Goal: Task Accomplishment & Management: Manage account settings

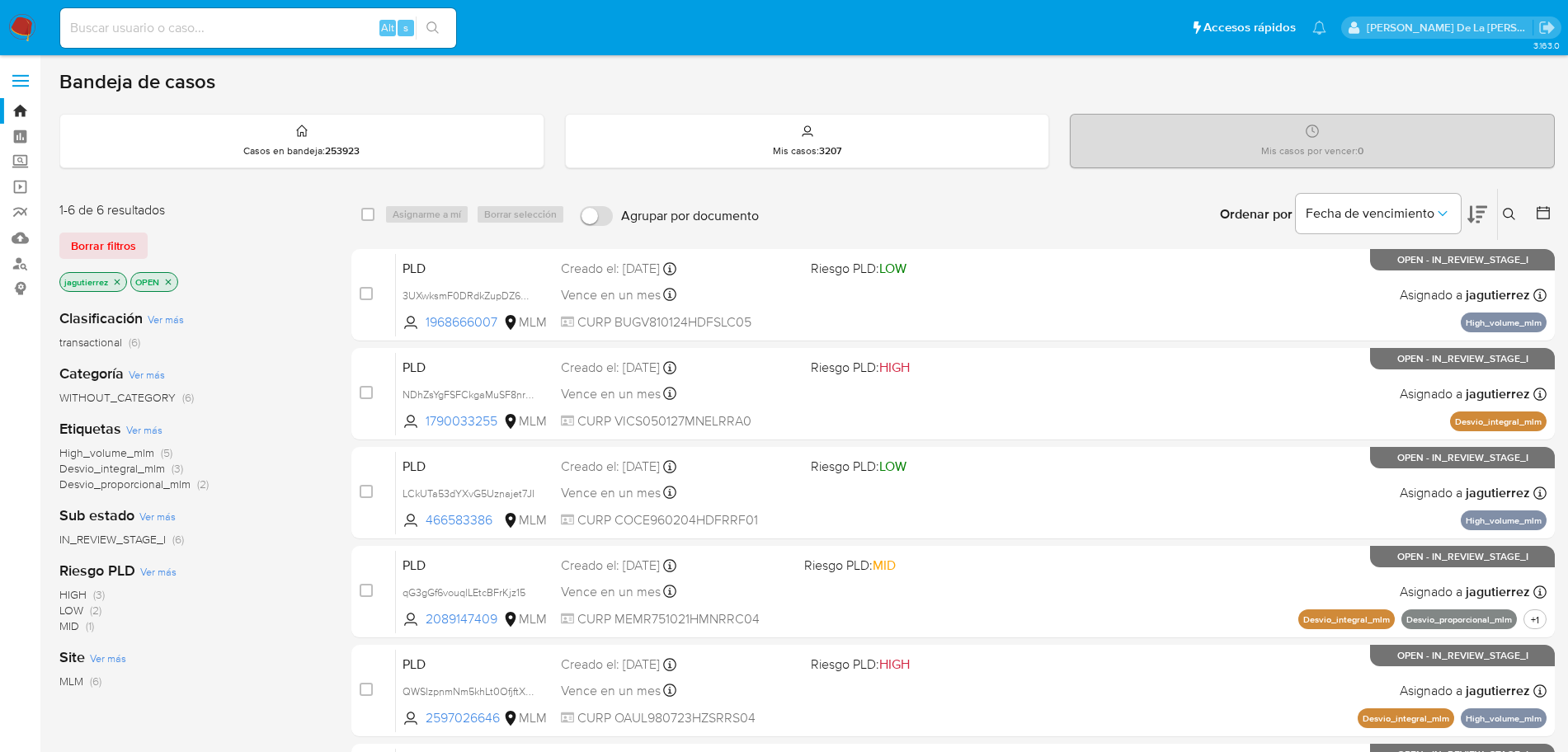
click at [98, 455] on span "High_volume_mlm" at bounding box center [107, 452] width 95 height 17
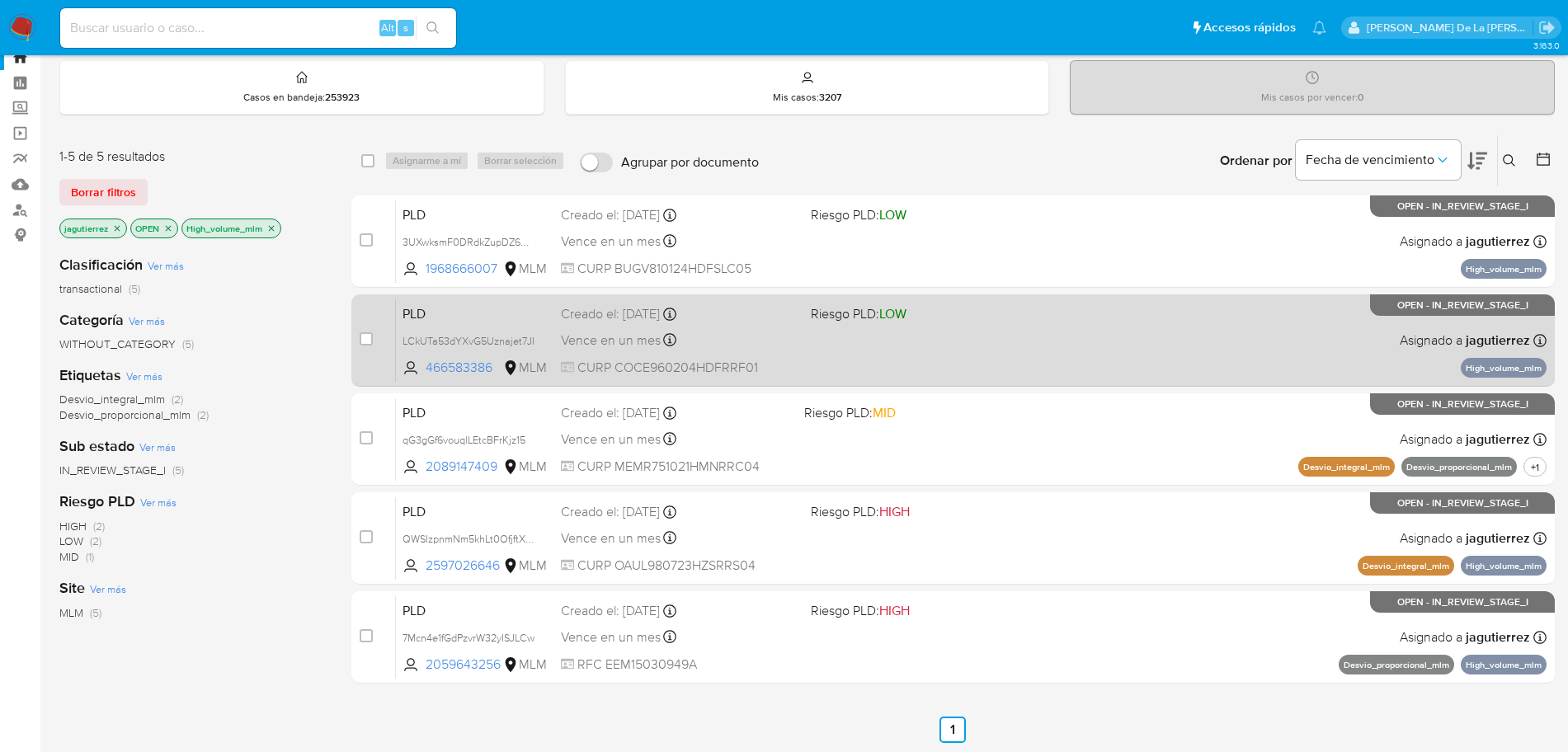
scroll to position [53, 0]
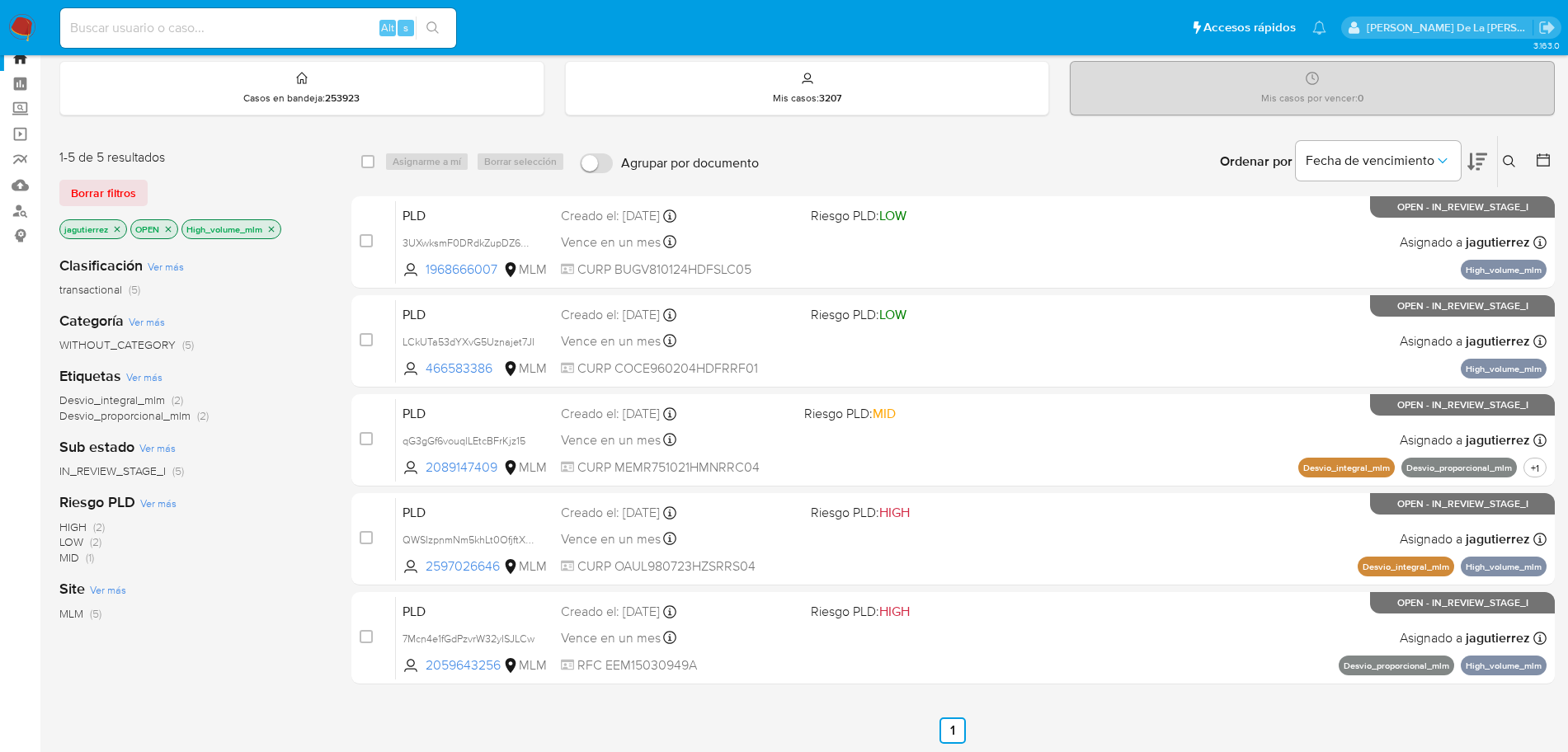
click at [1476, 163] on icon at bounding box center [1477, 161] width 19 height 19
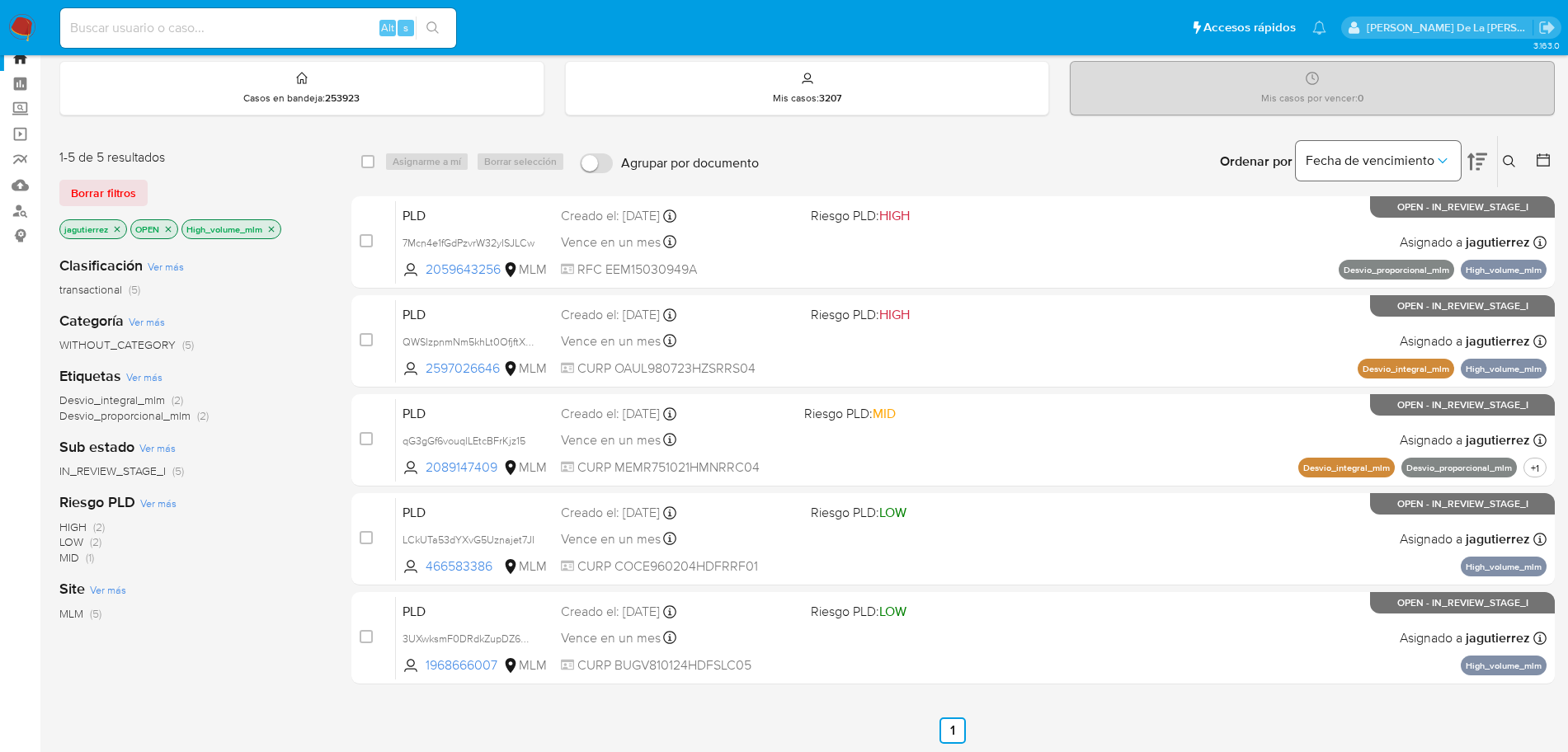
click at [1428, 144] on button "Fecha de vencimiento" at bounding box center [1378, 160] width 165 height 40
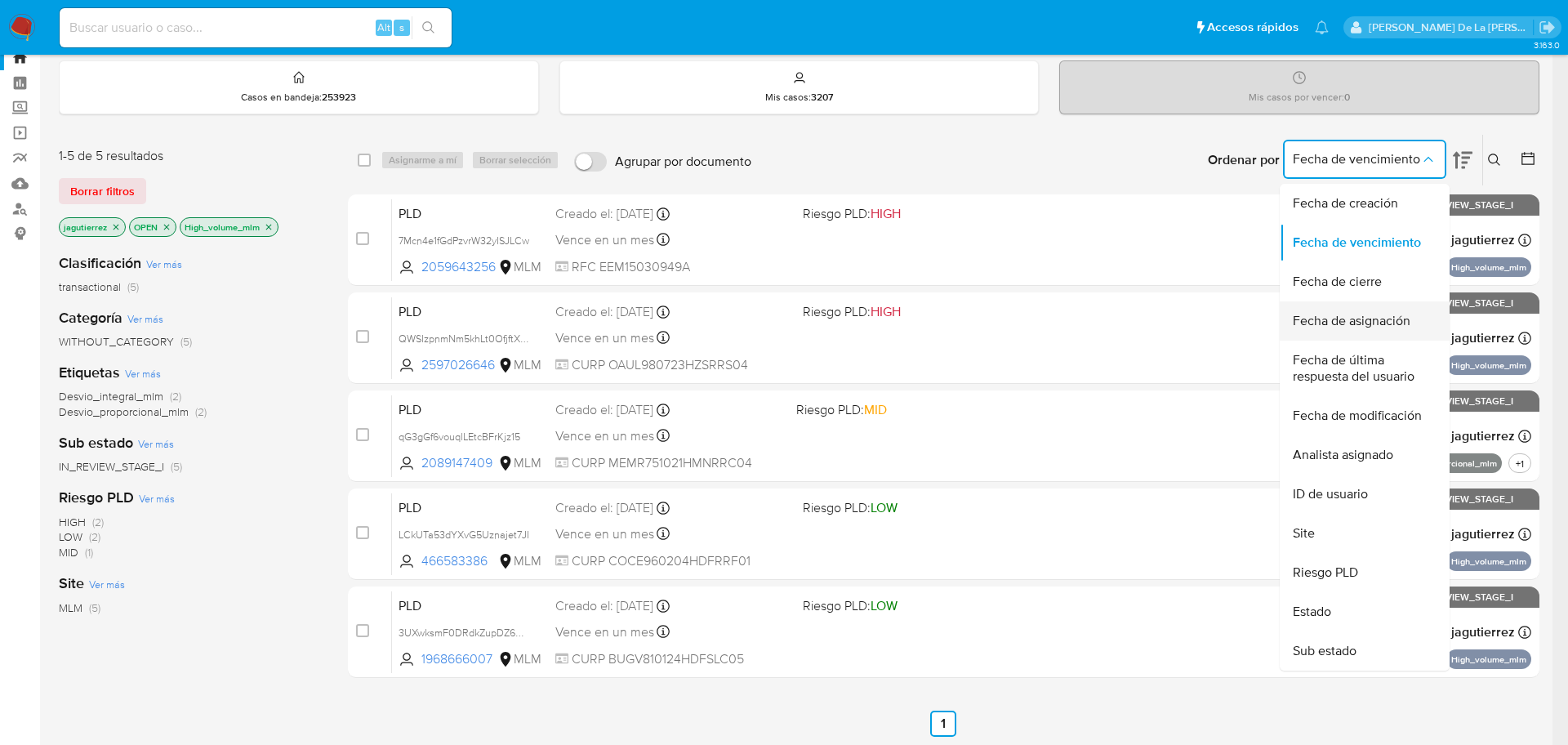
click at [1340, 321] on span "Fecha de asignación" at bounding box center [1351, 321] width 118 height 17
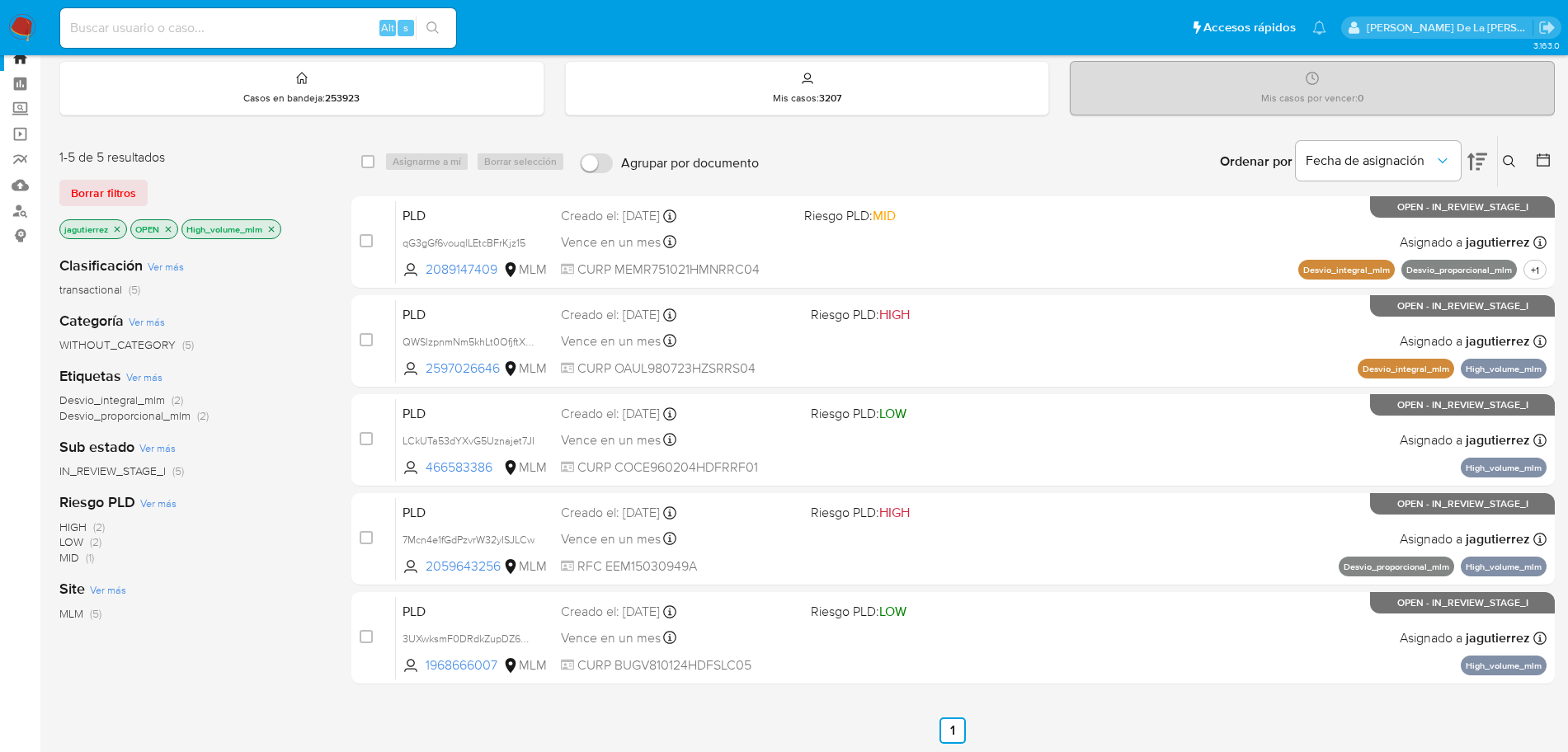
click at [1476, 166] on icon at bounding box center [1477, 161] width 19 height 19
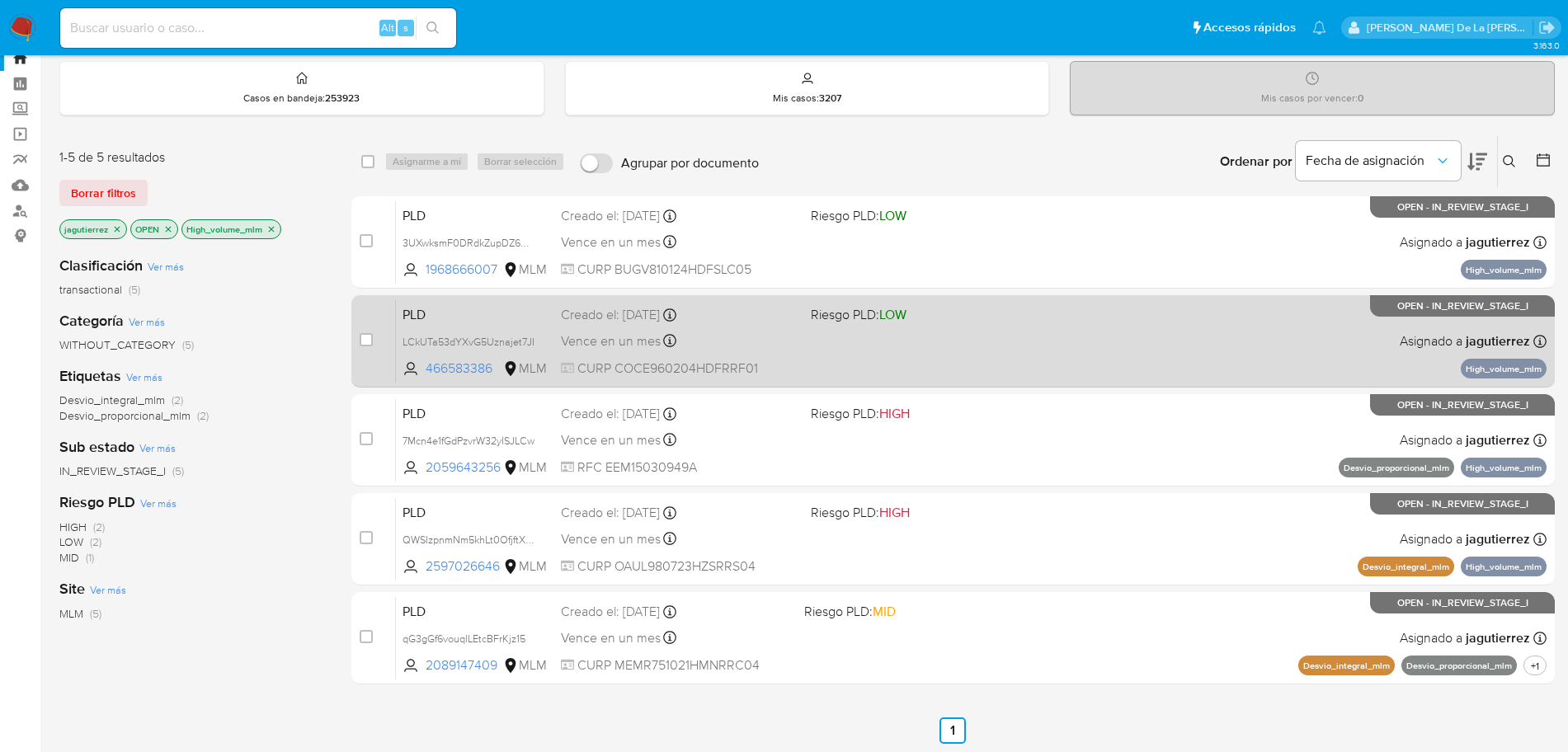
scroll to position [72, 0]
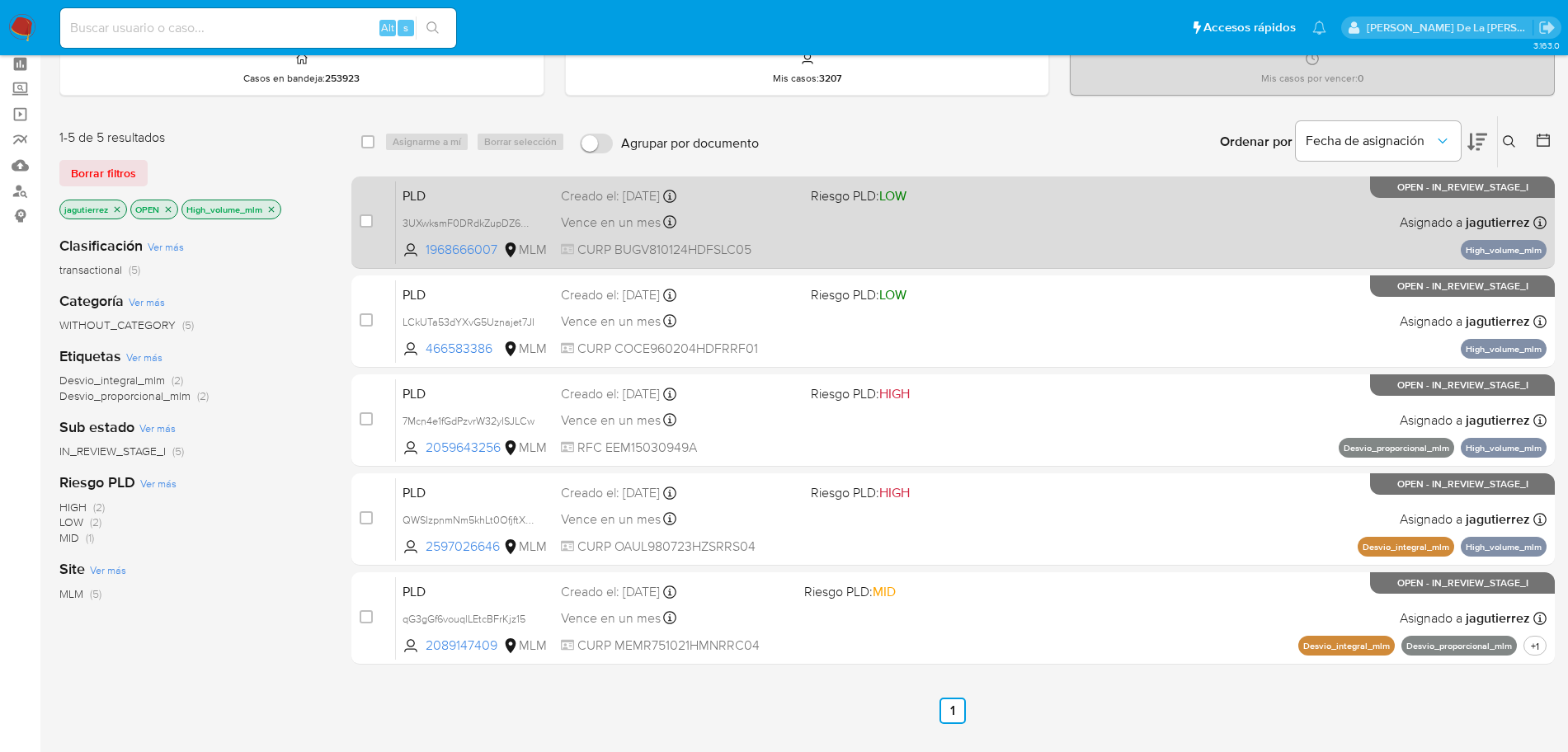
click at [959, 196] on span "Riesgo PLD: LOW" at bounding box center [930, 195] width 236 height 21
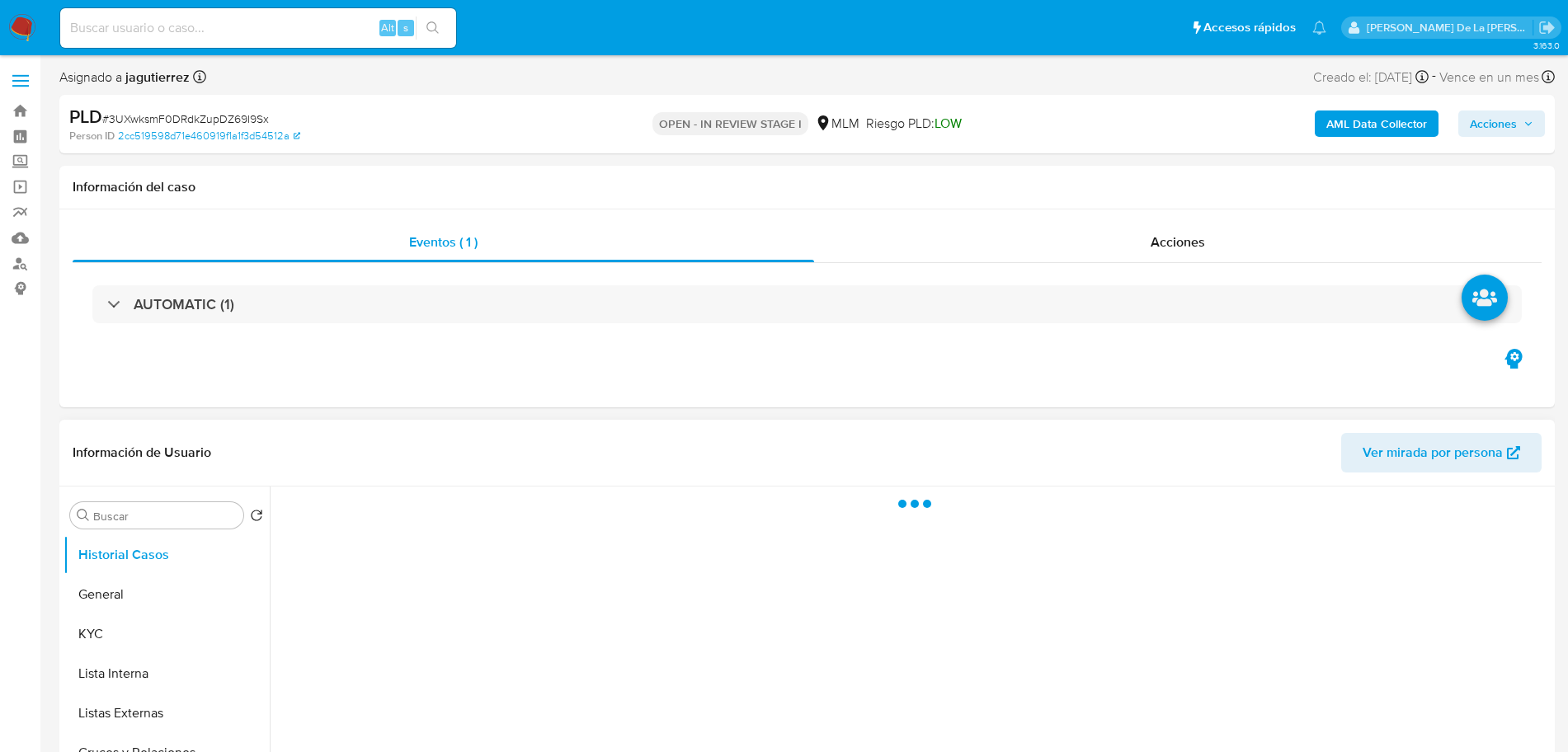
select select "10"
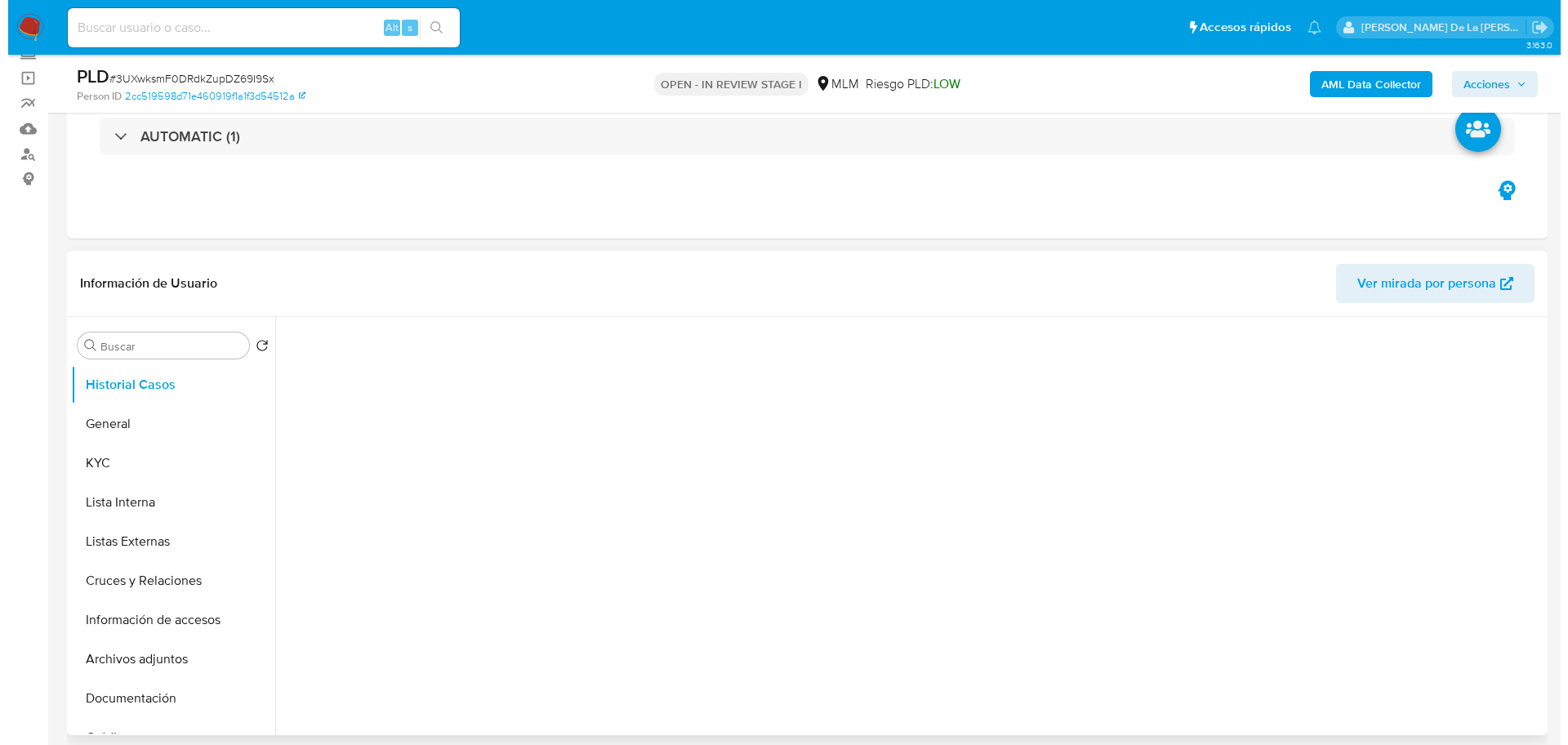
scroll to position [179, 0]
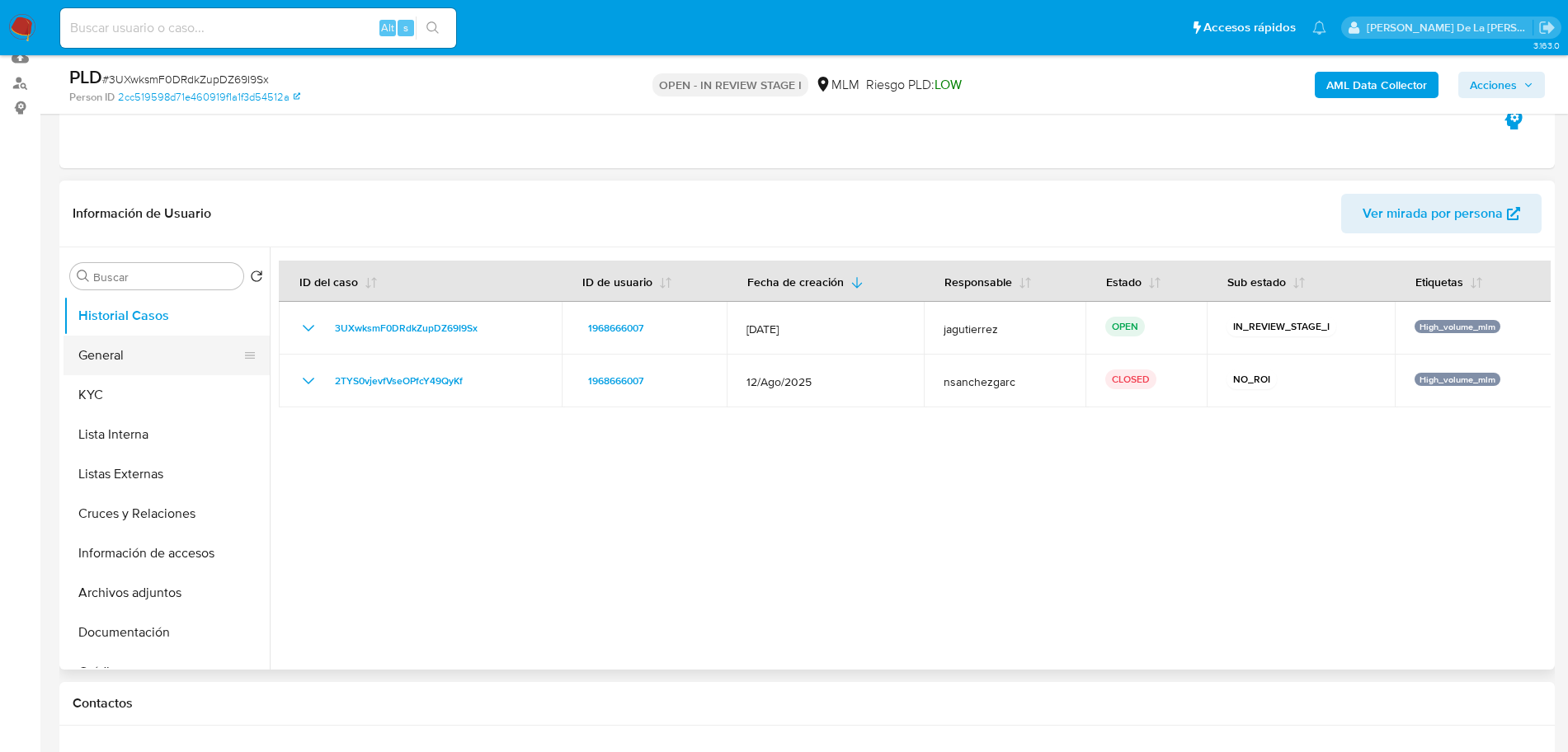
click at [128, 353] on button "General" at bounding box center [160, 355] width 193 height 40
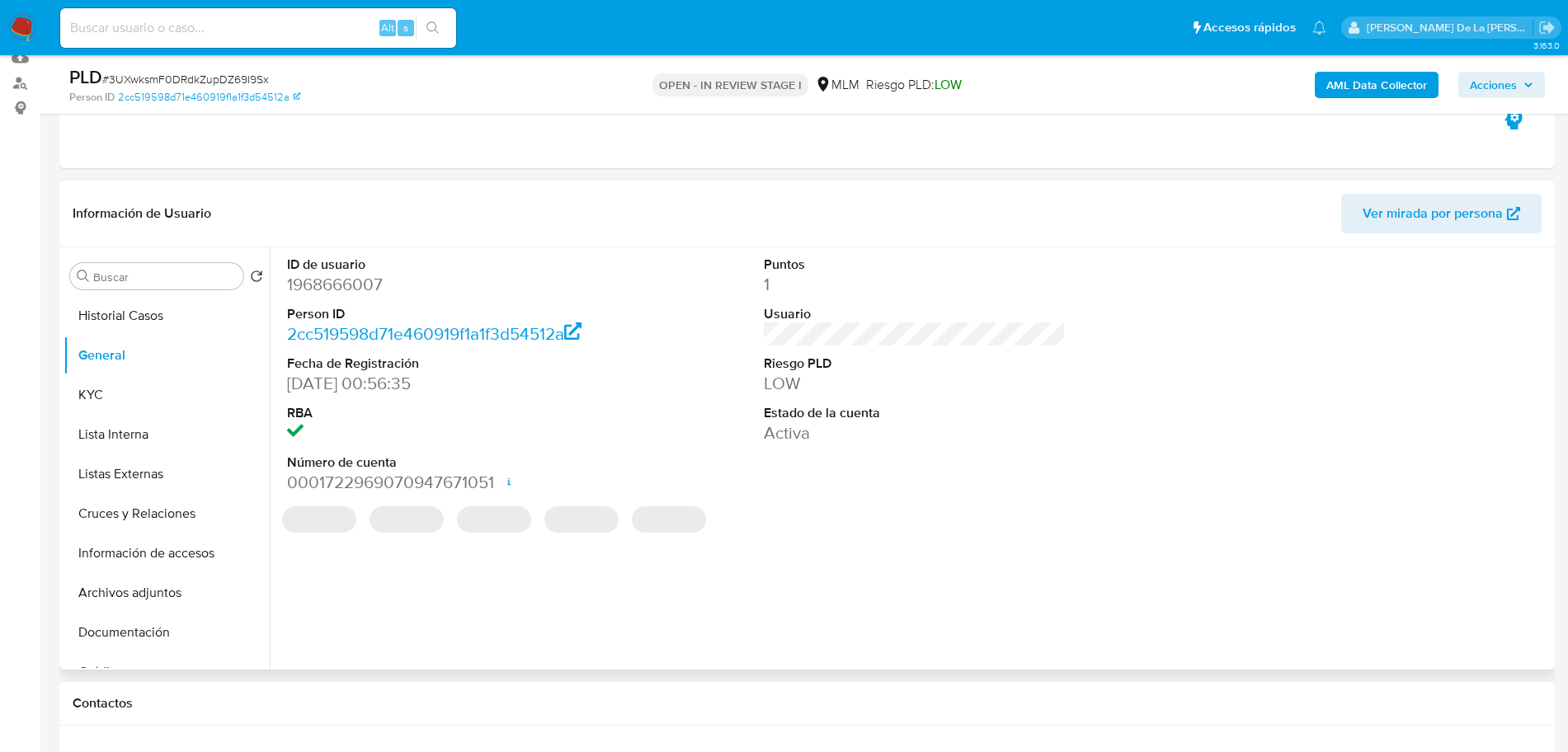
click at [354, 286] on dd "1968666007" at bounding box center [438, 285] width 302 height 23
copy dd "1968666007"
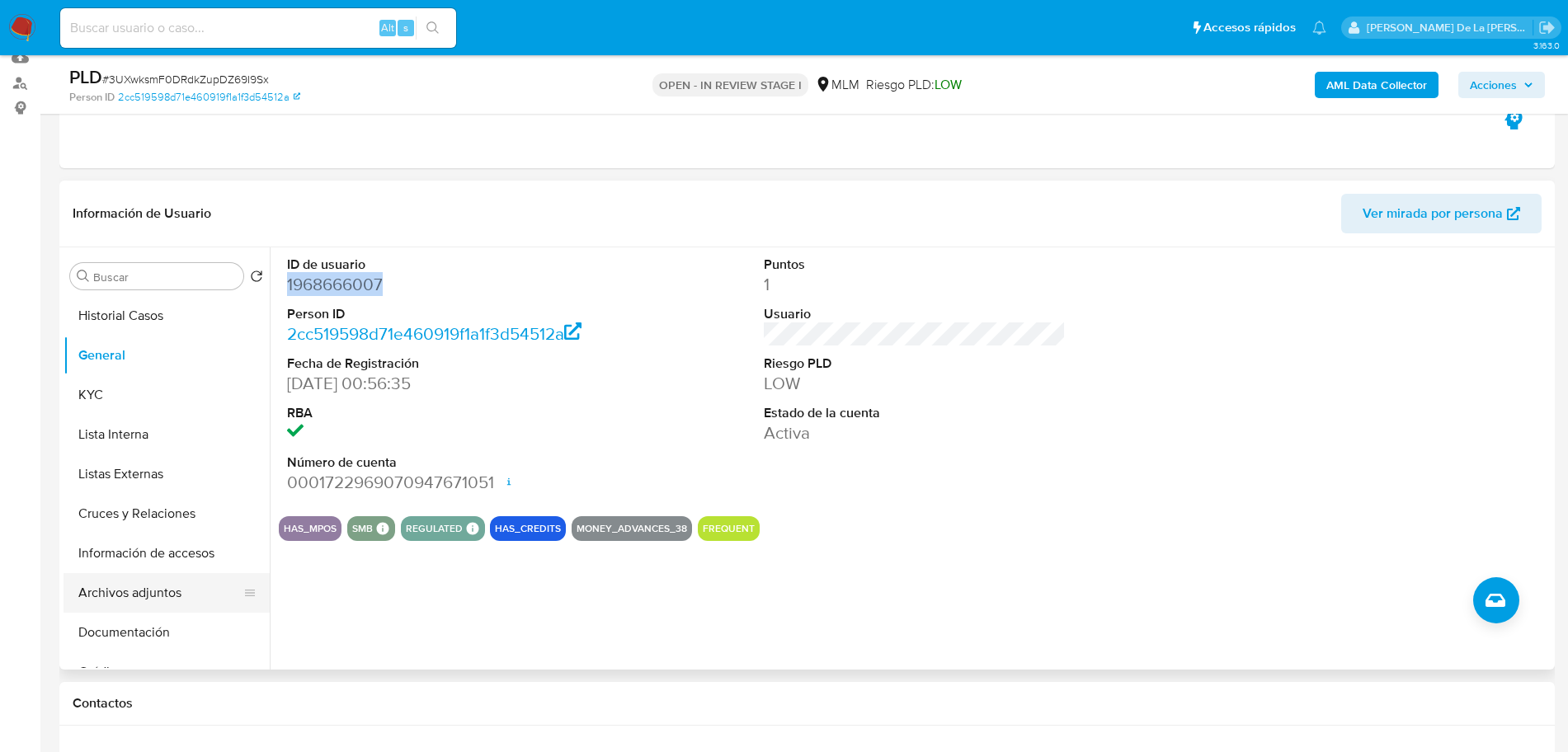
click at [122, 601] on button "Archivos adjuntos" at bounding box center [160, 592] width 193 height 40
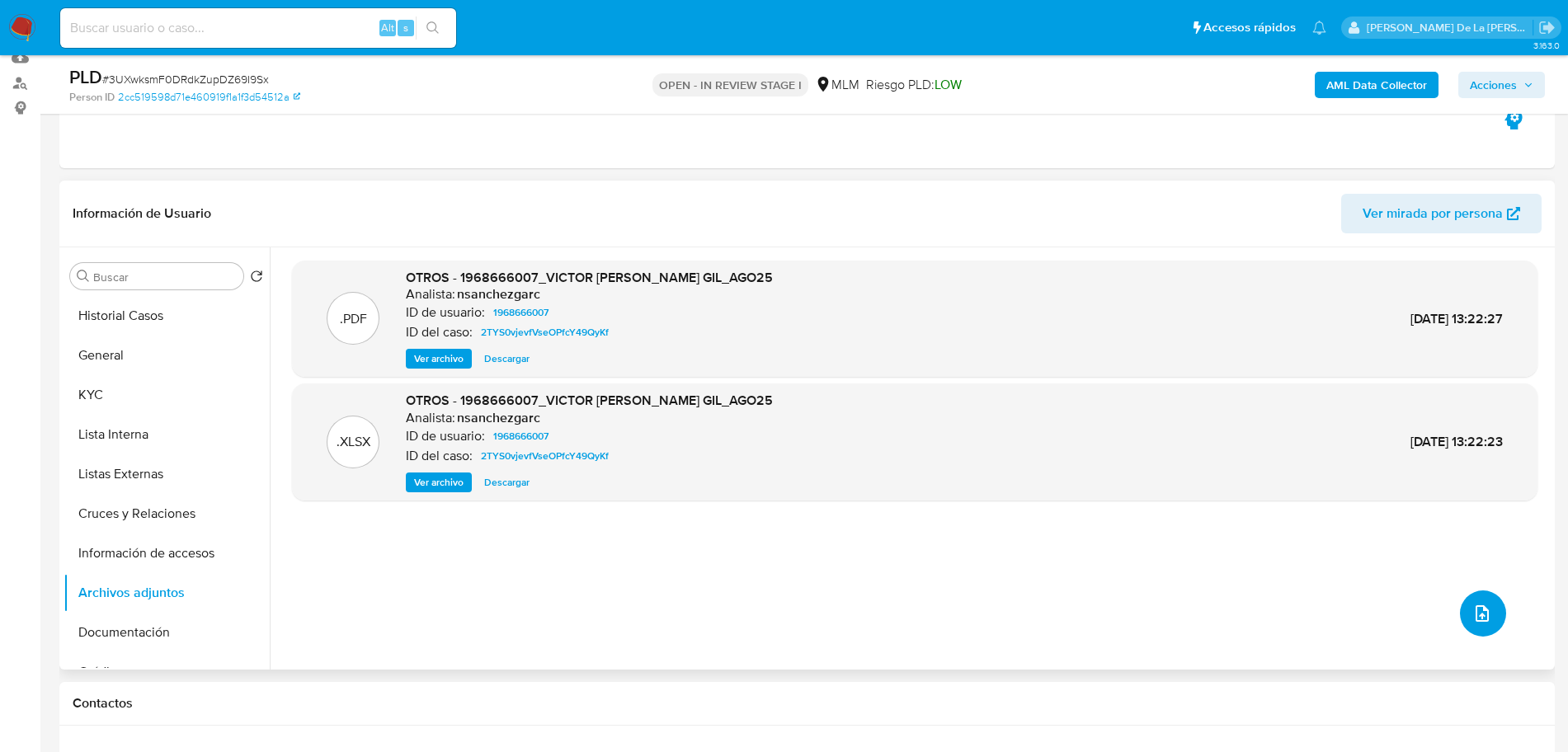
click at [1476, 609] on icon "upload-file" at bounding box center [1482, 614] width 13 height 17
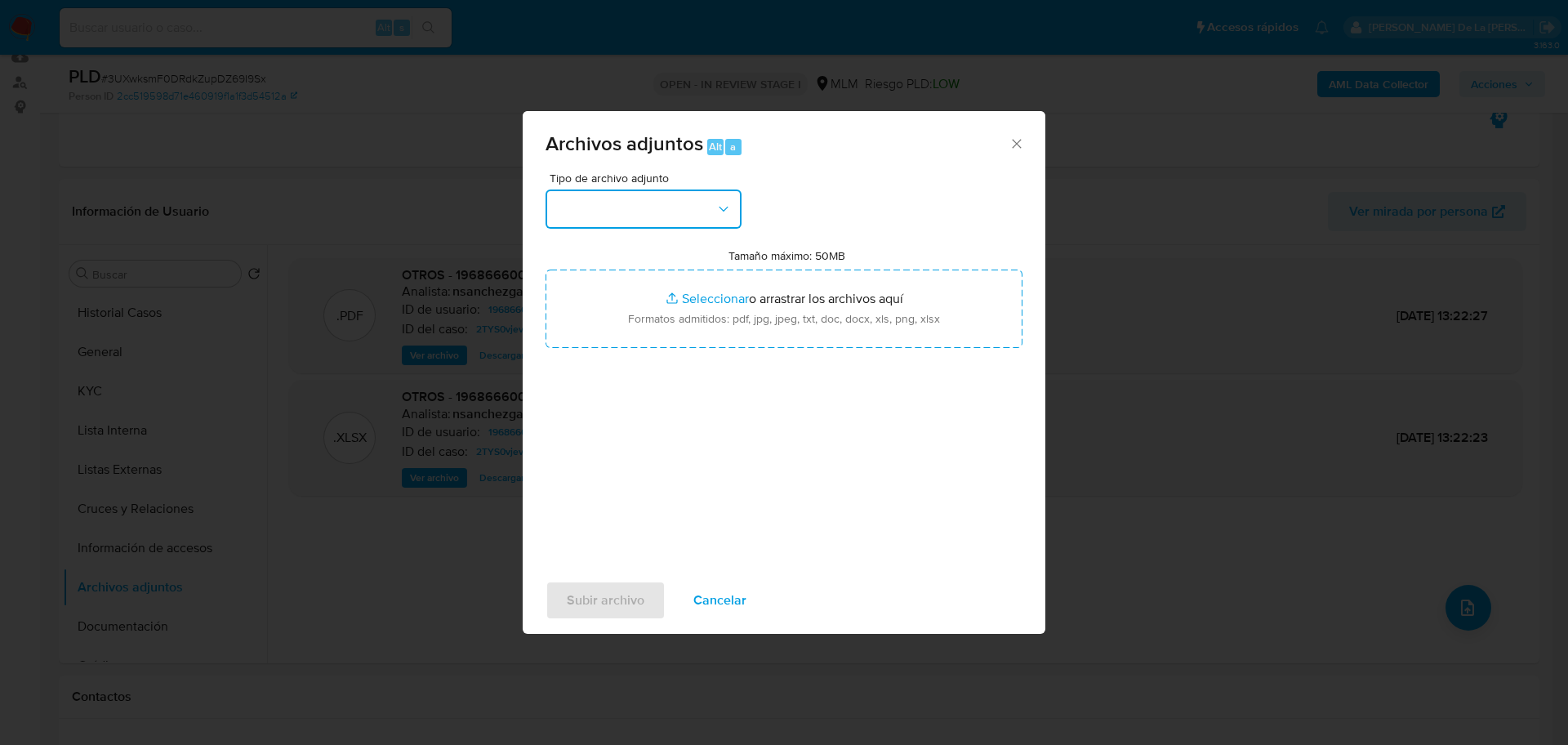
click at [694, 202] on button "button" at bounding box center [643, 209] width 196 height 39
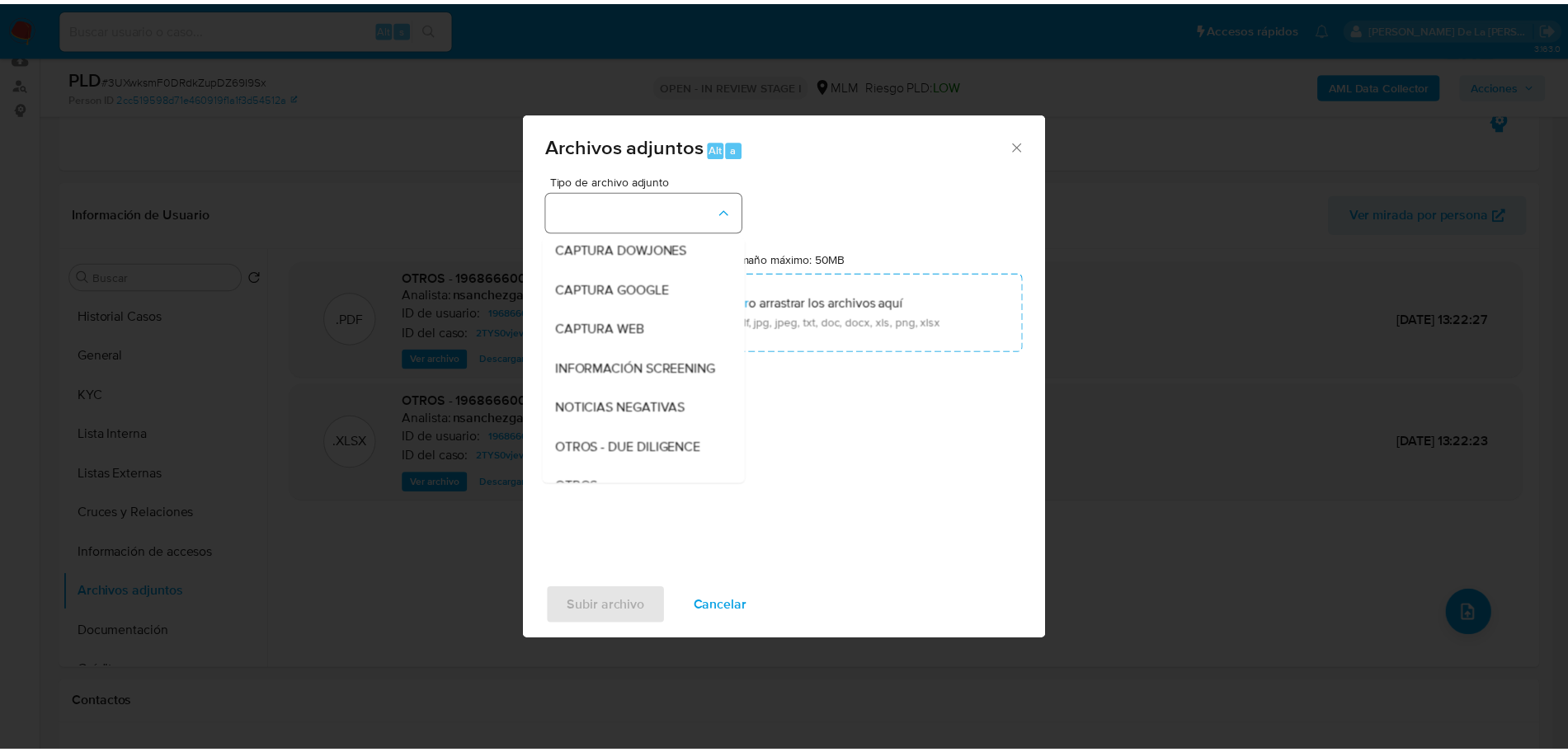
scroll to position [86, 0]
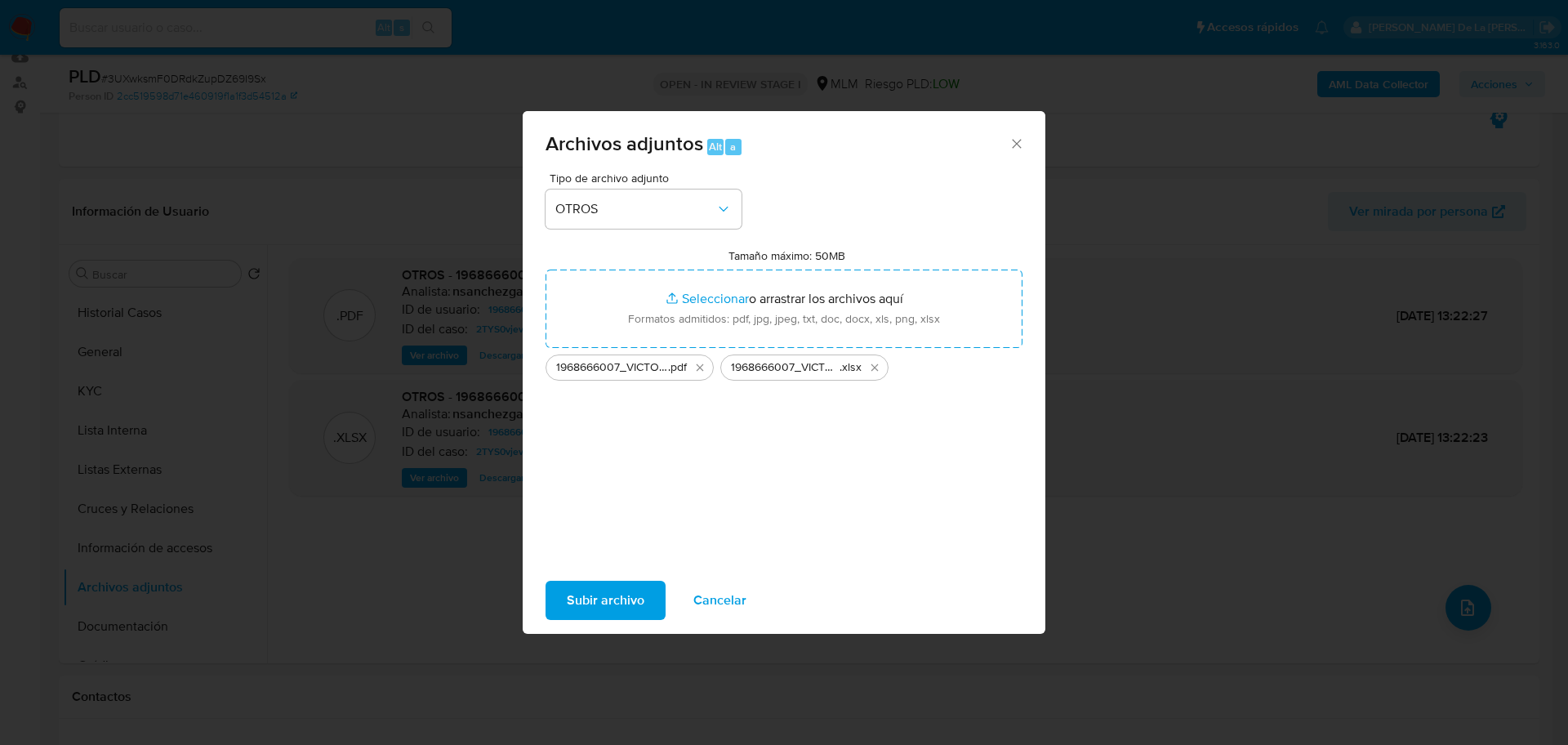
click at [599, 606] on span "Subir archivo" at bounding box center [605, 600] width 78 height 36
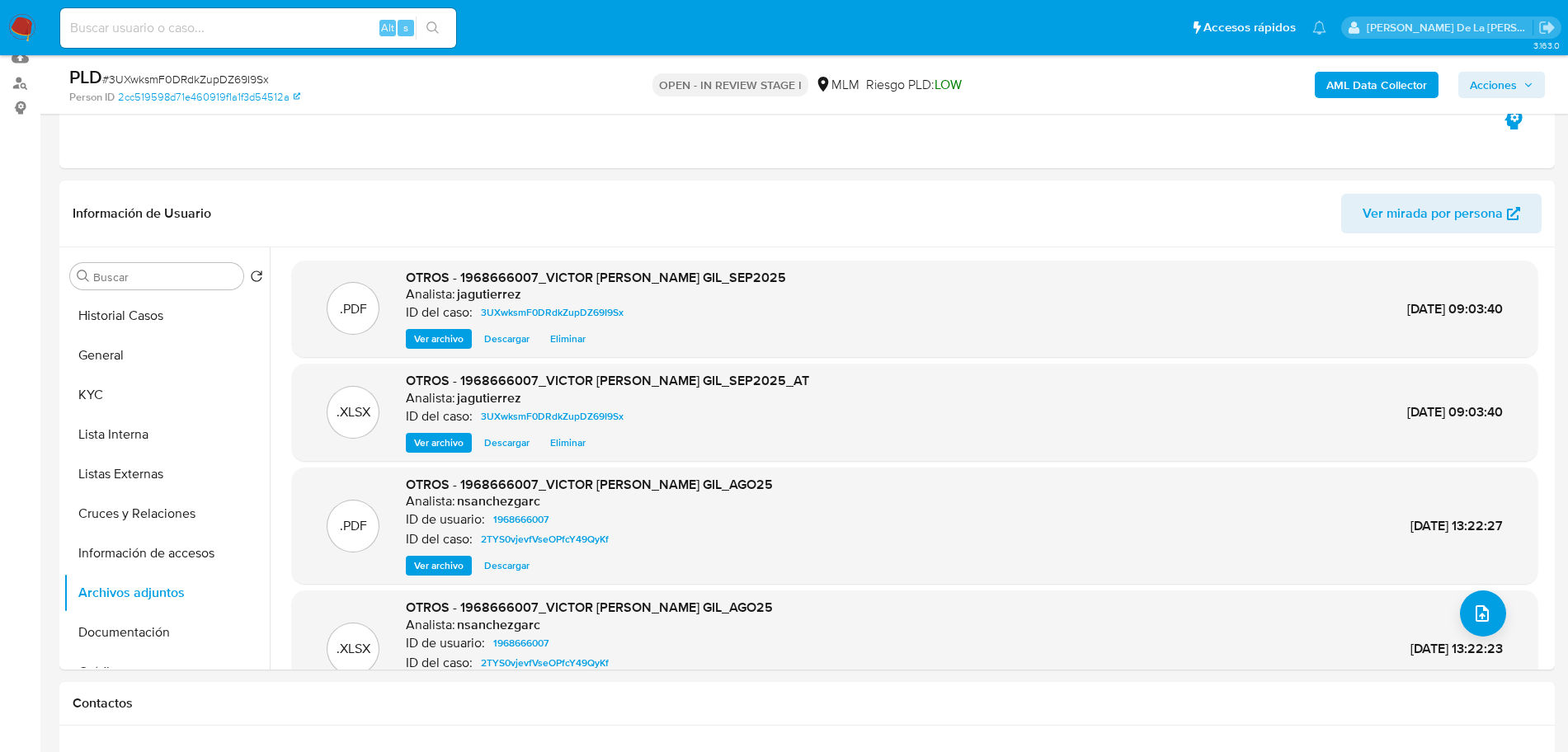
click at [1503, 84] on span "Acciones" at bounding box center [1493, 85] width 47 height 26
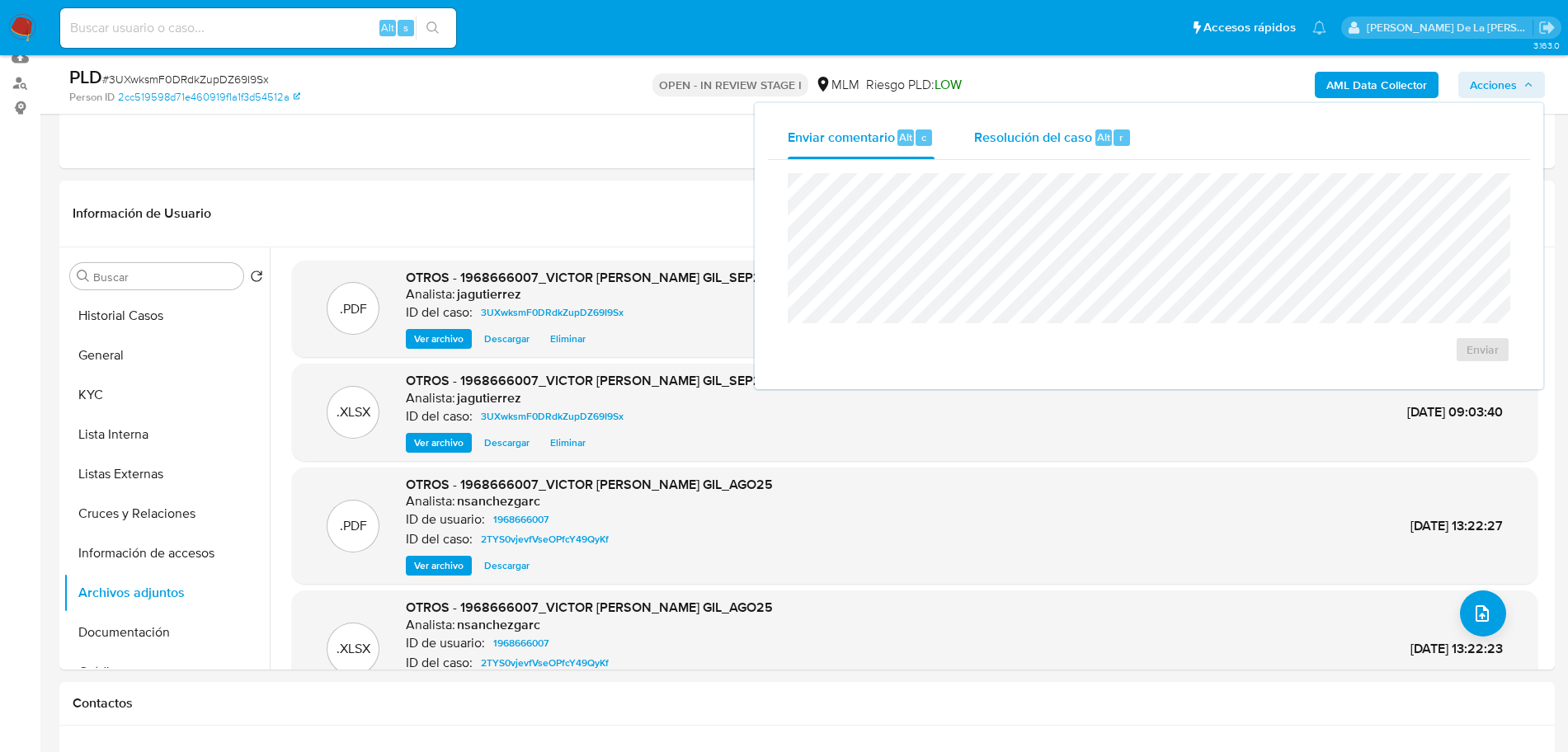
click at [1101, 132] on span "Alt" at bounding box center [1103, 138] width 13 height 16
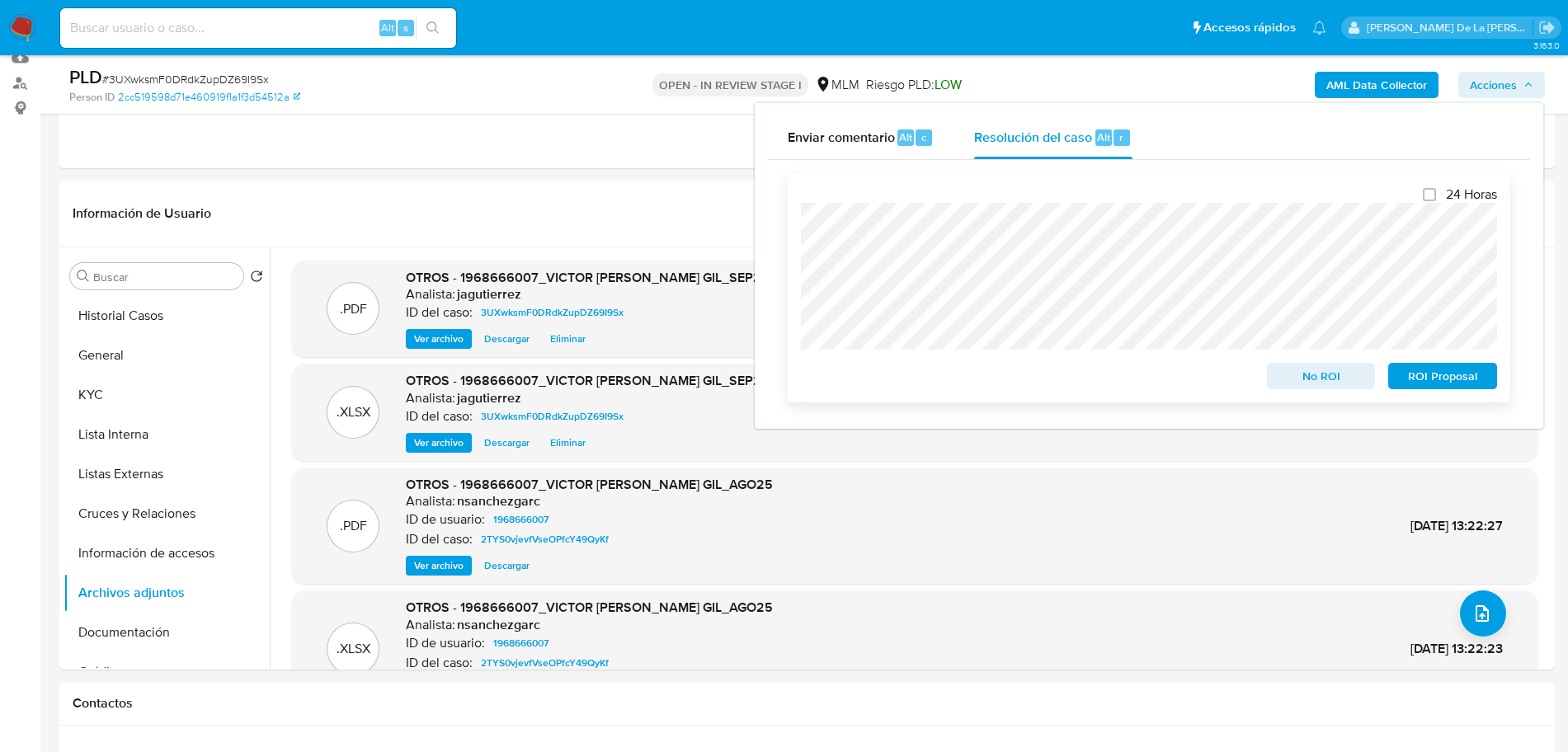
click at [1307, 376] on span "No ROI" at bounding box center [1321, 376] width 86 height 23
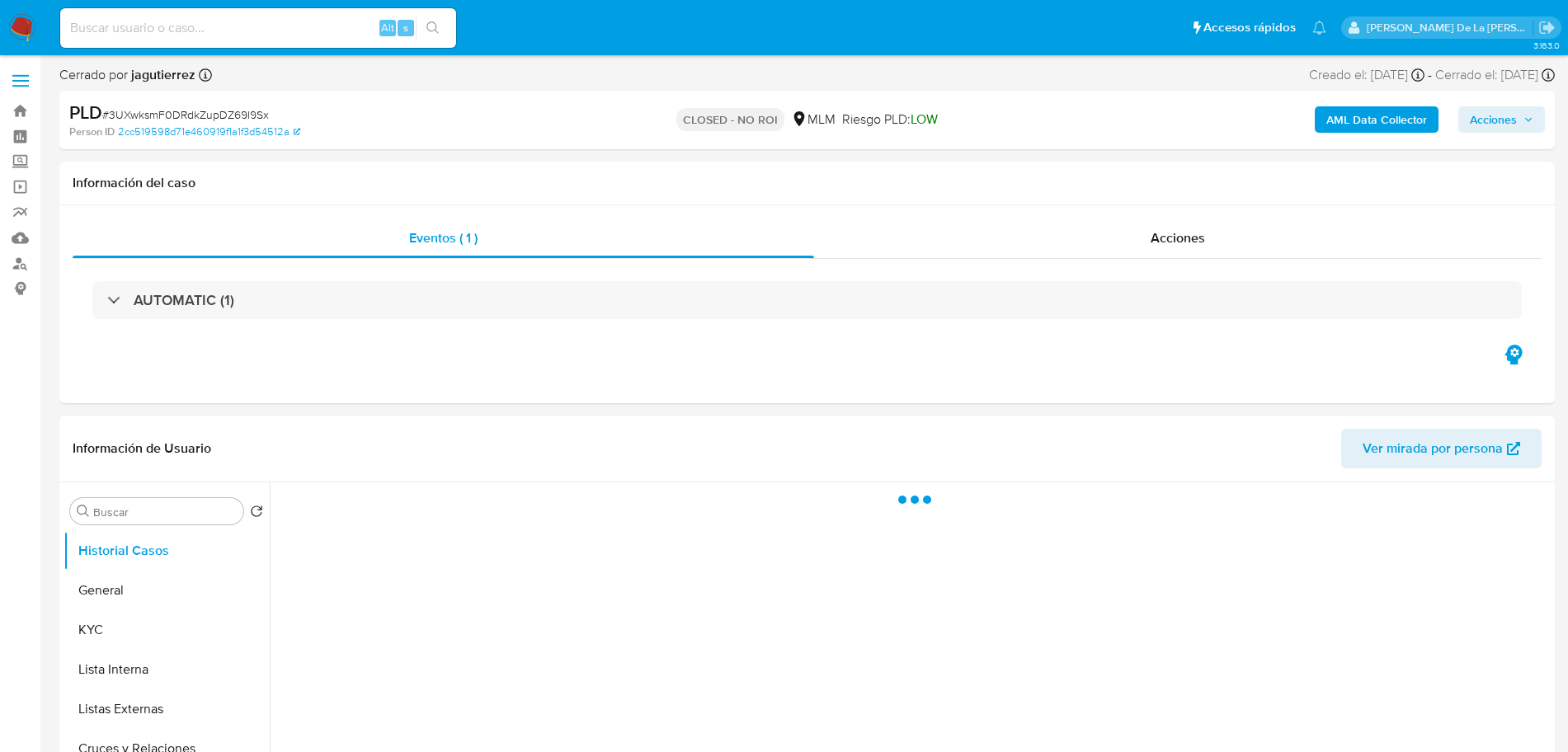
select select "10"
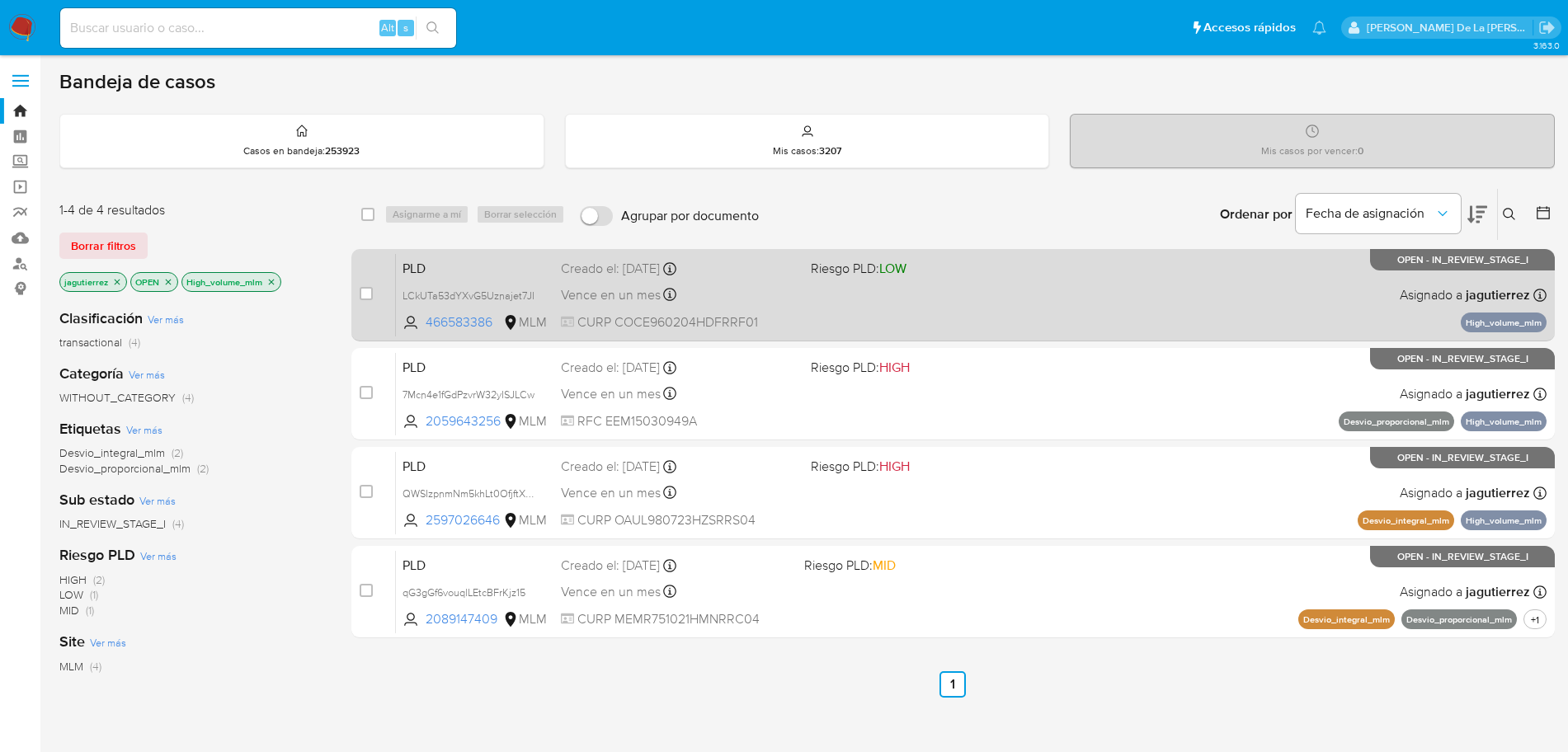
click at [1146, 287] on div "PLD LCkUTa53dYXvG5Uznajet7JI 466583386 MLM Riesgo PLD: LOW Creado el: 12/09/202…" at bounding box center [971, 294] width 1151 height 83
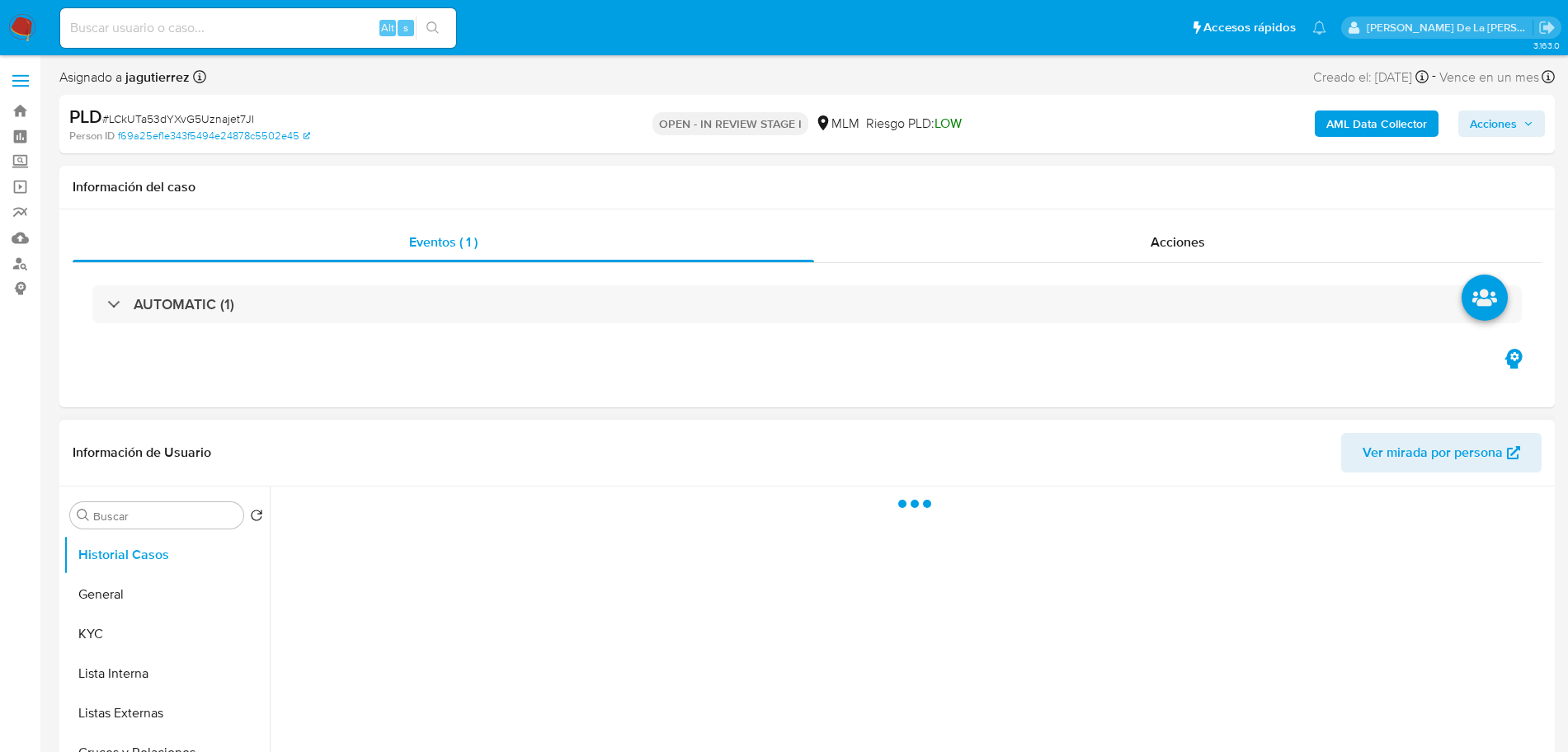
scroll to position [135, 0]
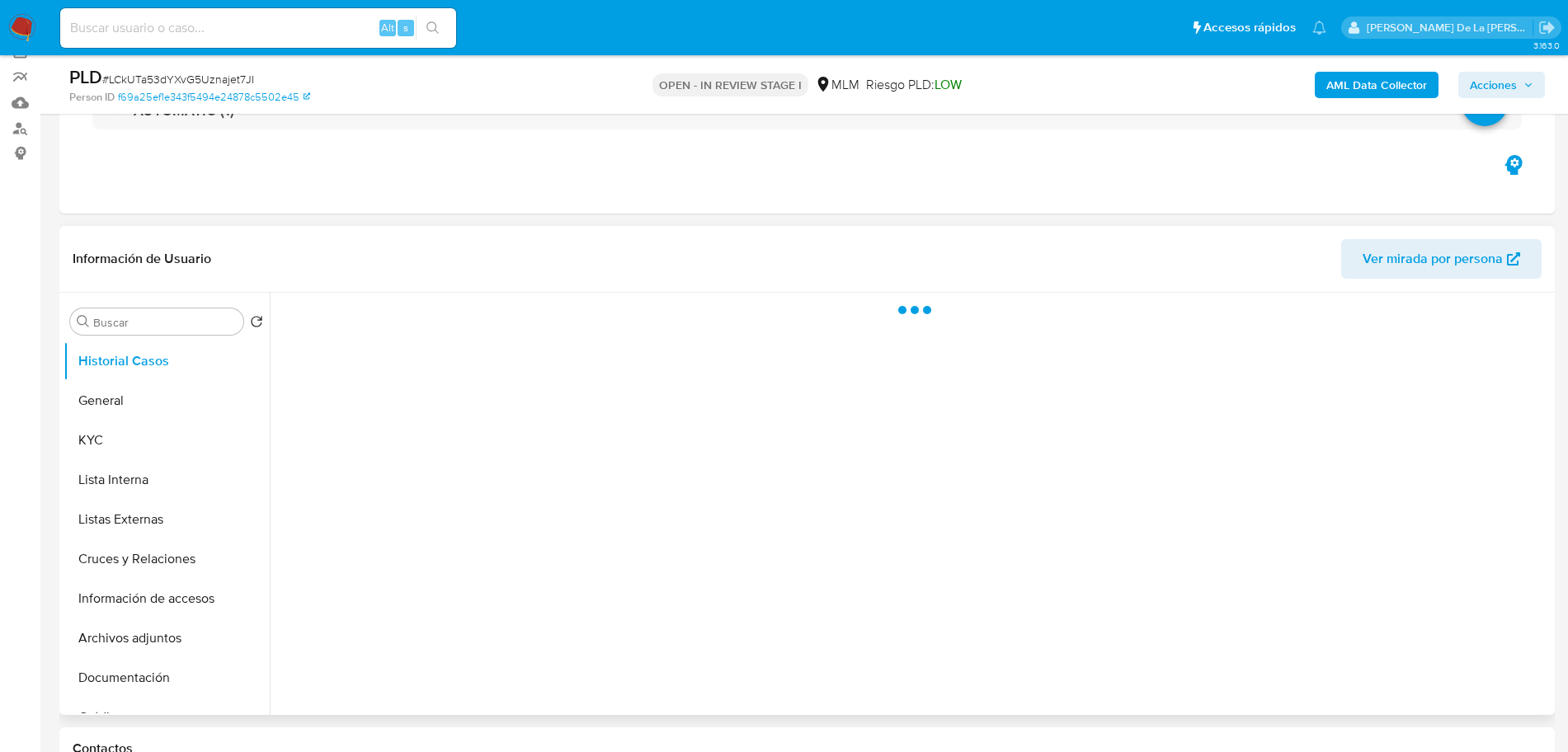
select select "10"
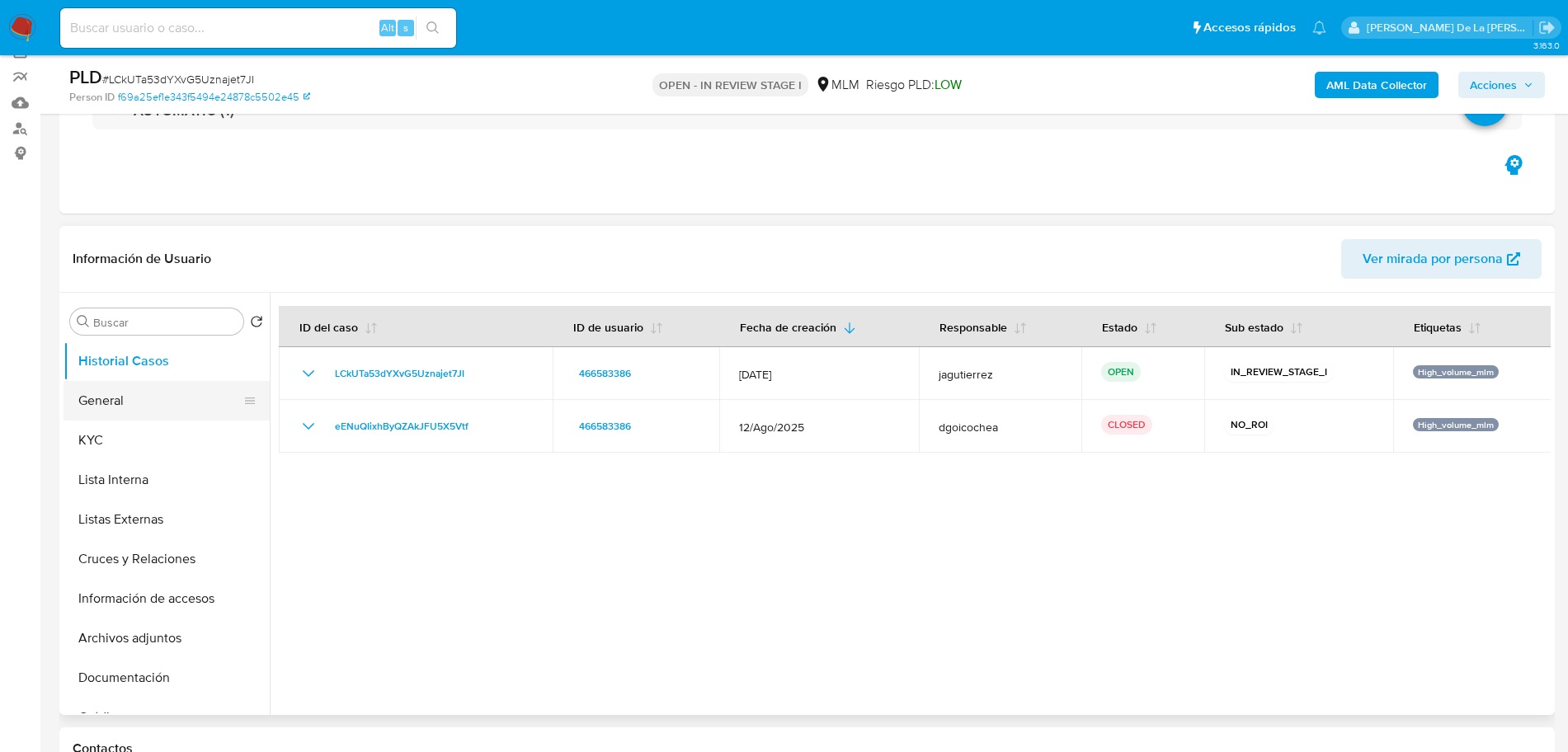
click at [134, 409] on button "General" at bounding box center [160, 400] width 193 height 40
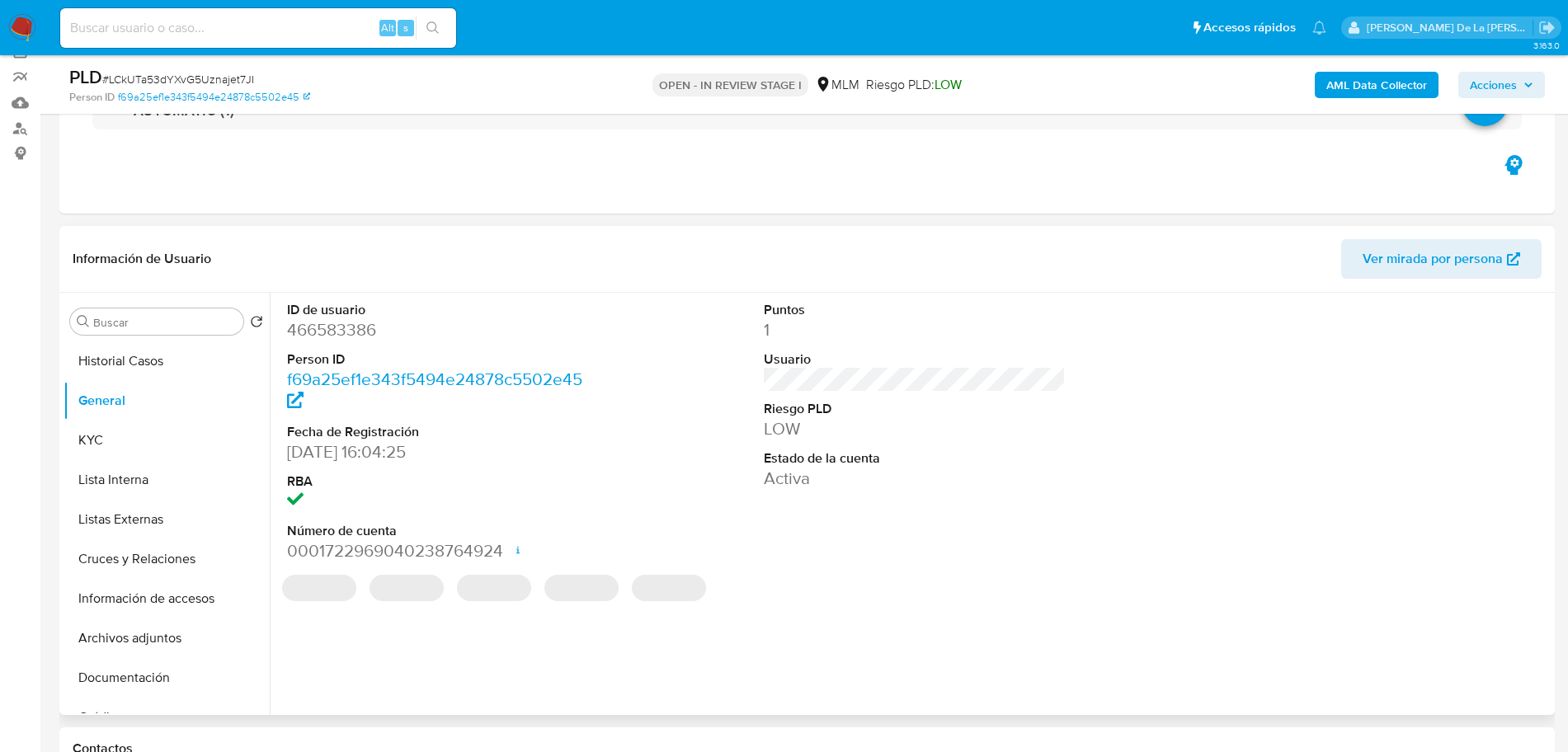
click at [356, 329] on dd "466583386" at bounding box center [438, 330] width 302 height 23
copy dd "466583386"
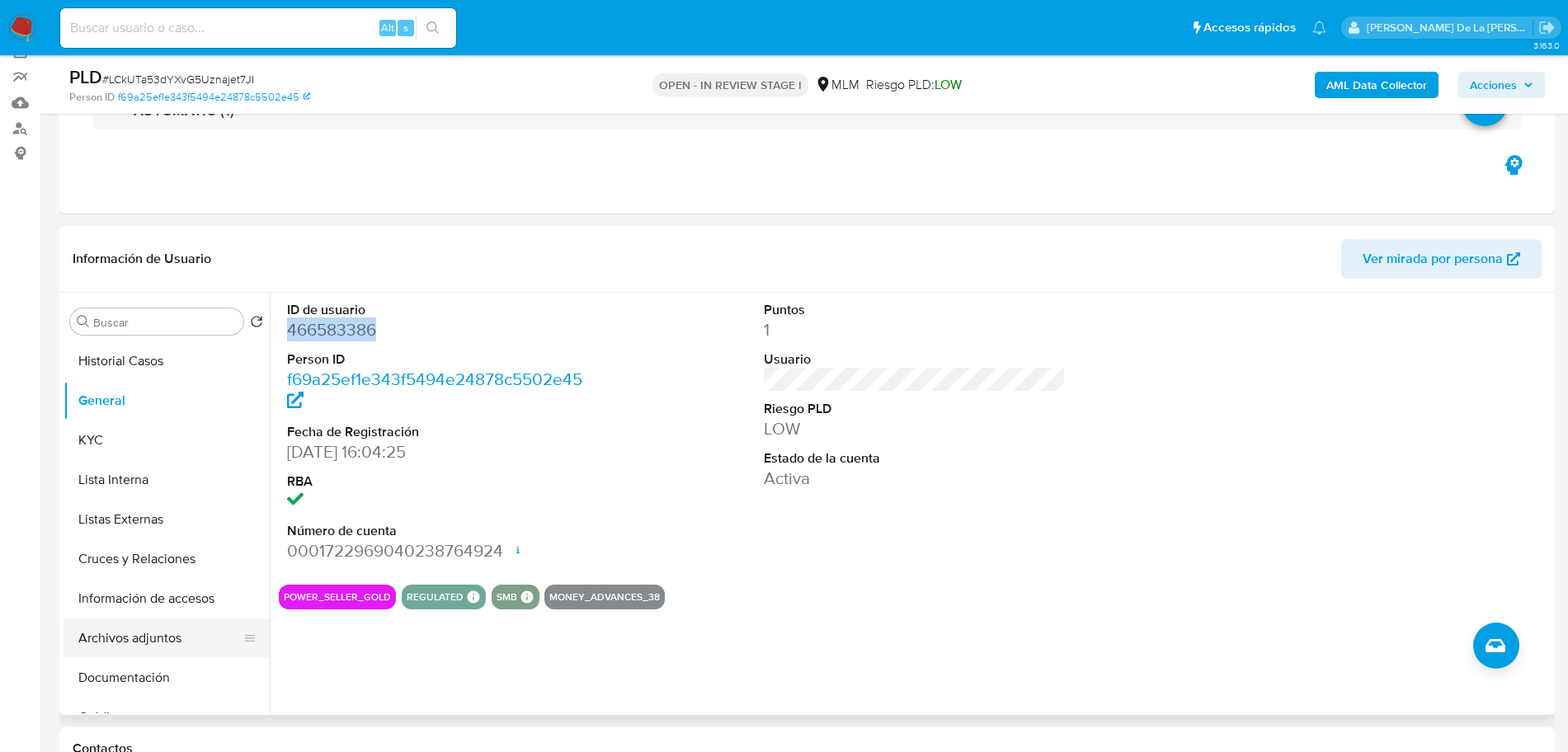
click at [152, 636] on button "Archivos adjuntos" at bounding box center [160, 638] width 193 height 40
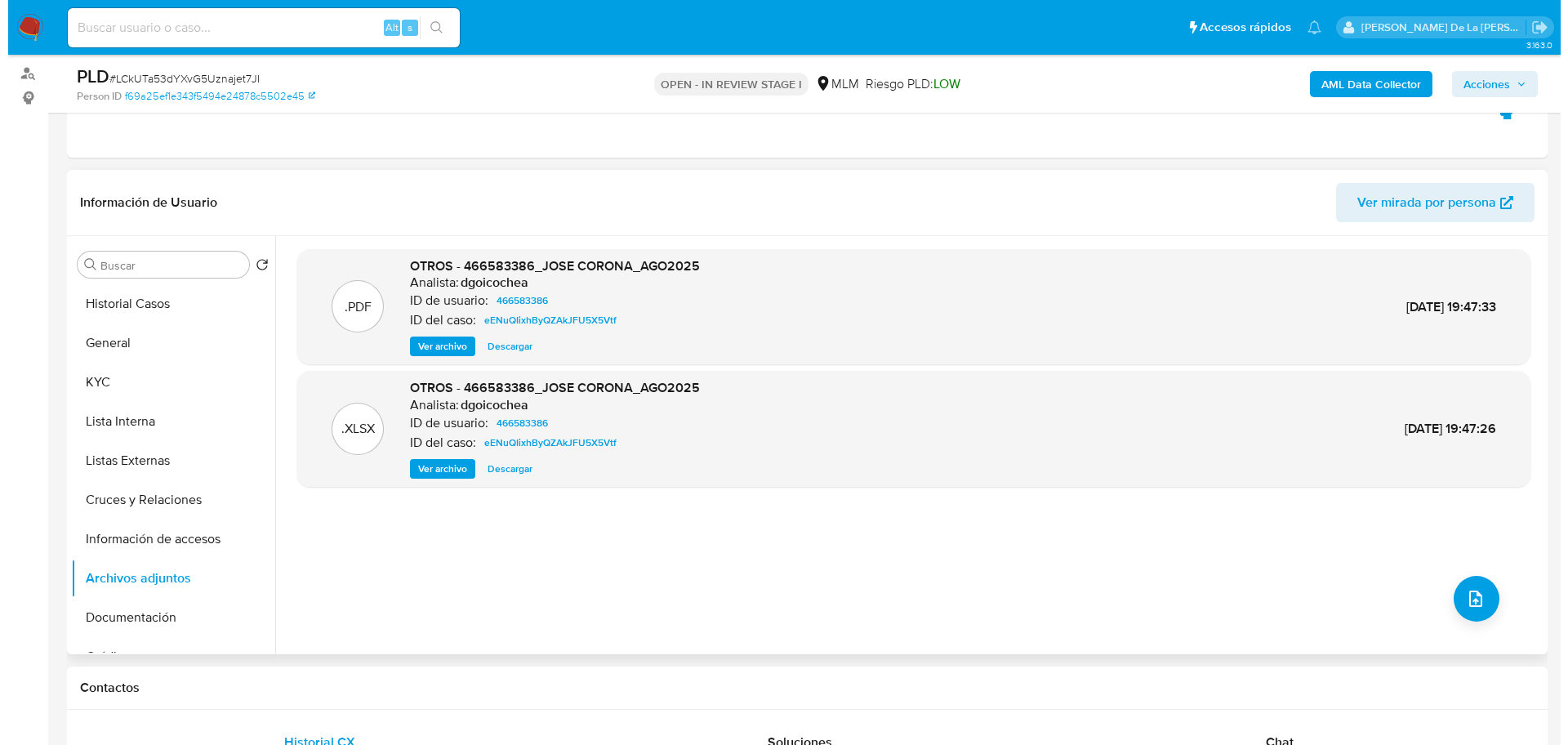
scroll to position [189, 0]
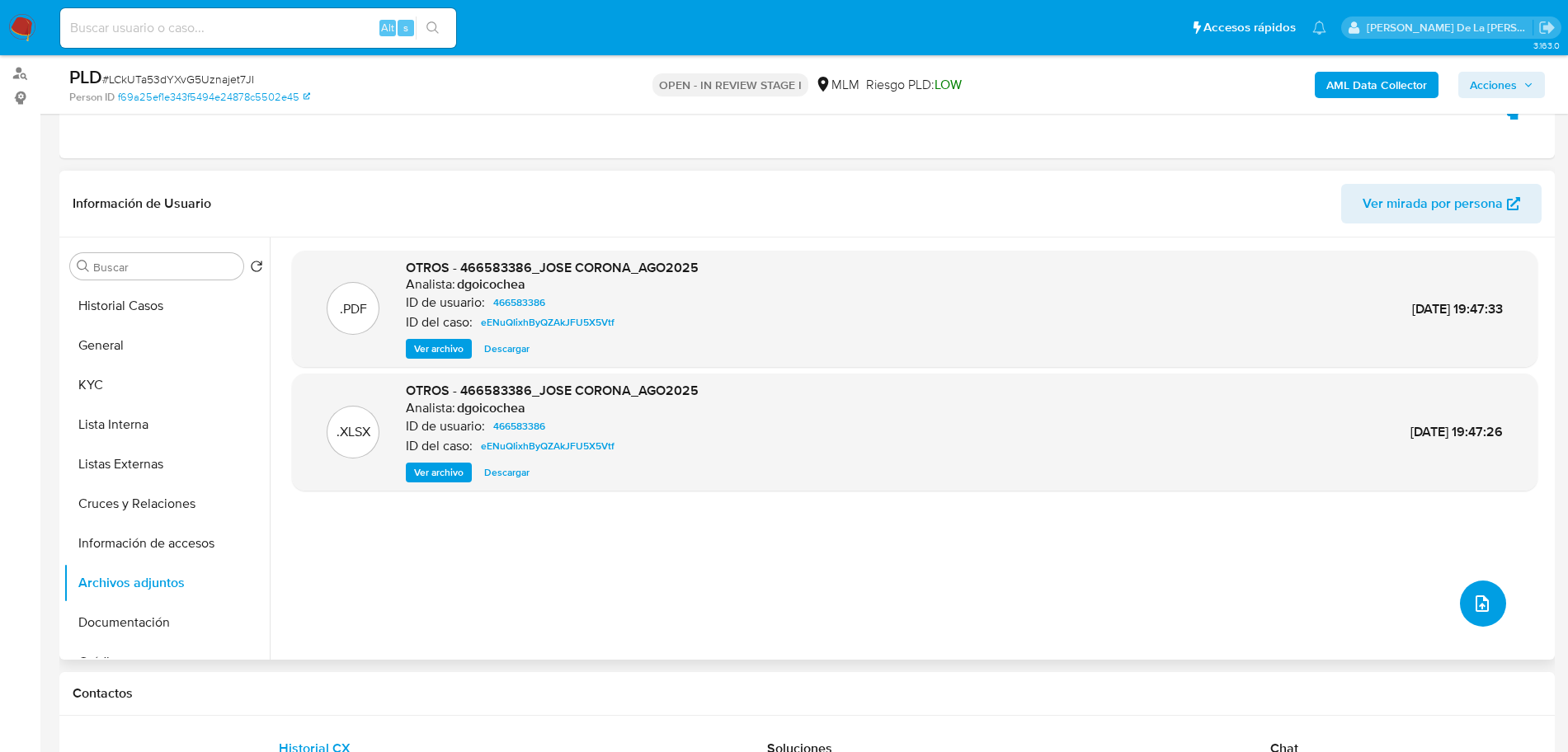
click at [1480, 594] on icon "upload-file" at bounding box center [1482, 604] width 19 height 19
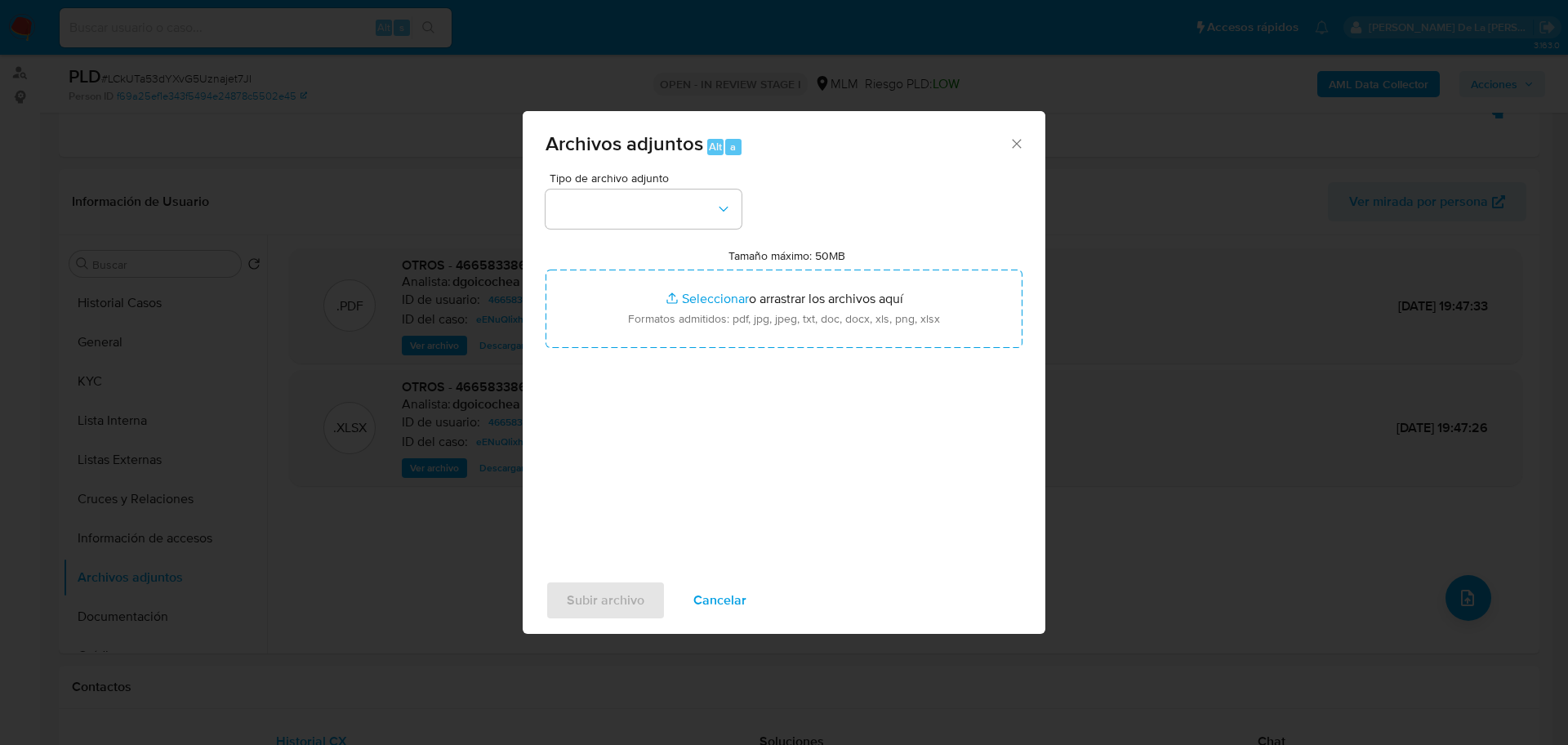
click at [651, 172] on span "Tipo de archivo adjunto" at bounding box center [648, 177] width 196 height 11
click at [605, 211] on button "button" at bounding box center [643, 209] width 196 height 39
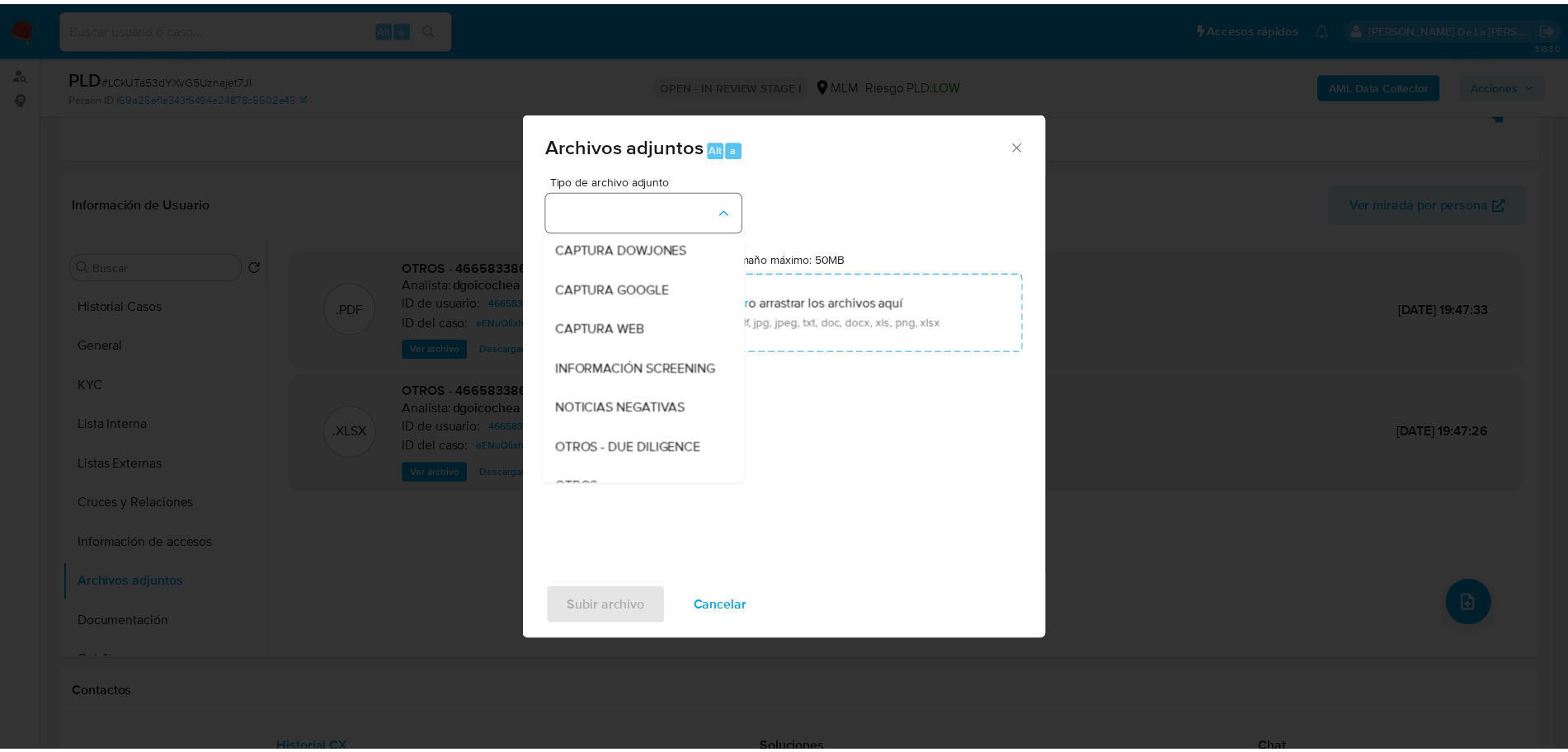
scroll to position [86, 0]
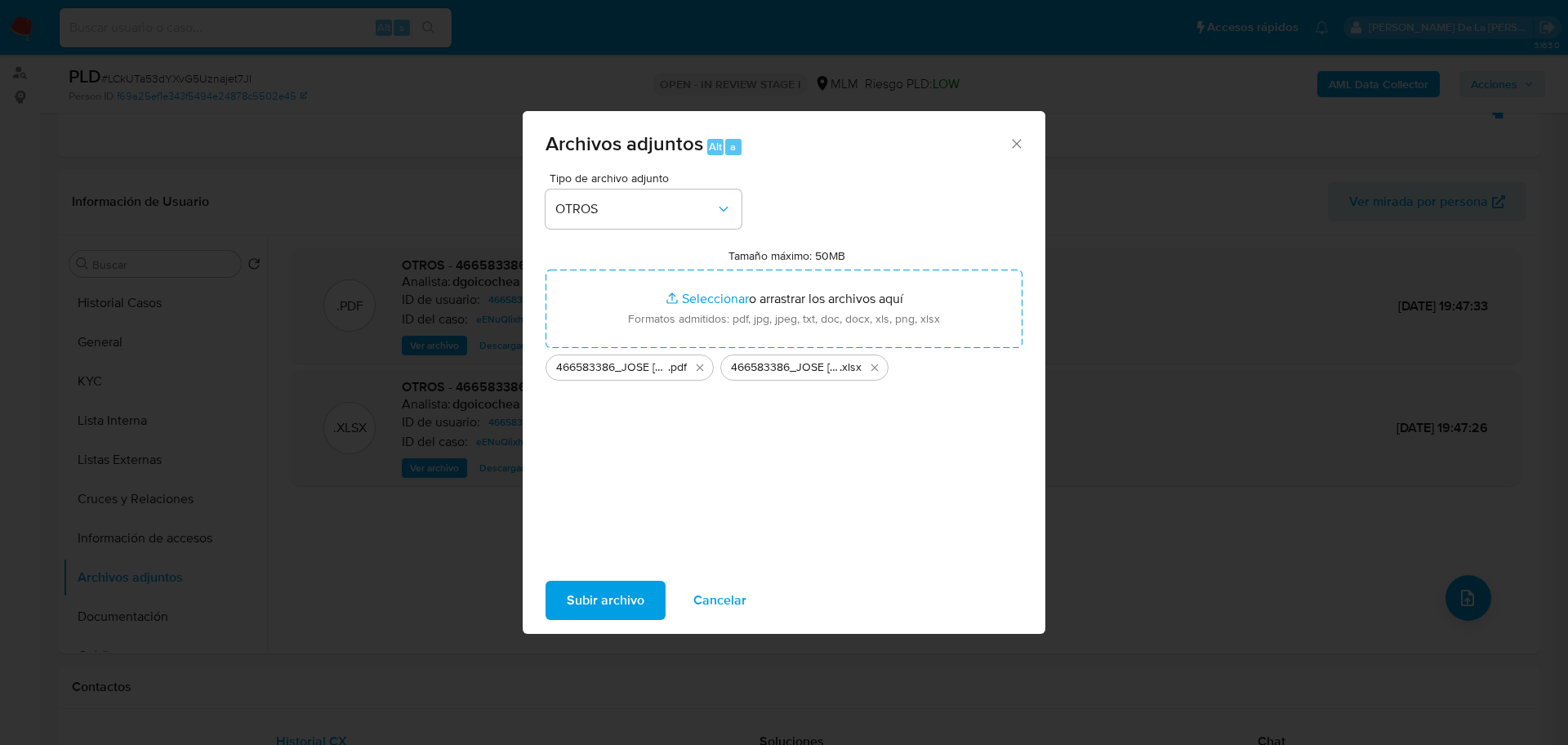
click at [616, 606] on span "Subir archivo" at bounding box center [605, 600] width 78 height 36
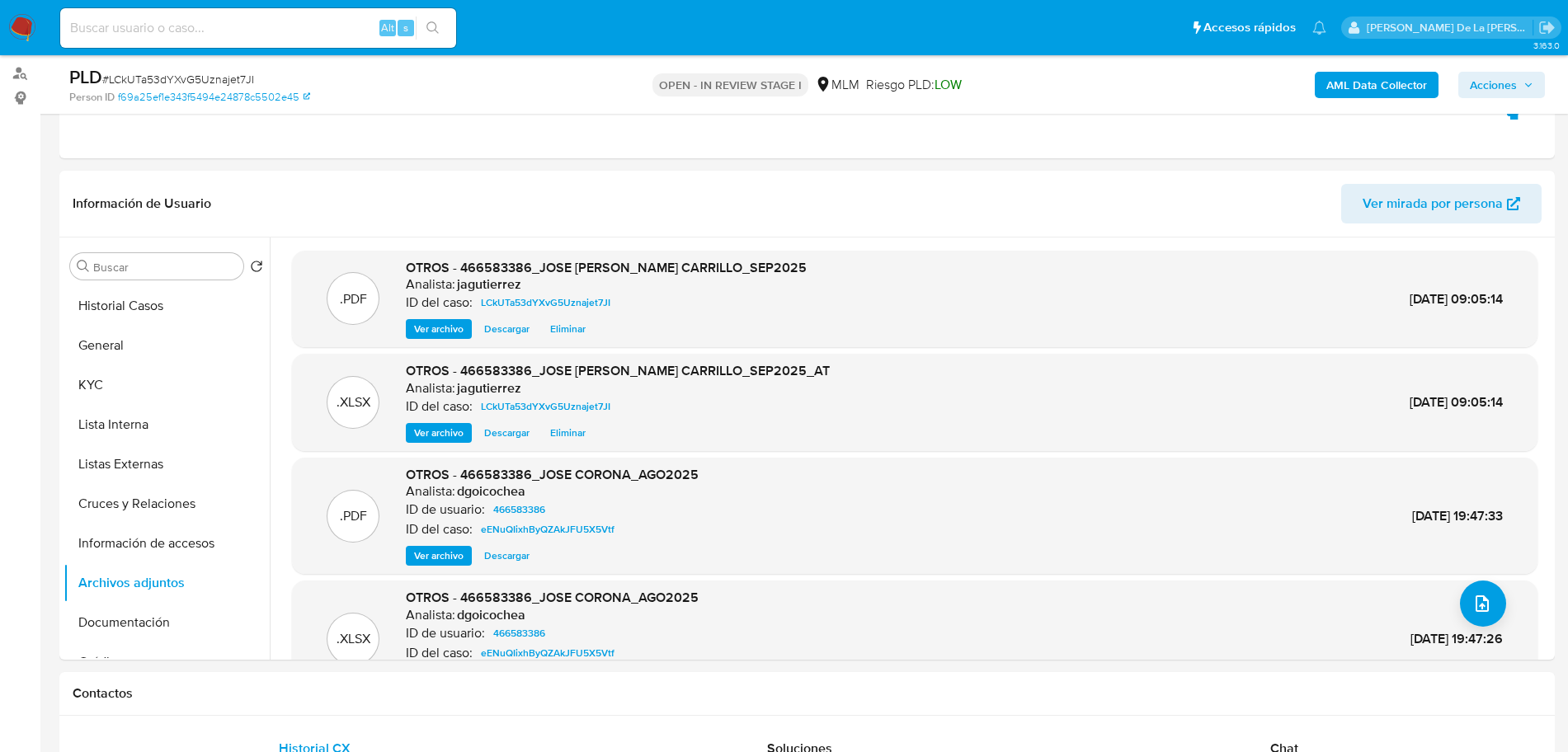
click at [1476, 84] on span "Acciones" at bounding box center [1493, 85] width 47 height 26
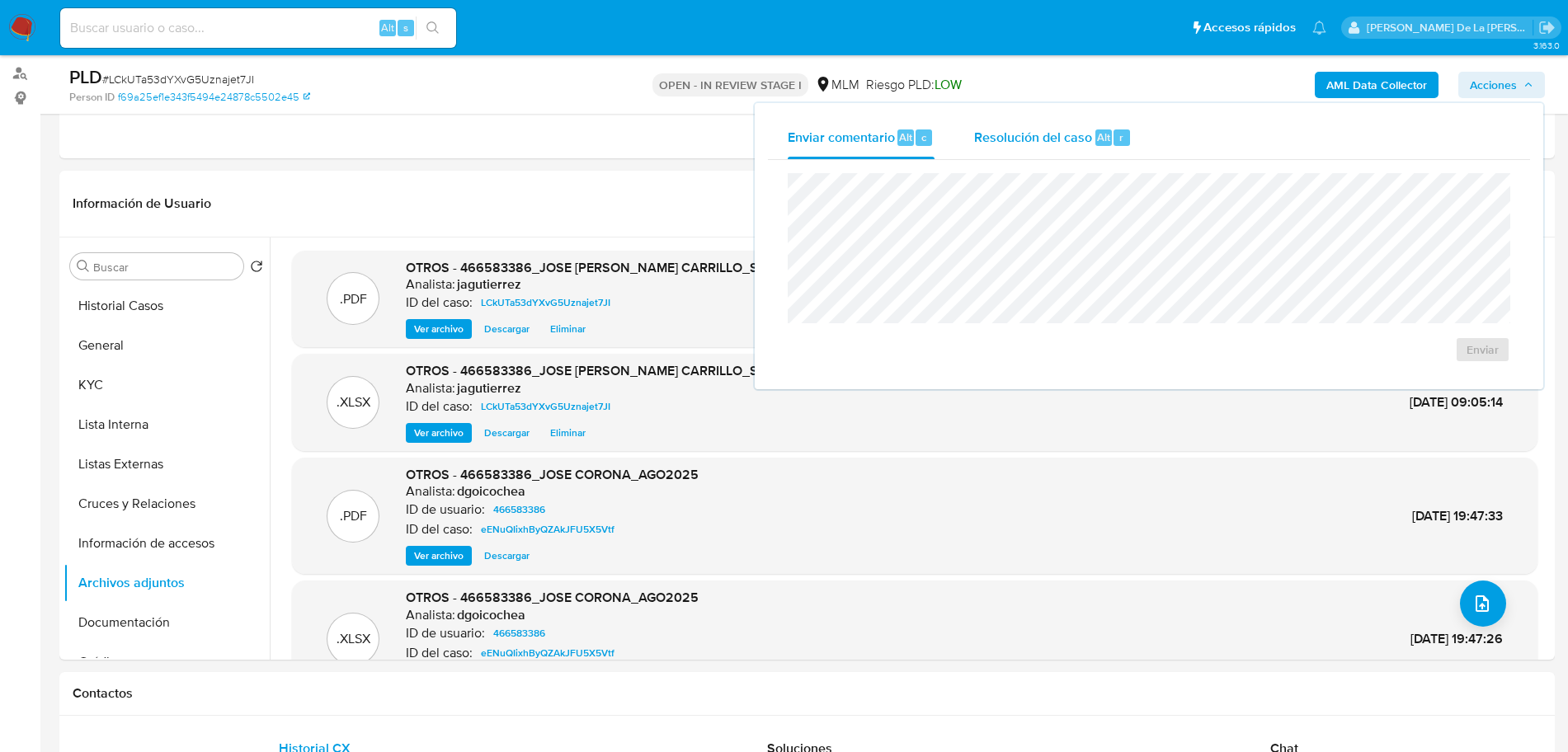
click at [992, 144] on span "Resolución del caso" at bounding box center [1034, 137] width 118 height 19
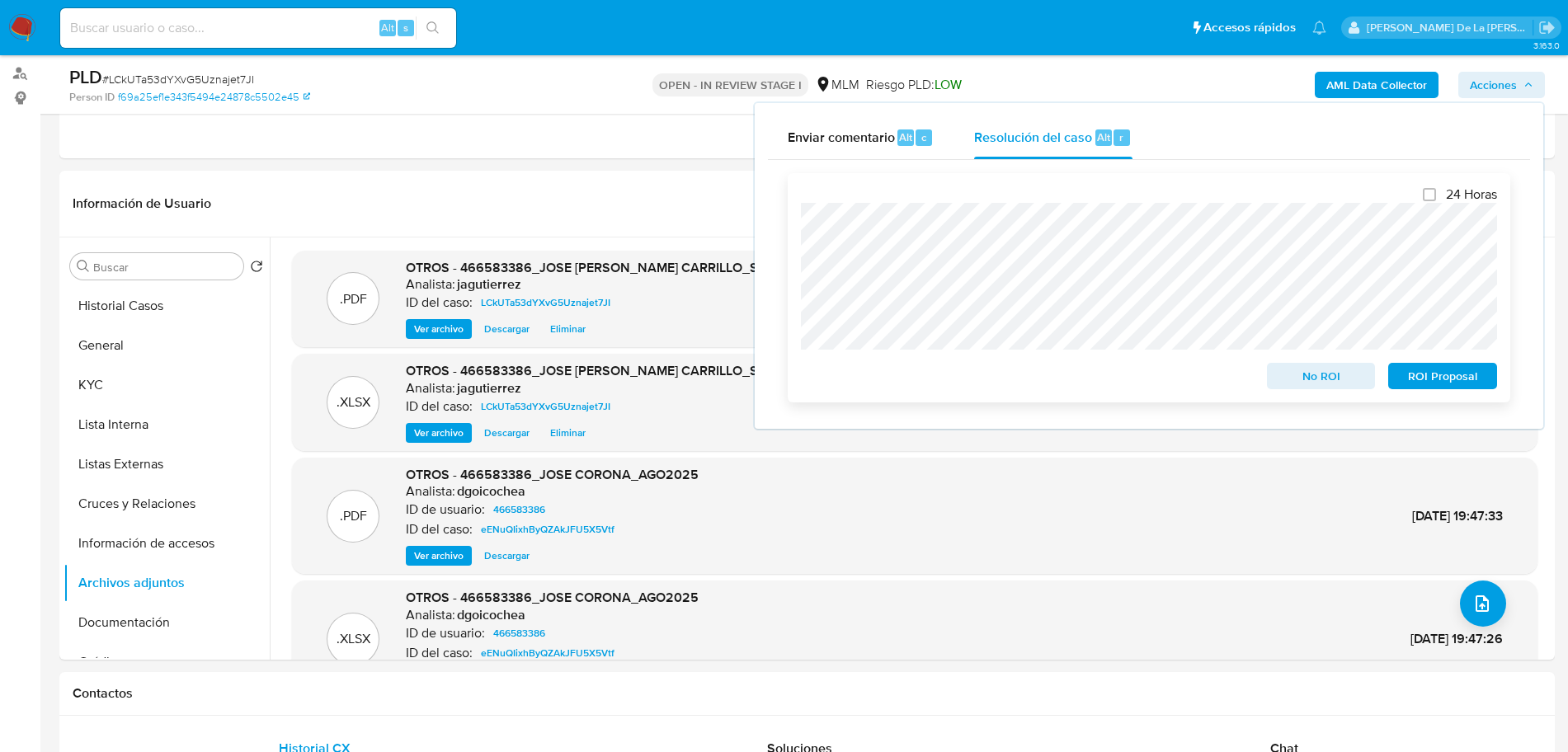
click at [1348, 379] on span "No ROI" at bounding box center [1321, 376] width 86 height 23
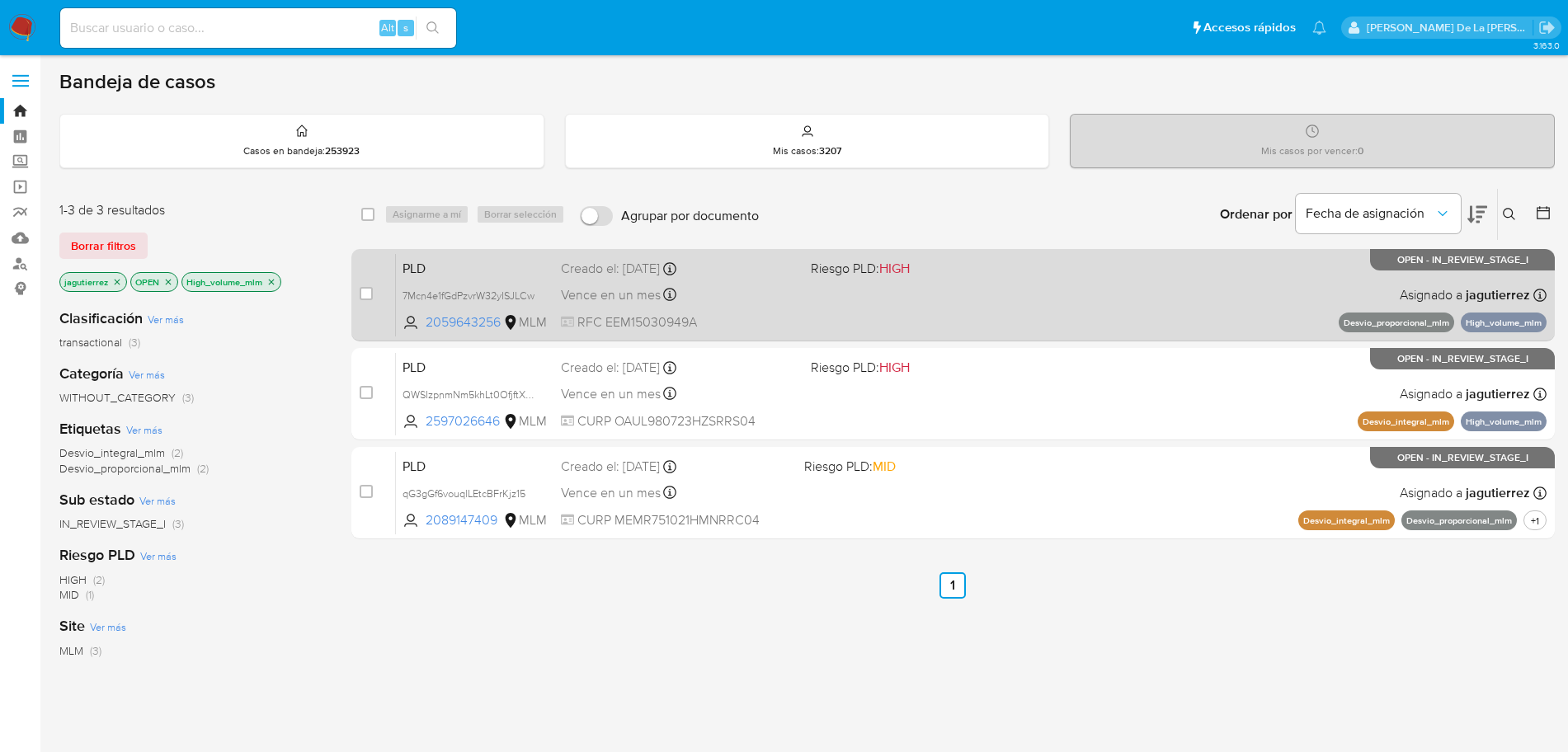
click at [1071, 266] on div "PLD 7Mcn4e1fGdPzvrW32yISJLCw 2059643256 MLM Riesgo PLD: HIGH Creado el: 12/09/2…" at bounding box center [971, 294] width 1151 height 83
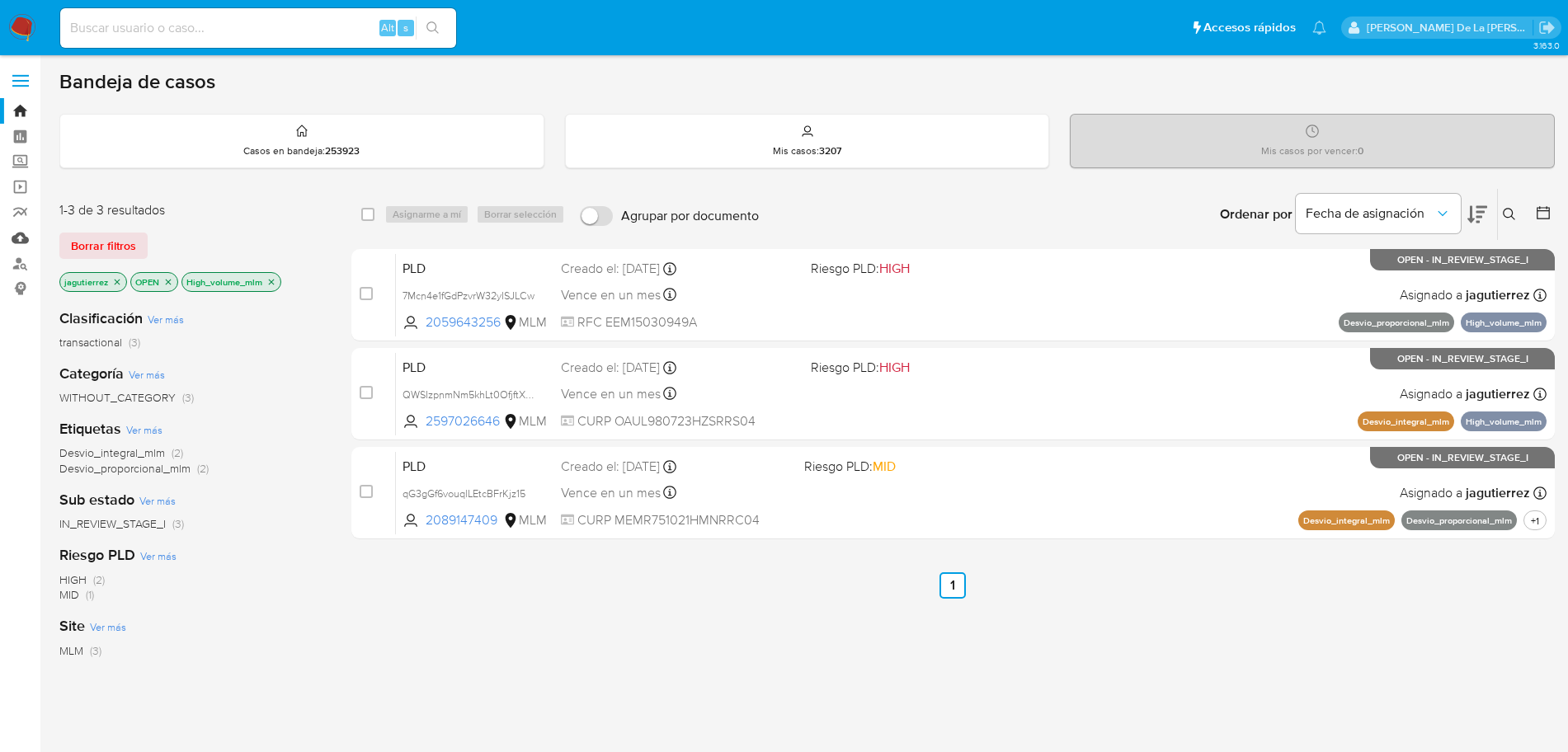
click at [21, 236] on link "Mulan" at bounding box center [98, 237] width 197 height 26
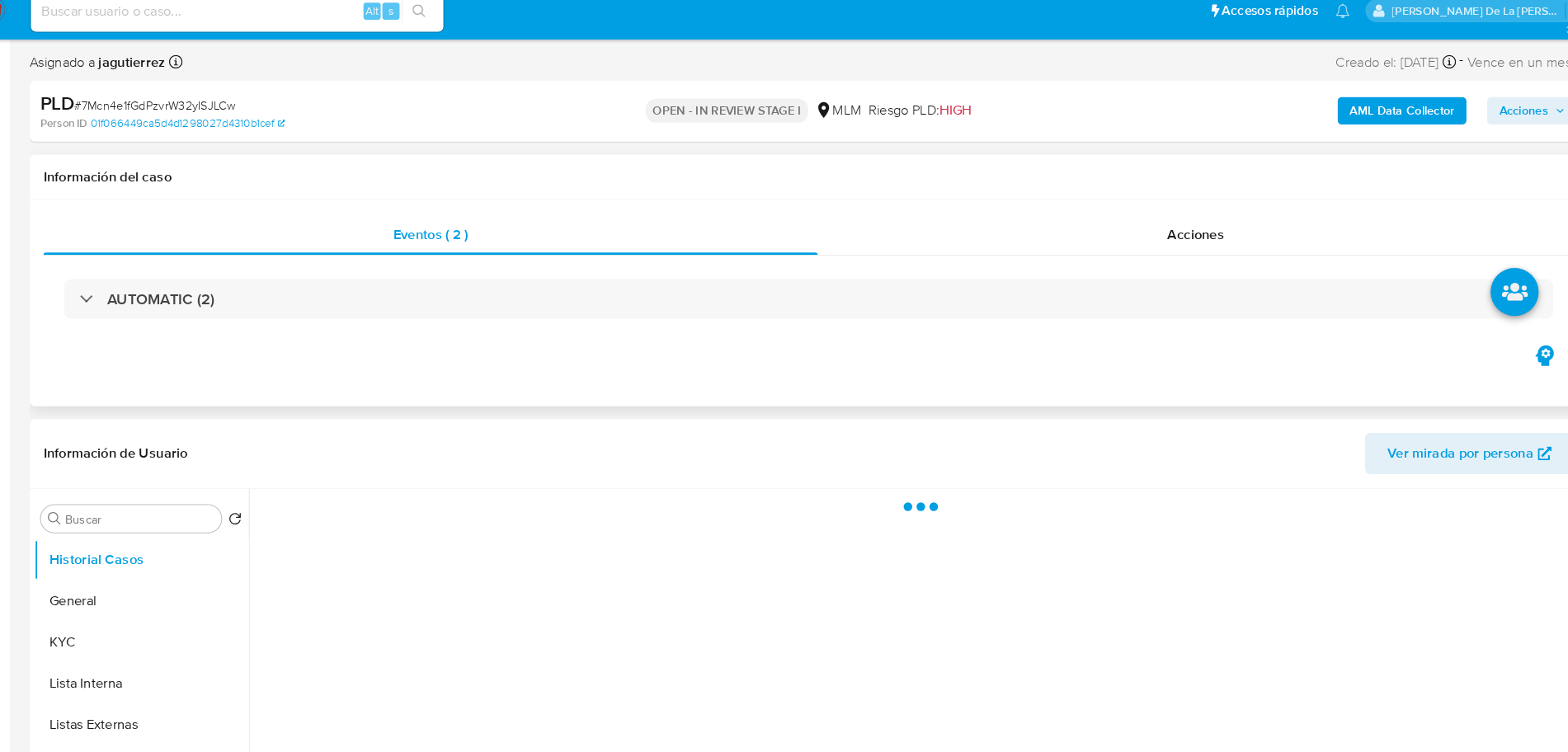
select select "10"
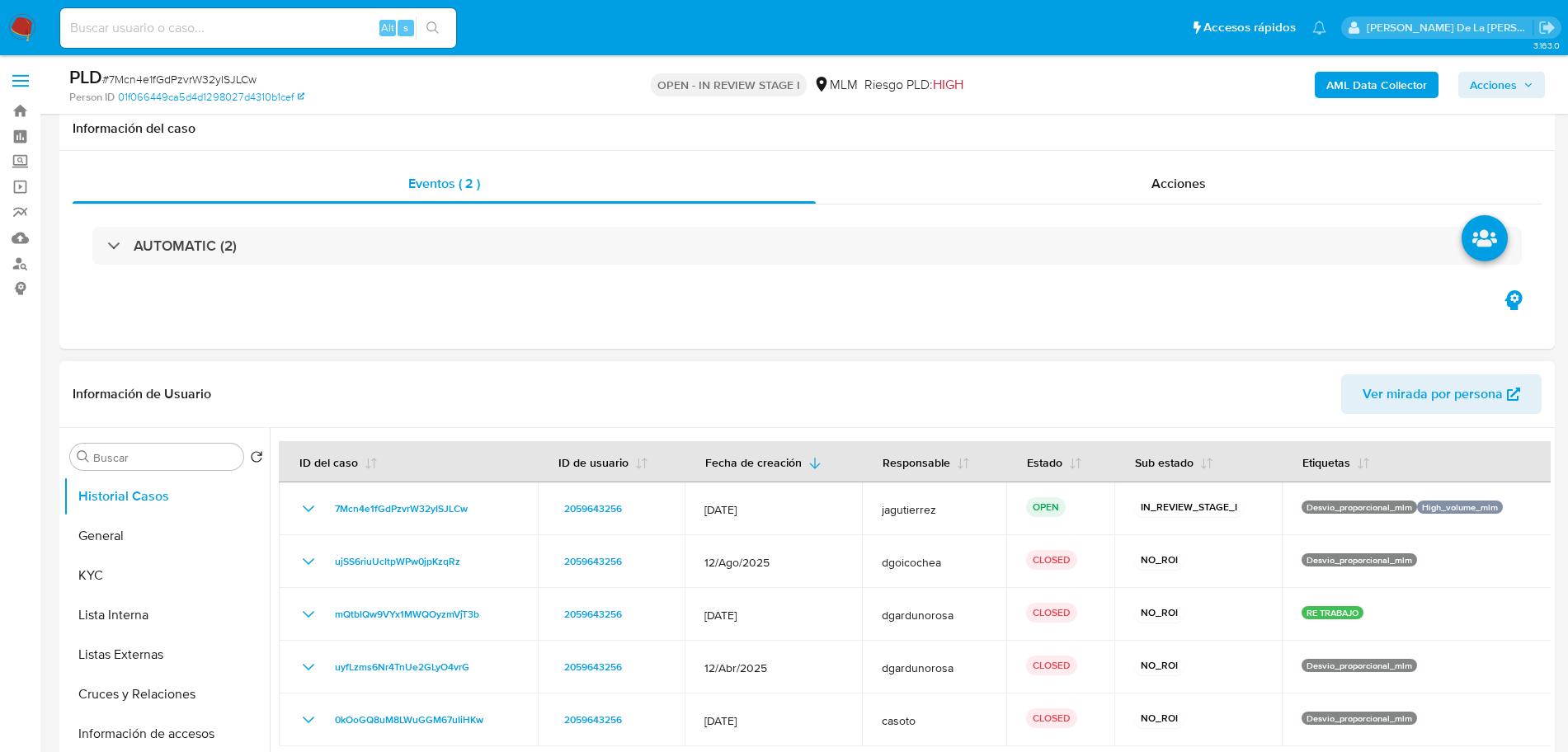
scroll to position [137, 0]
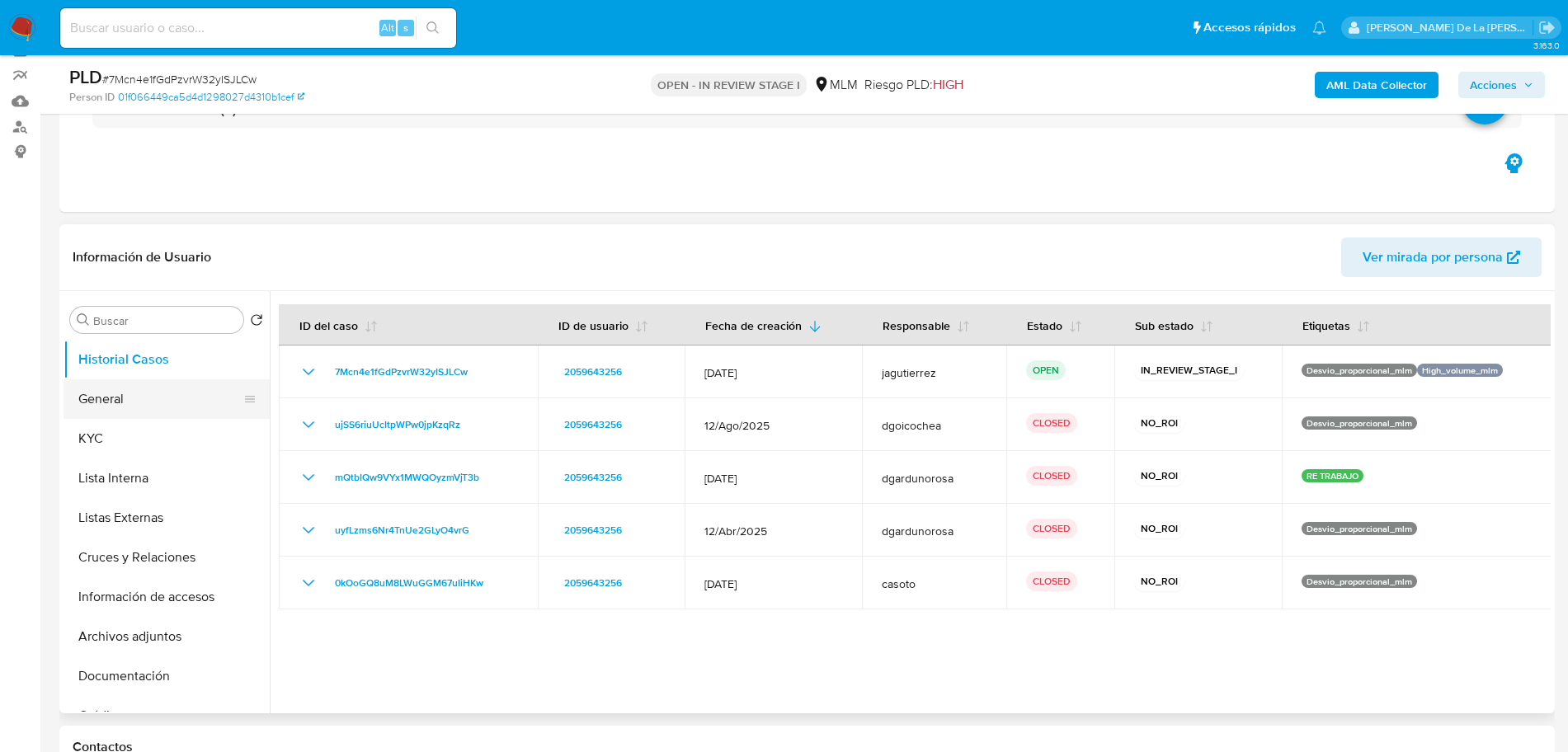
click at [164, 389] on button "General" at bounding box center [160, 398] width 193 height 40
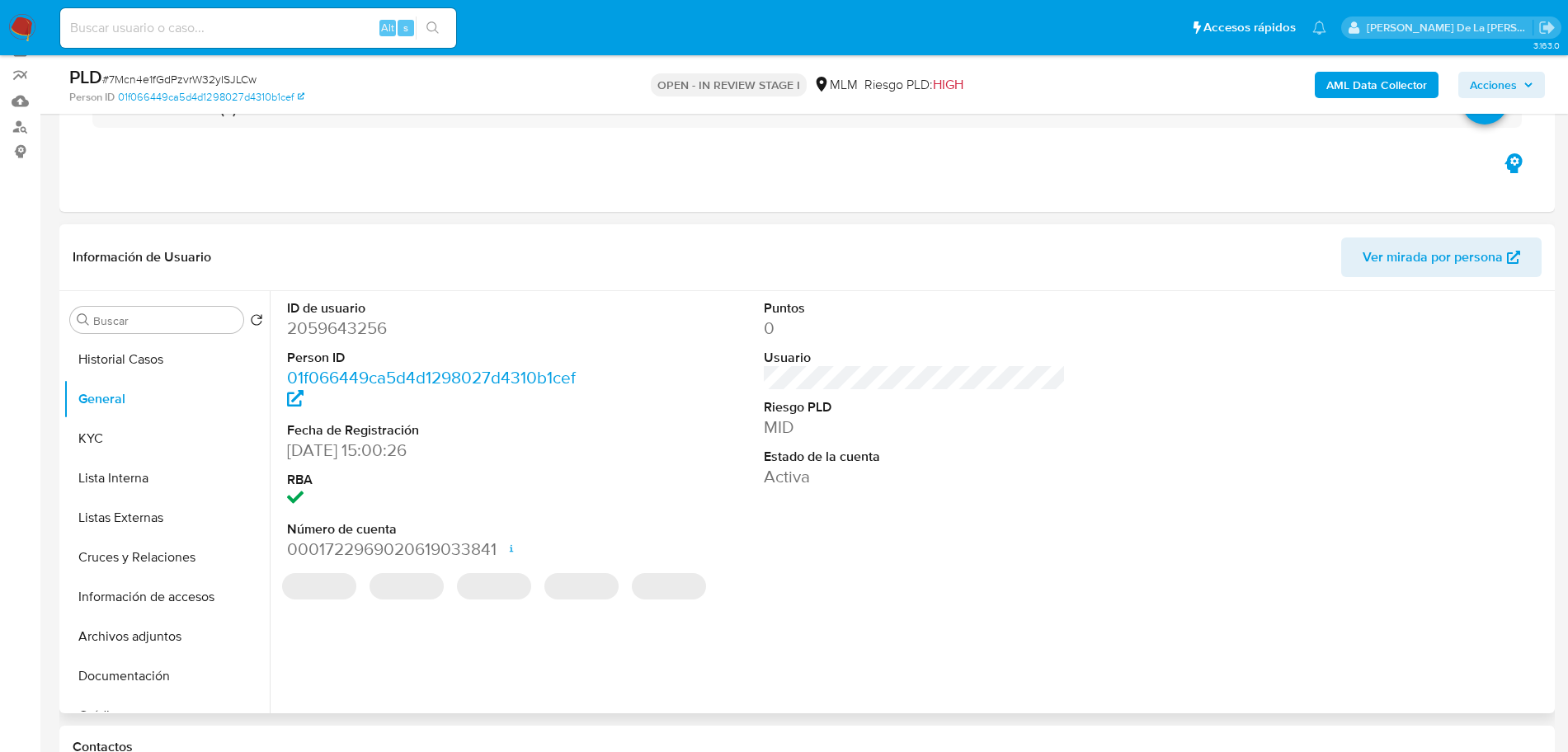
click at [334, 326] on dd "2059643256" at bounding box center [438, 328] width 302 height 23
copy dd "2059643256"
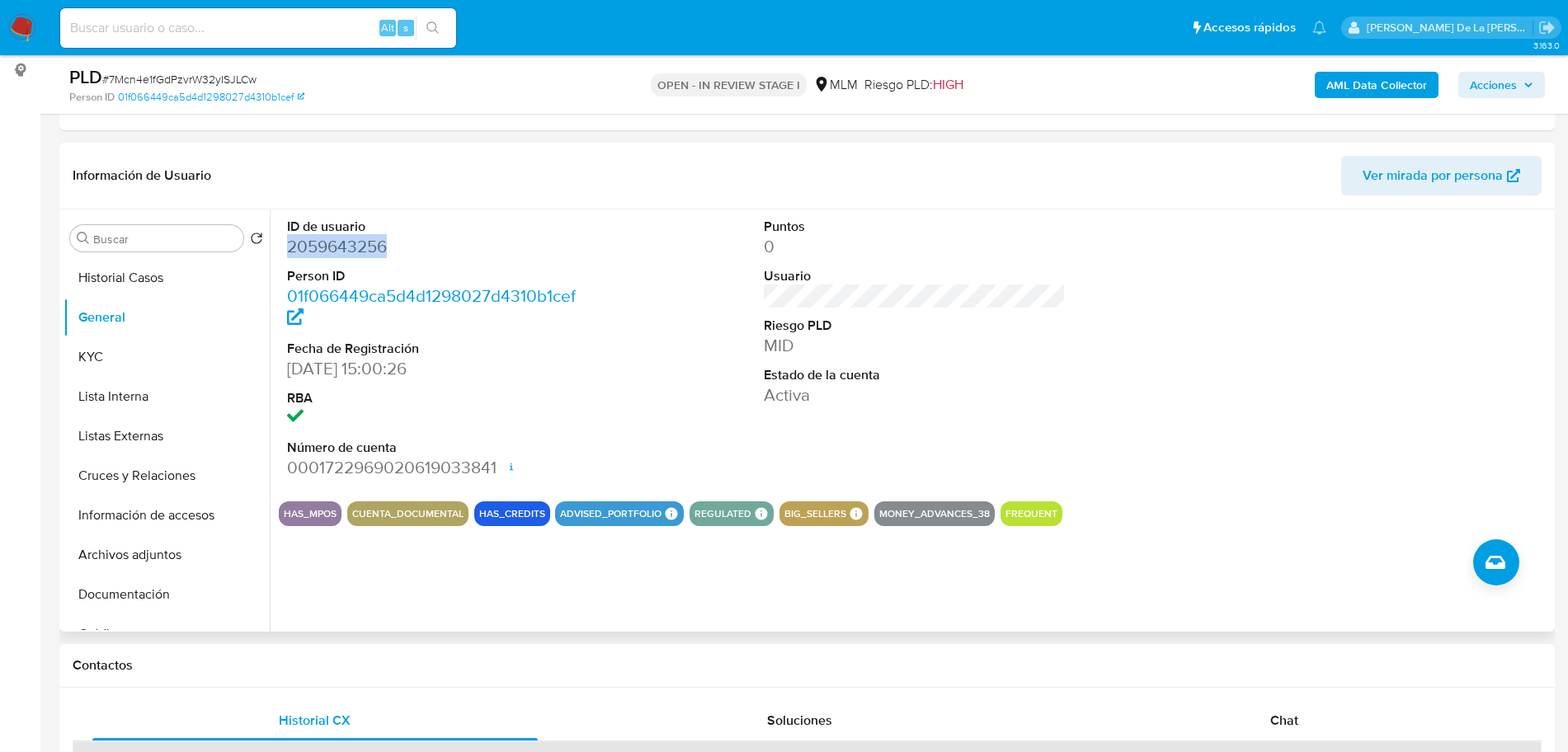
scroll to position [223, 0]
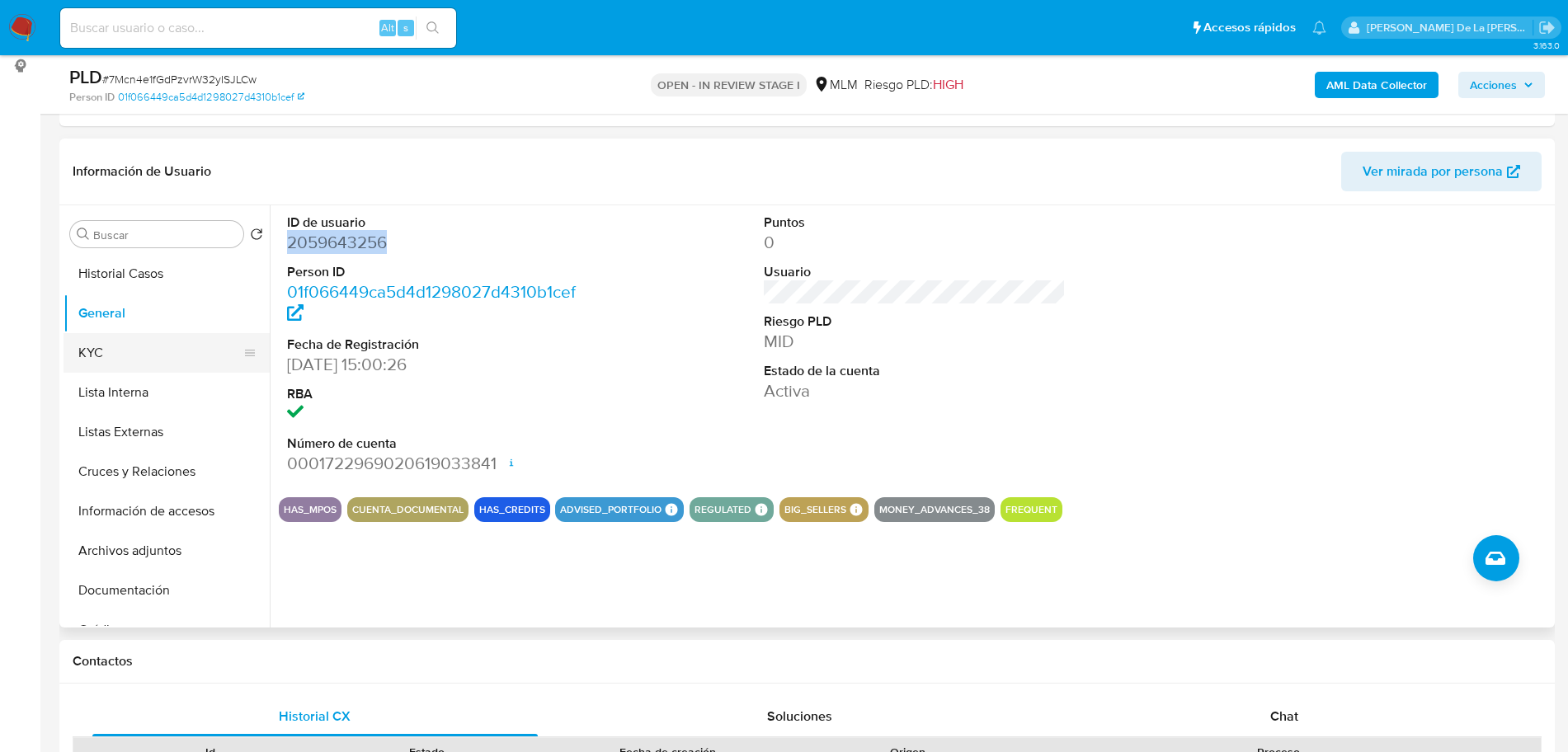
click at [122, 352] on button "KYC" at bounding box center [160, 353] width 193 height 40
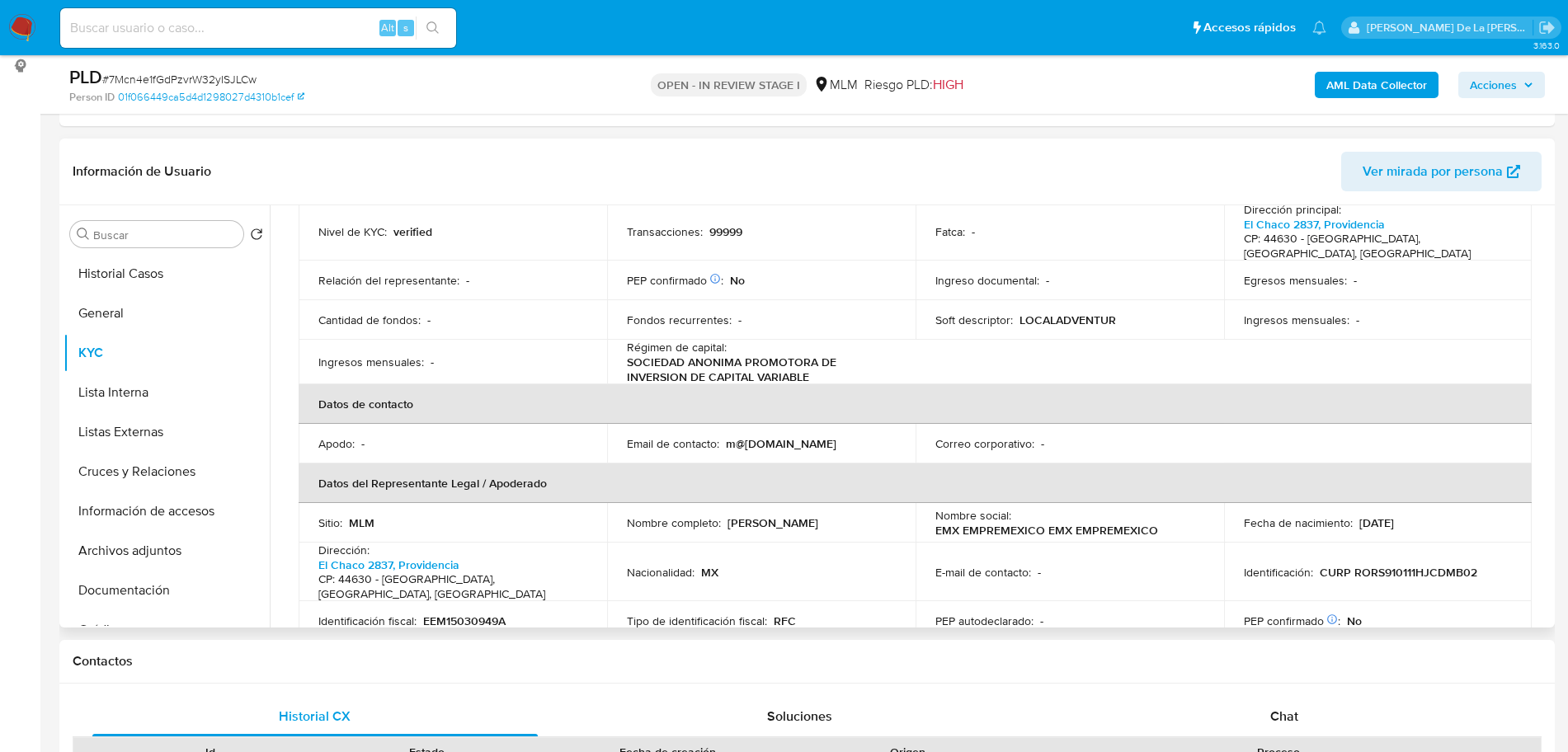
scroll to position [0, 0]
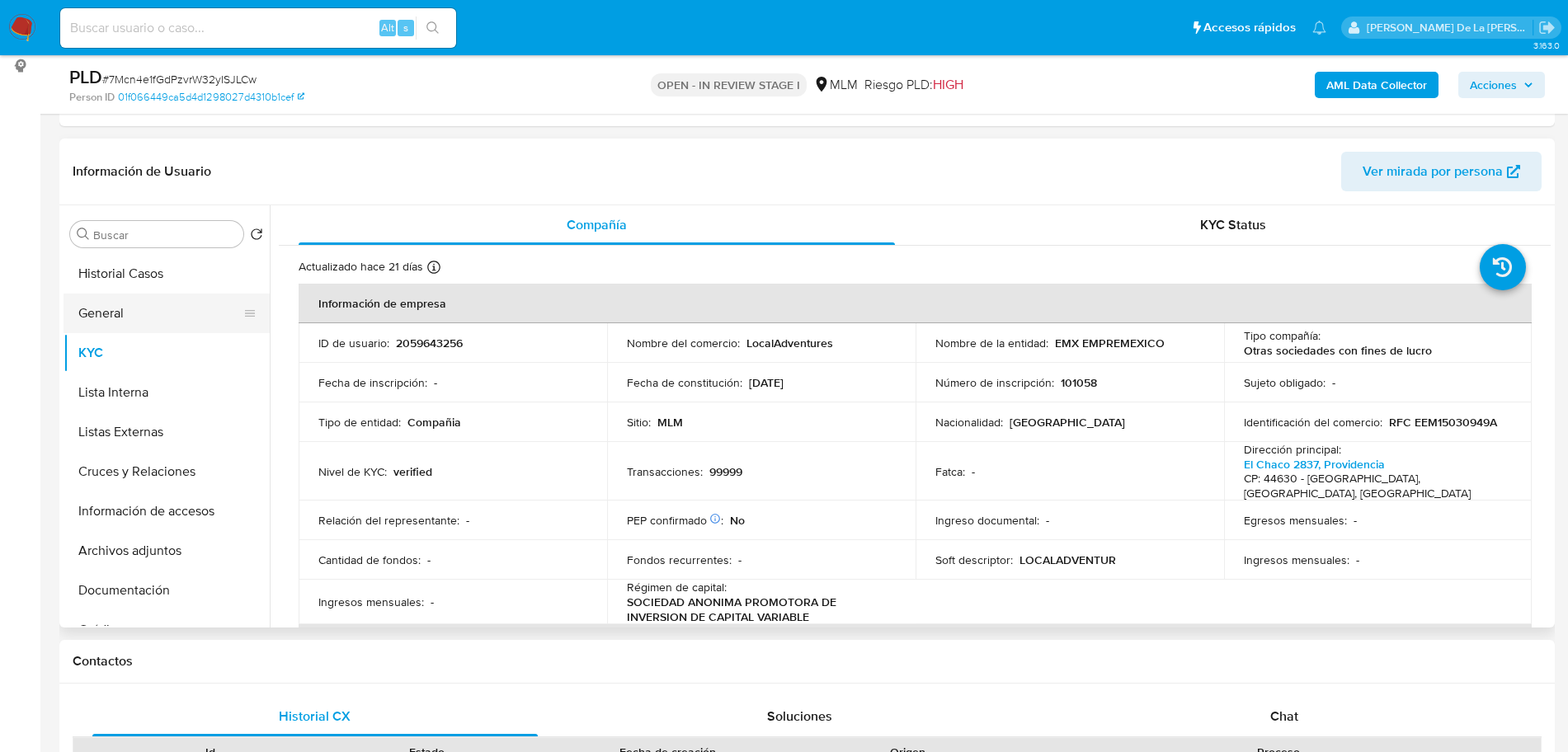
click at [134, 312] on button "General" at bounding box center [160, 313] width 193 height 40
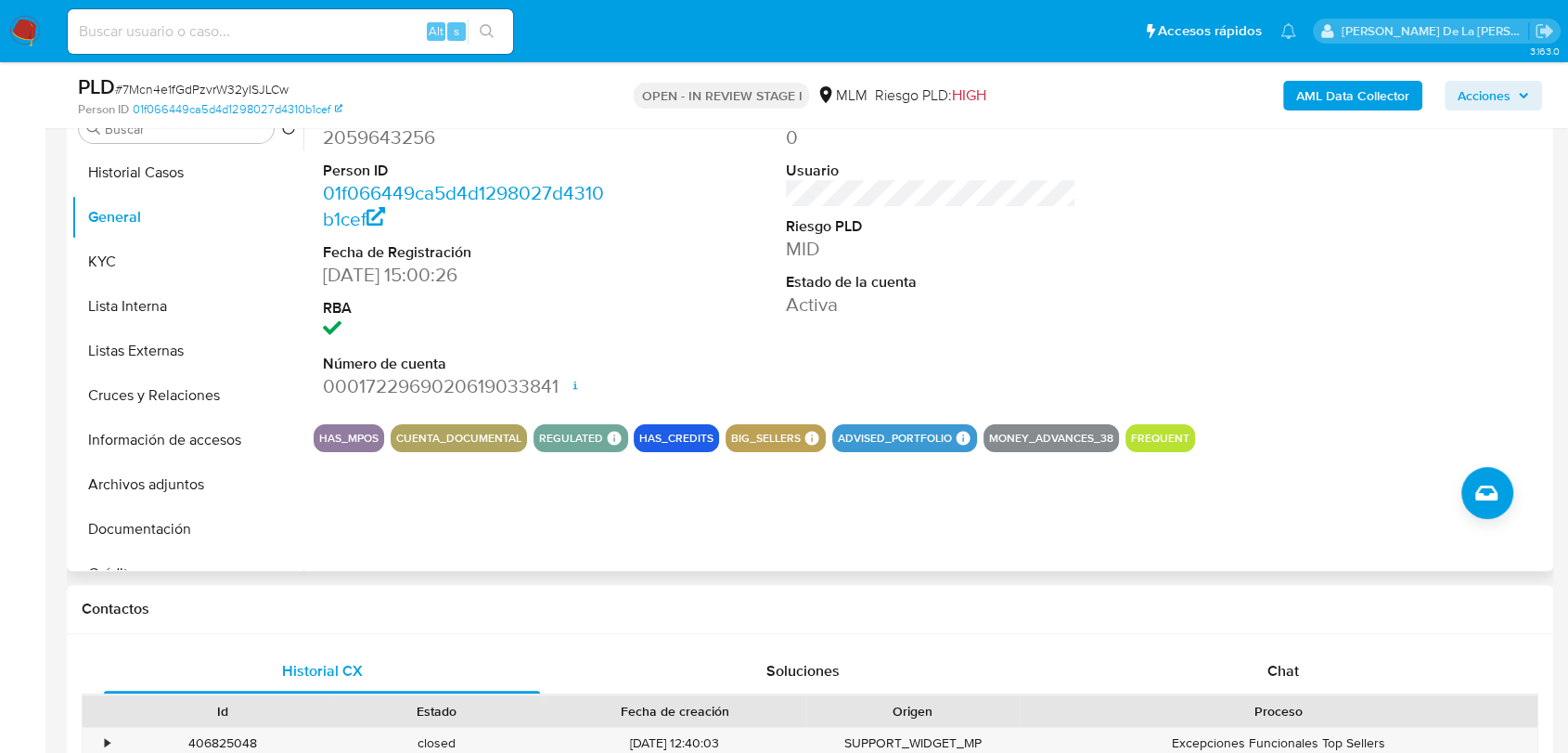
scroll to position [353, 0]
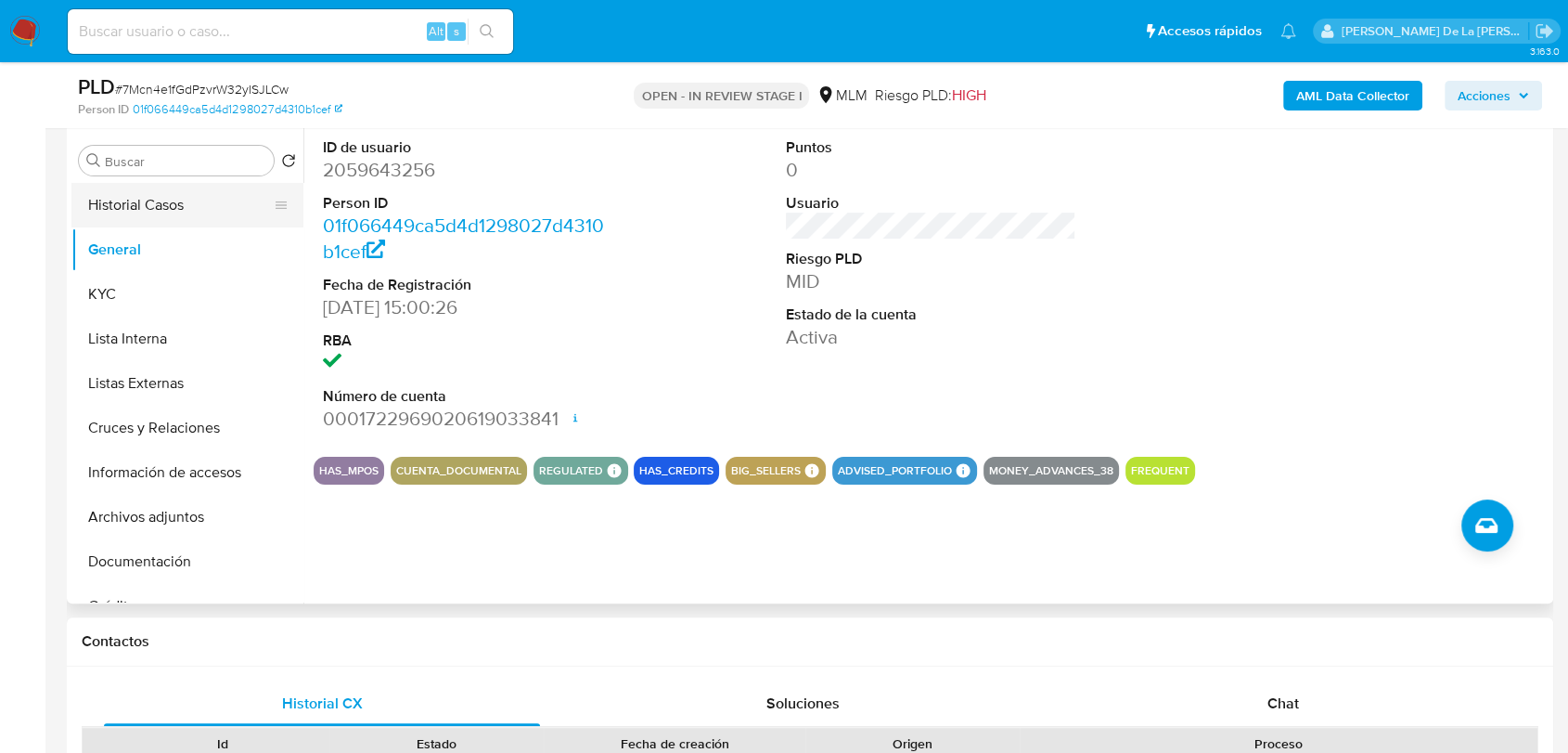
drag, startPoint x: 156, startPoint y: 203, endPoint x: 167, endPoint y: 202, distance: 11.0
click at [156, 202] on button "Historial Casos" at bounding box center [180, 204] width 217 height 45
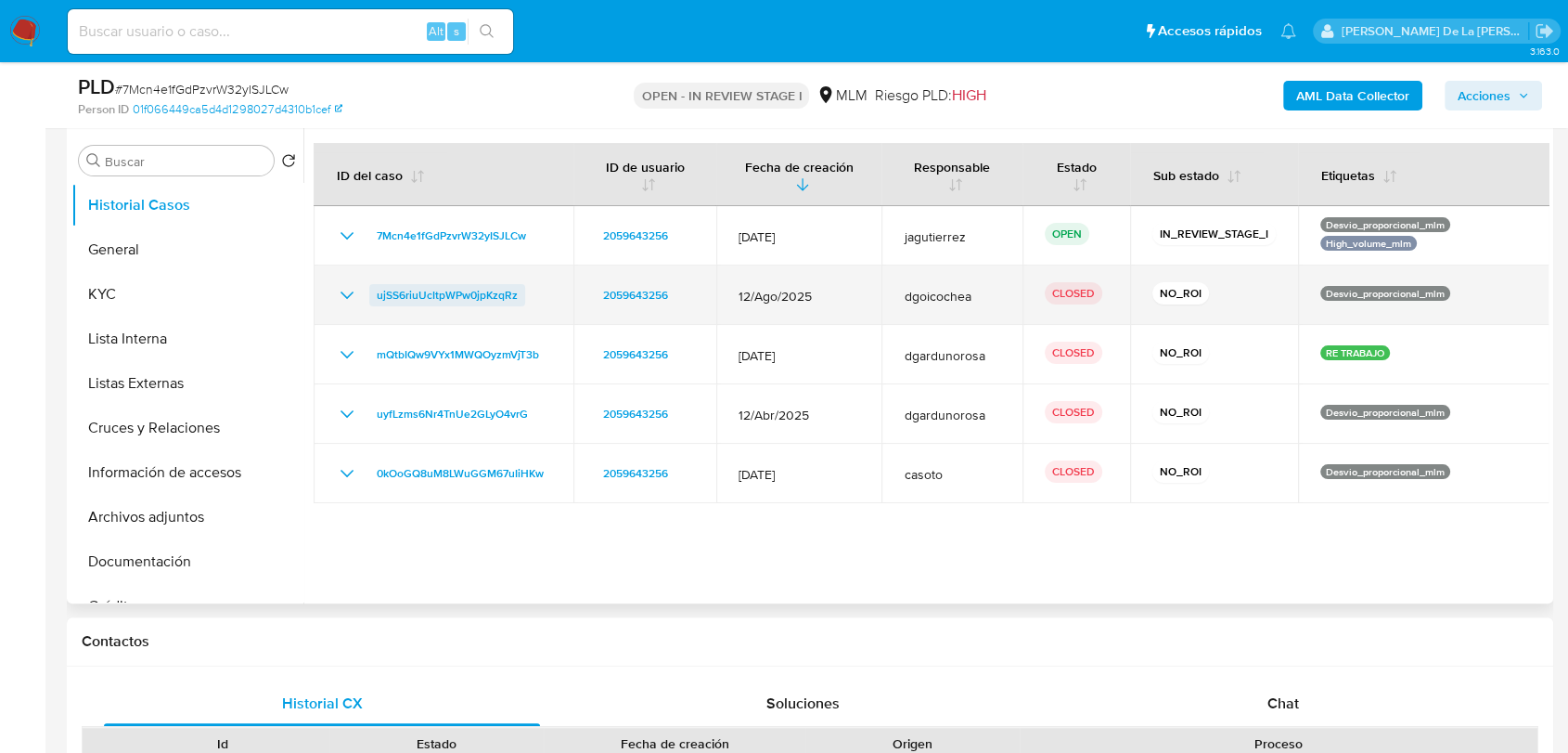
click at [384, 292] on span "ujSS6riuUcItpWPw0jpKzqRz" at bounding box center [447, 295] width 141 height 22
click at [341, 292] on icon "Mostrar/Ocultar" at bounding box center [346, 295] width 13 height 7
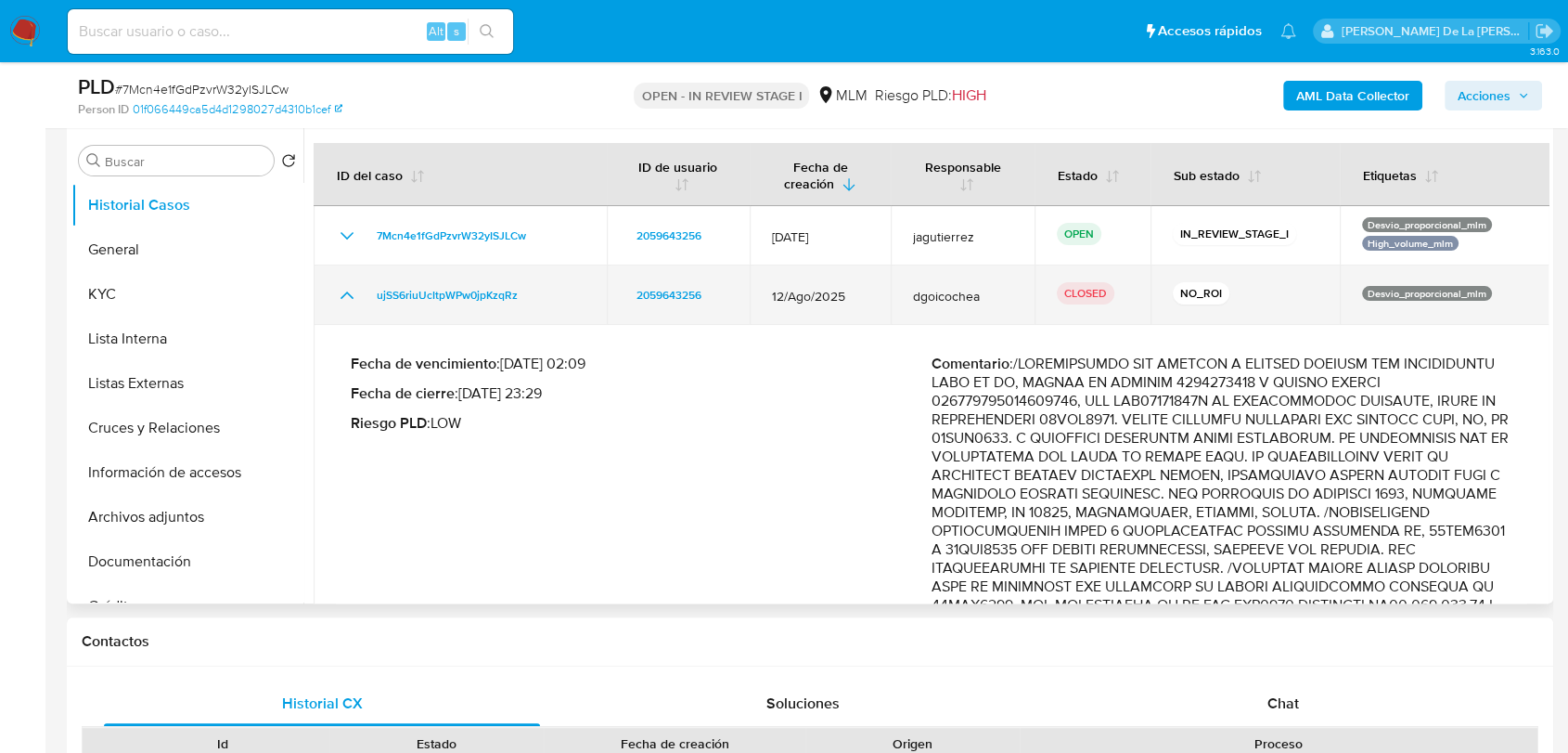
click at [341, 292] on icon "Mostrar/Ocultar" at bounding box center [347, 295] width 22 height 22
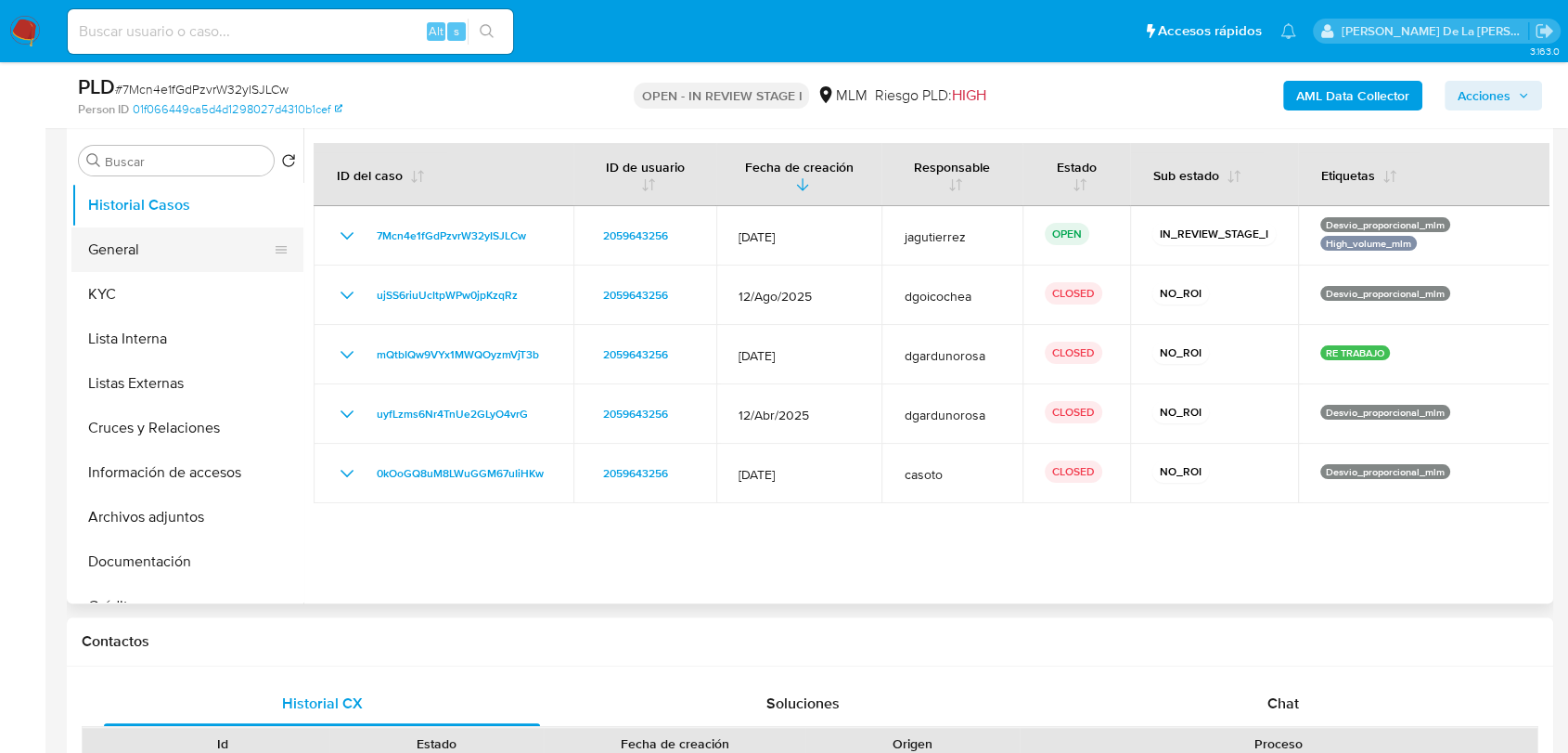
click at [185, 261] on button "General" at bounding box center [180, 249] width 217 height 45
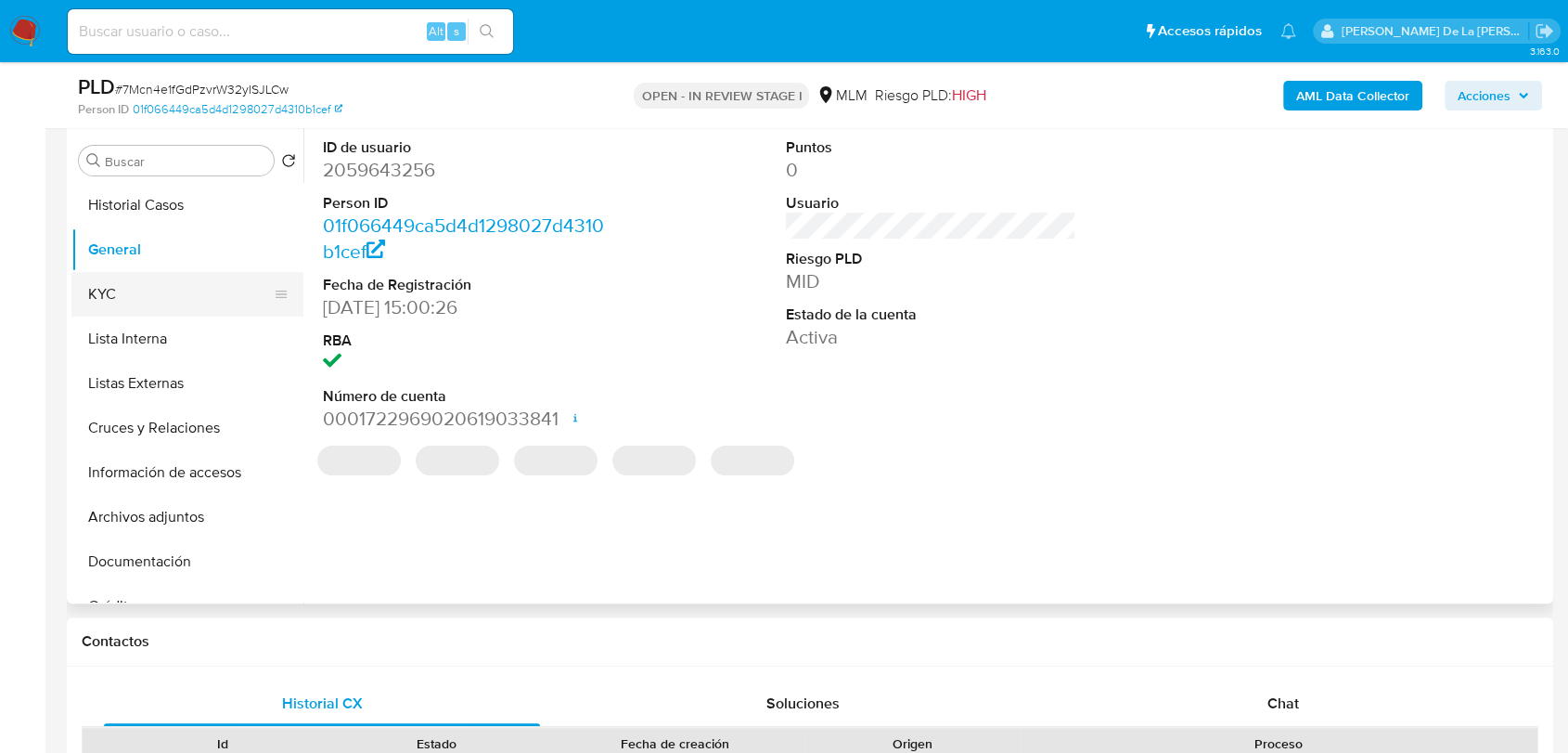
click at [185, 291] on button "KYC" at bounding box center [180, 294] width 217 height 45
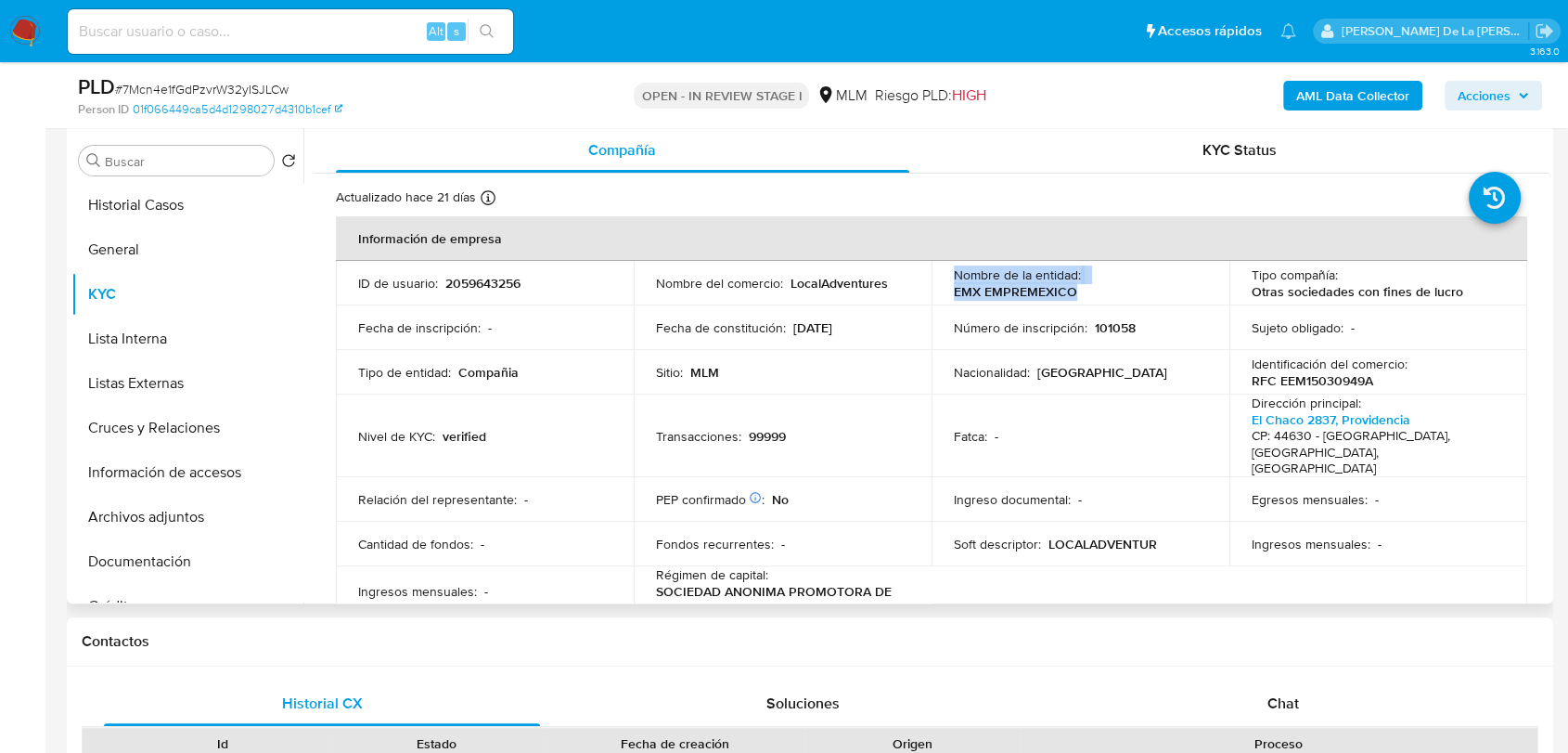
drag, startPoint x: 1076, startPoint y: 292, endPoint x: 924, endPoint y: 292, distance: 152.0
click at [924, 292] on tr "ID de usuario : 2059643256 Nombre del comercio : LocalAdventures Nombre de la e…" at bounding box center [931, 283] width 1191 height 45
click at [973, 295] on p "EMX EMPREMEXICO" at bounding box center [1016, 291] width 123 height 17
drag, startPoint x: 942, startPoint y: 295, endPoint x: 1070, endPoint y: 292, distance: 128.0
click at [1070, 292] on td "Nombre de la entidad : EMX EMPREMEXICO" at bounding box center [1080, 283] width 298 height 45
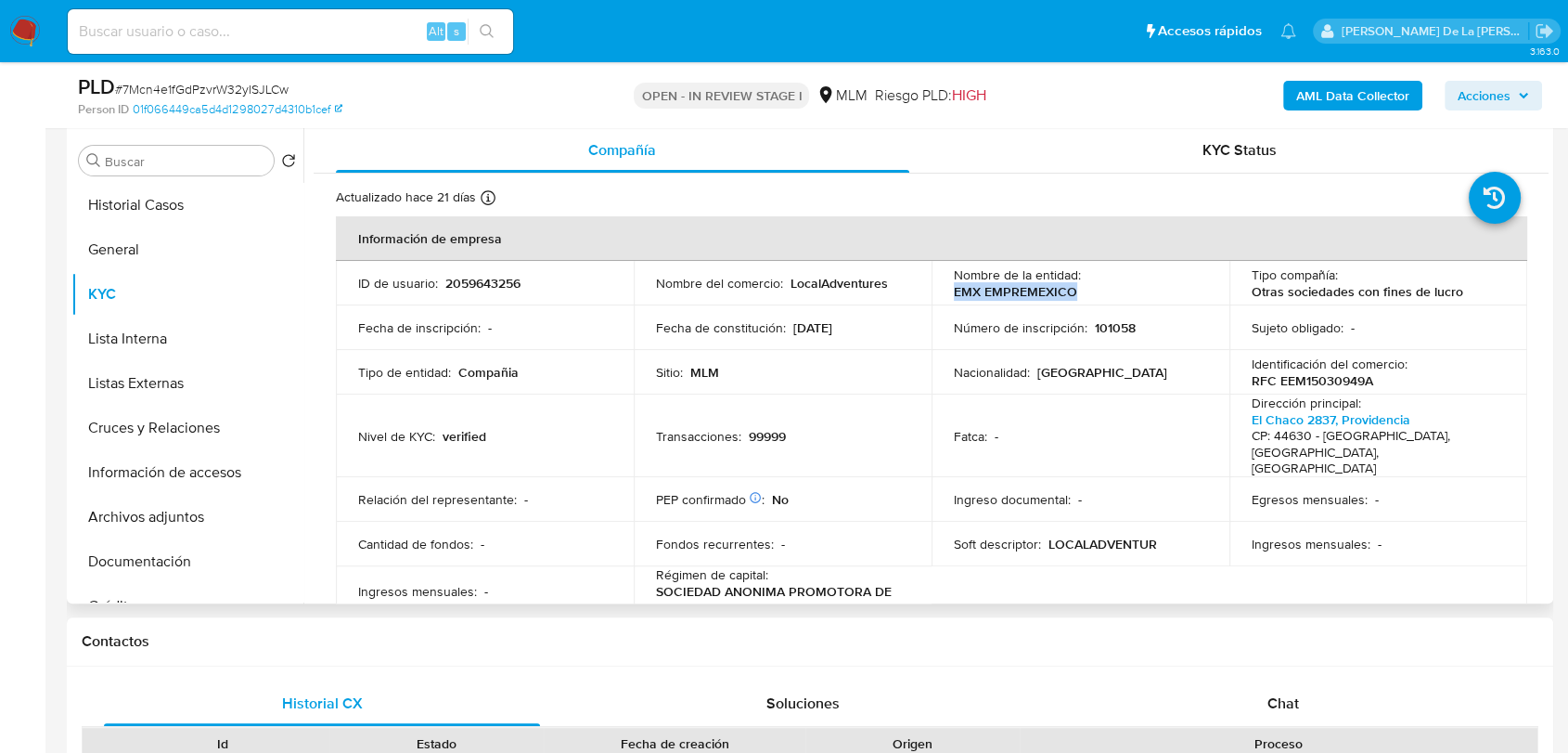
scroll to position [103, 0]
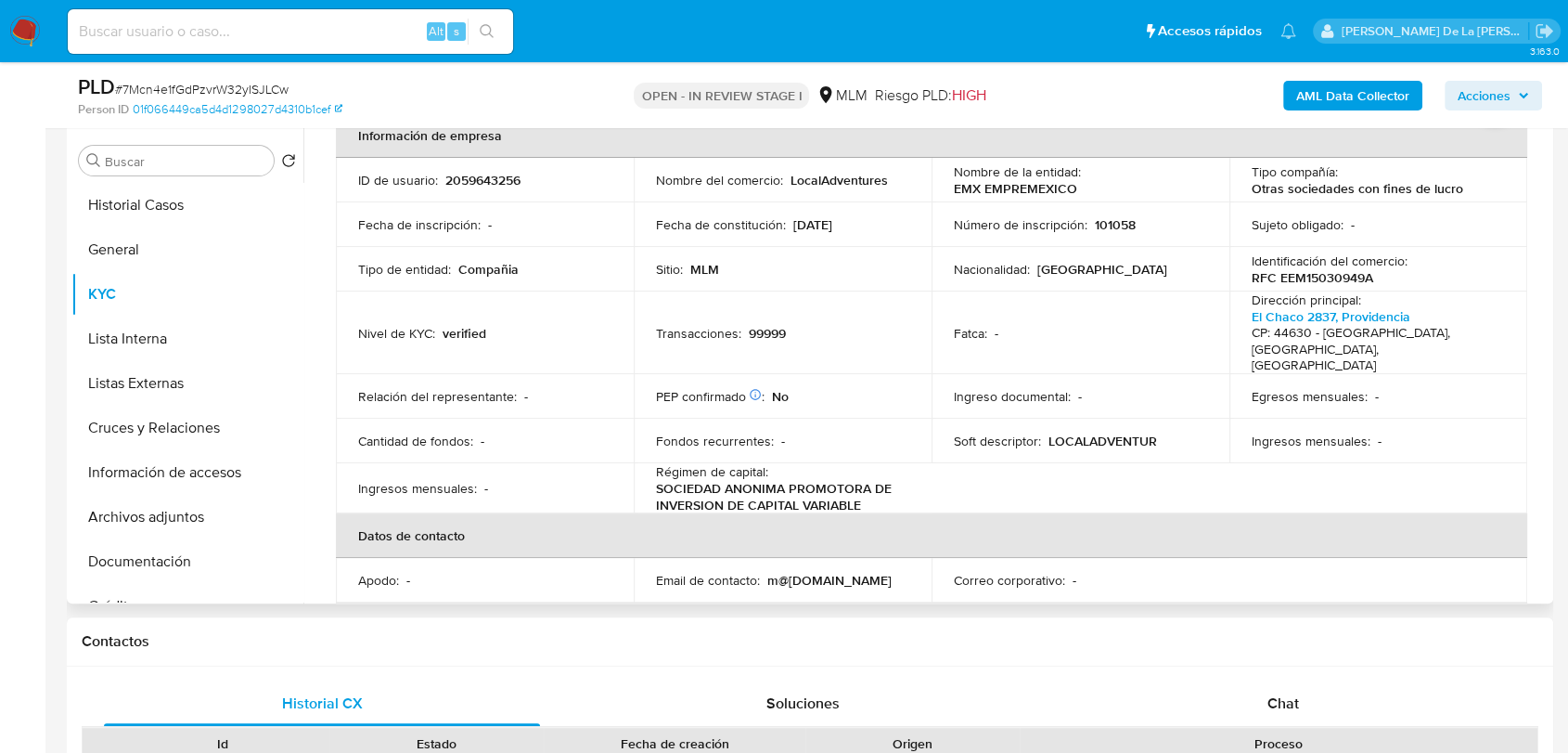
click at [1114, 433] on p "LOCALADVENTUR" at bounding box center [1102, 440] width 108 height 17
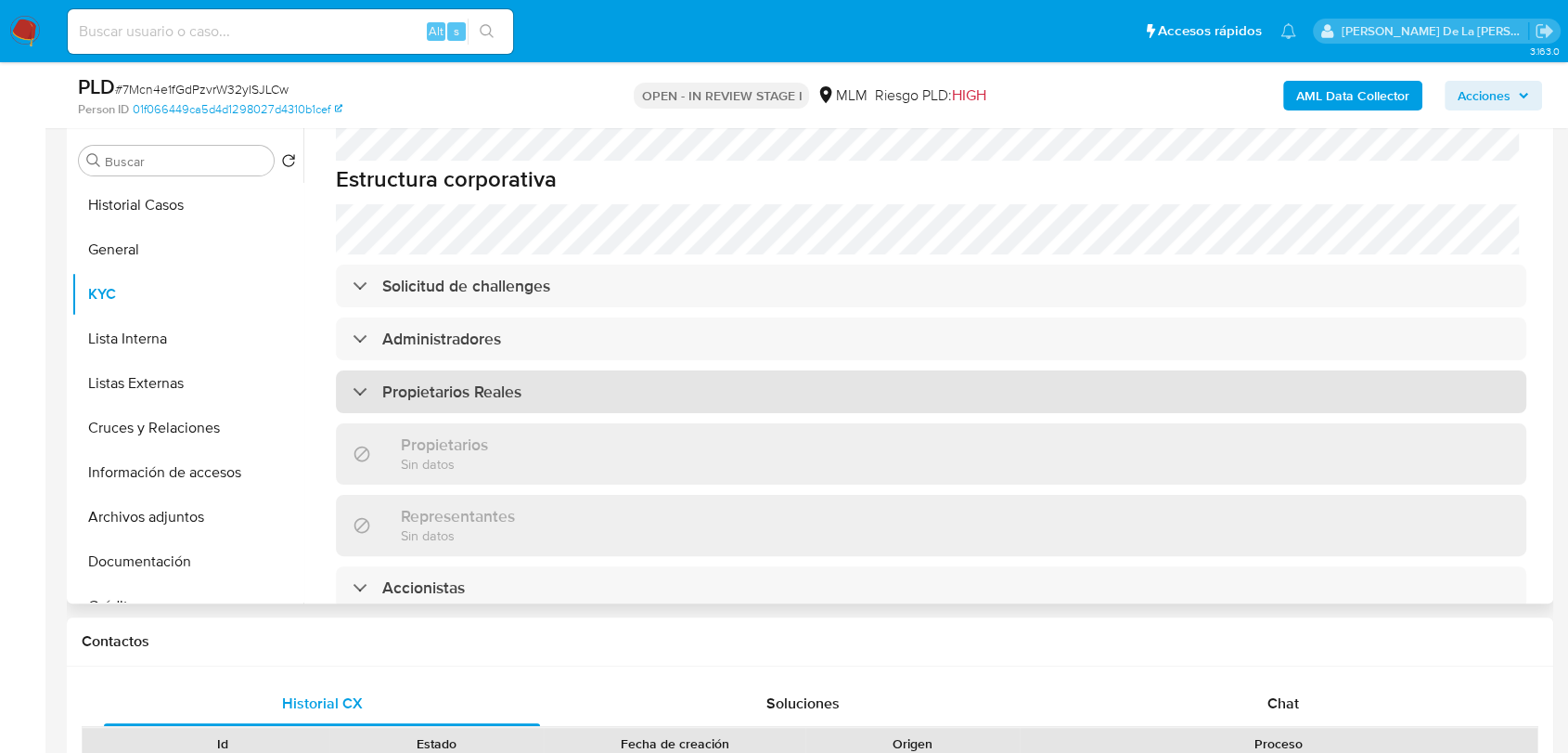
scroll to position [965, 0]
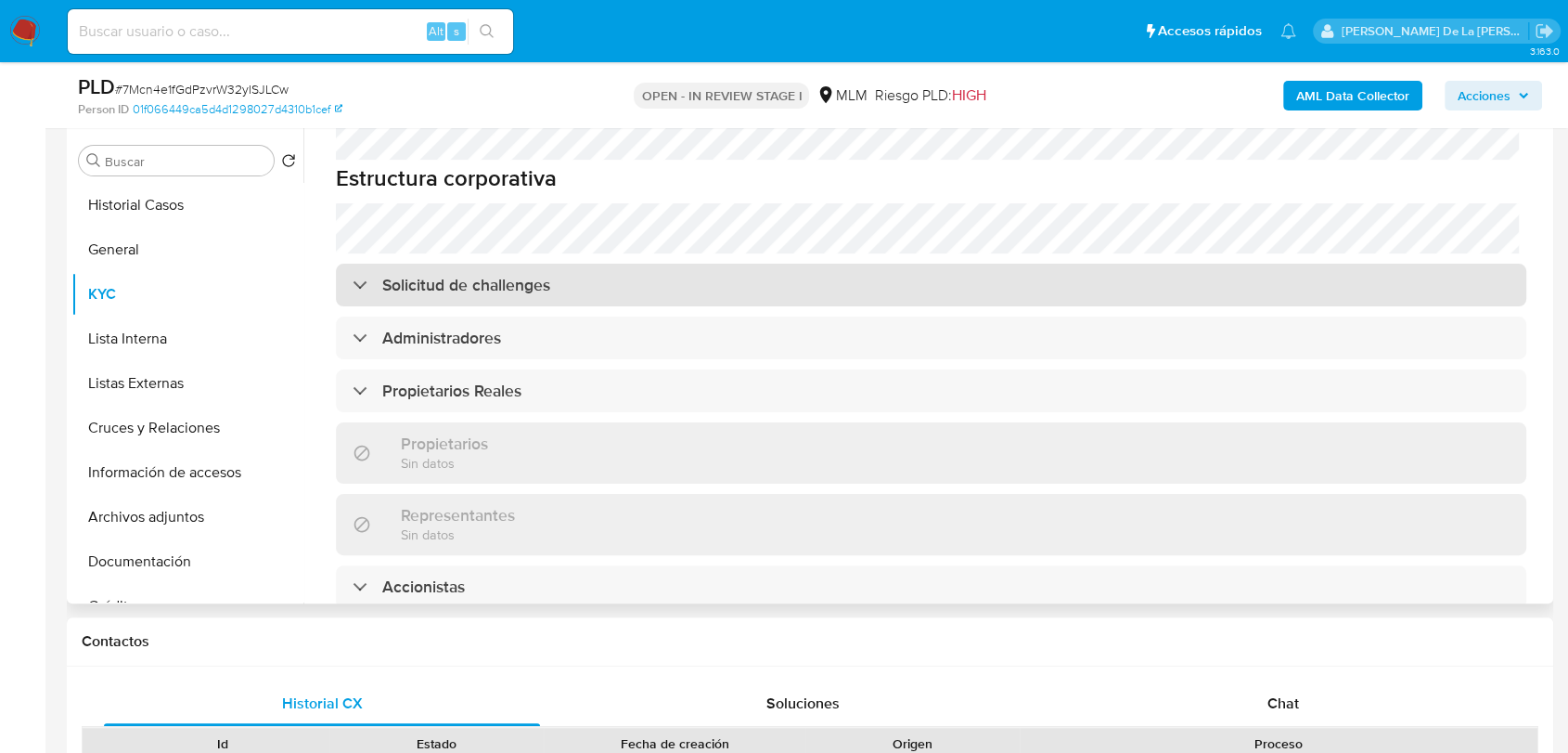
click at [354, 264] on div "Solicitud de challenges" at bounding box center [931, 285] width 1190 height 43
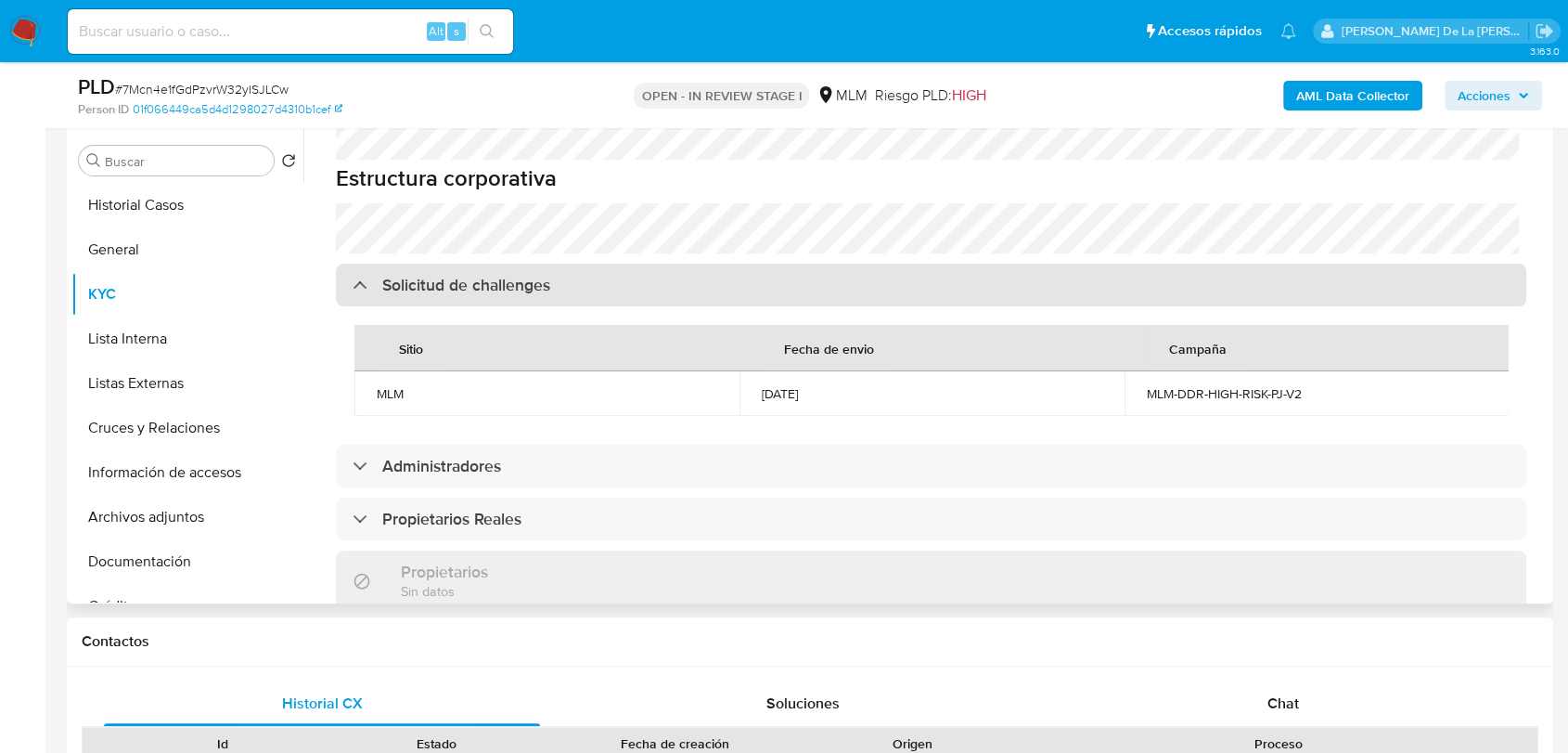
click at [356, 275] on div "Solicitud de challenges" at bounding box center [450, 285] width 197 height 21
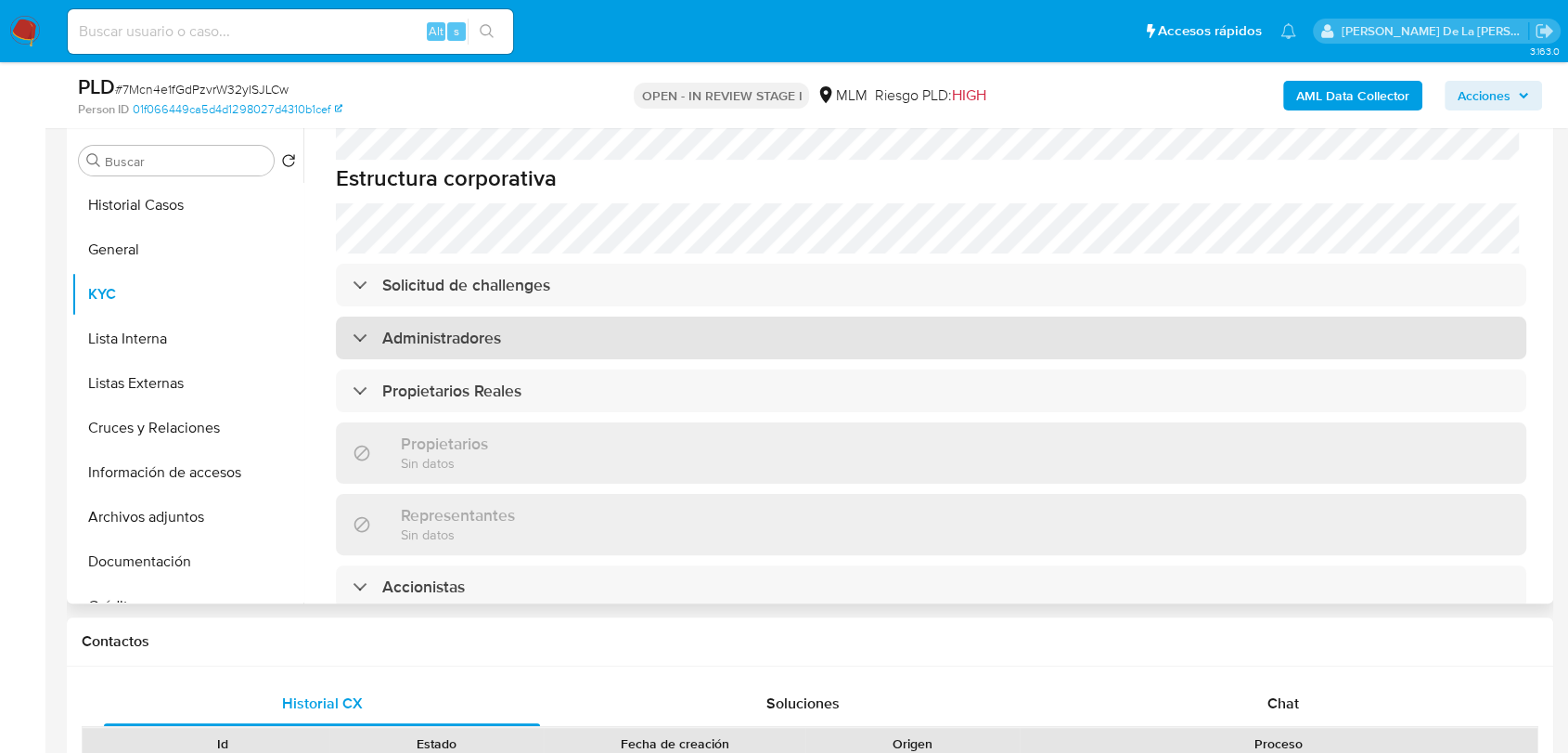
click at [352, 337] on div at bounding box center [352, 337] width 0 height 0
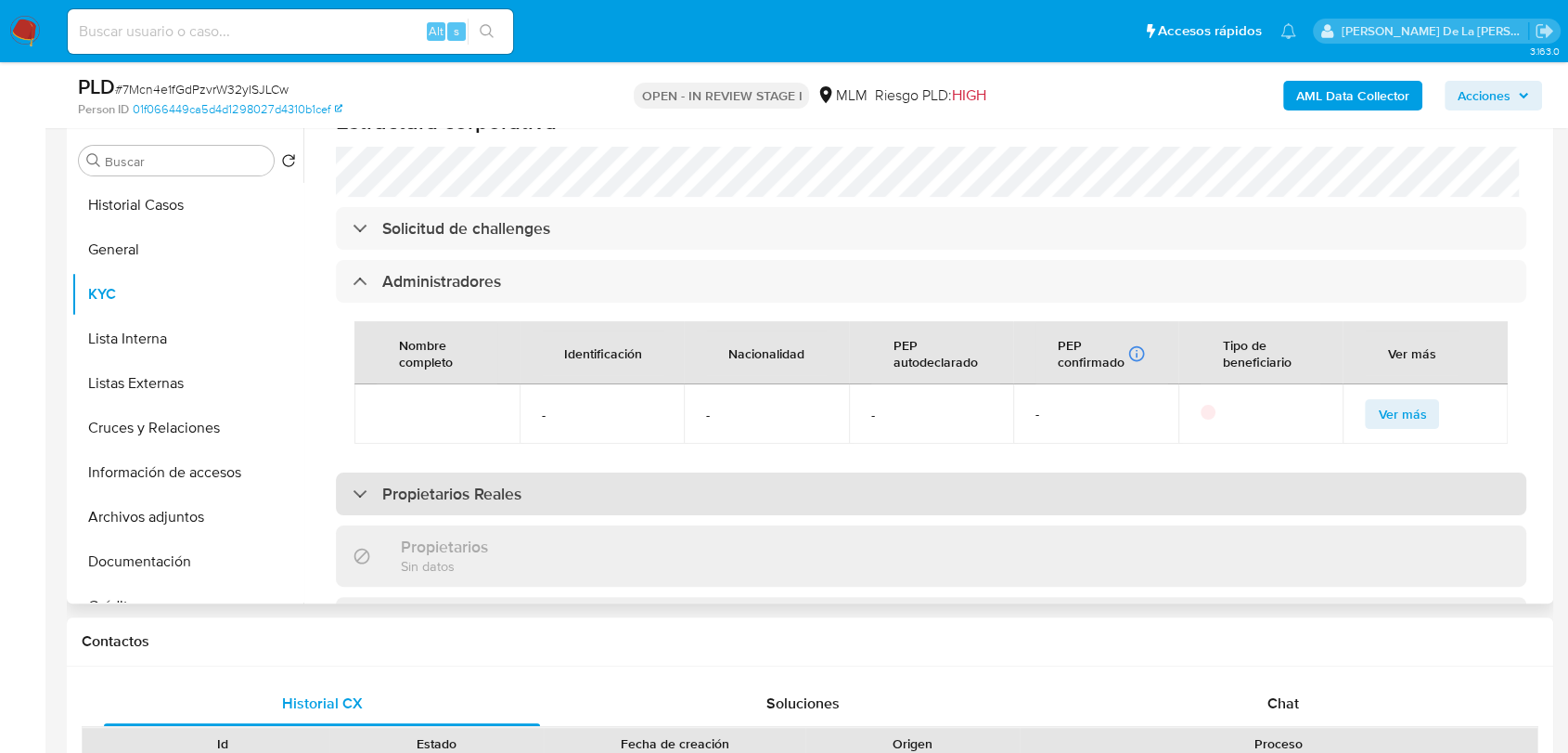
scroll to position [1068, 0]
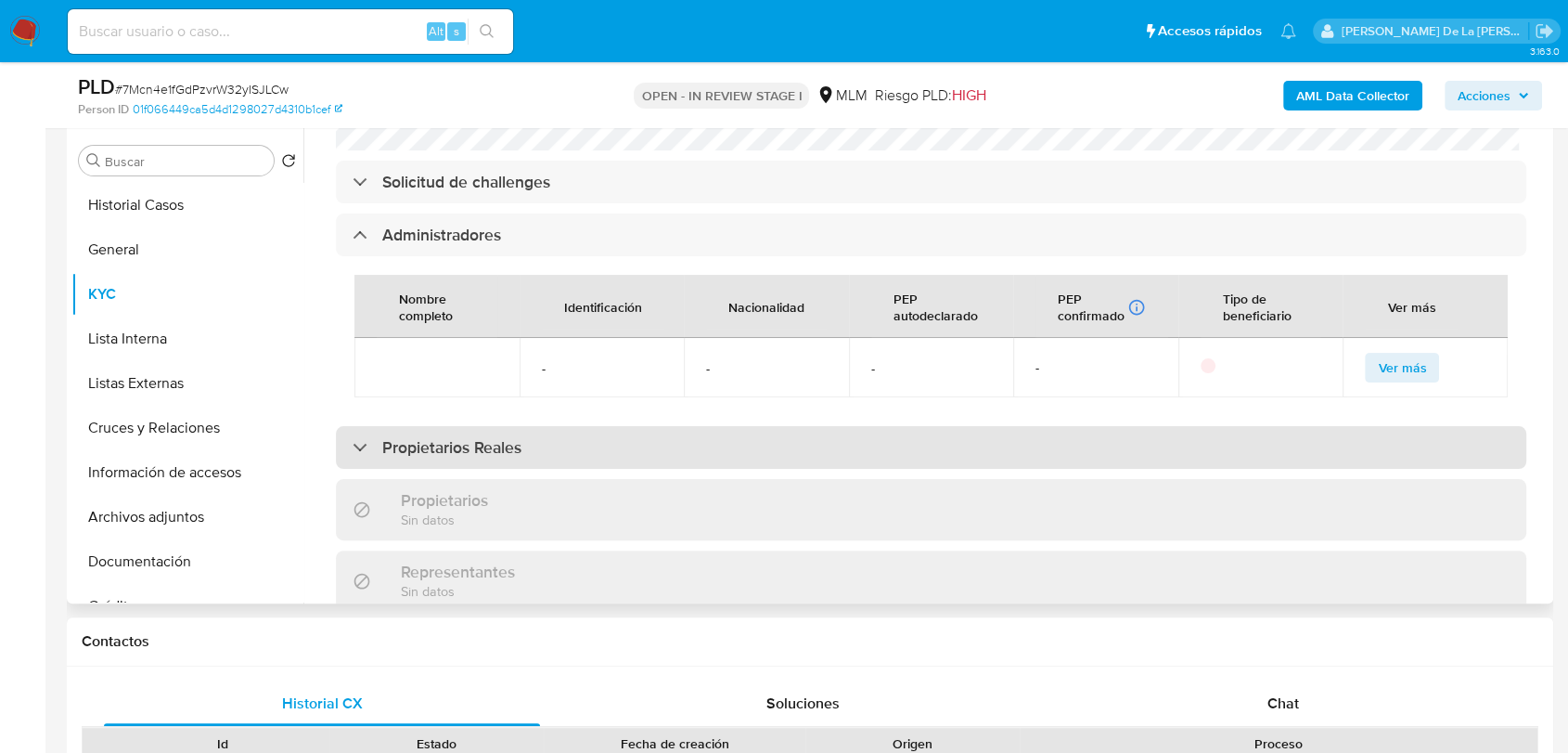
click at [355, 438] on div "Propietarios Reales" at bounding box center [436, 447] width 169 height 21
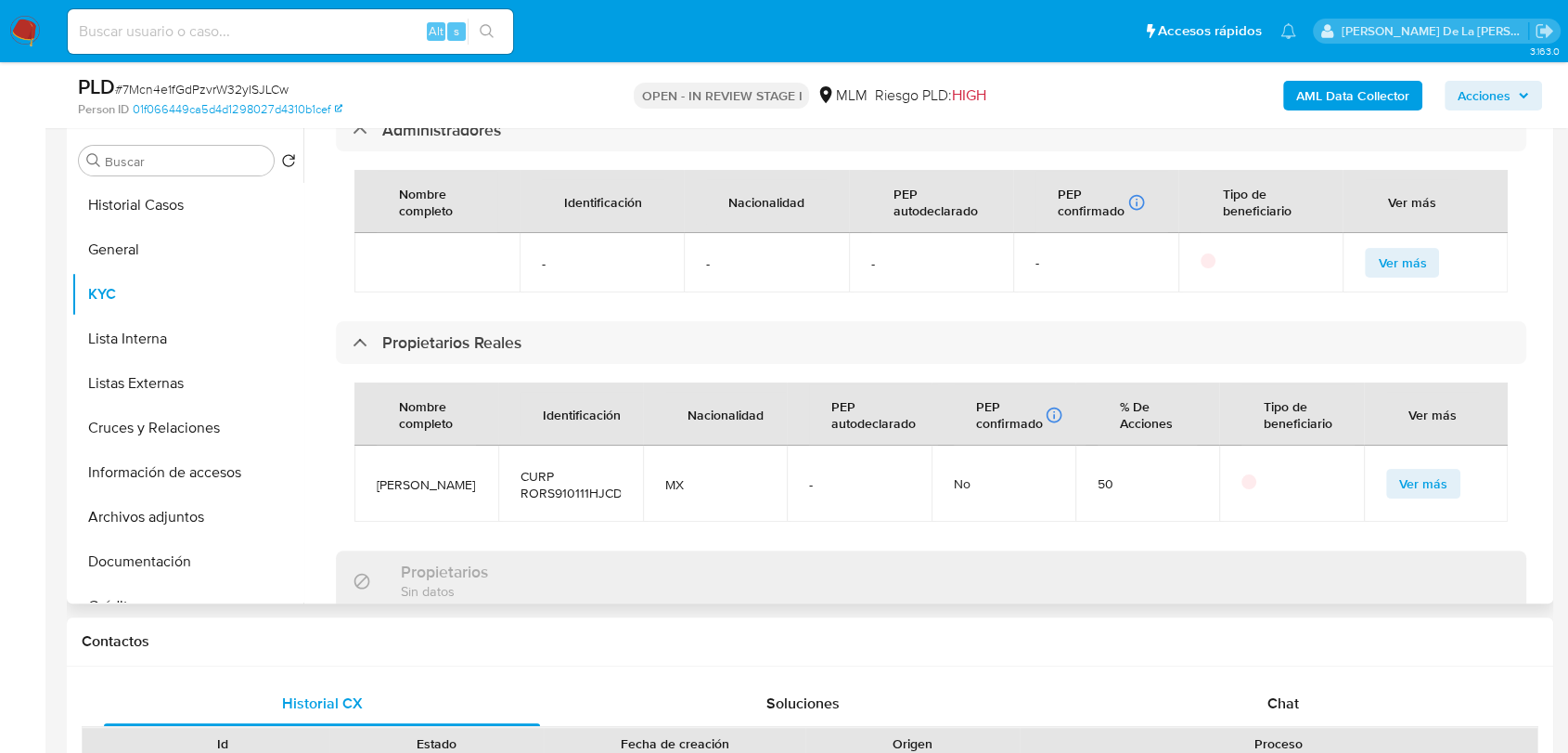
scroll to position [1274, 0]
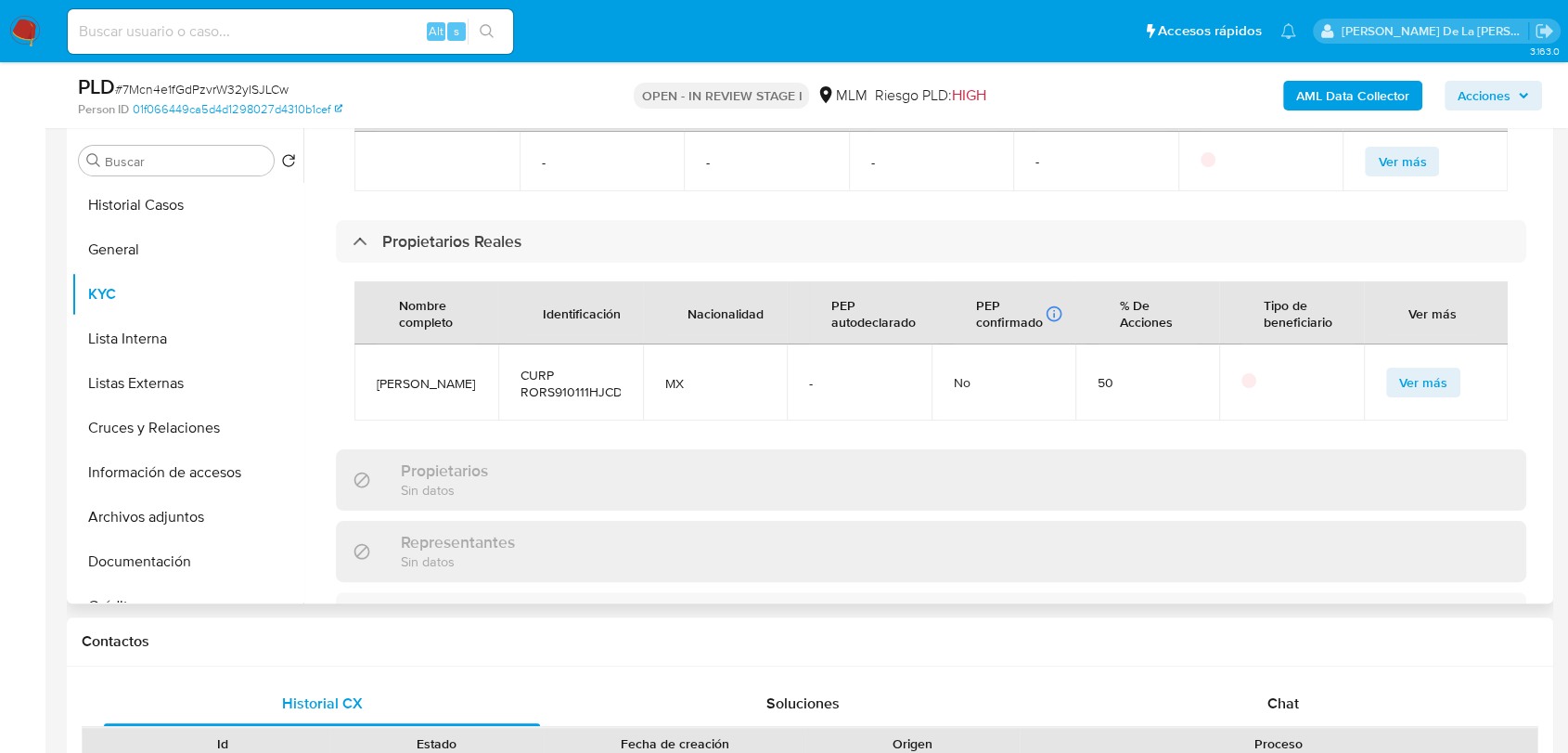
drag, startPoint x: 409, startPoint y: 347, endPoint x: 377, endPoint y: 306, distance: 52.0
click at [377, 375] on span "SEBASTIAN NICOLAS RODRIGUEZ ROMERO" at bounding box center [426, 383] width 99 height 17
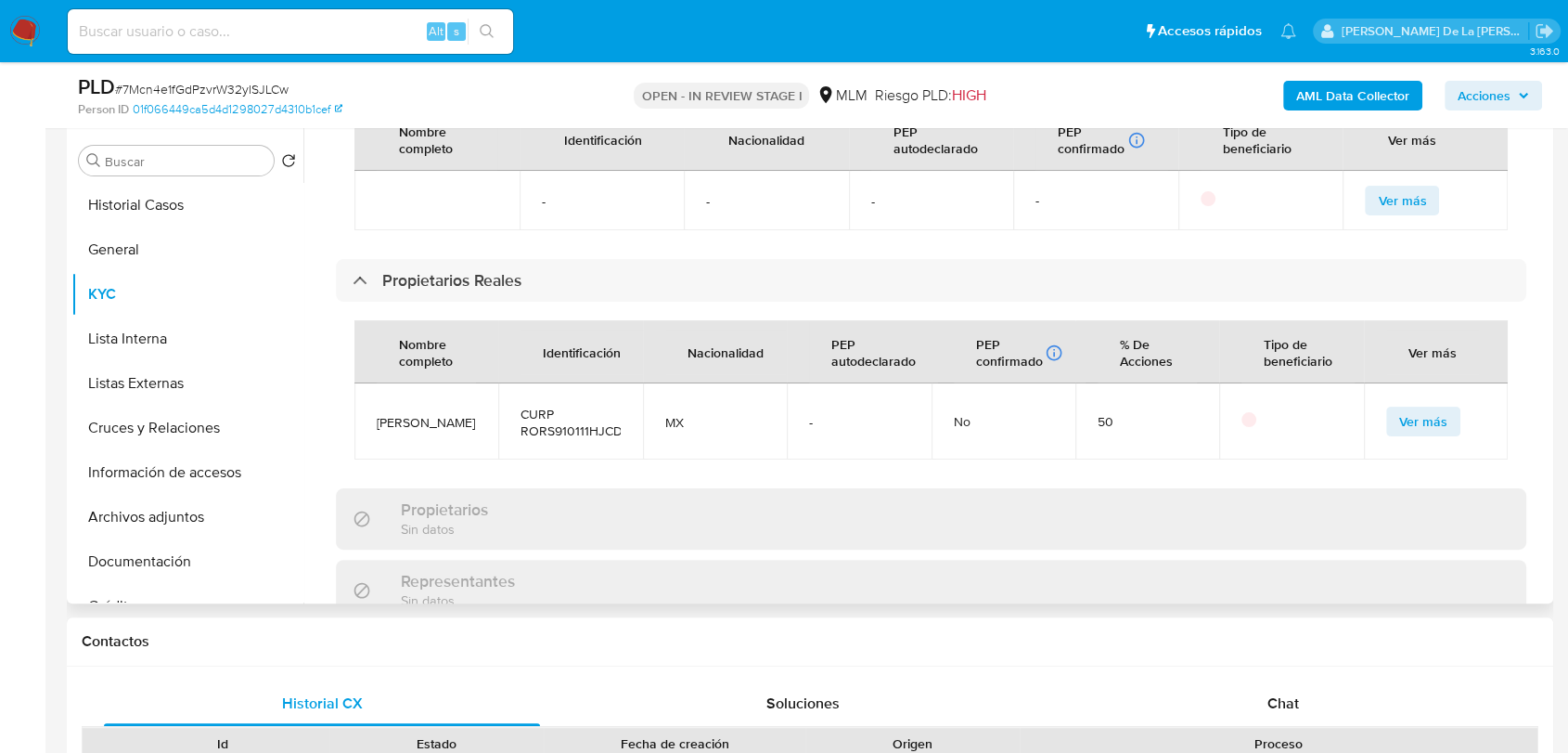
scroll to position [1480, 0]
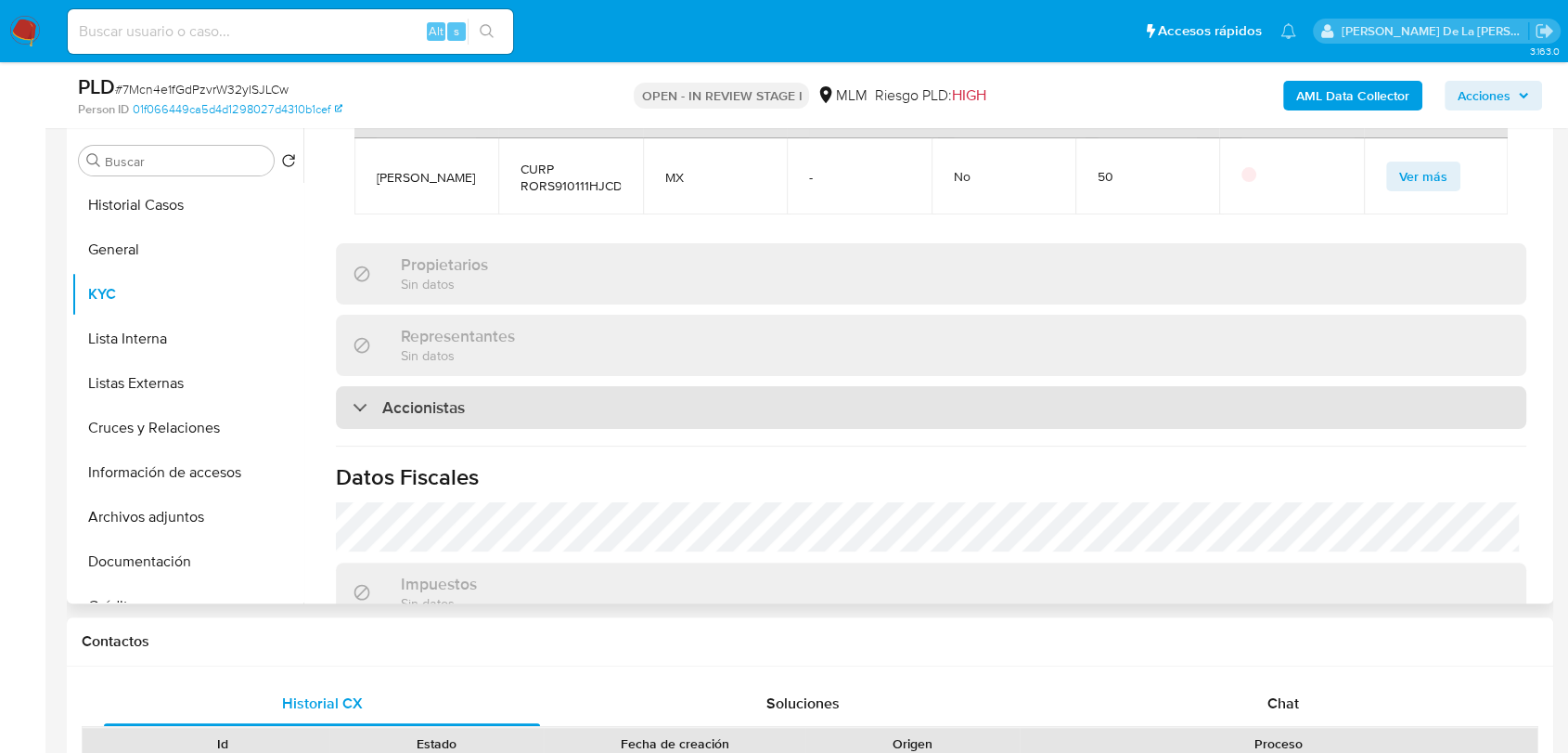
click at [365, 386] on div "Accionistas" at bounding box center [931, 407] width 1190 height 43
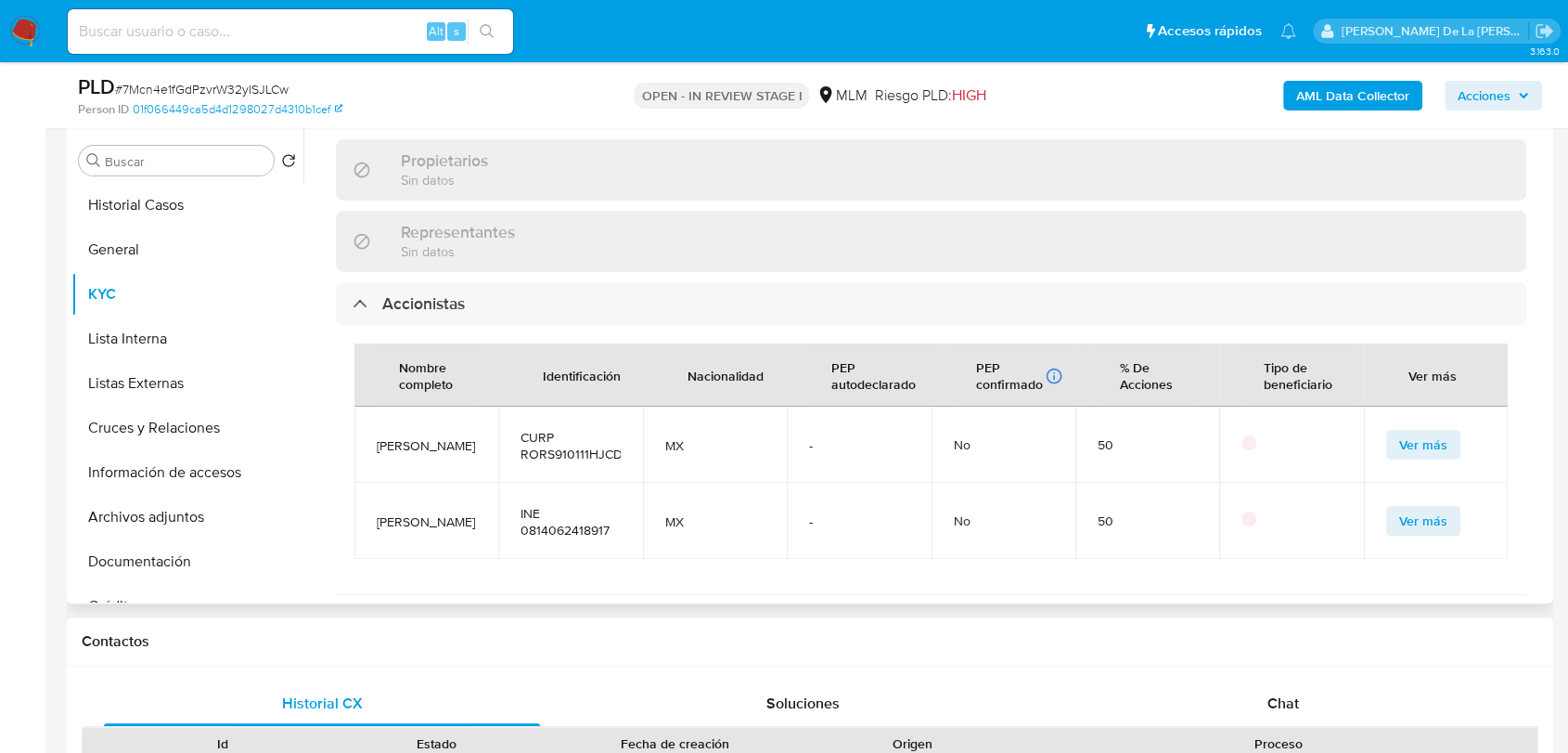
scroll to position [1790, 0]
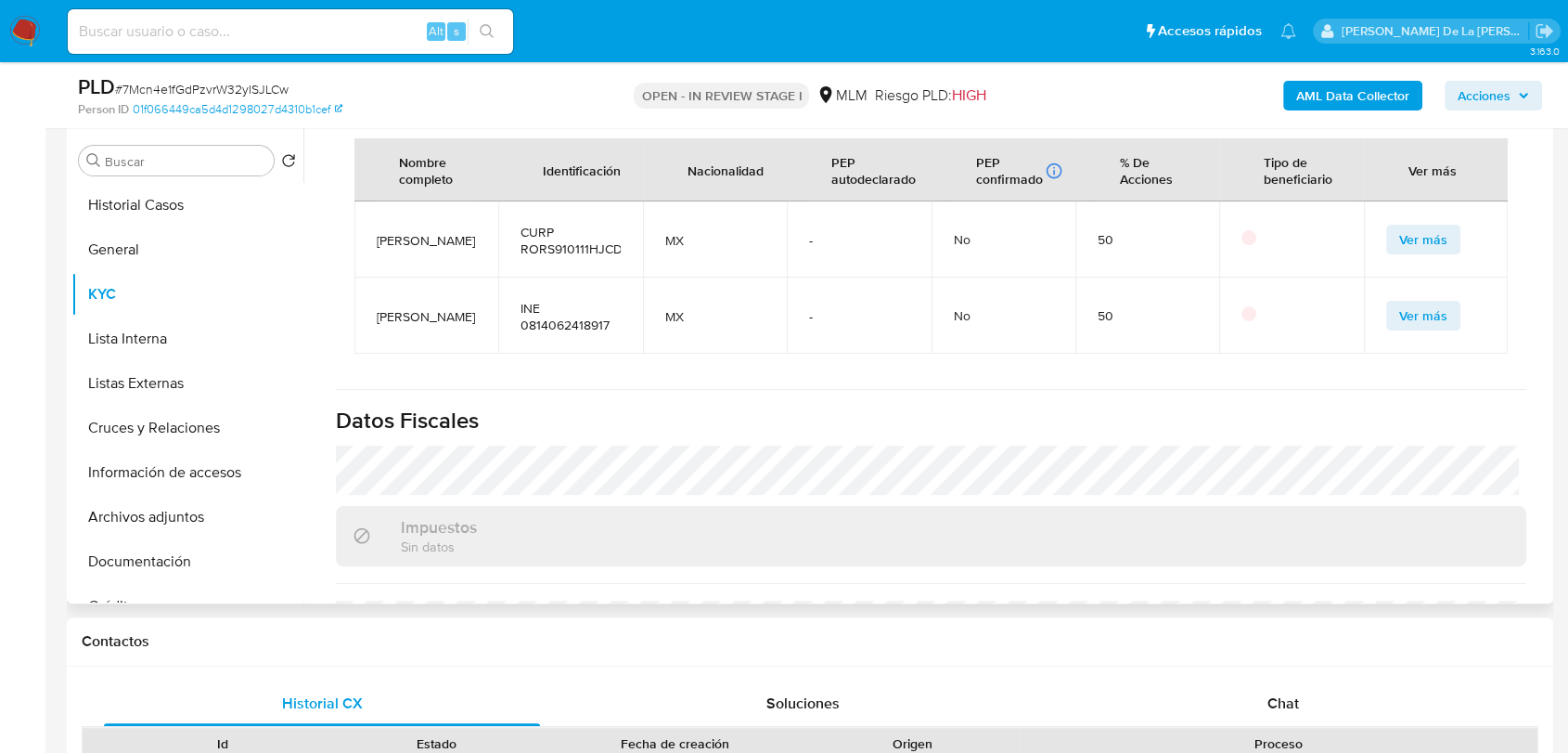
drag, startPoint x: 430, startPoint y: 314, endPoint x: 367, endPoint y: 295, distance: 65.8
click at [367, 295] on td "DANIEL IGNACIO PEÑA" at bounding box center [425, 315] width 144 height 76
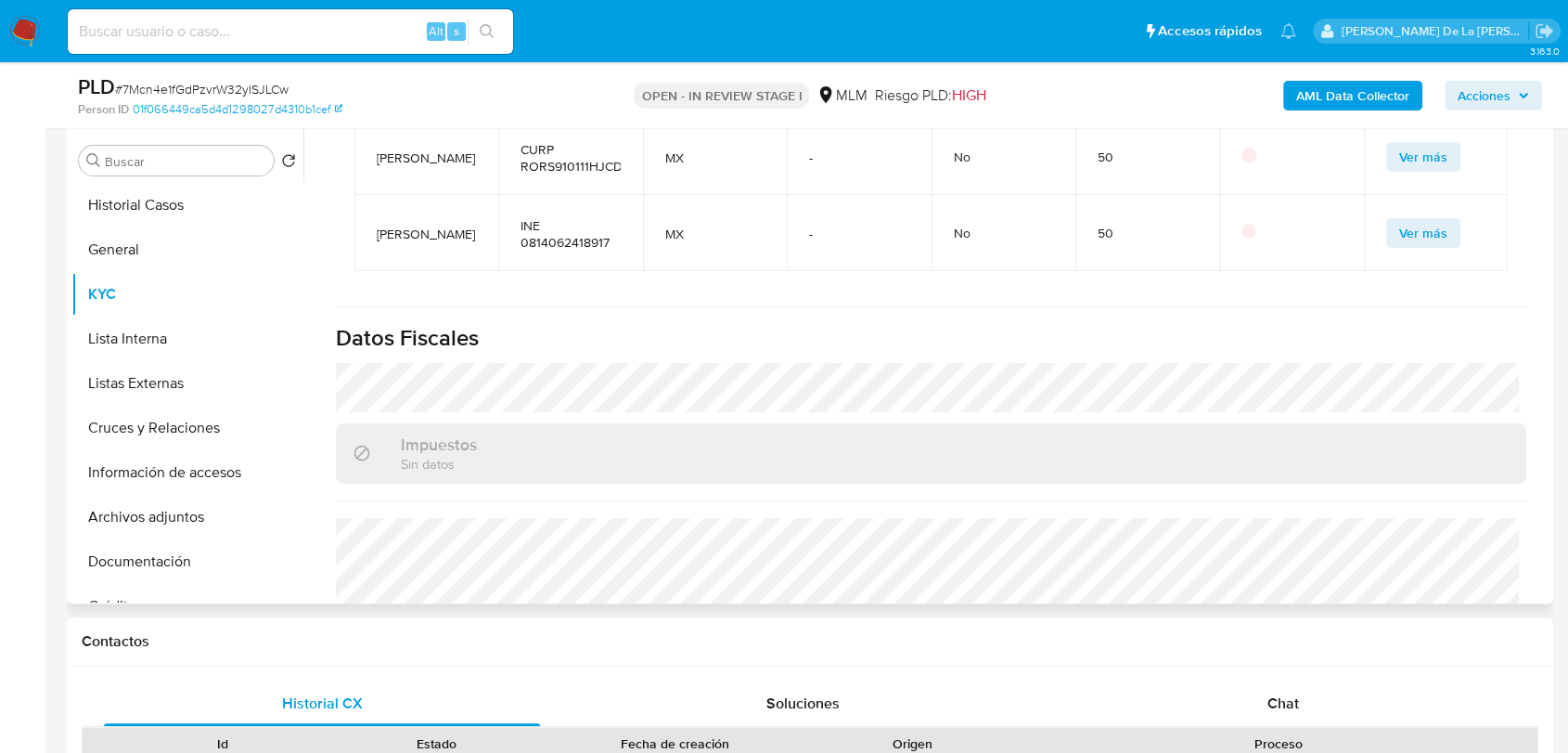
scroll to position [1706, 0]
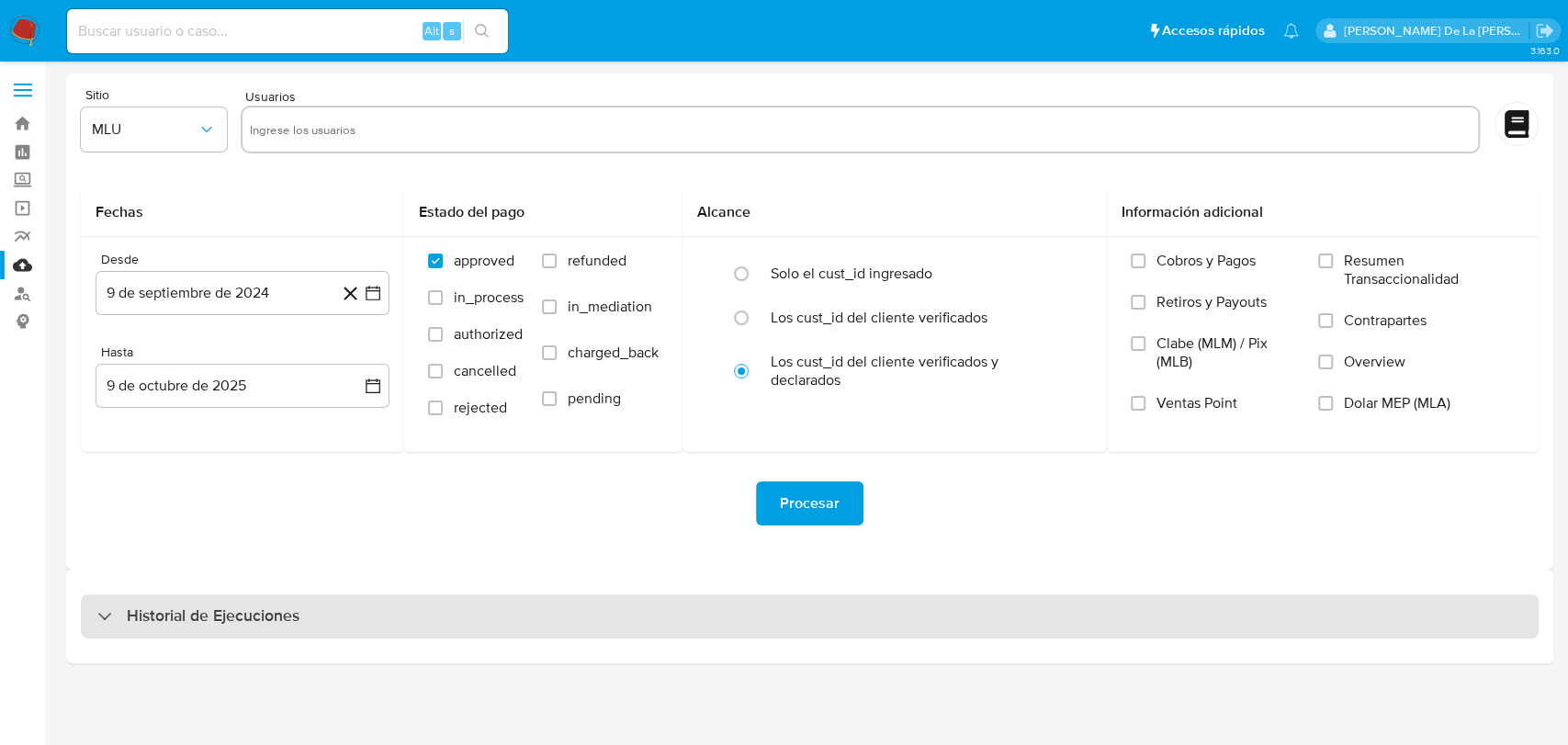
click at [113, 610] on div "Historial de Ejecuciones" at bounding box center [198, 615] width 202 height 22
select select "10"
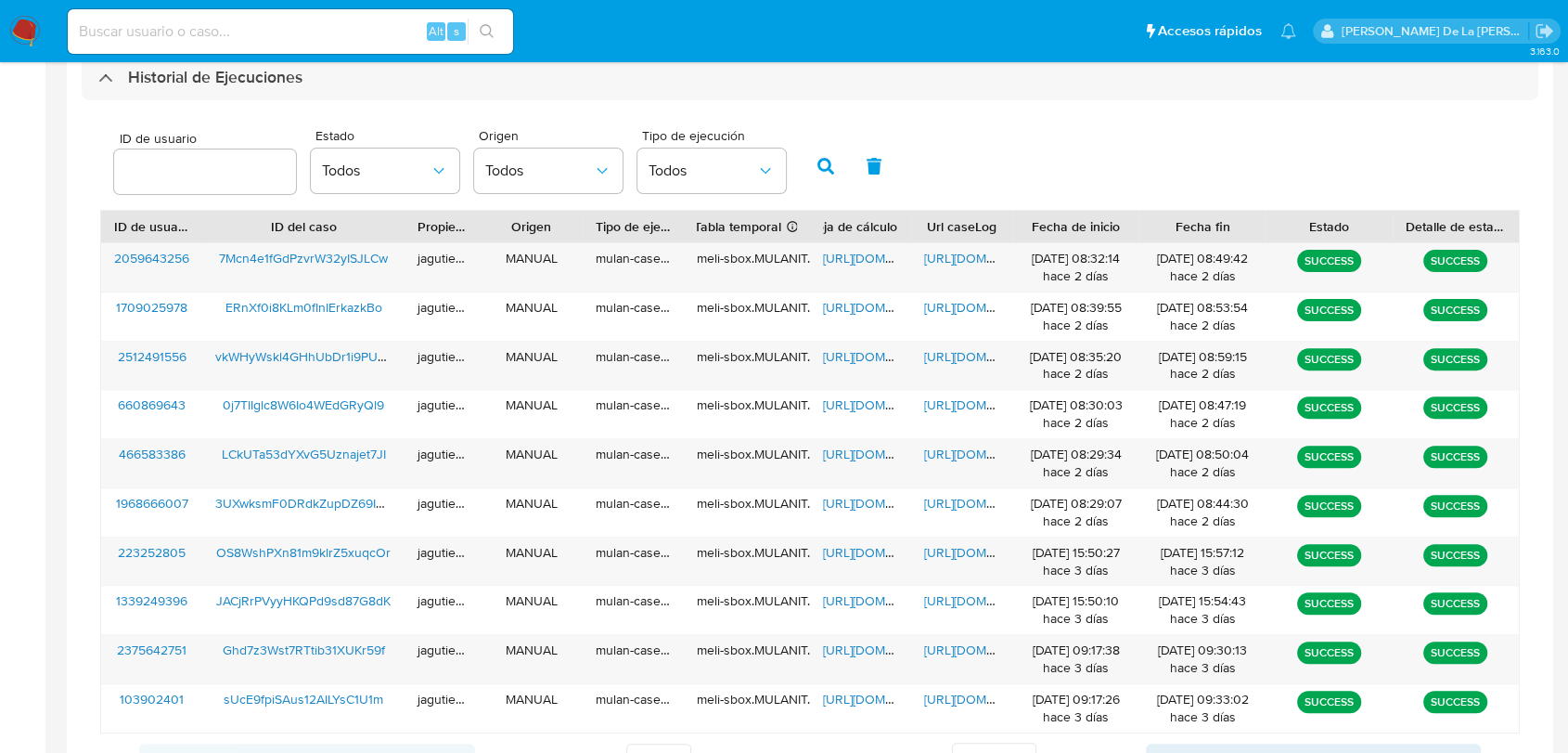
scroll to position [547, 0]
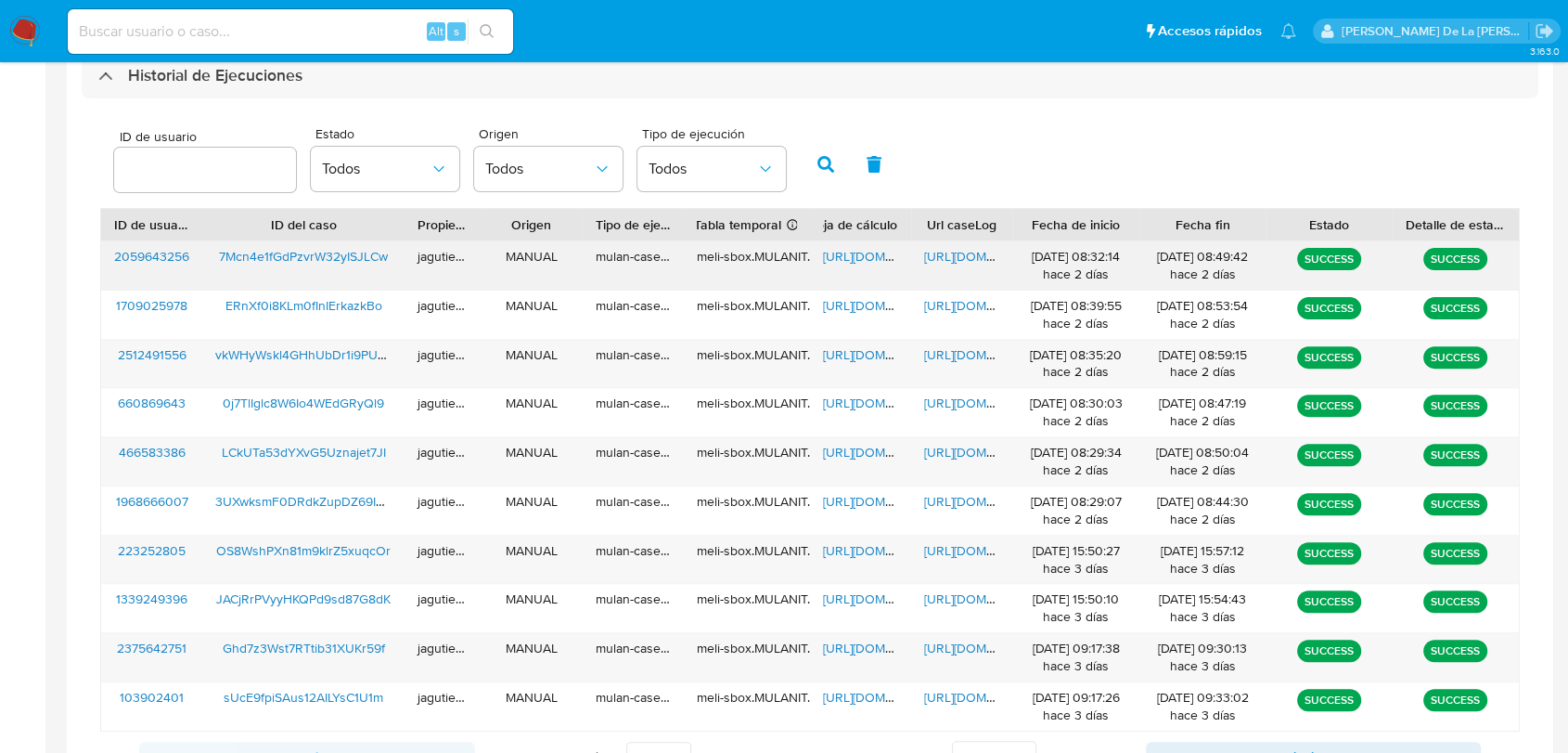
click at [855, 252] on span "[URL][DOMAIN_NAME]" at bounding box center [887, 256] width 128 height 19
click at [971, 252] on span "[URL][DOMAIN_NAME]" at bounding box center [988, 256] width 128 height 19
click at [177, 20] on input at bounding box center [290, 32] width 445 height 24
paste input "1873254517"
type input "1873254517"
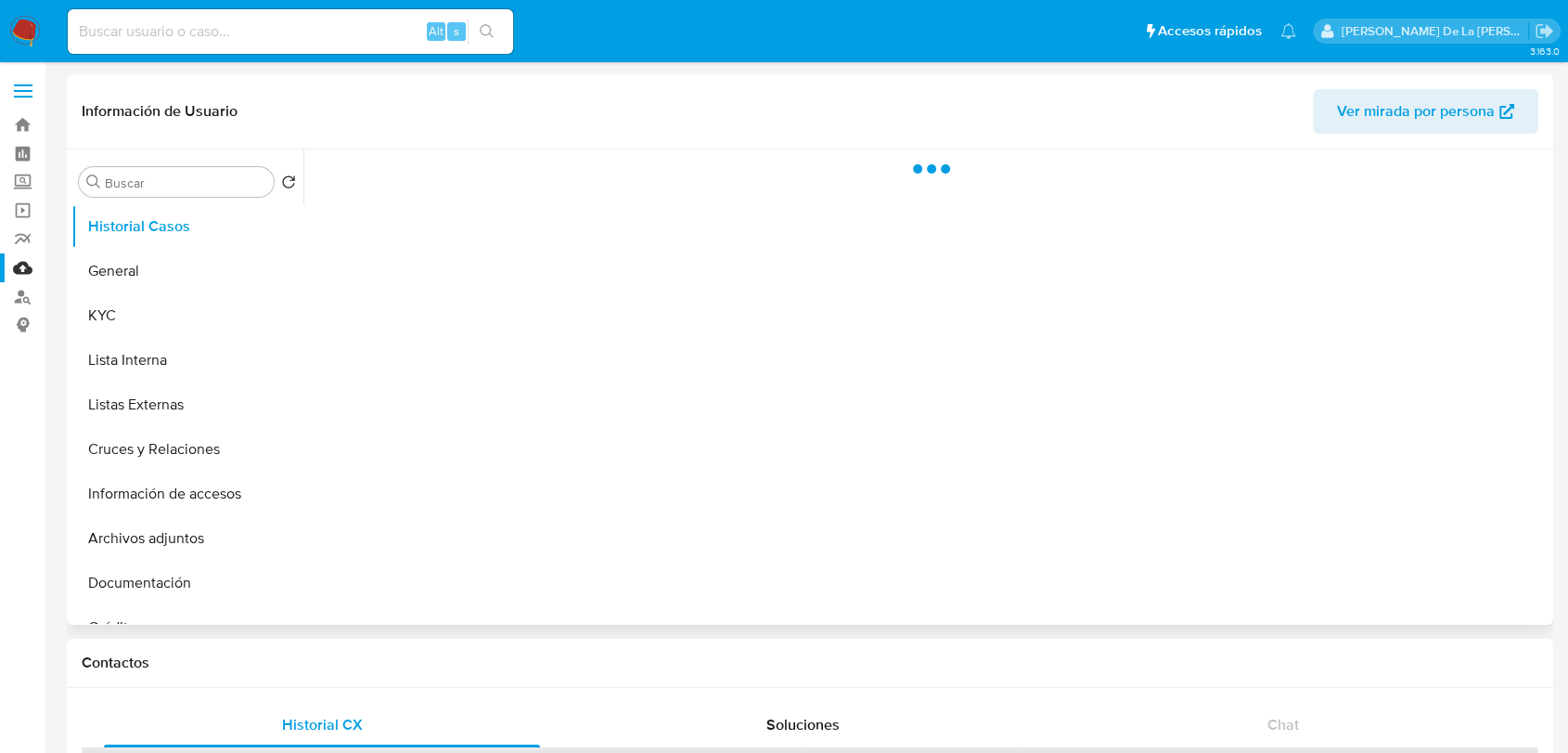
select select "10"
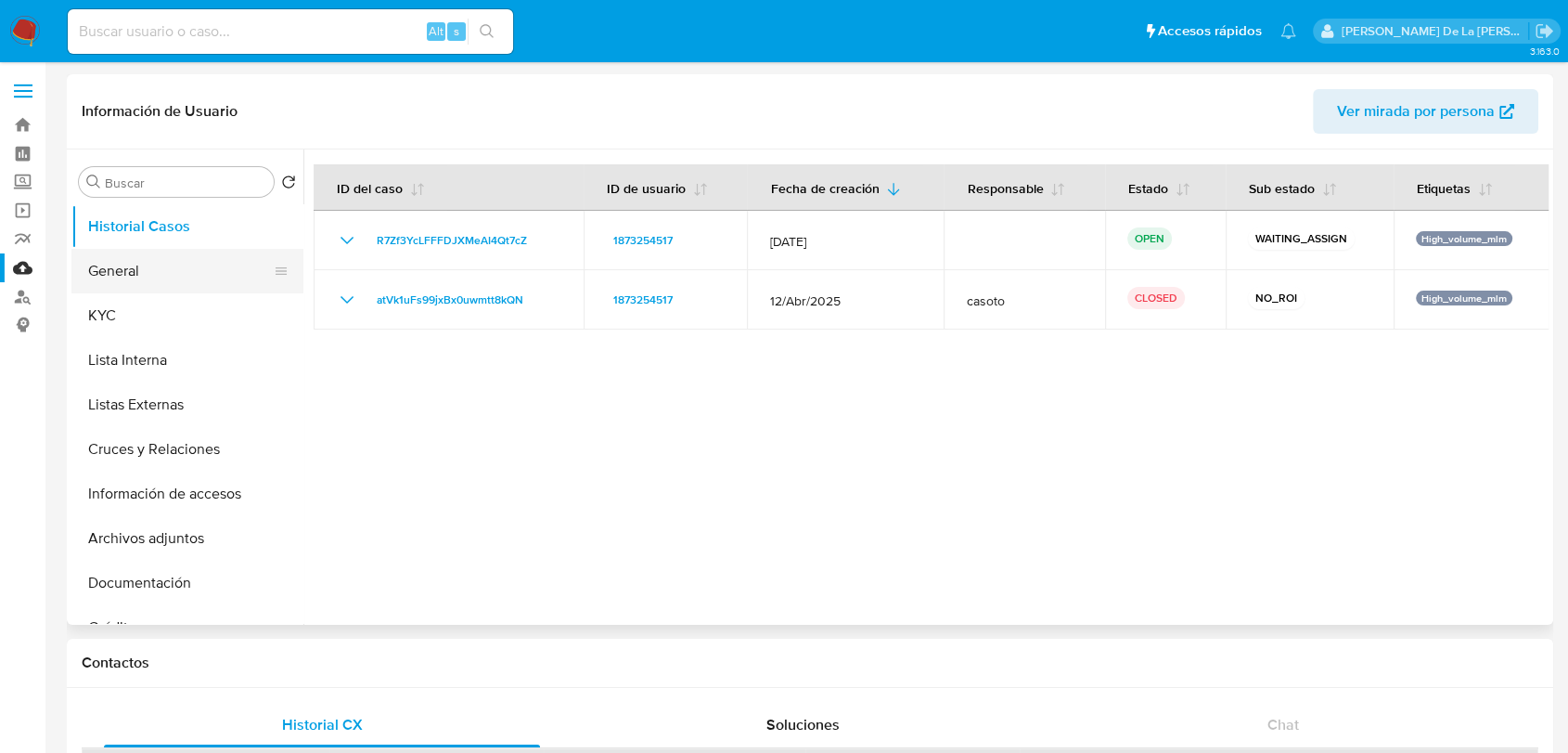
click at [115, 269] on button "General" at bounding box center [180, 271] width 217 height 45
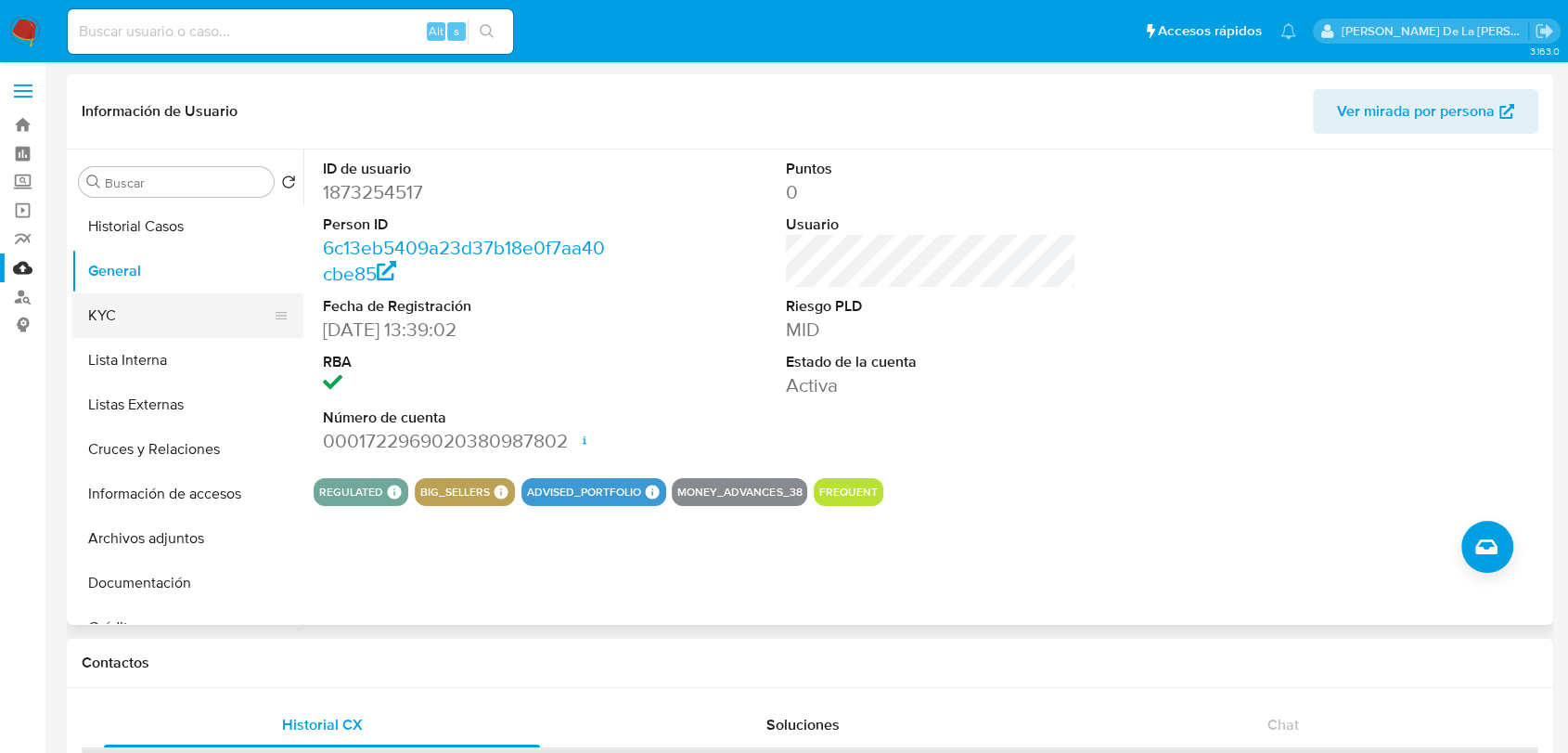
click at [139, 300] on button "KYC" at bounding box center [180, 315] width 217 height 45
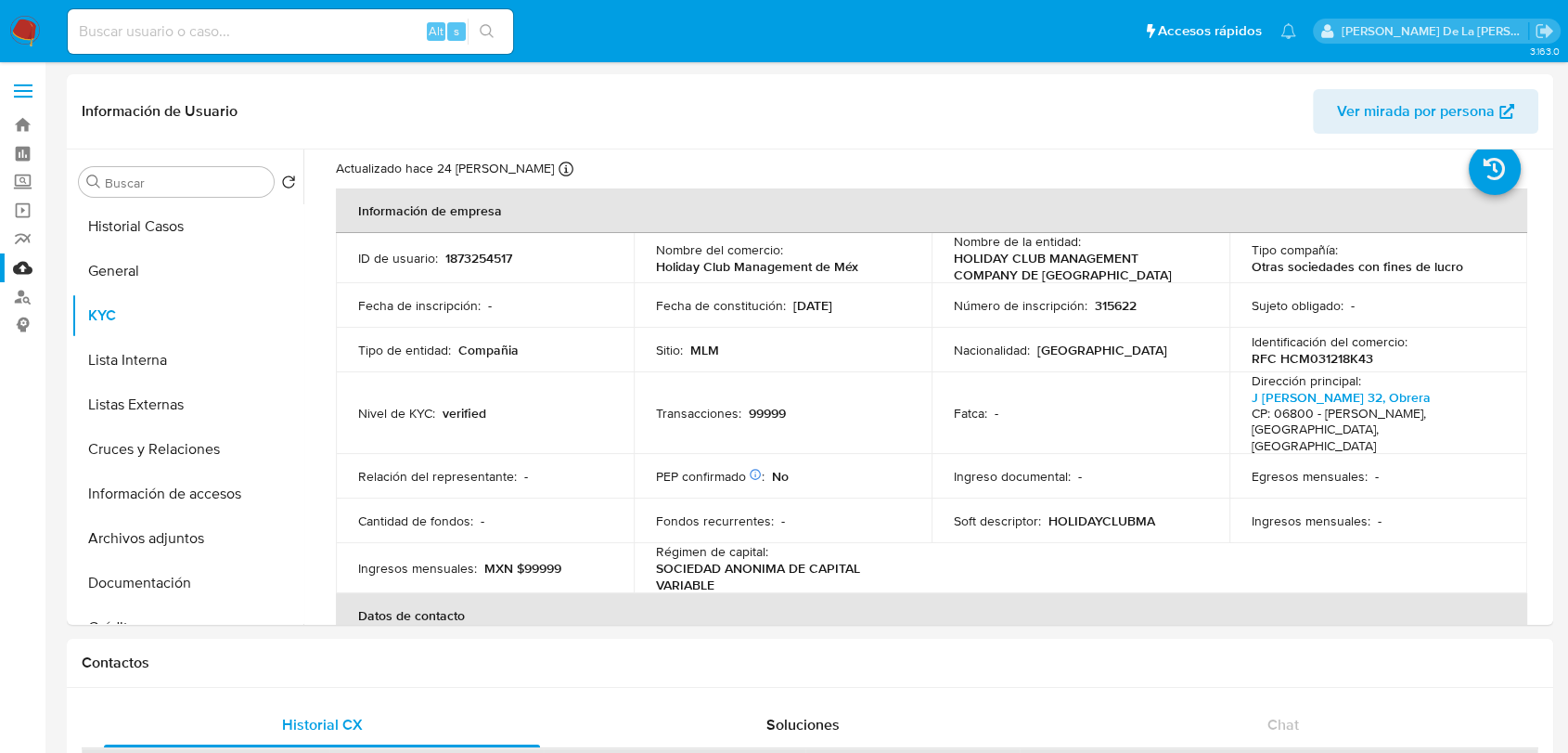
scroll to position [57, 0]
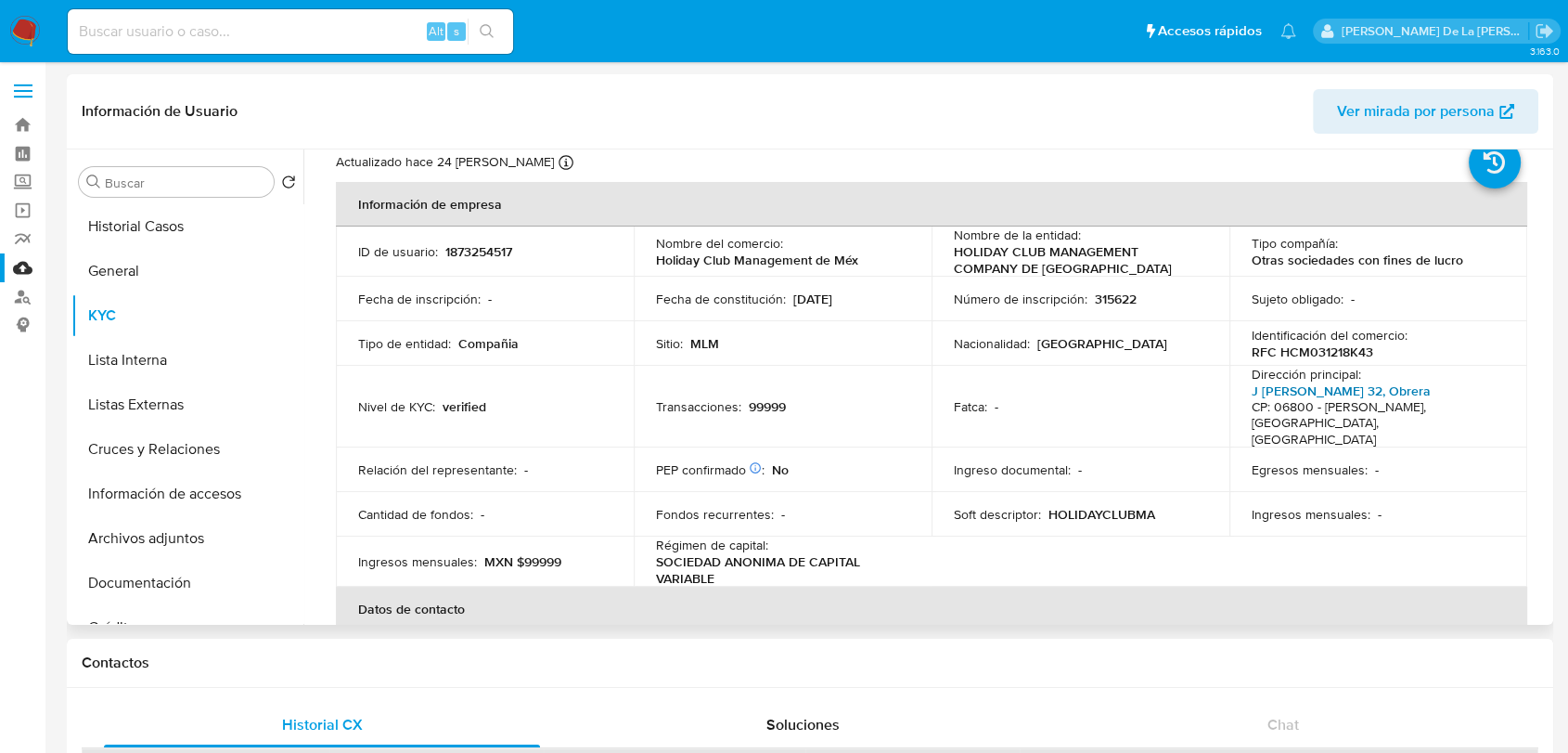
click at [1291, 390] on link "J [PERSON_NAME] 32, Obrera" at bounding box center [1341, 390] width 180 height 19
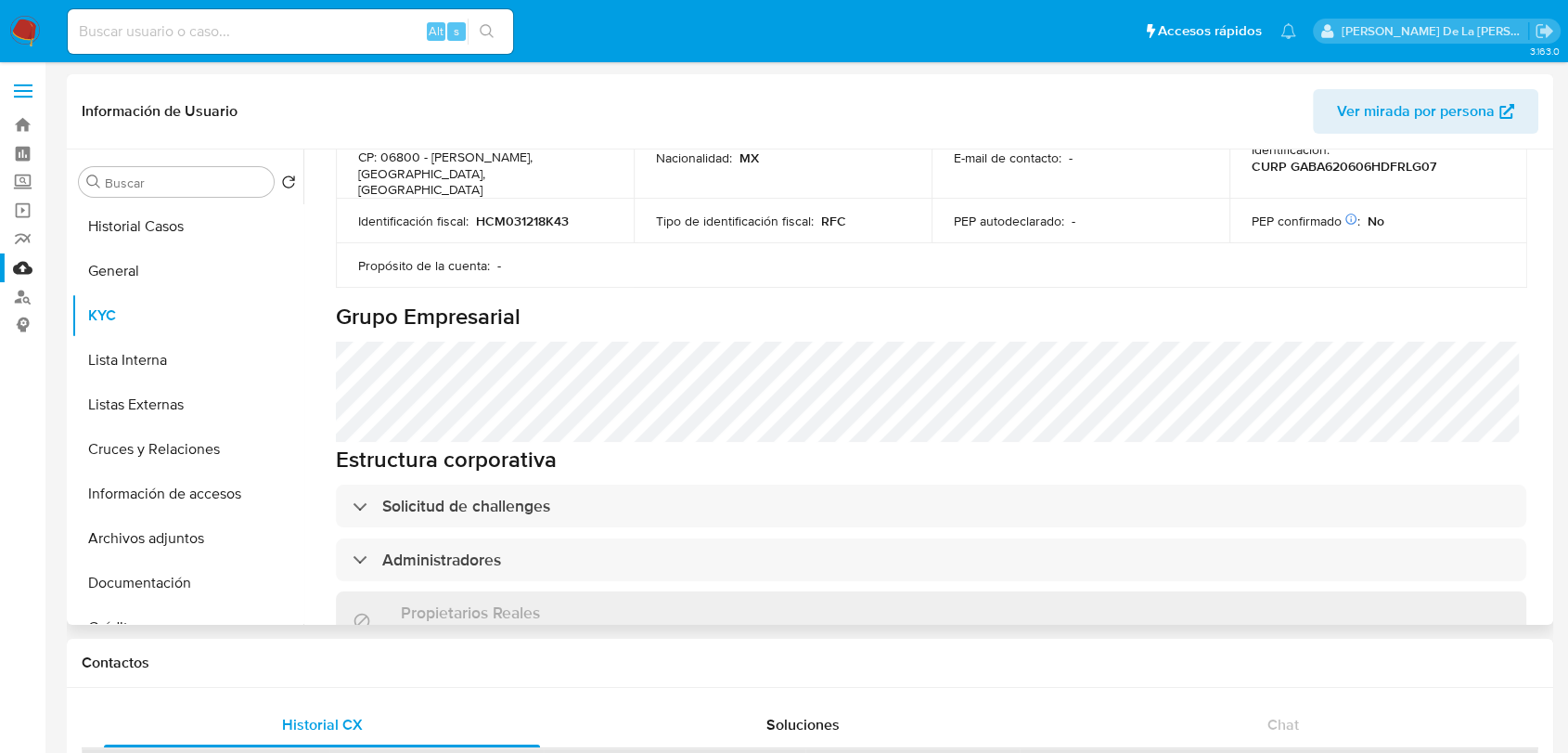
scroll to position [726, 0]
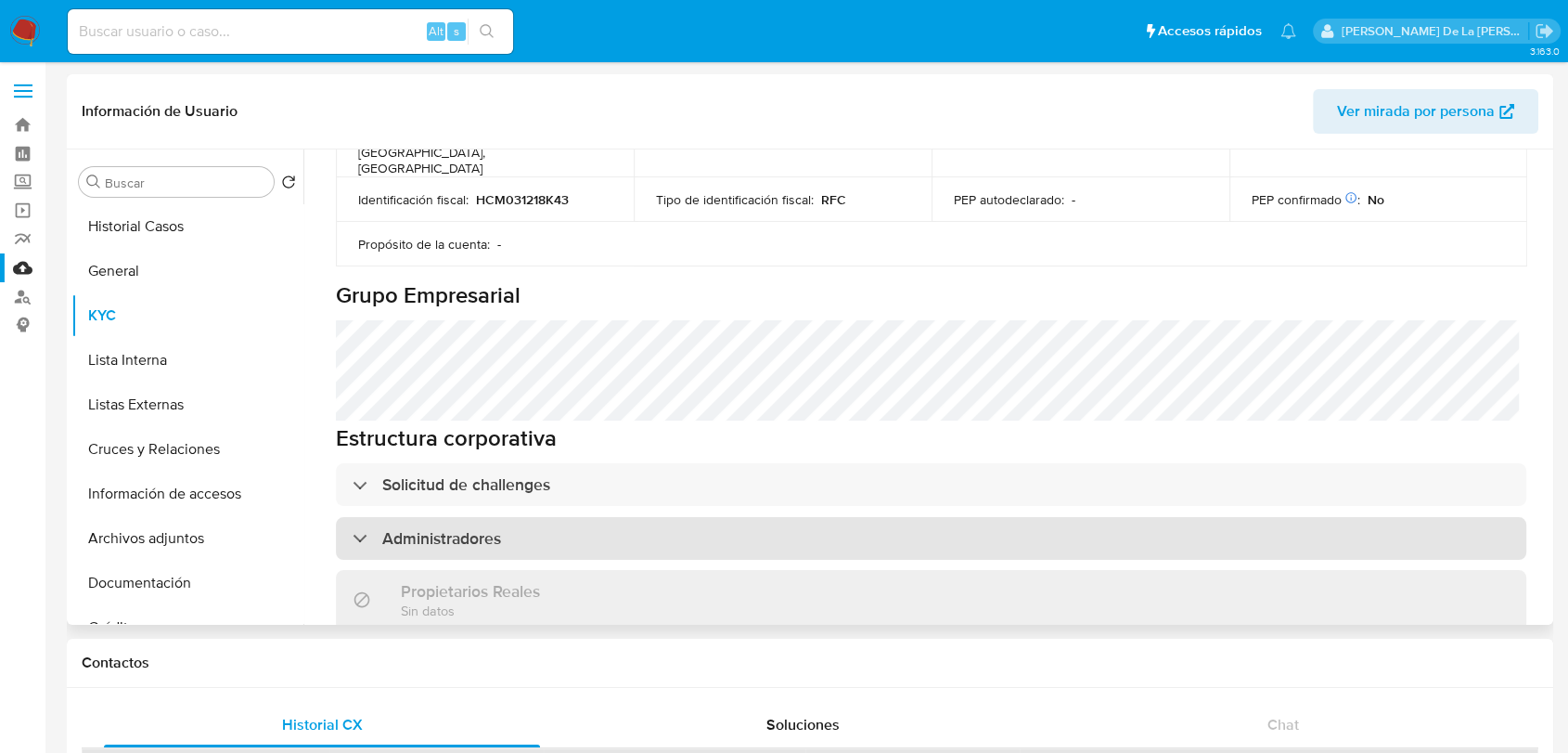
click at [378, 517] on div "Administradores" at bounding box center [931, 538] width 1190 height 43
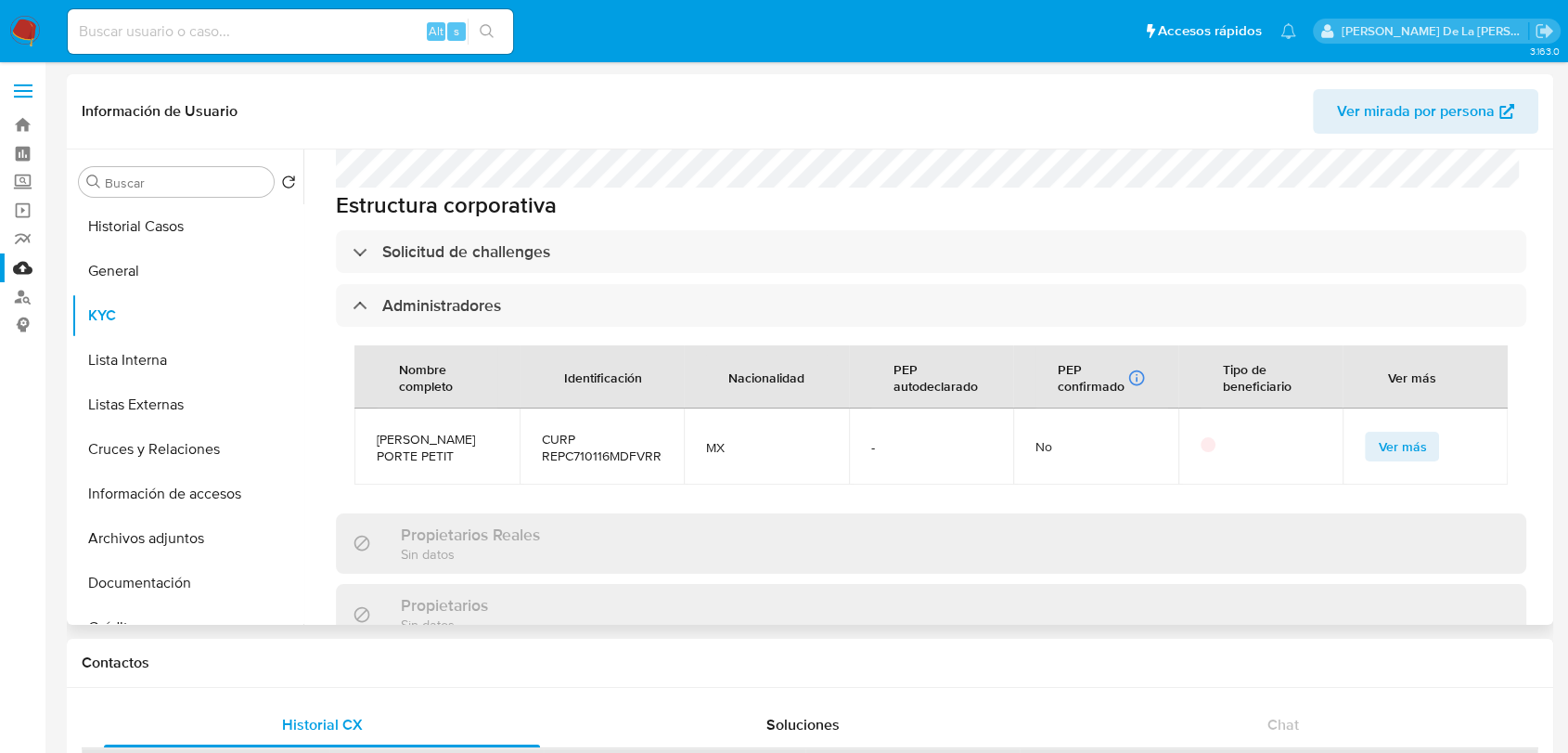
scroll to position [956, 0]
click at [362, 248] on div "Información de empresa ID de usuario : 1873254517 Nombre del comercio : Holiday…" at bounding box center [931, 255] width 1190 height 1947
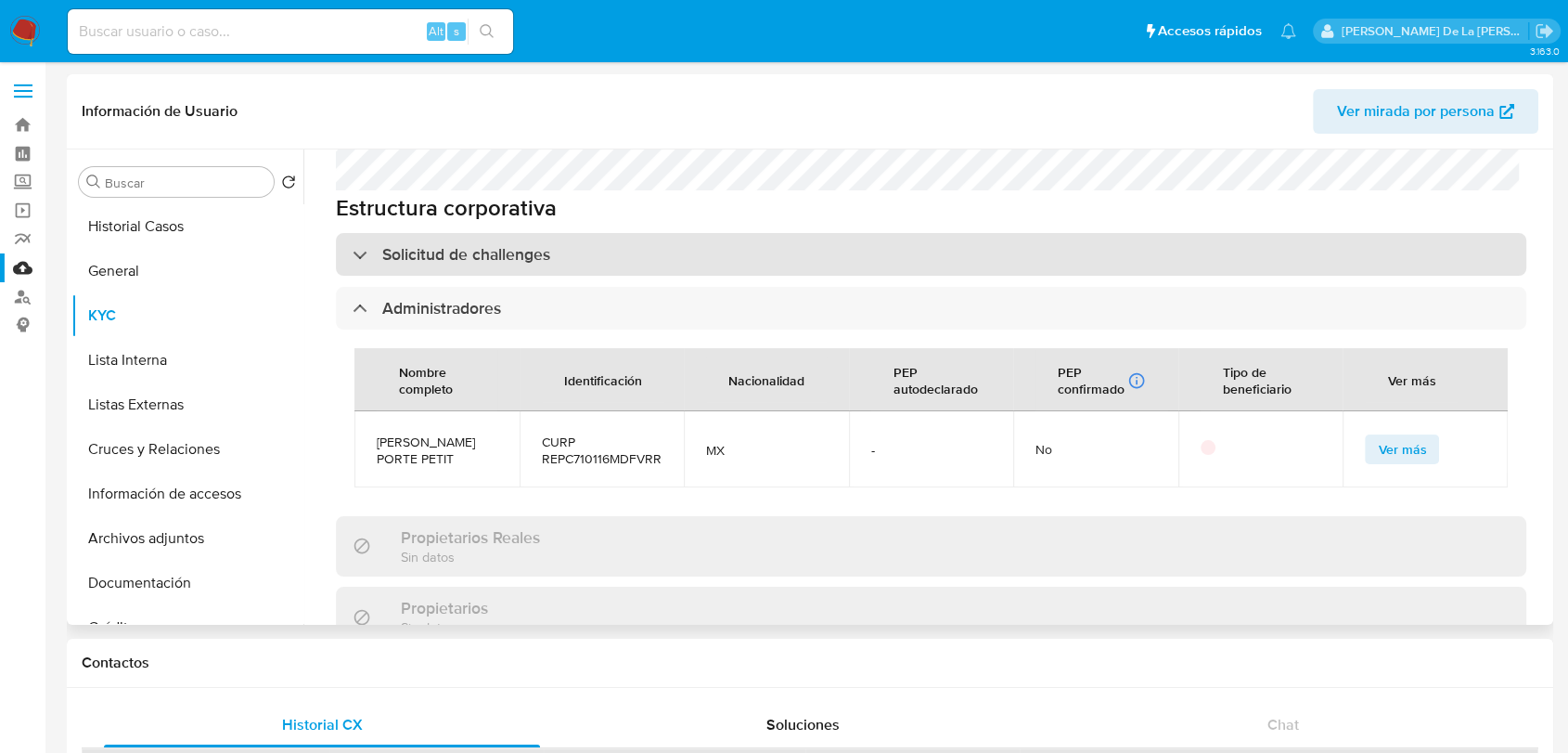
click at [364, 244] on div "Solicitud de challenges" at bounding box center [450, 254] width 197 height 21
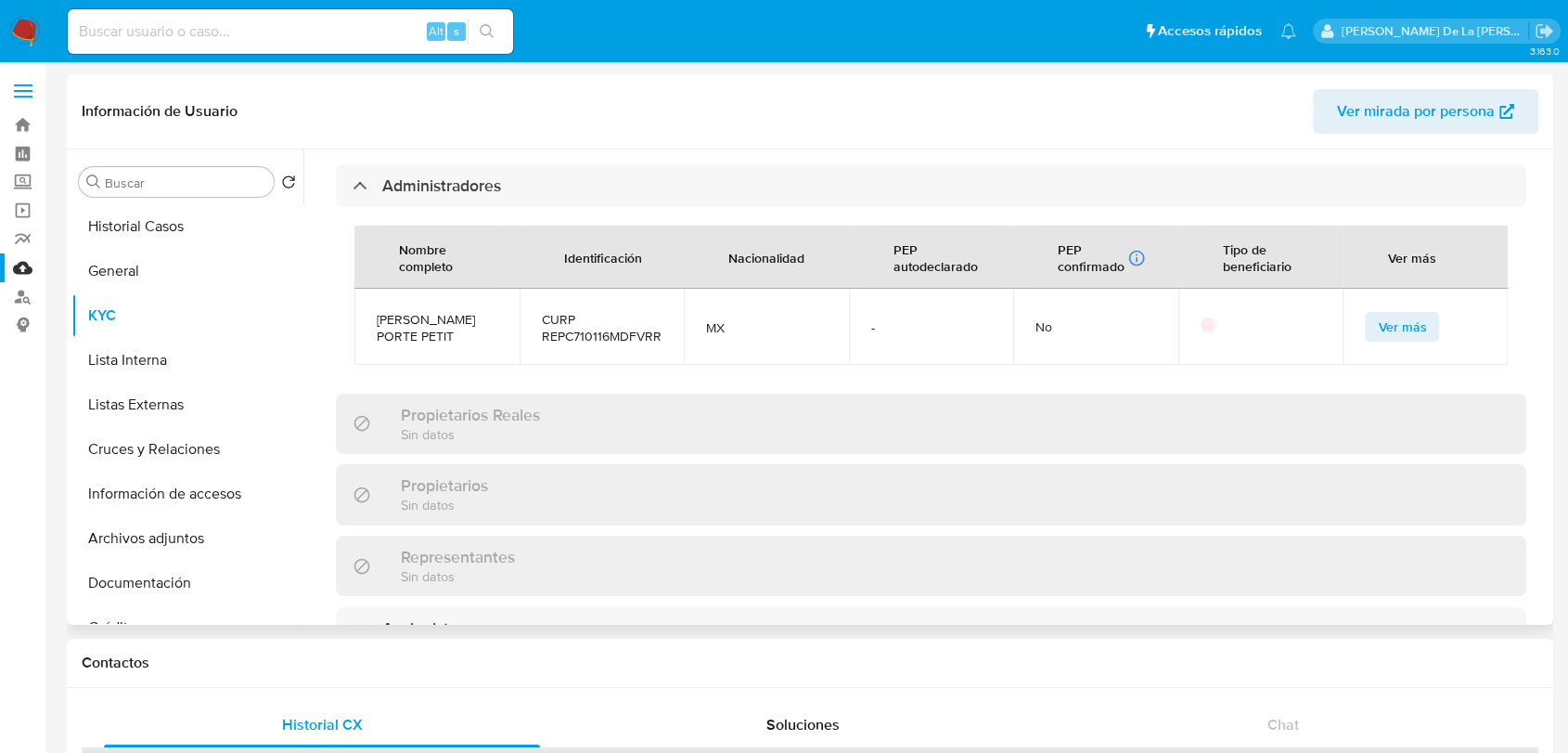
scroll to position [1393, 0]
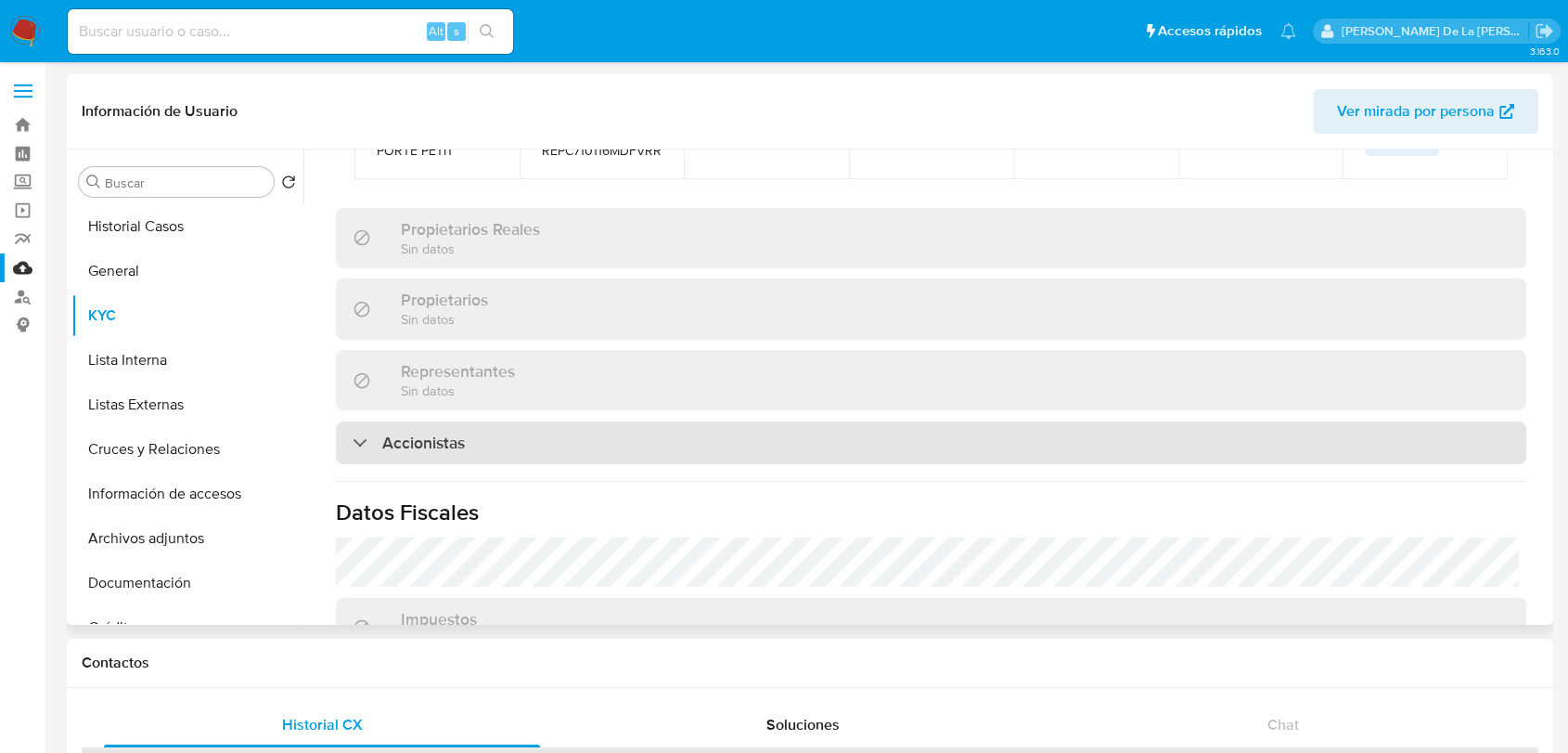
click at [364, 427] on div "Accionistas" at bounding box center [931, 442] width 1190 height 43
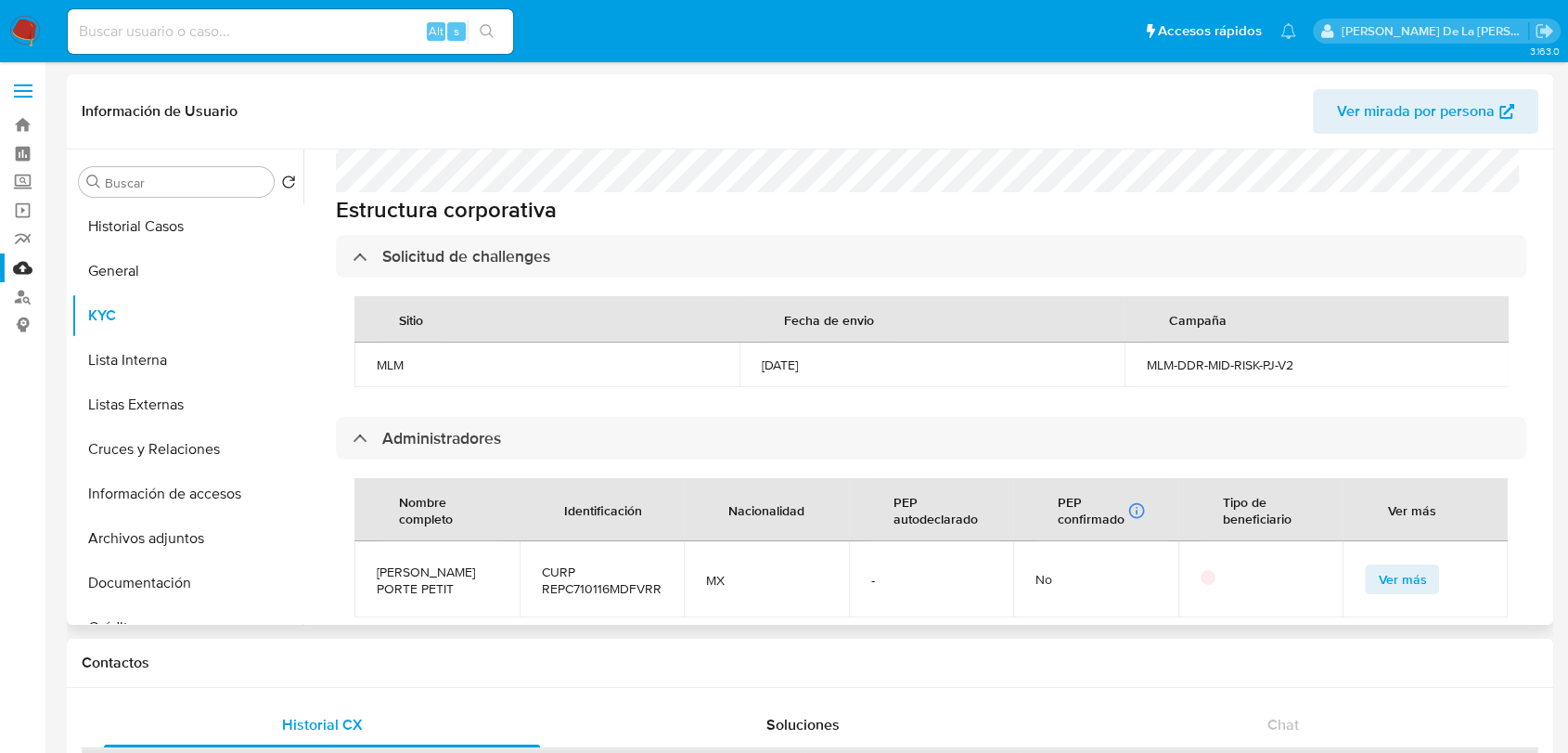
scroll to position [928, 0]
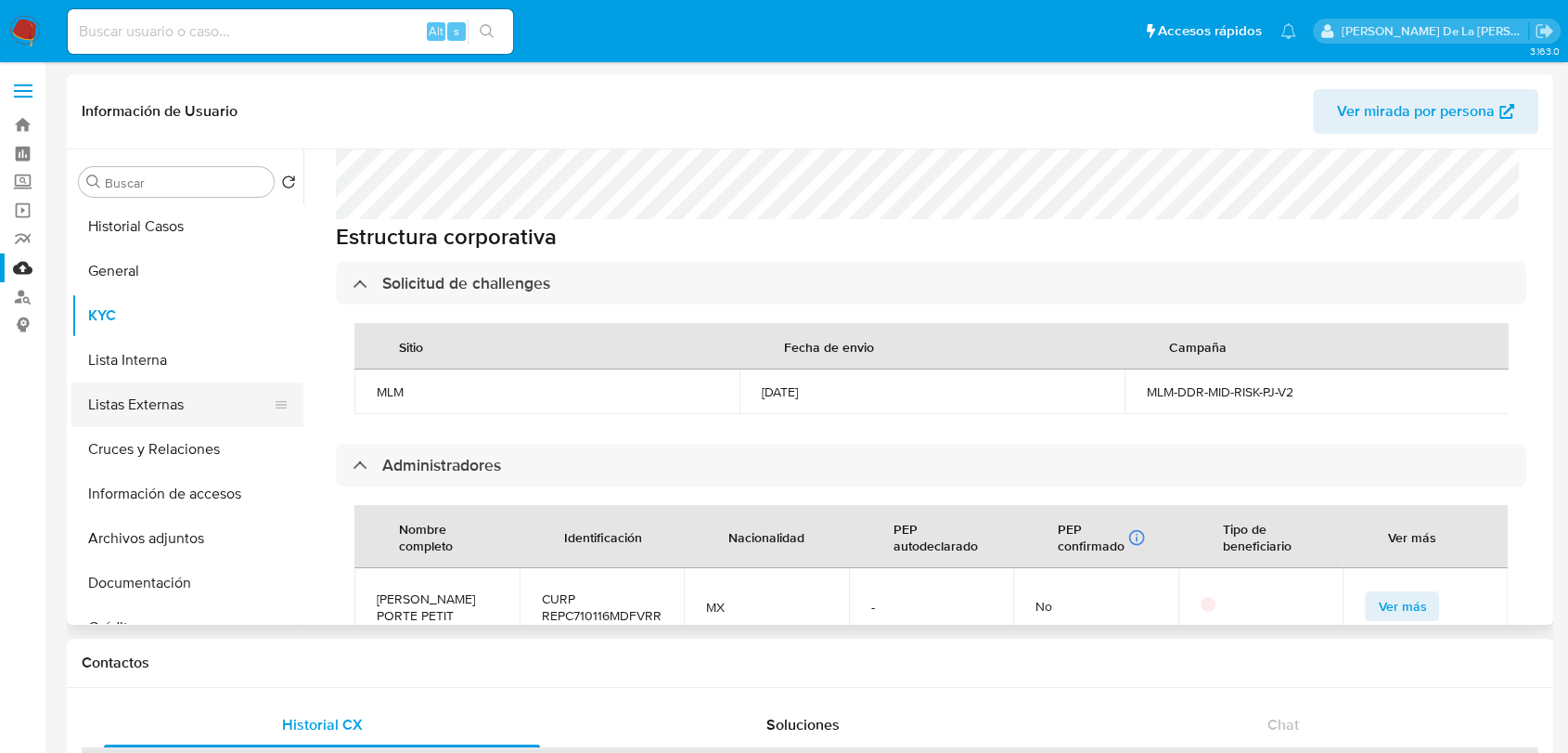
click at [183, 382] on button "Listas Externas" at bounding box center [180, 404] width 217 height 45
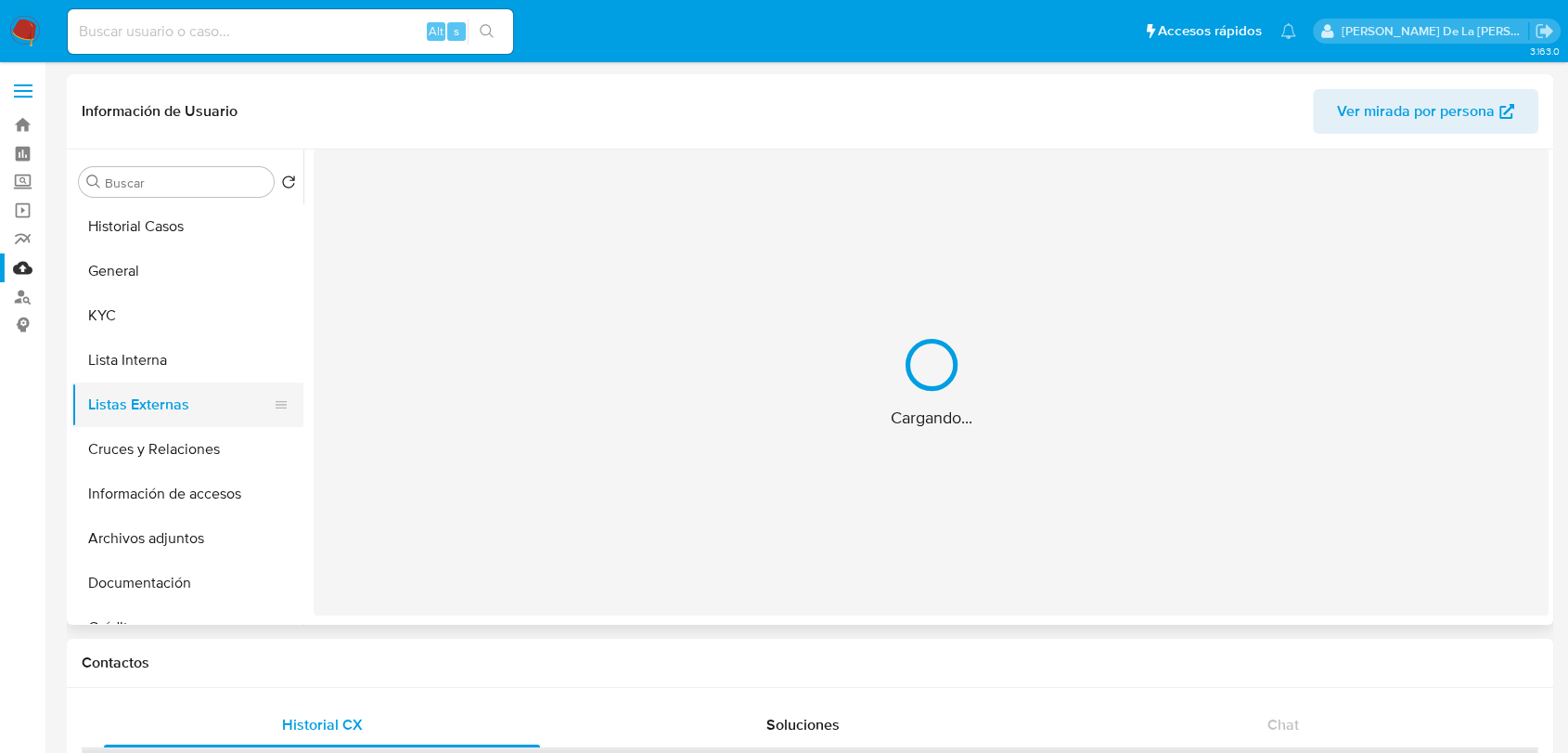
scroll to position [0, 0]
click at [157, 453] on button "Cruces y Relaciones" at bounding box center [180, 448] width 217 height 45
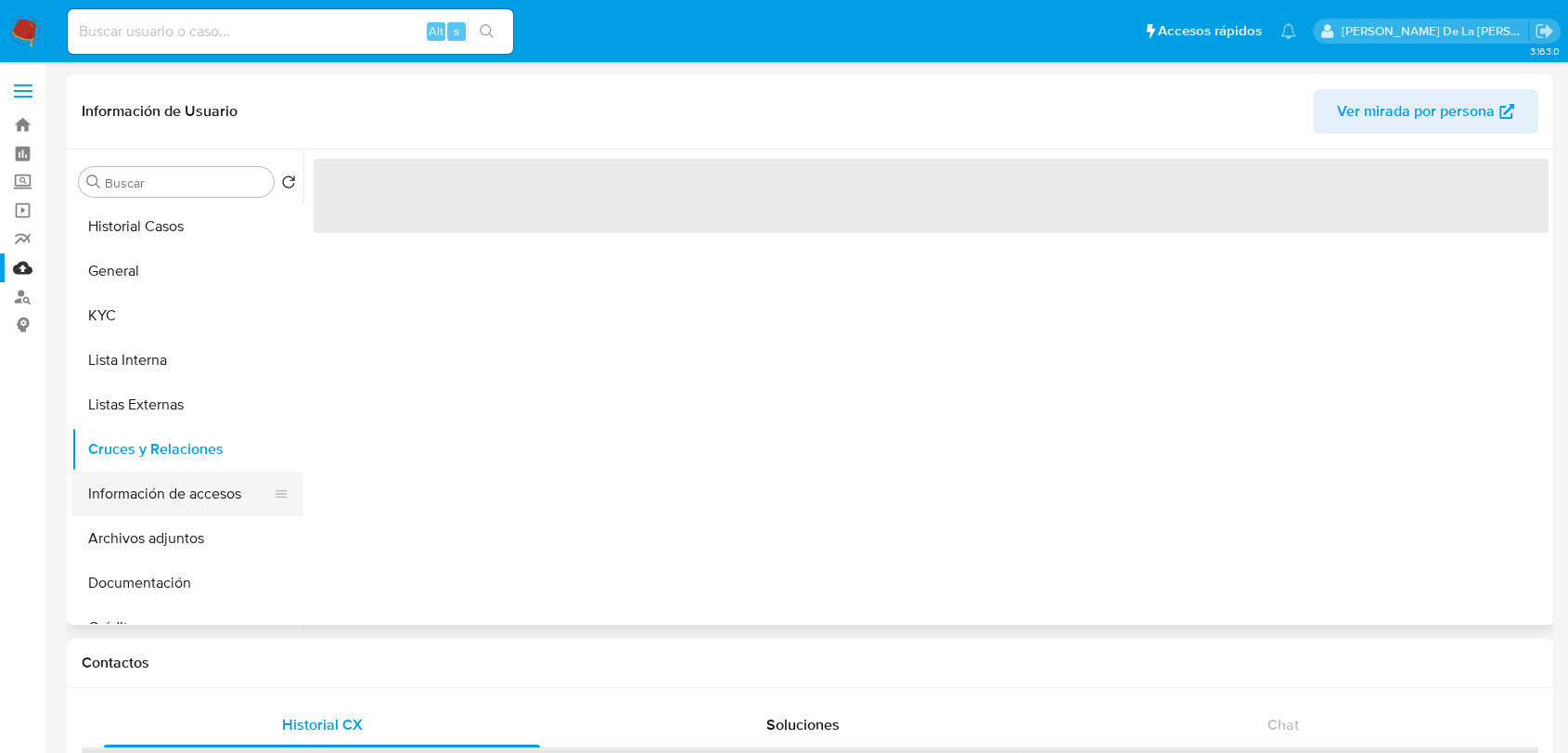
click at [178, 501] on button "Información de accesos" at bounding box center [180, 493] width 217 height 45
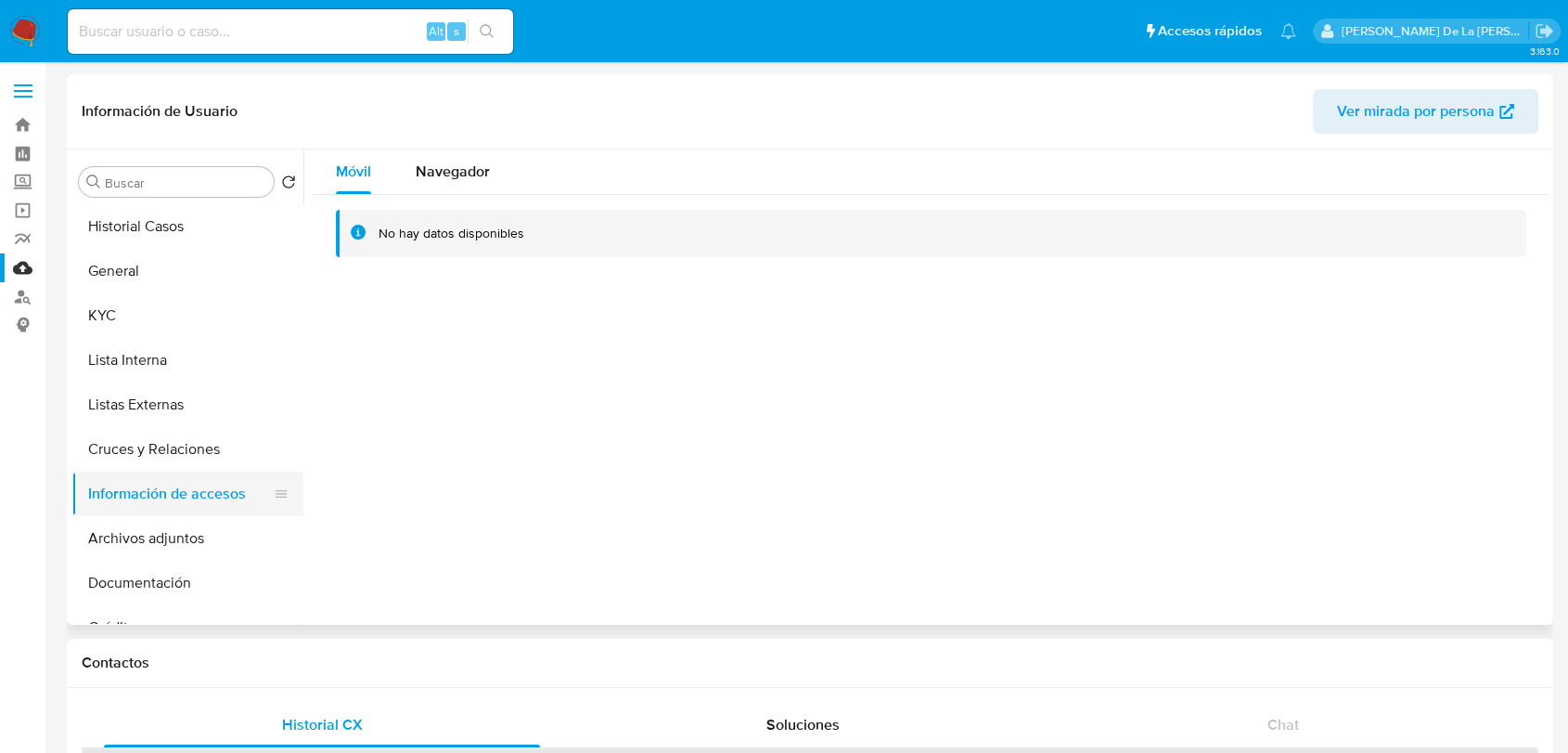
scroll to position [27, 0]
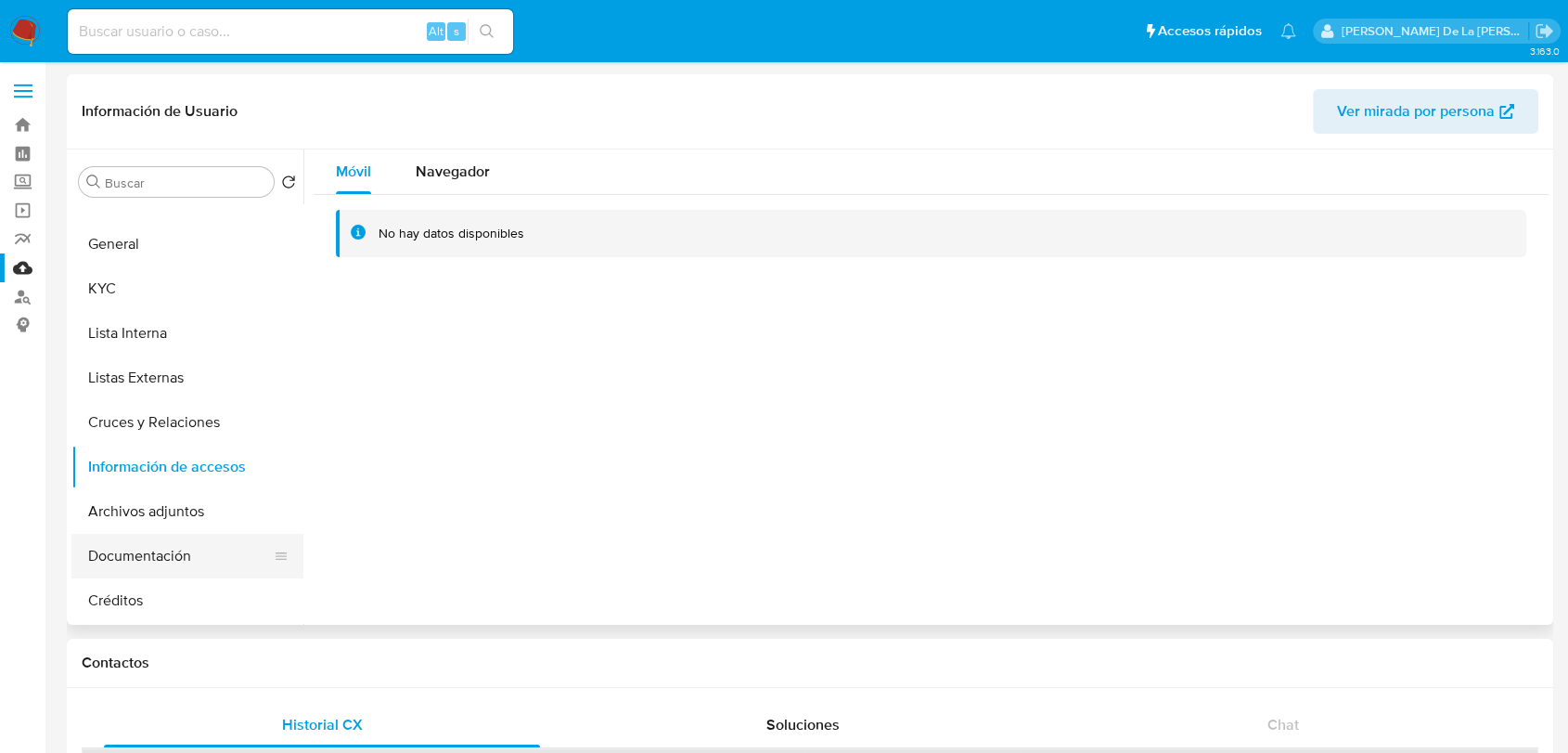
click at [129, 566] on button "Documentación" at bounding box center [180, 556] width 217 height 45
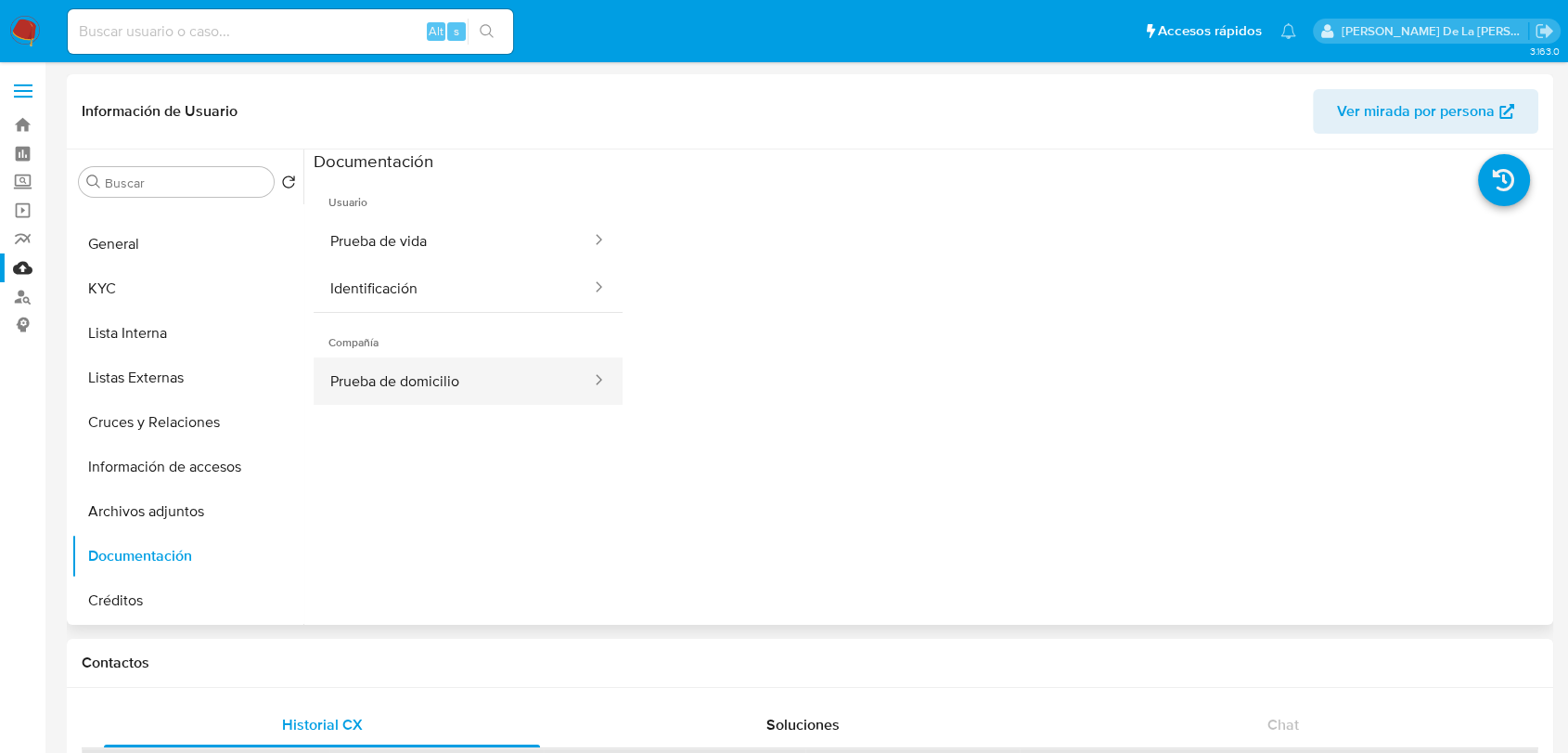
click at [521, 391] on button "Prueba de domicilio" at bounding box center [453, 381] width 280 height 48
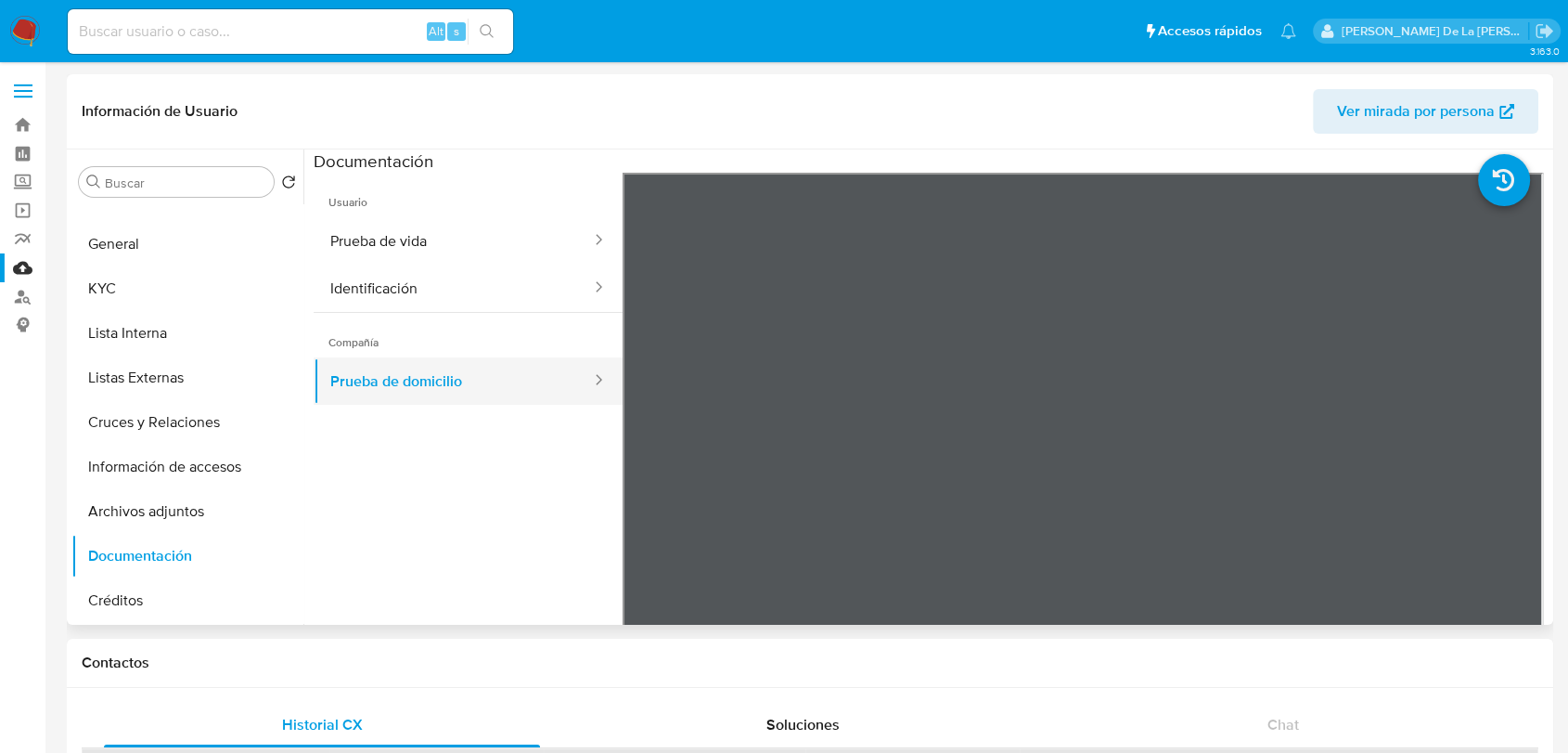
click at [521, 391] on button "Prueba de domicilio" at bounding box center [453, 381] width 280 height 48
click at [12, 17] on img at bounding box center [25, 32] width 32 height 32
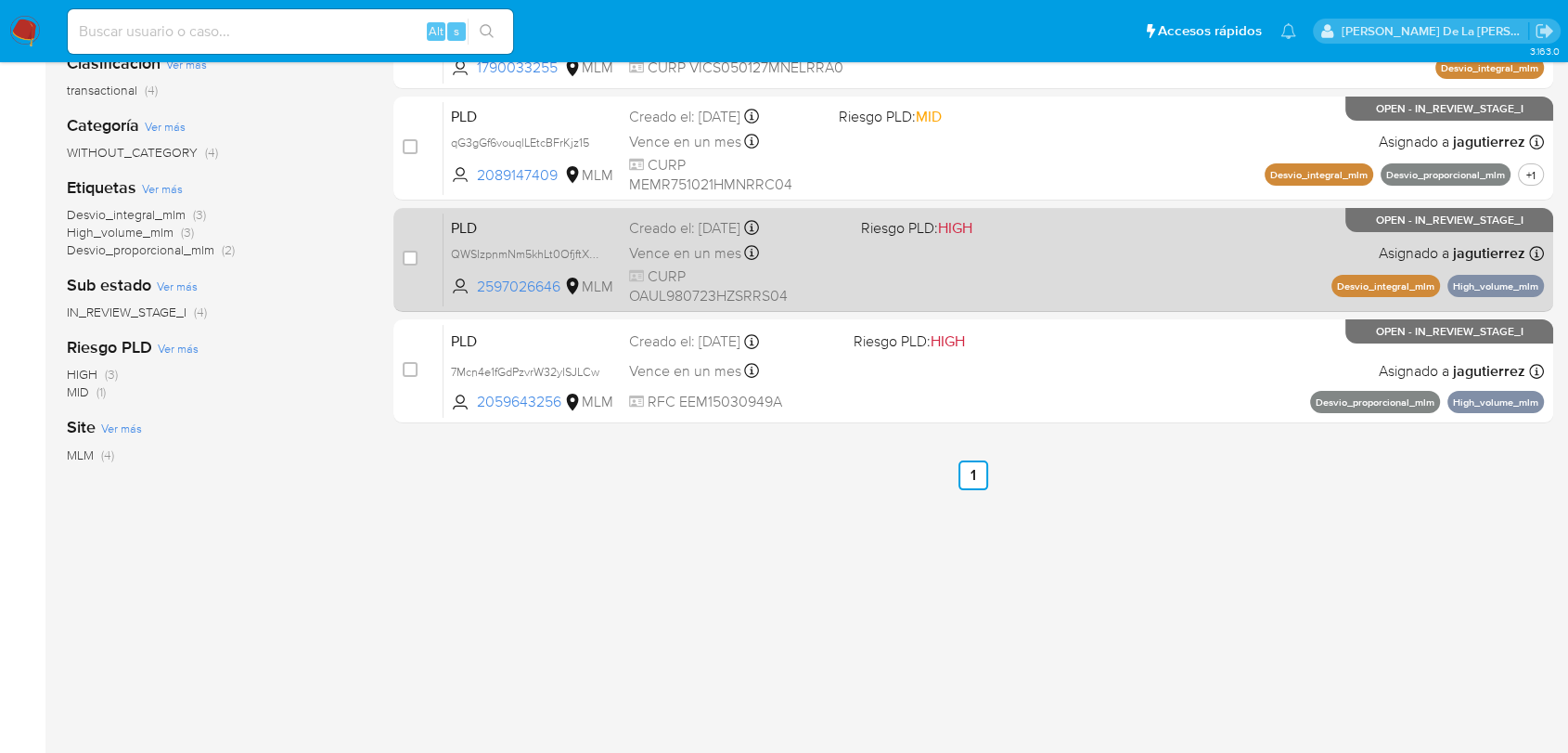
scroll to position [284, 0]
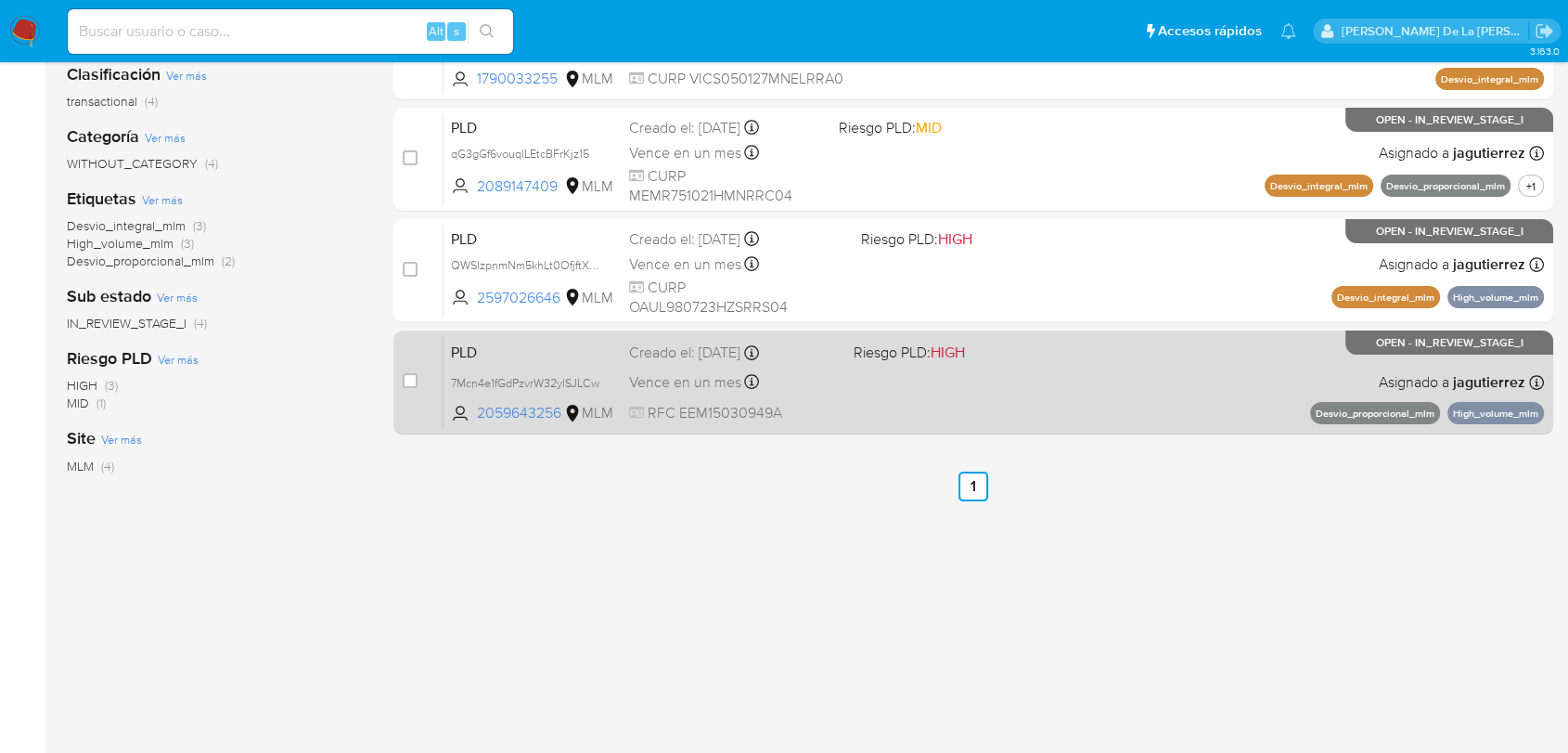
click at [1034, 396] on div "PLD 7Mcn4e1fGdPzvrW32yISJLCw 2059643256 MLM Riesgo PLD: HIGH Creado el: [DATE] …" at bounding box center [993, 382] width 1100 height 93
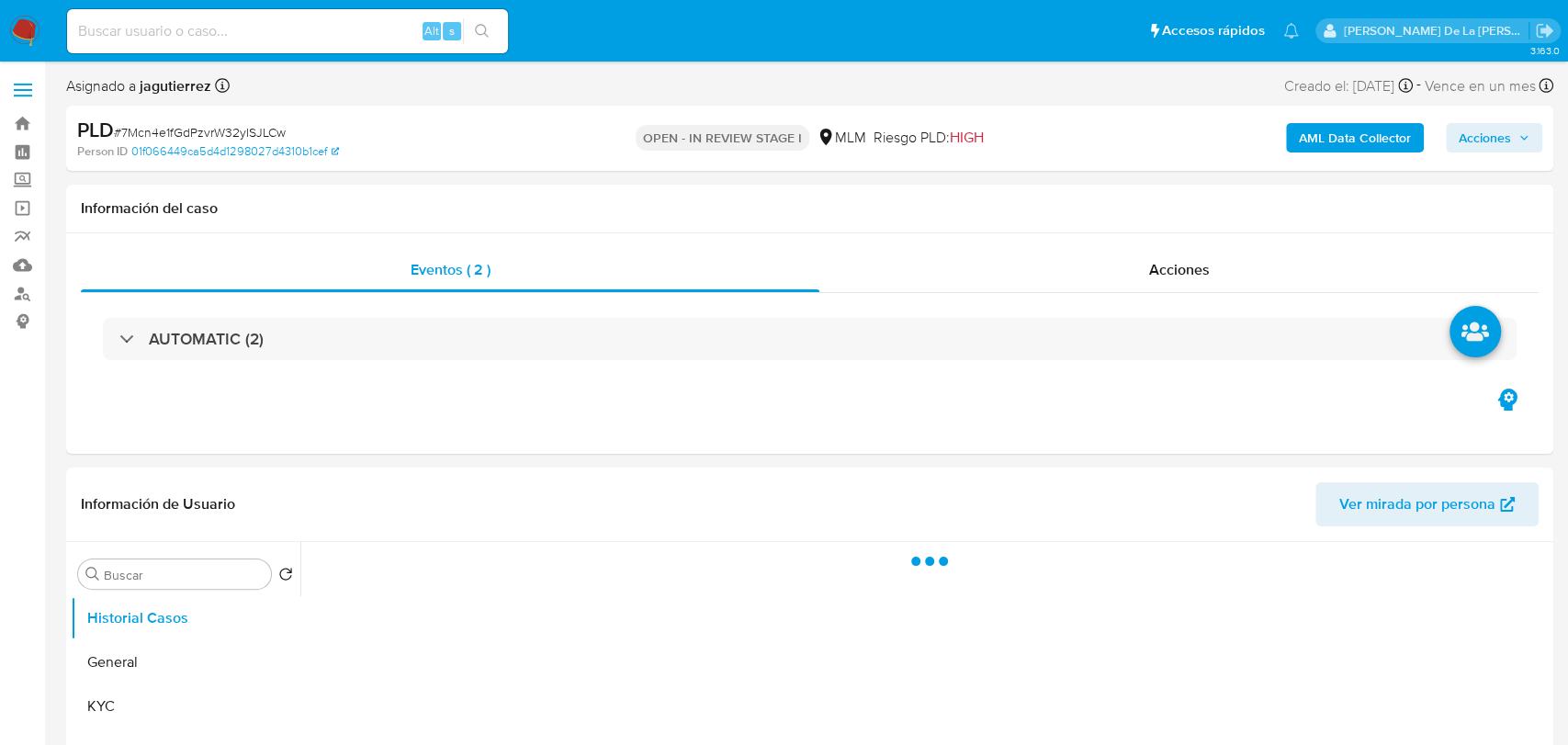
select select "10"
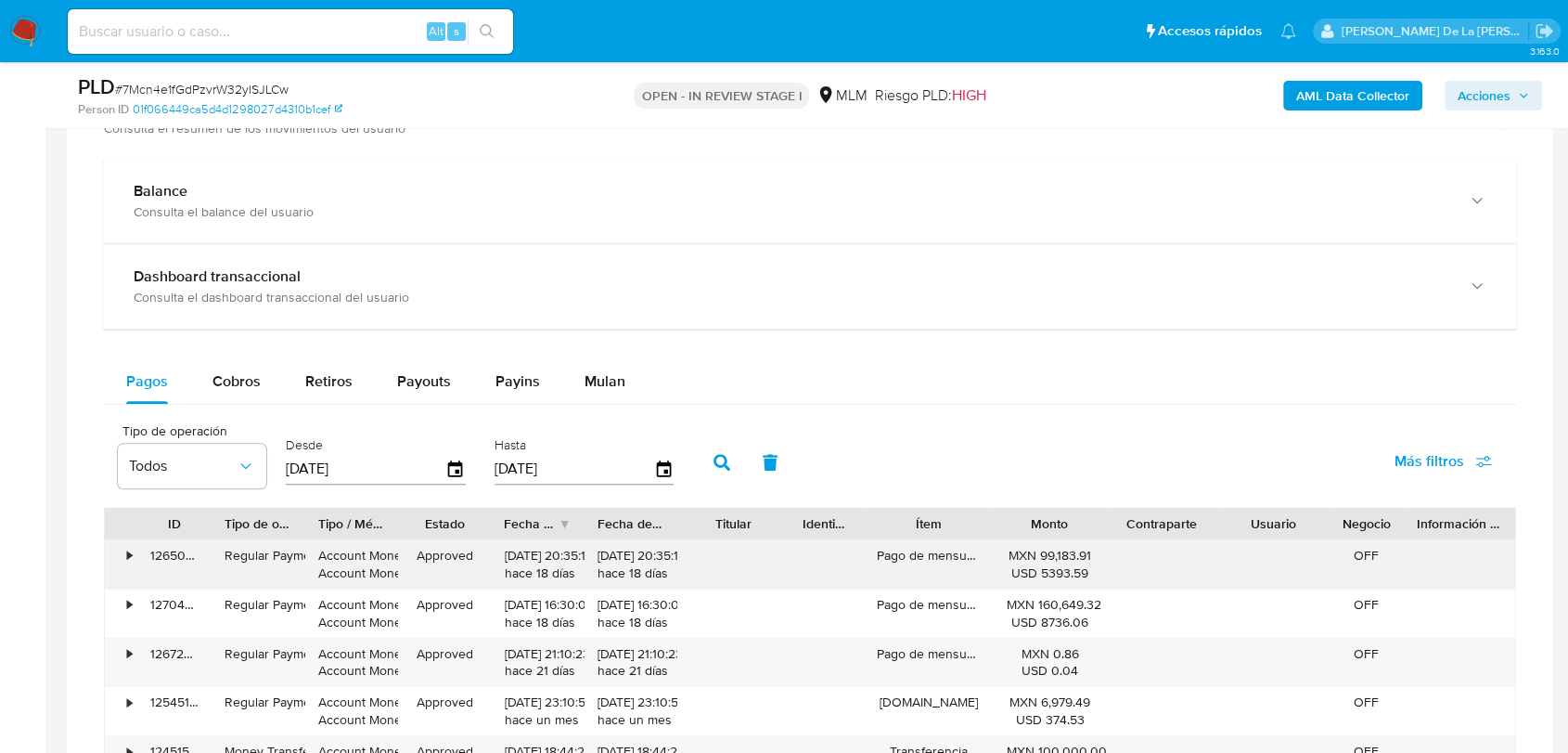
scroll to position [1330, 0]
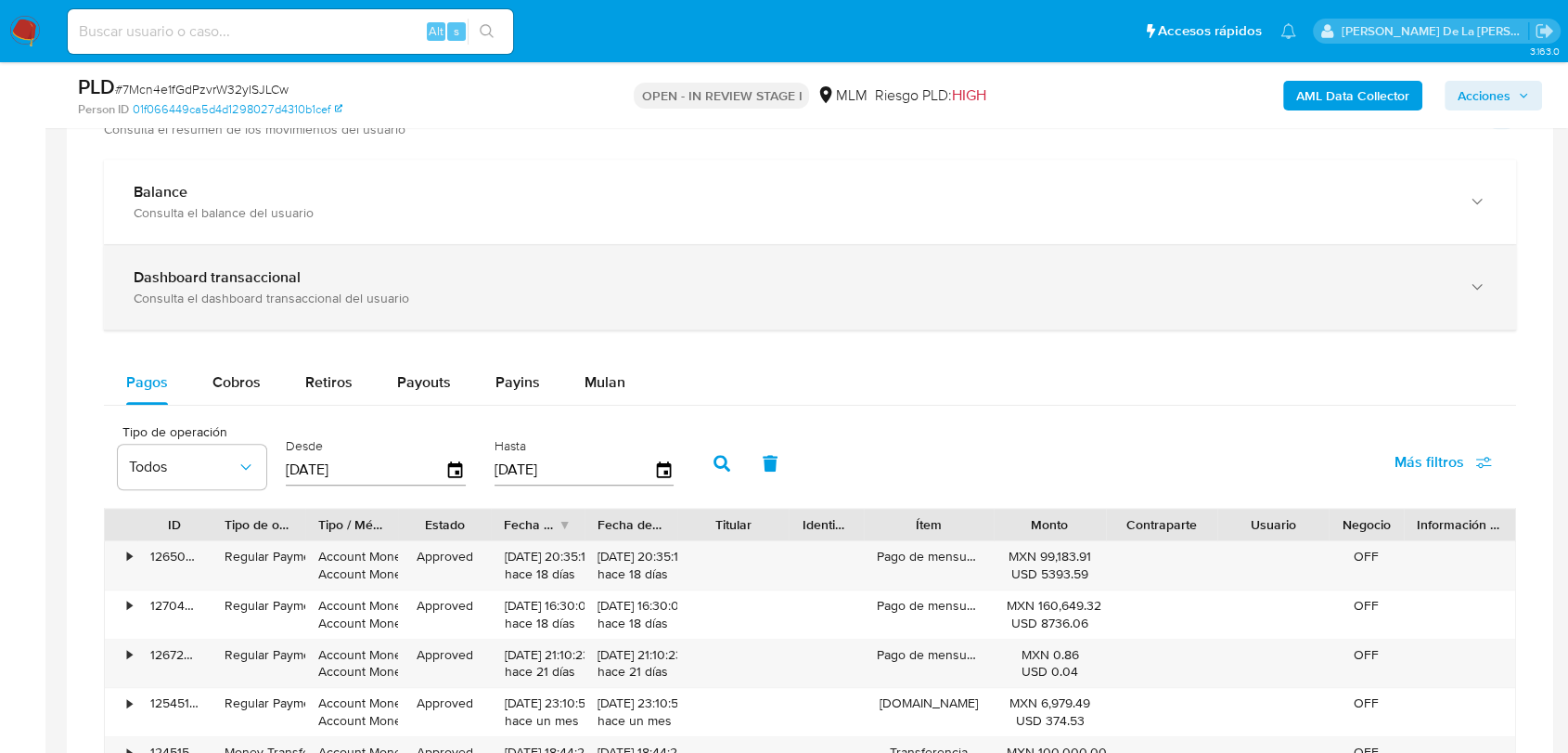
click at [387, 250] on div "Dashboard transaccional Consulta el dashboard transaccional del usuario" at bounding box center [810, 287] width 1412 height 84
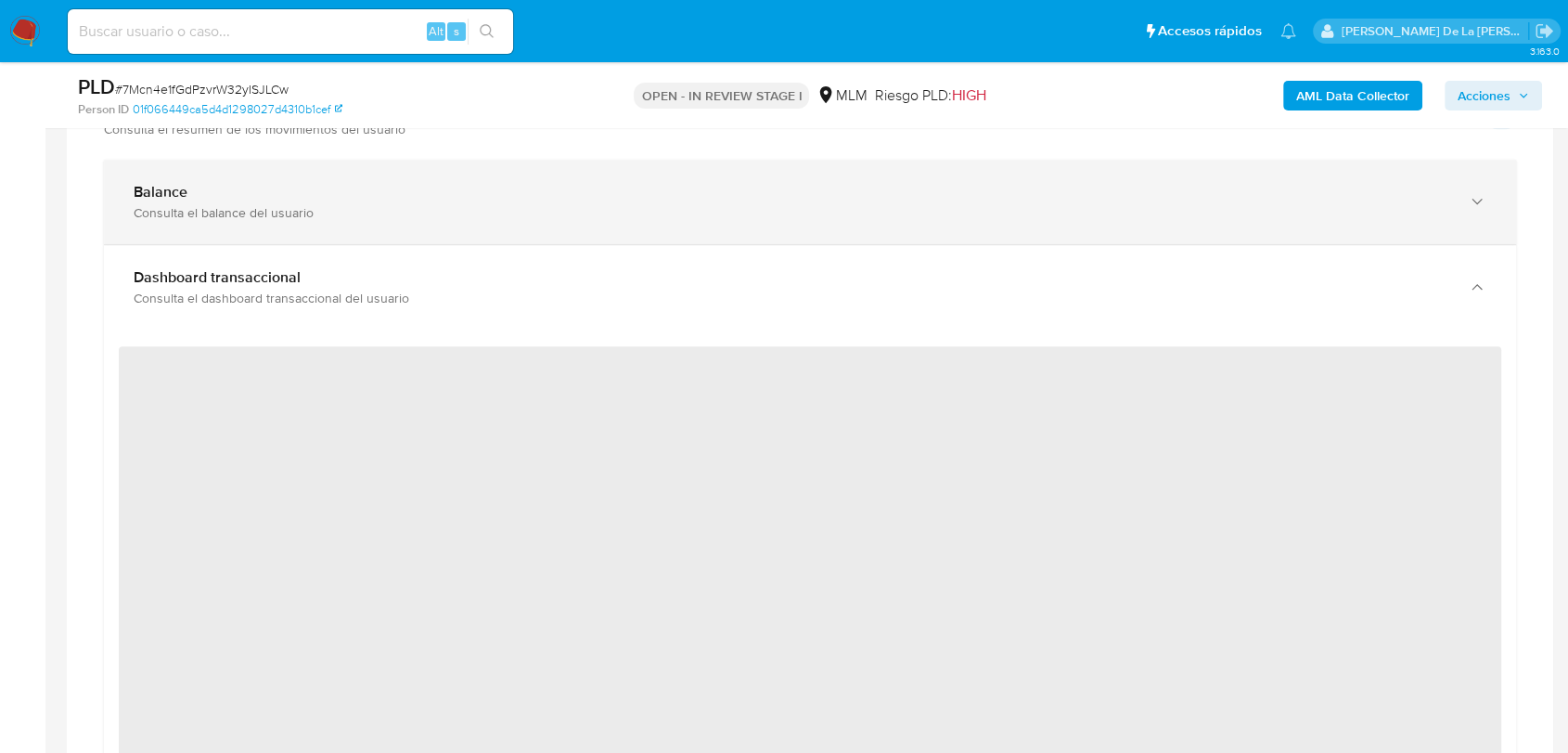
click at [370, 221] on div "Balance Consulta el balance del usuario" at bounding box center [810, 201] width 1412 height 84
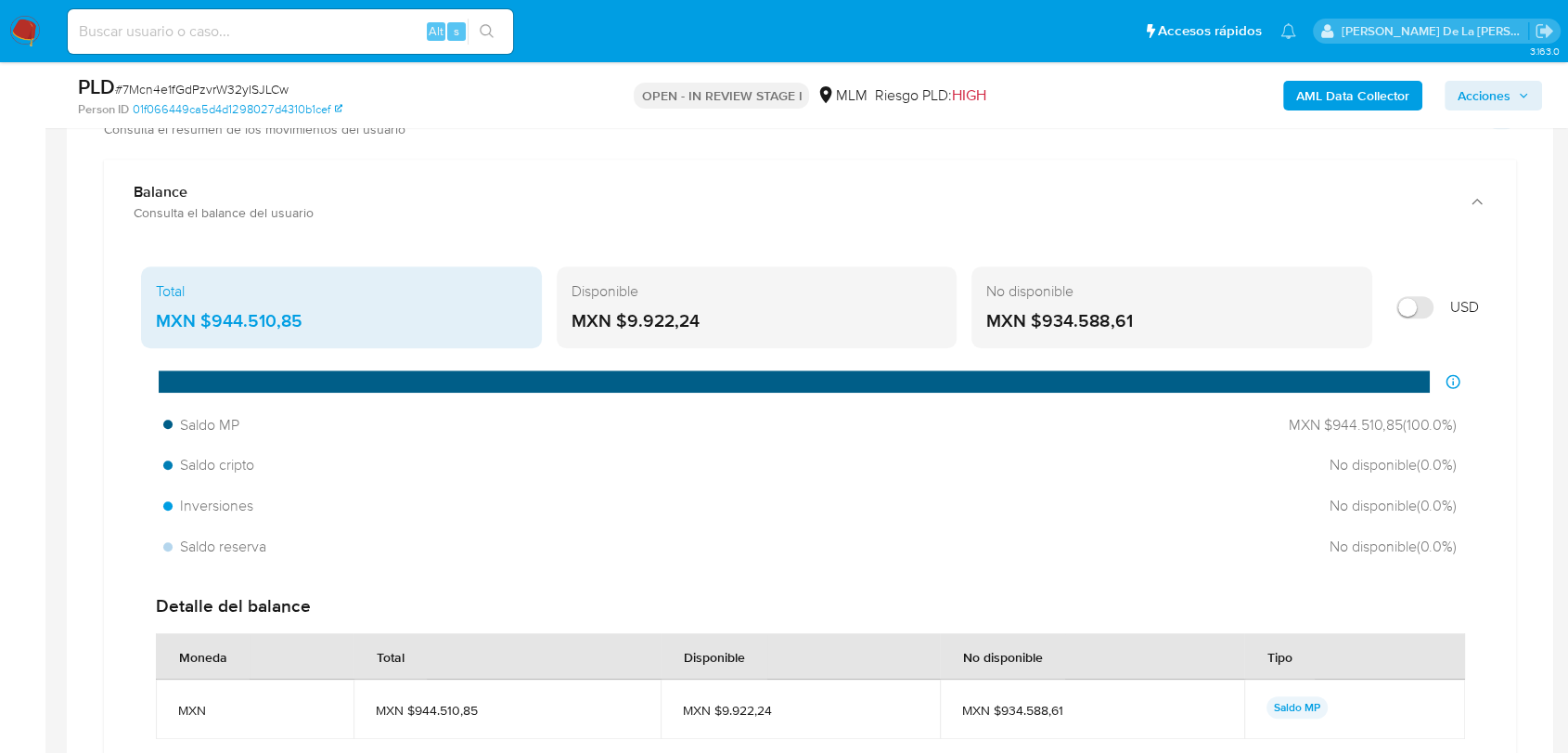
drag, startPoint x: 303, startPoint y: 315, endPoint x: 210, endPoint y: 319, distance: 93.1
click at [210, 319] on div "MXN $944.510,85" at bounding box center [341, 321] width 371 height 24
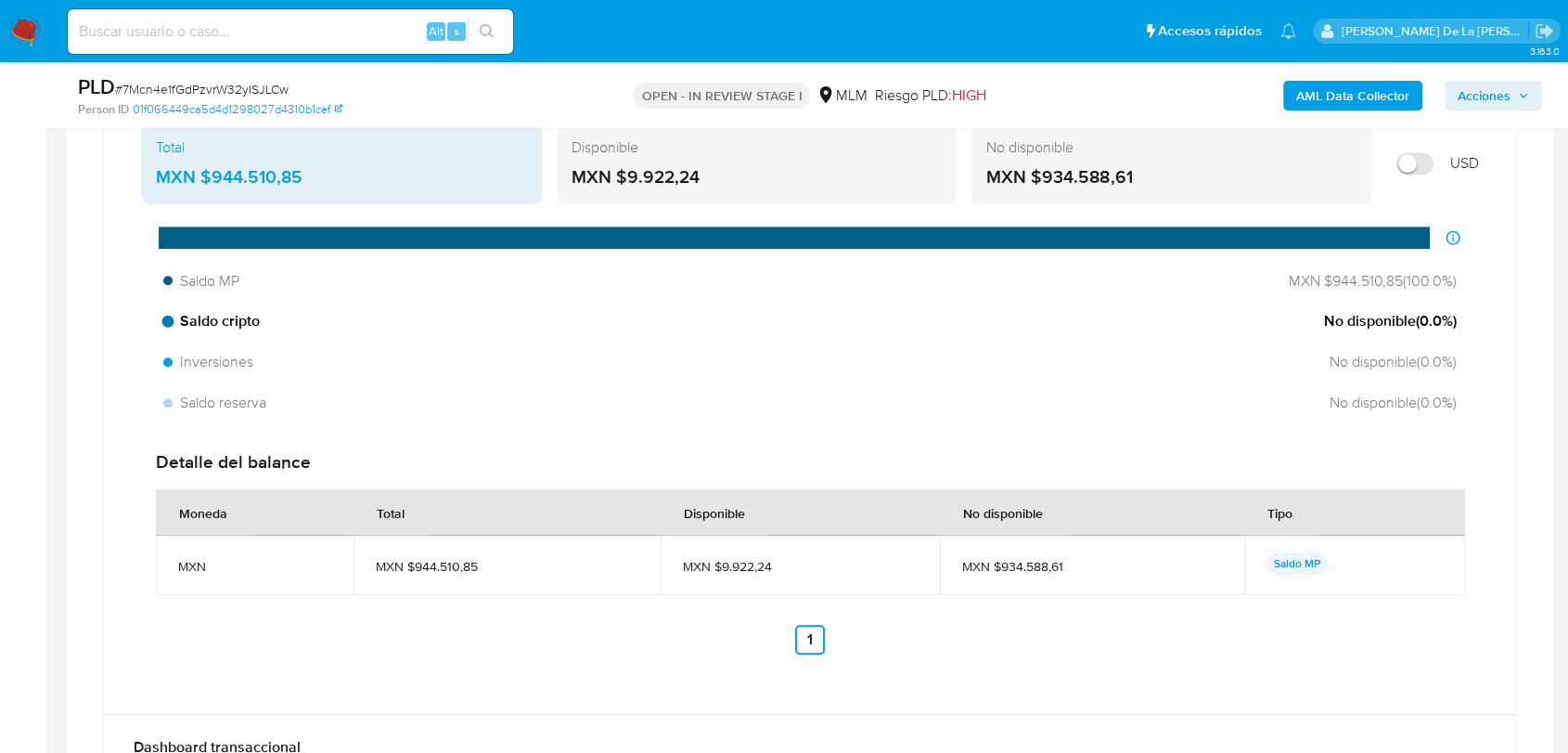
scroll to position [1475, 0]
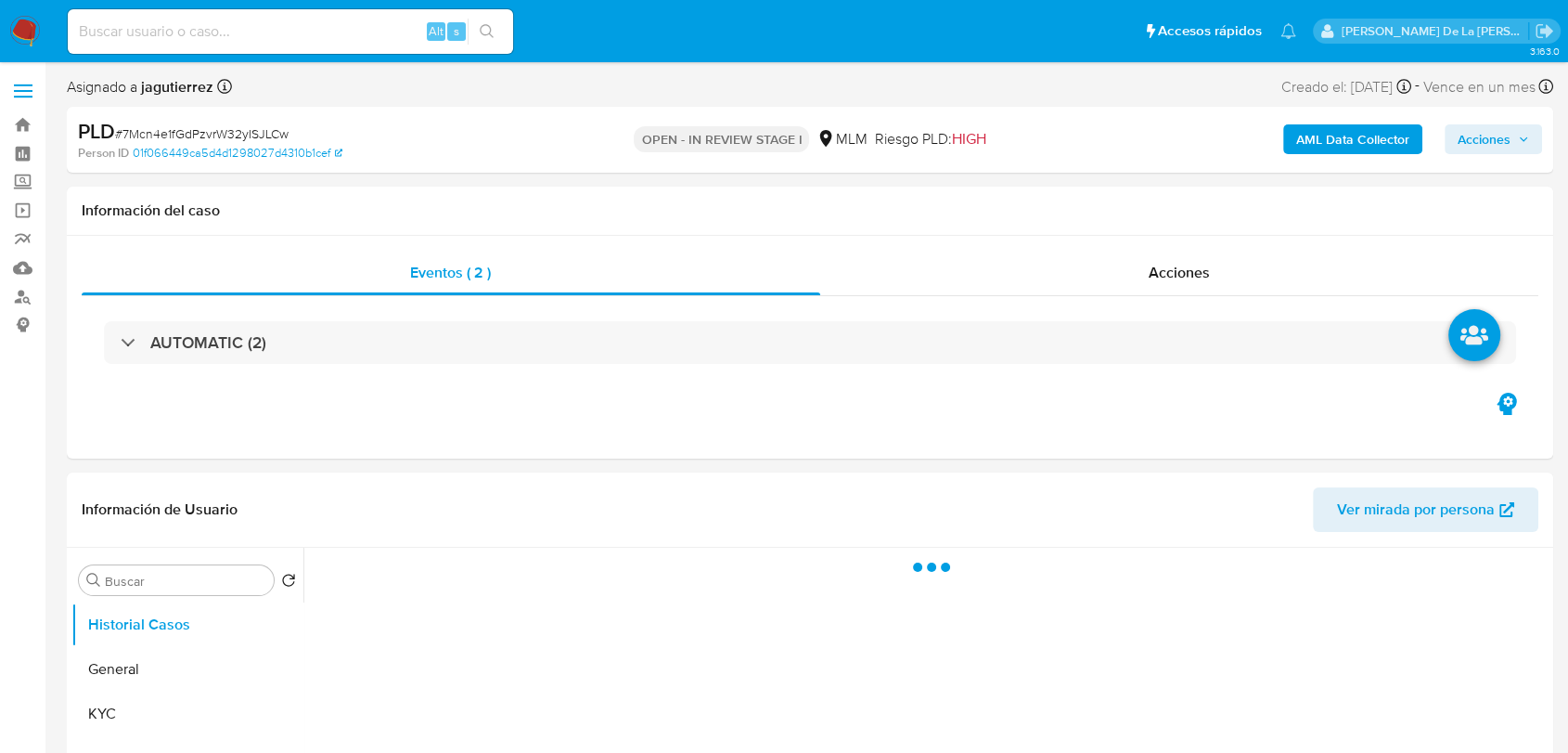
select select "10"
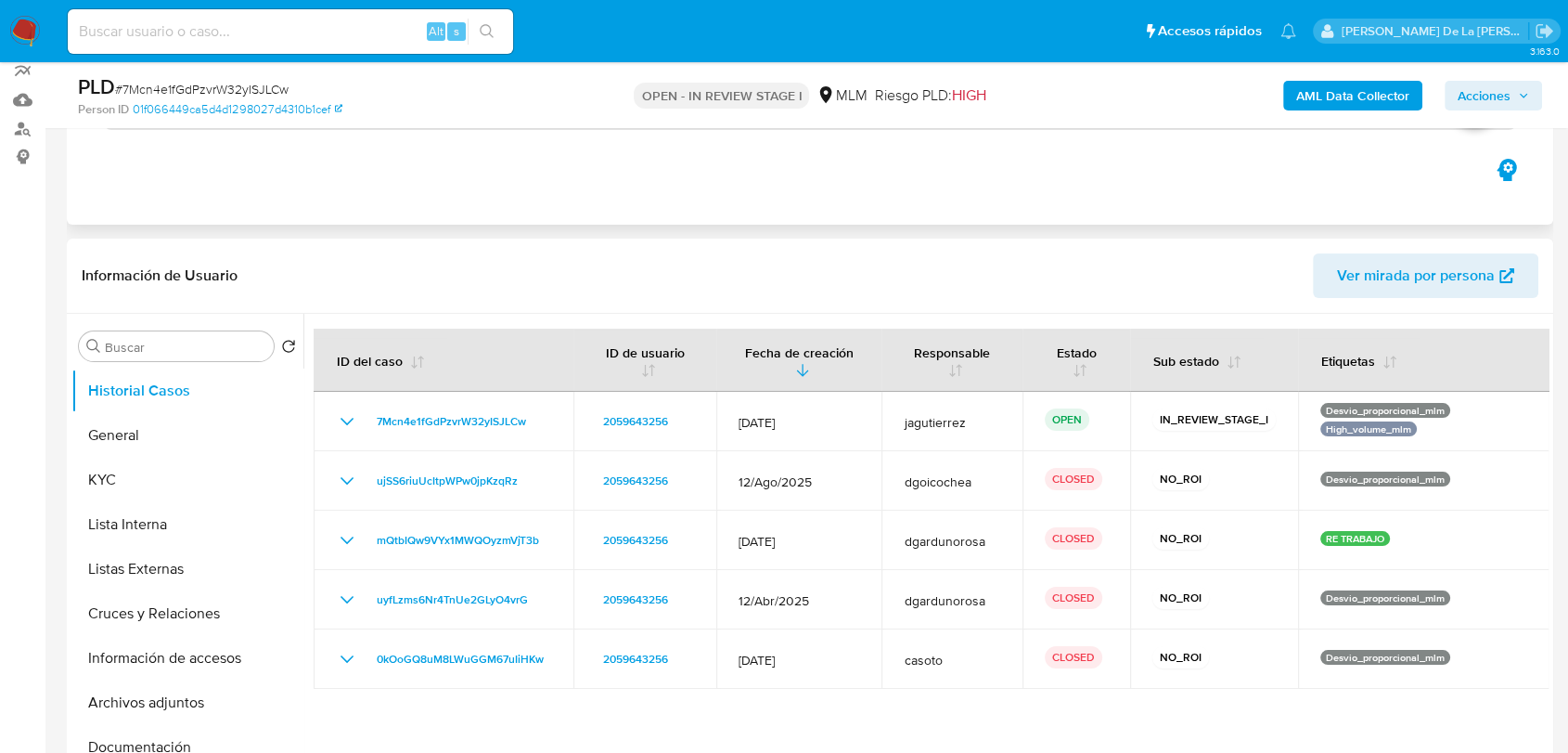
scroll to position [204, 0]
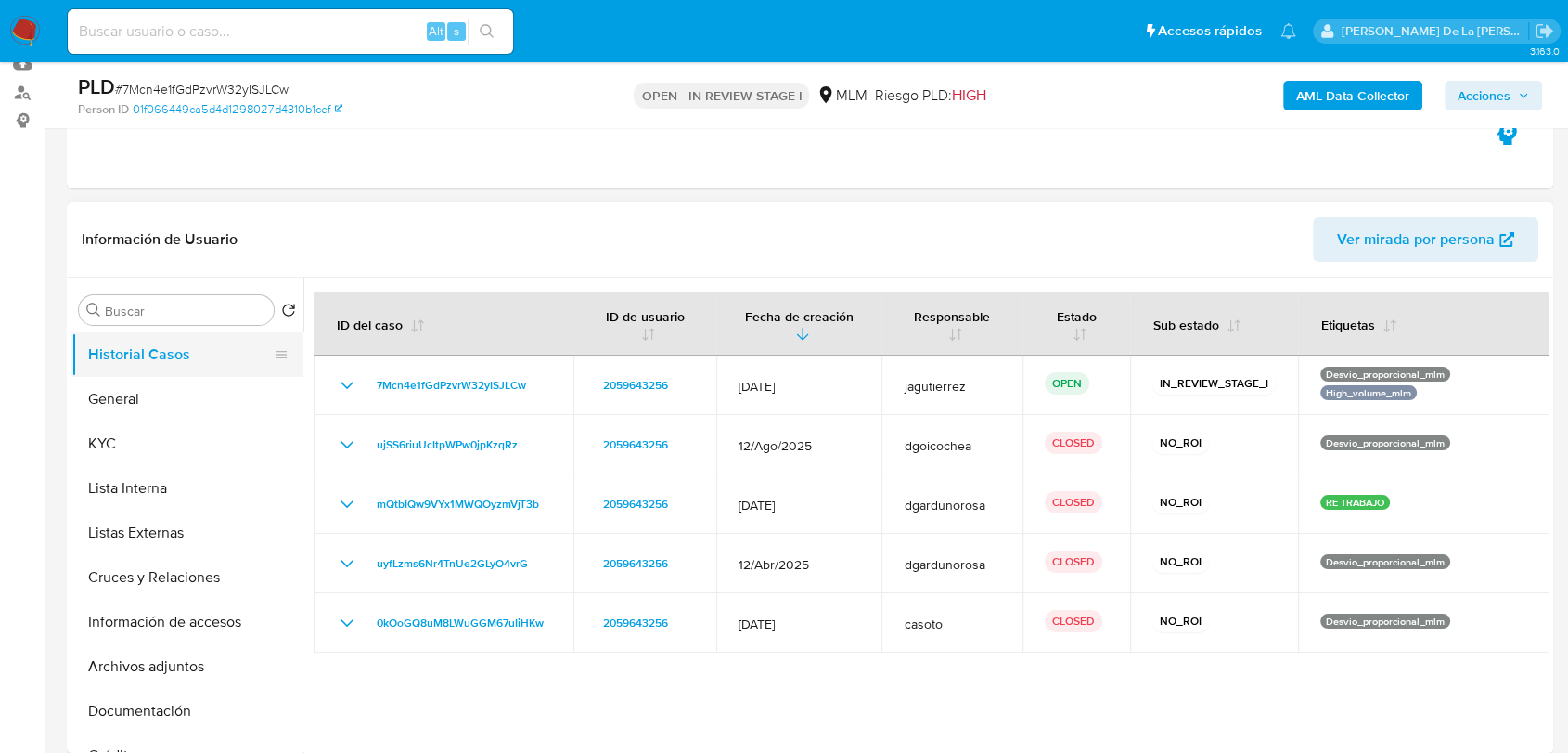
click at [106, 371] on button "Historial Casos" at bounding box center [180, 354] width 217 height 45
click at [104, 377] on button "General" at bounding box center [180, 399] width 217 height 45
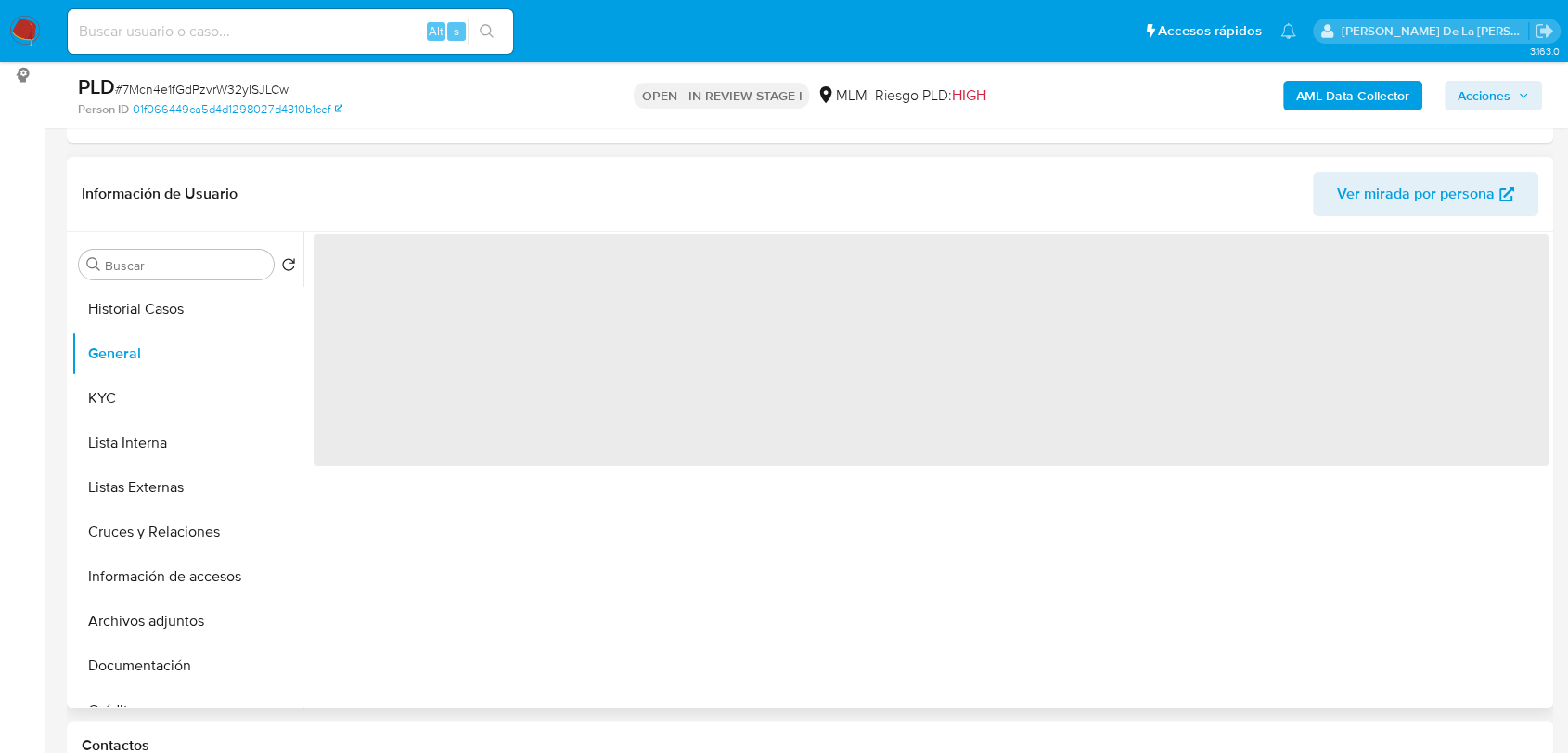
scroll to position [251, 0]
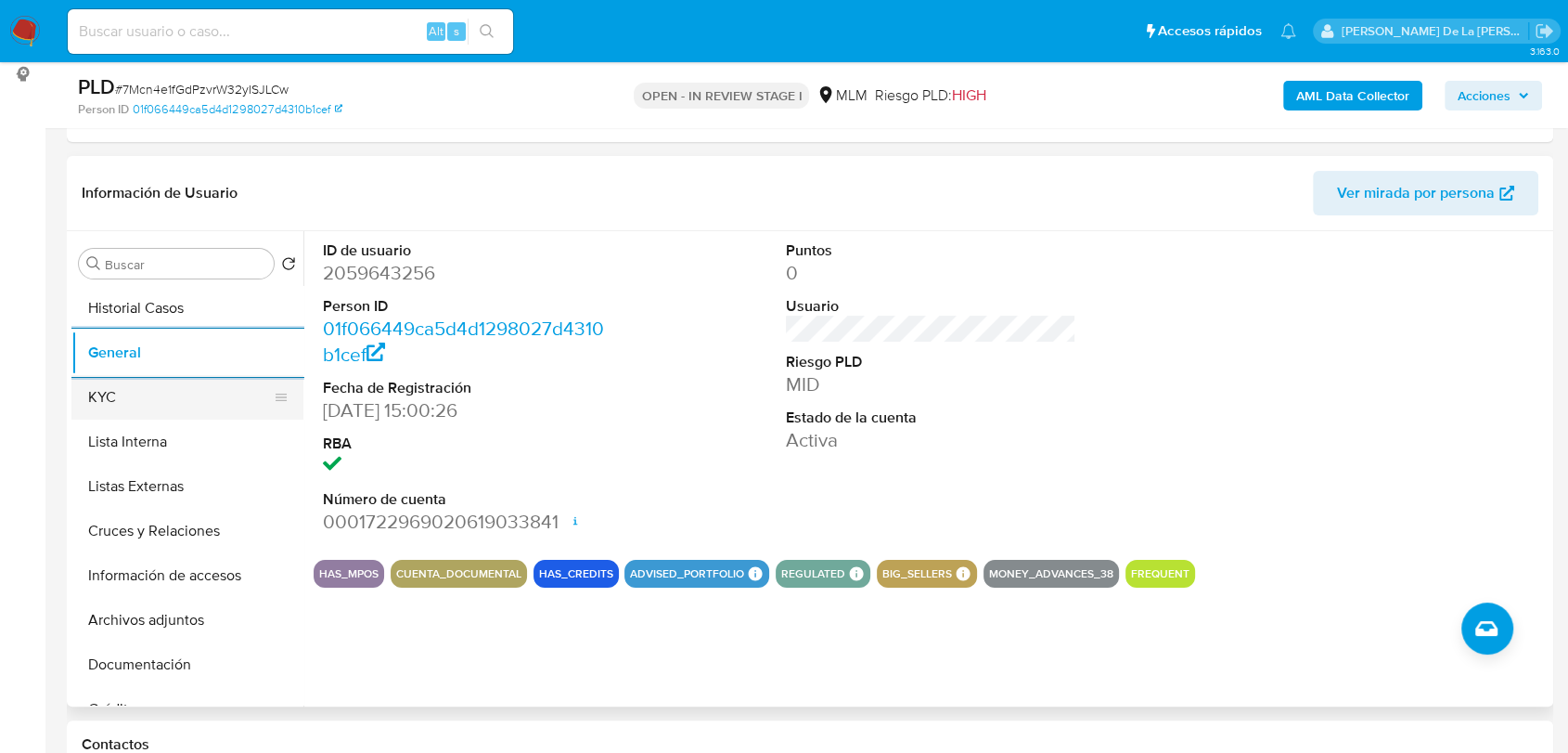
click at [145, 407] on button "KYC" at bounding box center [180, 397] width 217 height 45
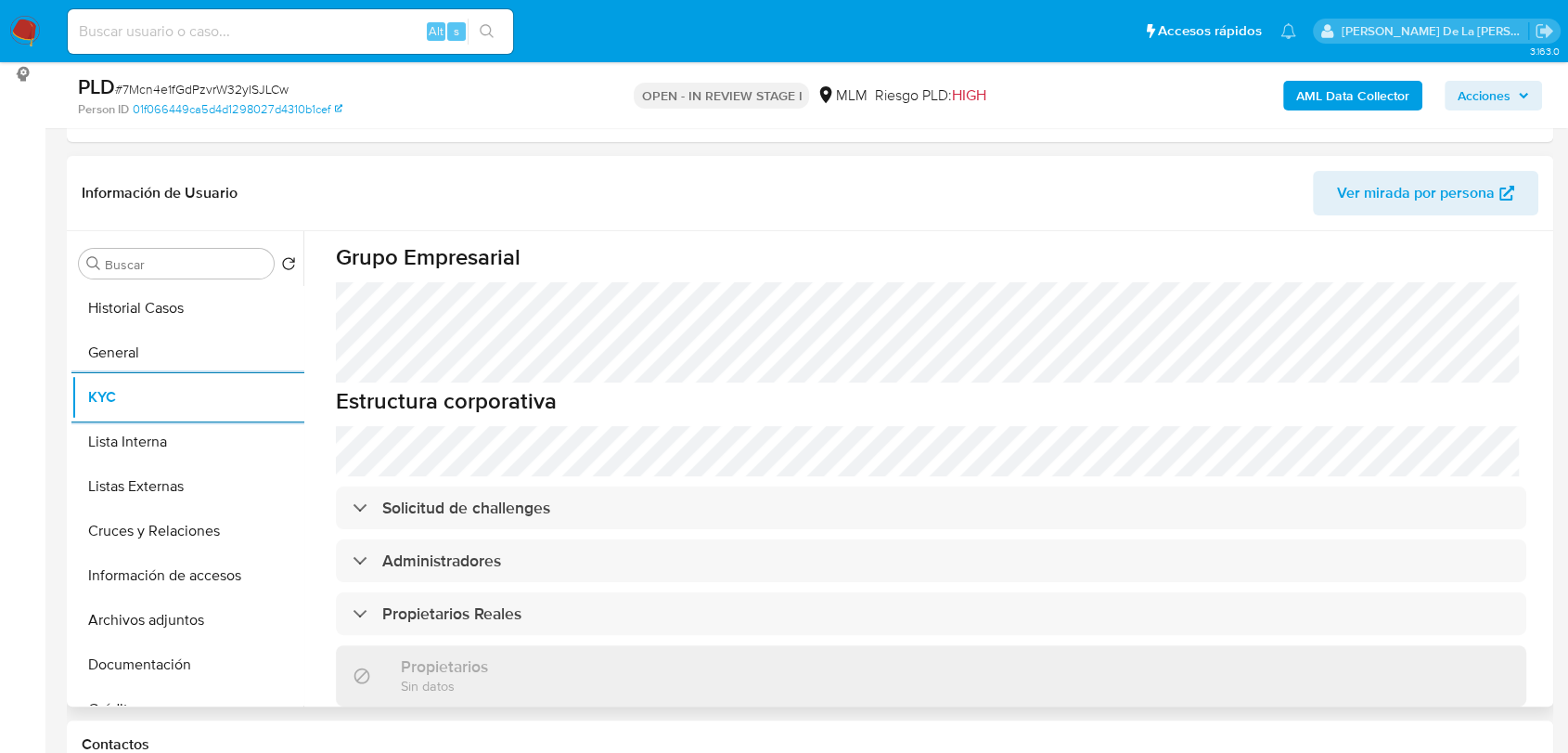
scroll to position [879, 0]
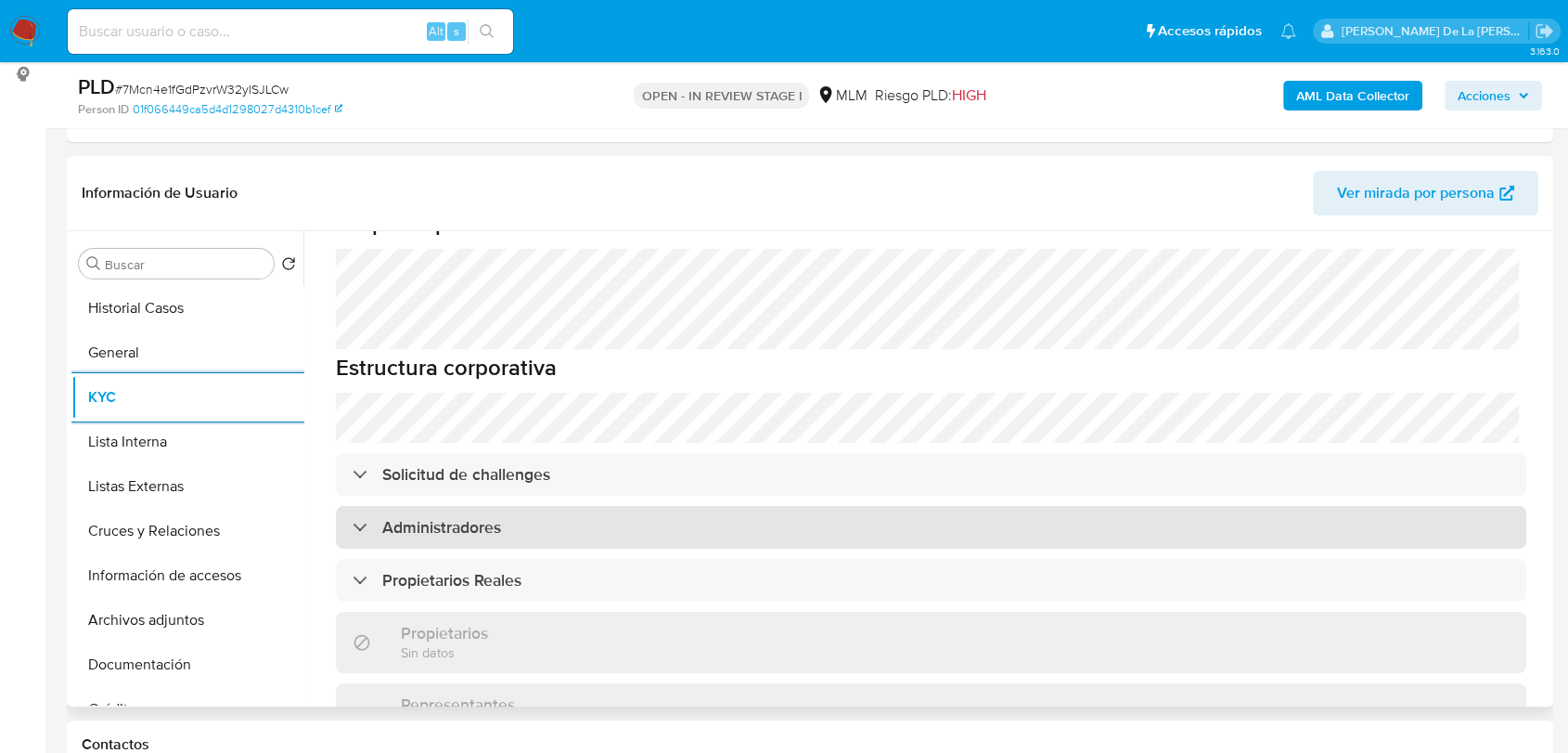
click at [419, 517] on h3 "Administradores" at bounding box center [441, 527] width 119 height 21
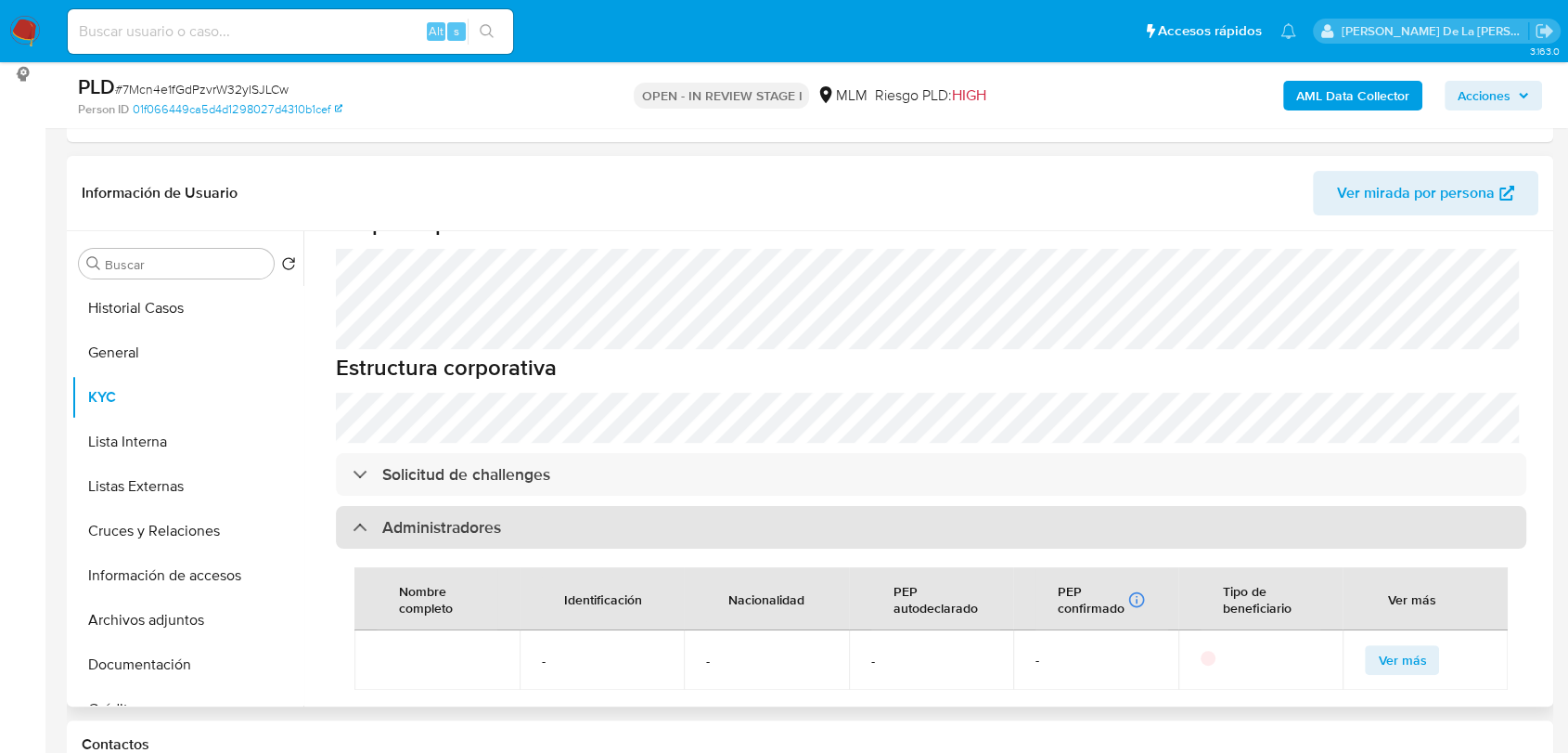
click at [419, 517] on h3 "Administradores" at bounding box center [441, 527] width 119 height 21
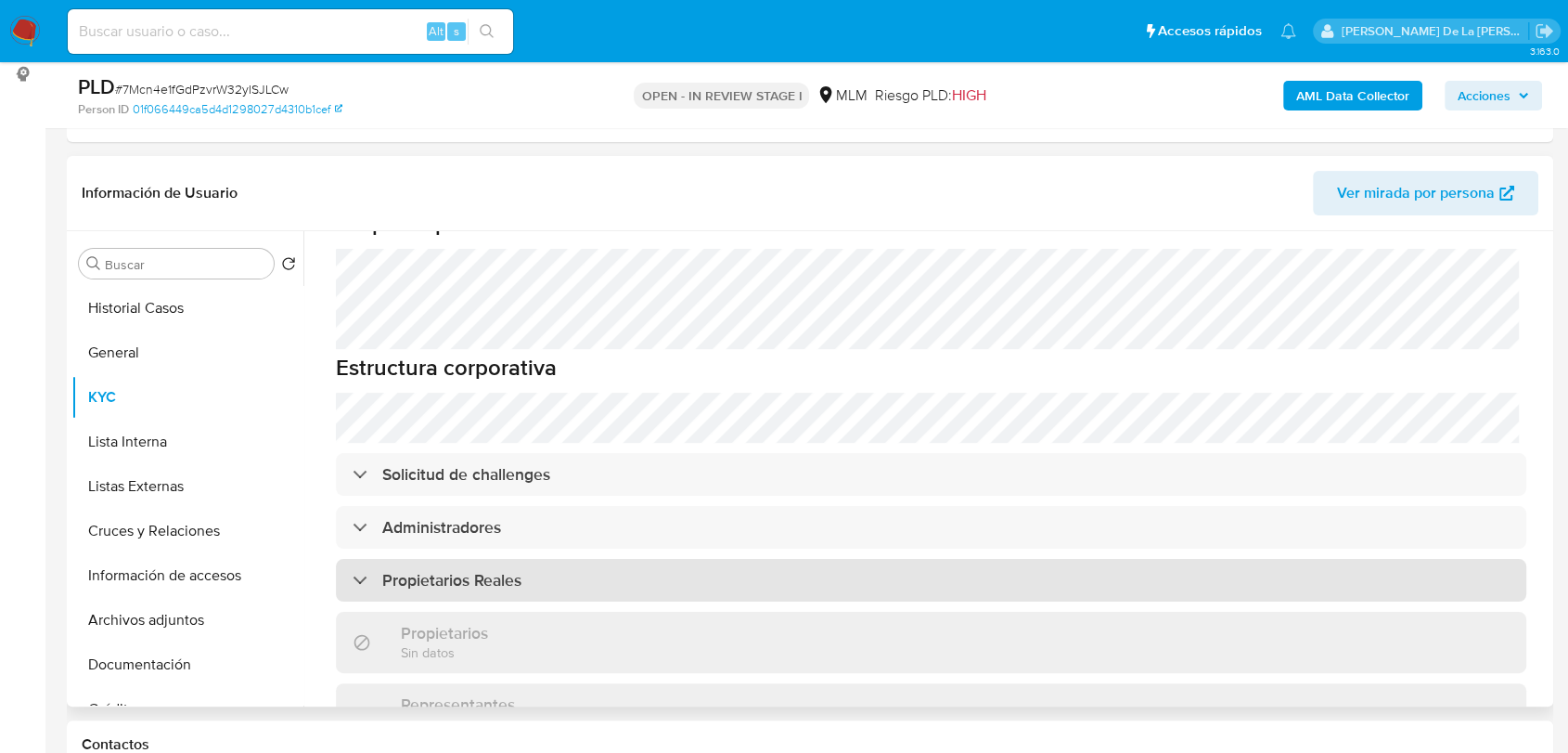
click at [389, 559] on div "Propietarios Reales" at bounding box center [931, 579] width 1190 height 43
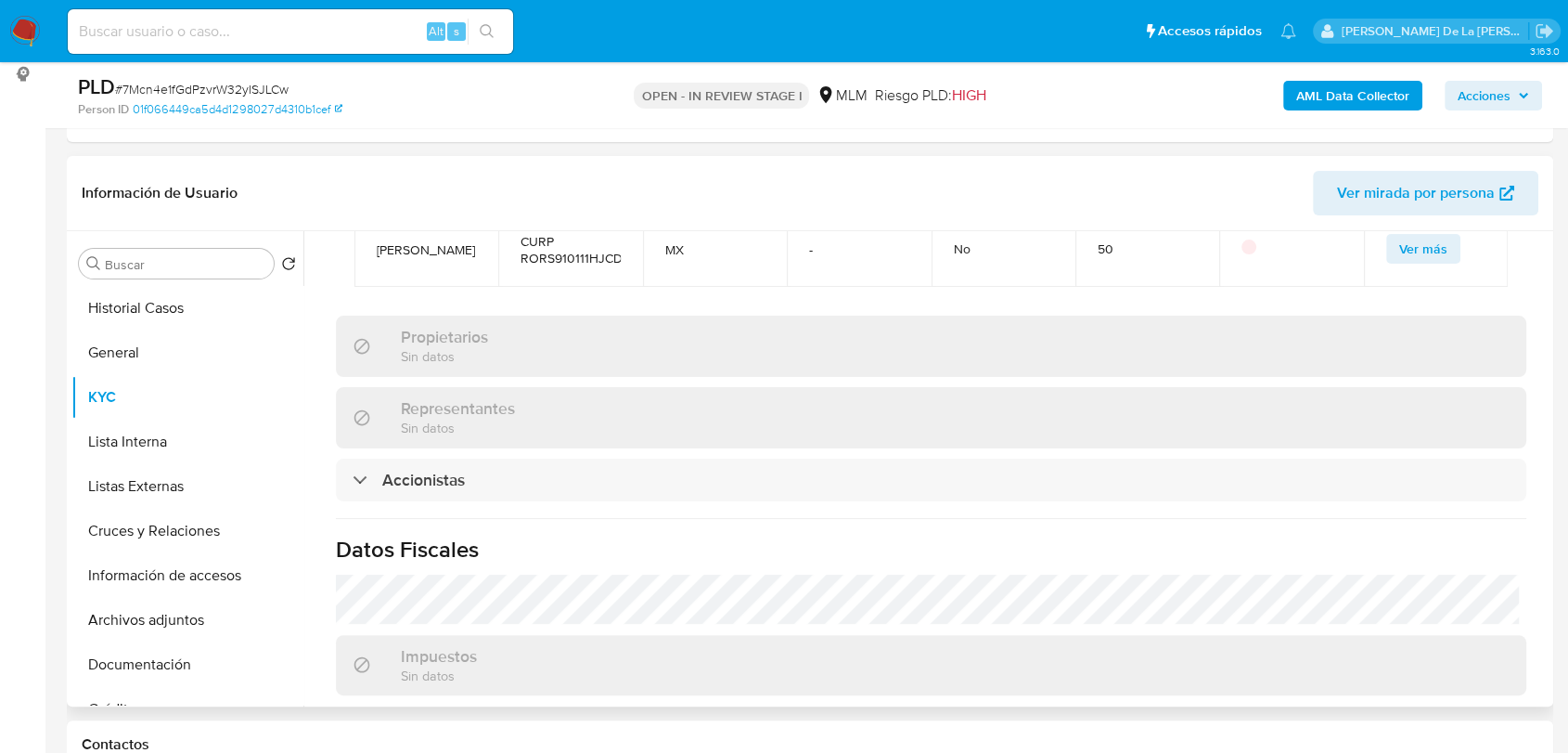
scroll to position [1438, 0]
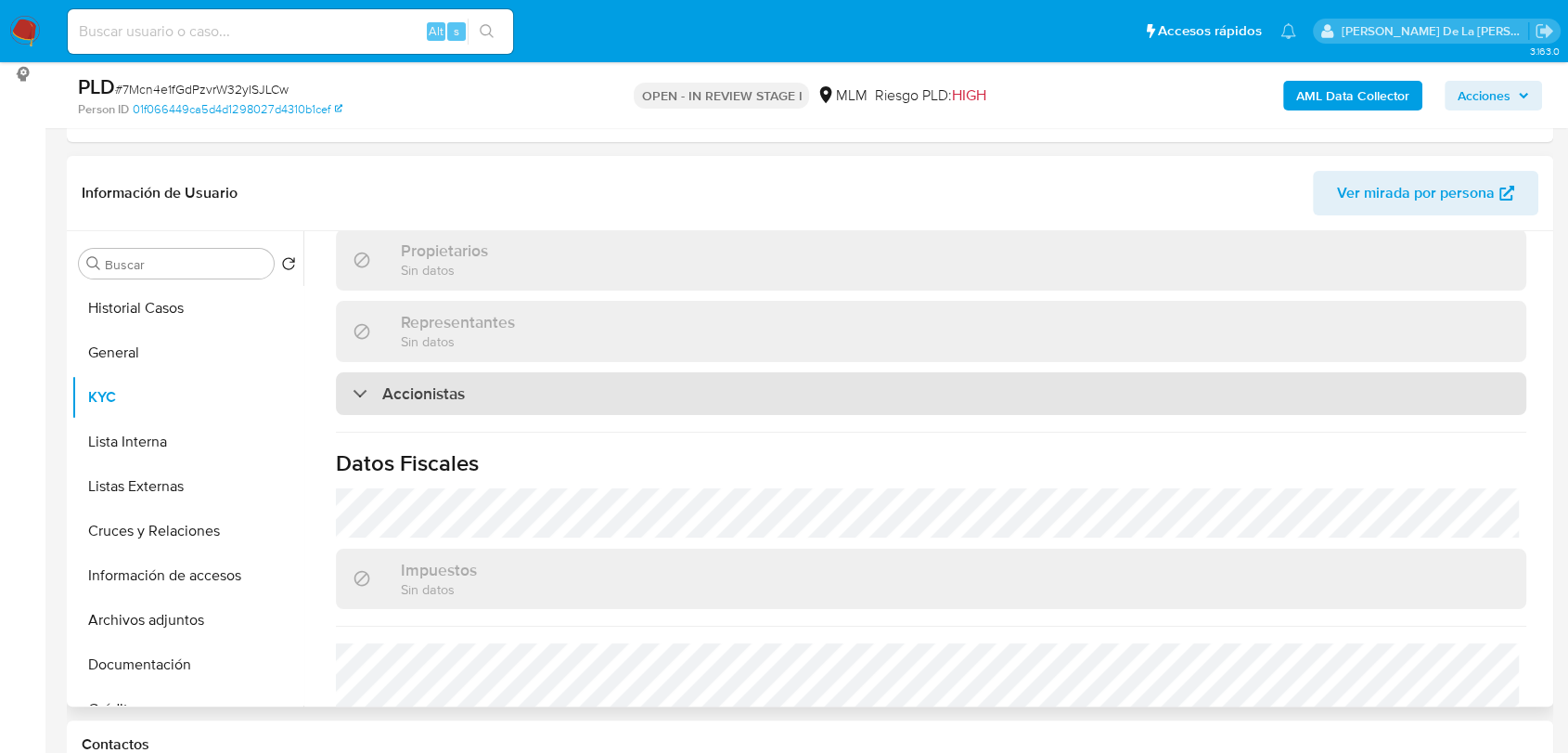
click at [405, 383] on h3 "Accionistas" at bounding box center [422, 393] width 82 height 21
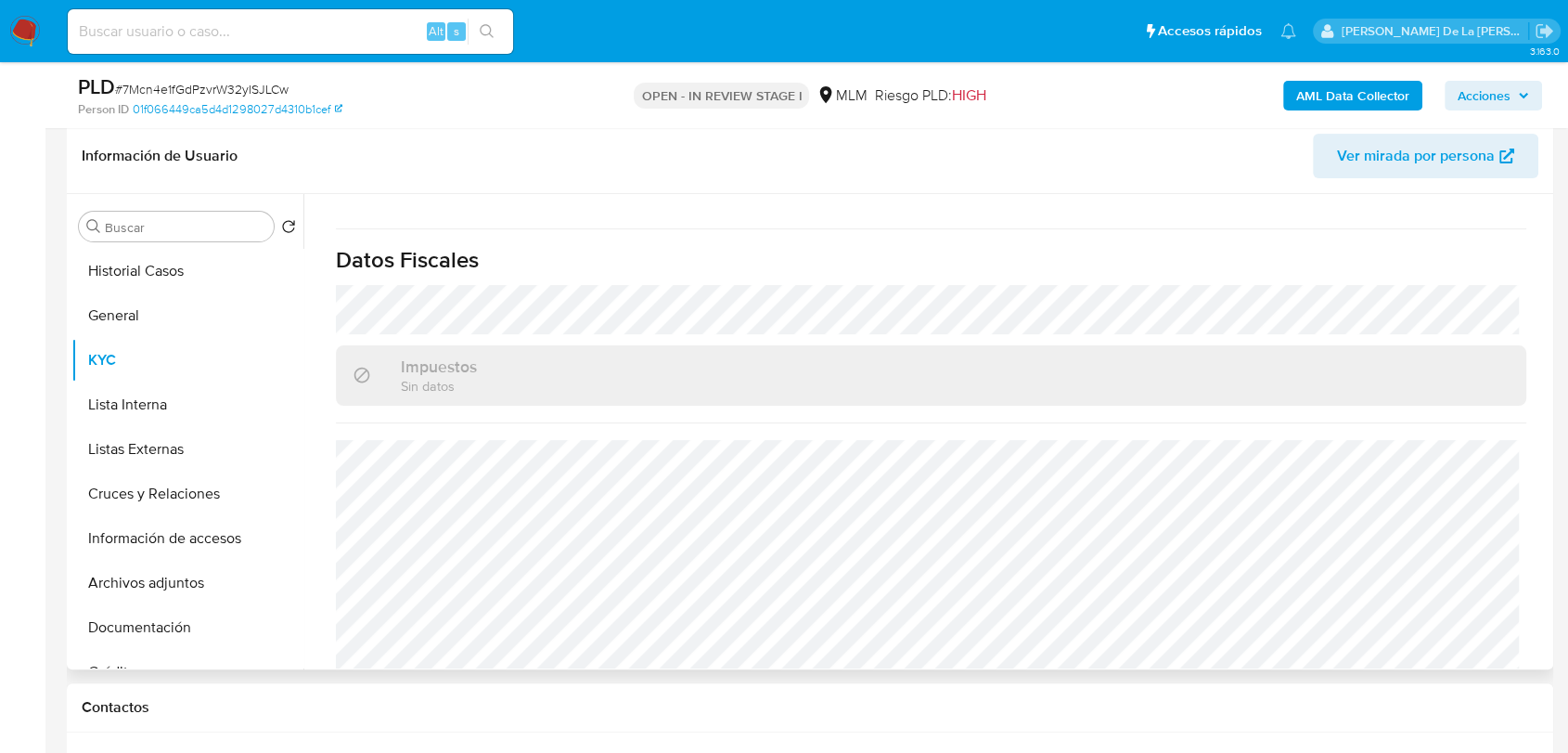
scroll to position [290, 0]
click at [125, 425] on button "Listas Externas" at bounding box center [180, 446] width 217 height 45
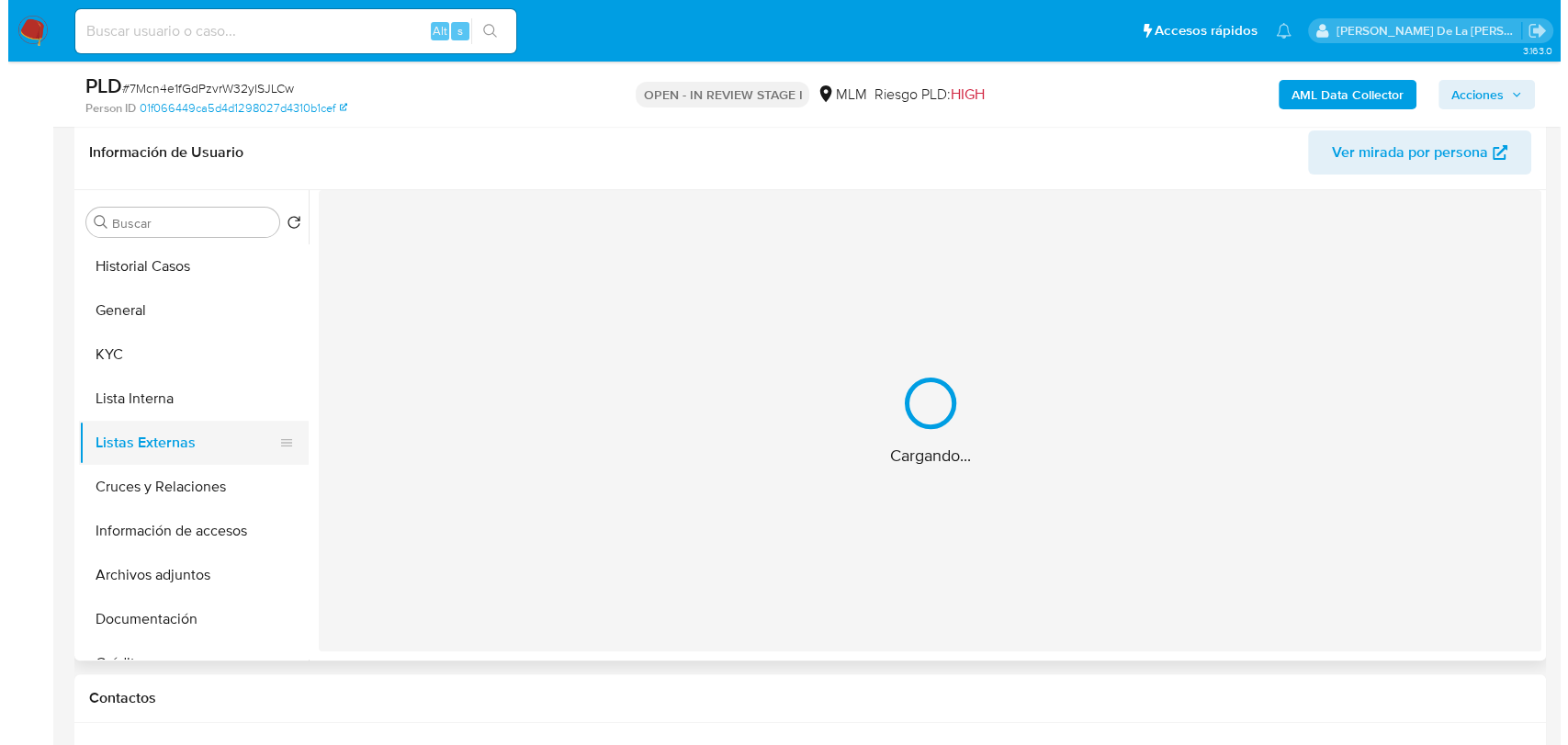
scroll to position [0, 0]
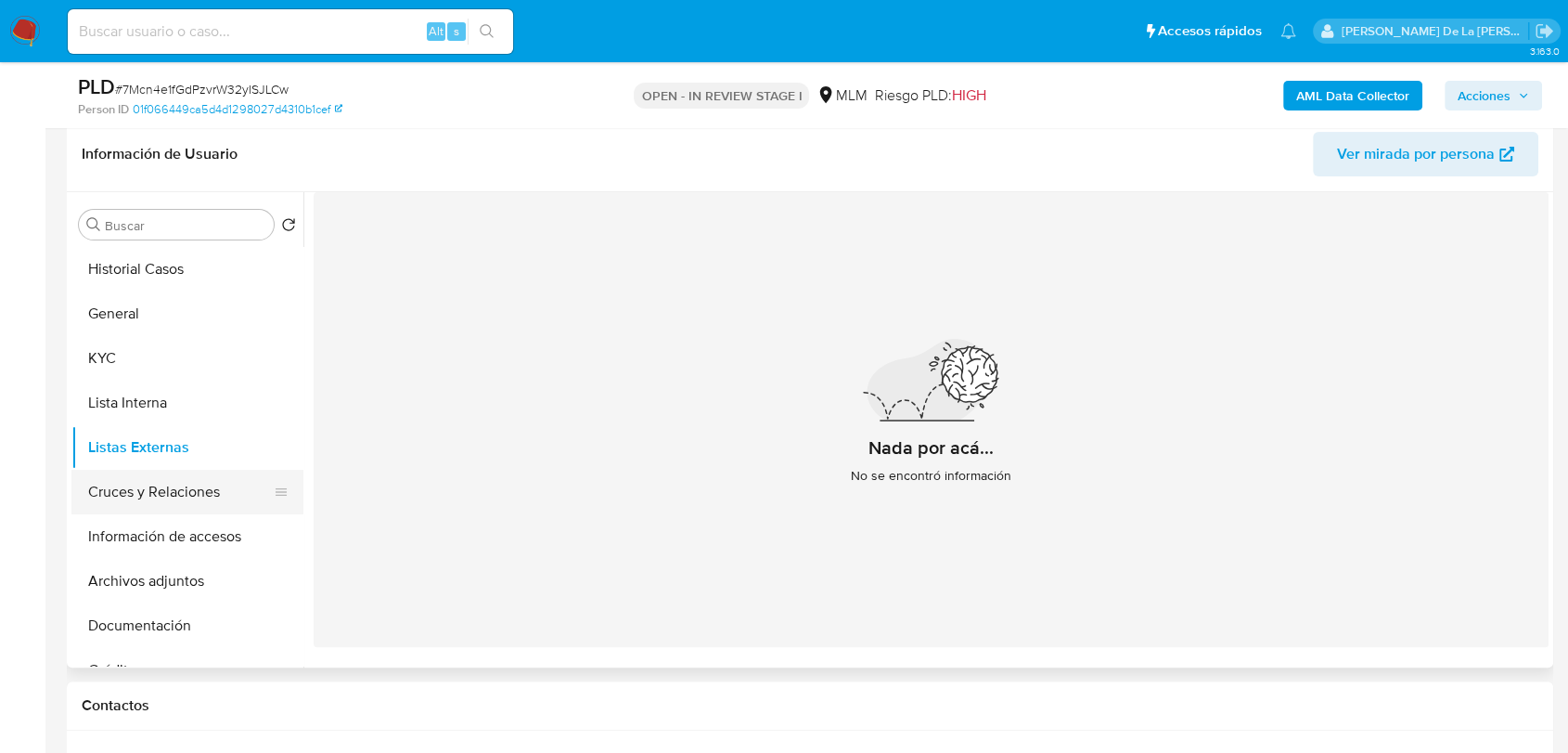
click at [209, 499] on button "Cruces y Relaciones" at bounding box center [180, 491] width 217 height 45
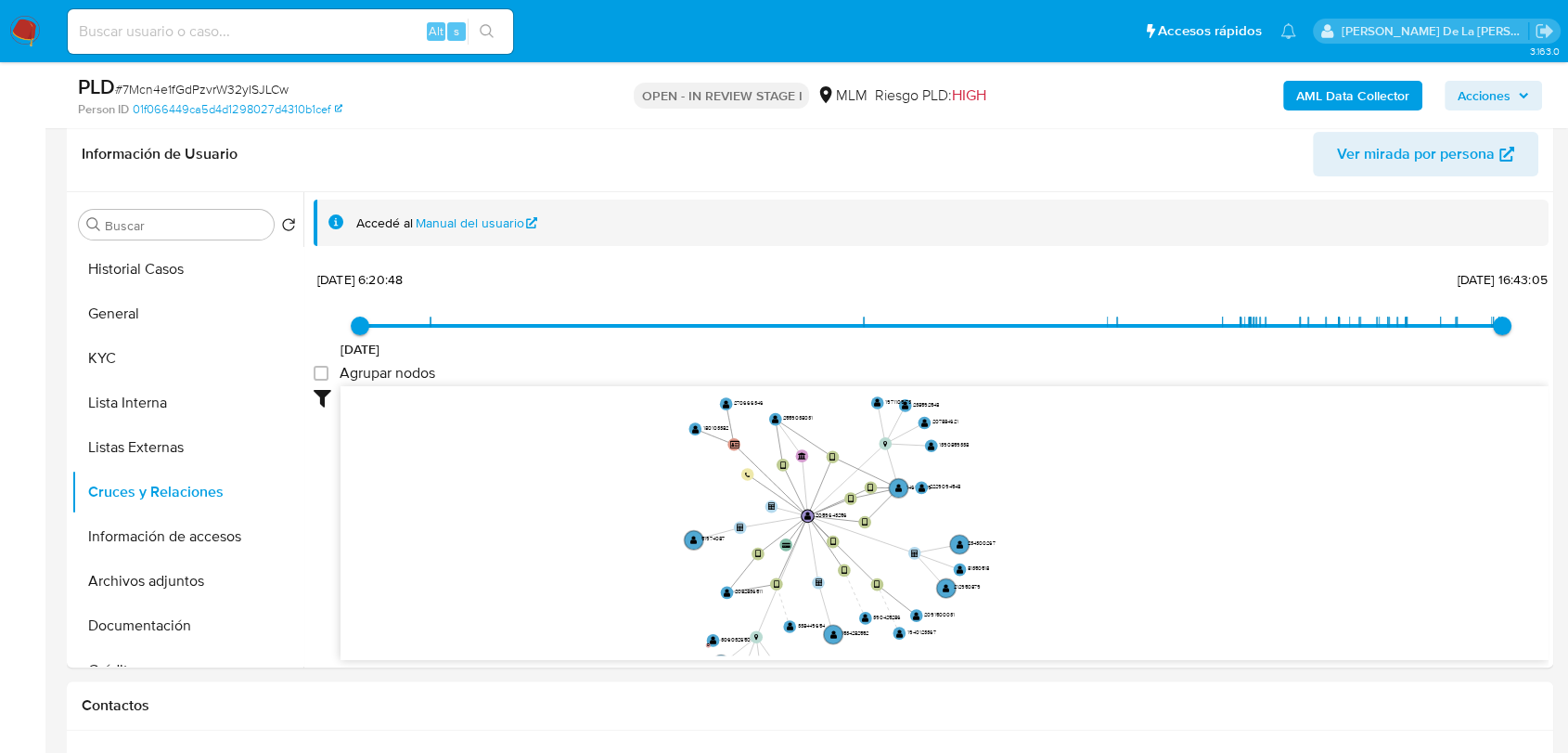
drag, startPoint x: 785, startPoint y: 477, endPoint x: 775, endPoint y: 560, distance: 83.6
click at [775, 560] on icon "device-67290d17c551e5272c5e0bb2  device-67b8aaf3300a2e71f51a489a  device-6892…" at bounding box center [944, 520] width 1208 height 269
click at [153, 533] on button "Información de accesos" at bounding box center [180, 536] width 217 height 45
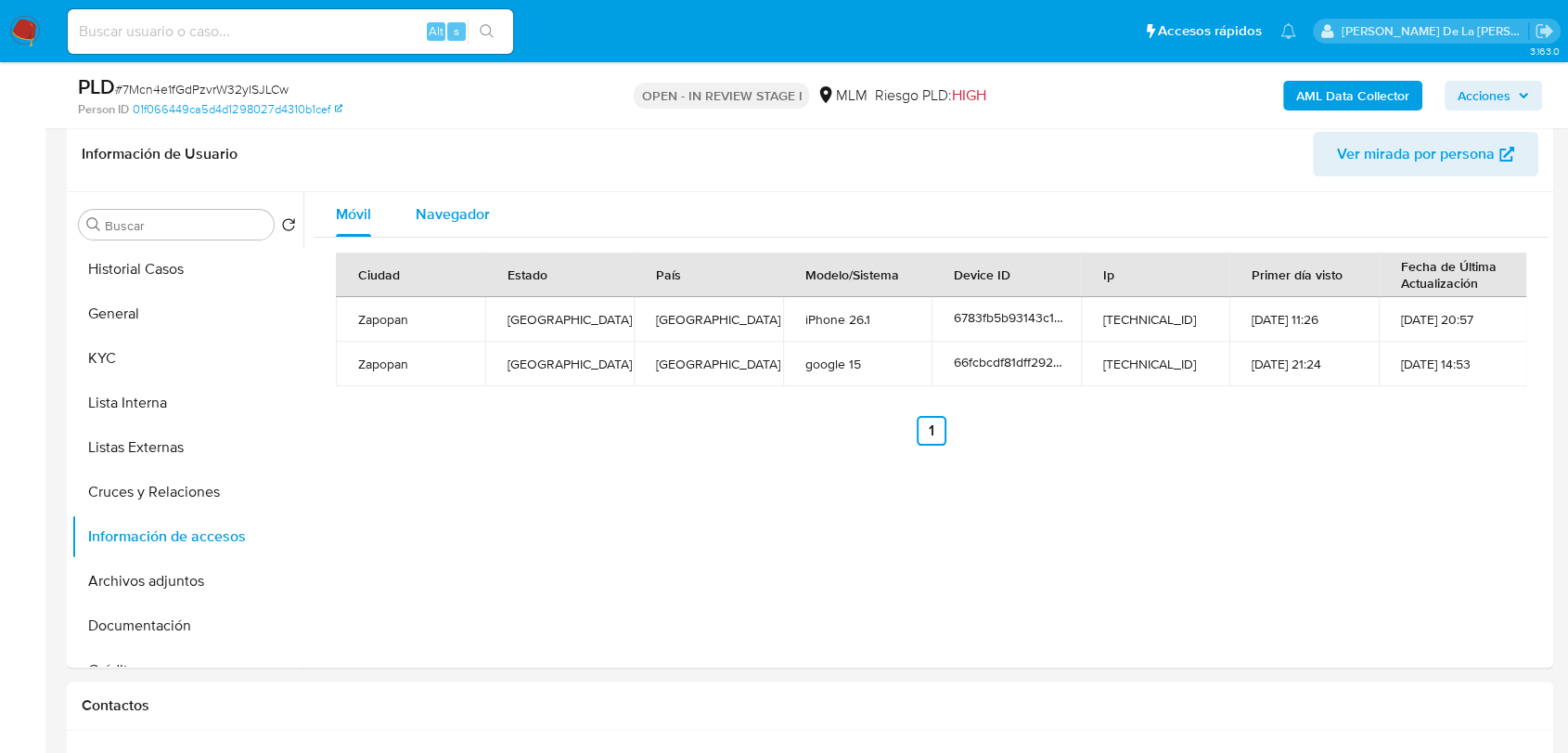
click at [469, 209] on span "Navegador" at bounding box center [452, 214] width 74 height 22
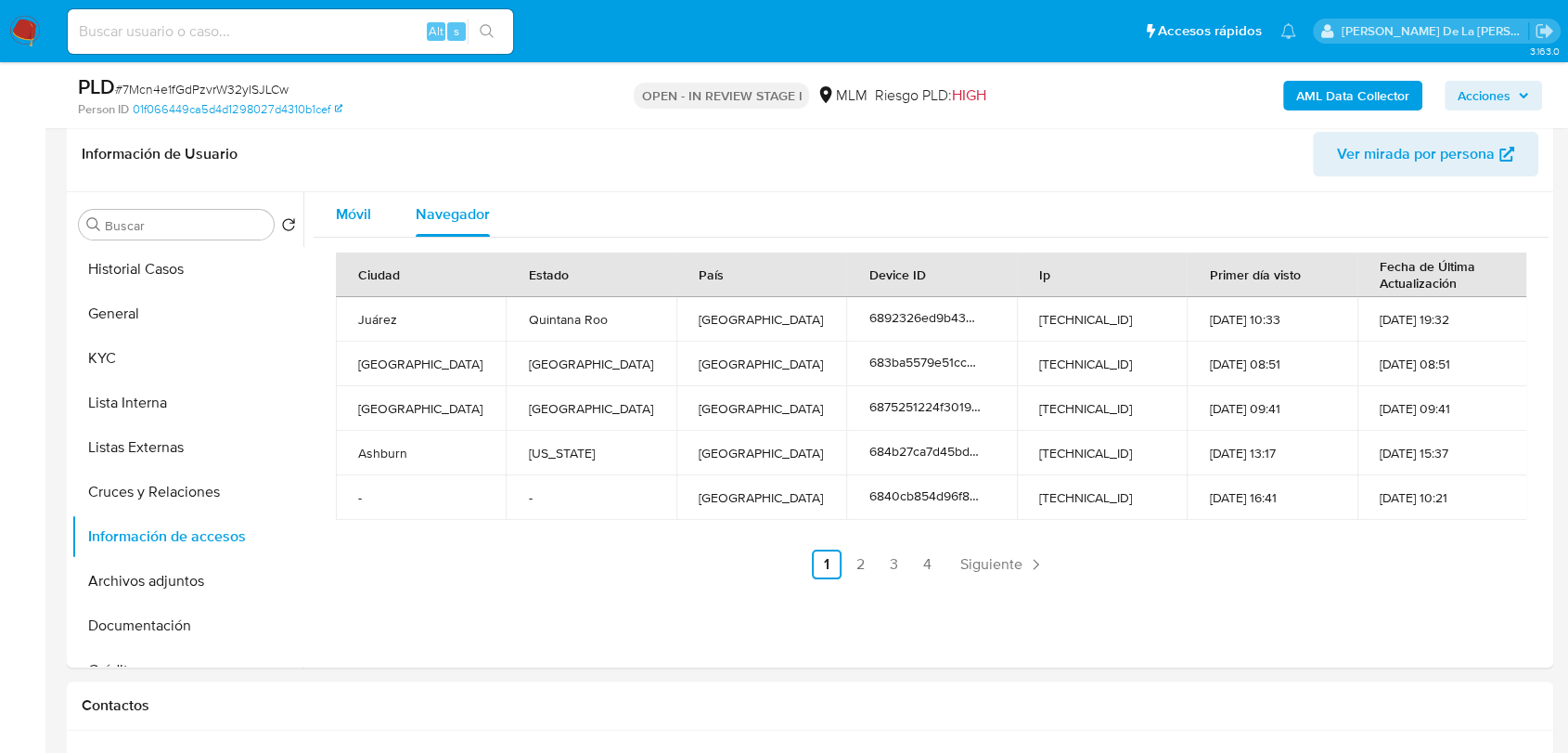
click at [344, 228] on div "Móvil" at bounding box center [354, 214] width 36 height 45
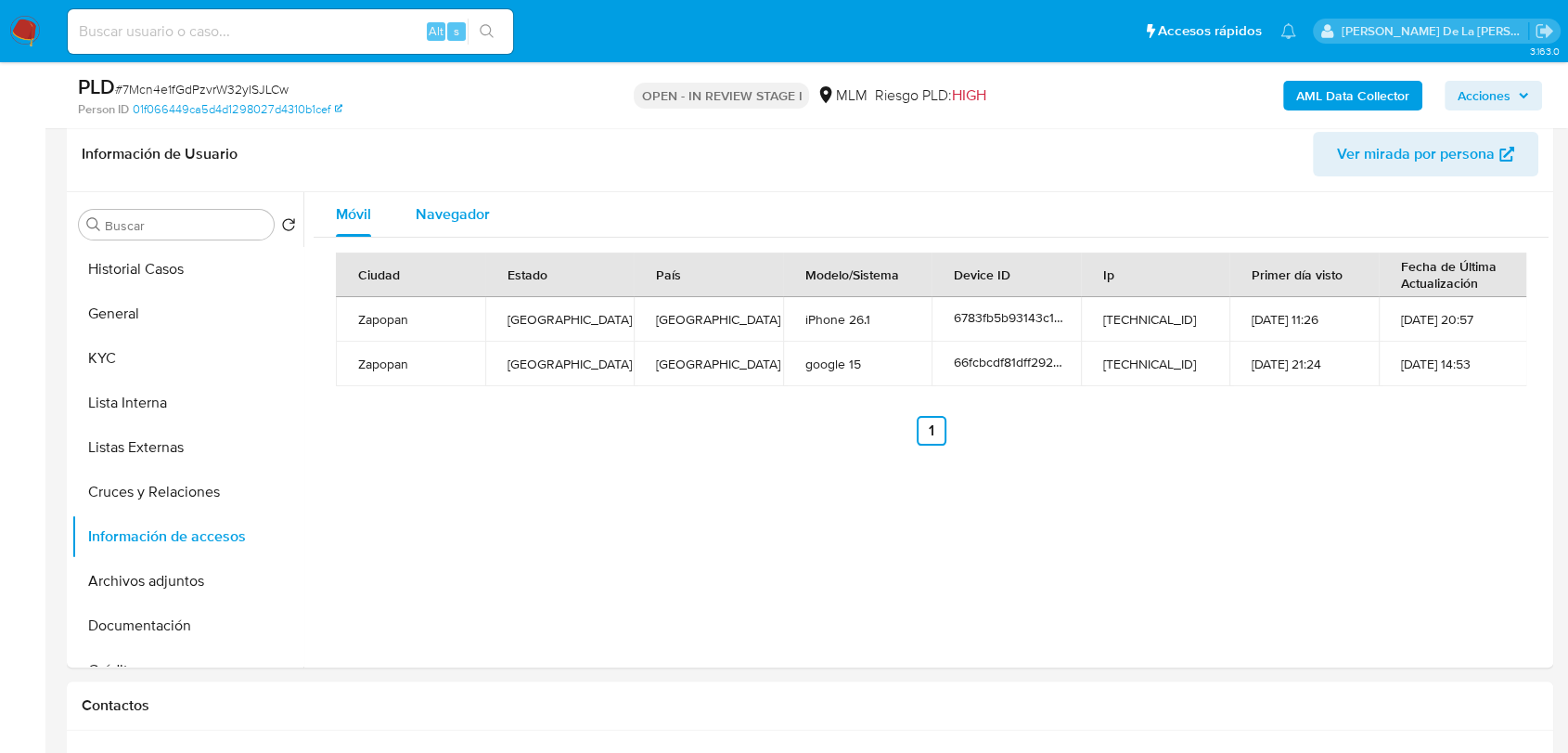
click at [465, 214] on span "Navegador" at bounding box center [452, 214] width 74 height 22
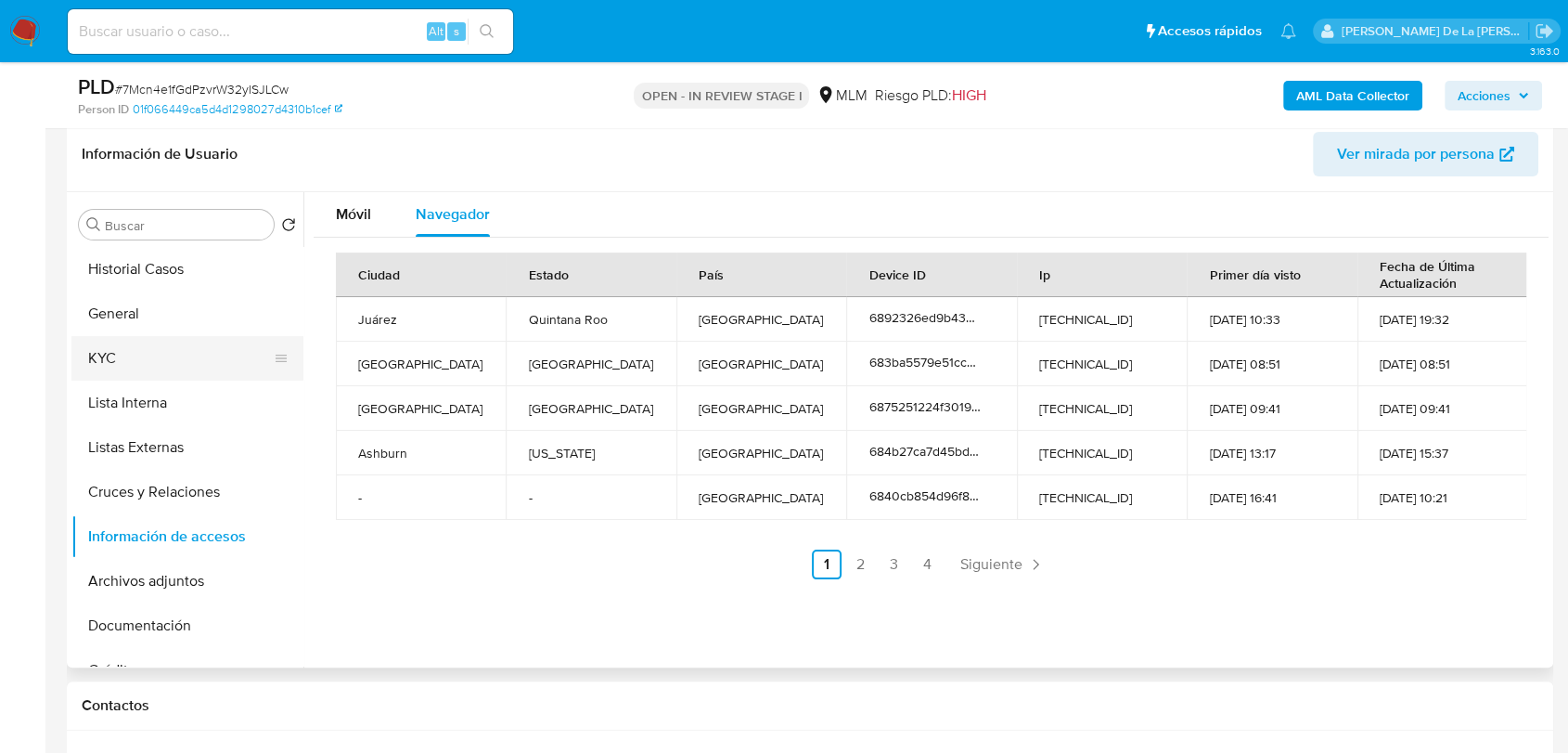
click at [197, 377] on button "KYC" at bounding box center [180, 358] width 217 height 45
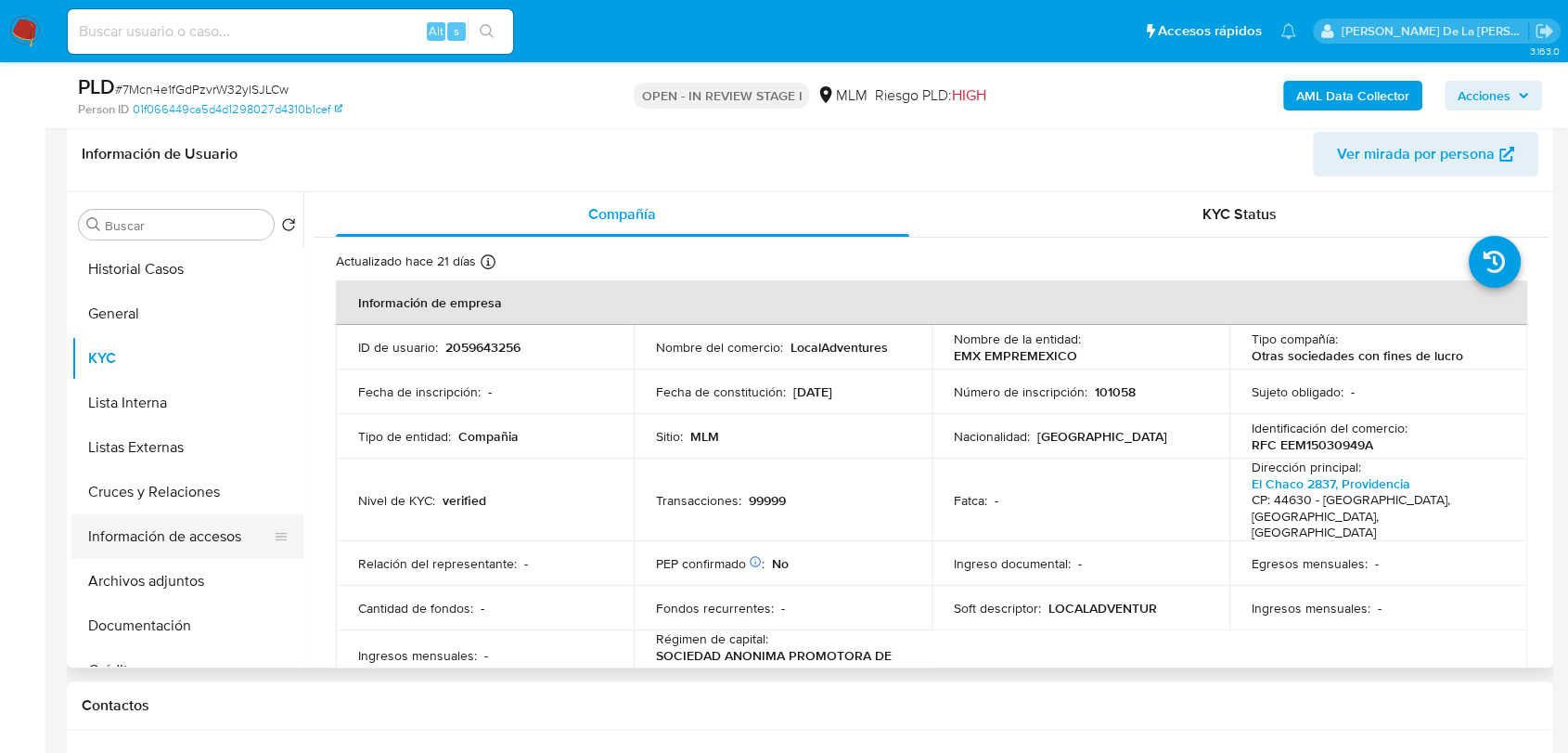
click at [134, 546] on button "Información de accesos" at bounding box center [180, 536] width 217 height 45
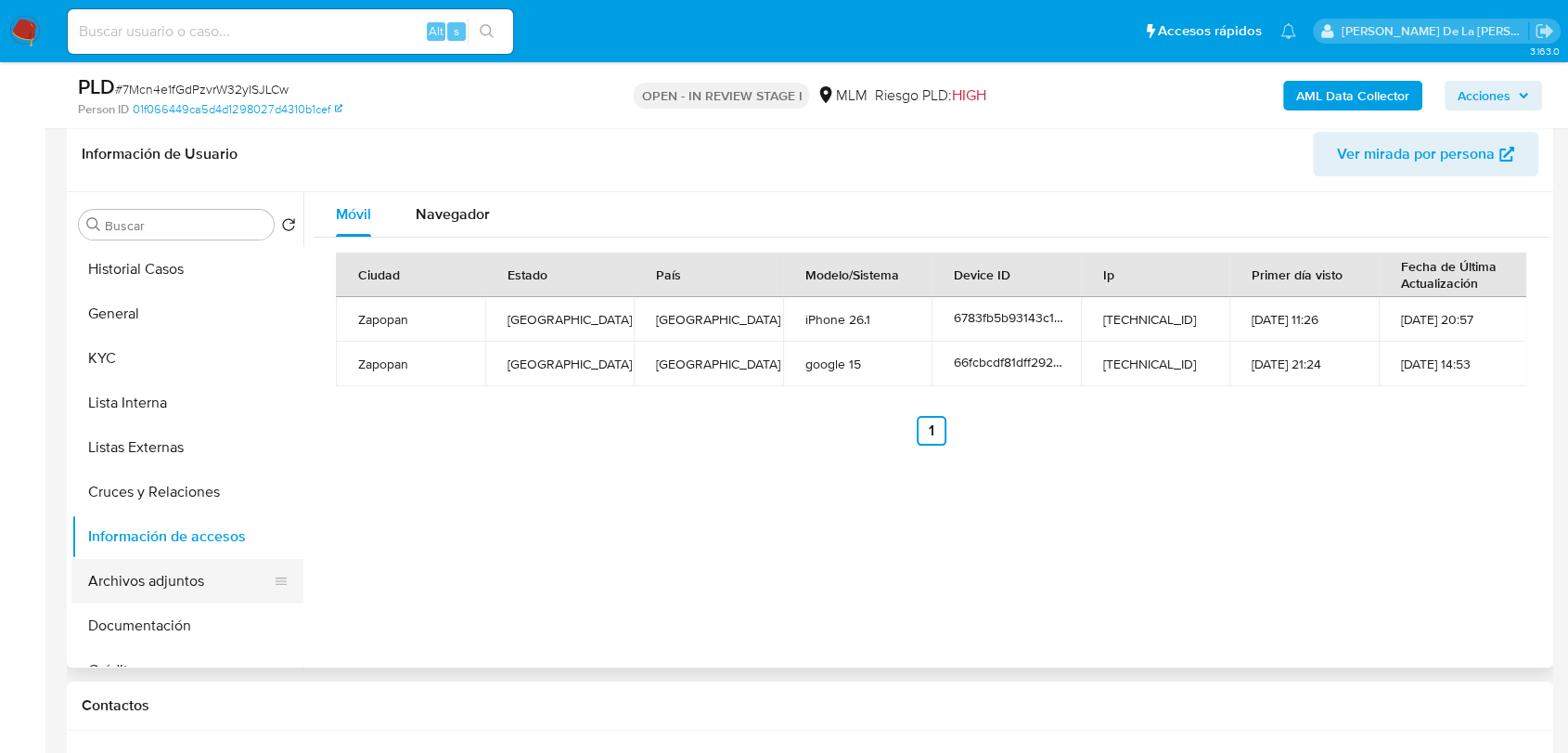
click at [165, 577] on button "Archivos adjuntos" at bounding box center [180, 580] width 217 height 45
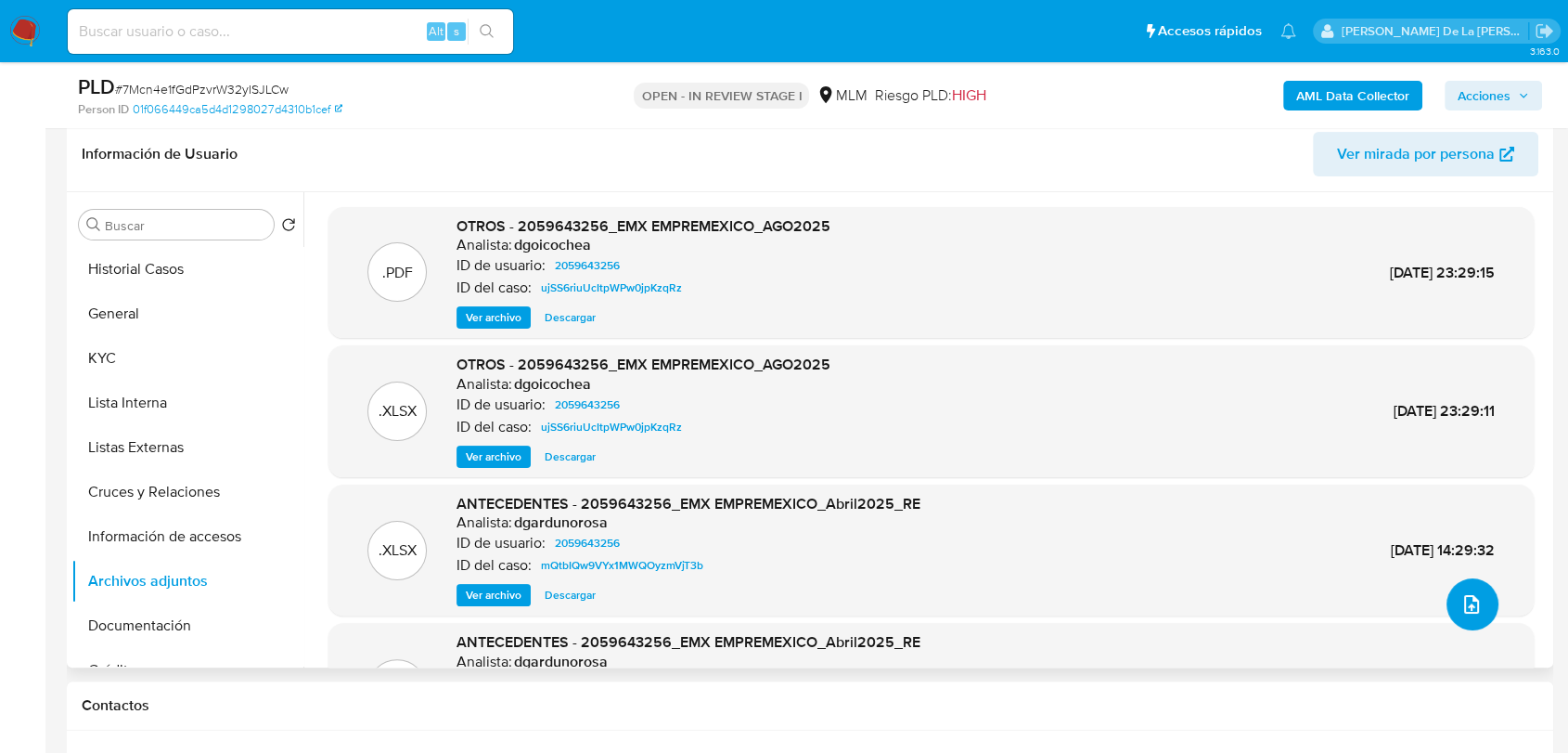
click at [1460, 596] on icon "upload-file" at bounding box center [1471, 604] width 22 height 22
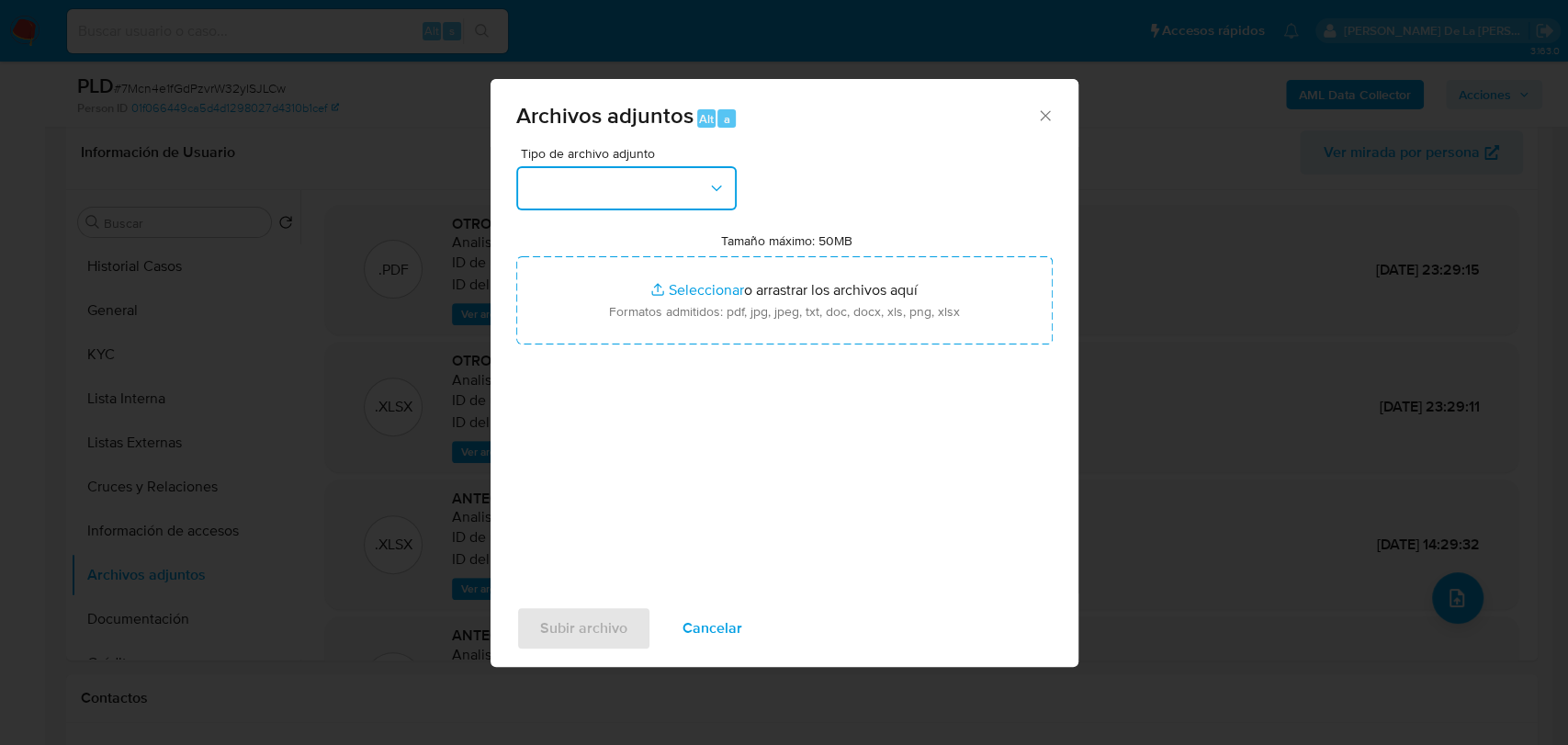
click at [588, 193] on button "button" at bounding box center [626, 187] width 221 height 44
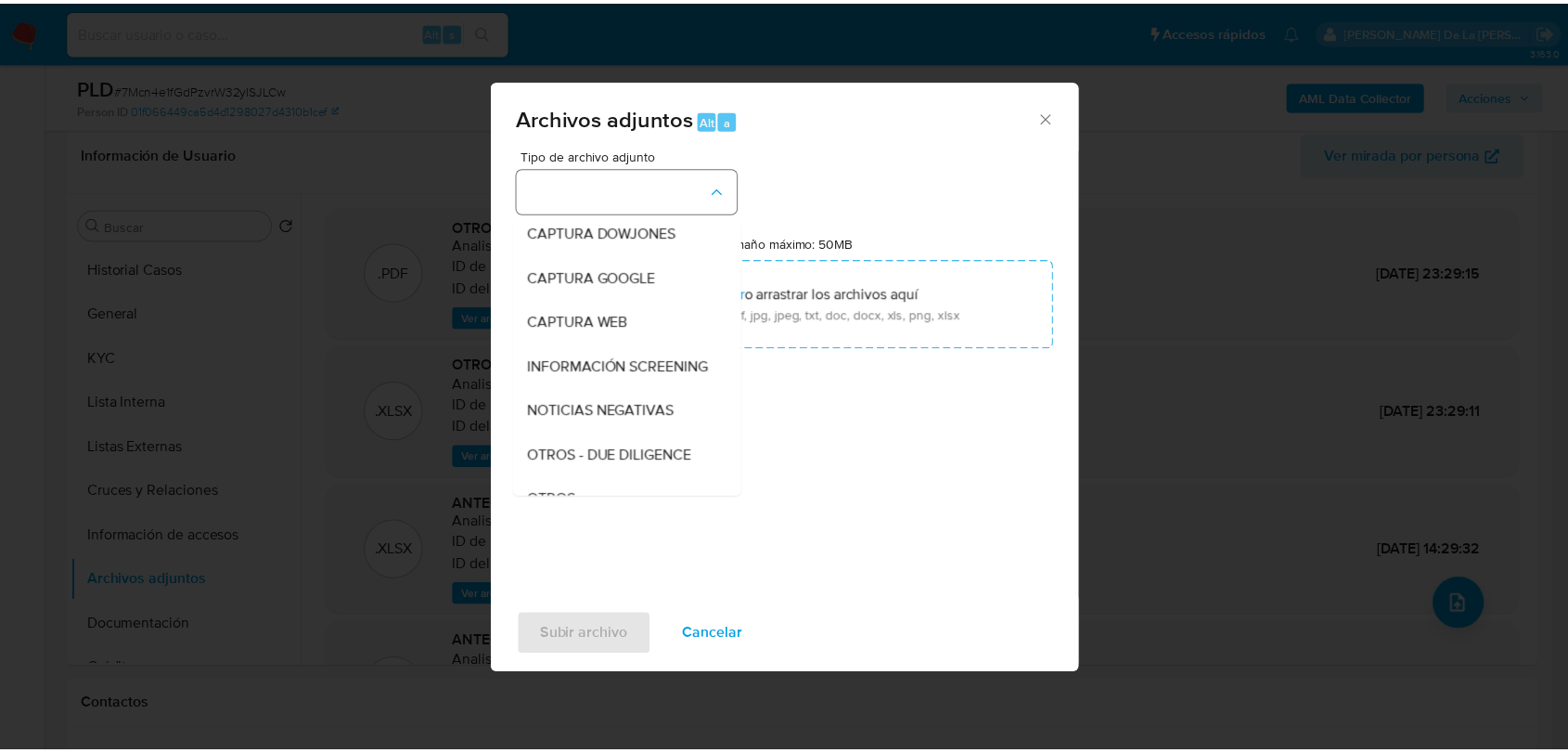
scroll to position [96, 0]
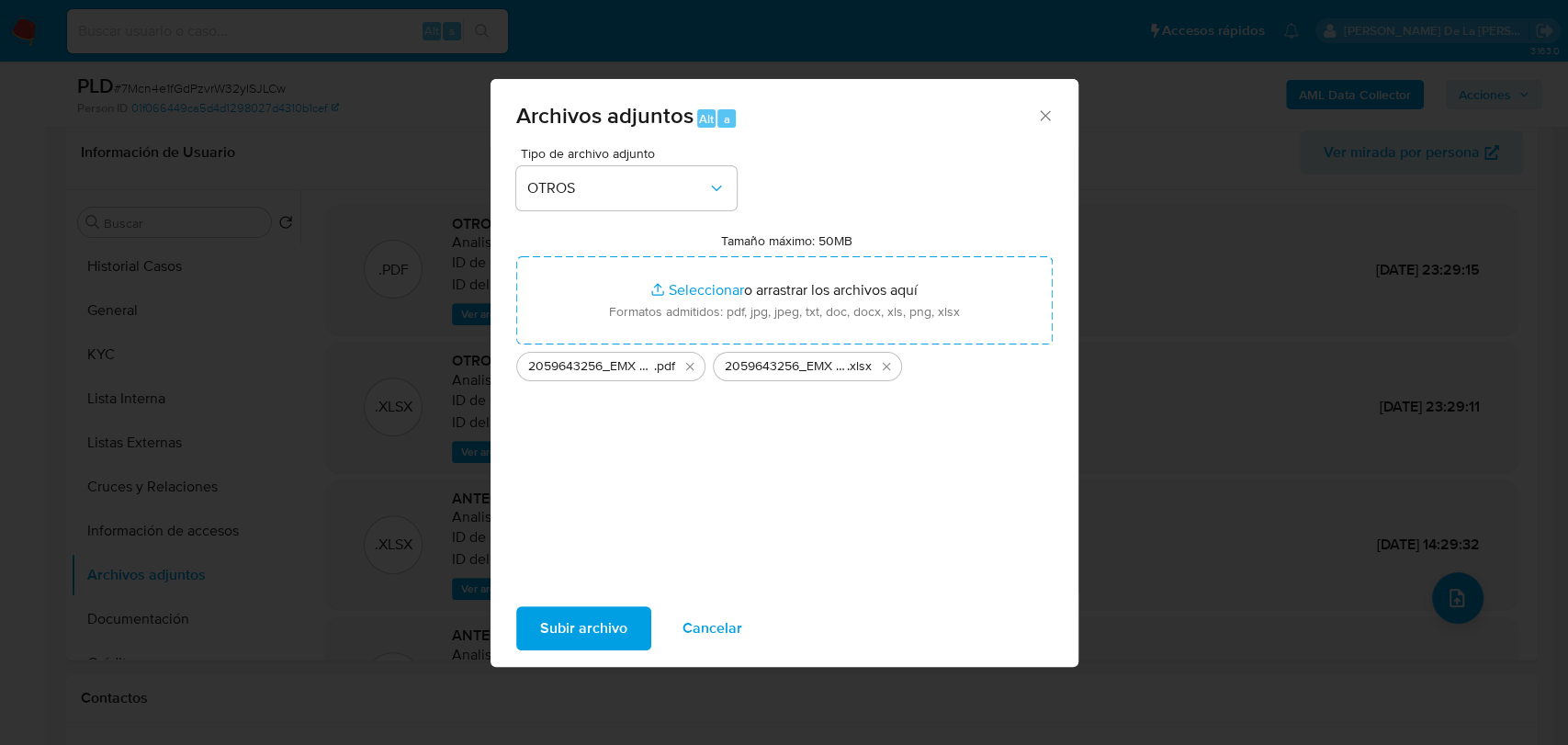
click at [544, 633] on span "Subir archivo" at bounding box center [583, 627] width 87 height 40
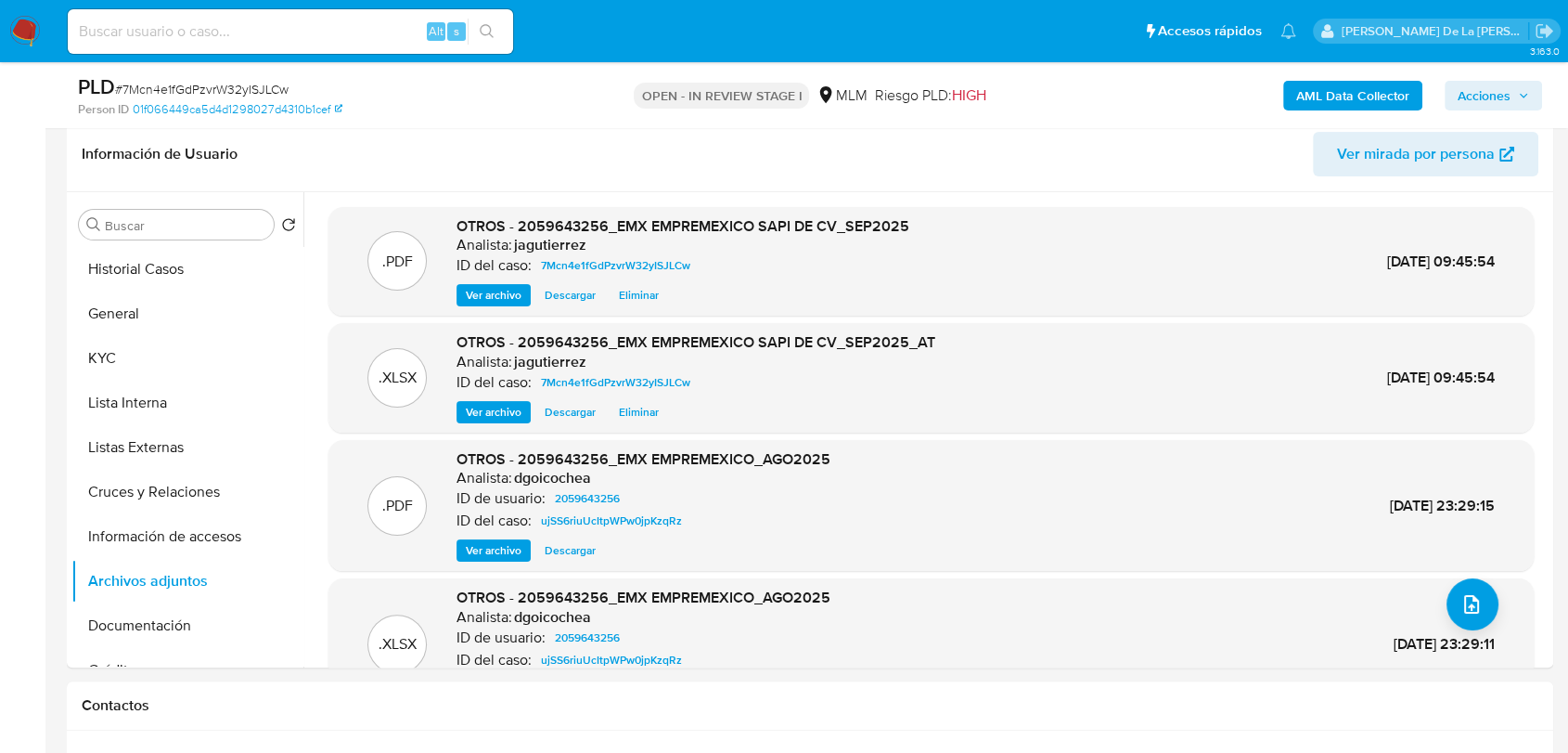
click at [1482, 93] on span "Acciones" at bounding box center [1484, 95] width 53 height 30
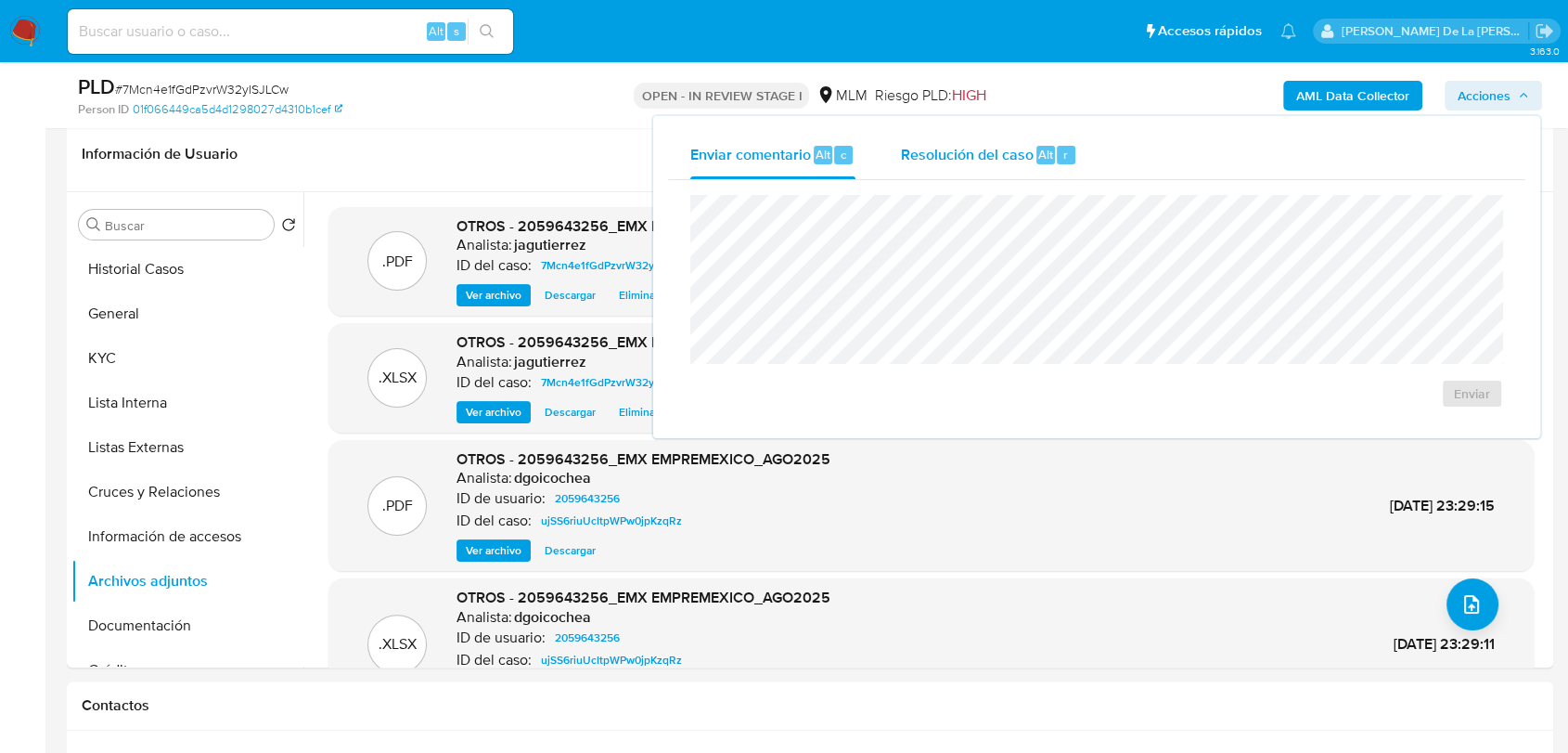
click at [900, 152] on span "Resolución del caso" at bounding box center [966, 154] width 133 height 22
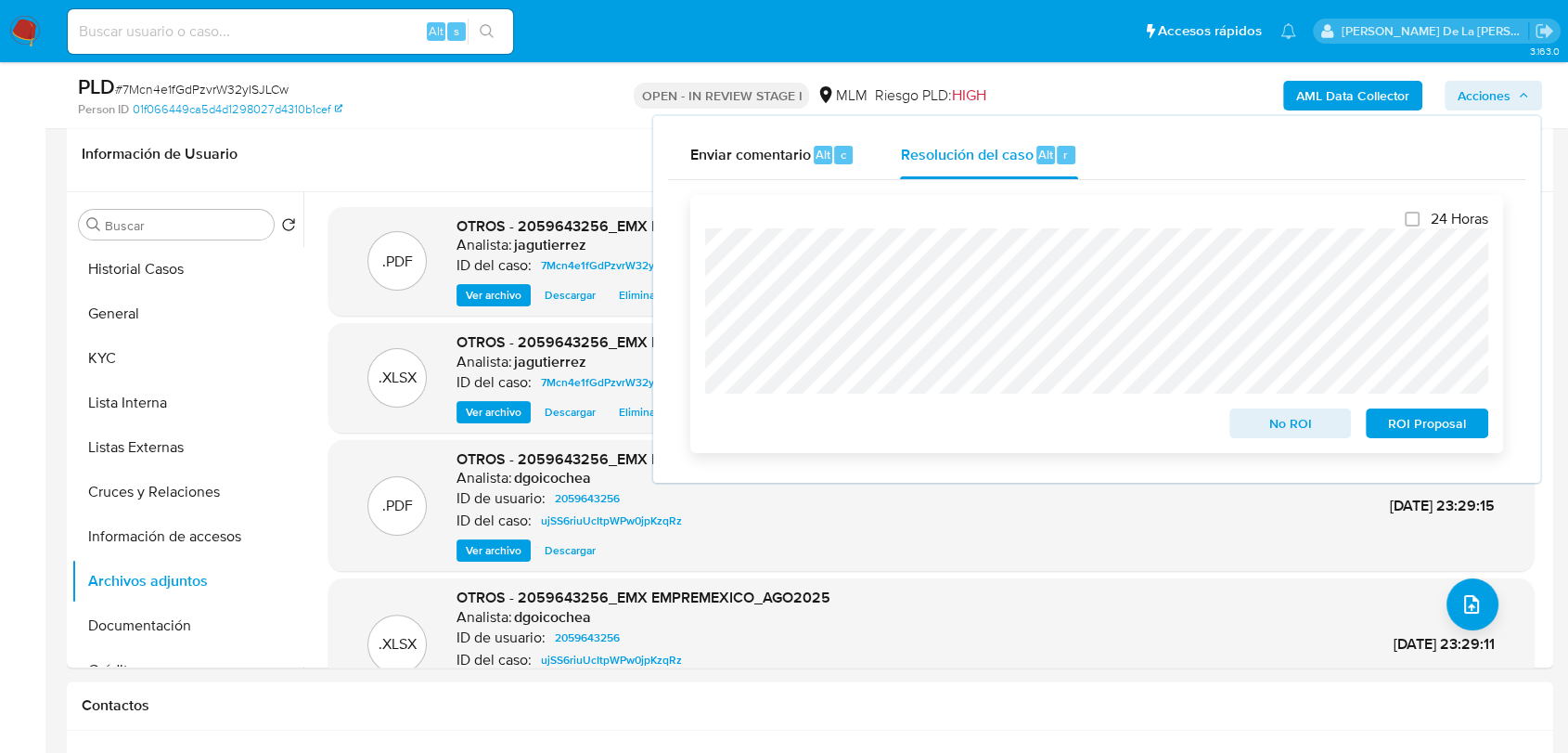
click at [1301, 422] on span "No ROI" at bounding box center [1290, 423] width 96 height 26
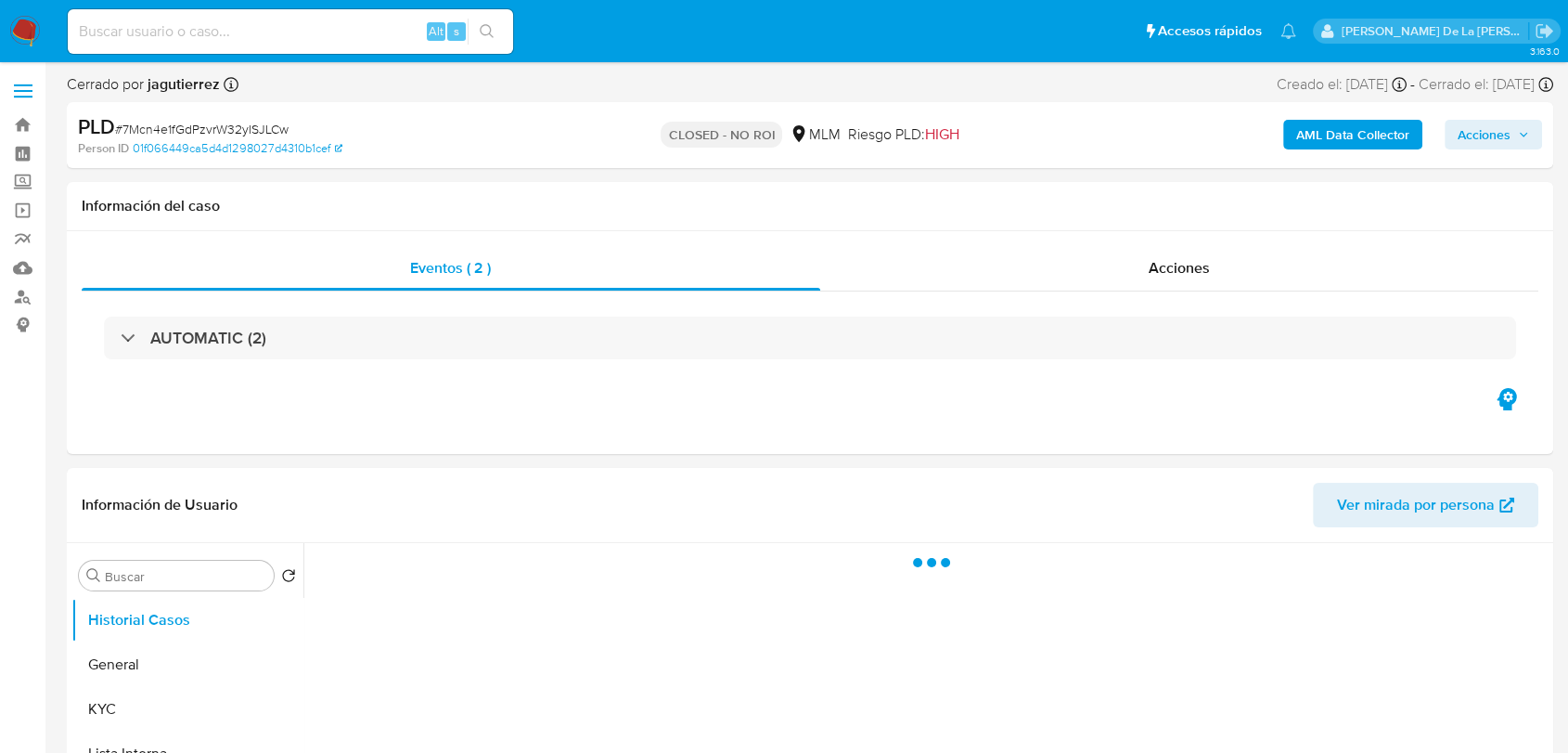
select select "10"
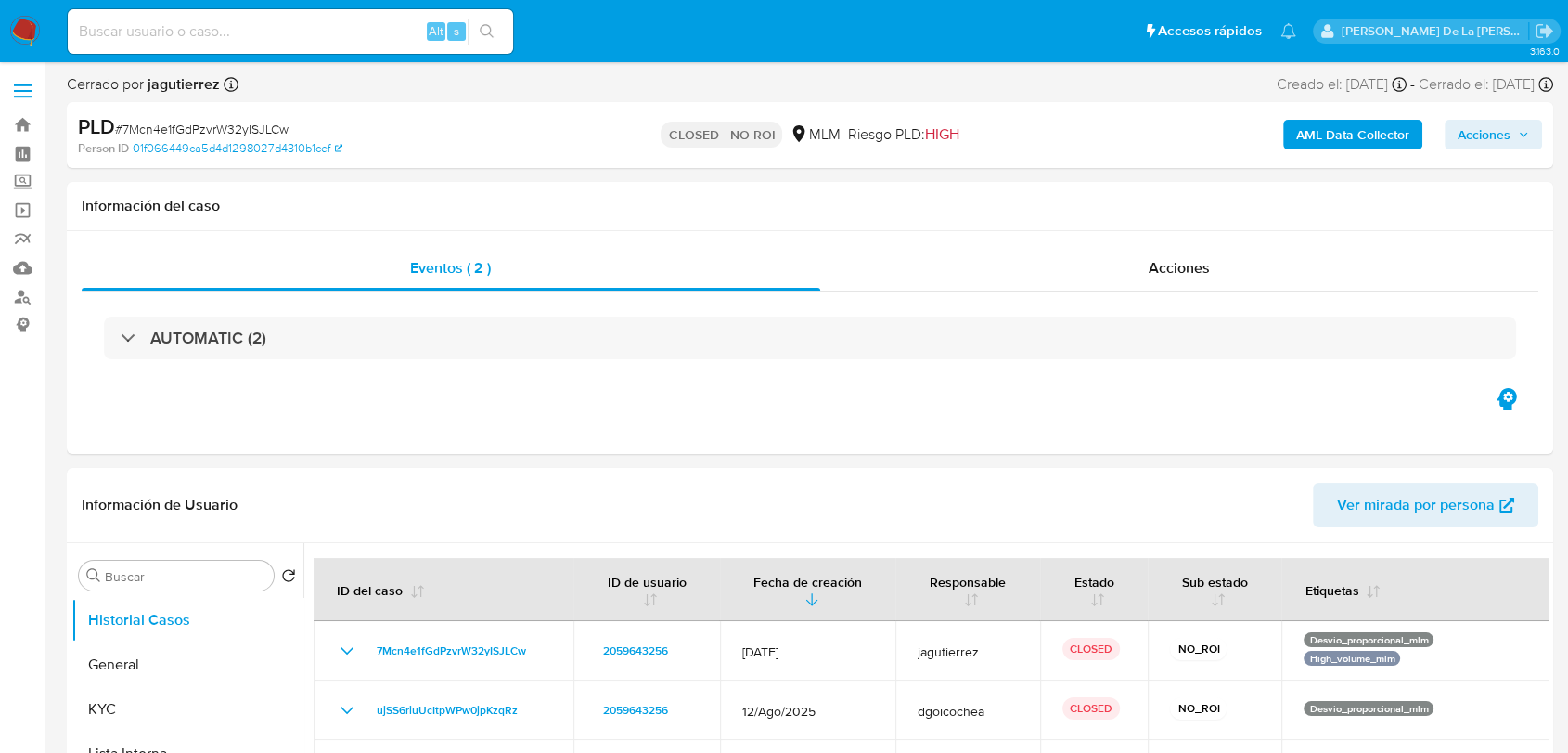
click at [30, 24] on img at bounding box center [25, 32] width 32 height 32
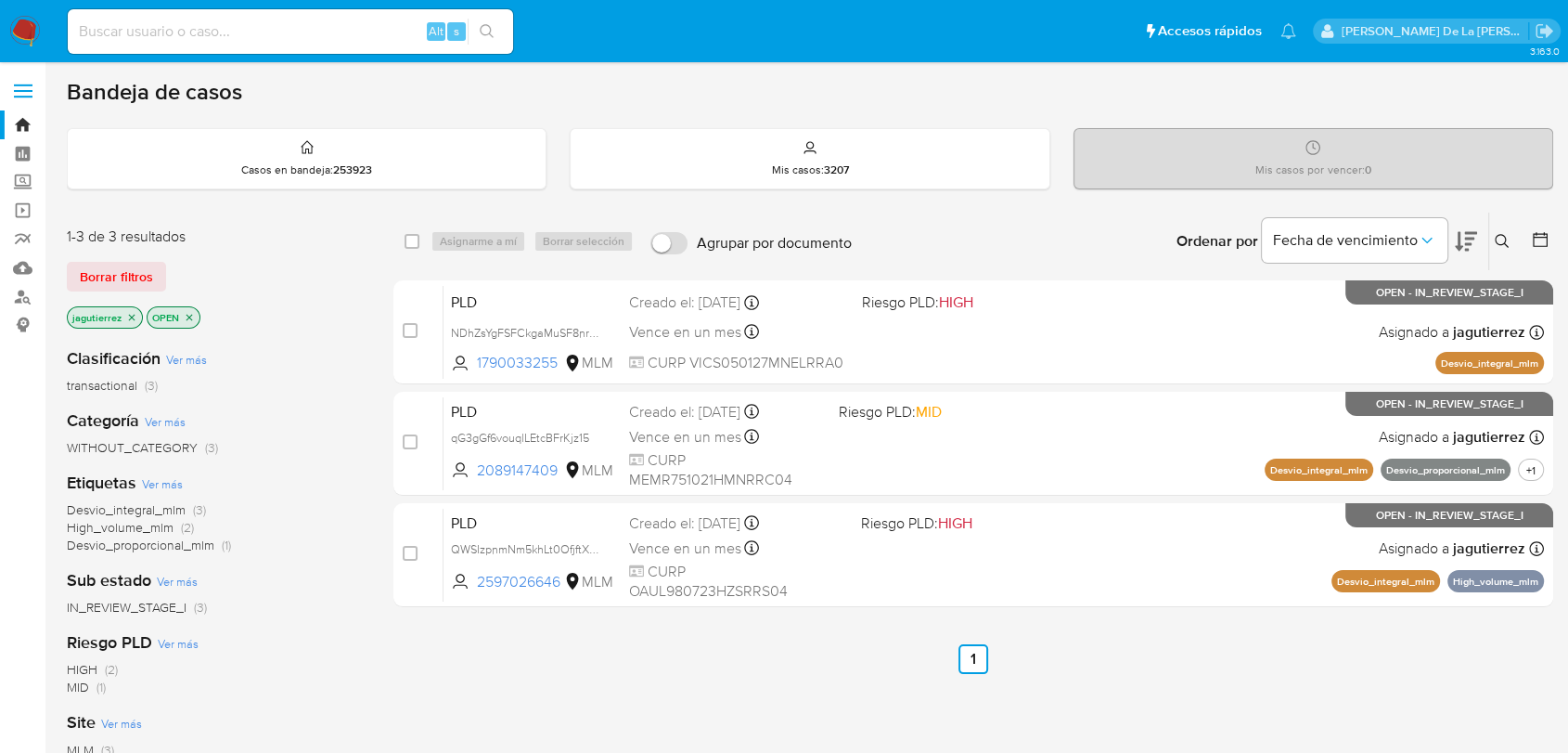
click at [1508, 235] on icon at bounding box center [1502, 241] width 15 height 15
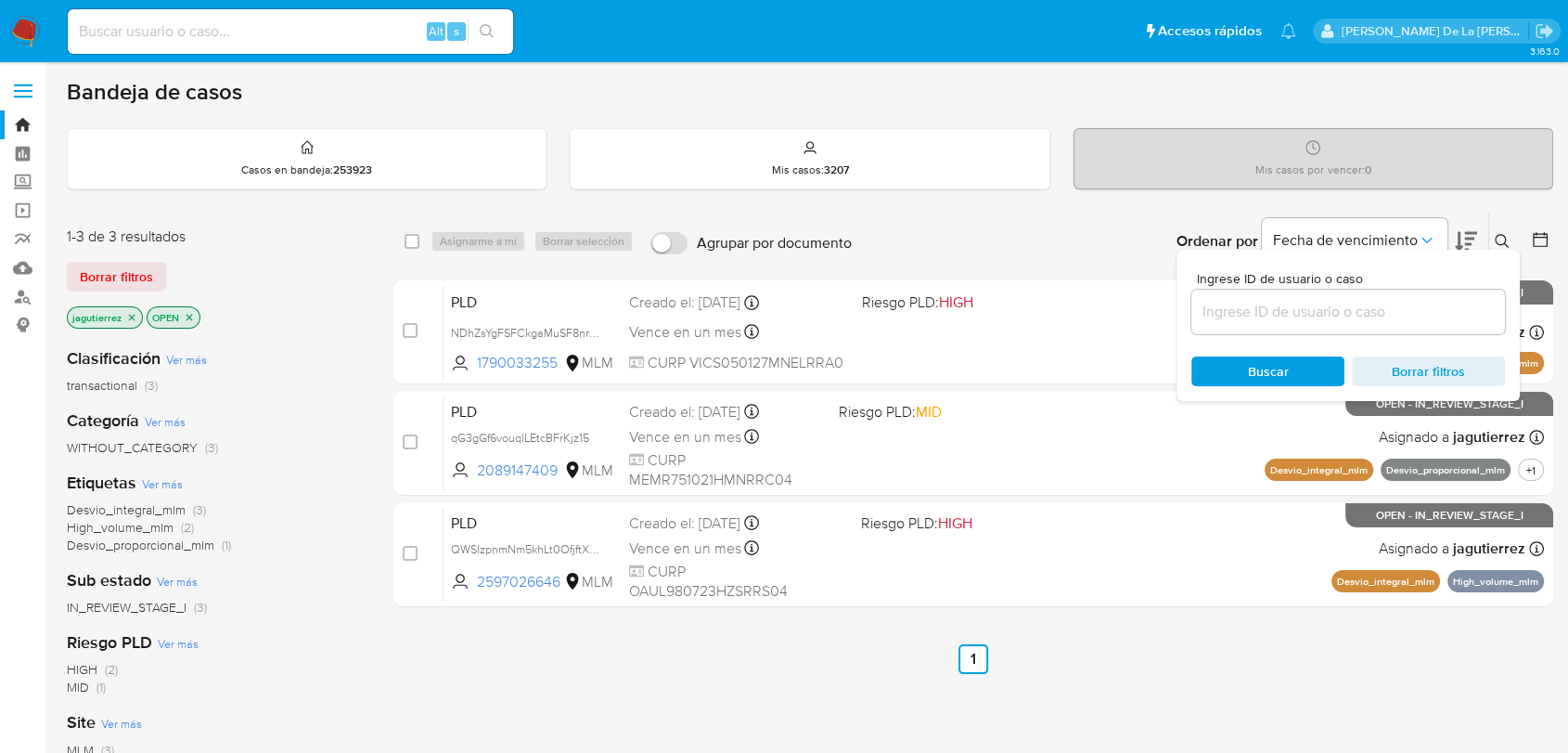
click at [1255, 303] on input at bounding box center [1348, 312] width 313 height 24
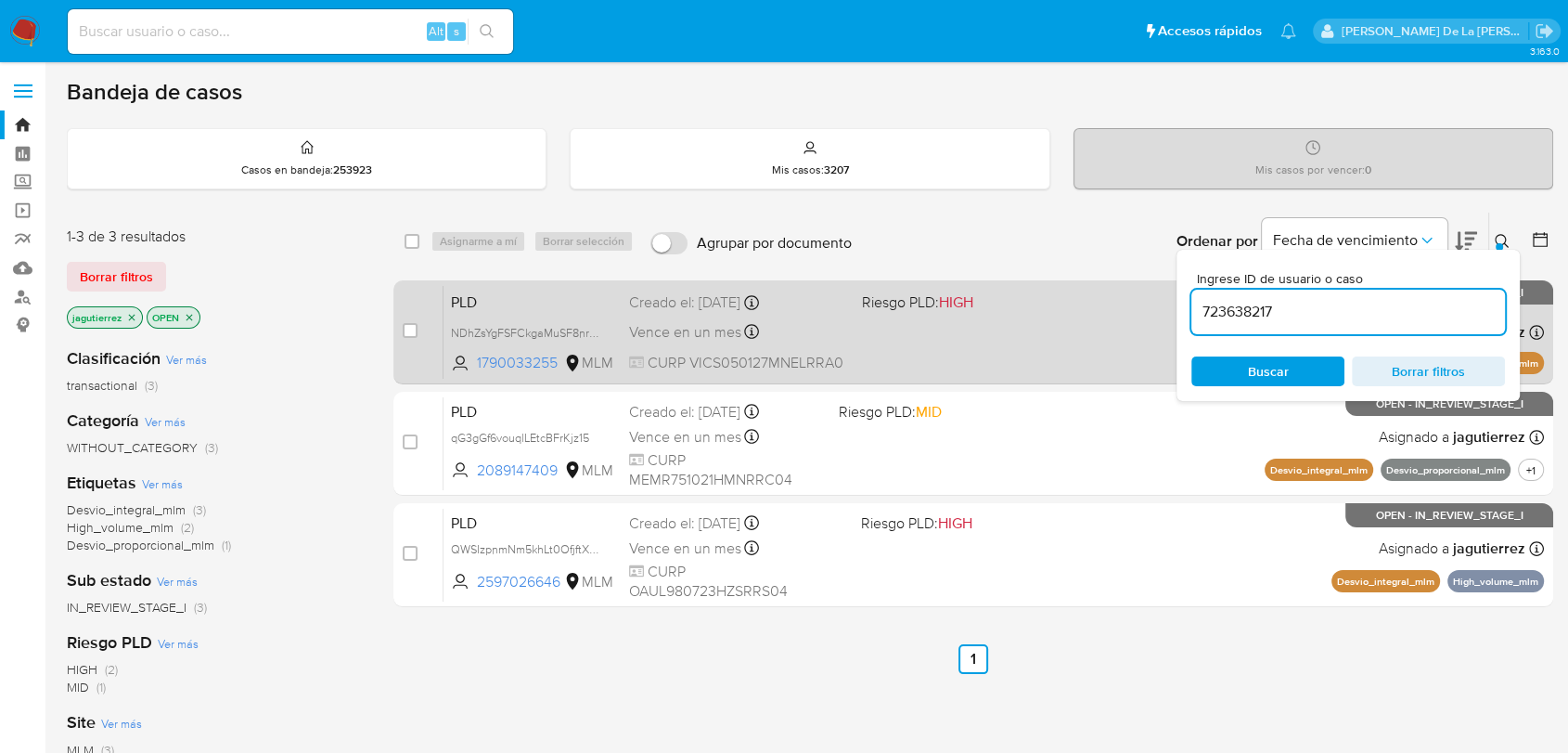
type input "723638217"
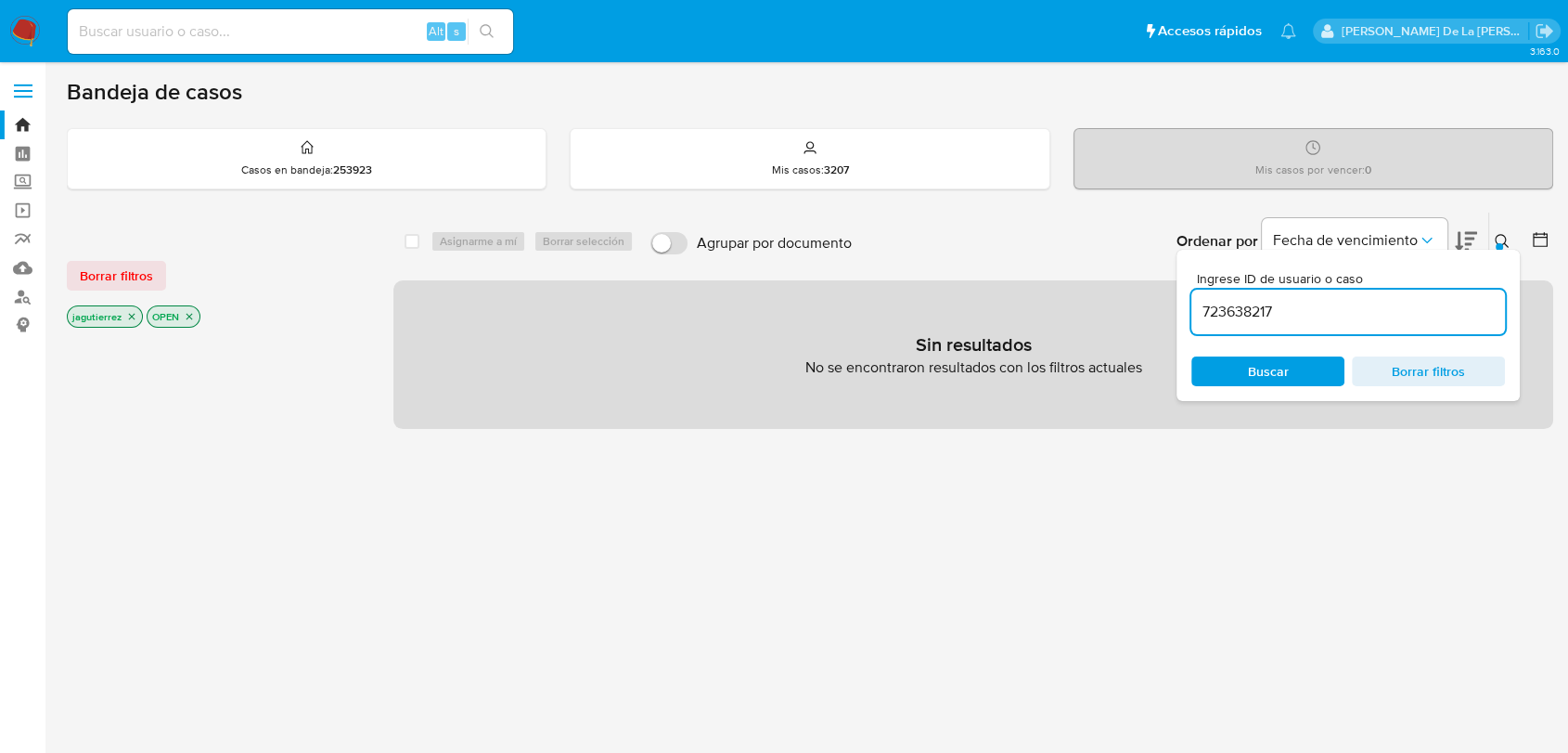
click at [134, 311] on icon "close-filter" at bounding box center [131, 315] width 11 height 11
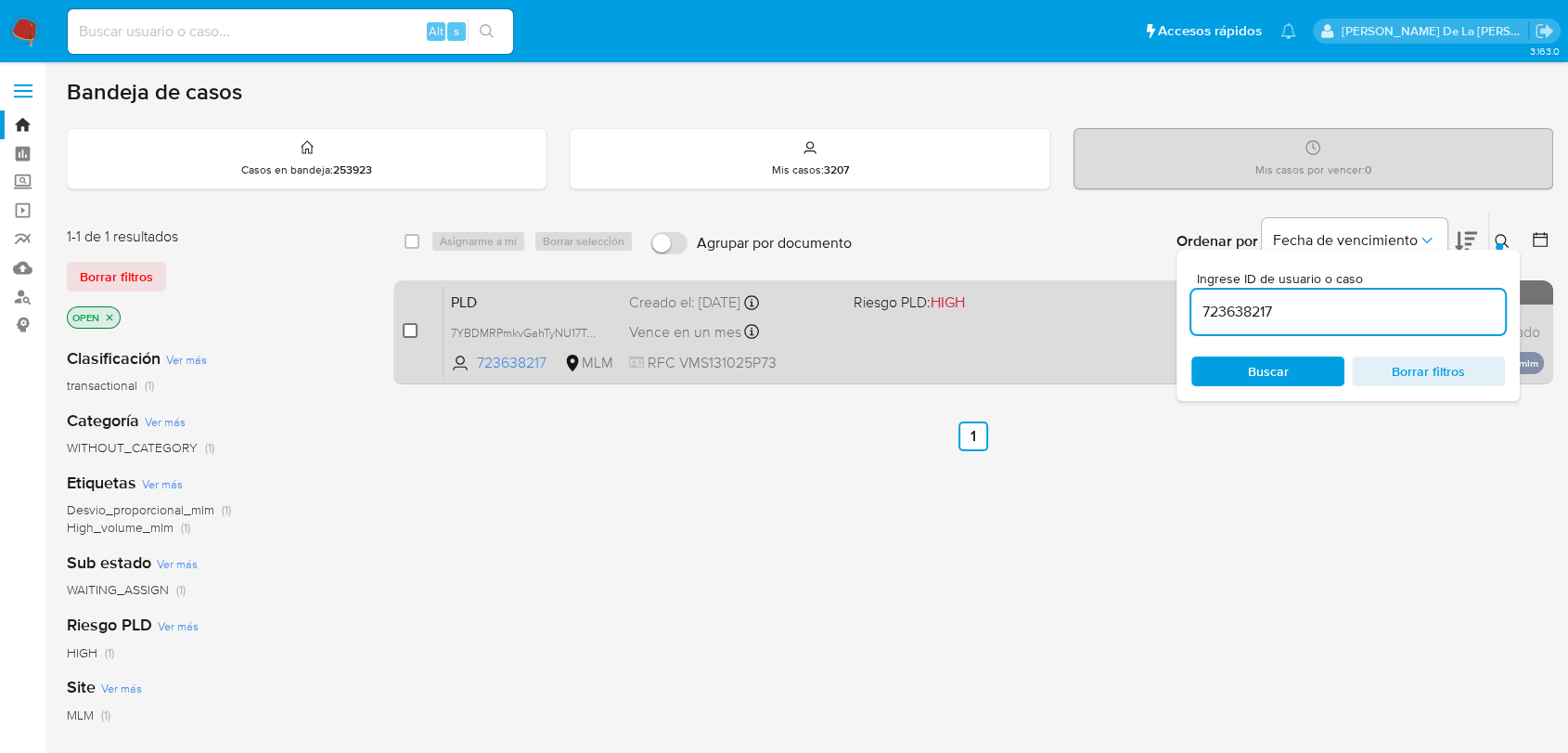
click at [408, 335] on input "checkbox" at bounding box center [410, 330] width 15 height 15
checkbox input "true"
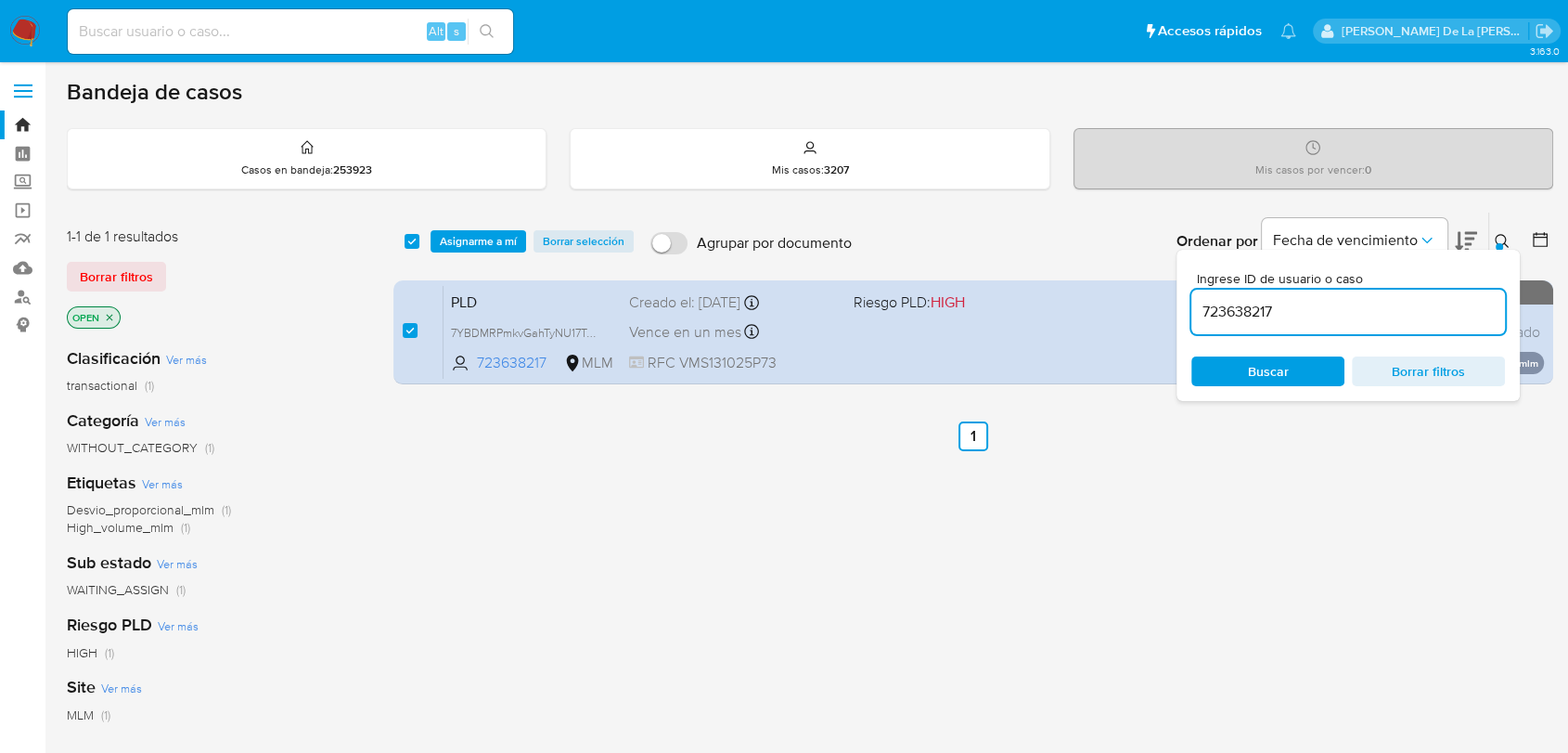
click at [1246, 305] on input "723638217" at bounding box center [1348, 312] width 313 height 24
type input "642273229"
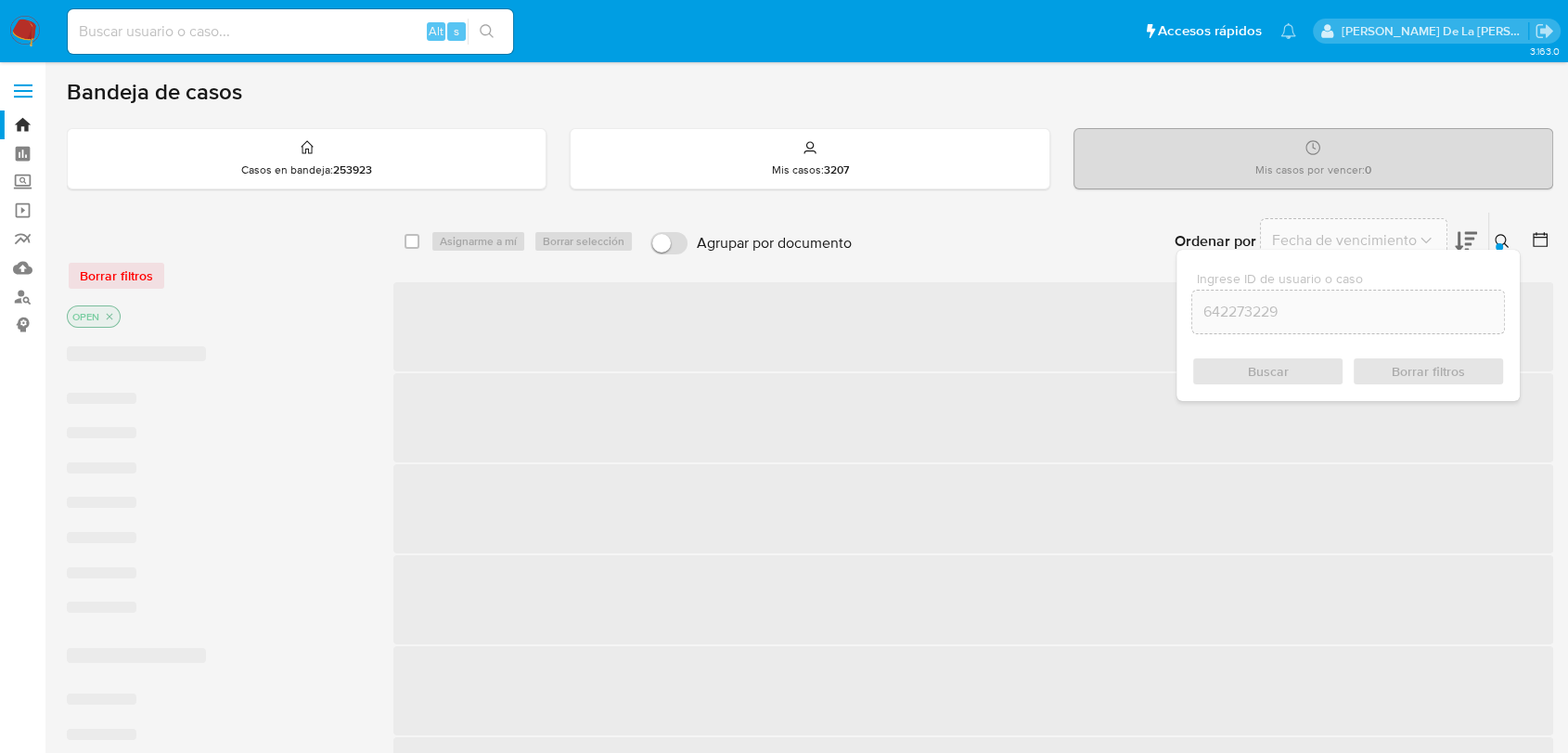
checkbox input "false"
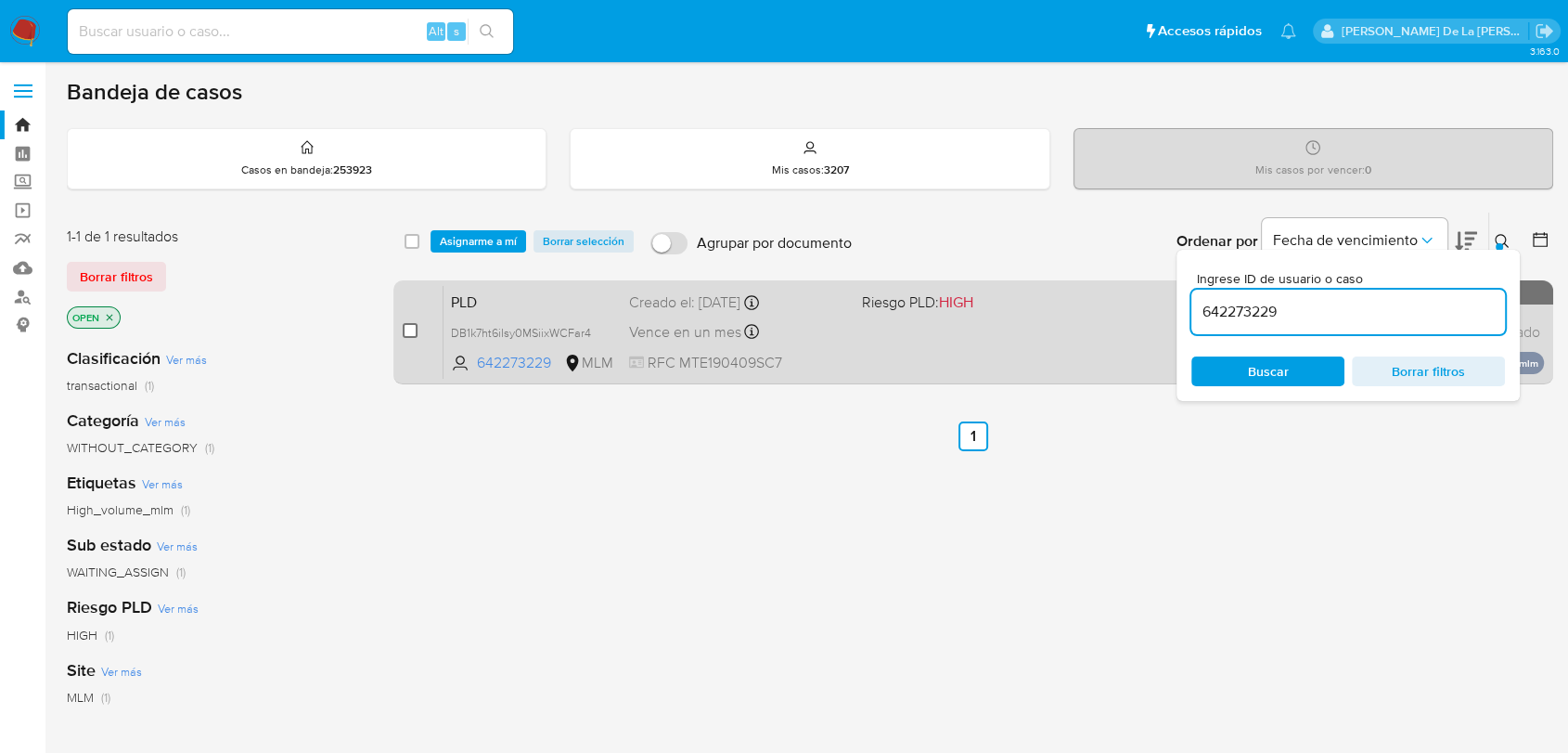
click at [407, 330] on input "checkbox" at bounding box center [410, 330] width 15 height 15
checkbox input "true"
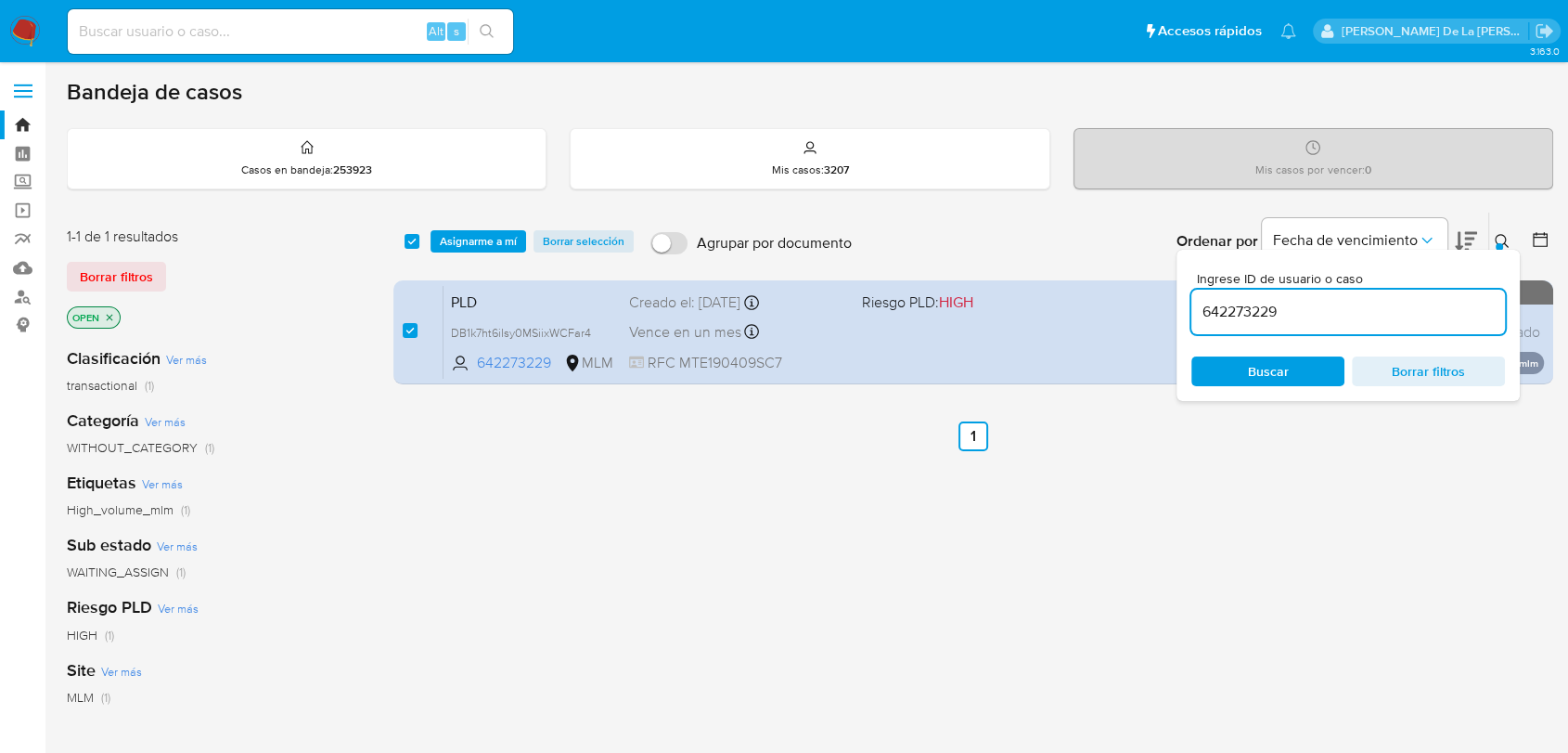
click at [1253, 311] on input "642273229" at bounding box center [1348, 312] width 313 height 24
type input "1264239107"
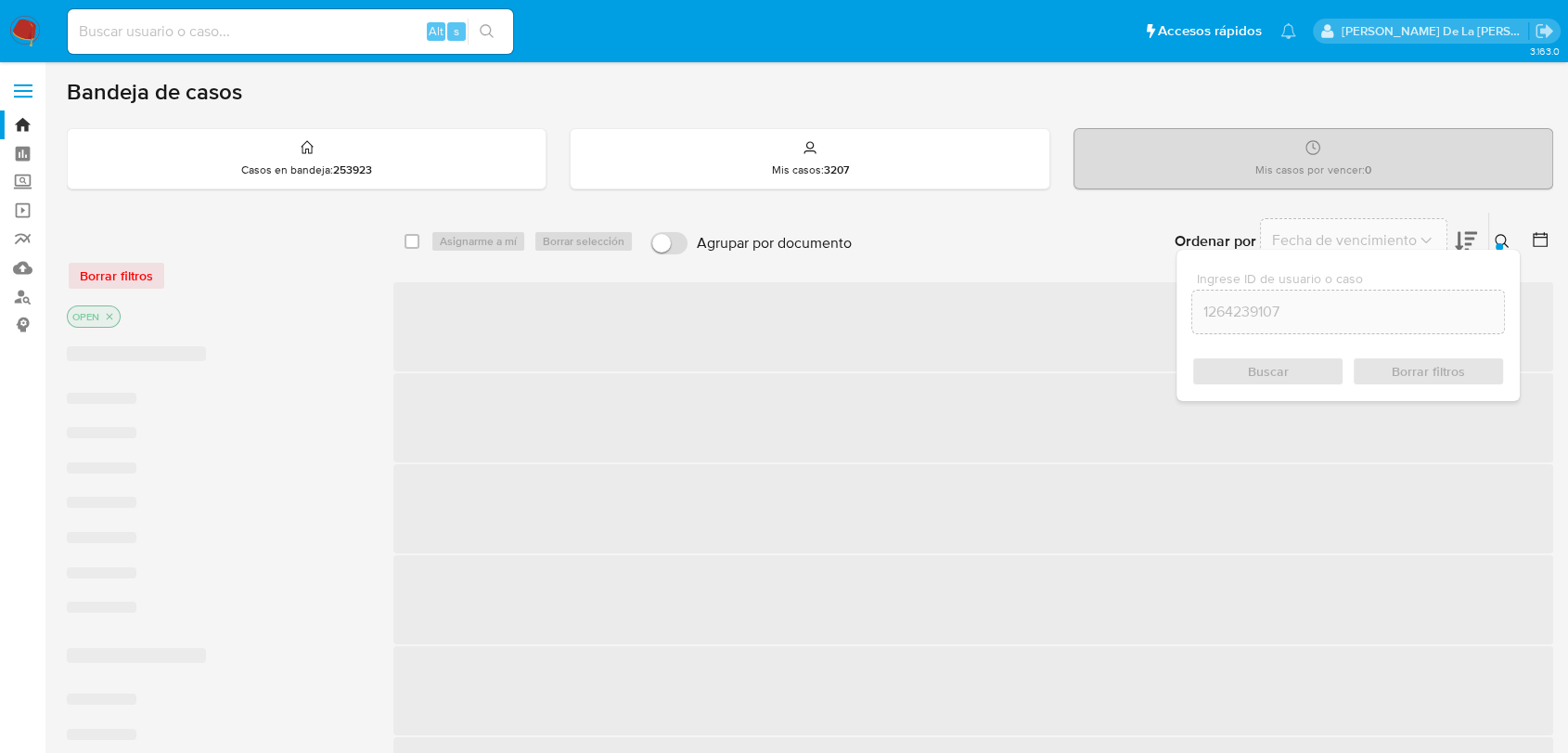
checkbox input "false"
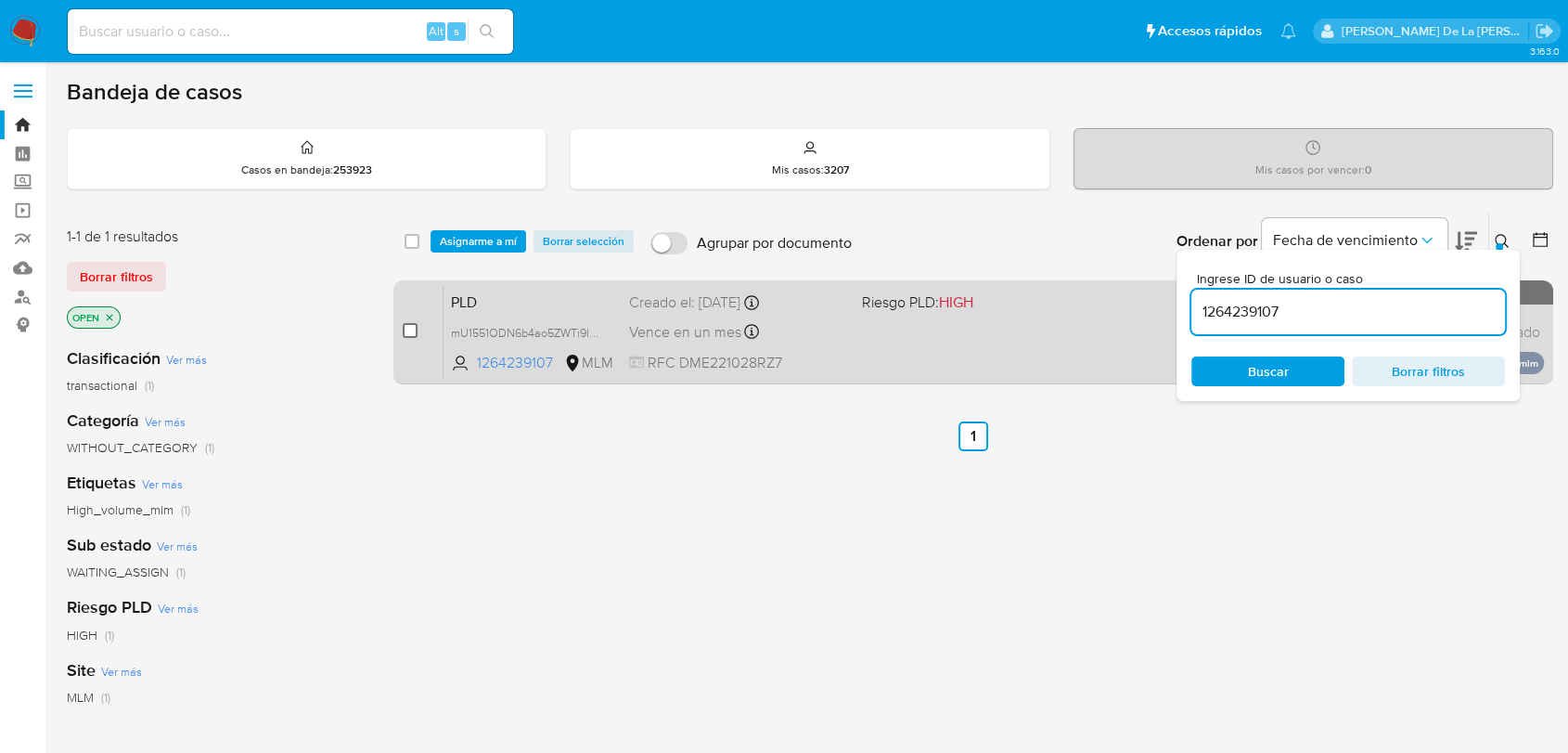
click at [411, 330] on input "checkbox" at bounding box center [410, 330] width 15 height 15
checkbox input "true"
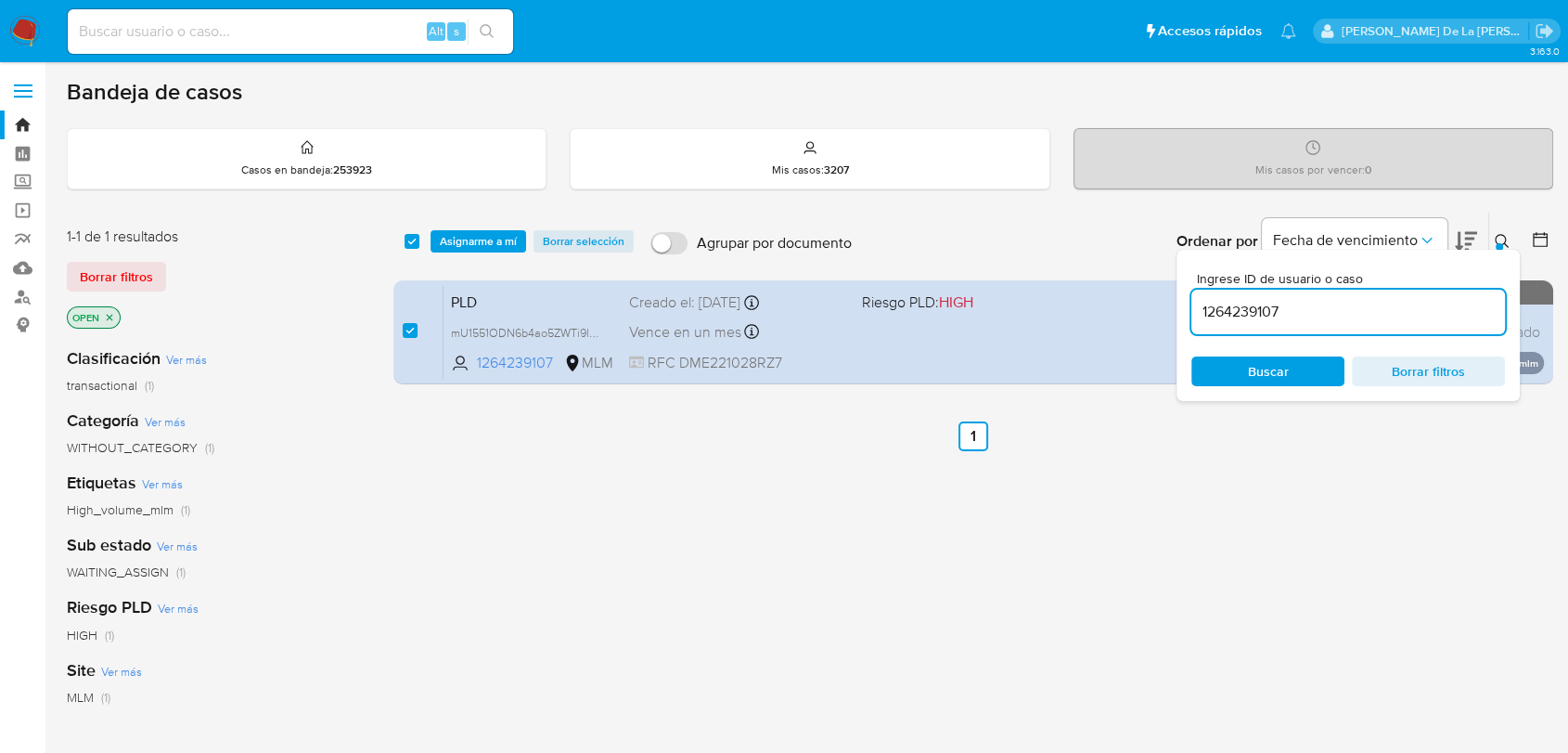
click at [1248, 303] on input "1264239107" at bounding box center [1348, 312] width 313 height 24
type input "1219820704"
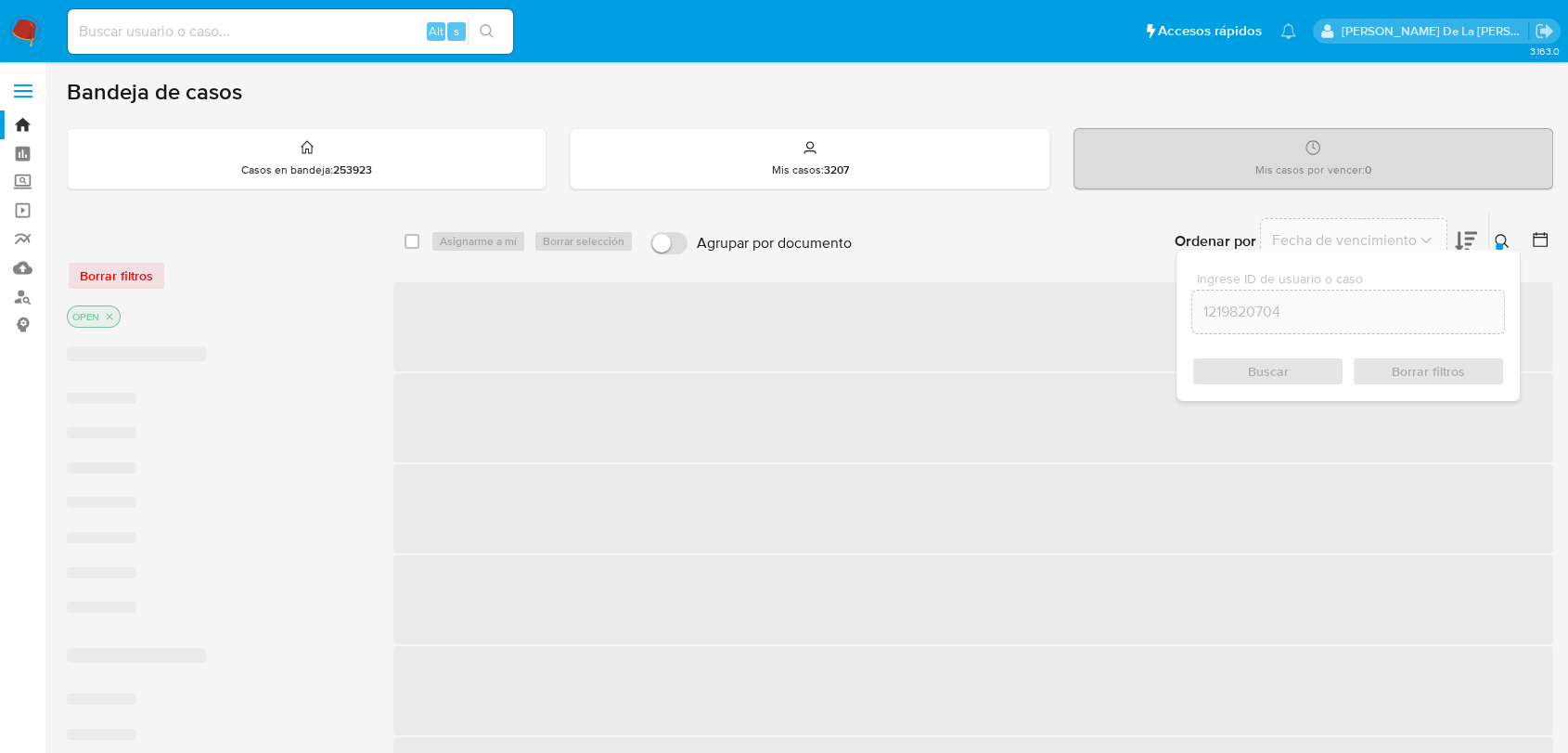
checkbox input "false"
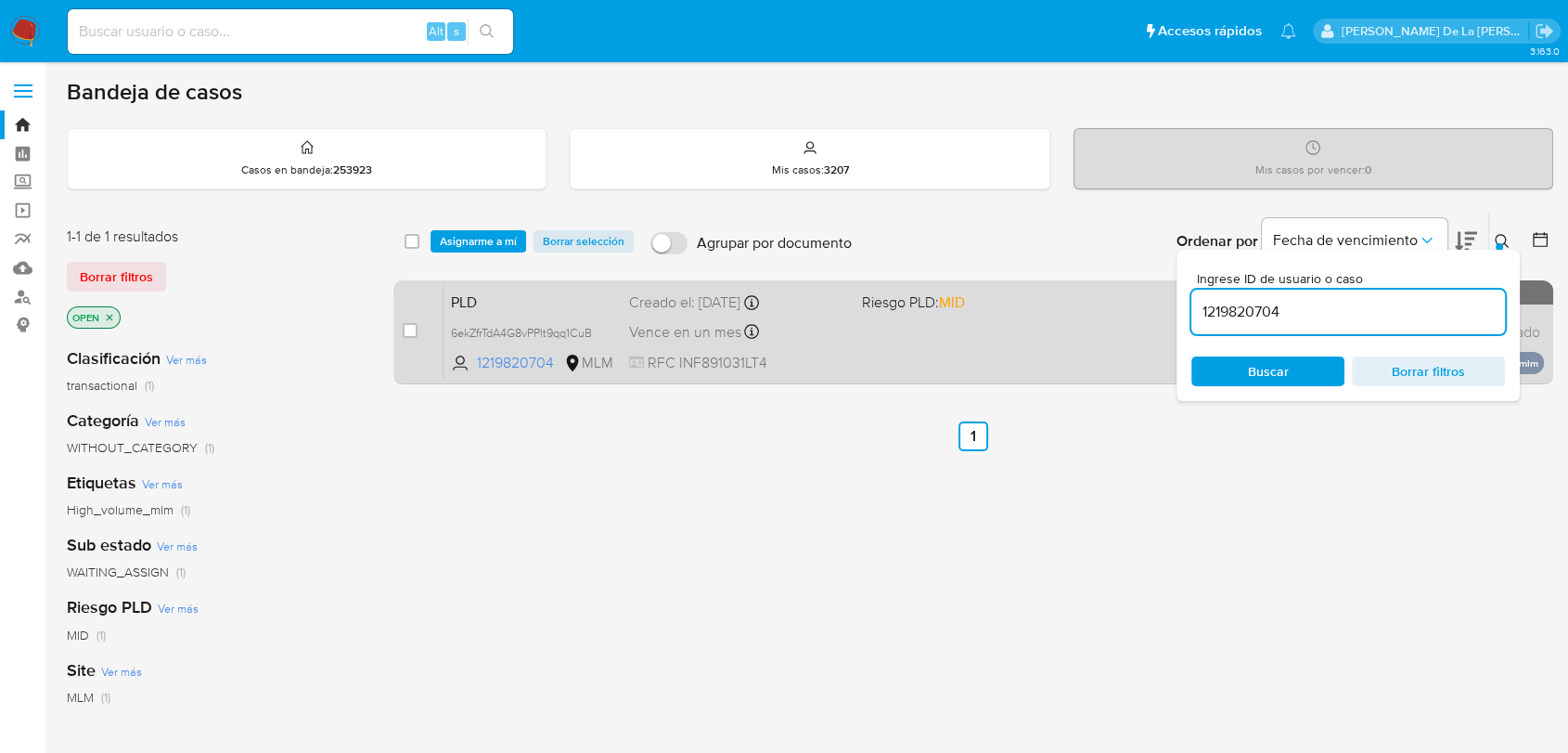
click at [407, 317] on div "case-item-checkbox No es posible asignar el caso" at bounding box center [422, 331] width 41 height 93
click at [407, 323] on input "checkbox" at bounding box center [410, 330] width 15 height 15
checkbox input "true"
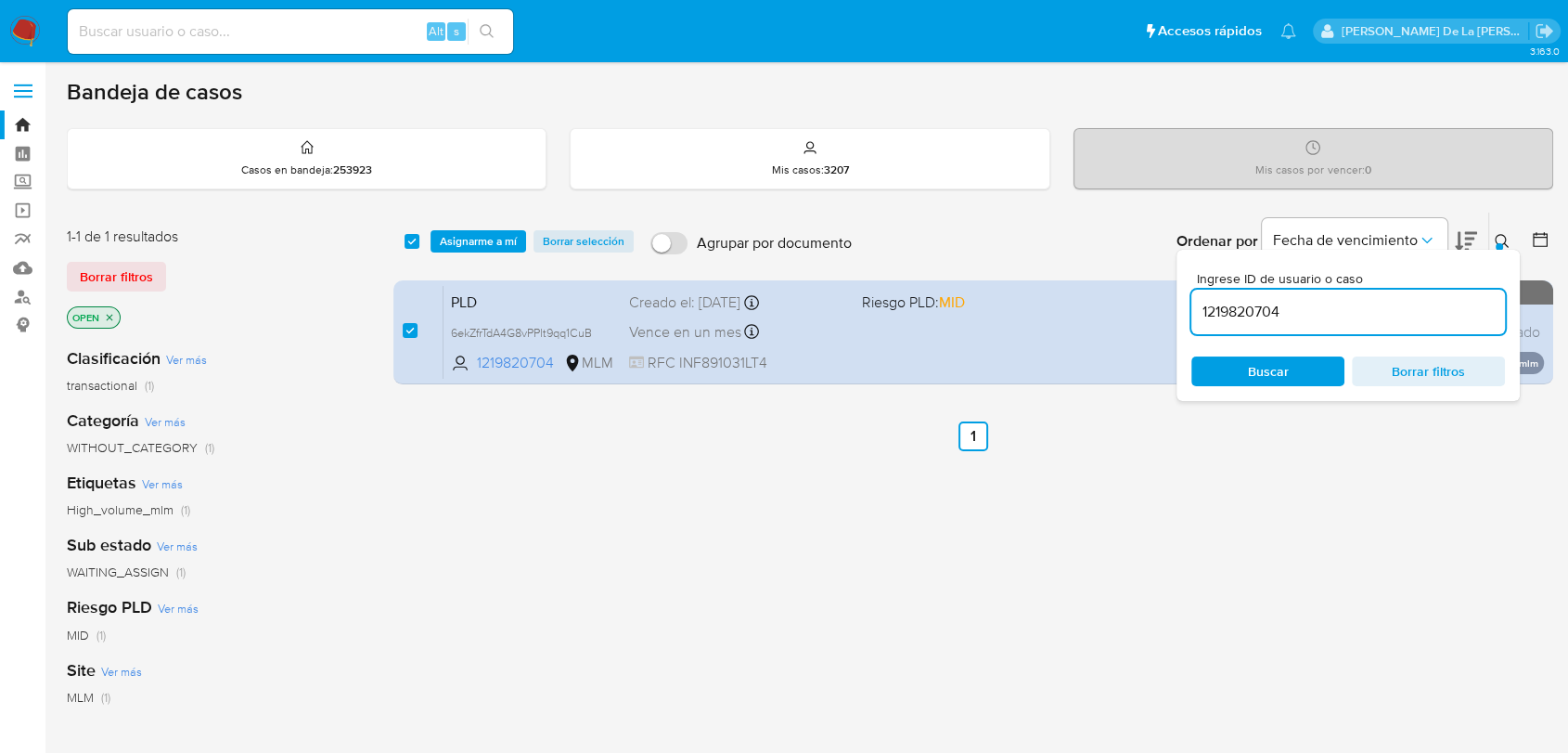
click at [1280, 318] on input "1219820704" at bounding box center [1348, 312] width 313 height 24
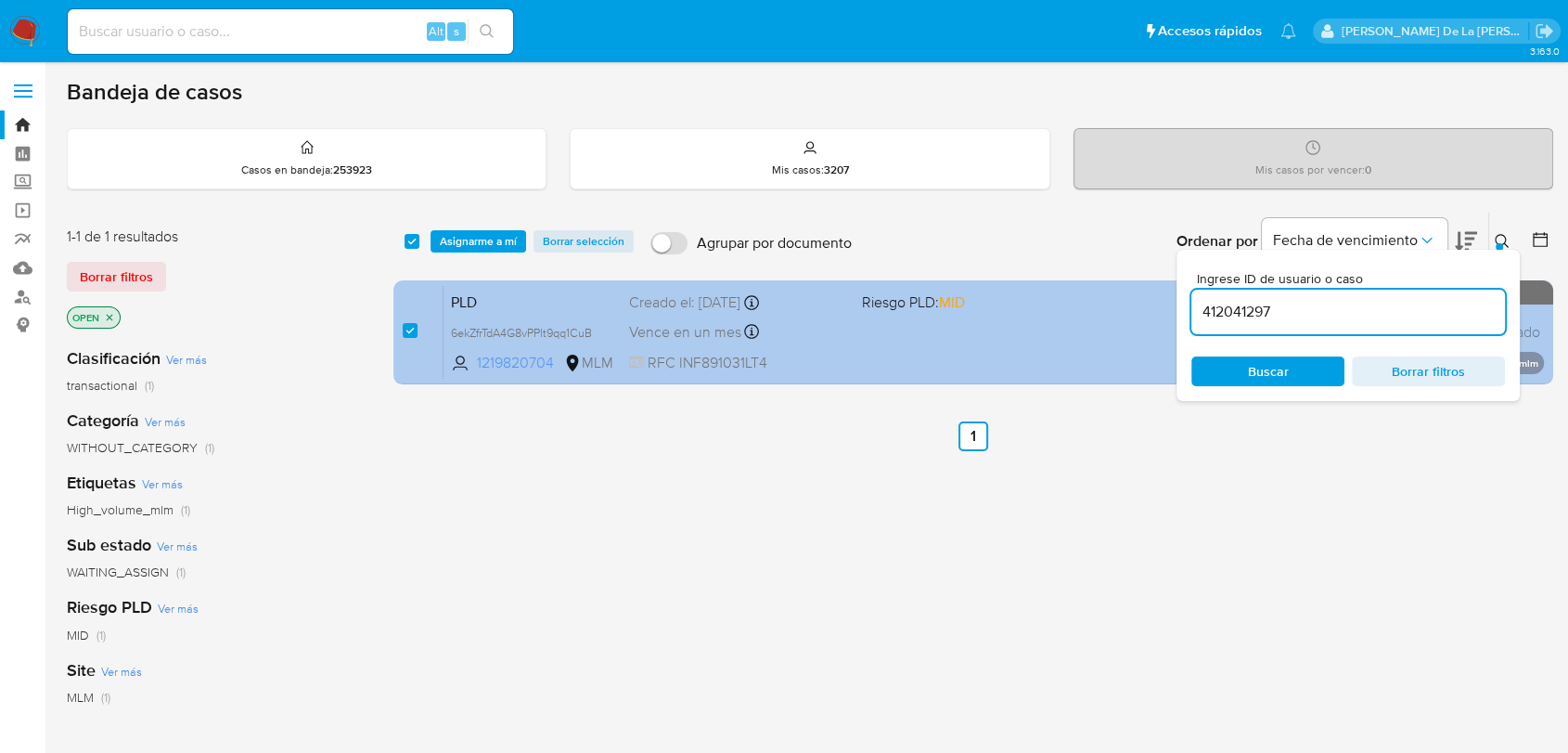
type input "412041297"
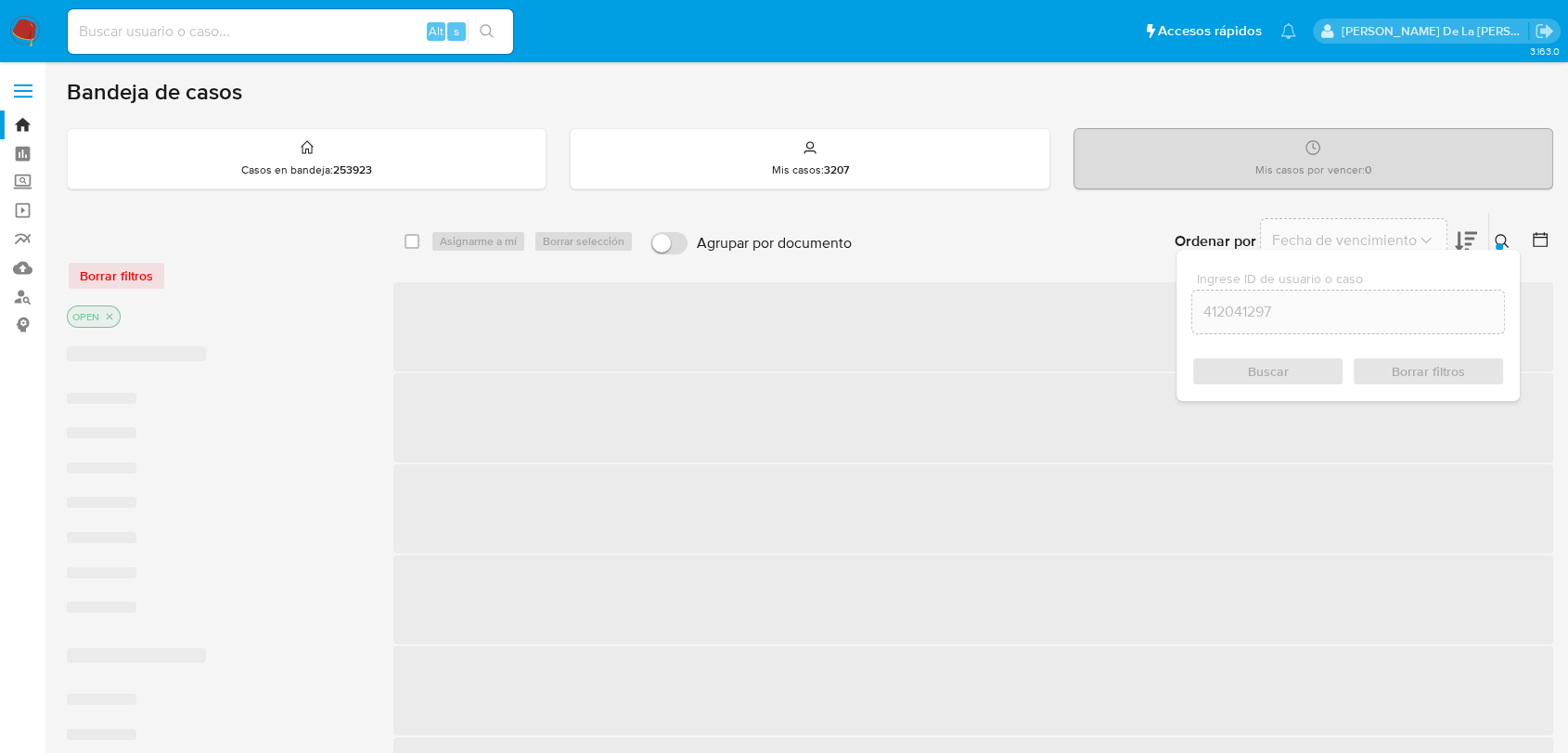
checkbox input "false"
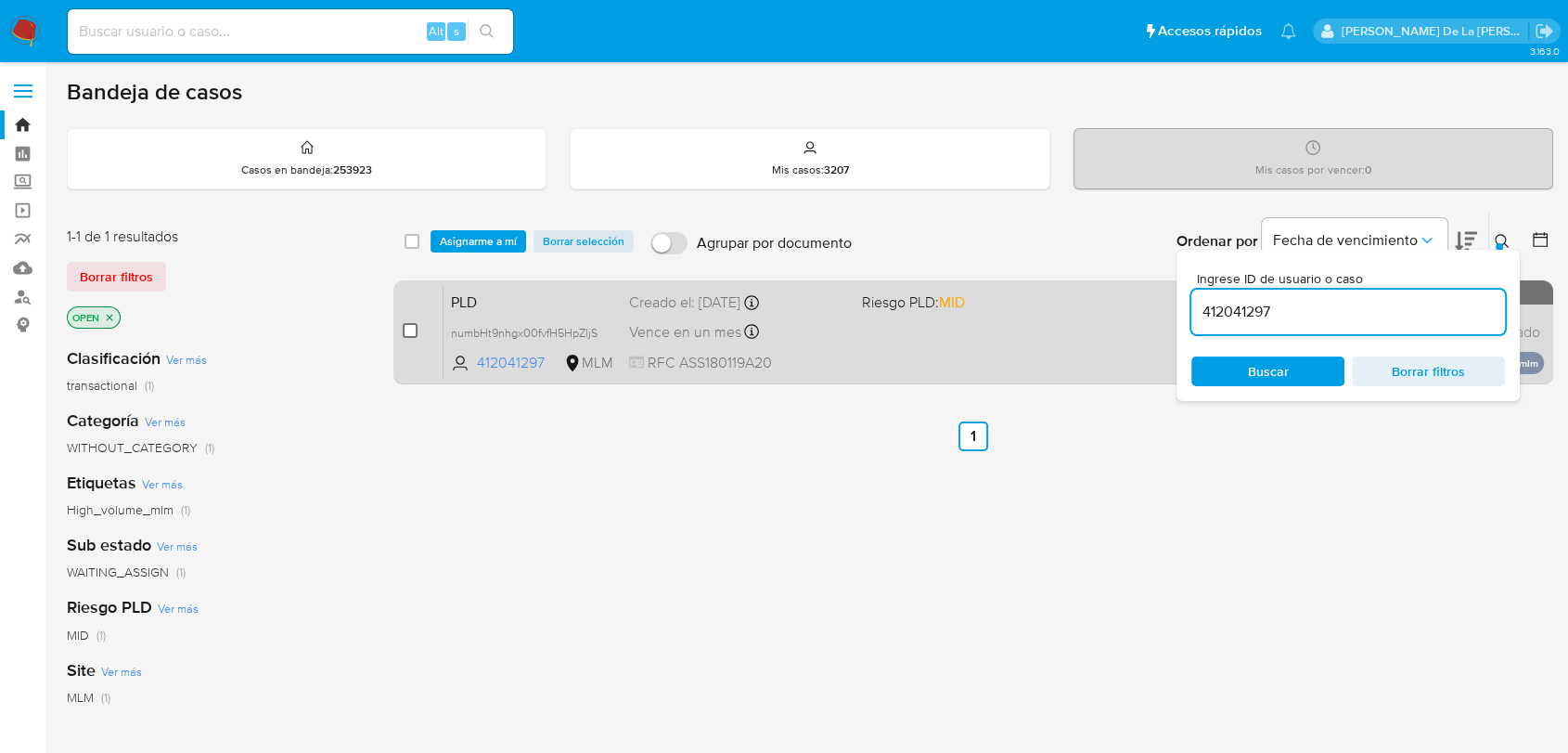
click at [412, 332] on input "checkbox" at bounding box center [410, 330] width 15 height 15
checkbox input "true"
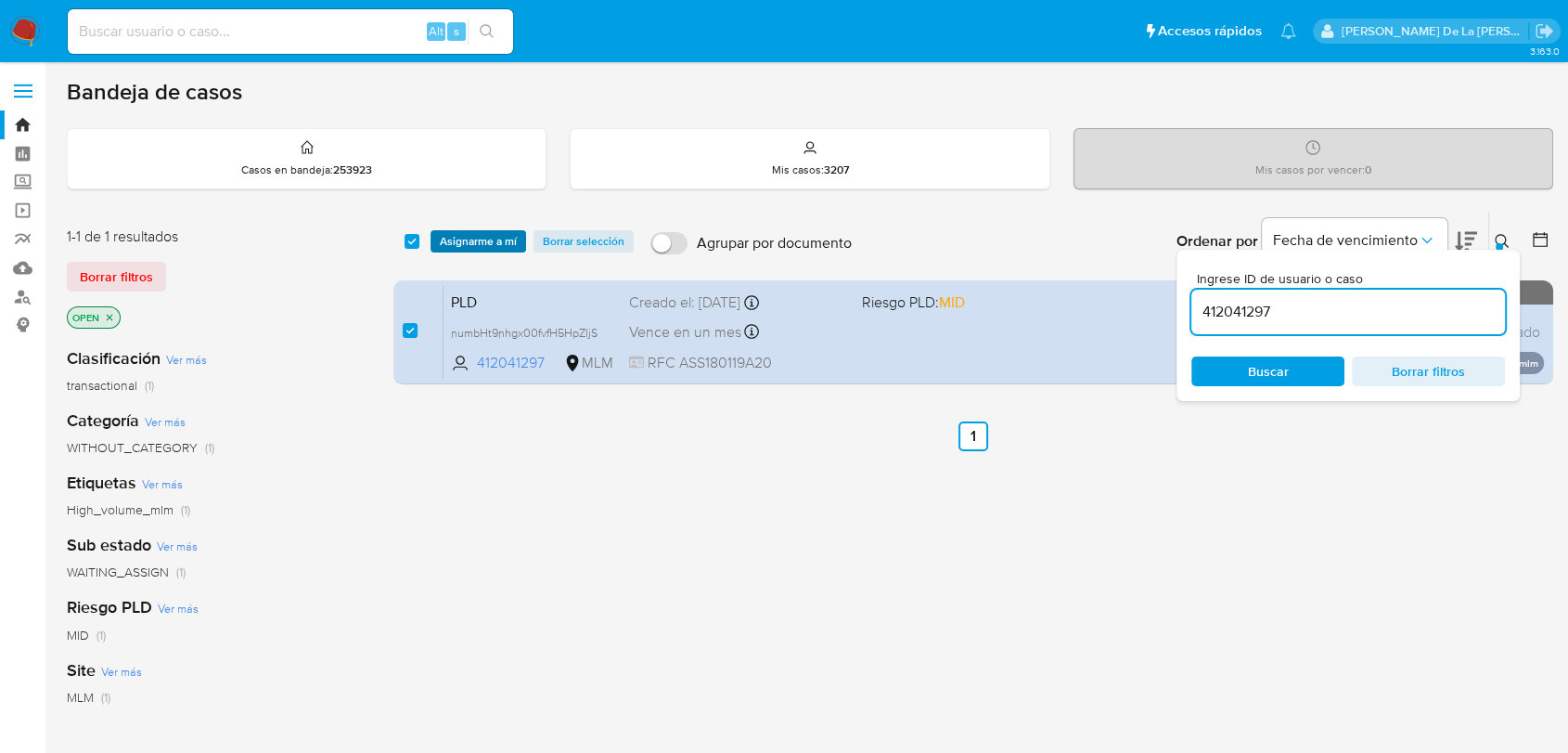
click at [467, 246] on span "Asignarme a mí" at bounding box center [478, 241] width 77 height 19
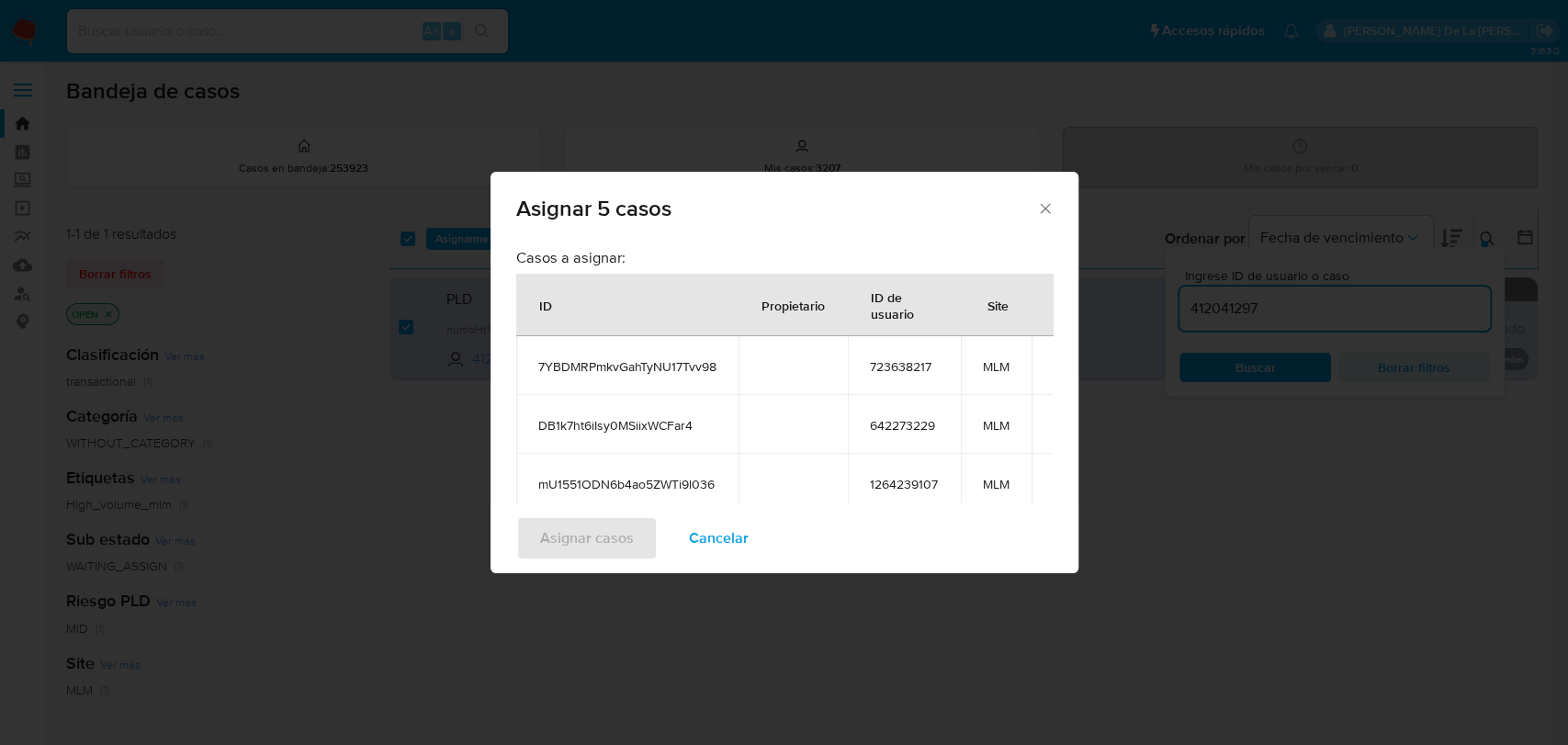
scroll to position [280, 0]
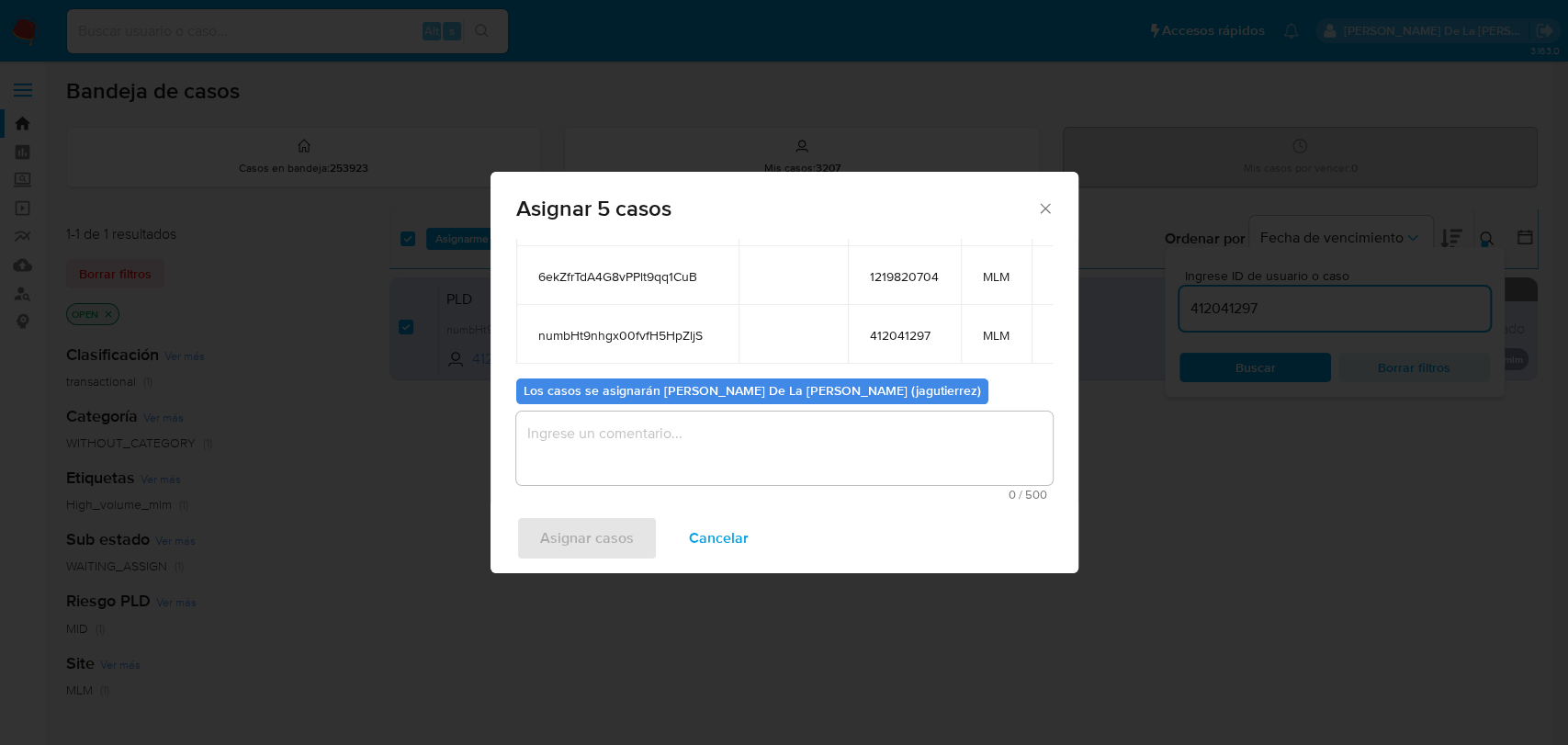
click at [603, 434] on textarea "assign-modal" at bounding box center [784, 448] width 536 height 74
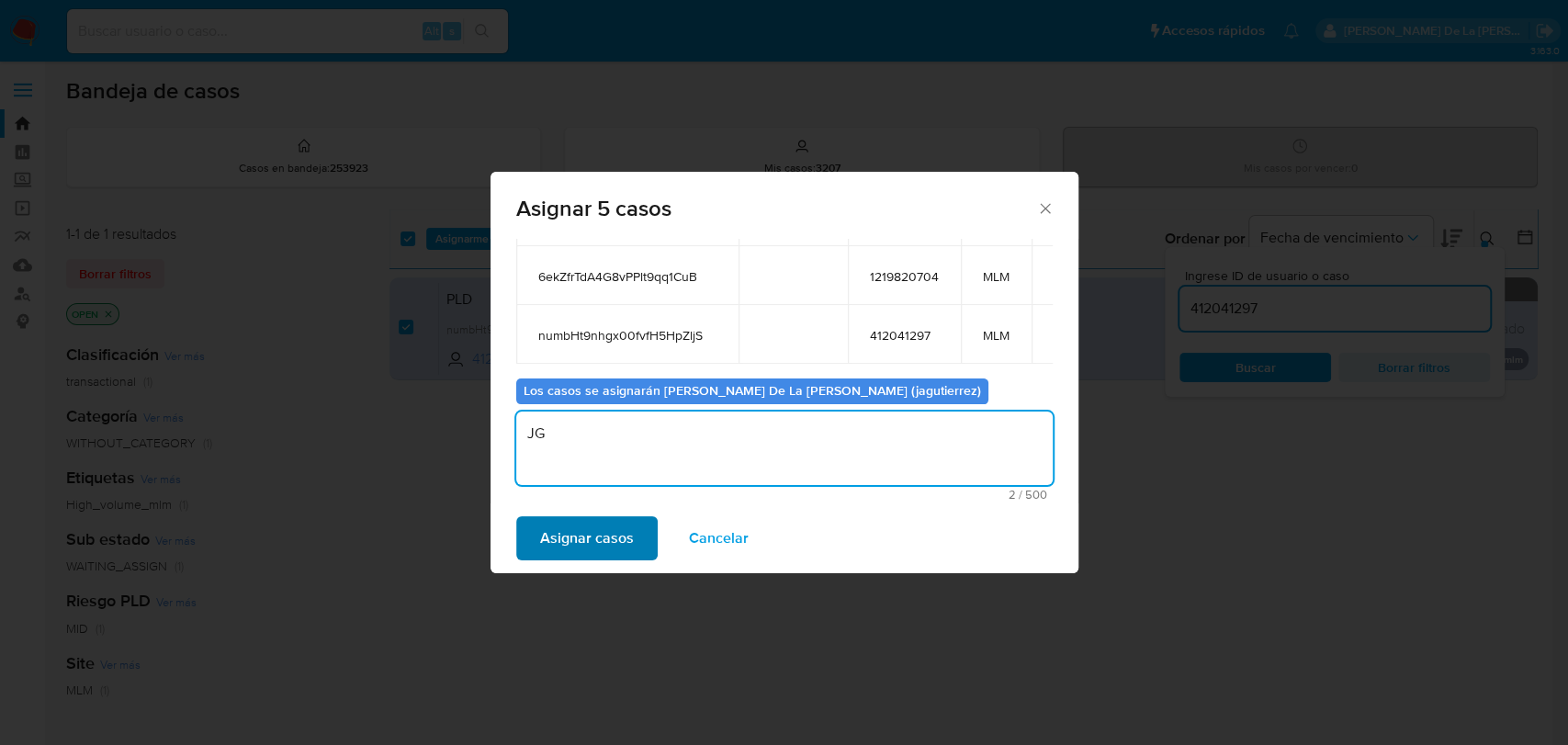
type textarea "JG"
click at [568, 542] on span "Asignar casos" at bounding box center [586, 538] width 93 height 40
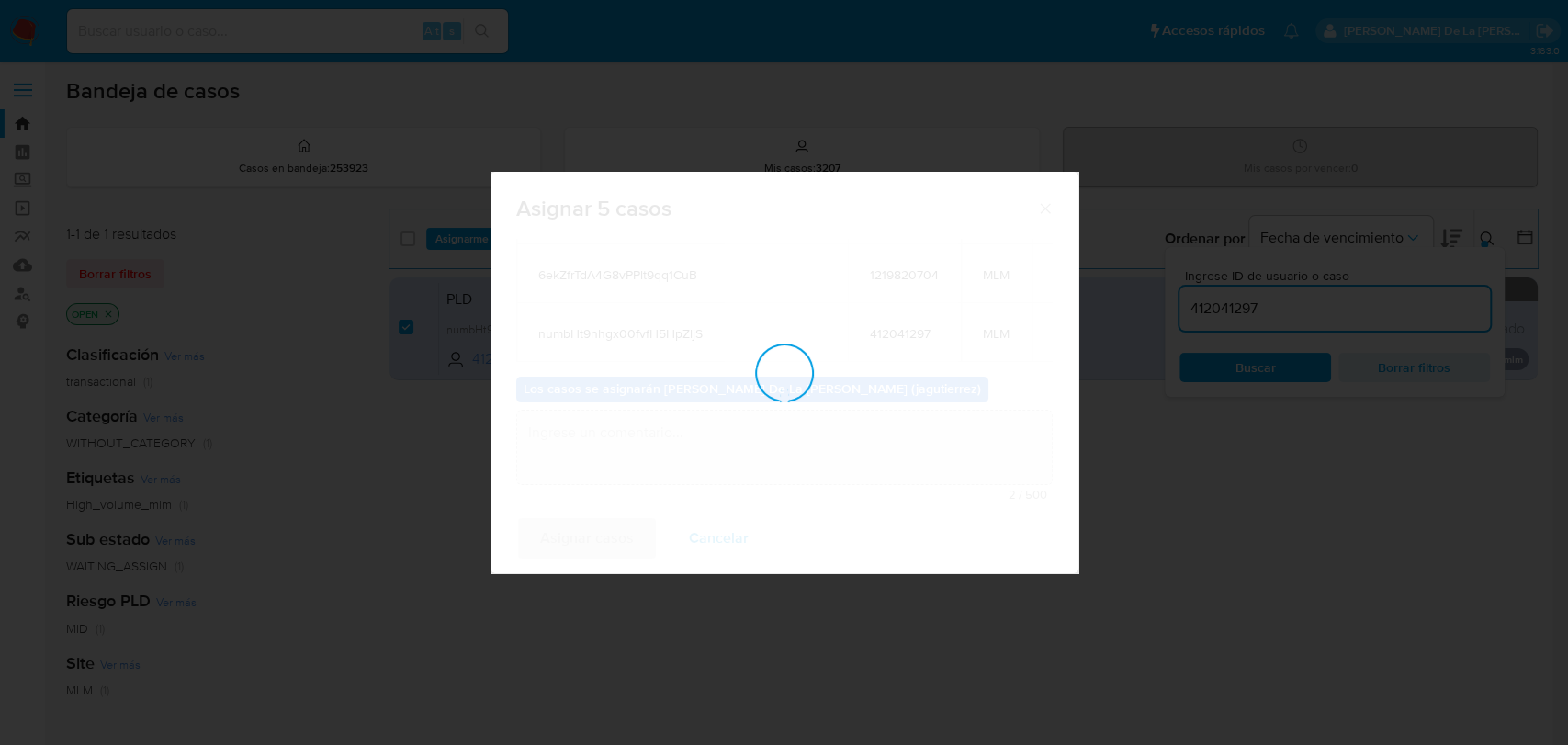
checkbox input "false"
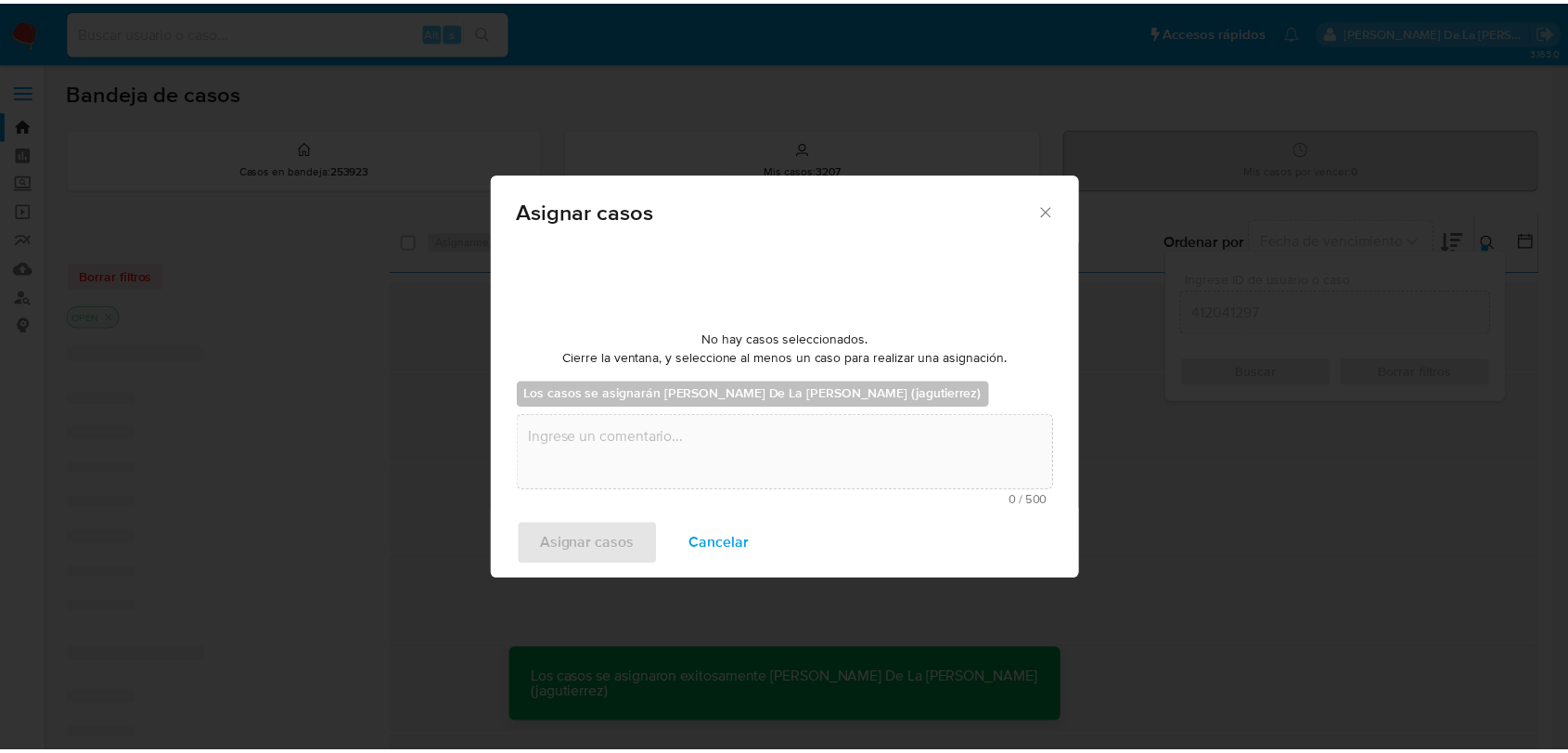
scroll to position [111, 0]
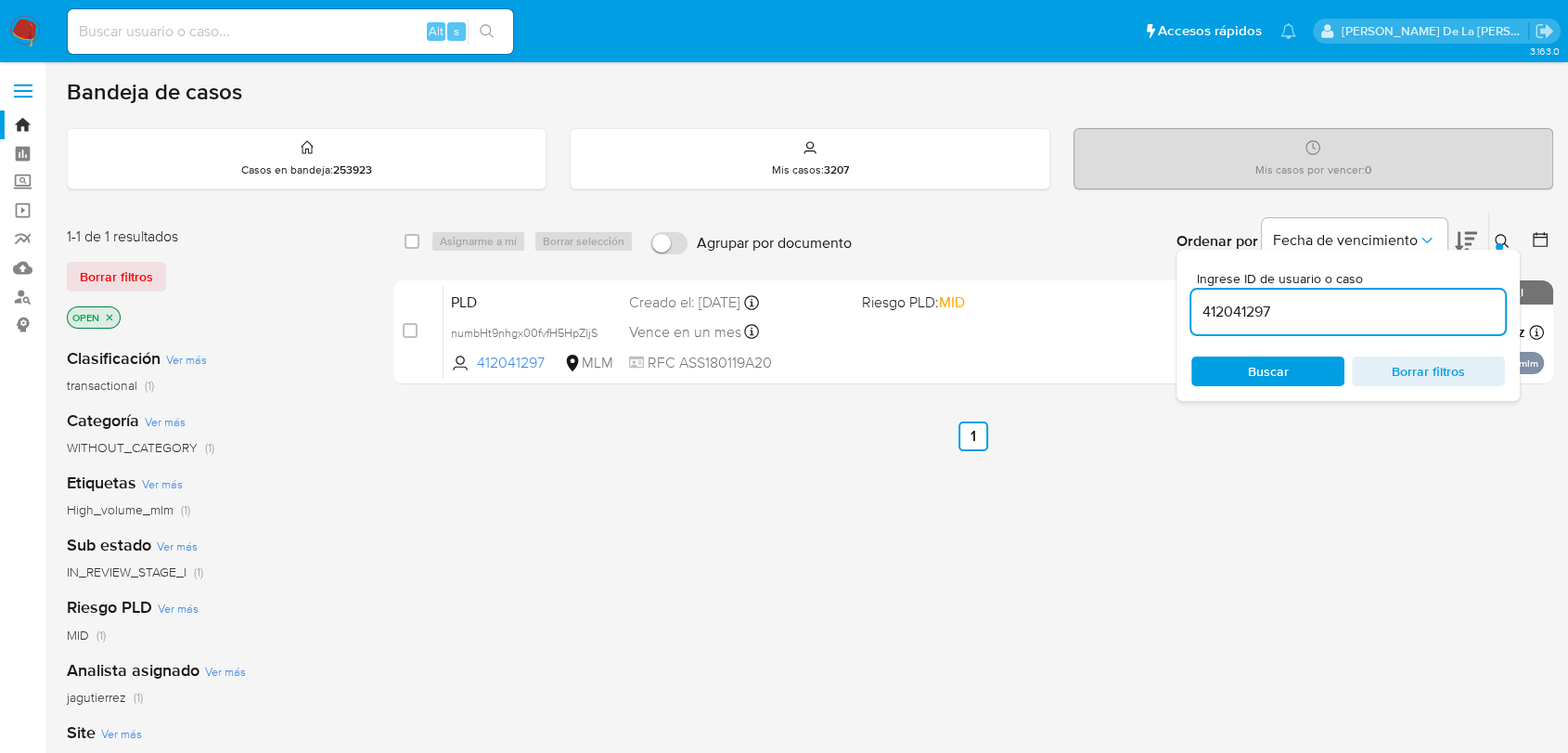
click at [35, 28] on img at bounding box center [25, 32] width 32 height 32
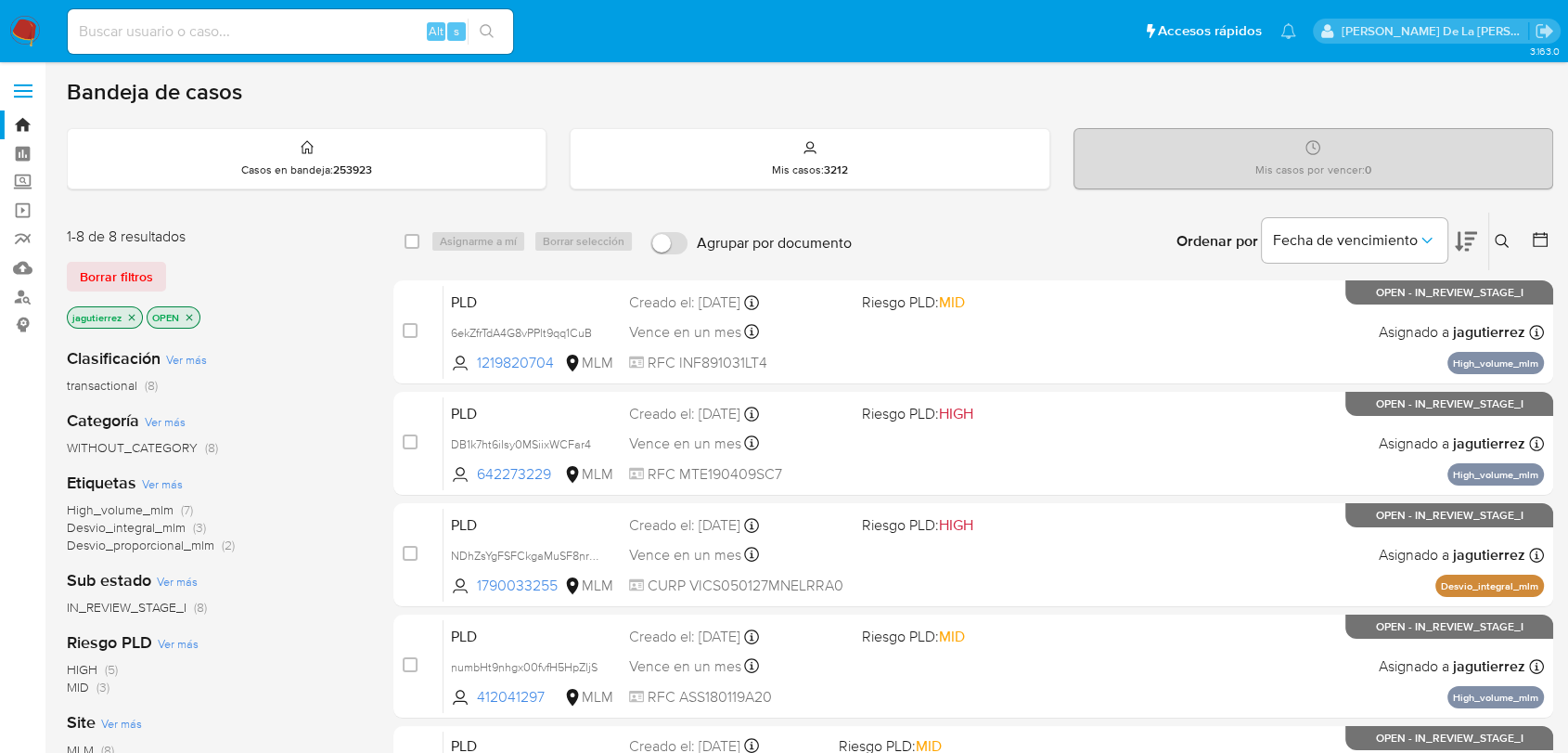
click at [133, 312] on icon "close-filter" at bounding box center [131, 316] width 11 height 11
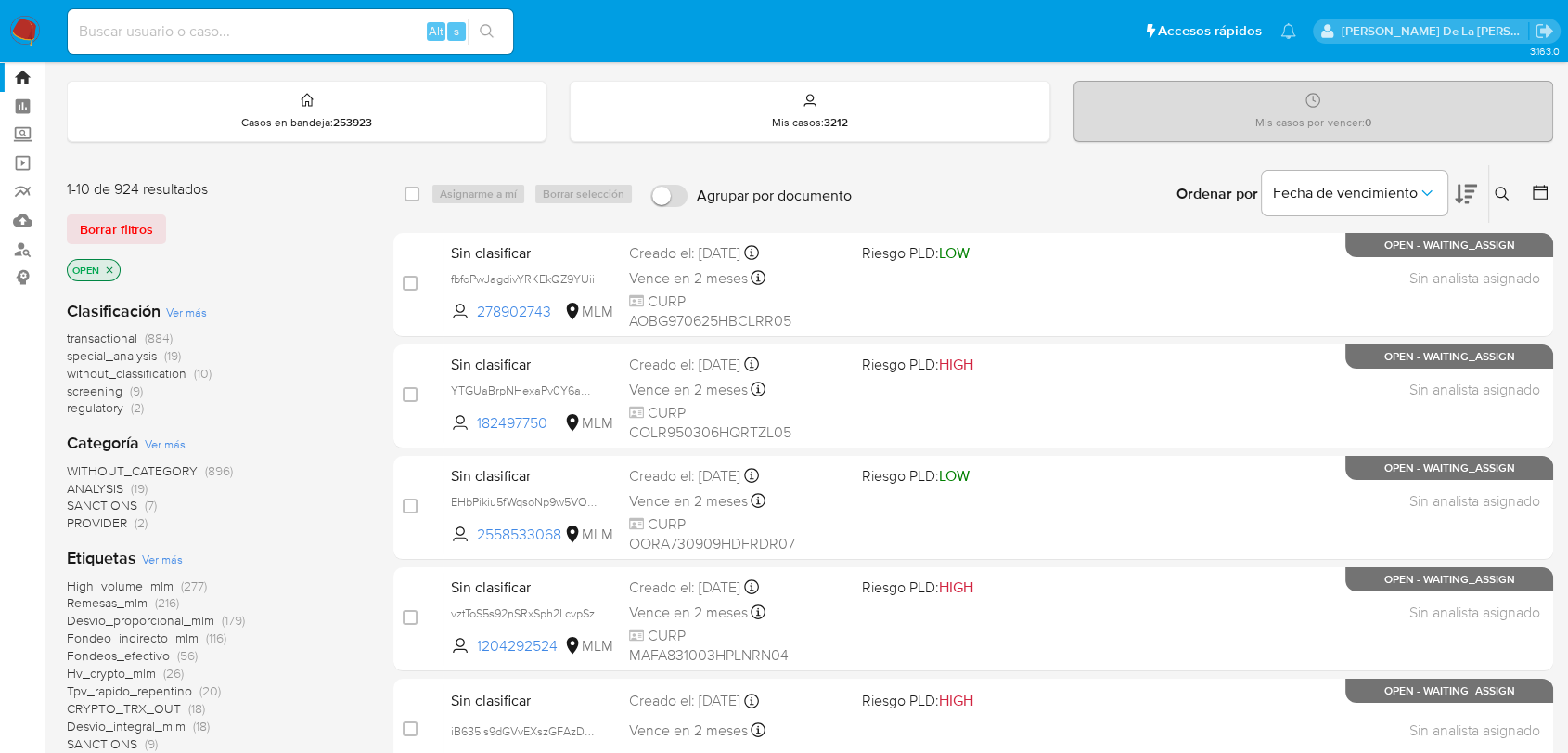
scroll to position [59, 0]
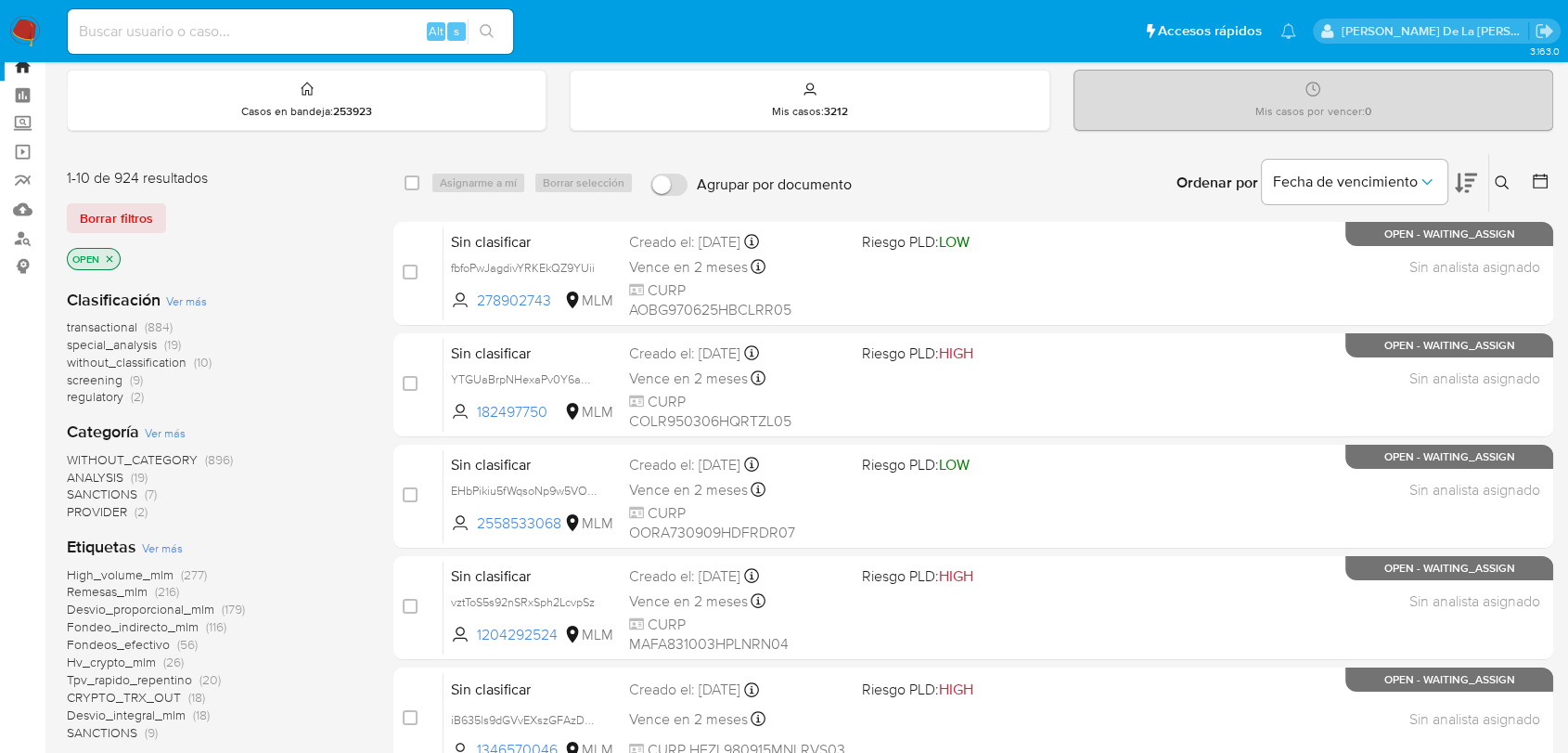
click at [104, 380] on span "screening" at bounding box center [94, 379] width 56 height 19
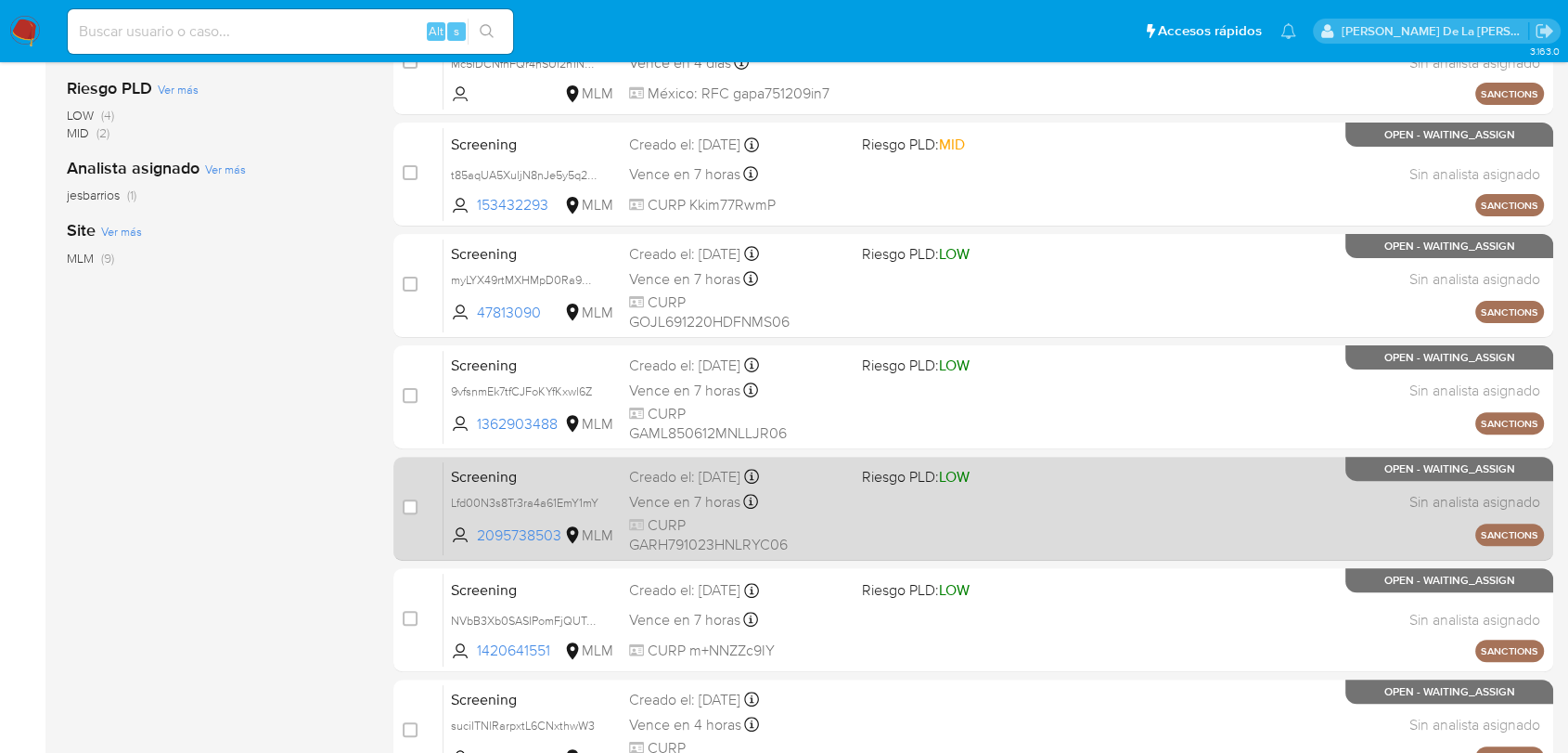
scroll to position [668, 0]
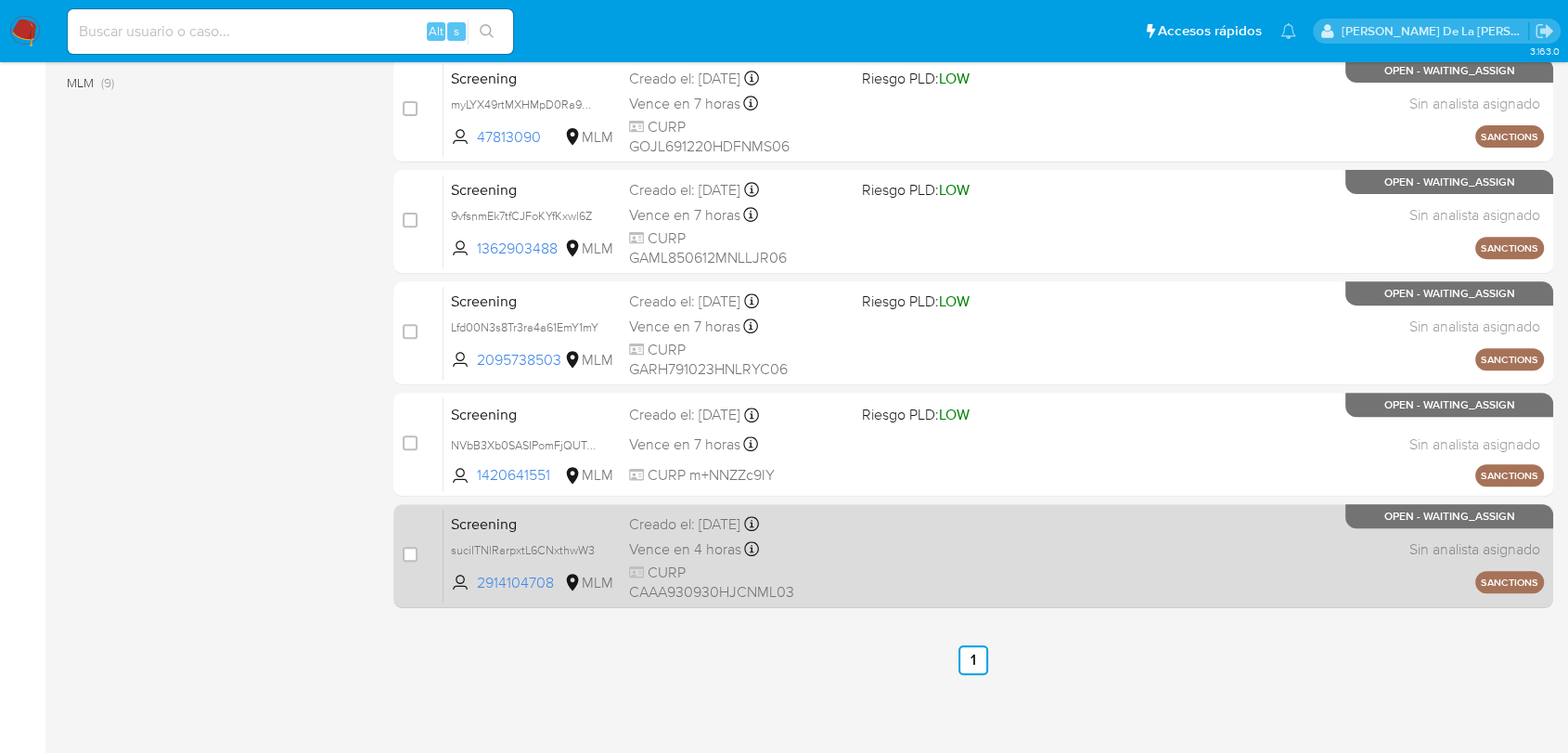
click at [856, 565] on div "Screening suciITNlRarpxtL6CNxthwW3 2914104708 MLM Creado el: [DATE] Creado el: …" at bounding box center [993, 556] width 1100 height 93
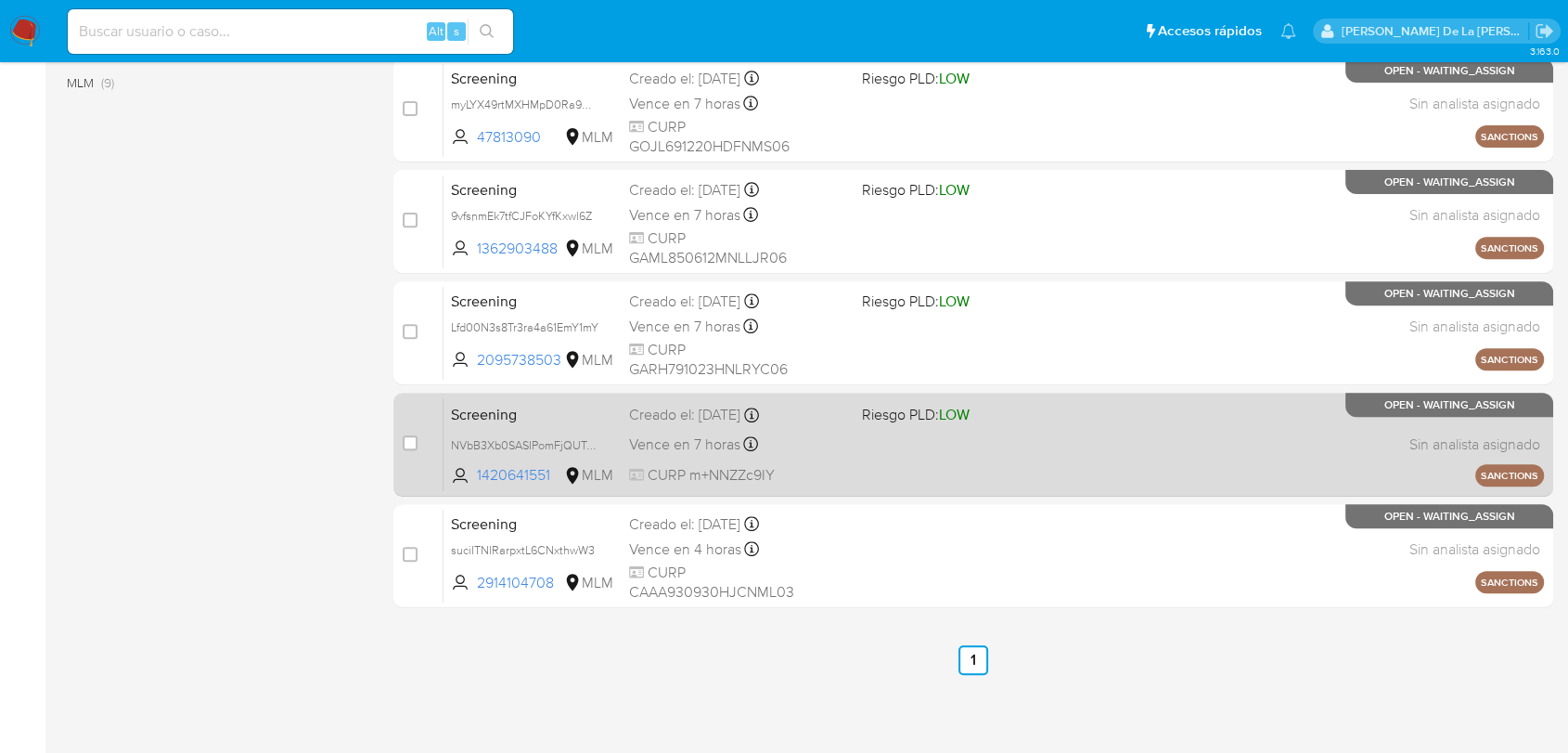
click at [922, 444] on div "Screening NVbB3Xb0SASIPomFjQUTxM3b 1420641551 MLM Riesgo PLD: LOW Creado el: [D…" at bounding box center [993, 443] width 1100 height 93
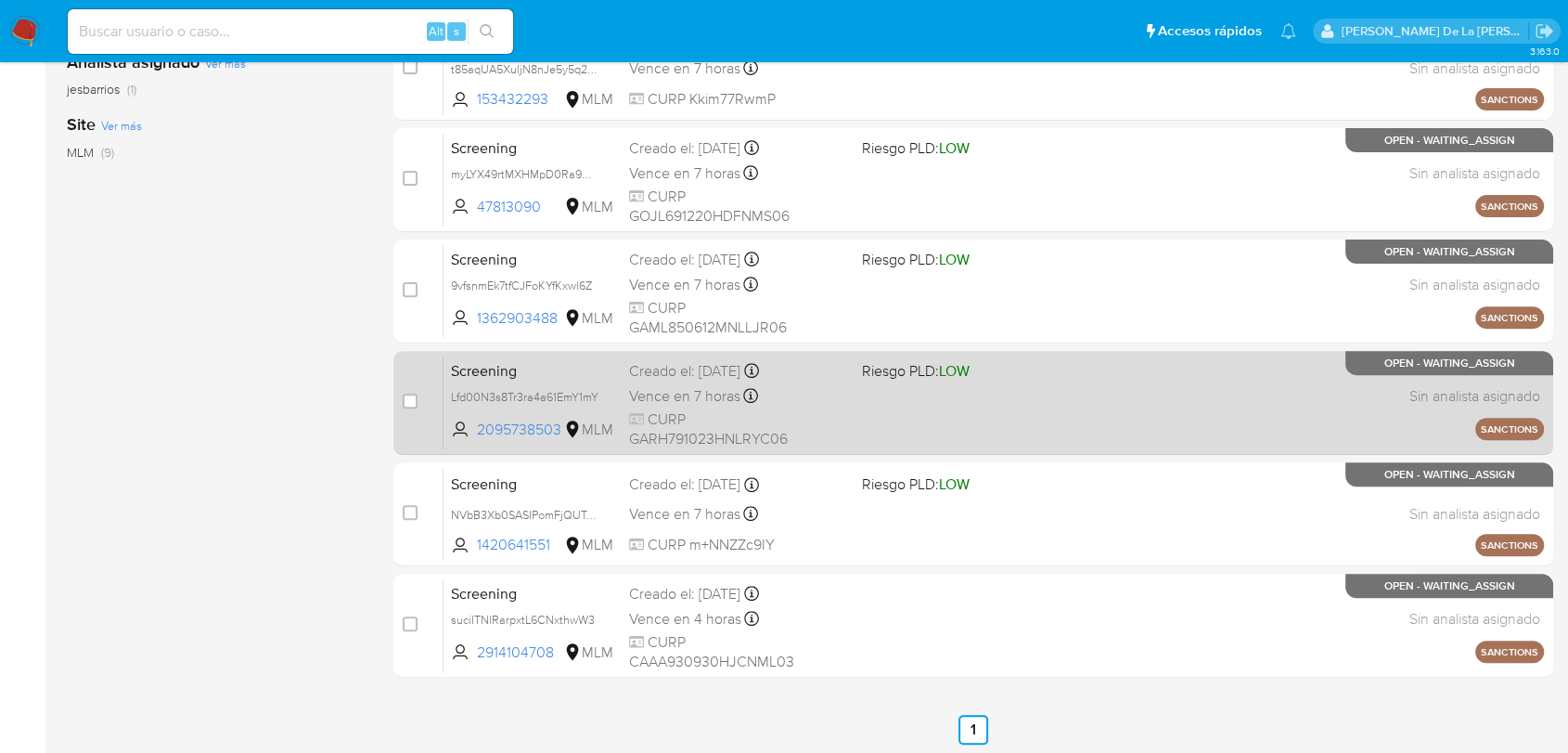
scroll to position [584, 0]
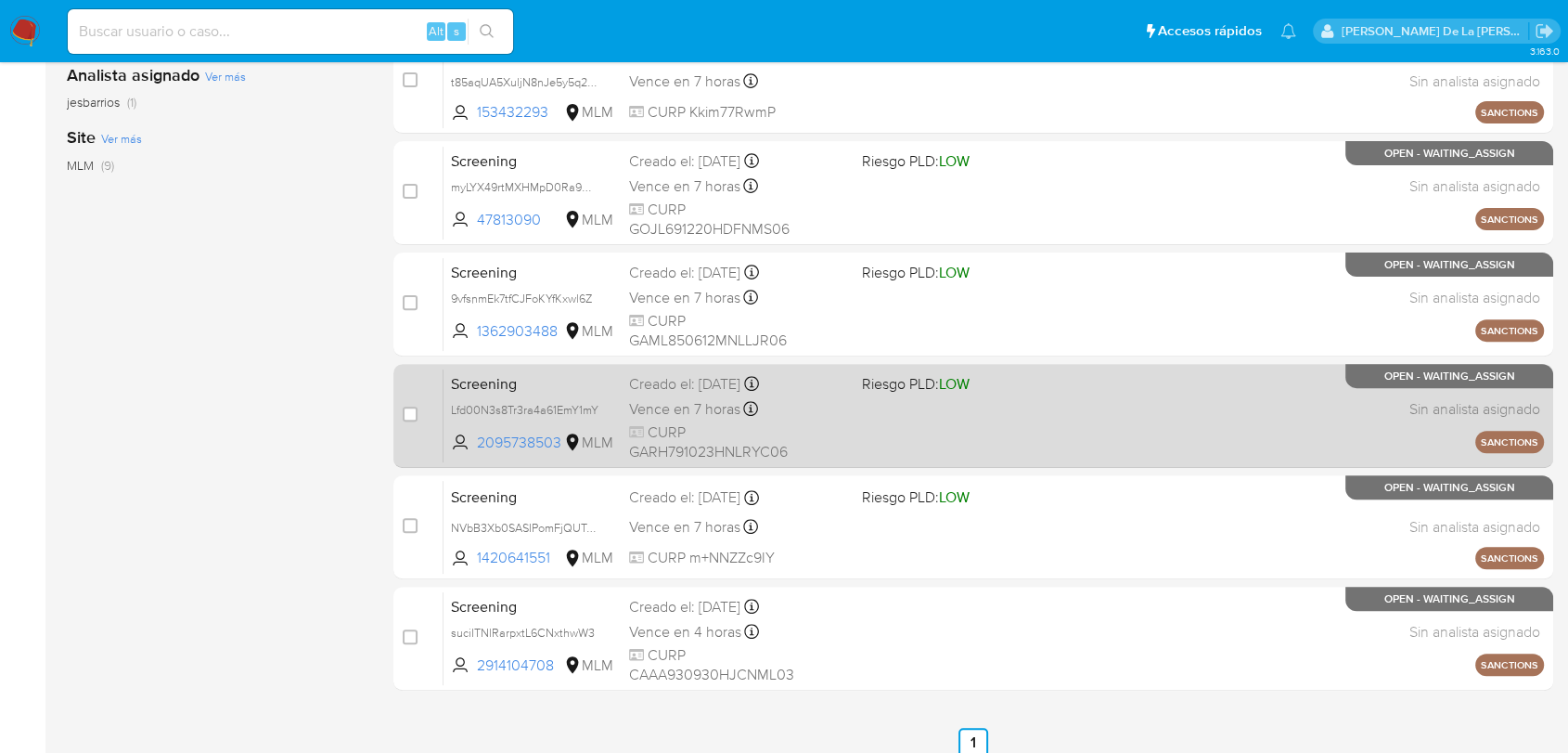
click at [877, 380] on span "Riesgo PLD: LOW" at bounding box center [915, 383] width 108 height 21
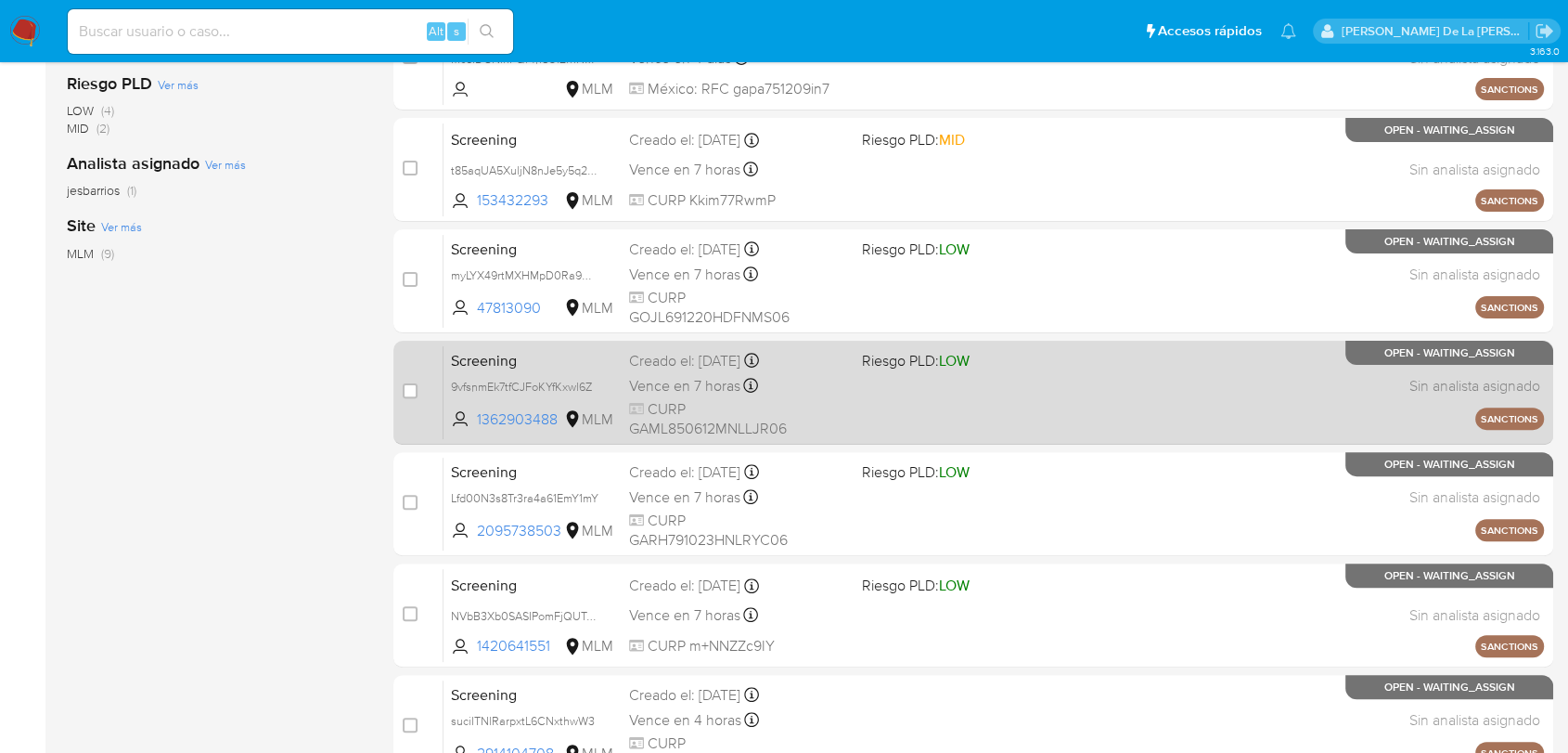
scroll to position [483, 0]
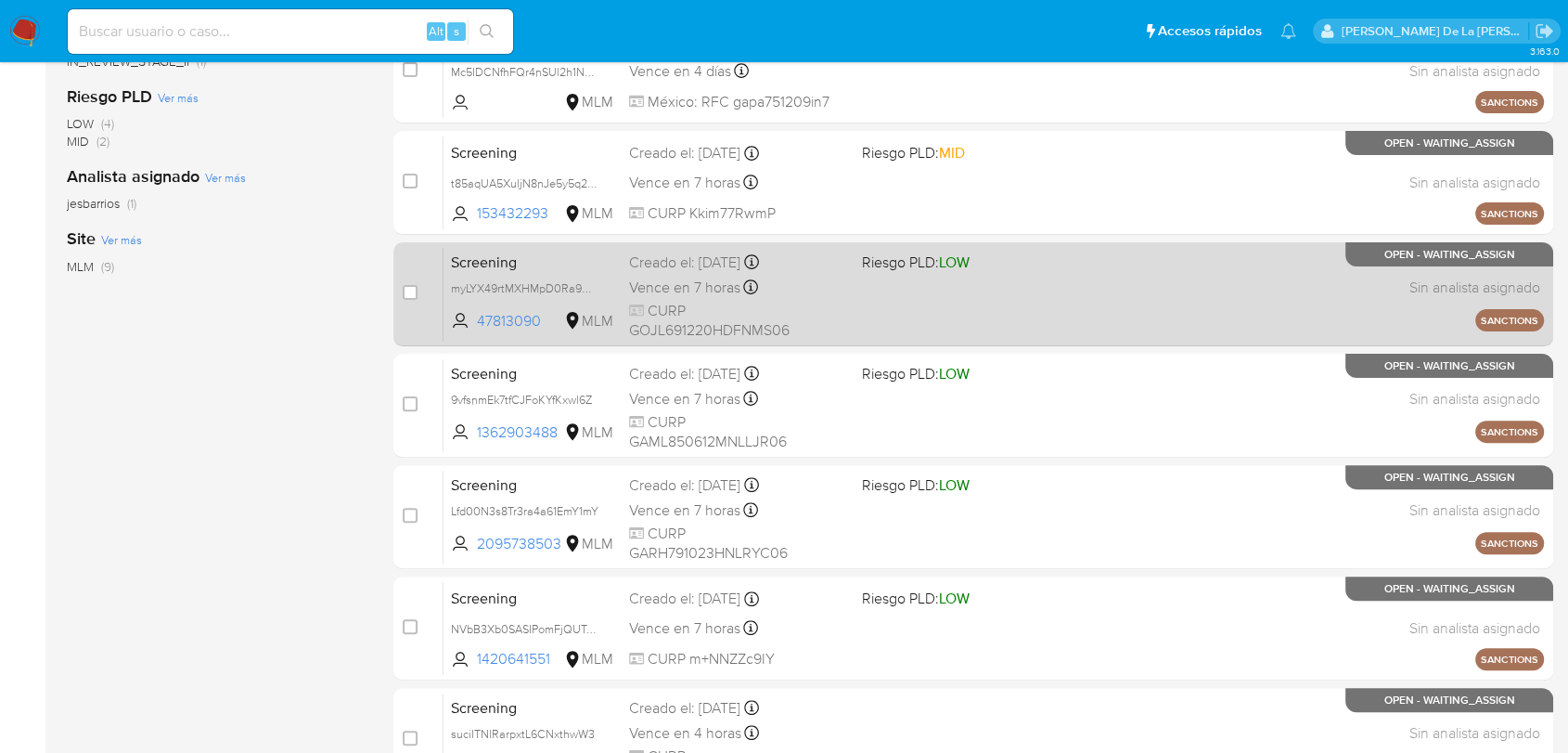
click at [879, 342] on div "case-item-checkbox No es posible asignar el caso Screening myLYX49rtMXHMpD0Ra9U…" at bounding box center [973, 294] width 1159 height 104
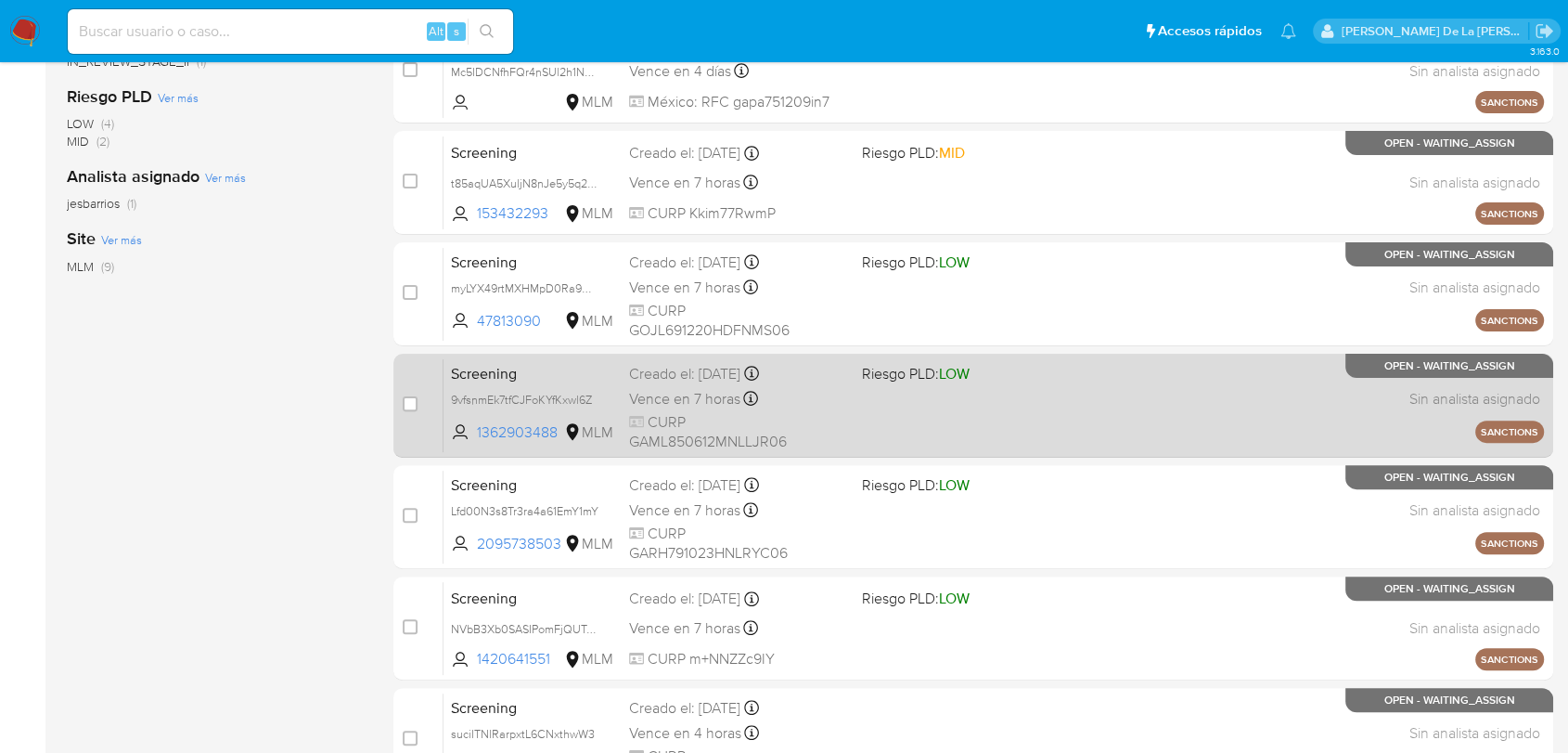
click at [867, 385] on div "Screening 9vfsnmEk7tfCJFoKYfKxwl6Z 1362903488 MLM Riesgo PLD: LOW Creado el: [D…" at bounding box center [993, 405] width 1100 height 93
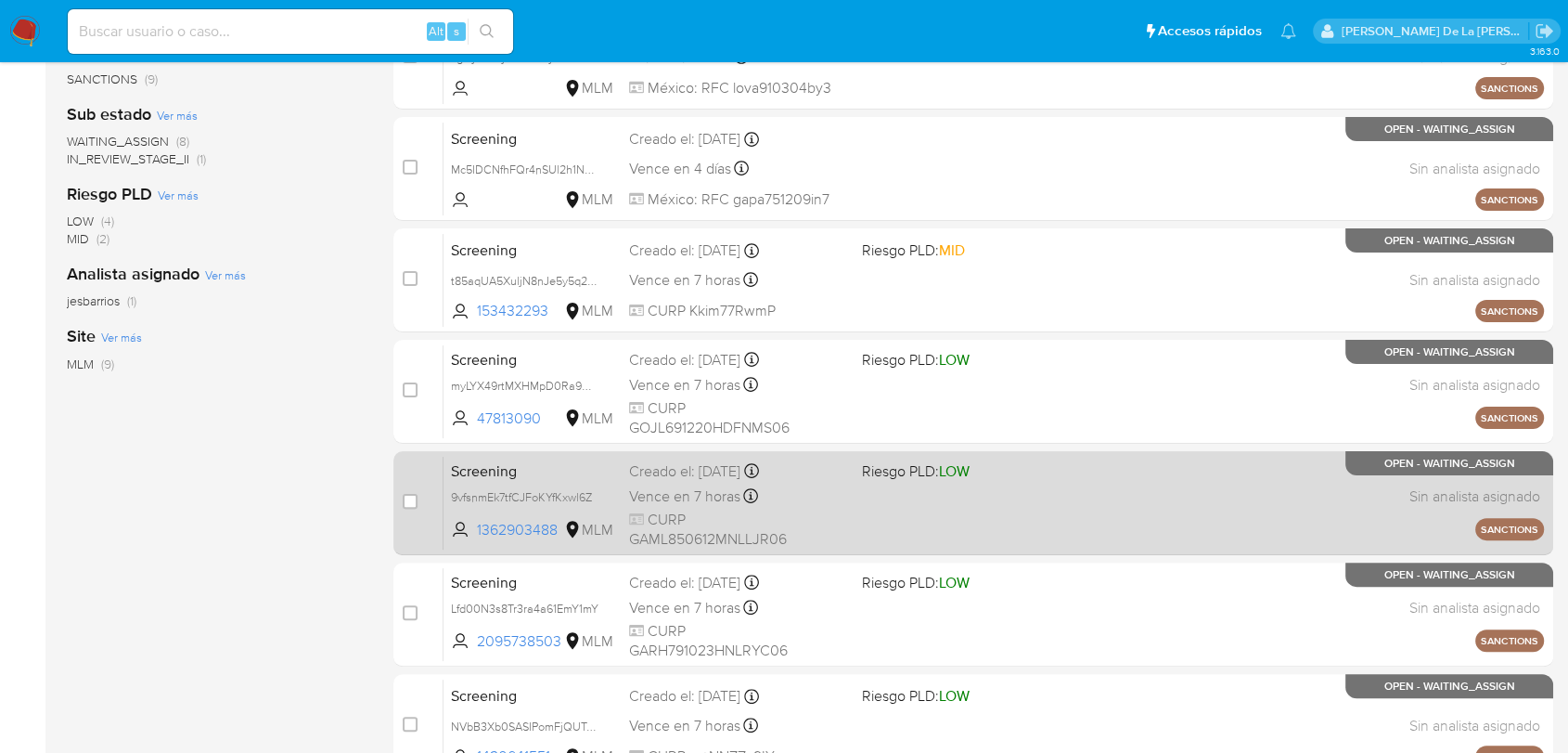
scroll to position [379, 0]
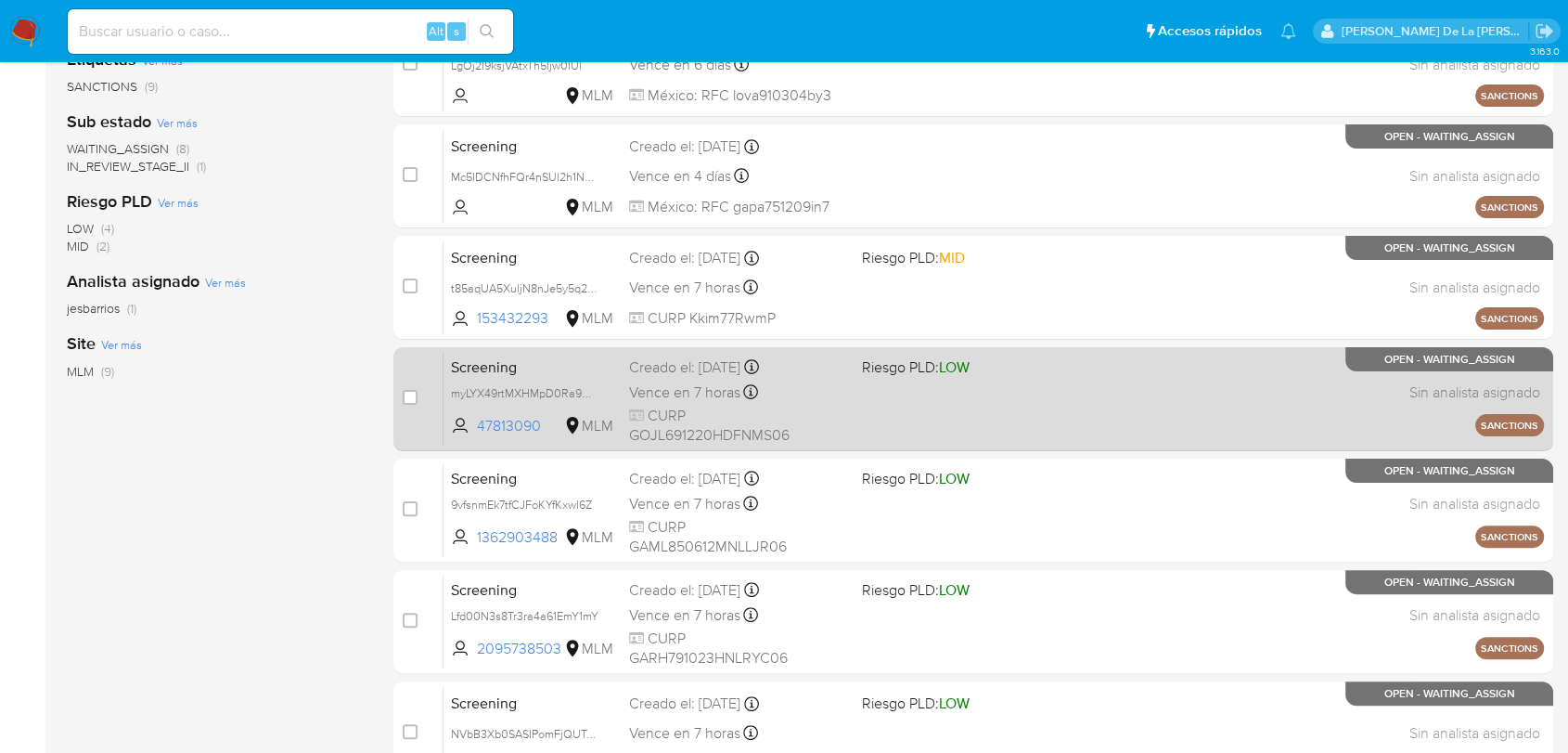
click at [822, 386] on div "Vence en 7 horas Vence el [DATE] 16:56:09" at bounding box center [737, 392] width 217 height 25
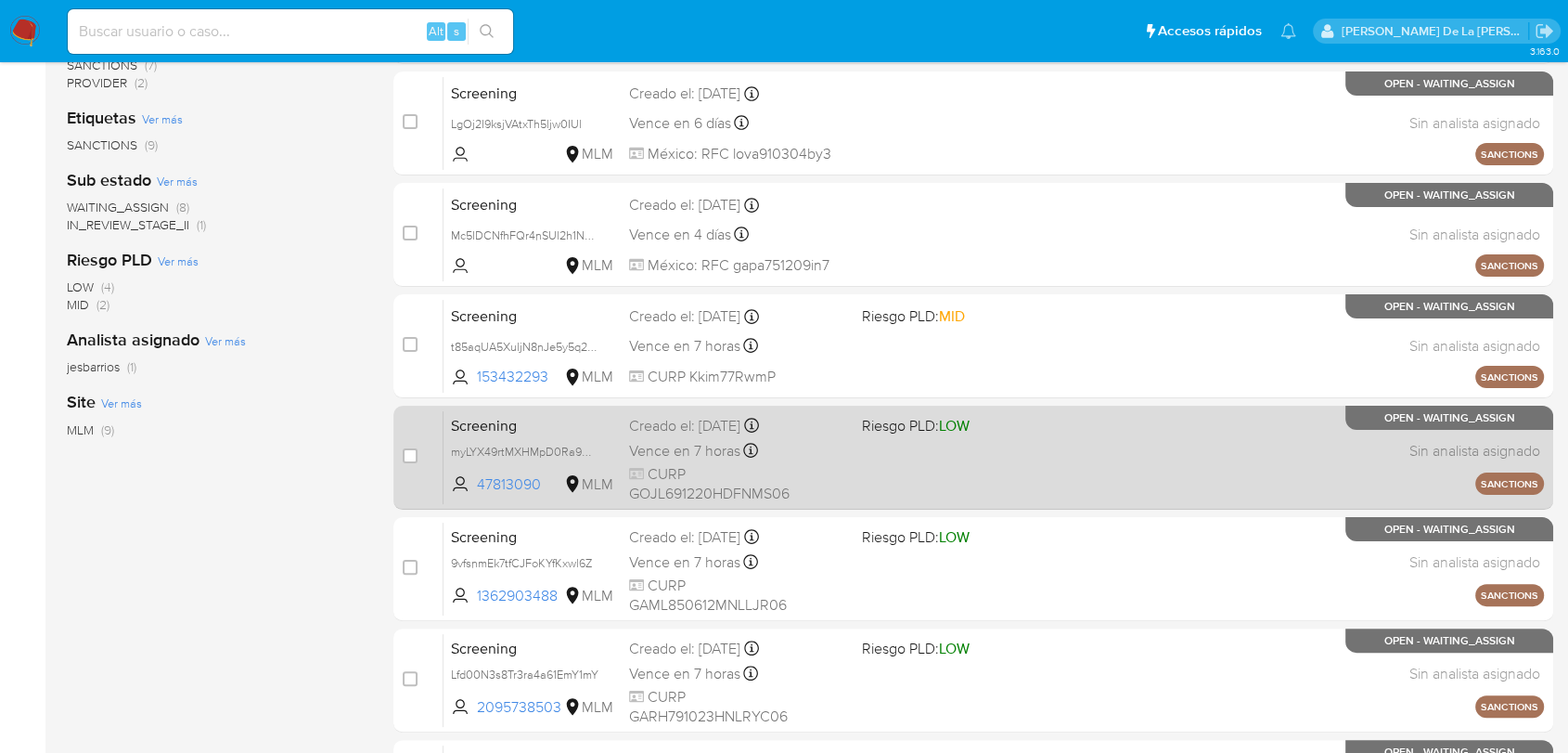
scroll to position [310, 0]
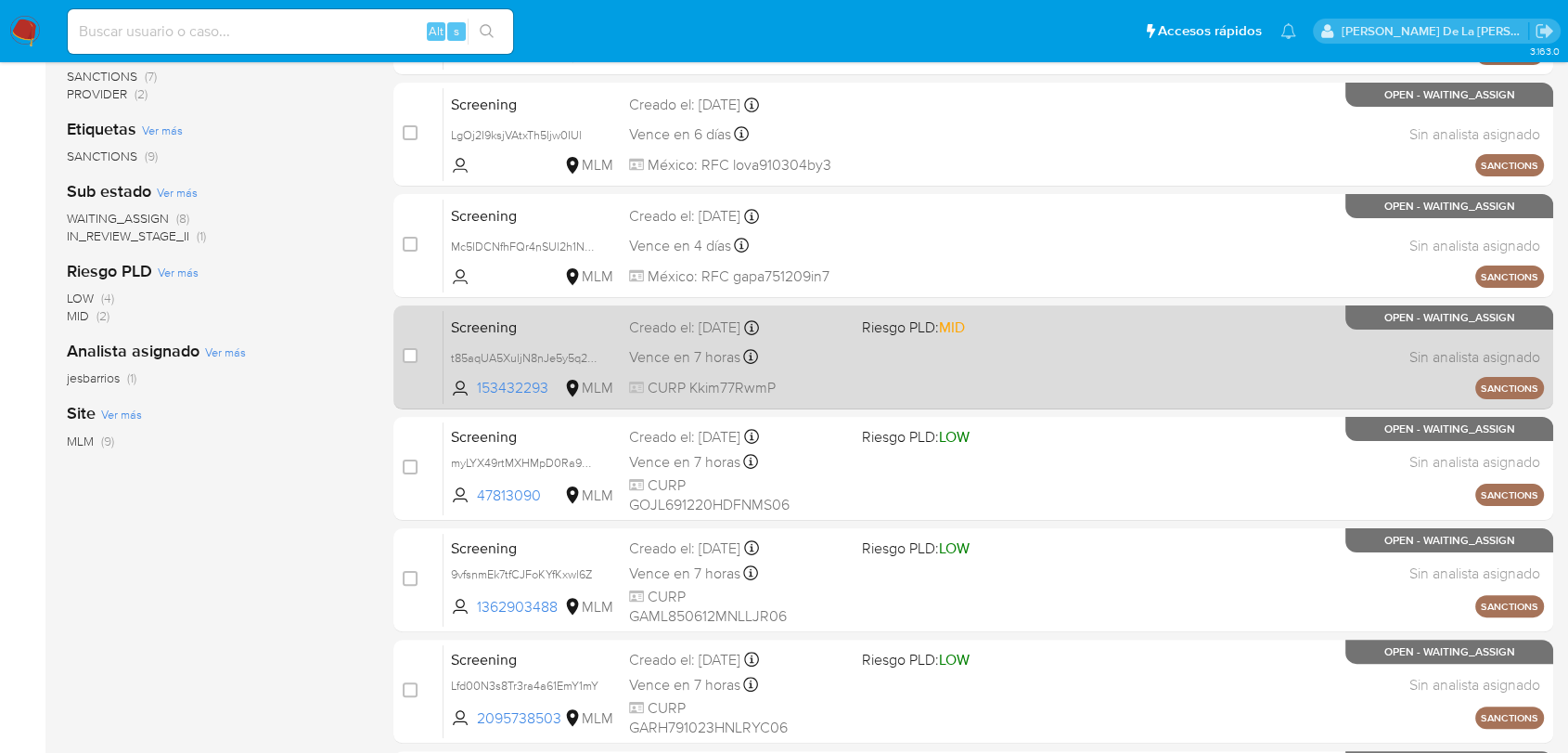
click at [823, 341] on div "Screening t85aqUA5XuljN8nJe5y5q27D 153432293 MLM Riesgo PLD: MID Creado el: 08/…" at bounding box center [993, 356] width 1100 height 93
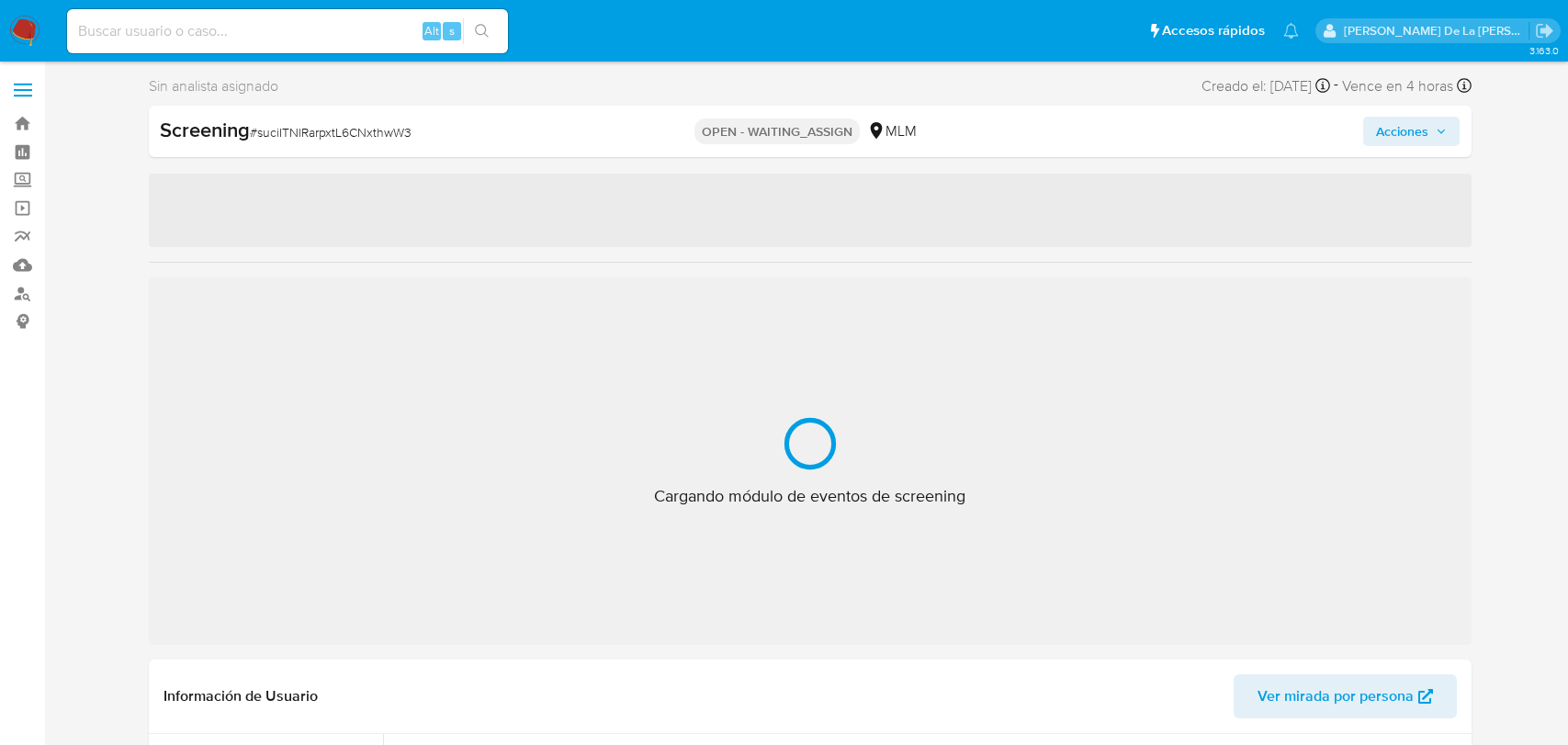
select select "10"
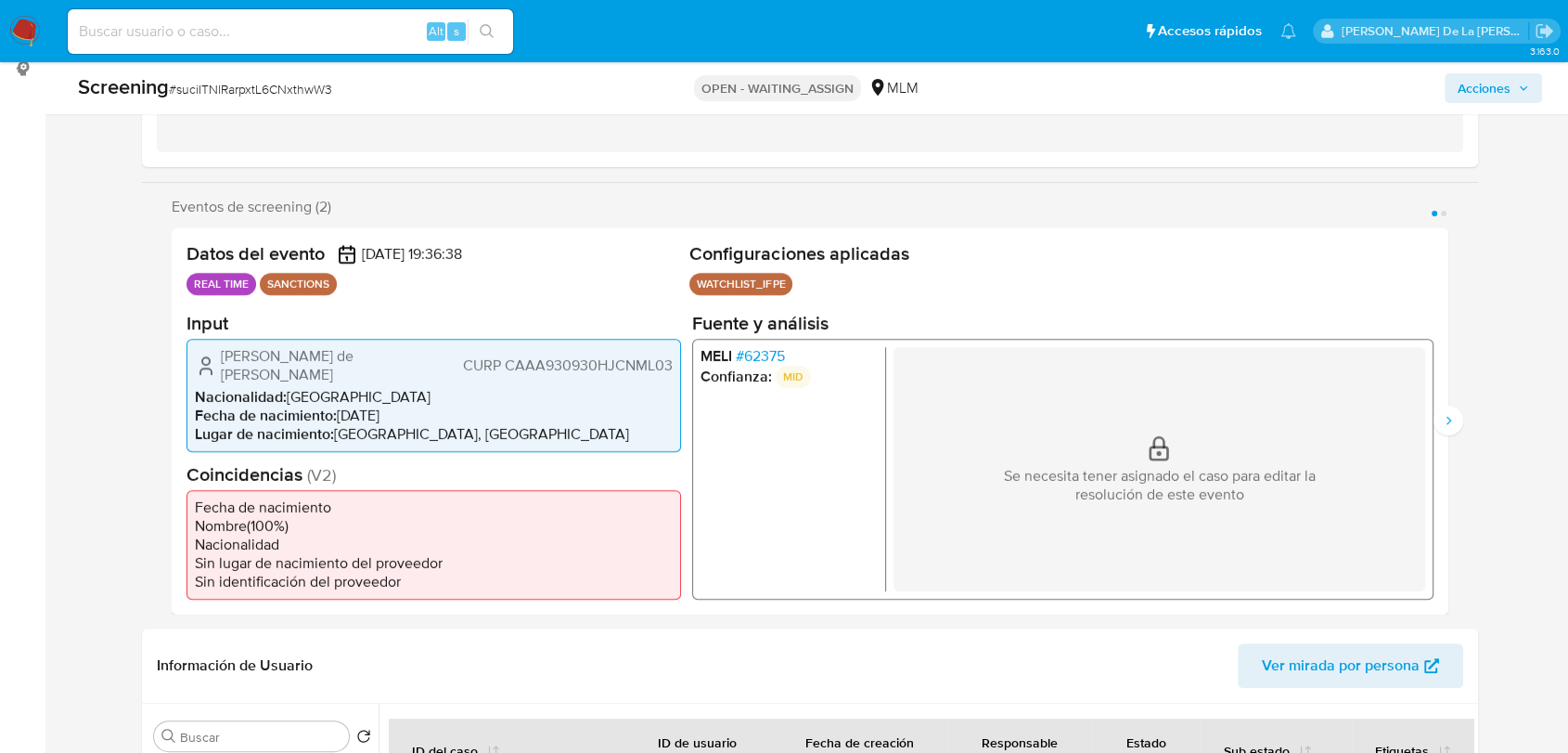
scroll to position [260, 0]
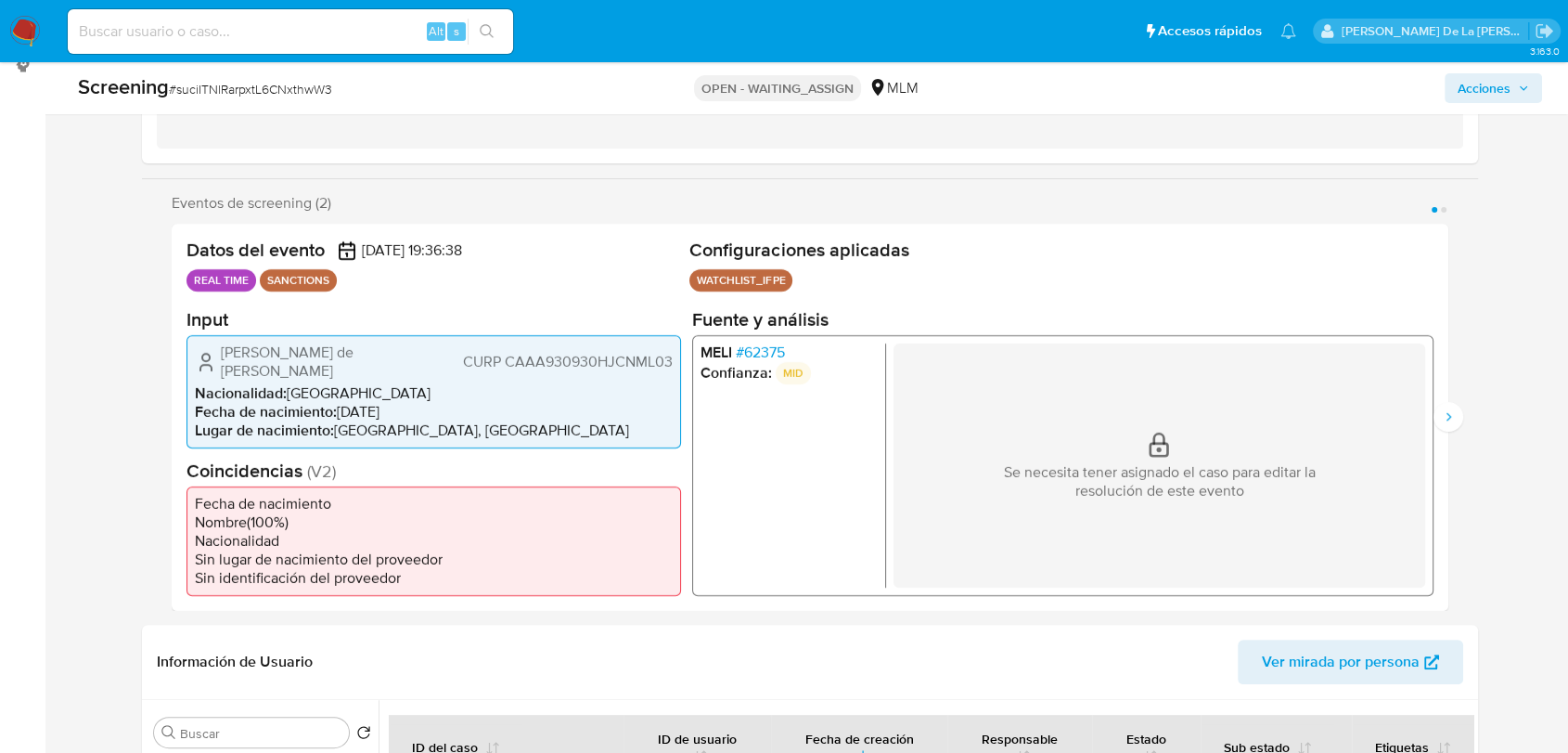
click at [750, 342] on span "# 62375" at bounding box center [761, 351] width 50 height 19
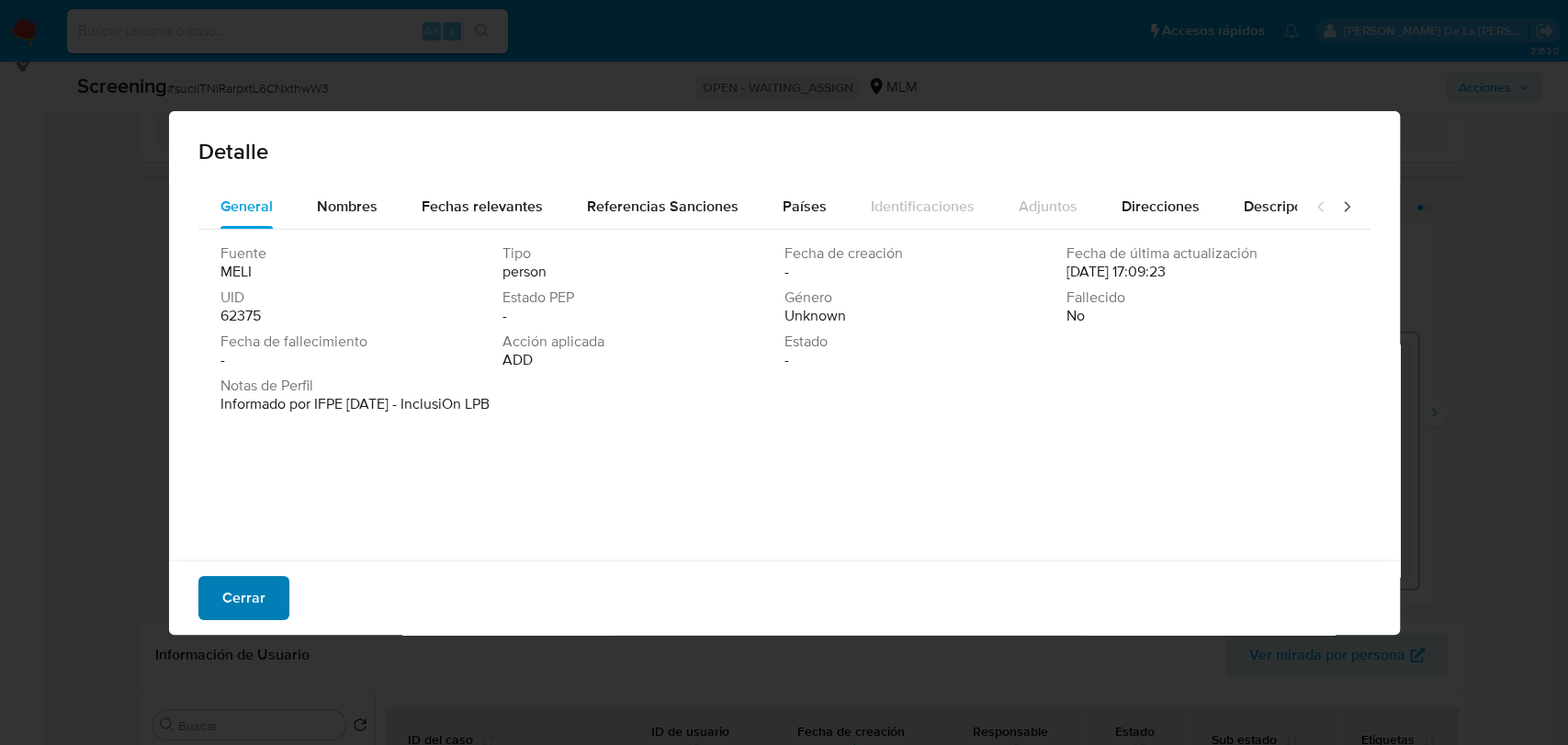
click at [265, 592] on button "Cerrar" at bounding box center [243, 598] width 91 height 44
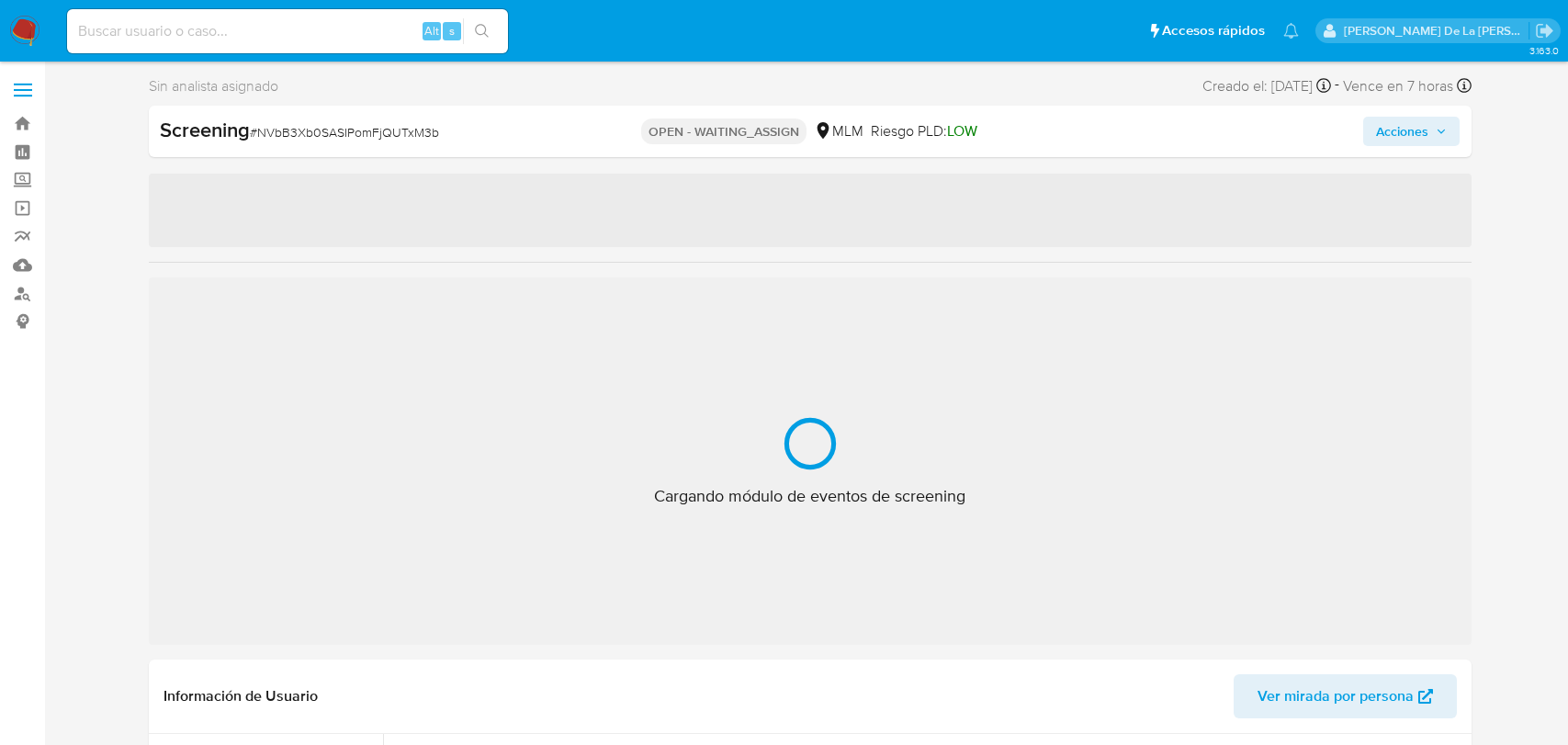
select select "10"
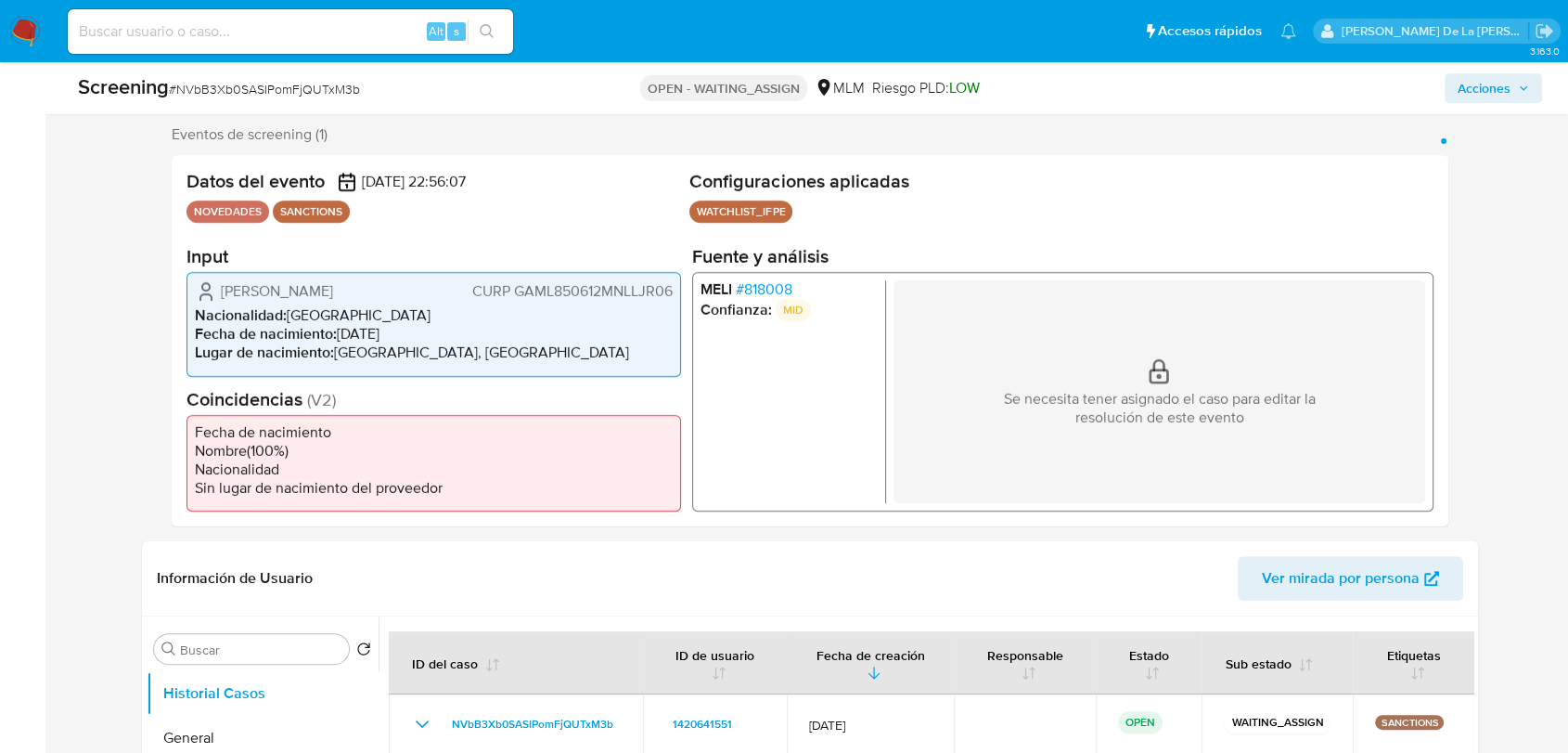
scroll to position [333, 0]
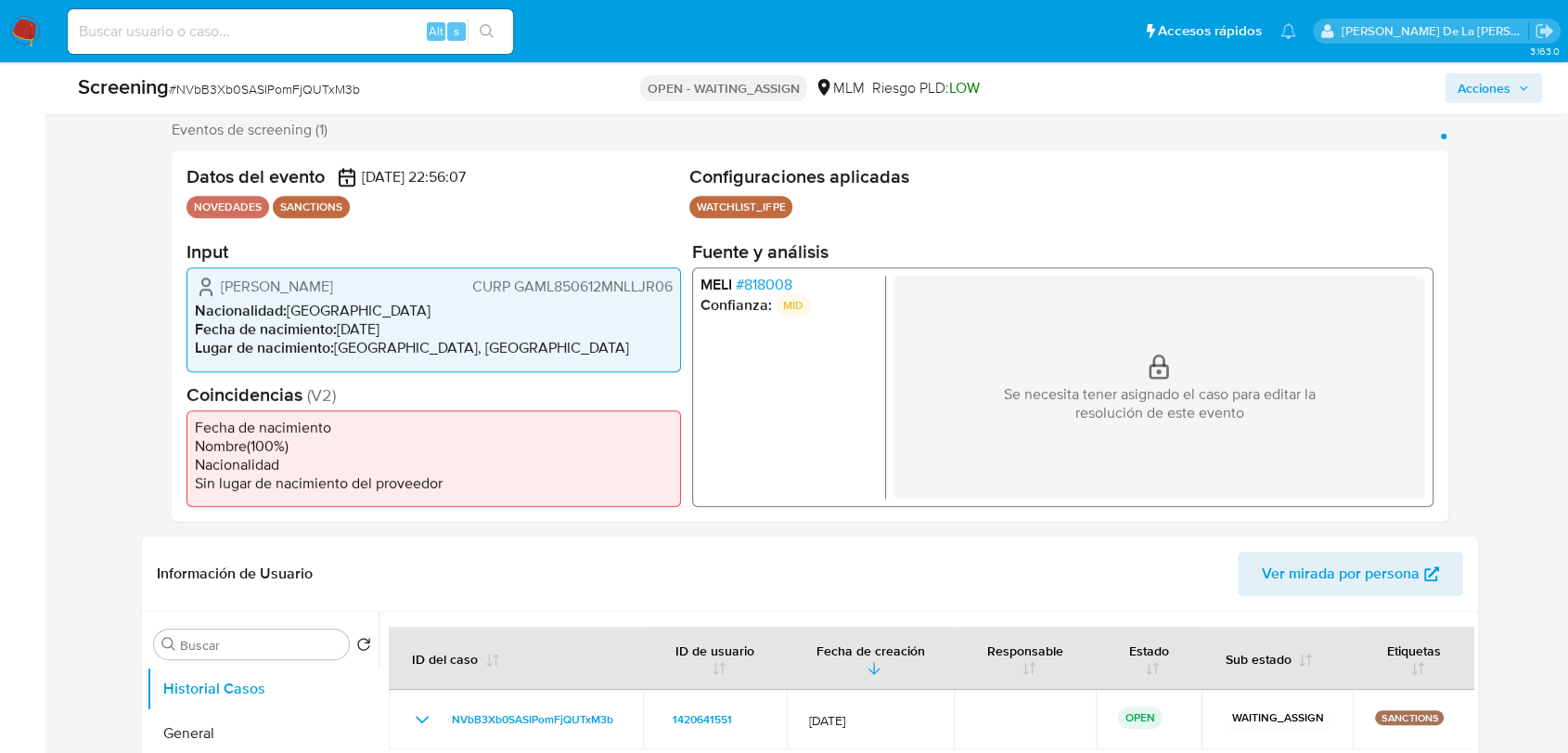
click at [764, 281] on span "# 818008" at bounding box center [764, 285] width 57 height 19
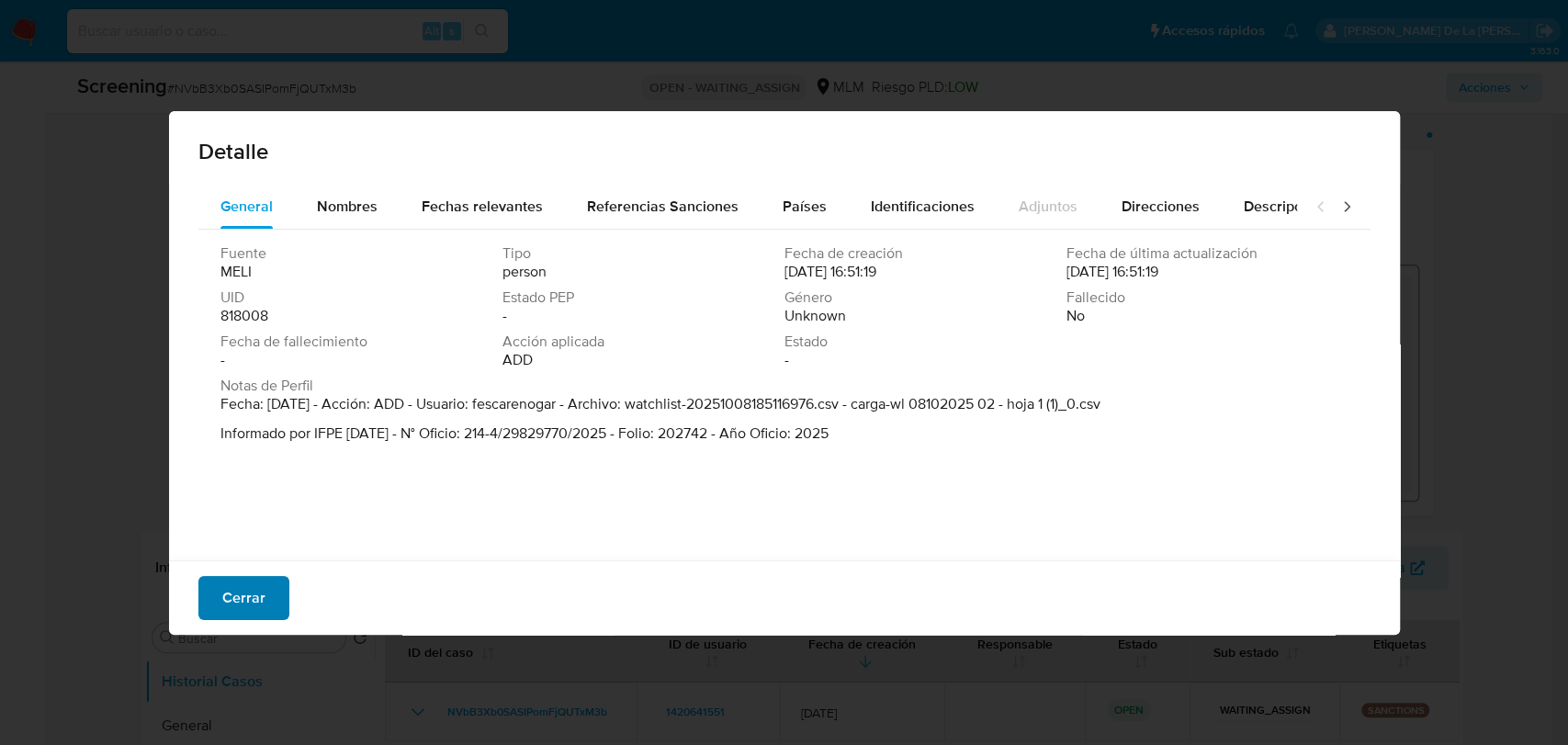
click at [243, 590] on span "Cerrar" at bounding box center [243, 597] width 43 height 40
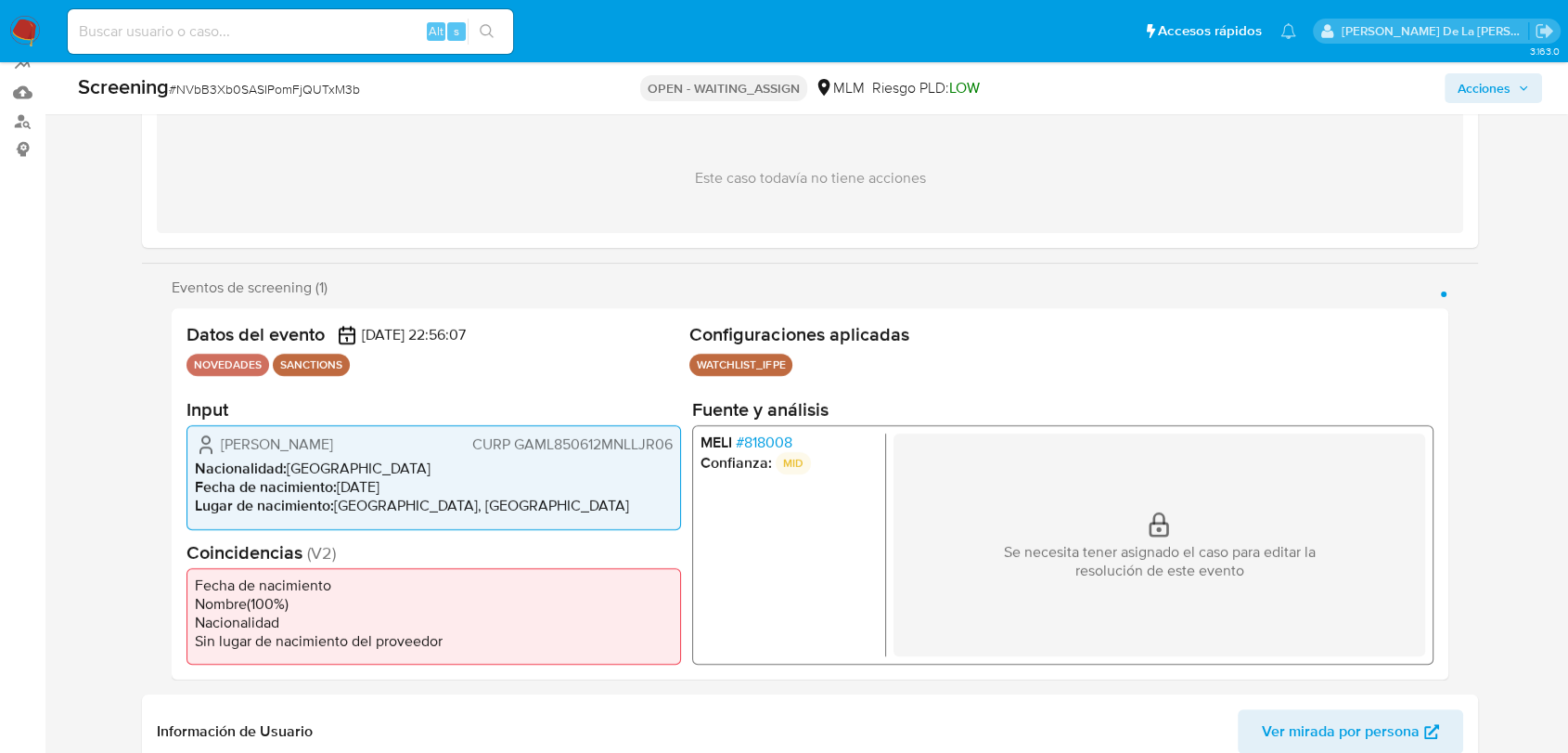
scroll to position [172, 0]
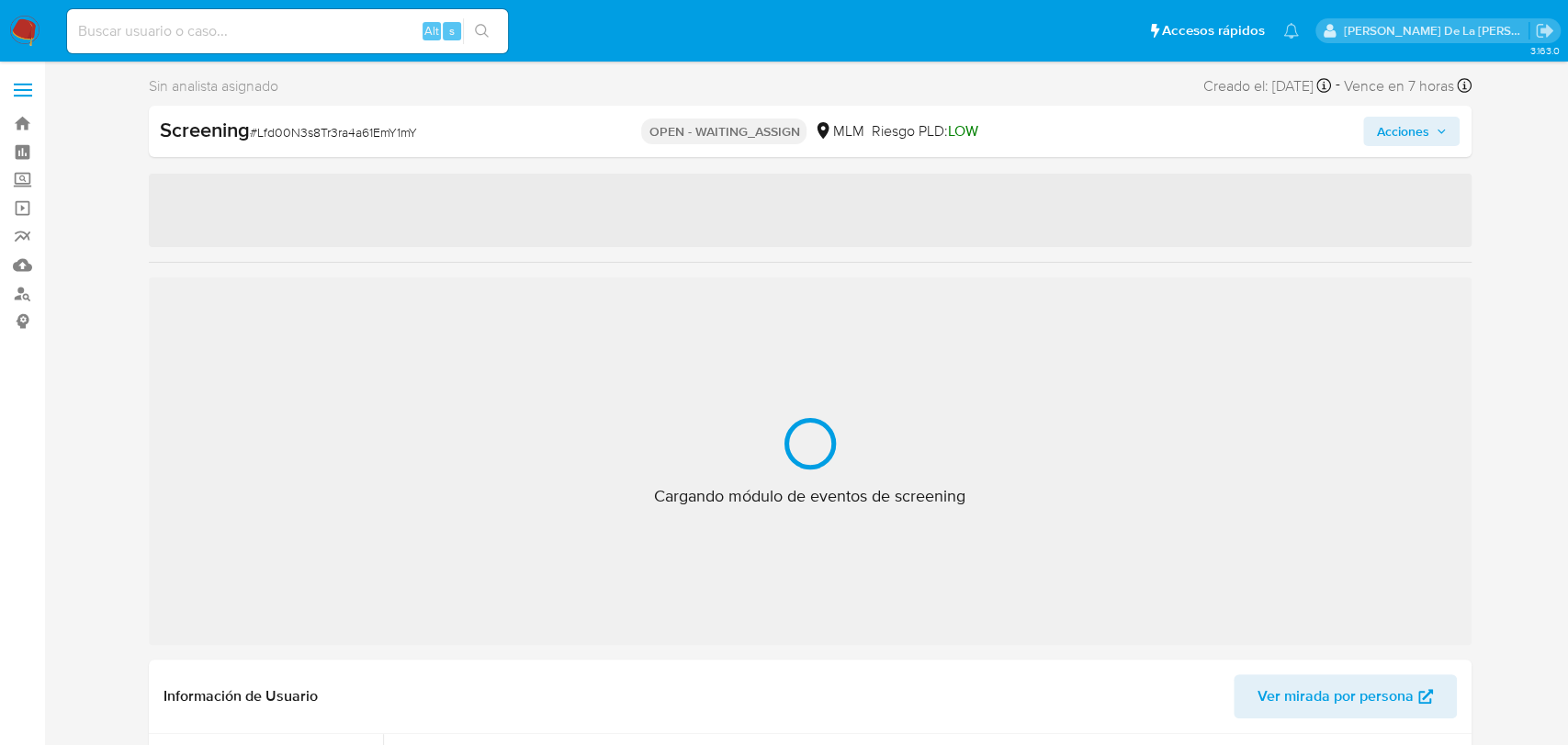
select select "10"
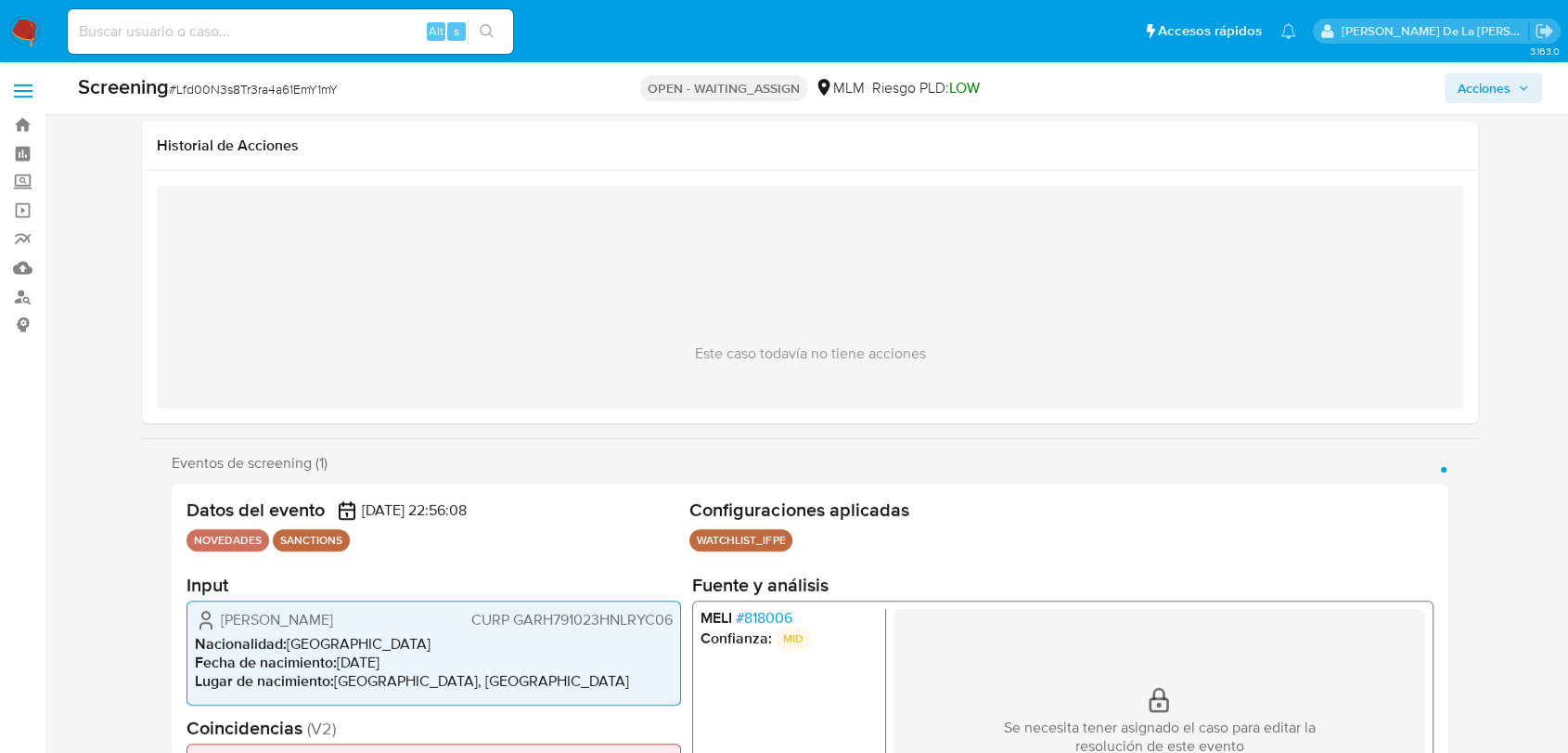
scroll to position [341, 0]
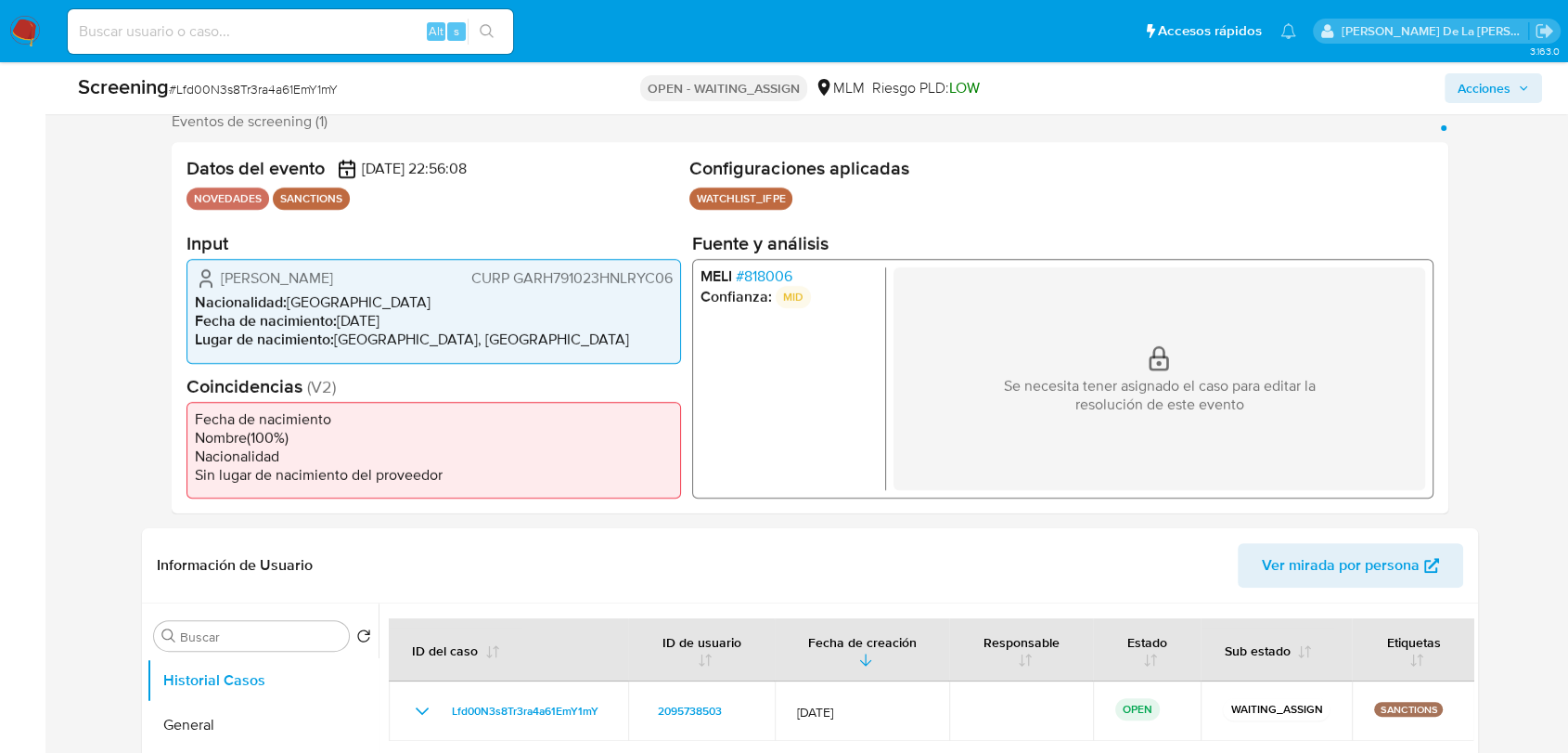
click at [772, 267] on span "# 818006" at bounding box center [764, 276] width 57 height 19
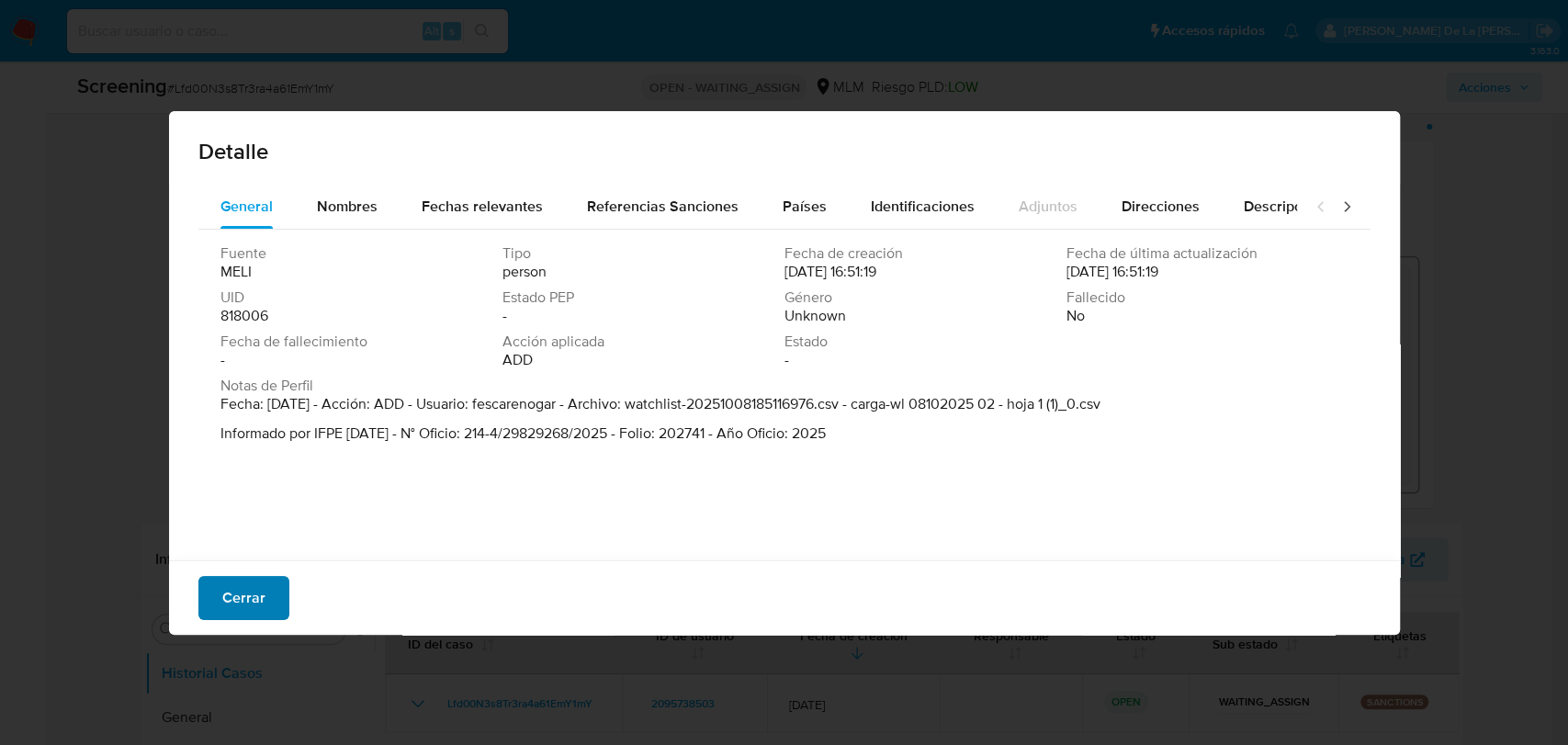
click at [235, 583] on span "Cerrar" at bounding box center [243, 597] width 43 height 40
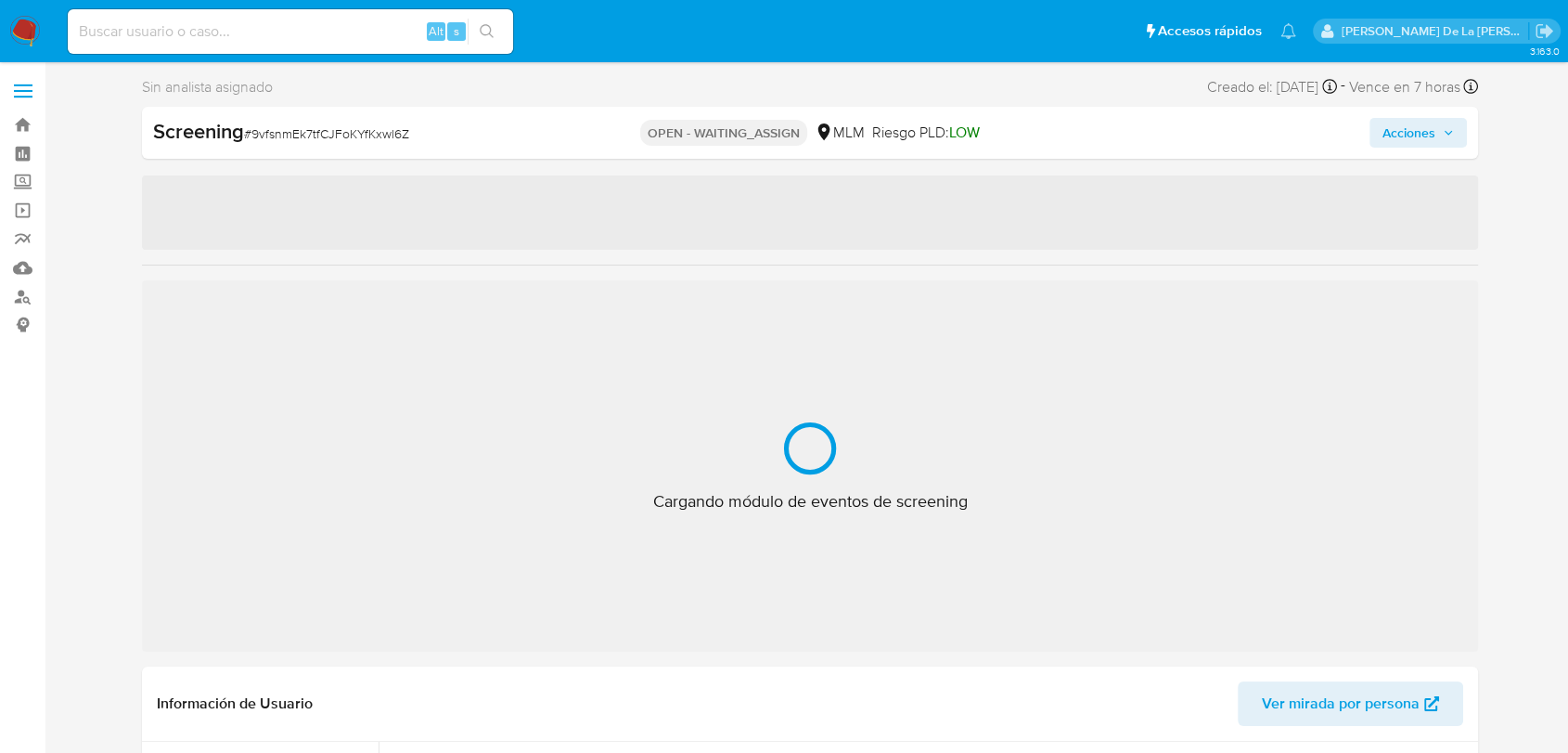
select select "10"
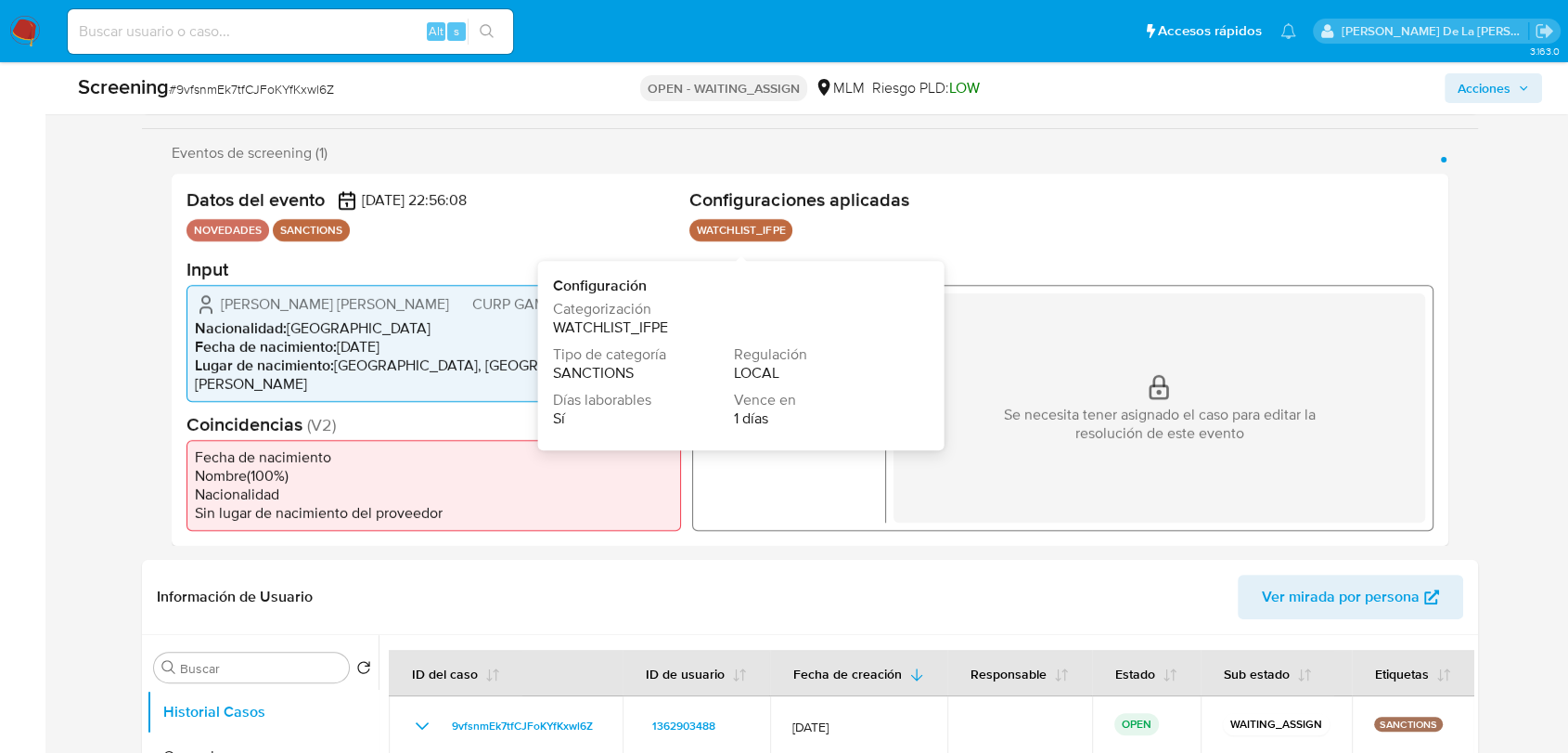
scroll to position [317, 0]
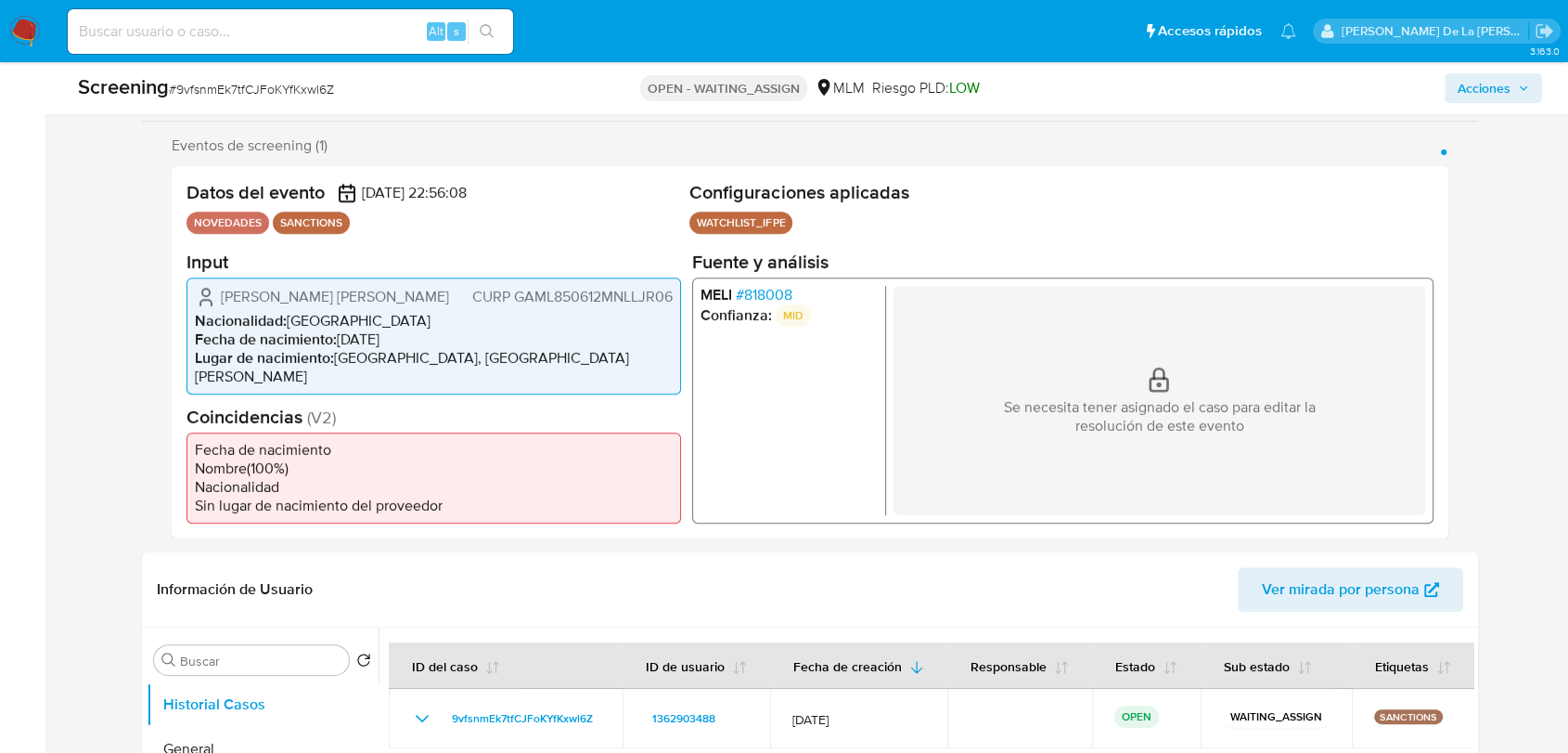
click at [786, 291] on span "# 818008" at bounding box center [764, 294] width 57 height 19
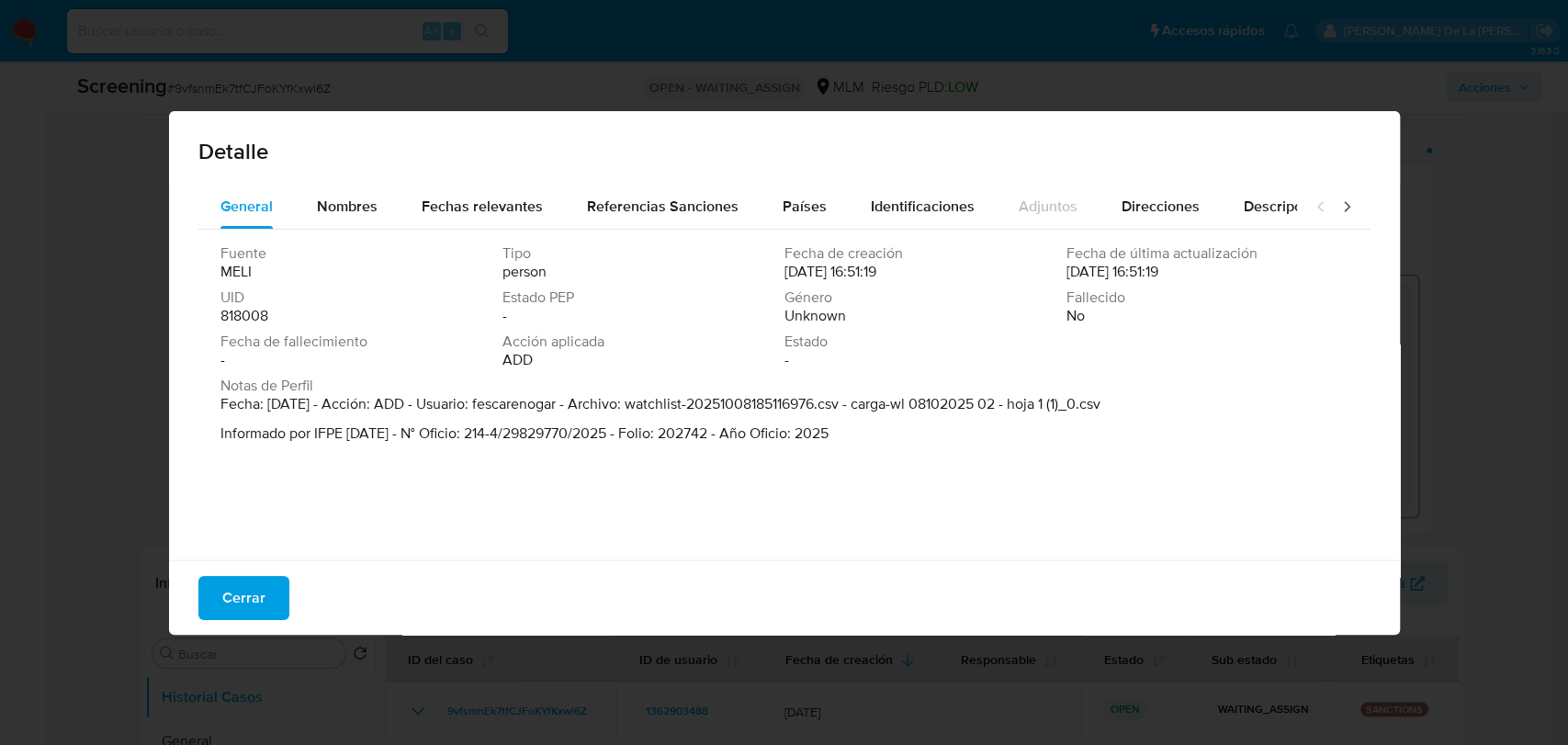
click at [273, 541] on div "Fuente MELI Tipo person Fecha de creación 08/10/2025 16:51:19 Fecha de última a…" at bounding box center [784, 390] width 1172 height 321
click at [246, 567] on div "Cerrar" at bounding box center [784, 598] width 1231 height 75
click at [236, 592] on span "Cerrar" at bounding box center [243, 597] width 43 height 40
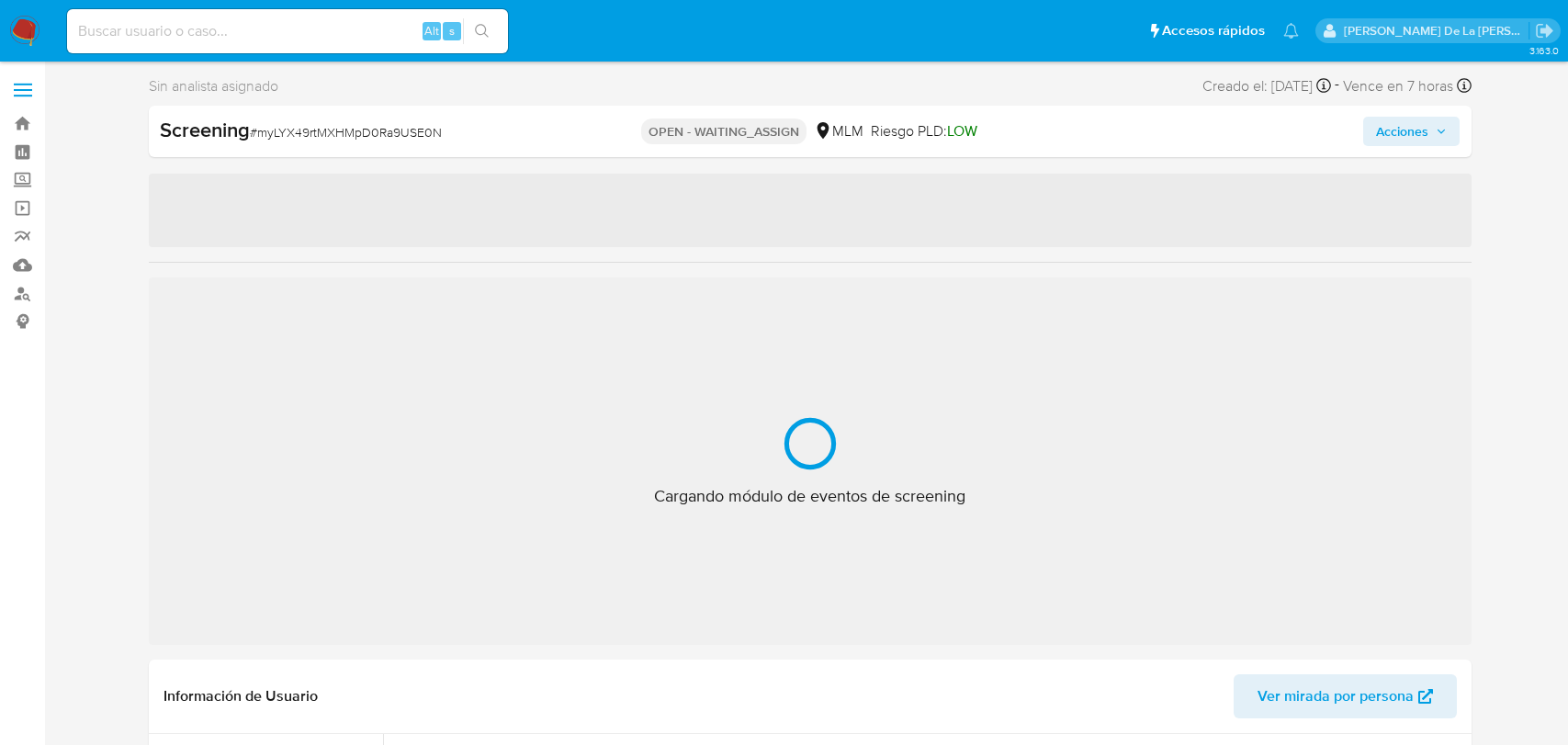
select select "10"
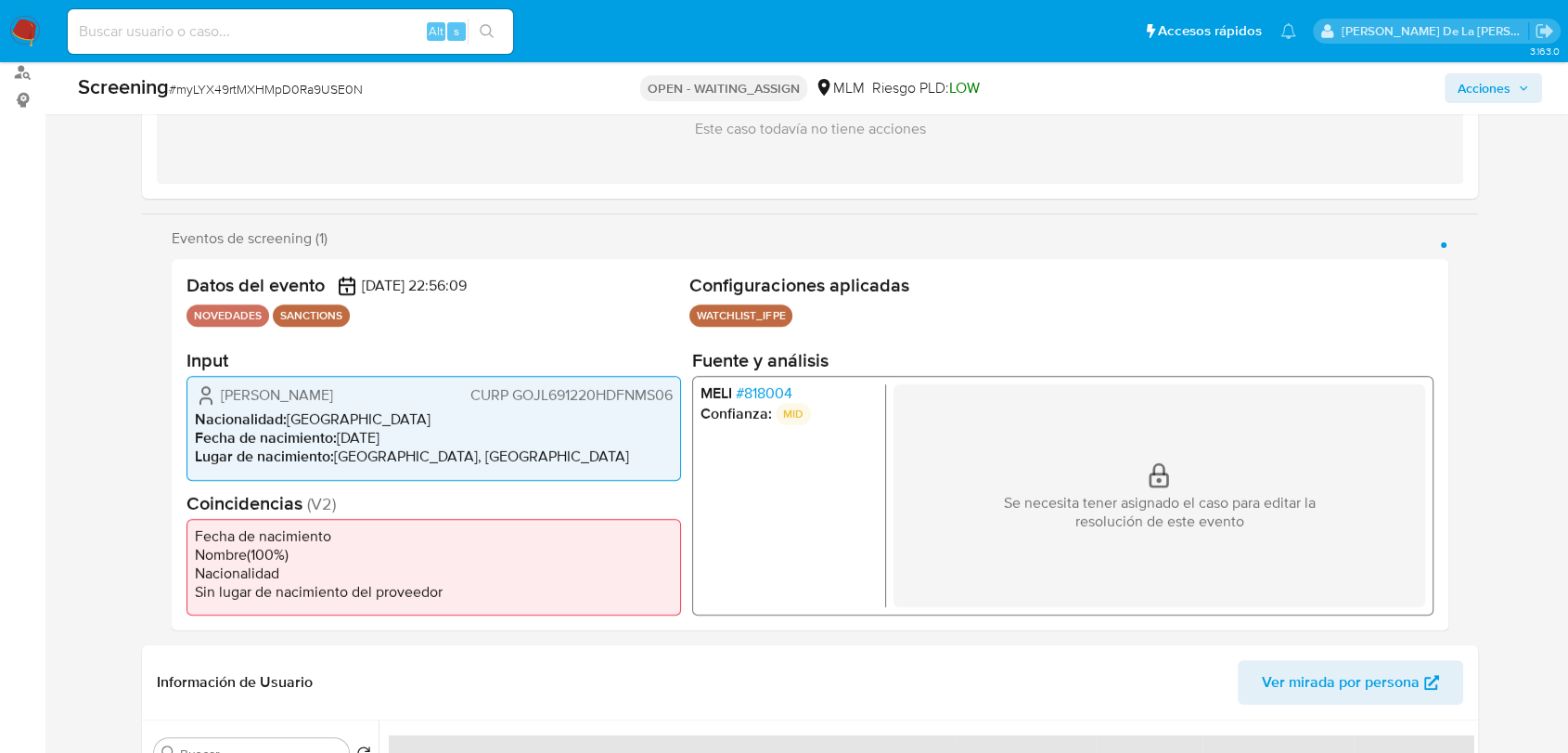
scroll to position [229, 0]
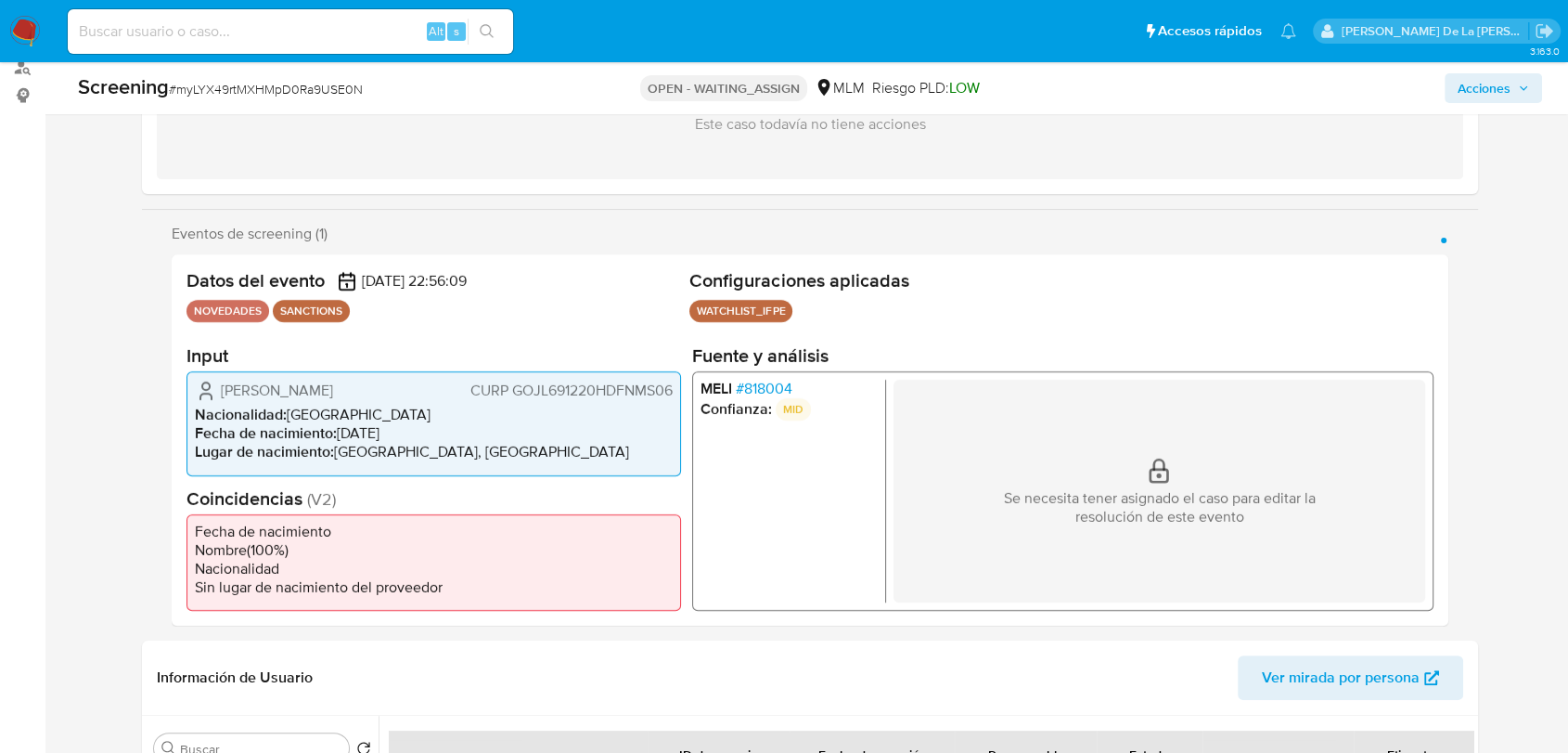
click at [770, 388] on span "# 818004" at bounding box center [764, 389] width 57 height 19
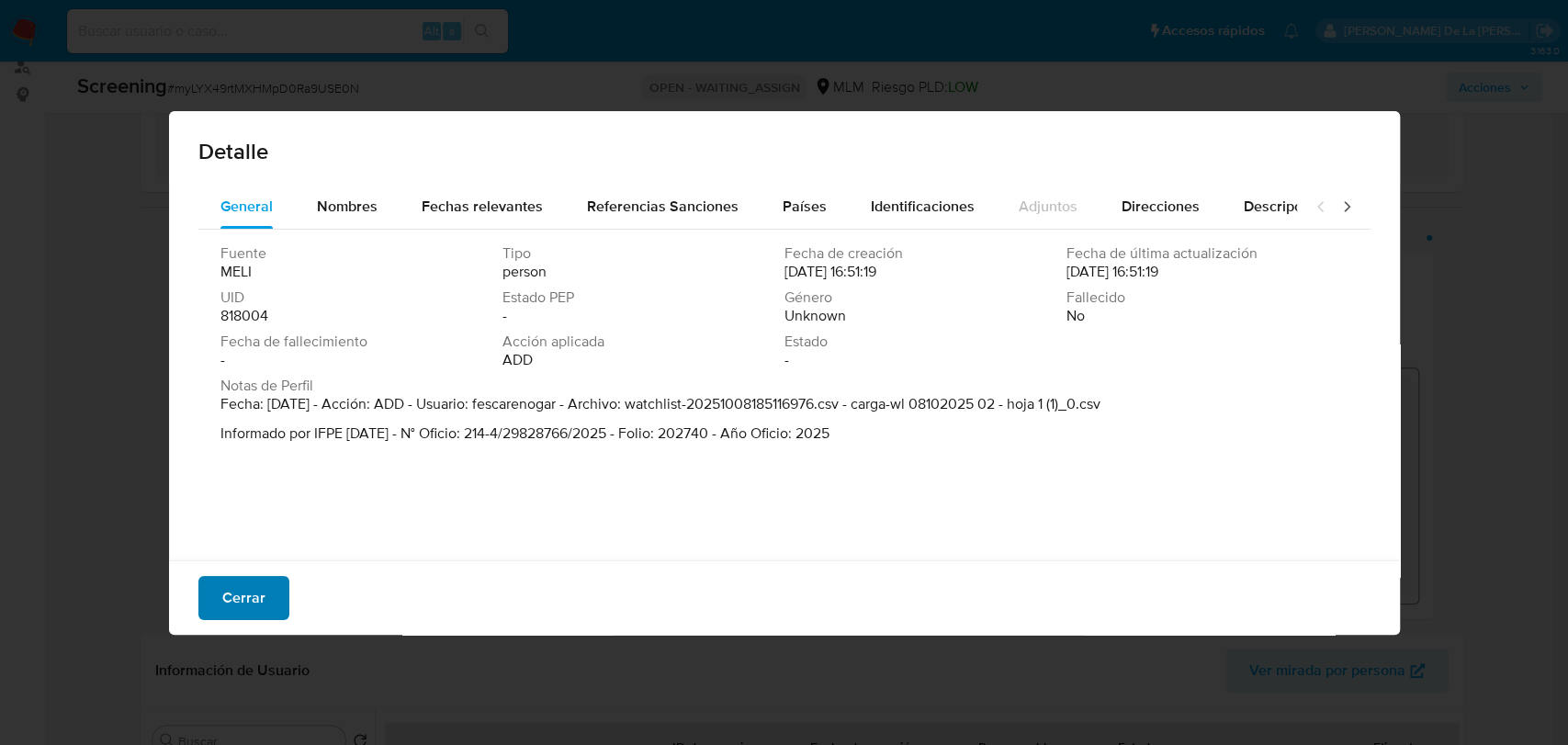
click at [236, 584] on span "Cerrar" at bounding box center [243, 597] width 43 height 40
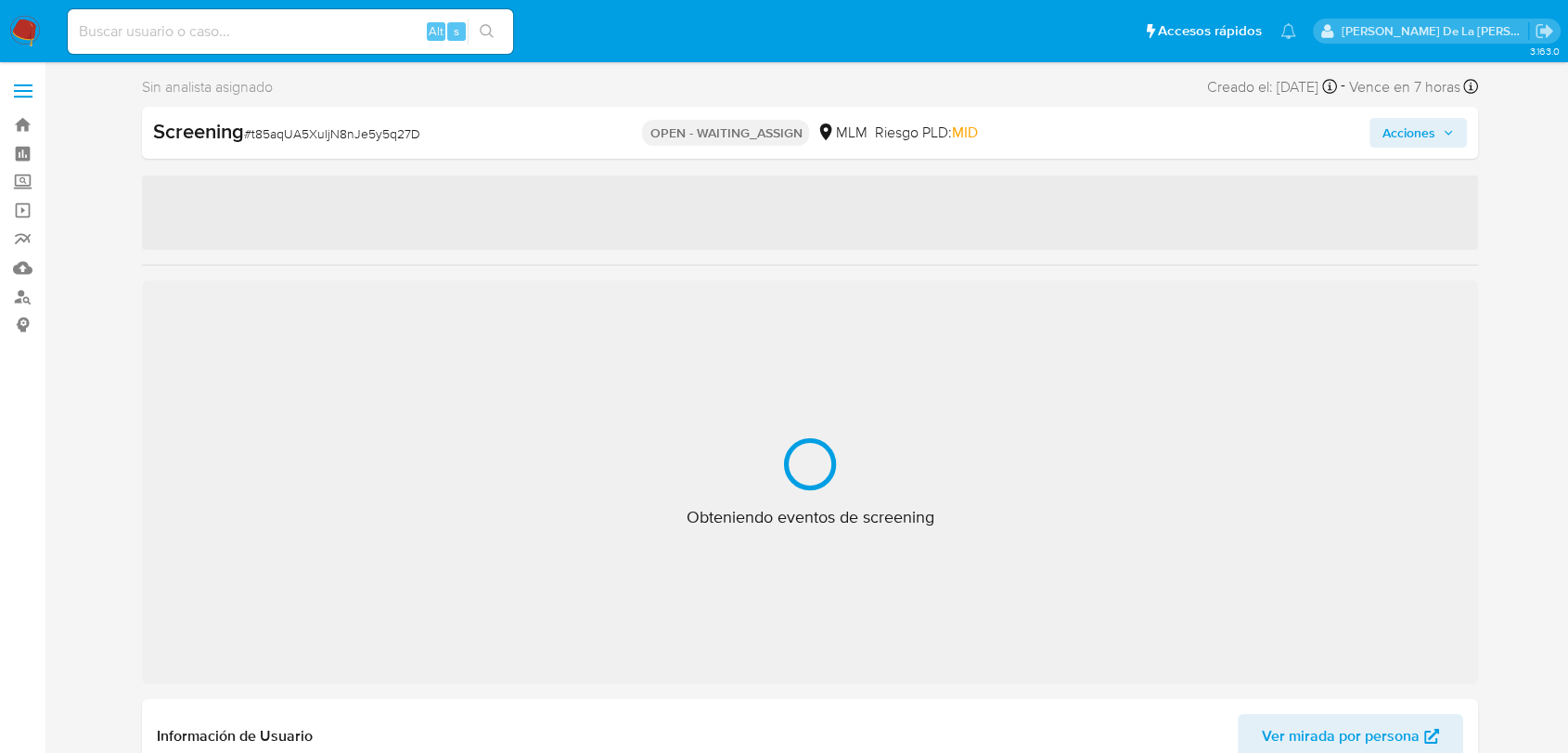
select select "10"
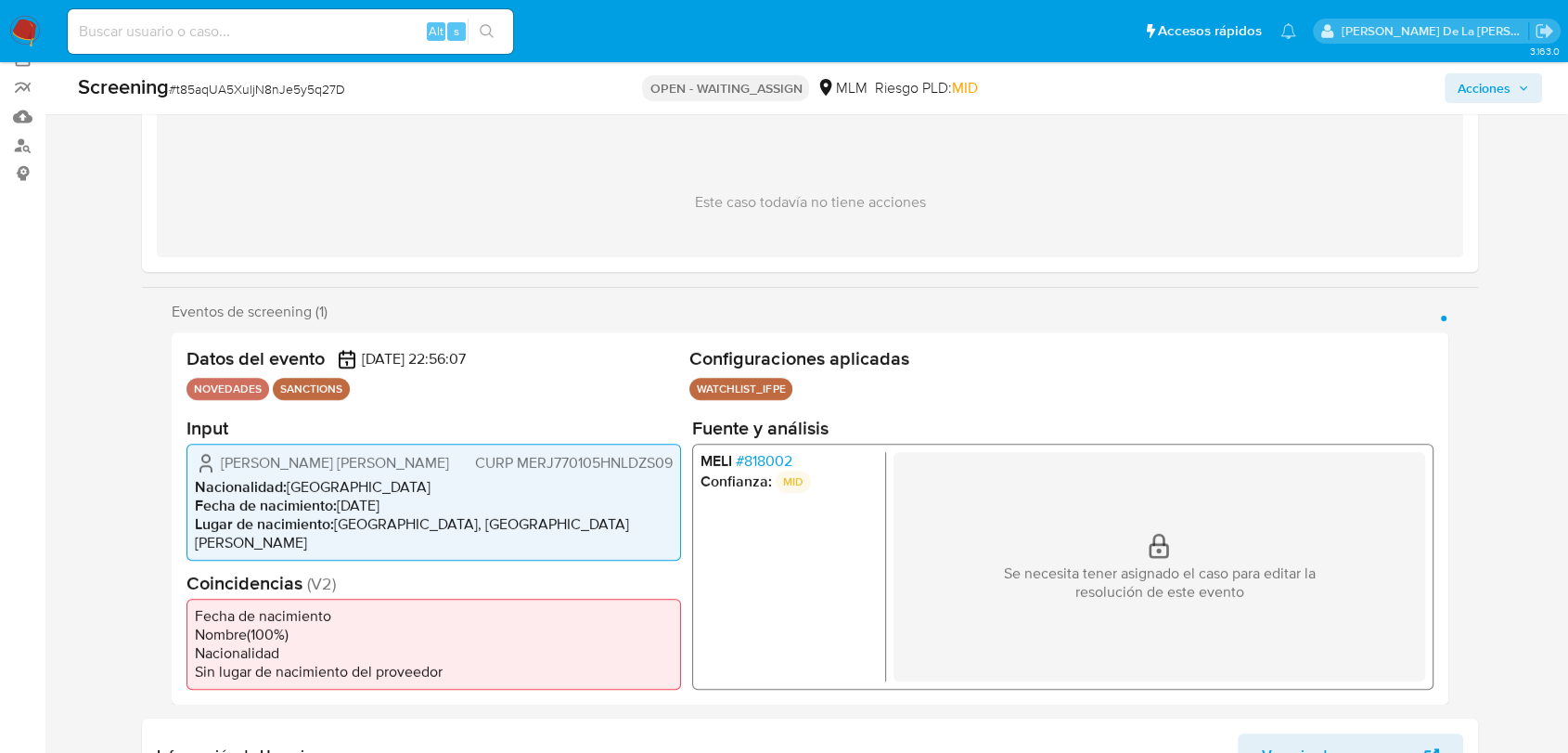
scroll to position [152, 0]
click at [764, 466] on span "# 818002" at bounding box center [764, 459] width 57 height 19
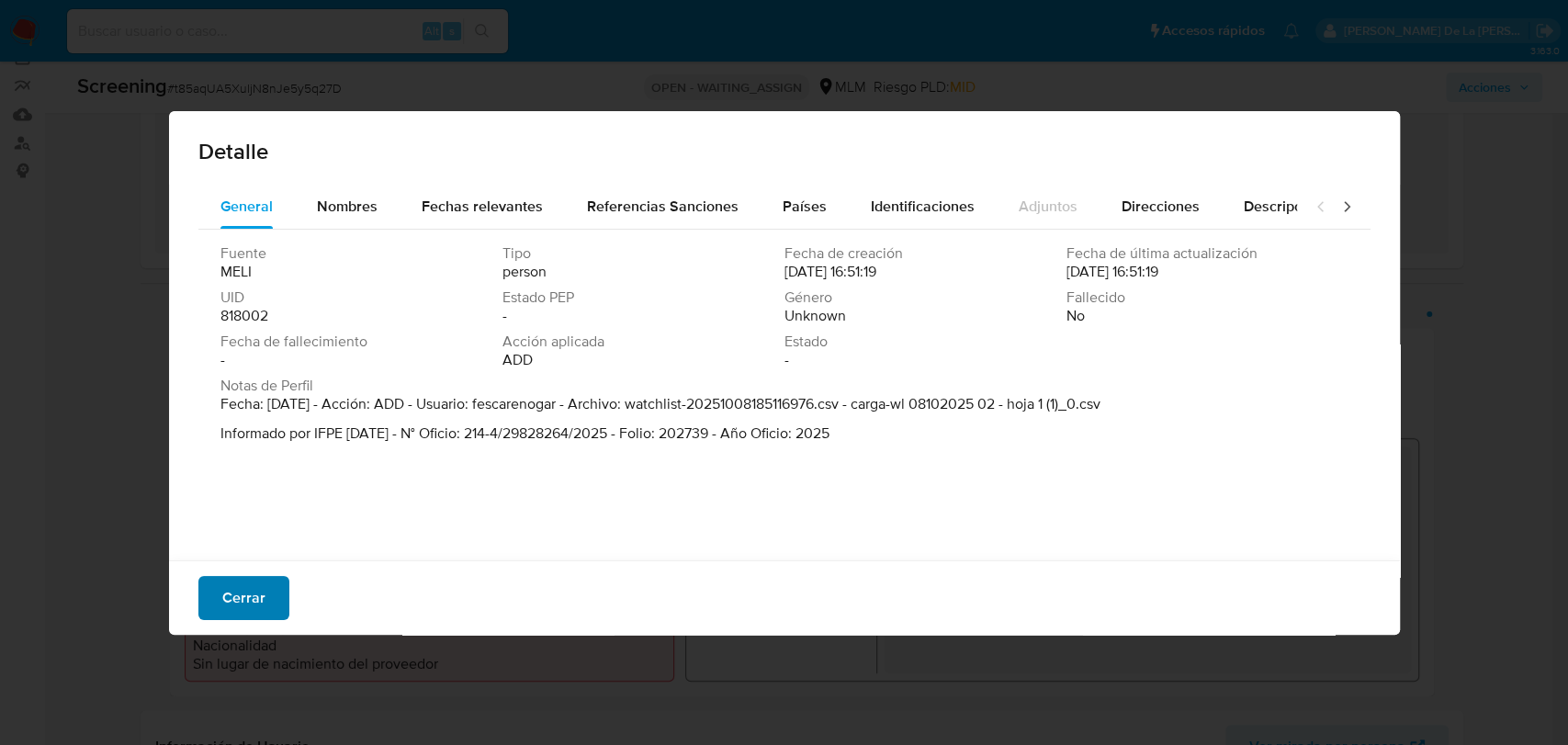
click at [247, 597] on span "Cerrar" at bounding box center [243, 597] width 43 height 40
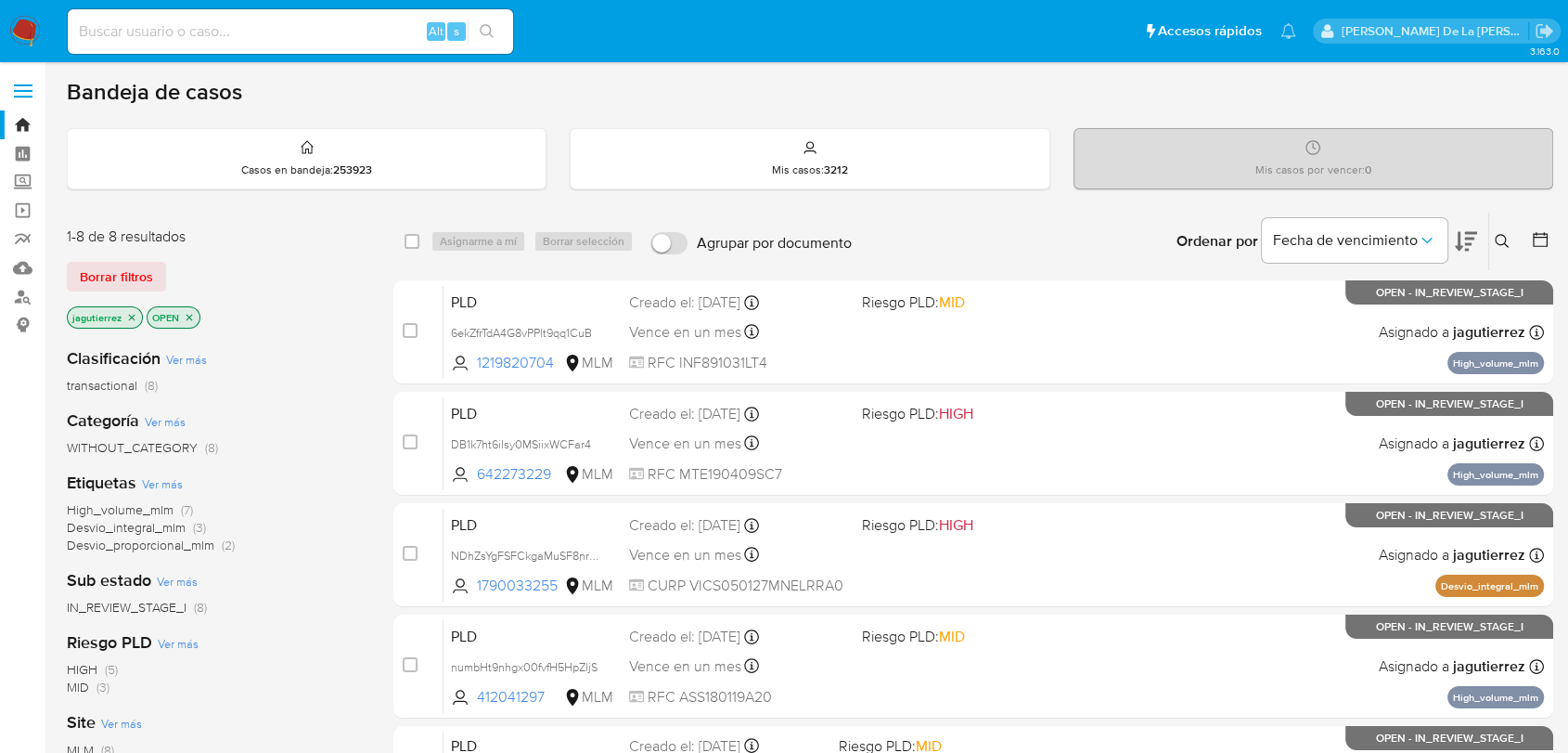
click at [132, 314] on icon "close-filter" at bounding box center [132, 316] width 7 height 7
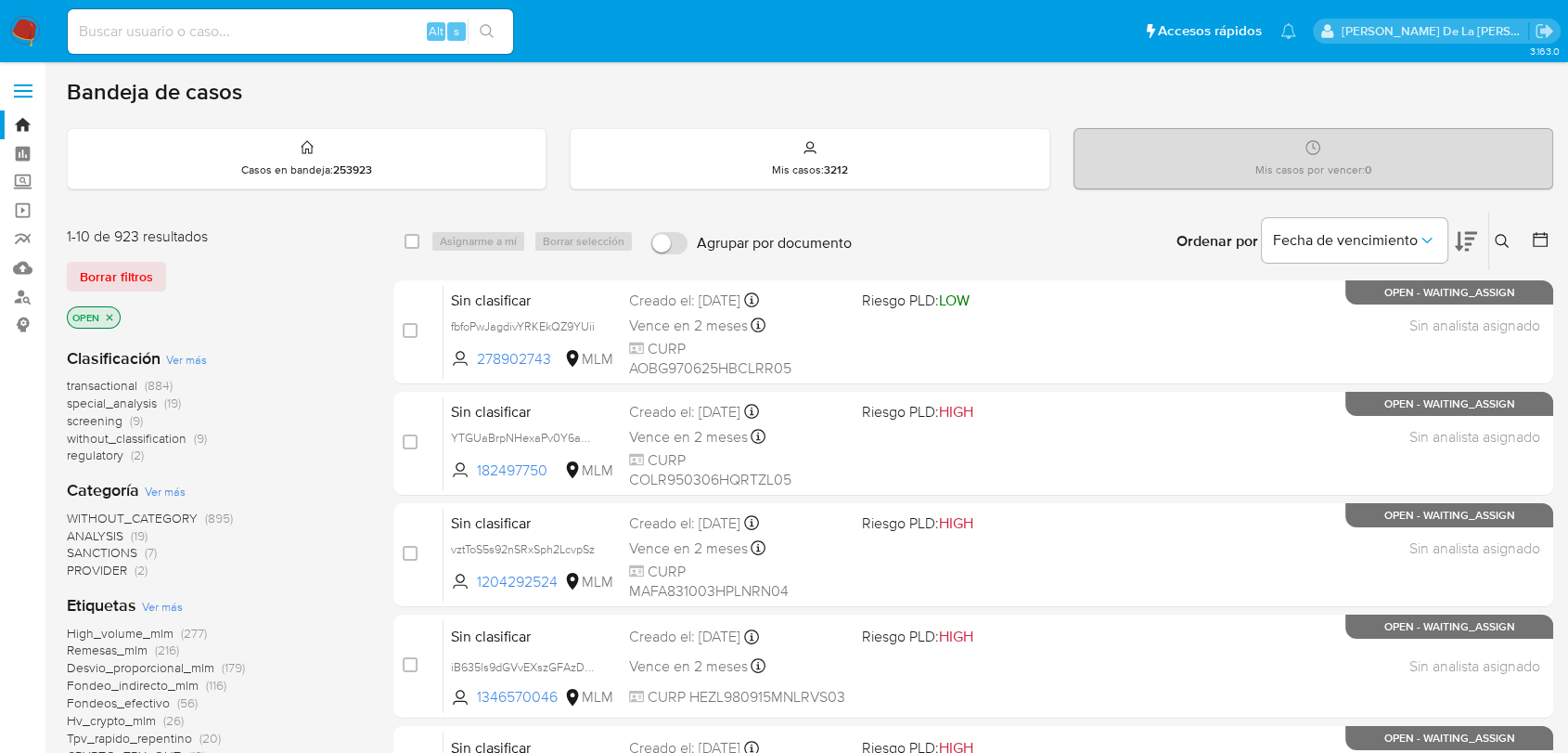
click at [90, 423] on span "screening" at bounding box center [94, 420] width 56 height 19
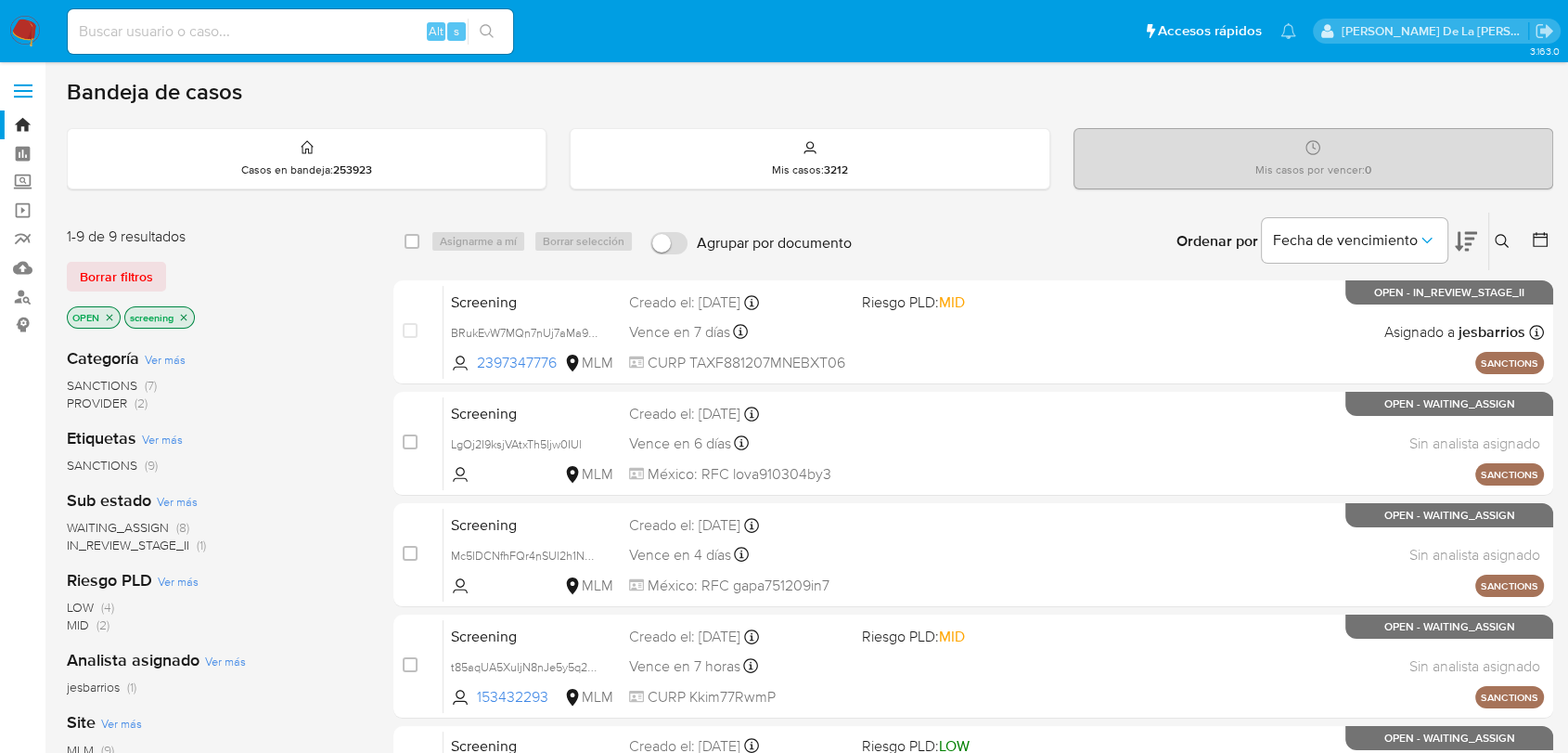
scroll to position [668, 0]
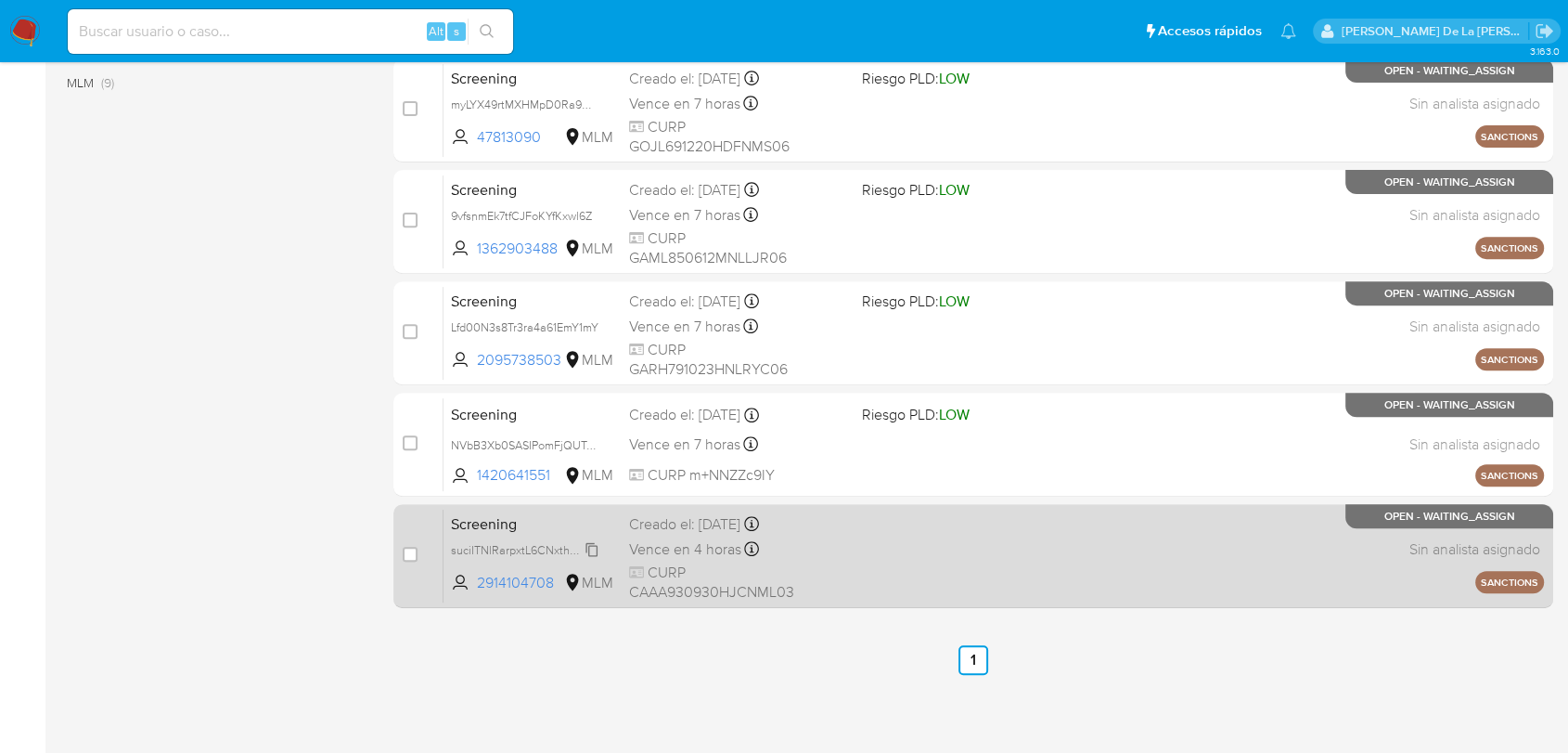
click at [549, 550] on span "suciITNlRarpxtL6CNxthwW3" at bounding box center [523, 549] width 144 height 21
click at [882, 591] on div "Screening suciITNlRarpxtL6CNxthwW3 2914104708 MLM Creado el: 08/10/2025 Creado …" at bounding box center [993, 556] width 1100 height 93
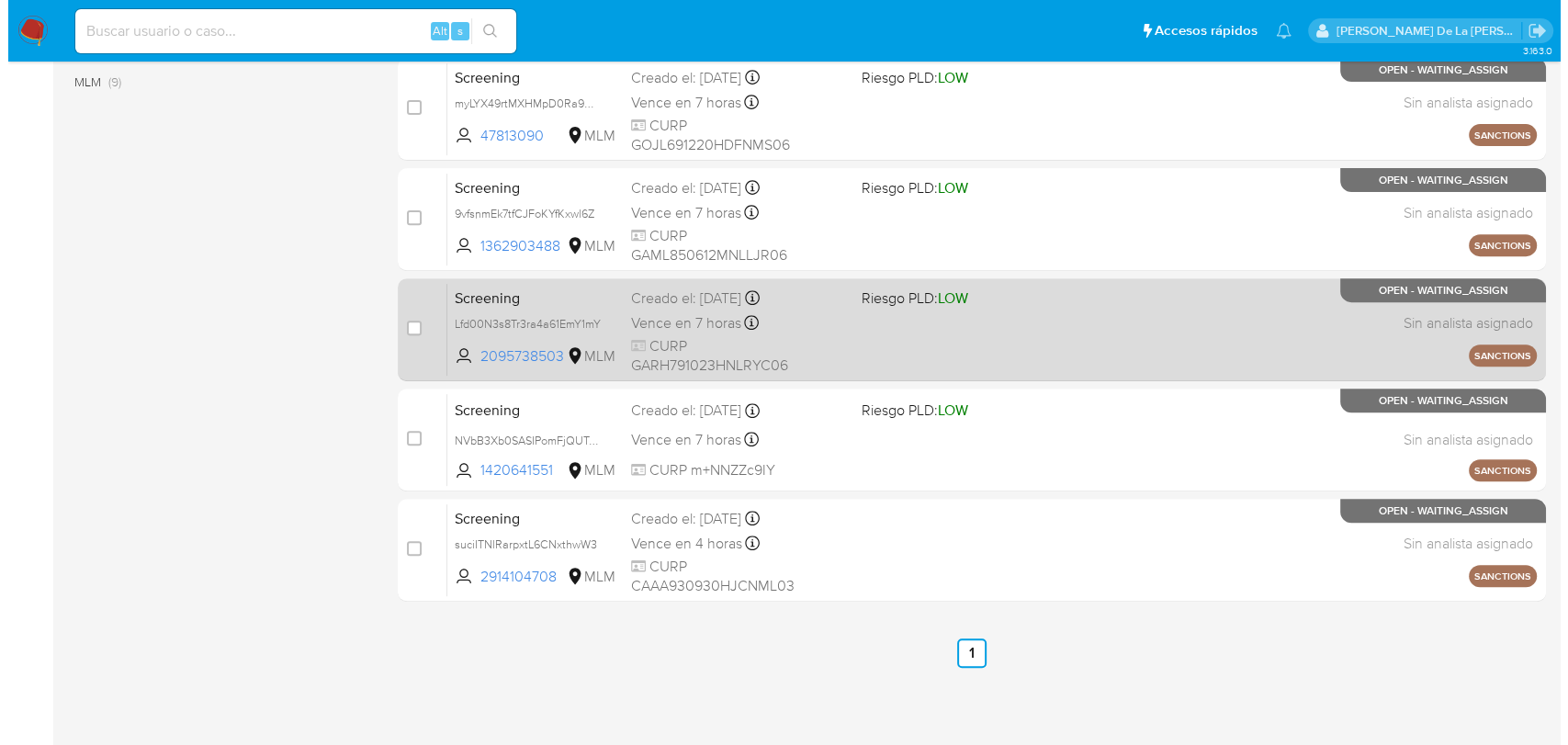
scroll to position [0, 0]
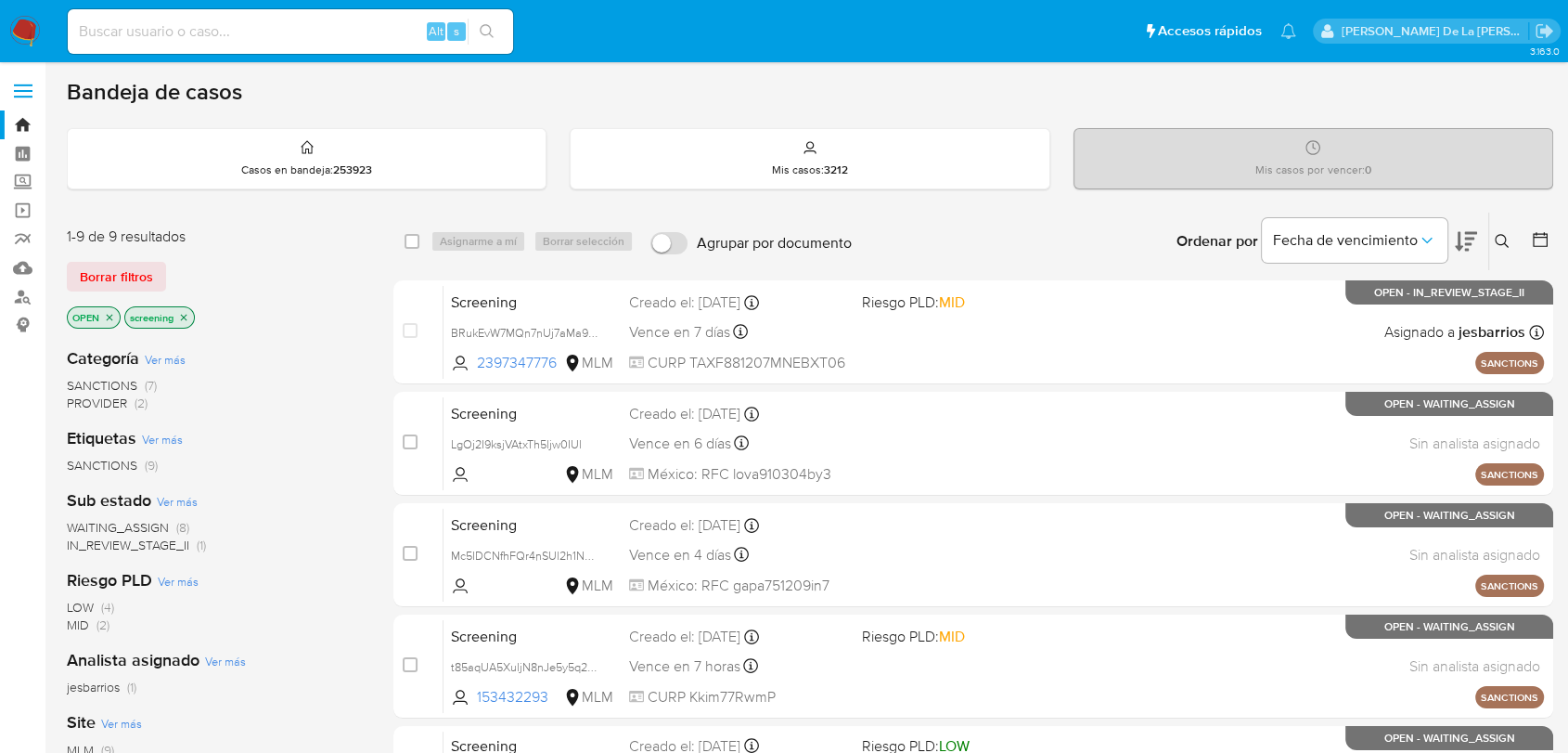
click at [1515, 241] on button at bounding box center [1504, 241] width 31 height 22
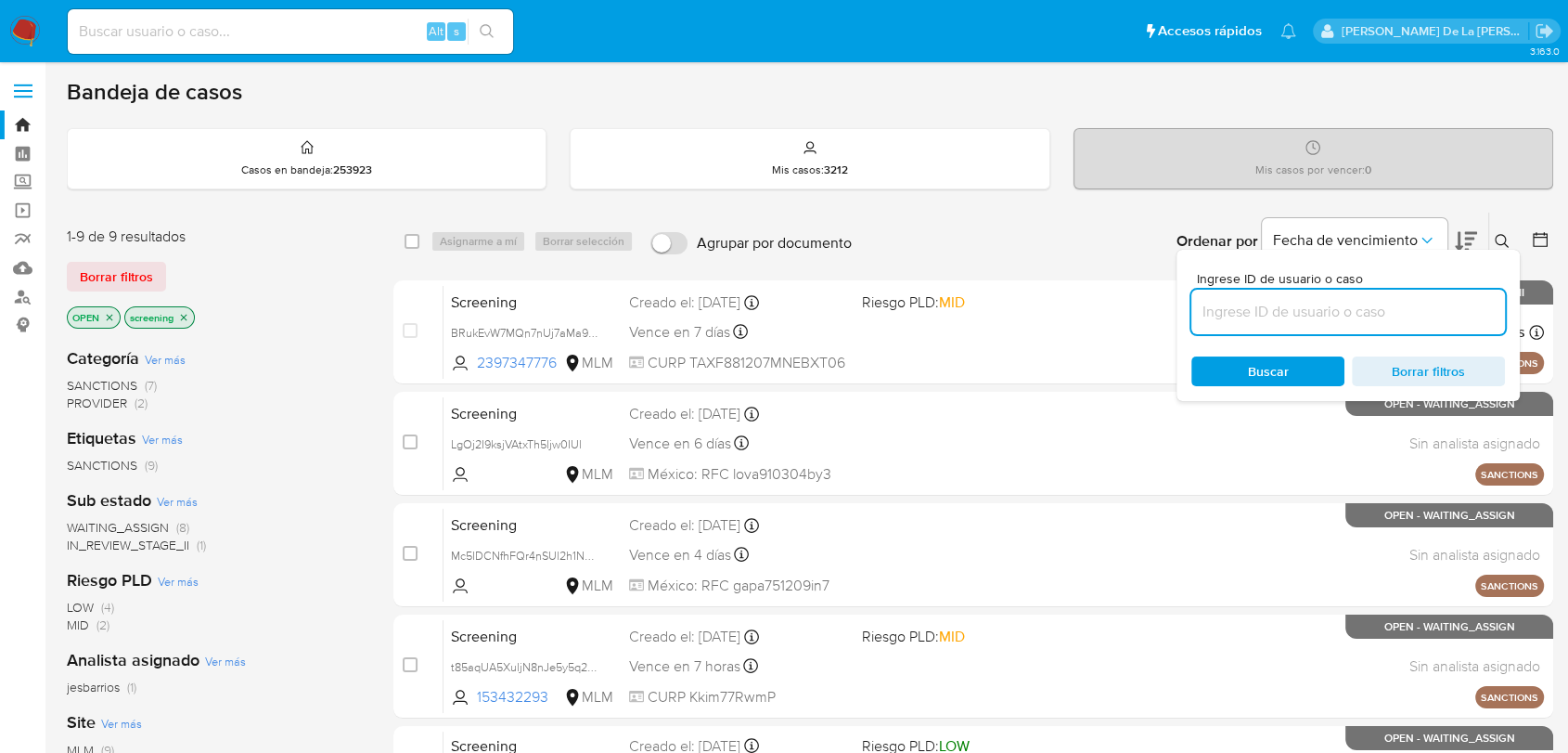
click at [1306, 302] on input at bounding box center [1348, 312] width 313 height 24
type input "rTwfKBFcP2l15pY9X5qbgEjC"
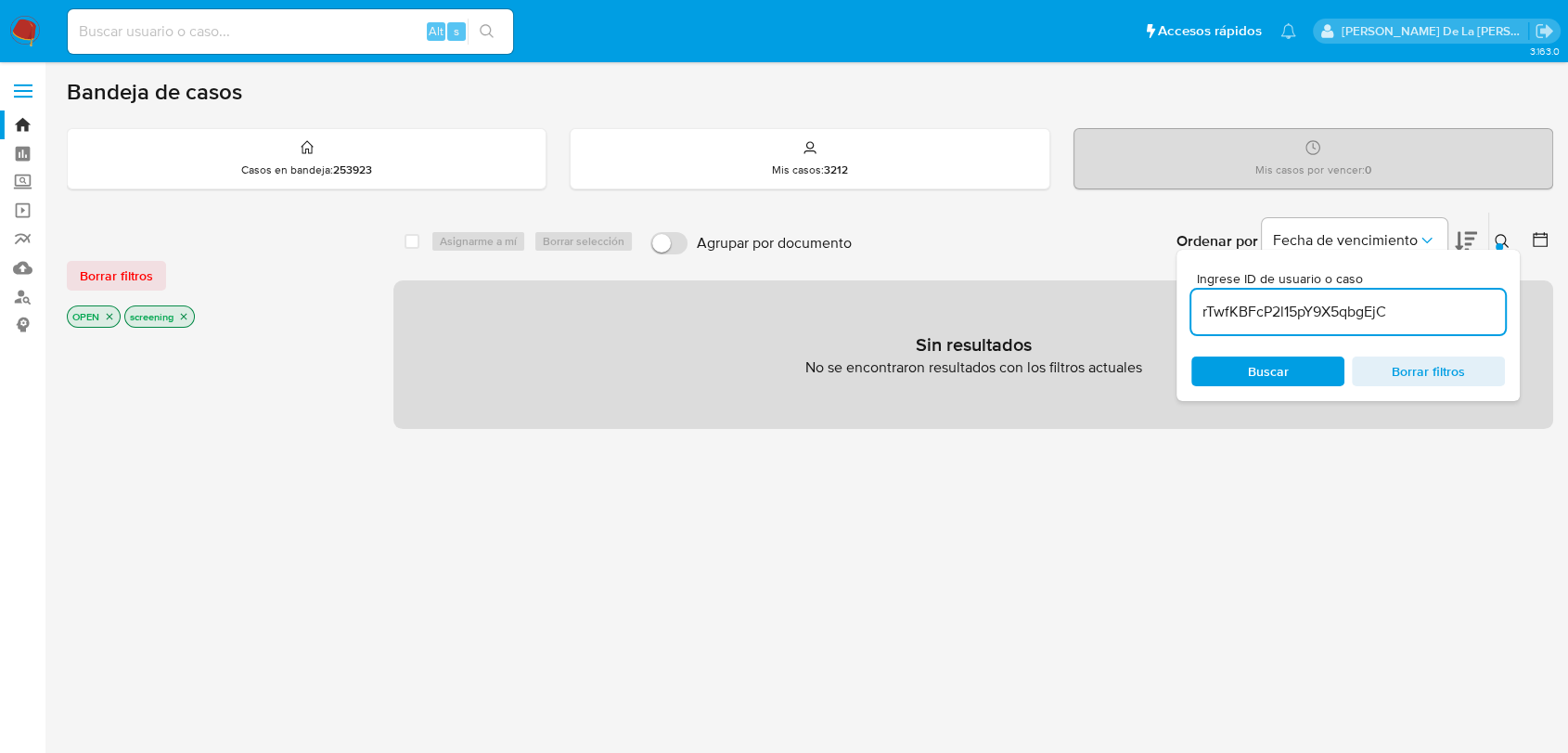
click at [185, 315] on icon "close-filter" at bounding box center [183, 316] width 7 height 7
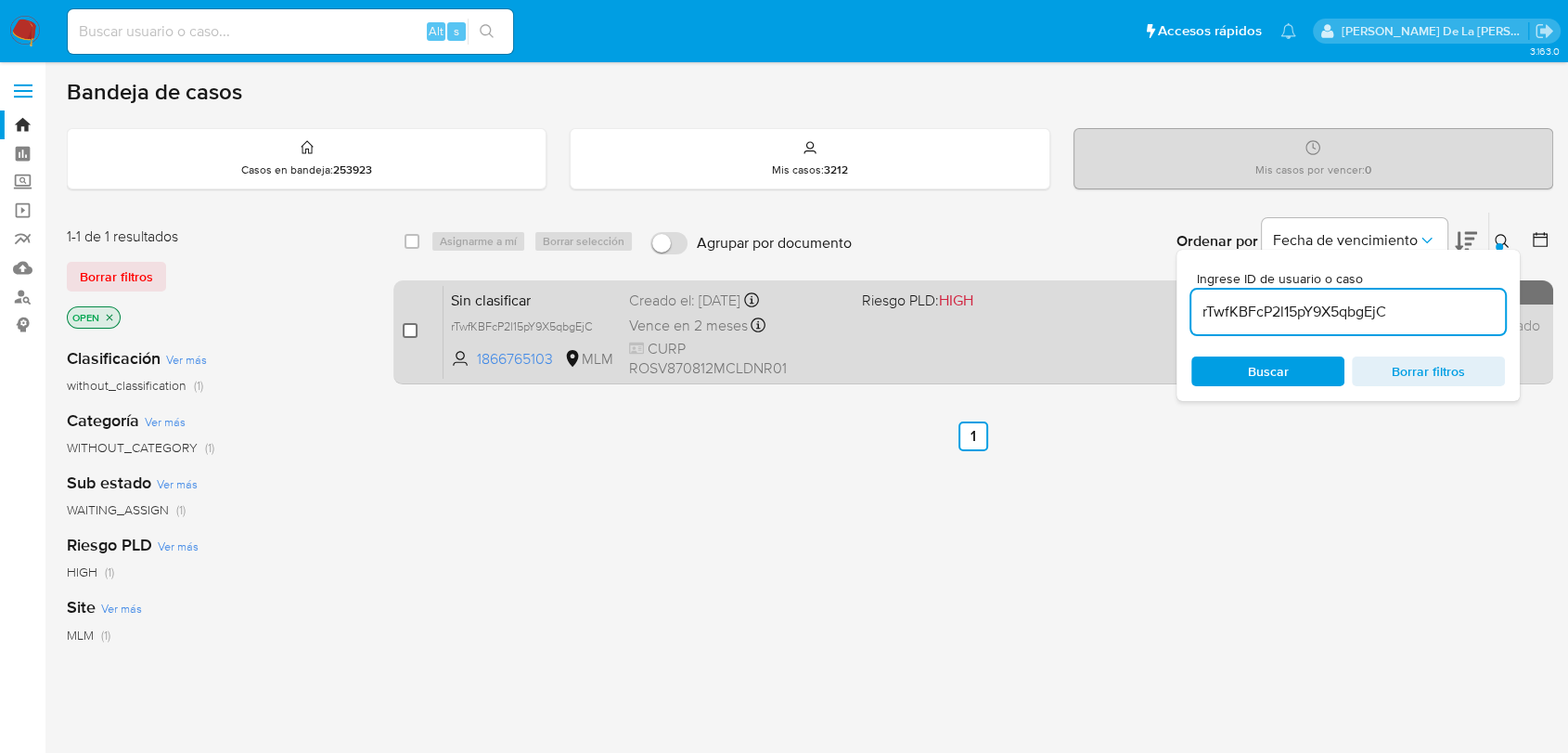
click at [409, 327] on input "checkbox" at bounding box center [410, 330] width 15 height 15
checkbox input "true"
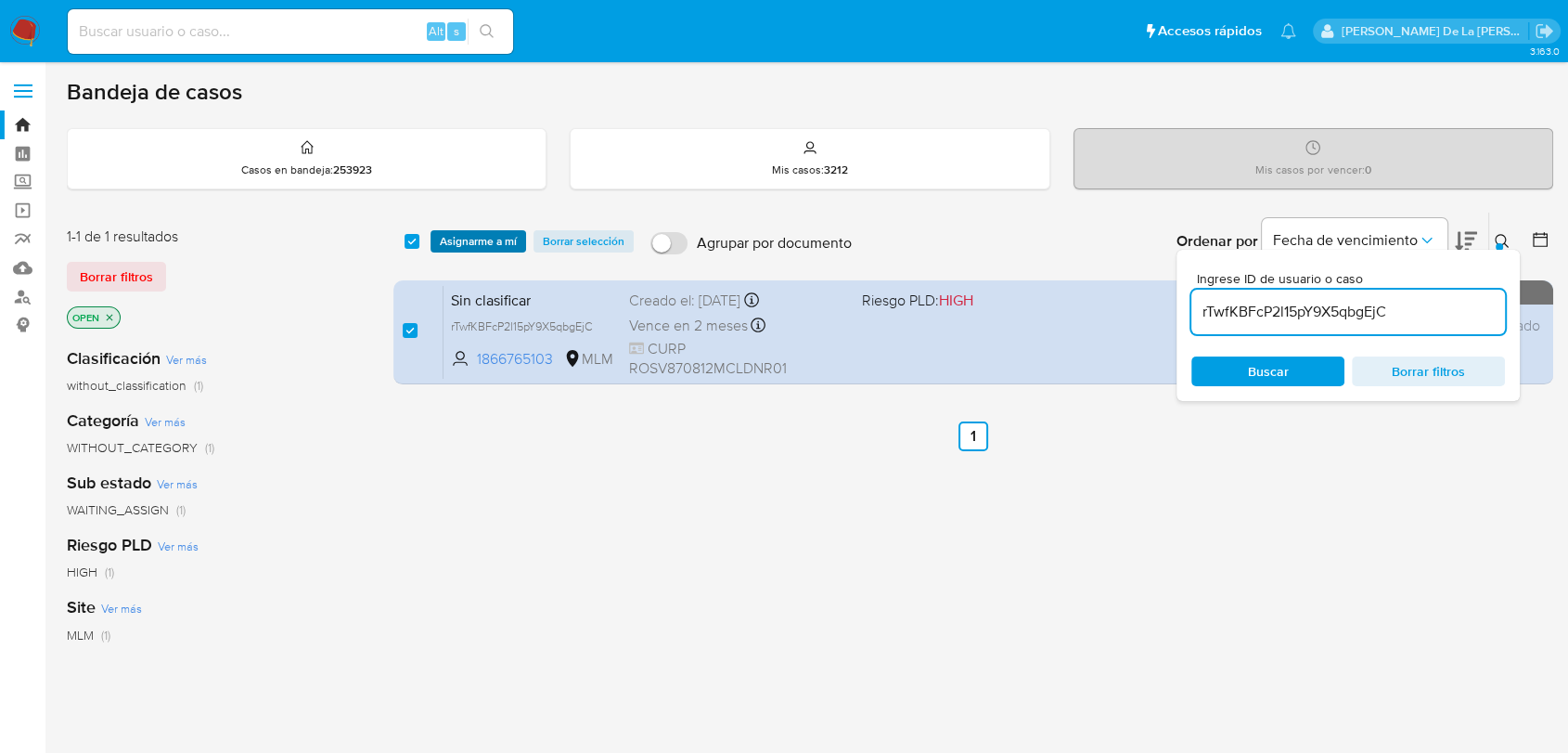
click at [493, 239] on span "Asignarme a mí" at bounding box center [478, 241] width 77 height 19
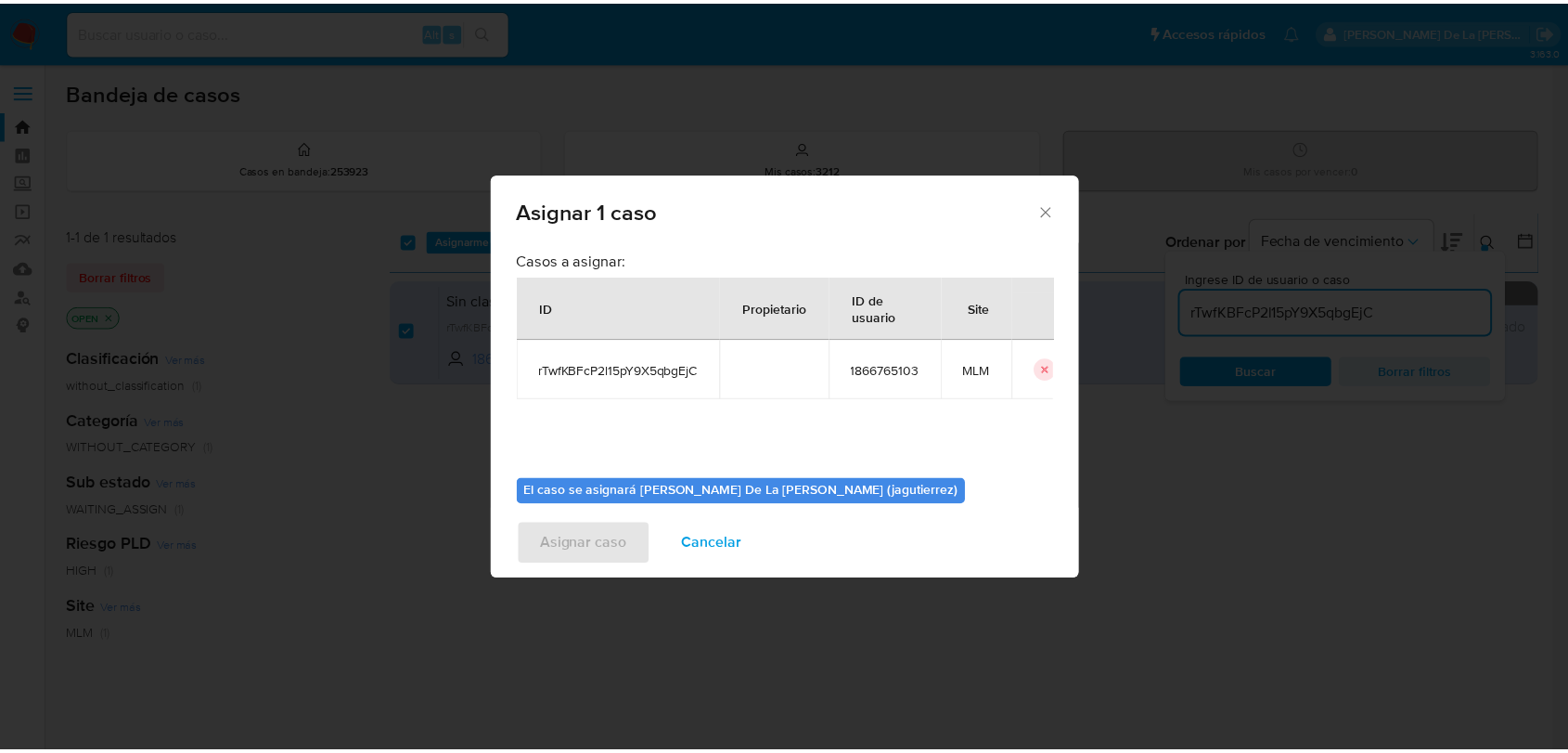
scroll to position [95, 0]
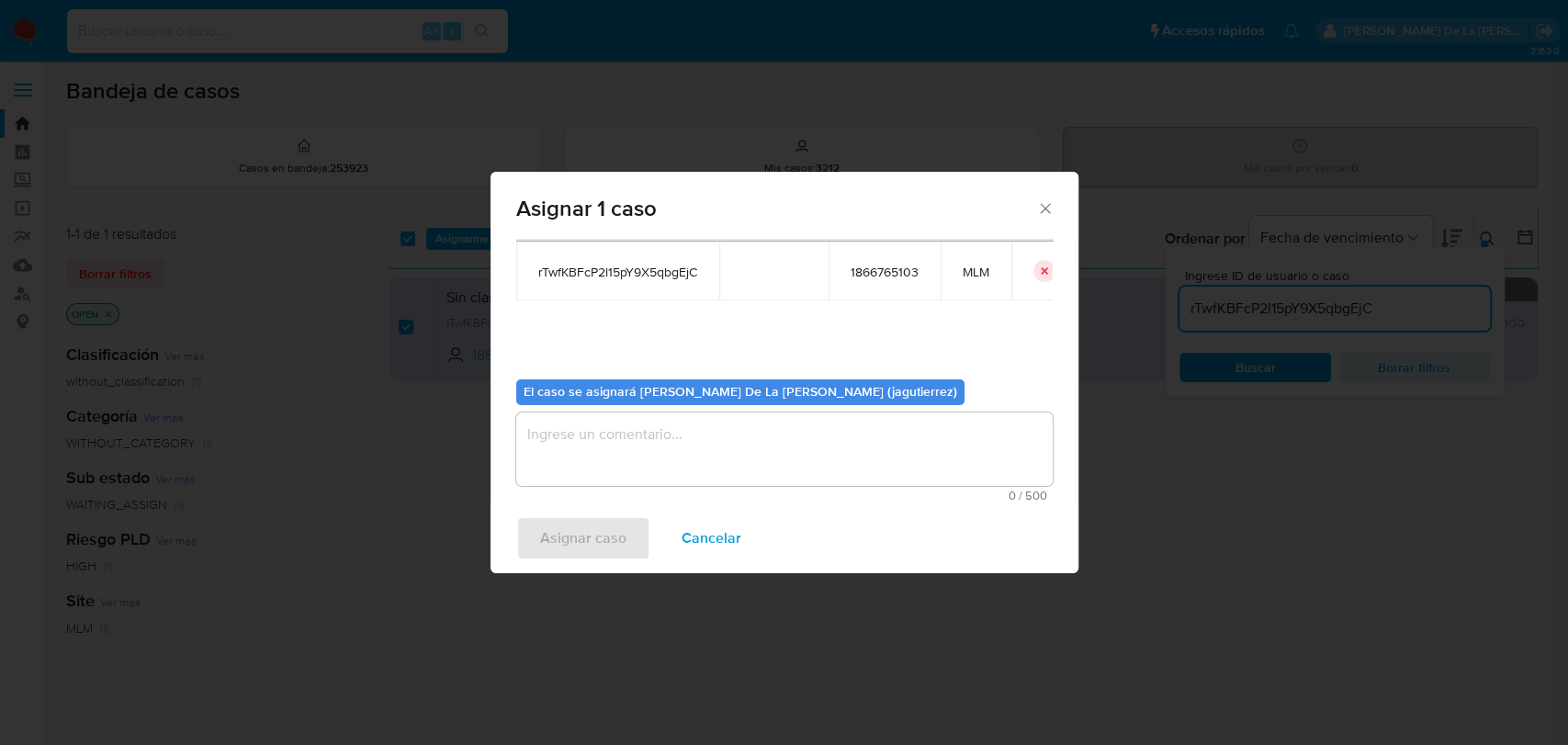
click at [614, 446] on textarea "assign-modal" at bounding box center [784, 449] width 536 height 74
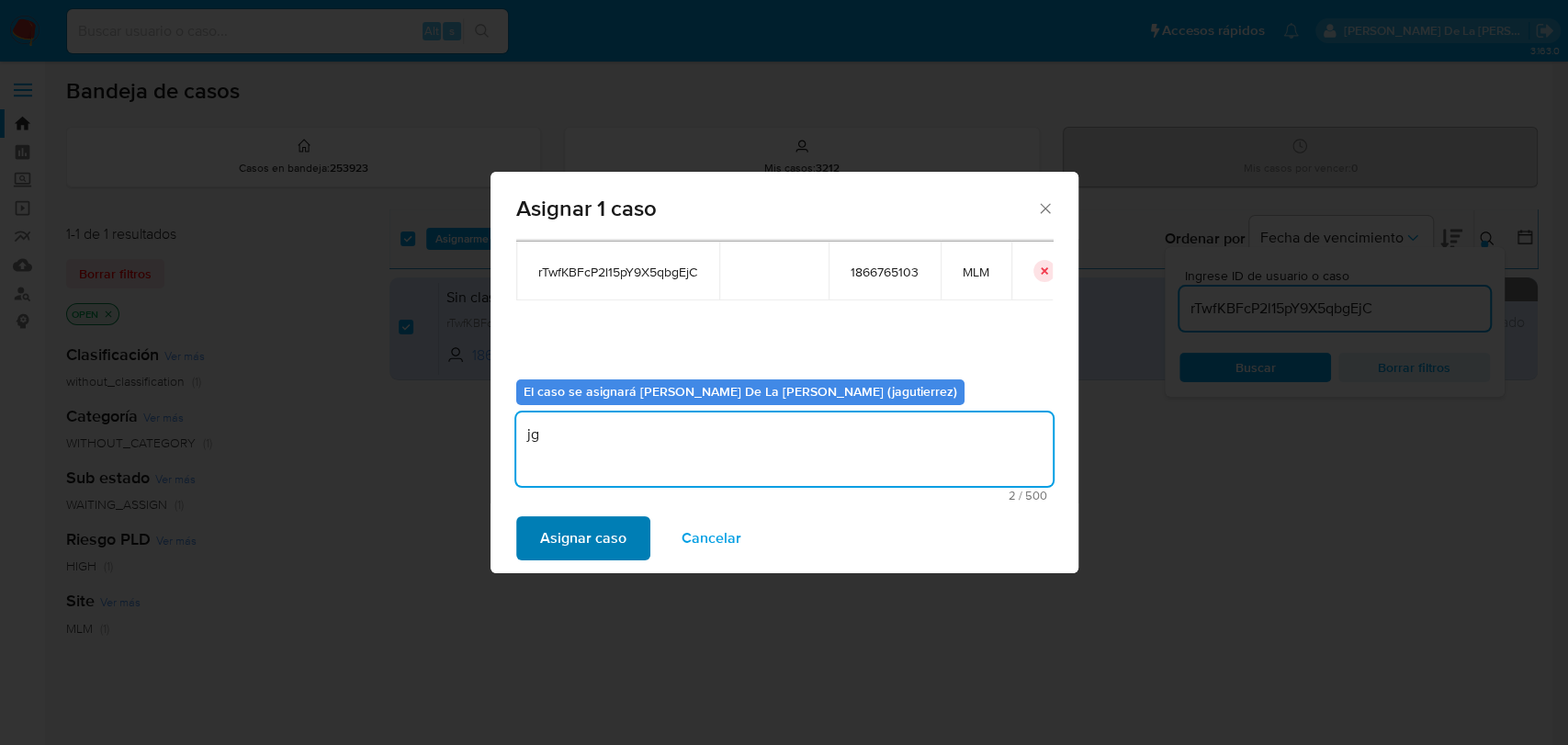
type textarea "jg"
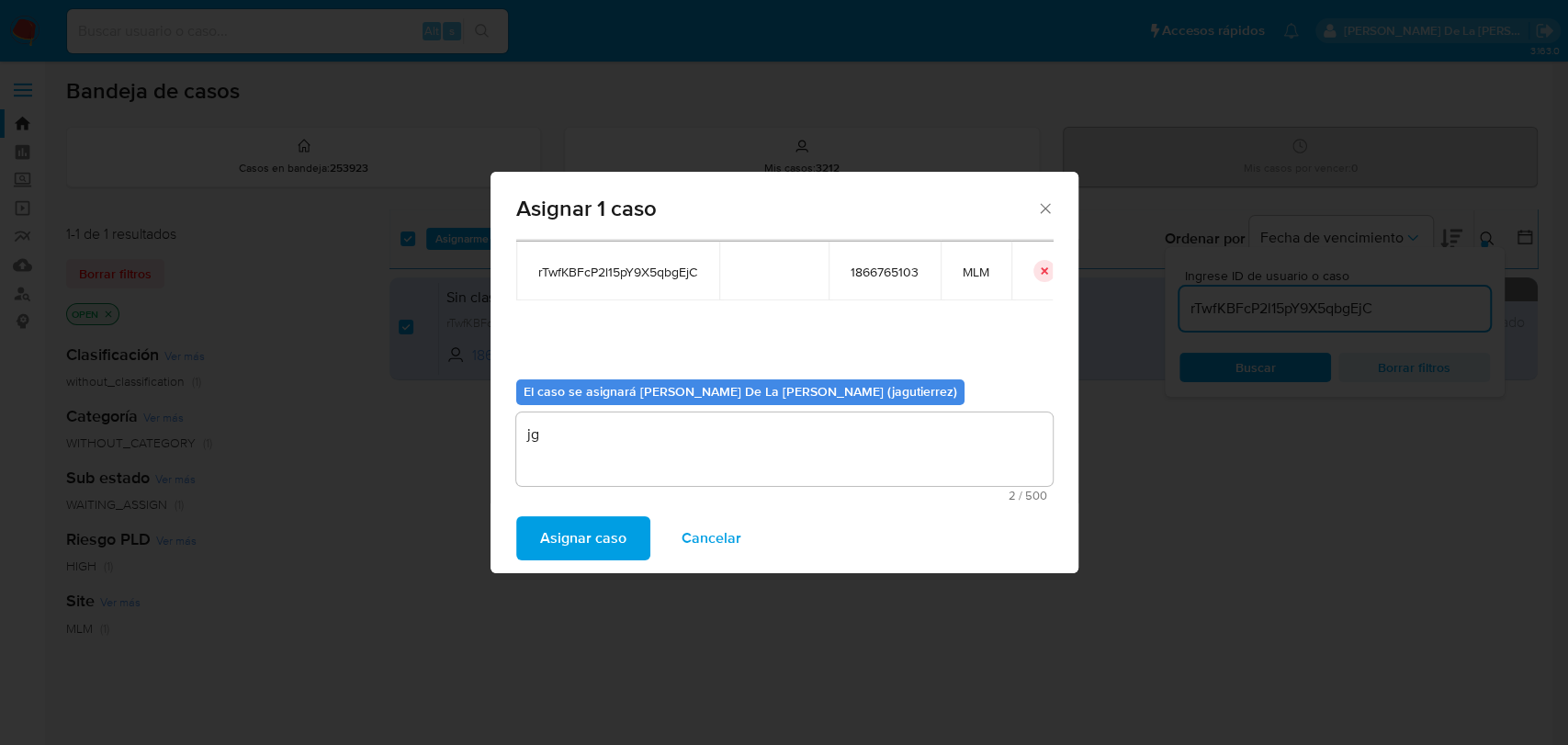
click at [568, 545] on span "Asignar caso" at bounding box center [583, 538] width 86 height 40
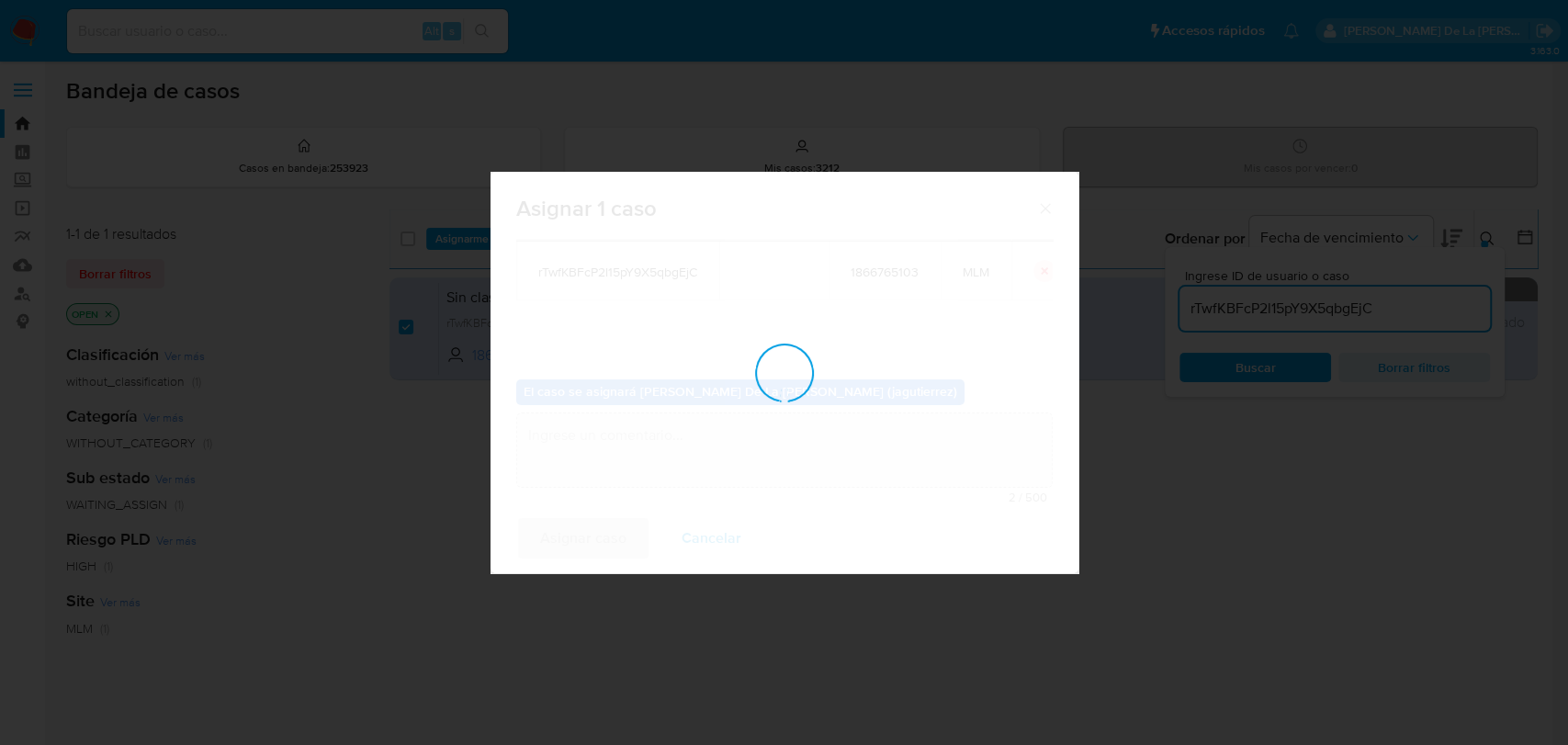
checkbox input "false"
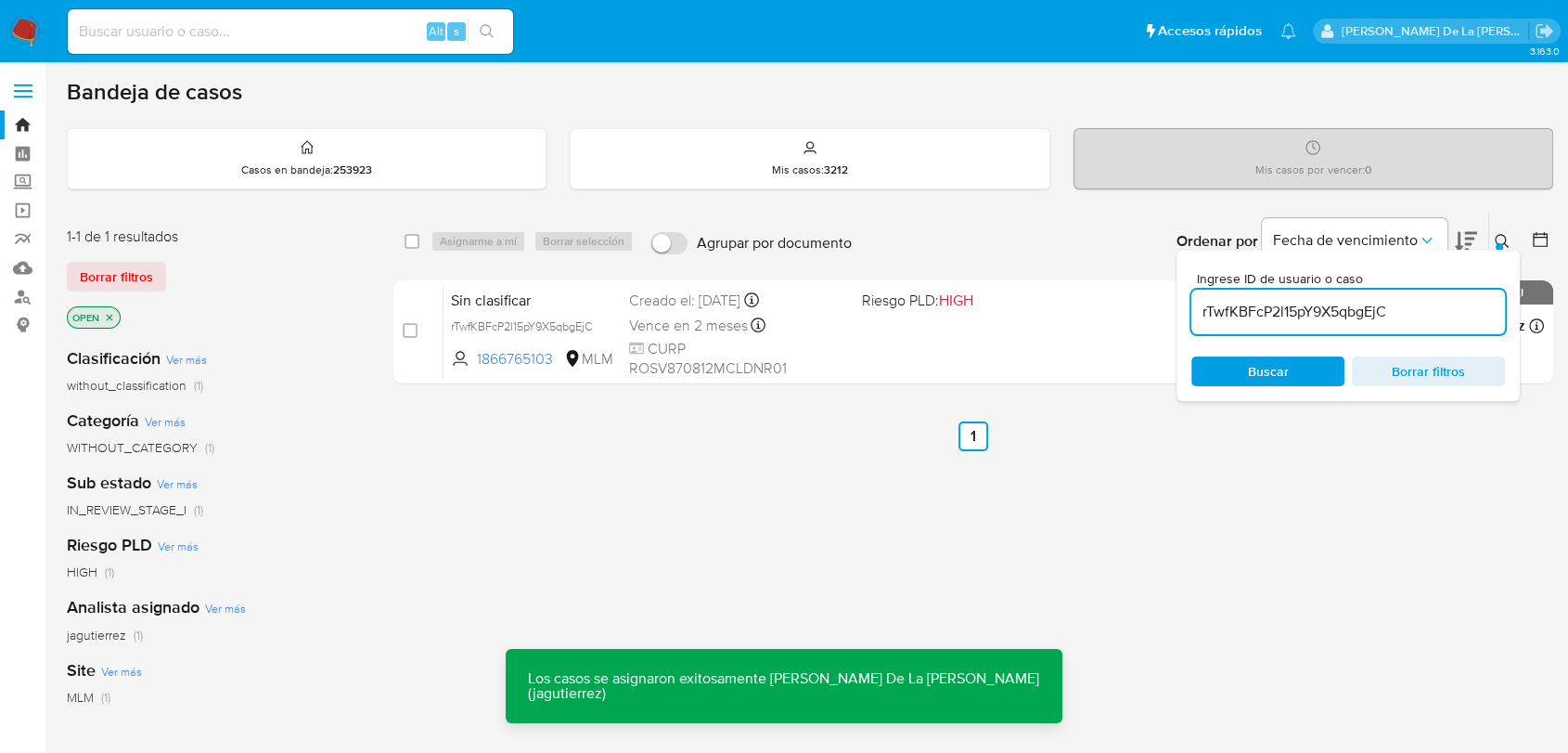
click at [34, 31] on img at bounding box center [25, 32] width 32 height 32
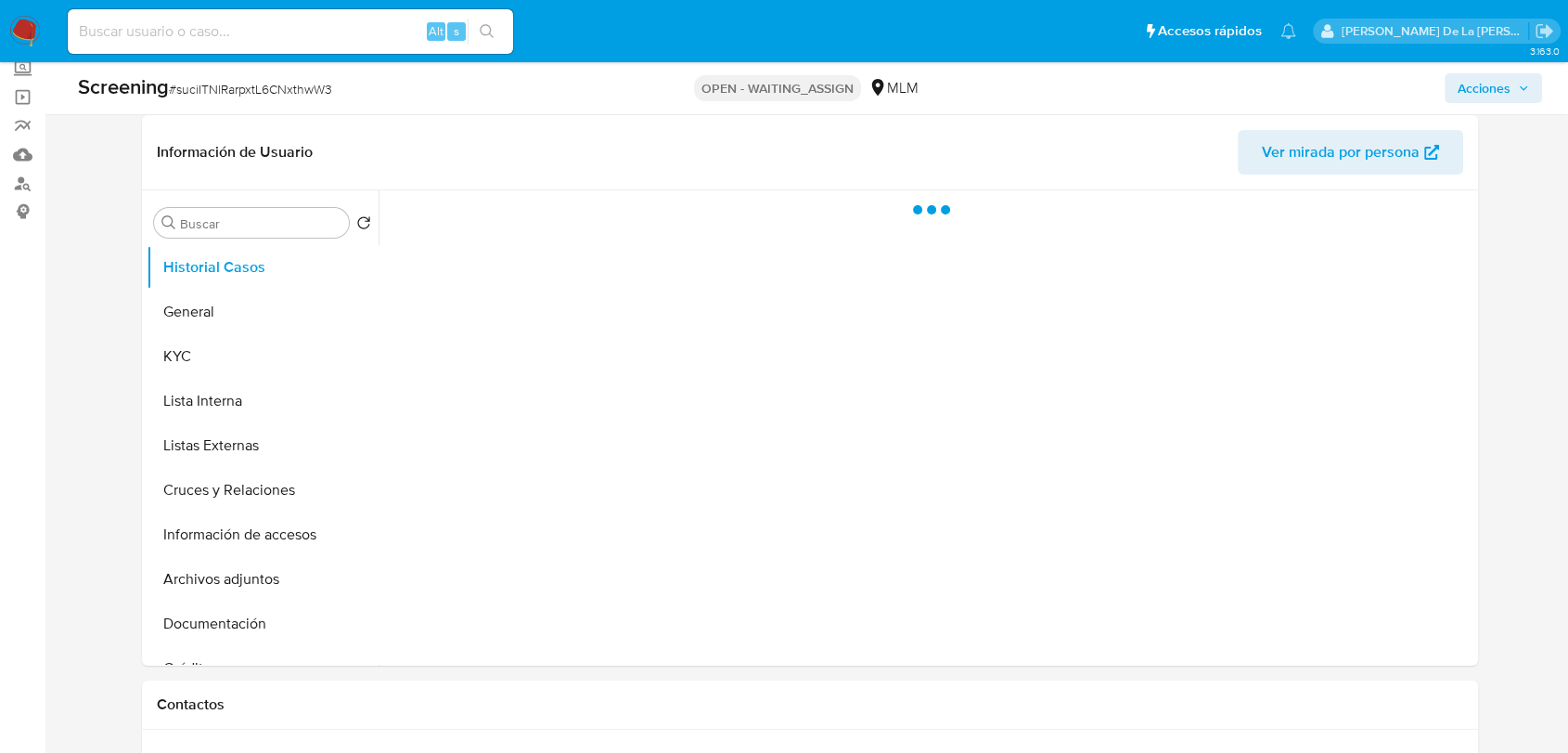
select select "10"
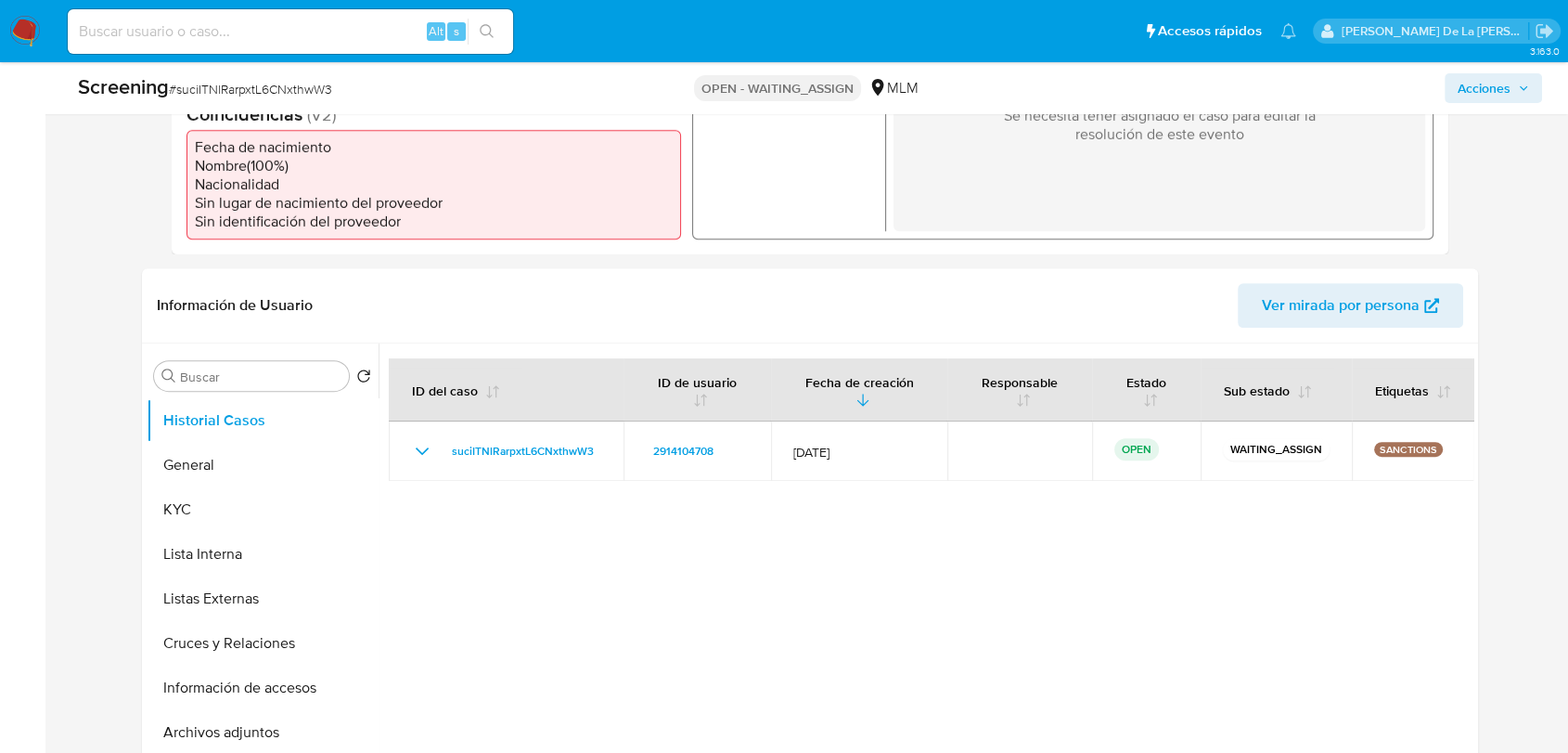
scroll to position [617, 0]
click at [195, 441] on button "General" at bounding box center [255, 463] width 217 height 45
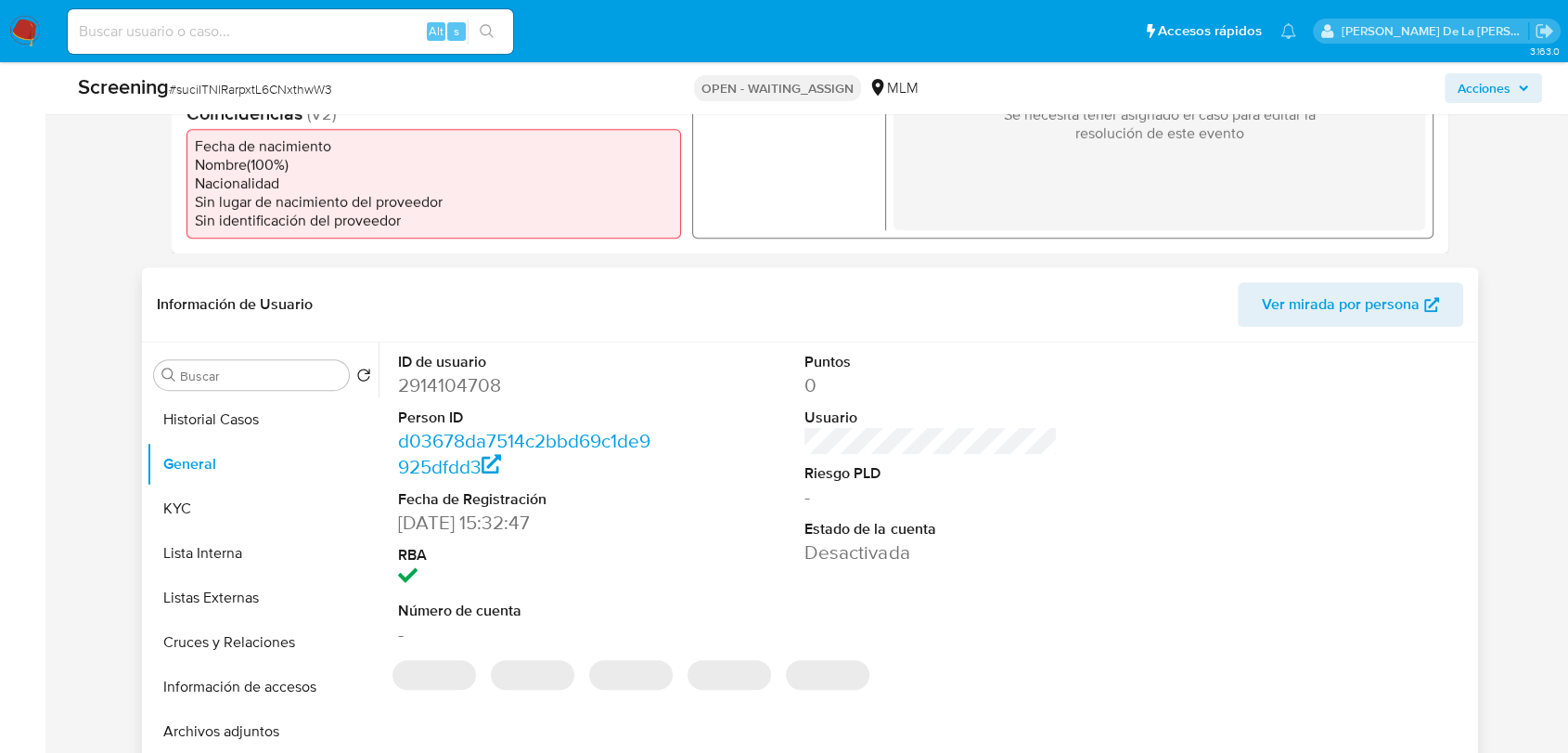
click at [461, 372] on dd "2914104708" at bounding box center [524, 385] width 252 height 26
copy dd "2914104708"
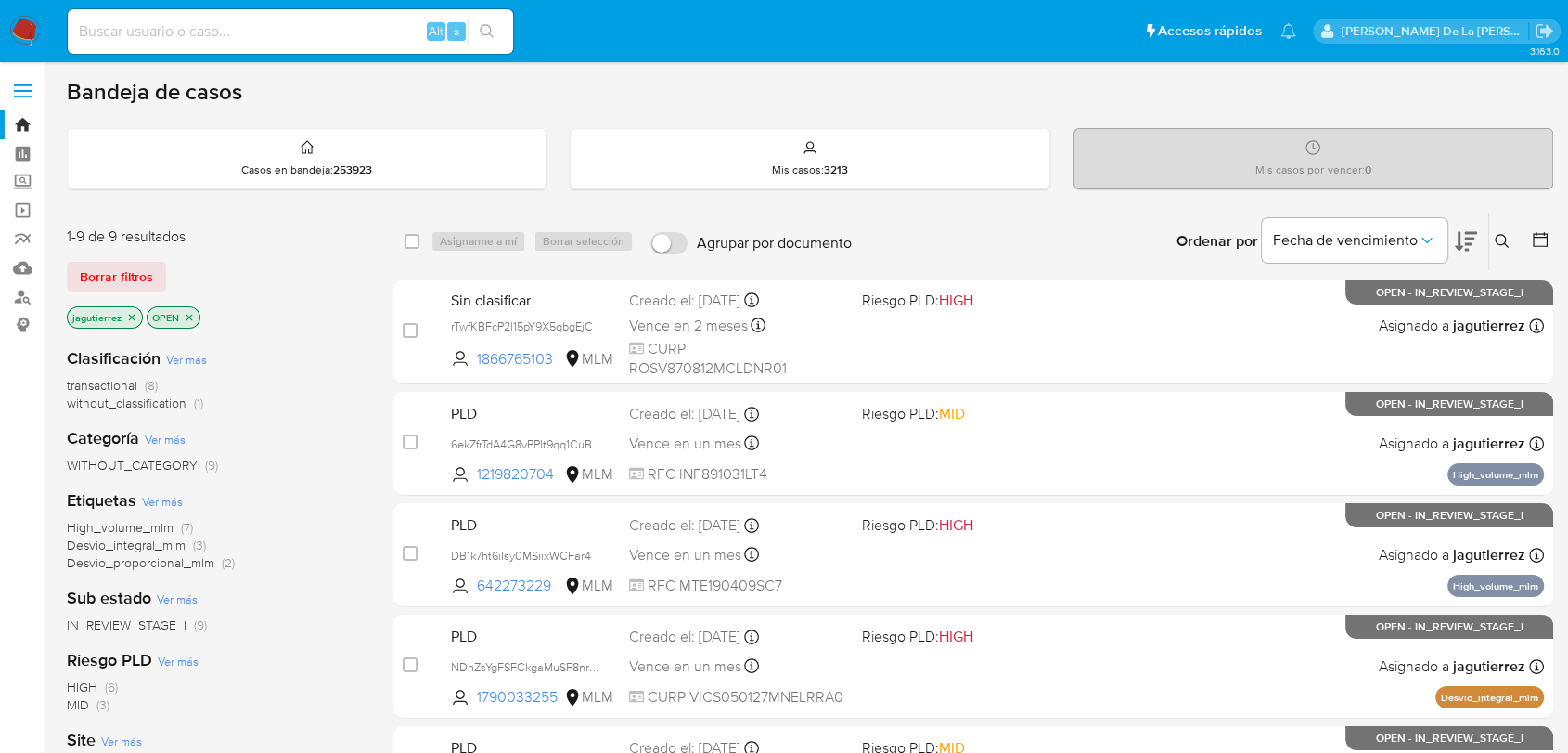
click at [120, 526] on span "High_volume_mlm" at bounding box center [120, 527] width 107 height 19
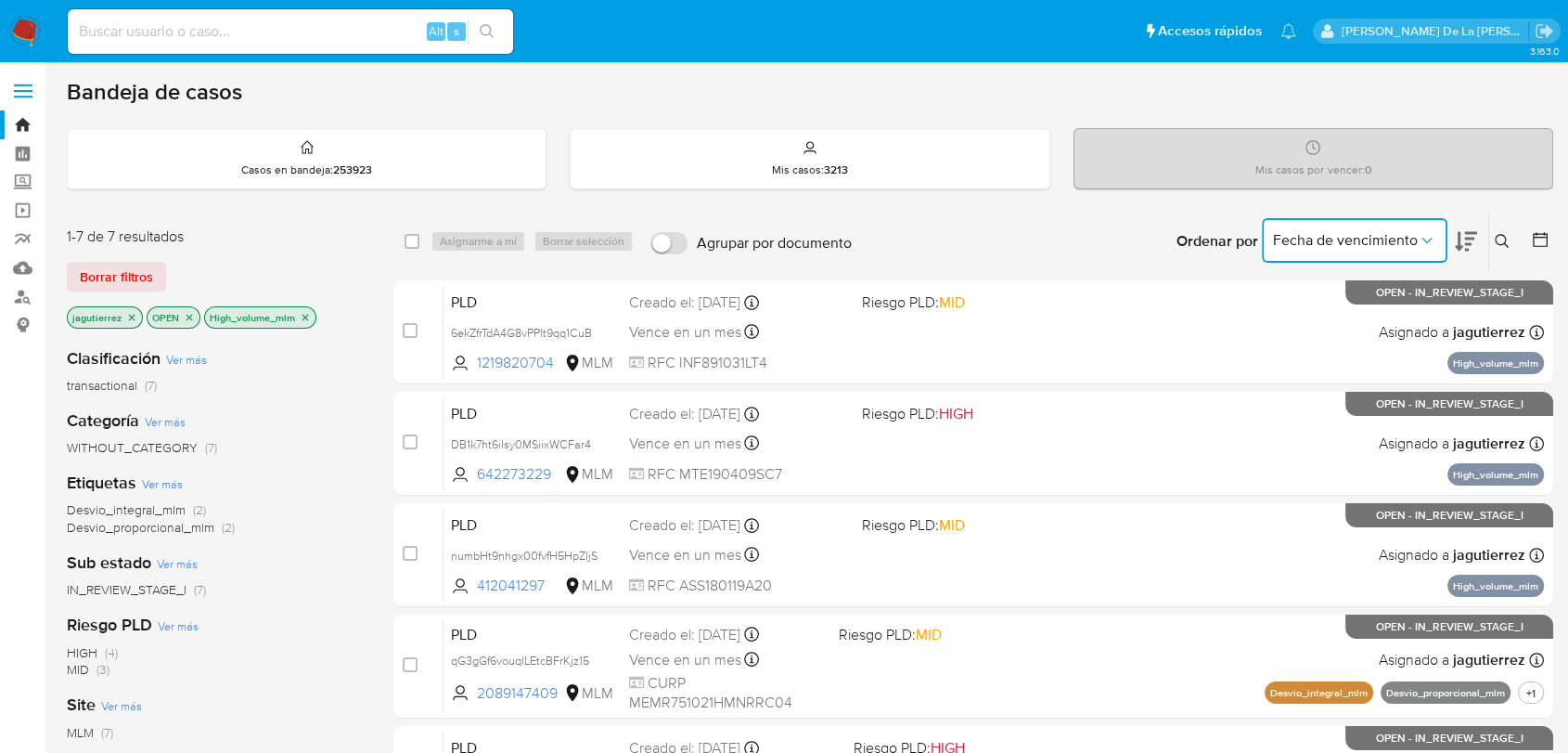
click at [1390, 242] on span "Fecha de vencimiento" at bounding box center [1345, 240] width 145 height 19
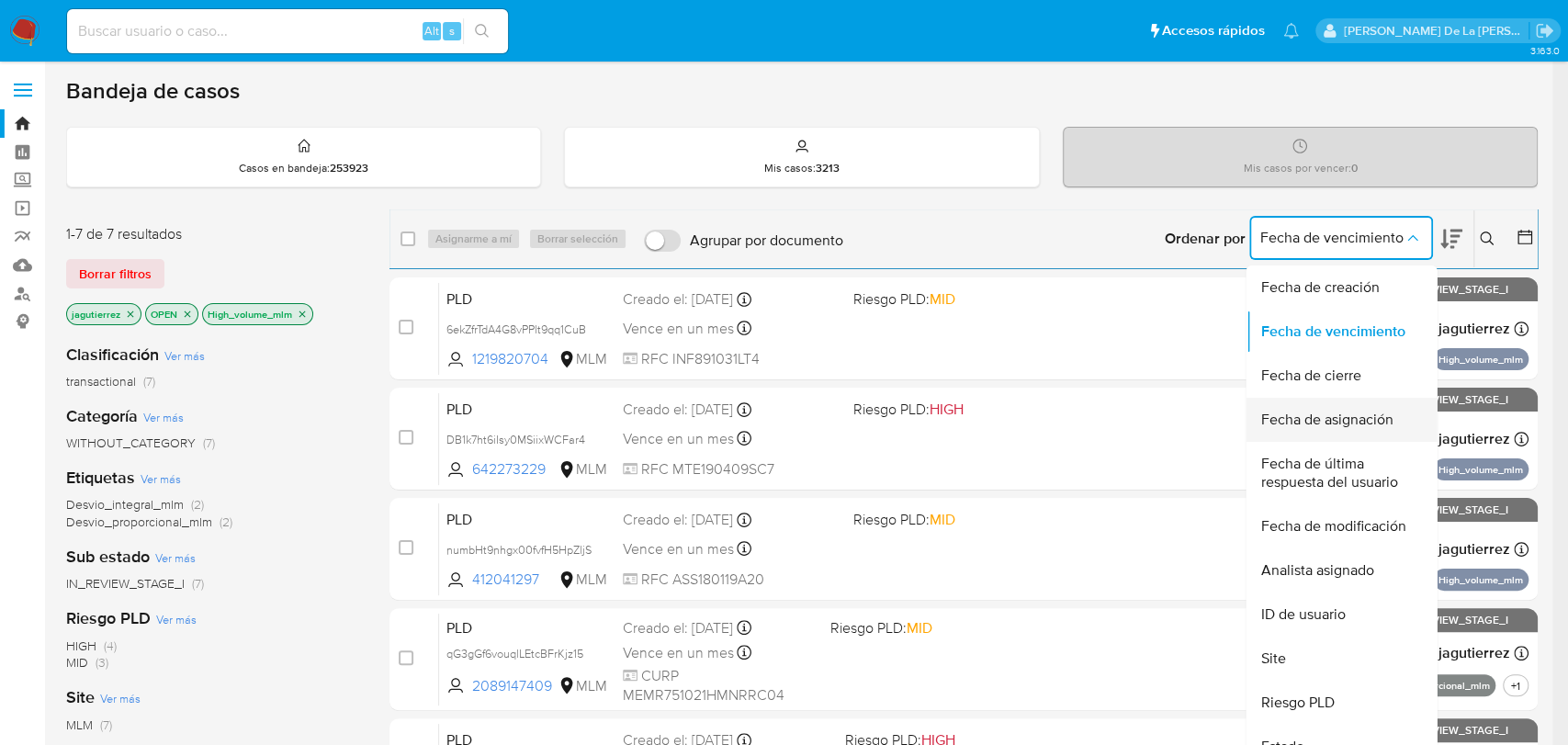
click at [1317, 413] on span "Fecha de asignación" at bounding box center [1325, 419] width 133 height 19
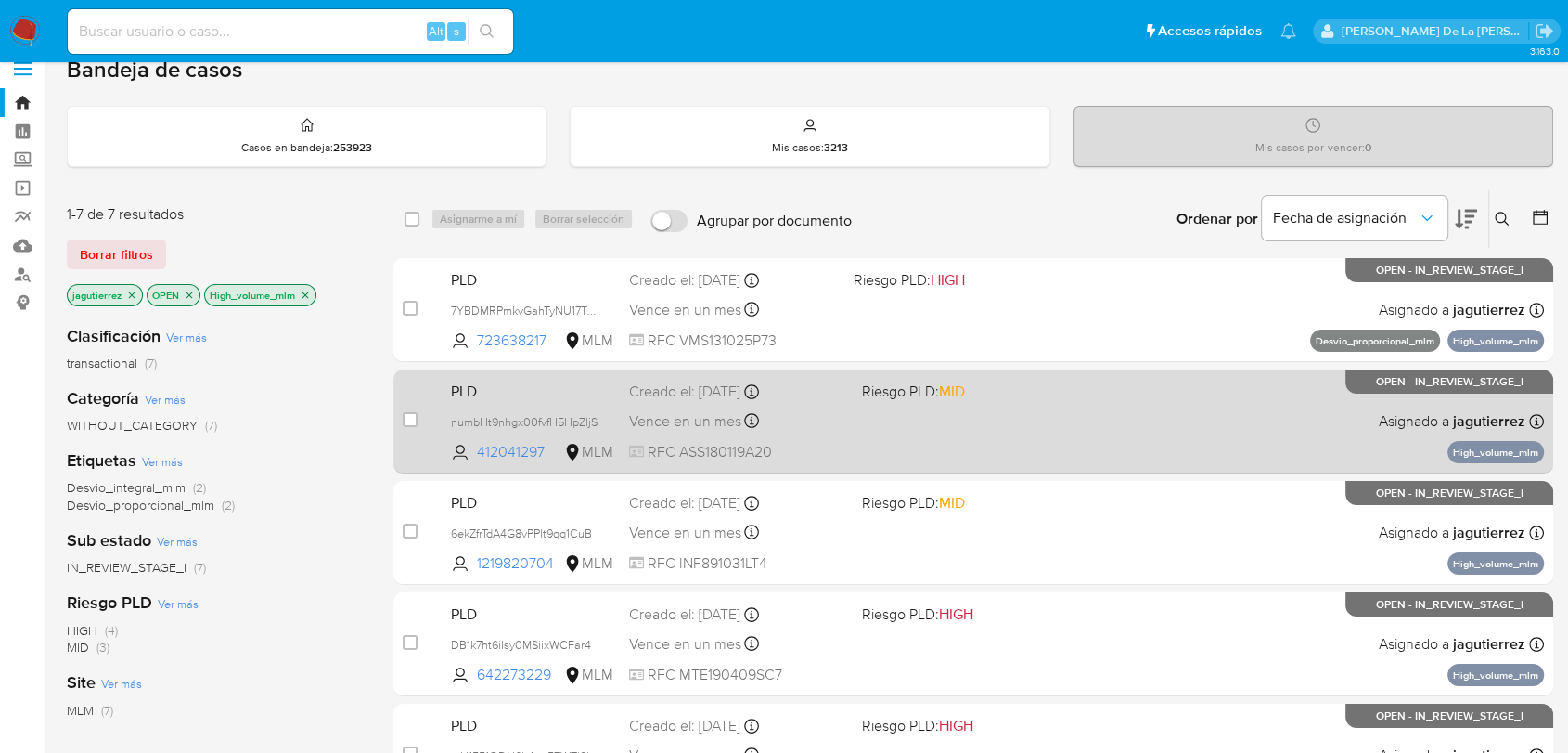
scroll to position [21, 0]
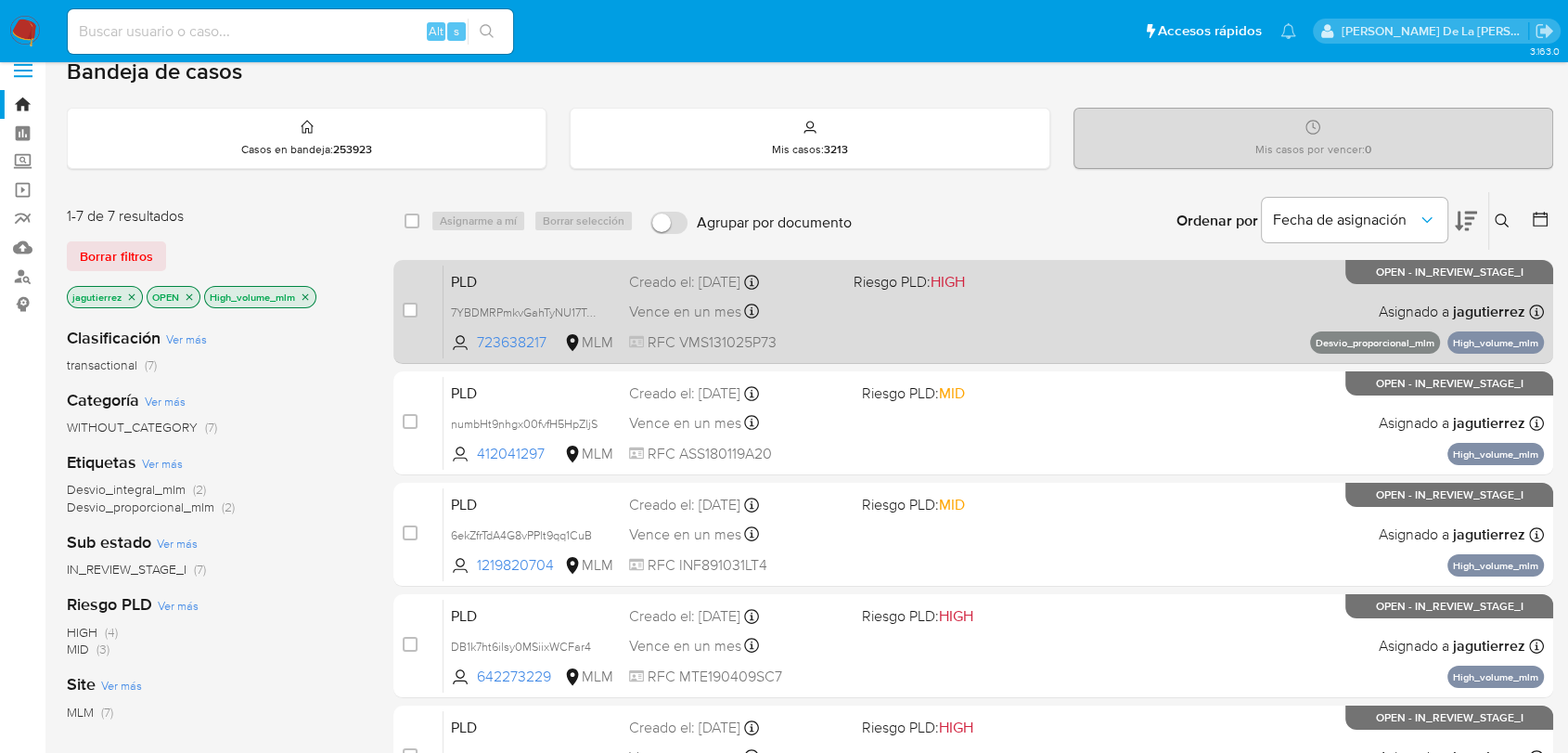
click at [923, 338] on div "PLD 7YBDMRPmkvGahTyNU17Tvv98 723638217 MLM Riesgo PLD: HIGH Creado el: 12/09/20…" at bounding box center [993, 312] width 1100 height 93
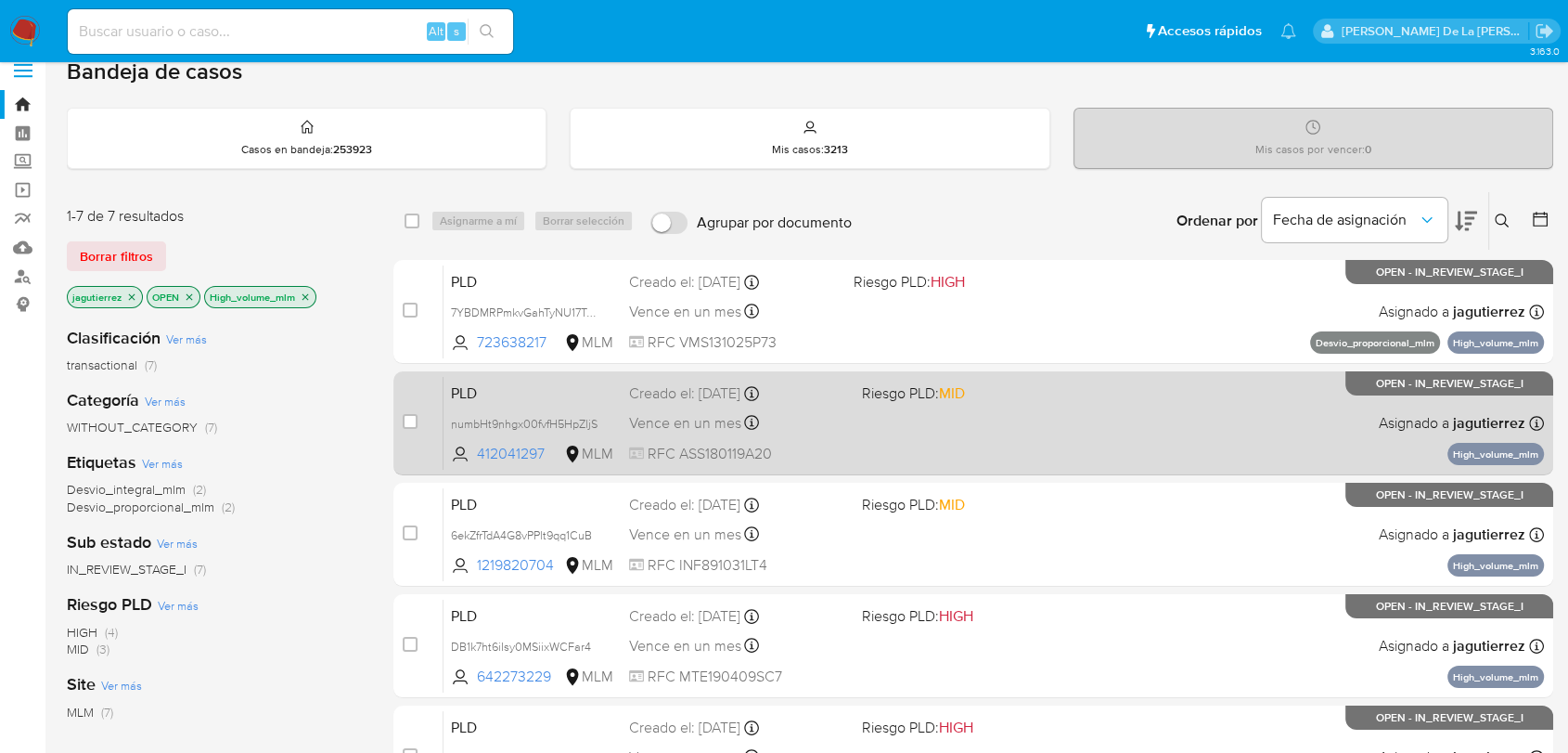
click at [940, 388] on span "Riesgo PLD: MID" at bounding box center [913, 392] width 103 height 21
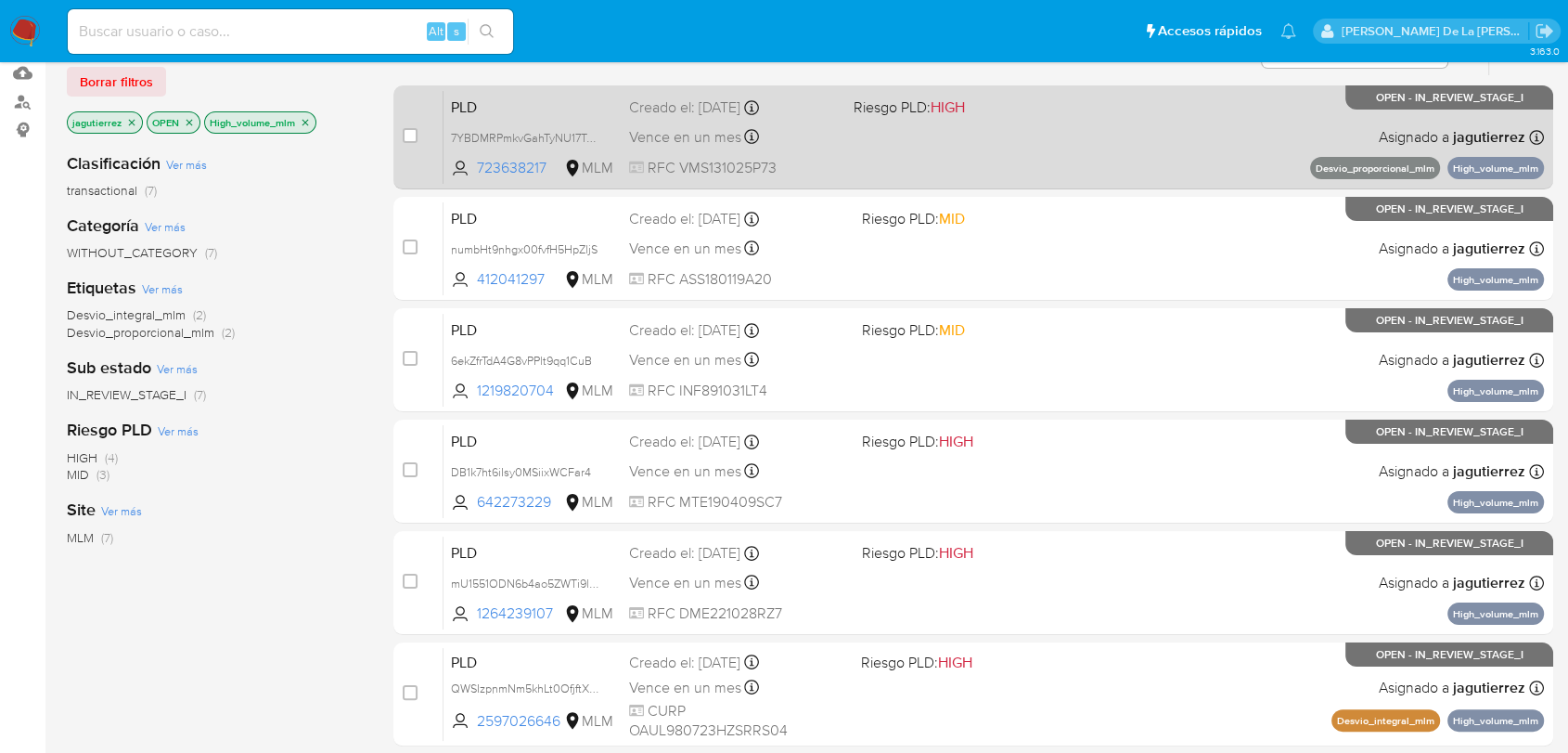
scroll to position [199, 0]
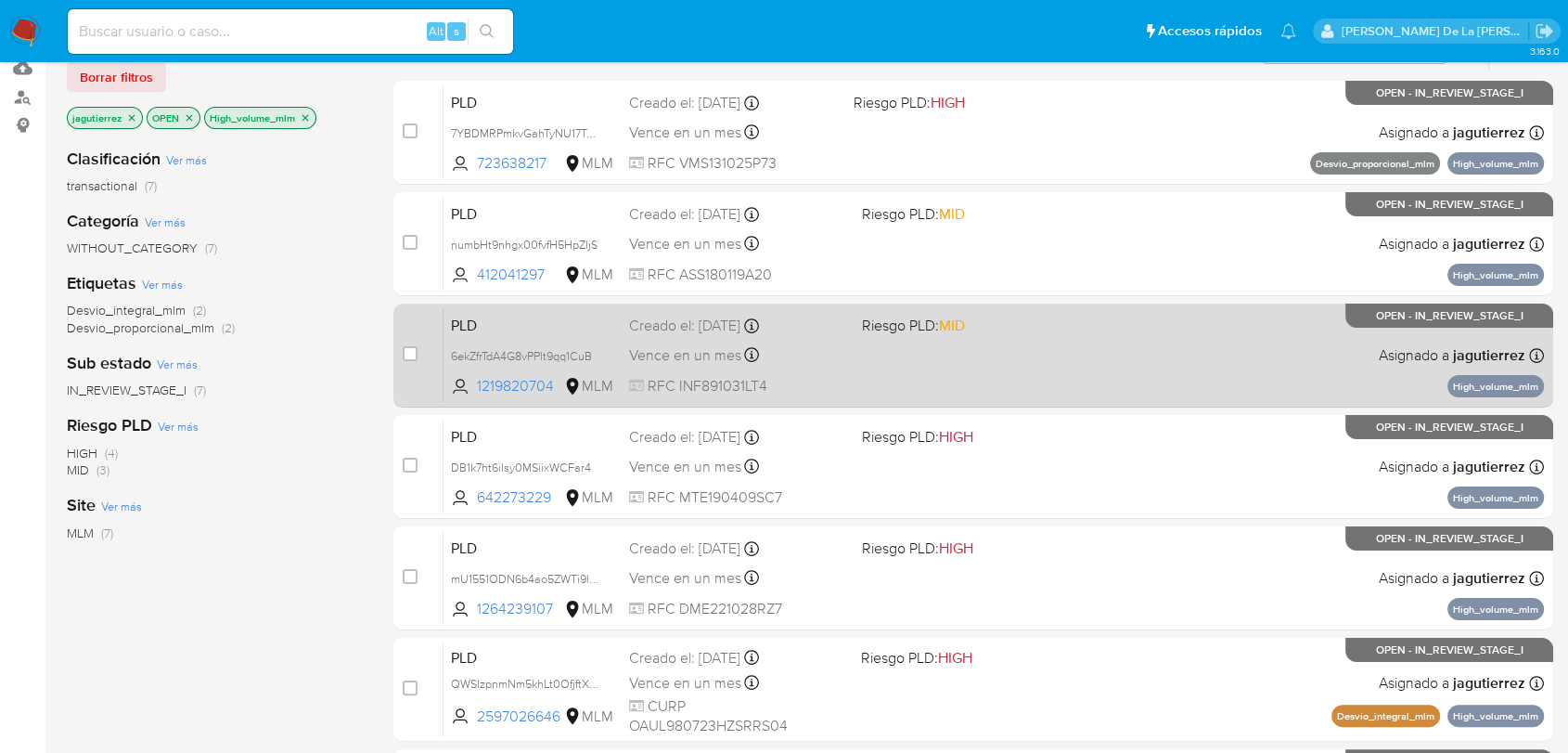
click at [920, 373] on div "PLD 6ekZfrTdA4G8vPPlt9qq1CuB 1219820704 MLM Riesgo PLD: MID Creado el: 12/09/20…" at bounding box center [993, 355] width 1100 height 93
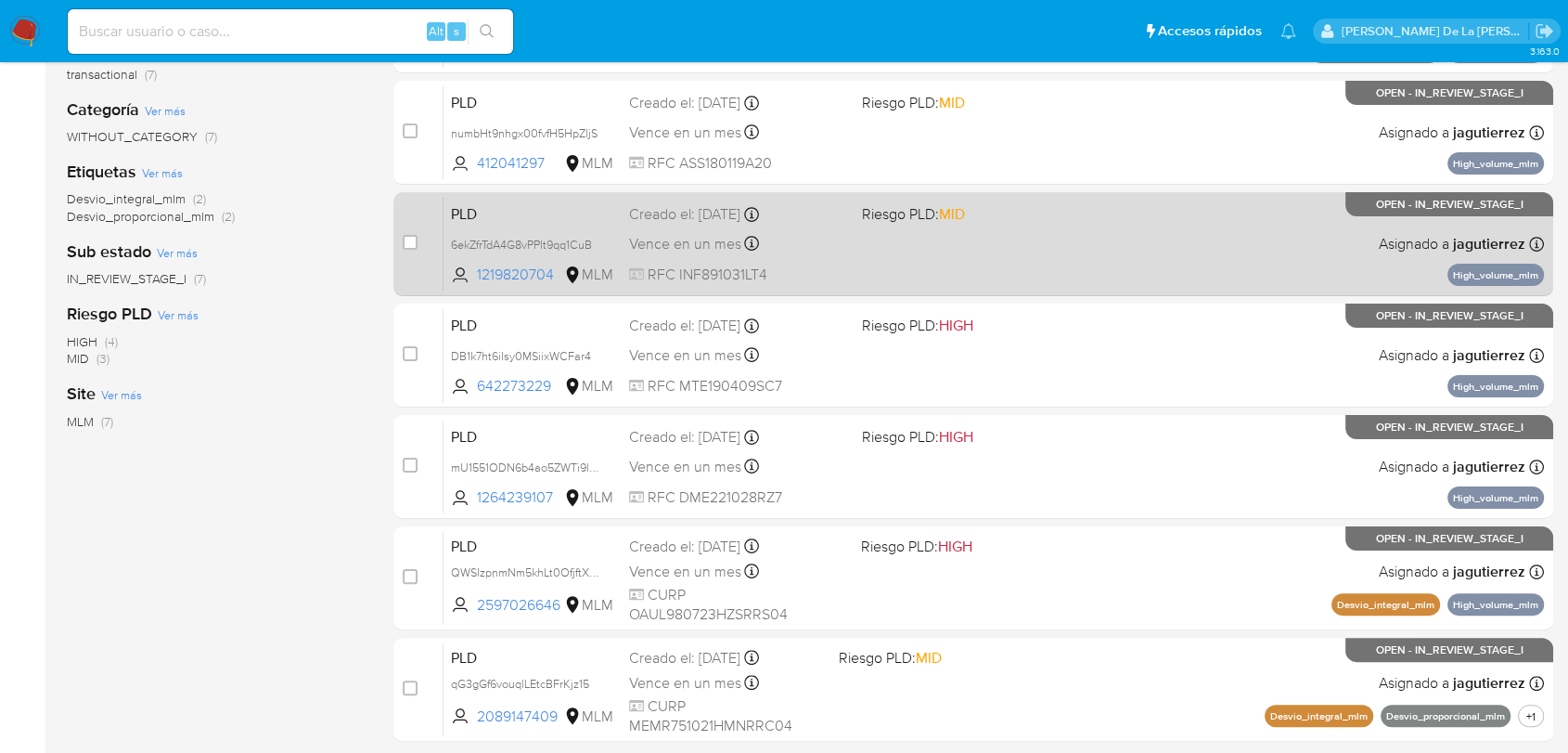
scroll to position [312, 0]
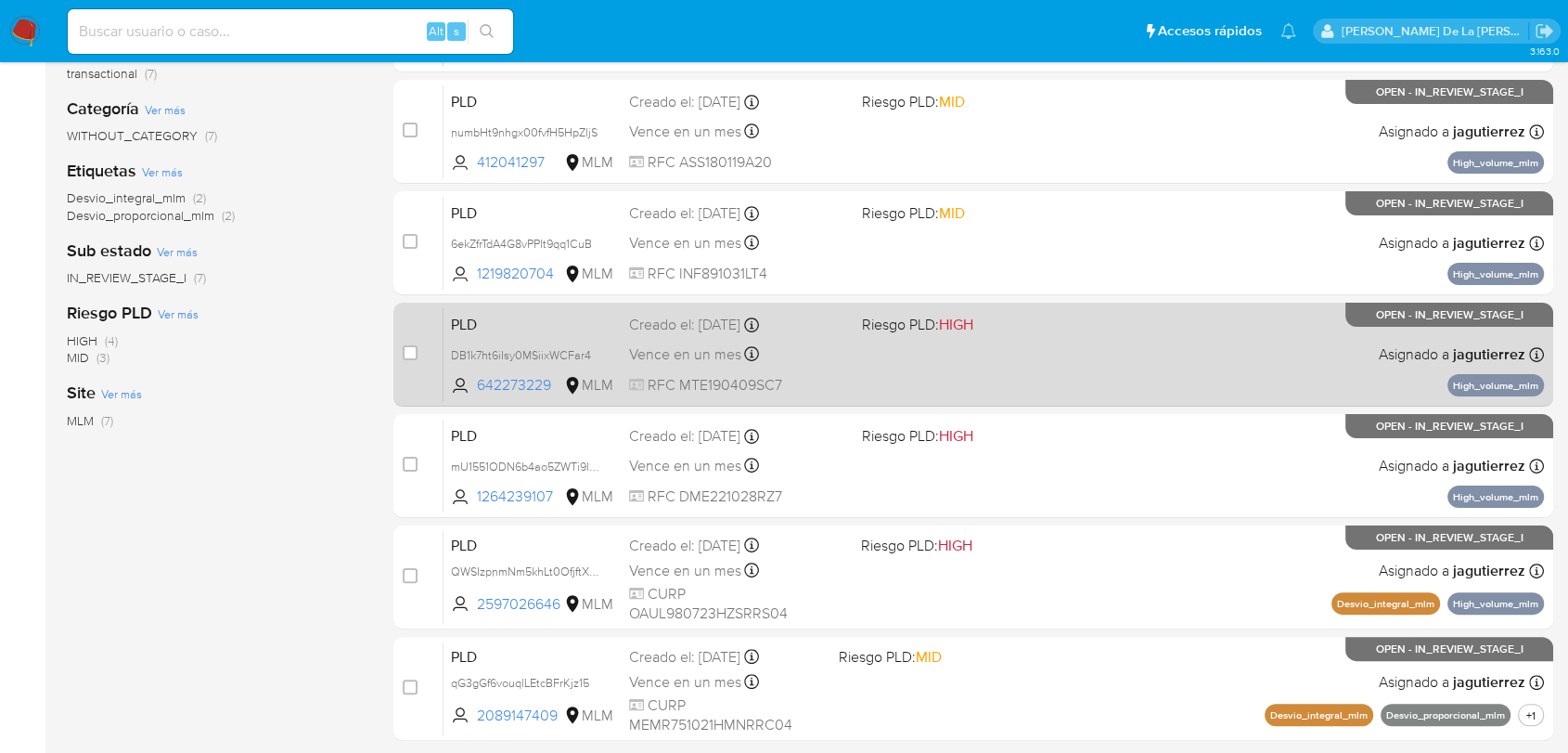
click at [924, 341] on div "PLD DB1k7ht6iIsy0MSiixWCFar4 642273229 MLM Riesgo PLD: HIGH Creado el: 12/09/20…" at bounding box center [993, 354] width 1100 height 93
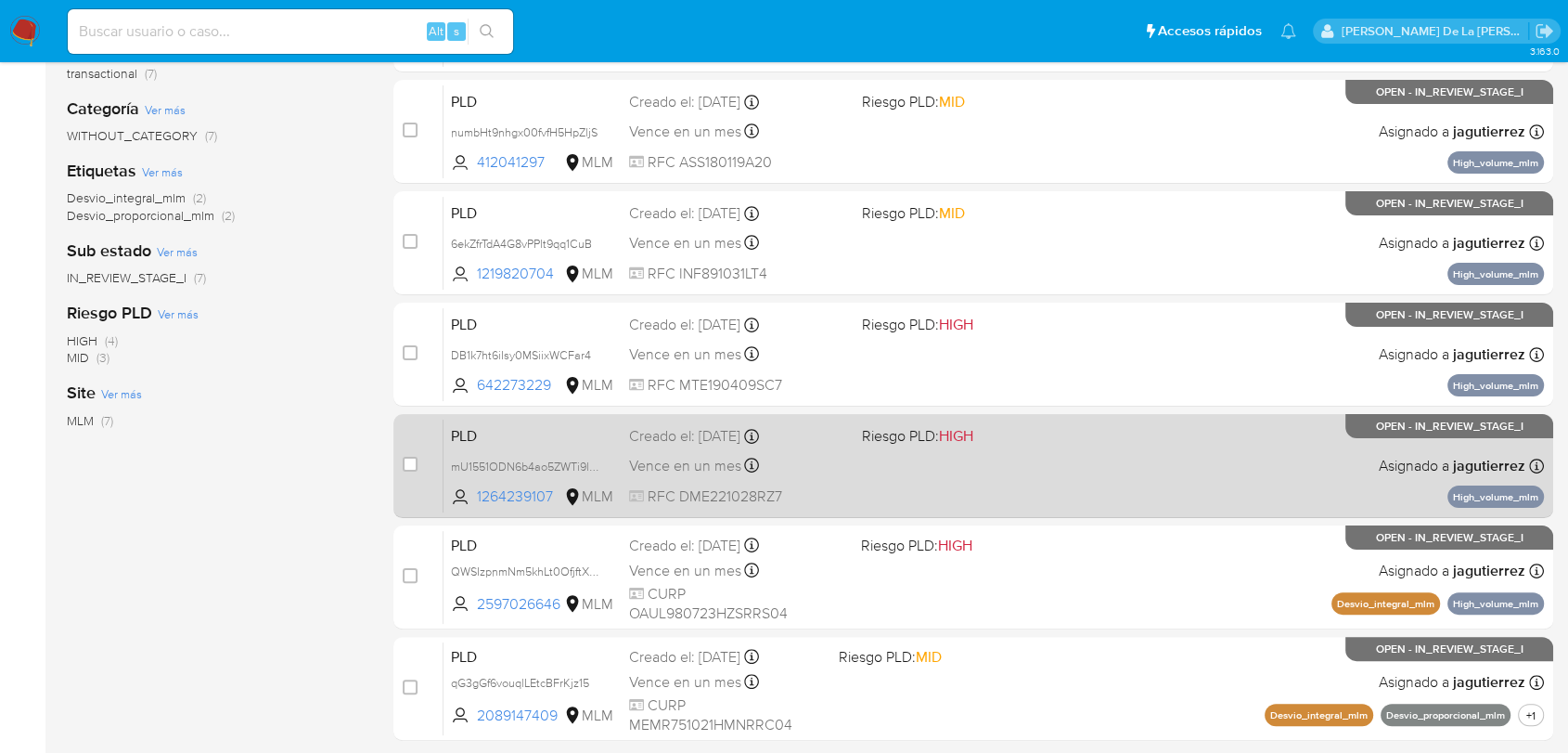
click at [831, 472] on div "Vence en un mes Vence el 11/11/2025 02:09:06" at bounding box center [737, 465] width 217 height 25
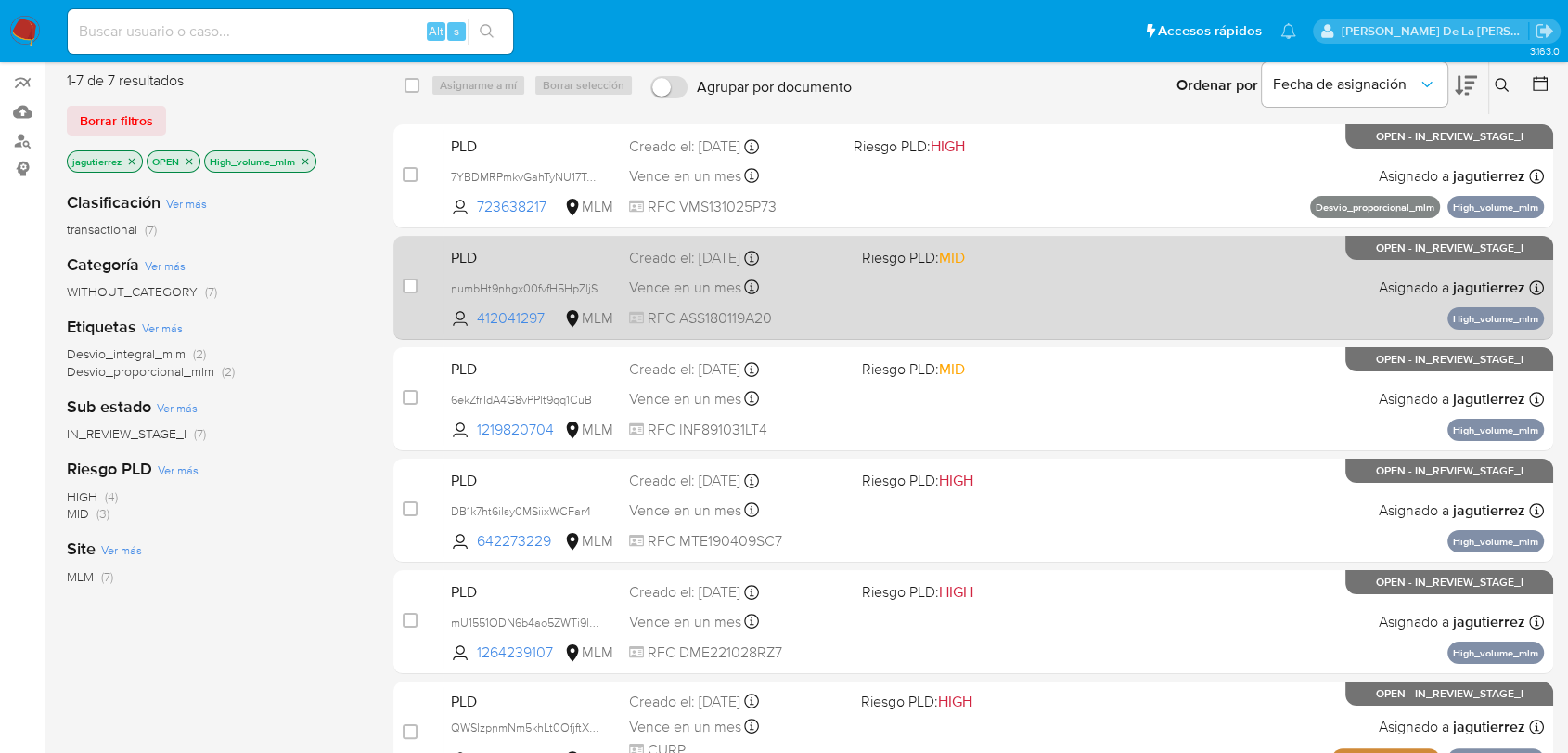
scroll to position [0, 0]
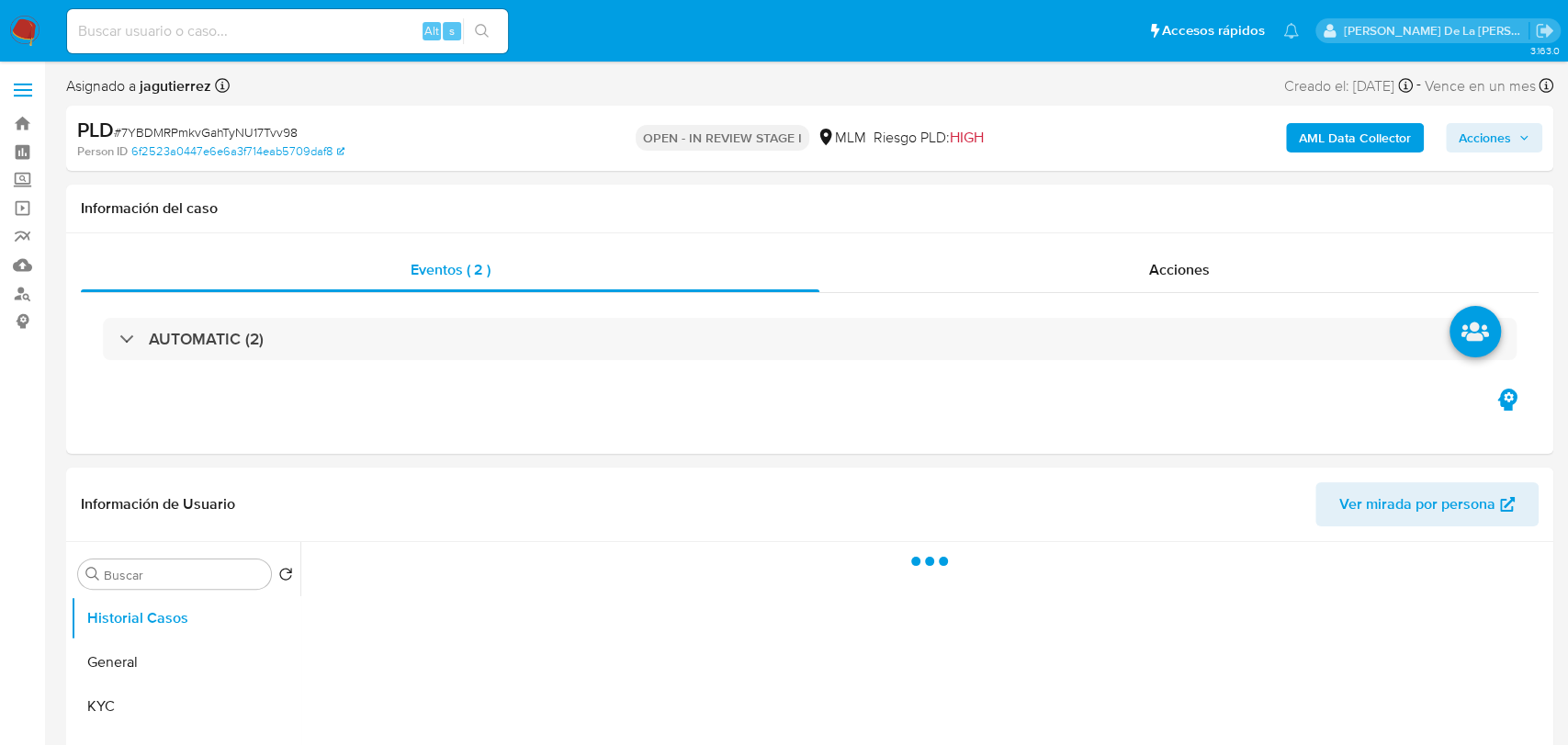
select select "10"
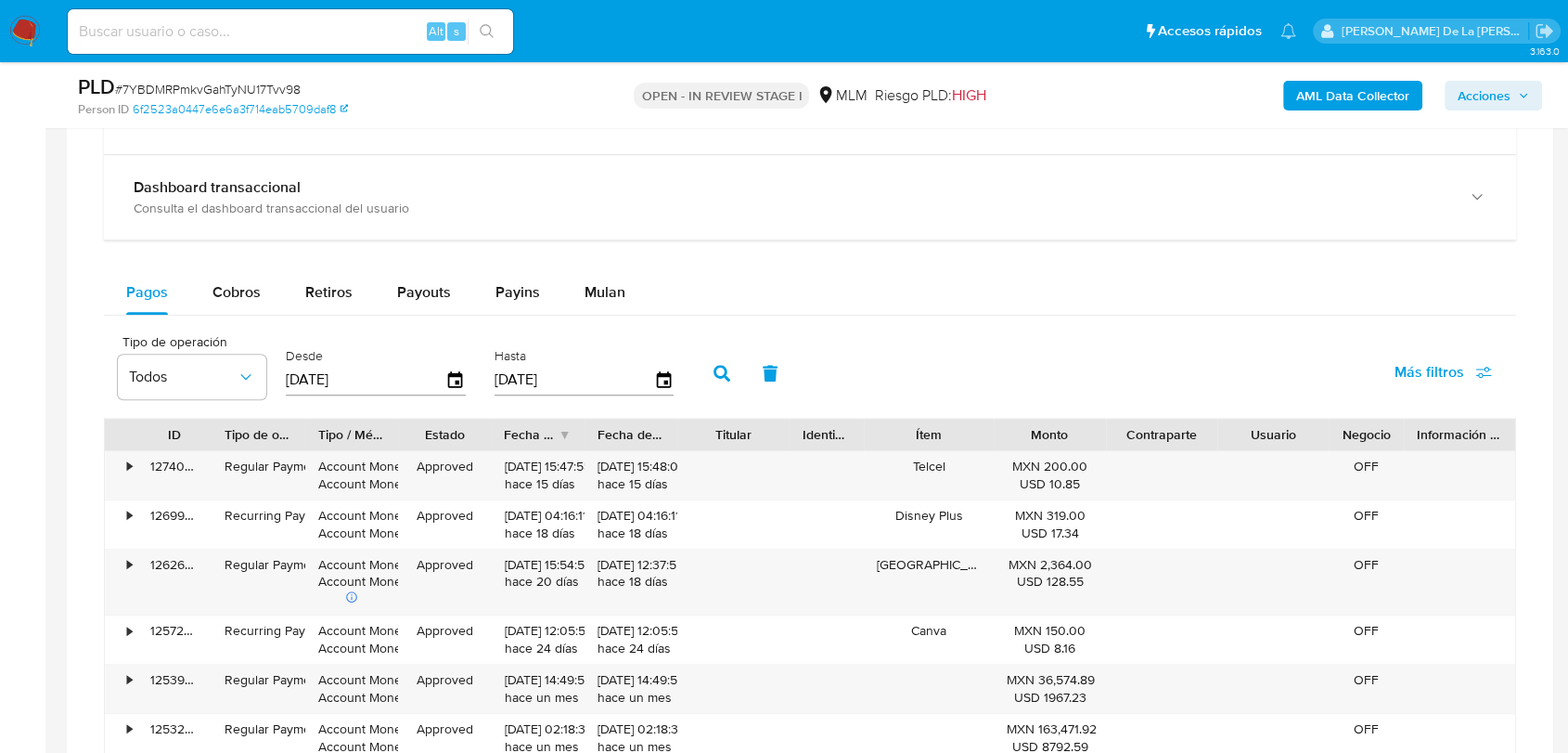
scroll to position [1559, 0]
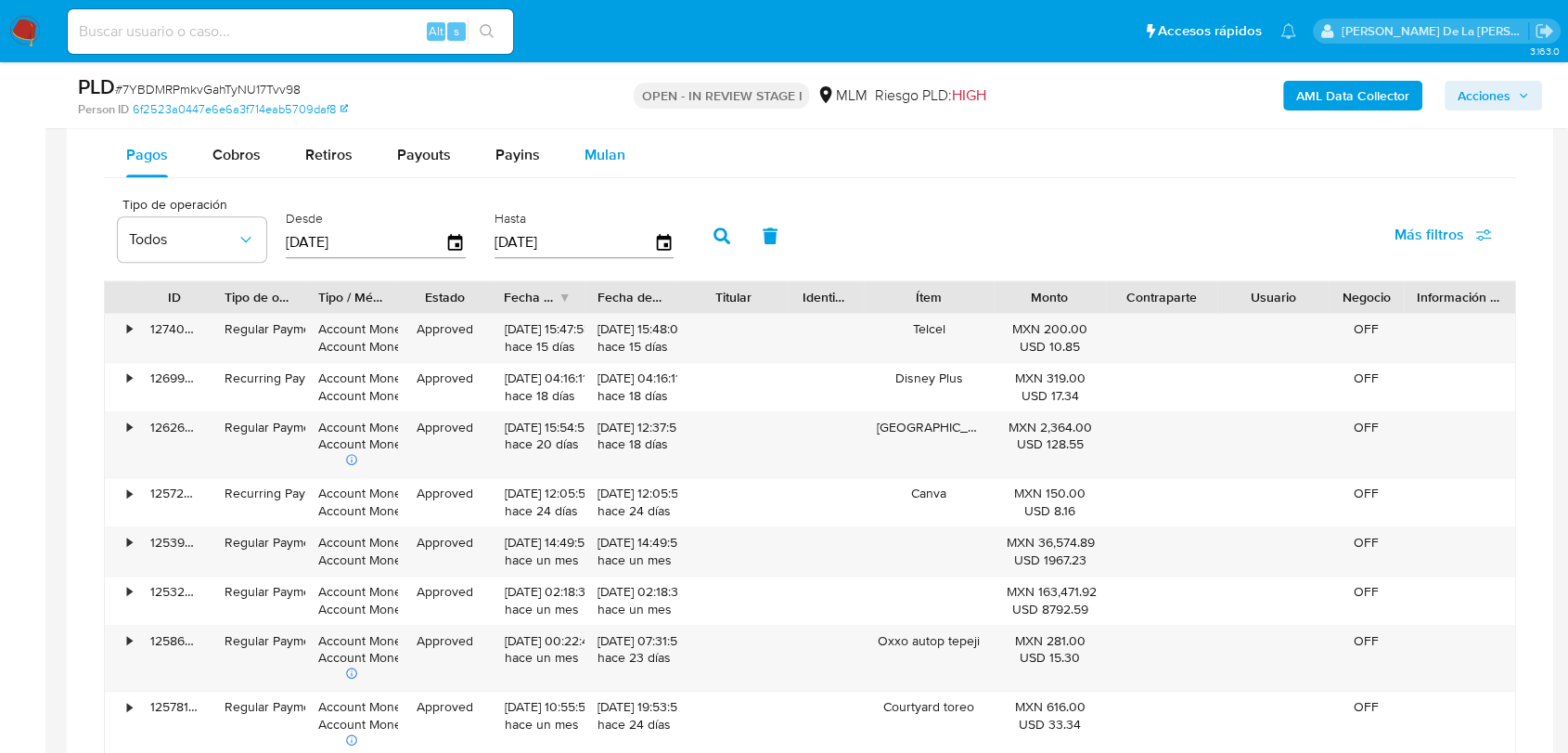
click at [609, 165] on span "Mulan" at bounding box center [604, 155] width 41 height 22
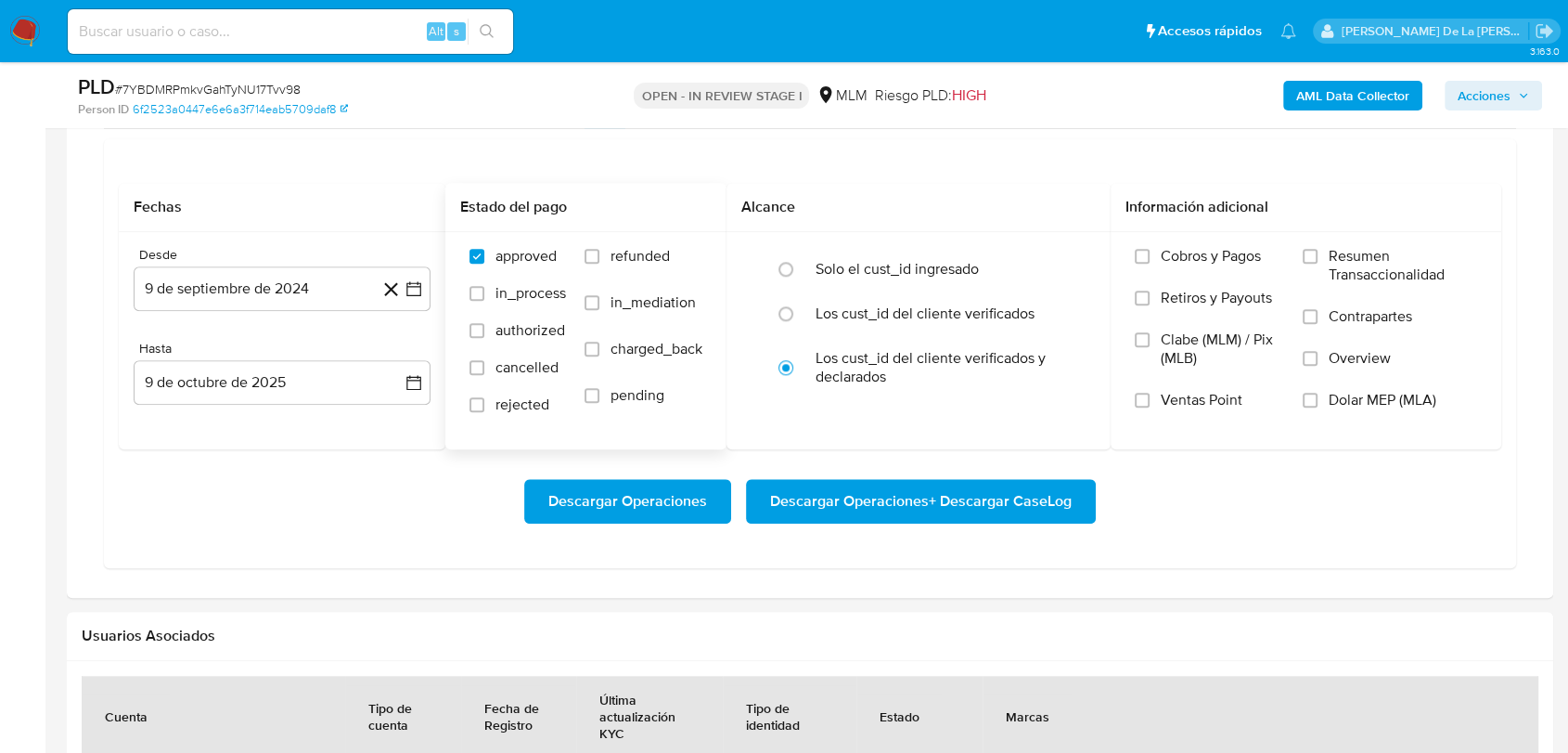
scroll to position [1606, 0]
click at [410, 289] on icon "button" at bounding box center [414, 290] width 19 height 19
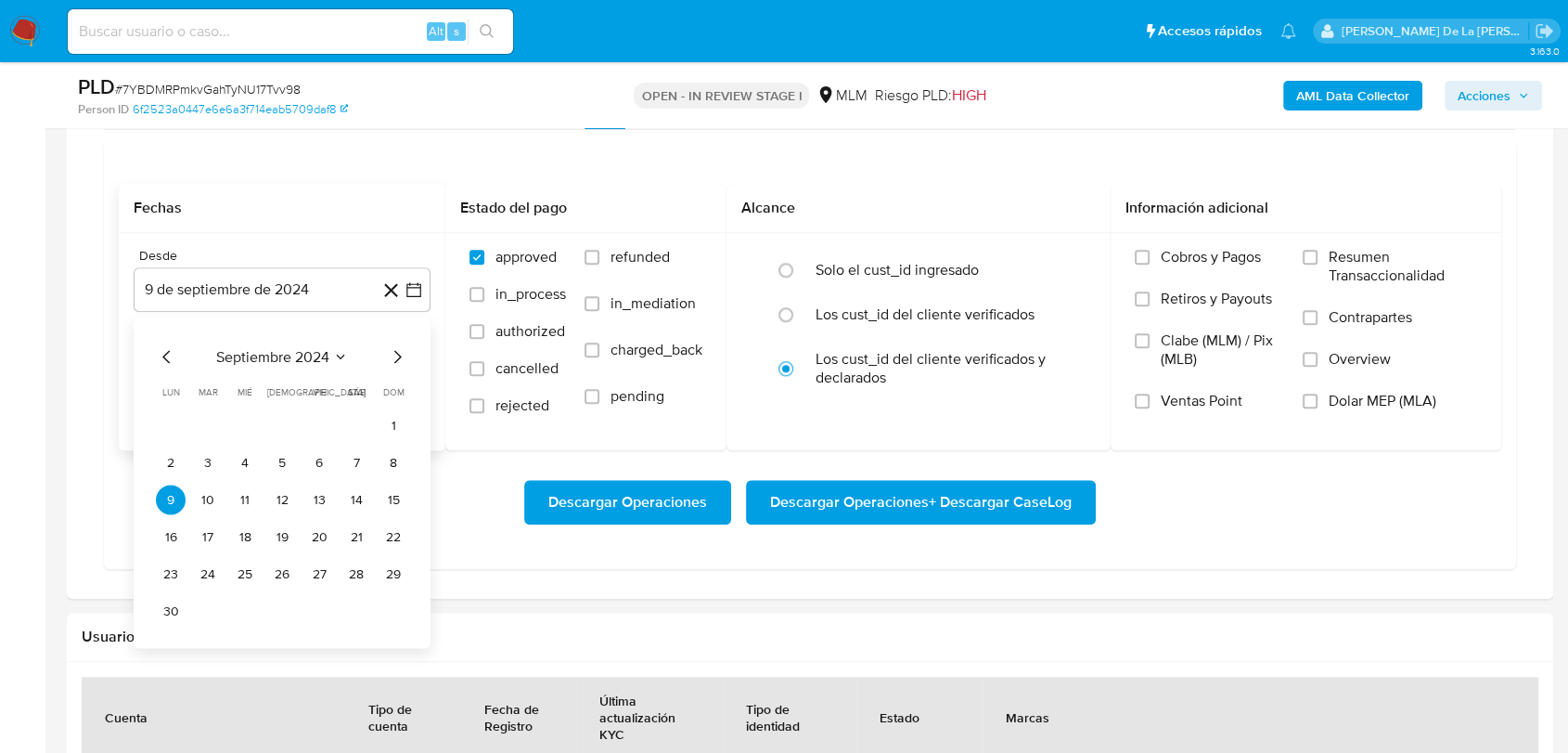
click at [394, 350] on icon "Mes siguiente" at bounding box center [397, 356] width 22 height 22
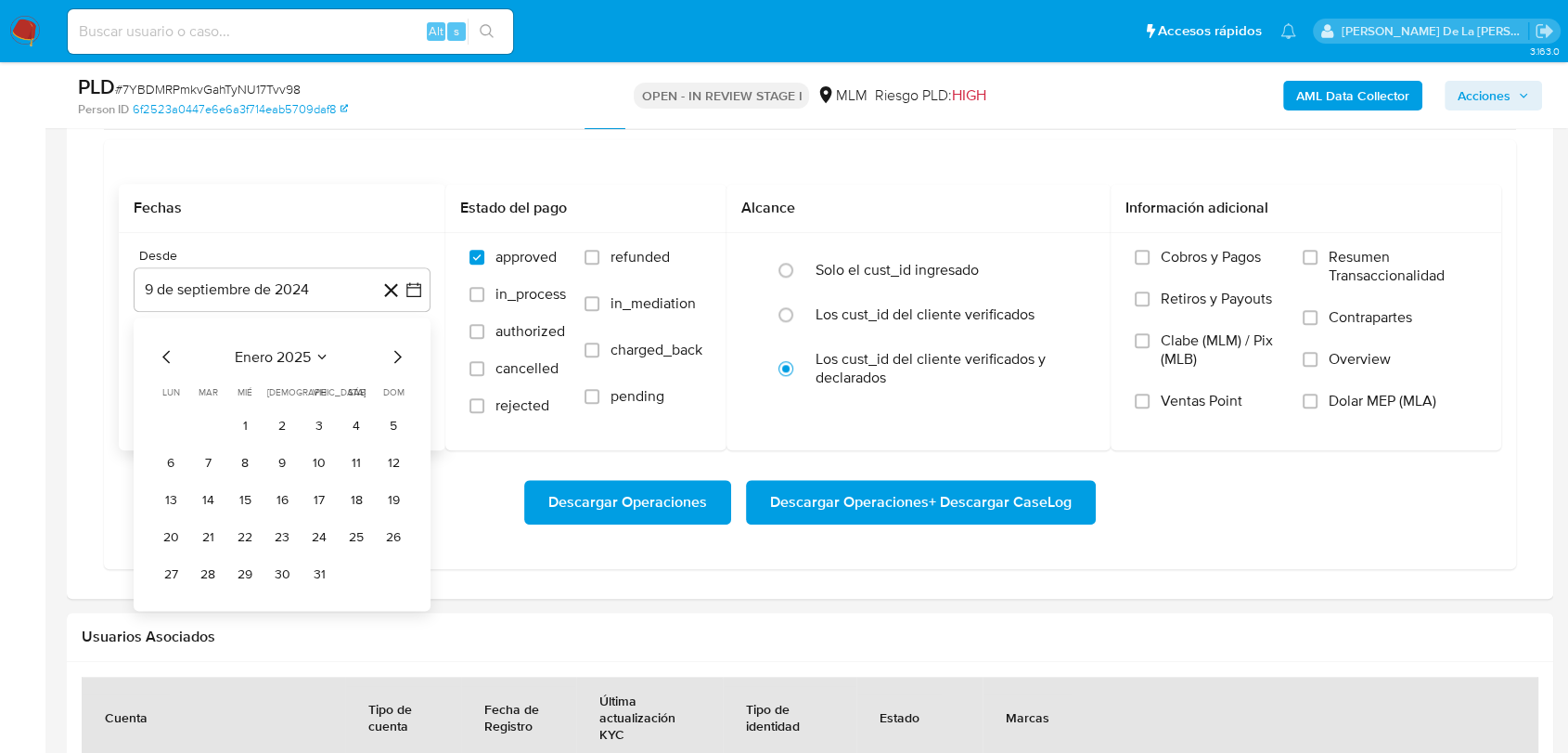
click at [394, 350] on icon "Mes siguiente" at bounding box center [397, 356] width 22 height 22
click at [171, 352] on icon "Mes anterior" at bounding box center [167, 356] width 22 height 22
click at [354, 430] on button "1" at bounding box center [356, 425] width 30 height 30
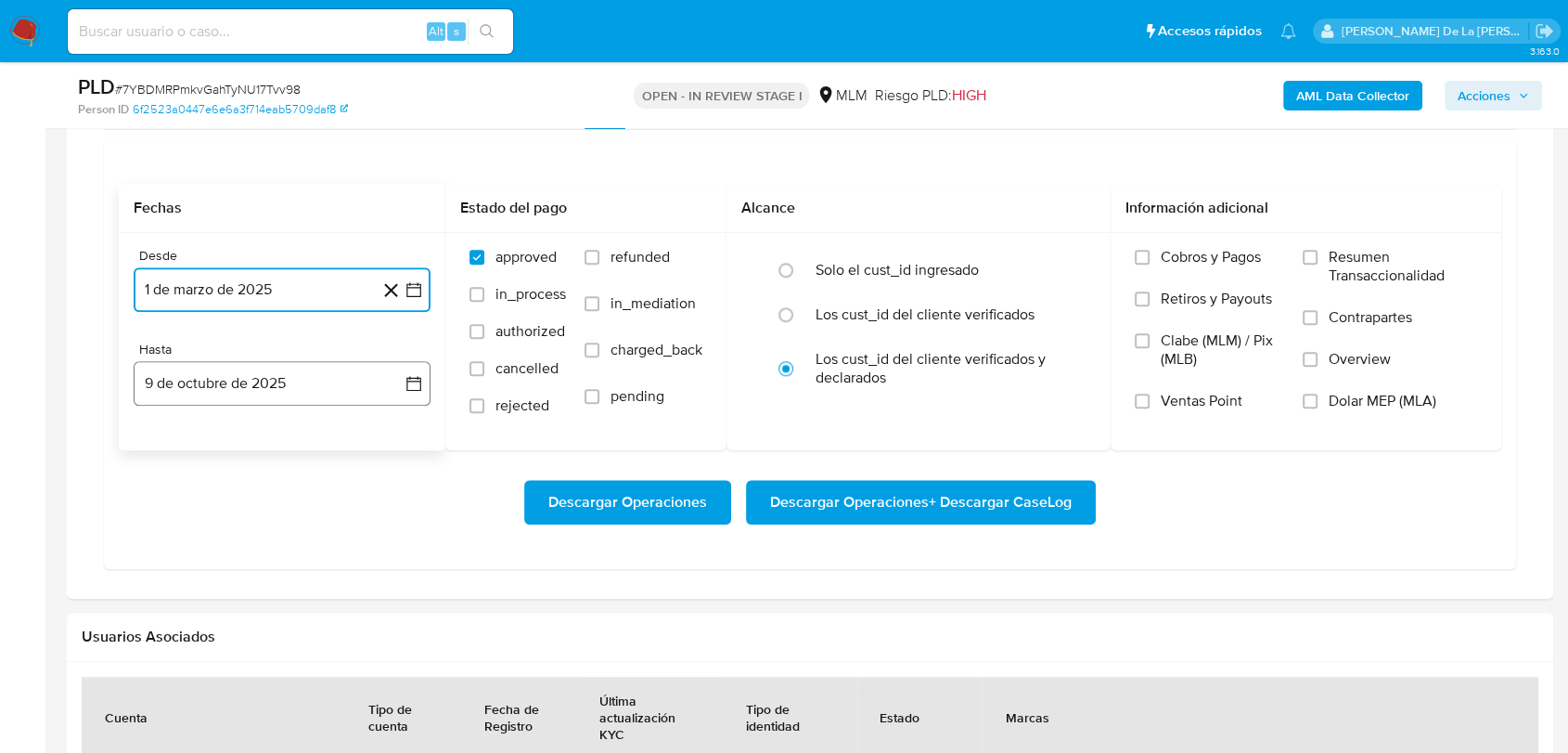
click at [428, 381] on button "9 de octubre de 2025" at bounding box center [282, 383] width 297 height 45
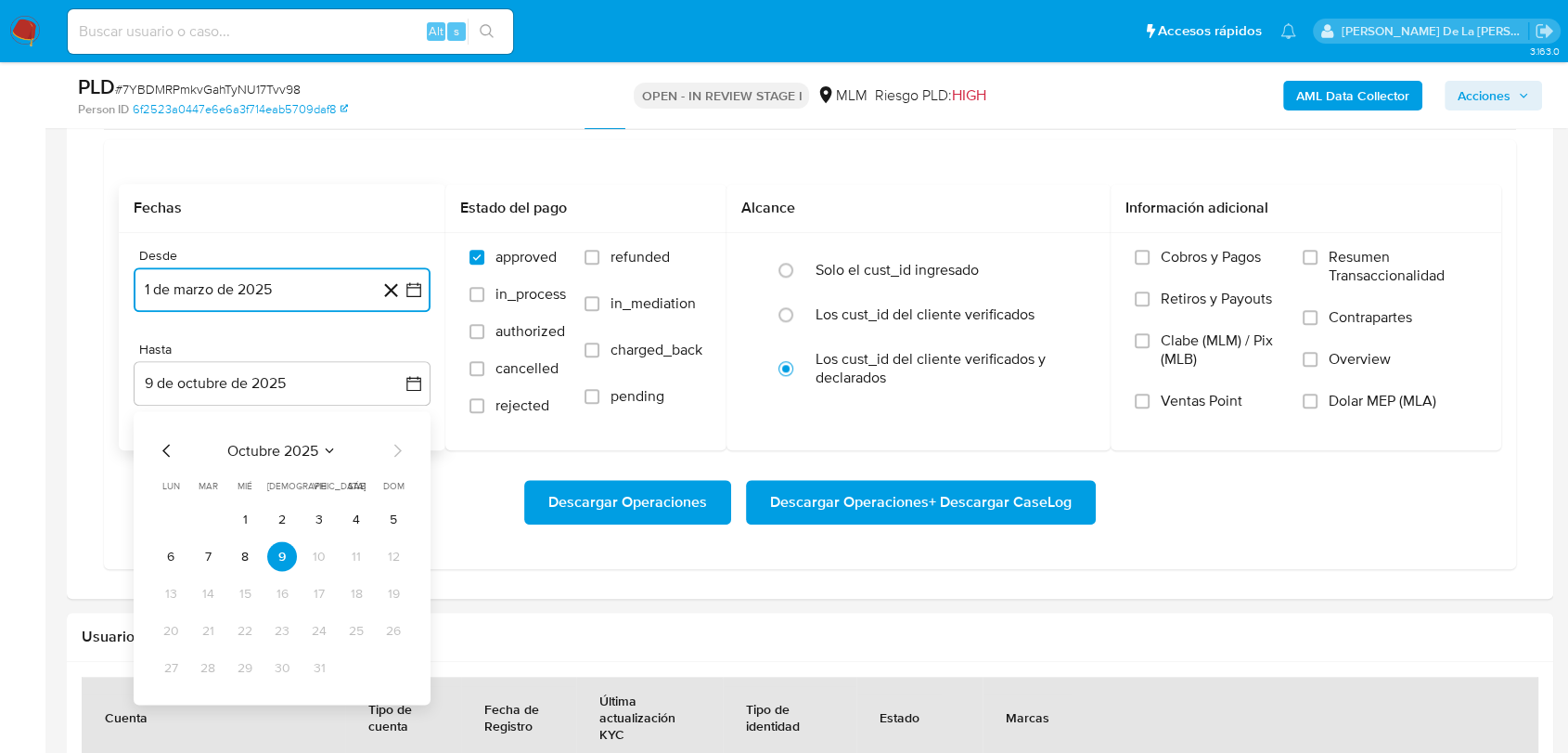
click at [158, 448] on icon "Mes anterior" at bounding box center [167, 449] width 22 height 22
click at [401, 664] on button "31" at bounding box center [394, 668] width 30 height 30
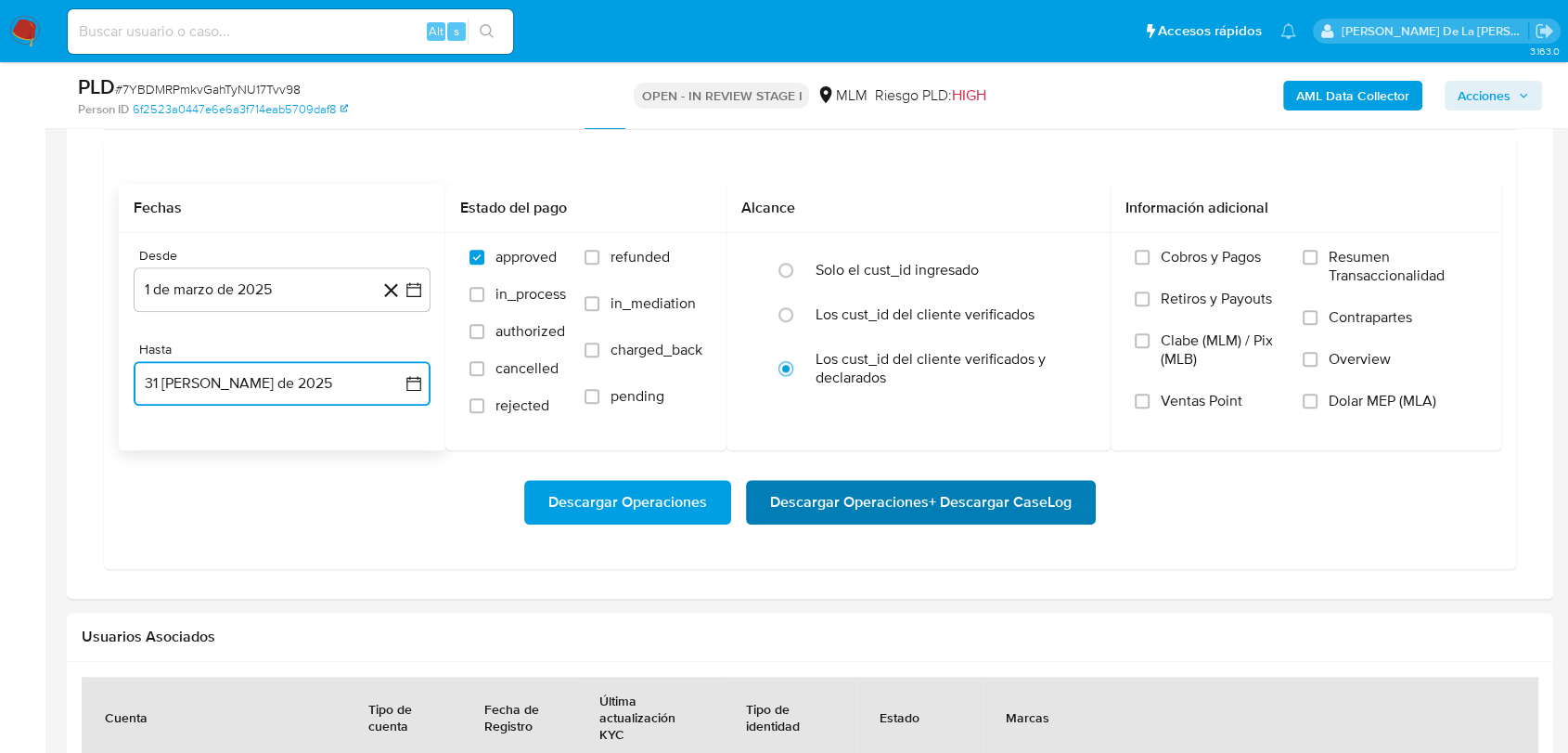
click at [839, 502] on span "Descargar Operaciones + Descargar CaseLog" at bounding box center [920, 502] width 302 height 41
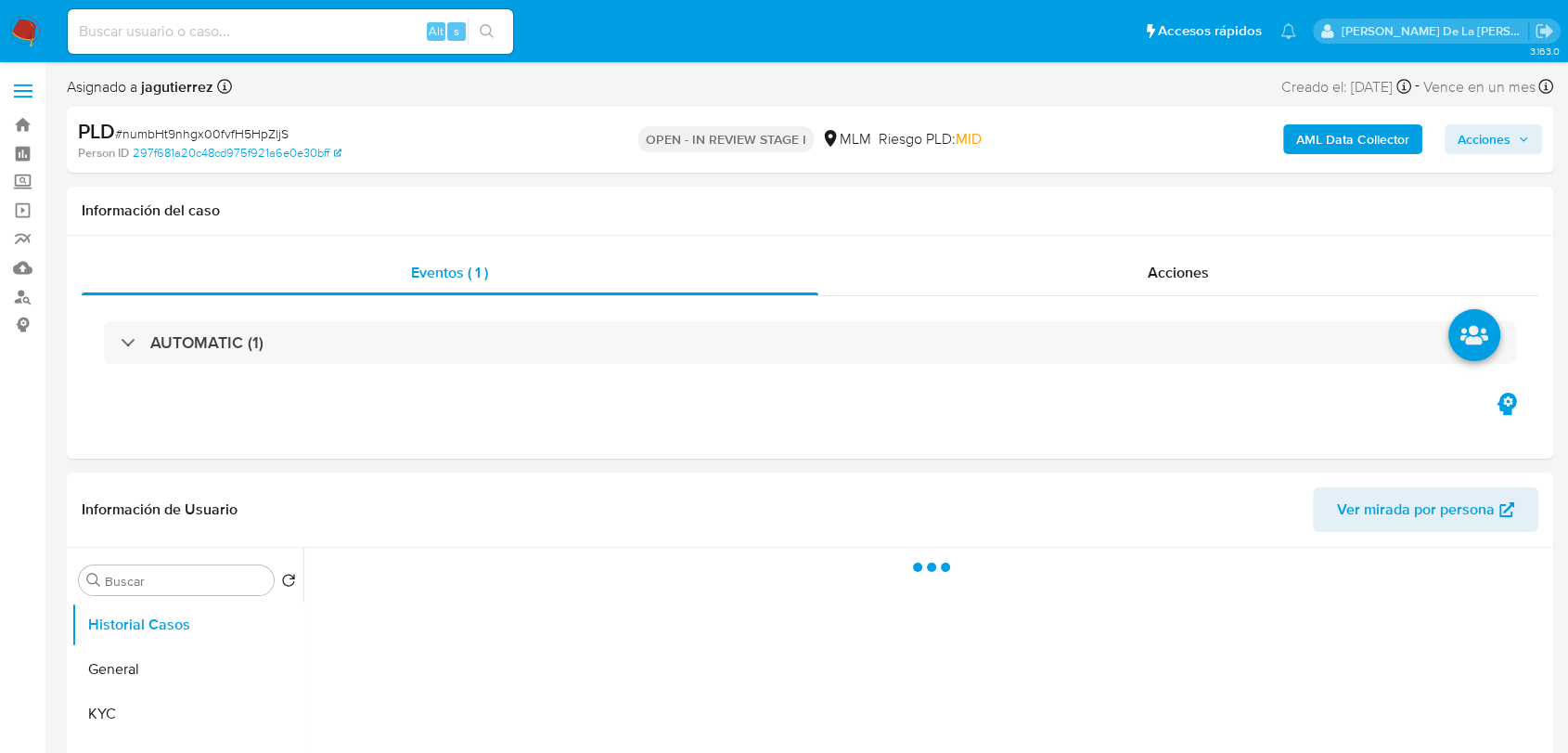
select select "10"
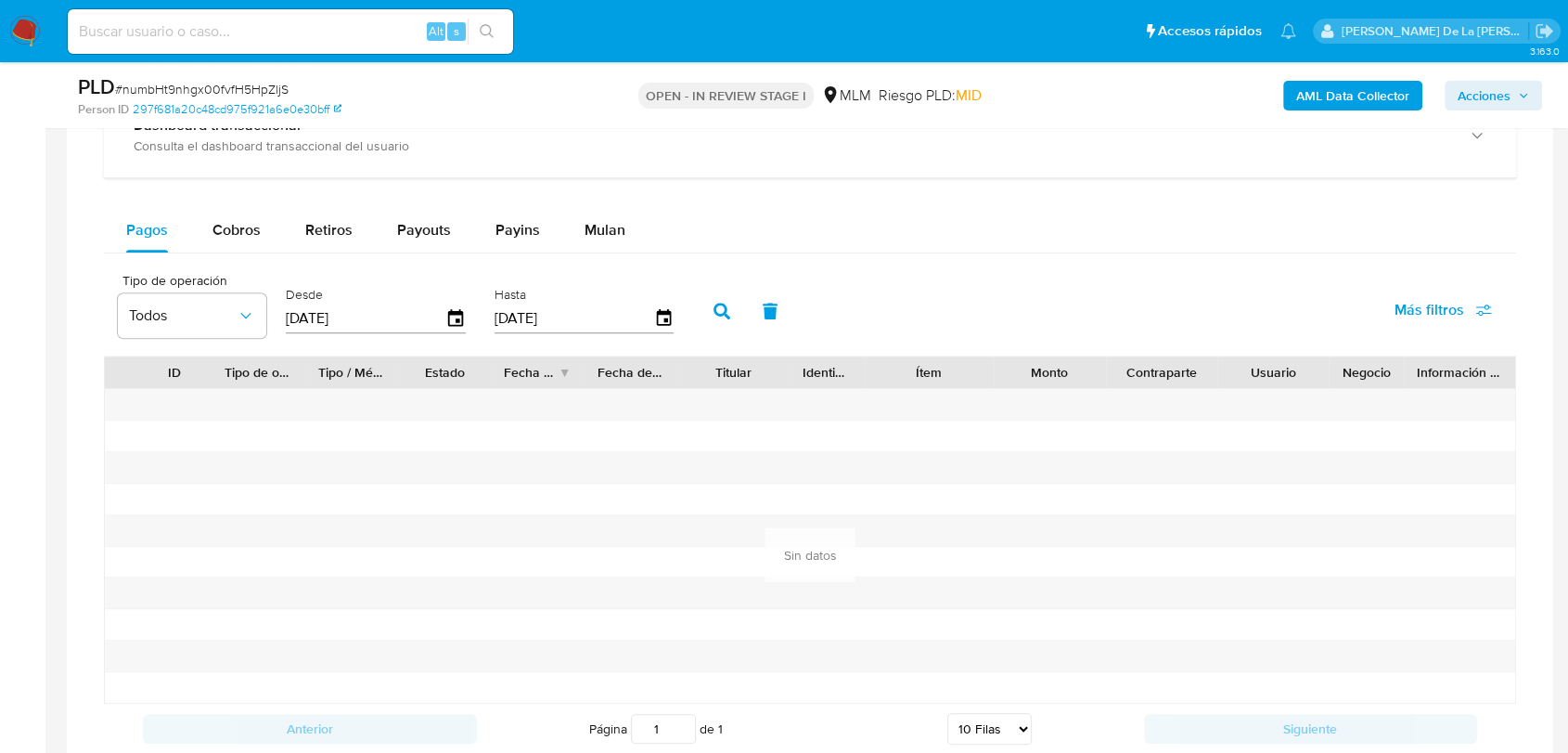
scroll to position [1446, 0]
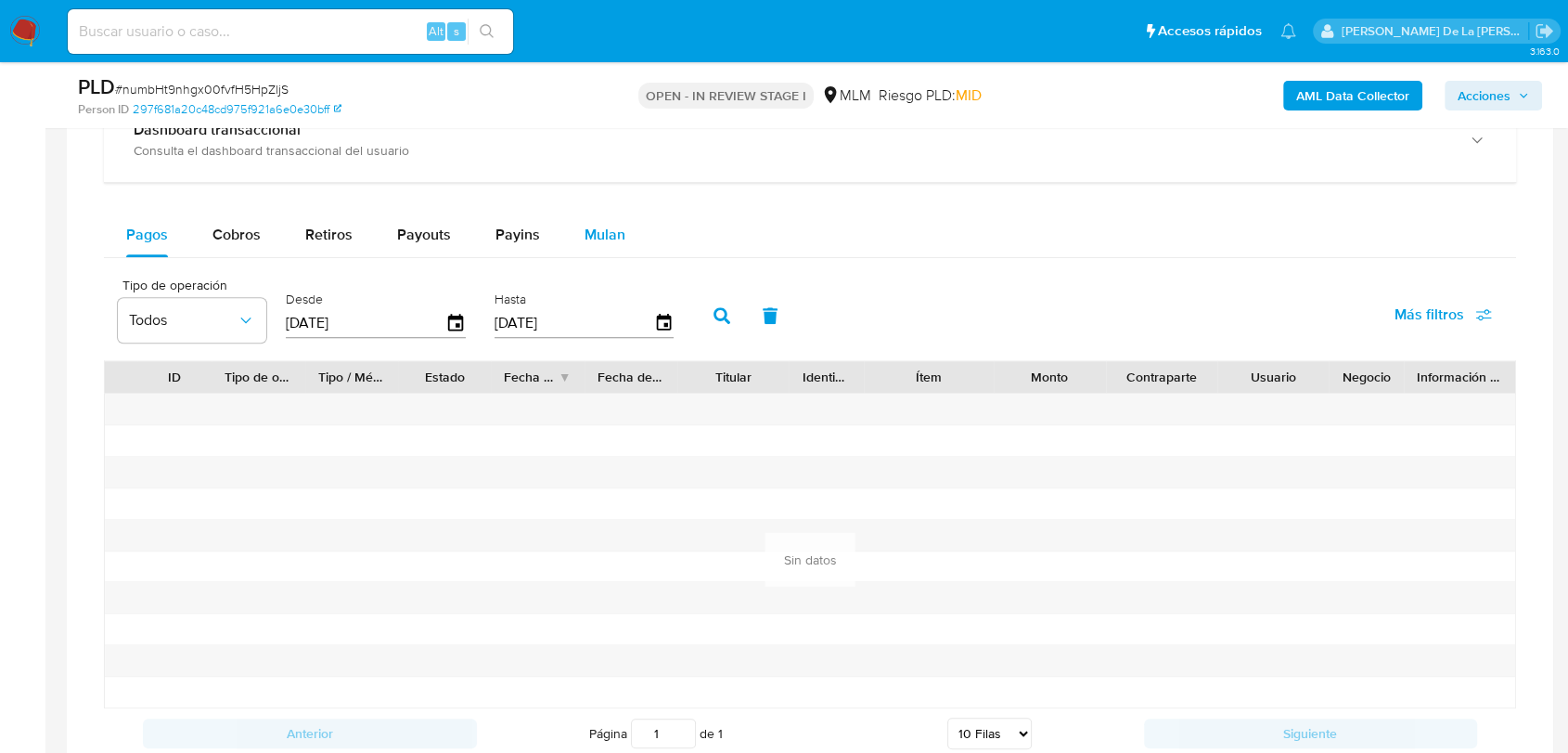
click at [586, 246] on div "Mulan" at bounding box center [604, 234] width 41 height 45
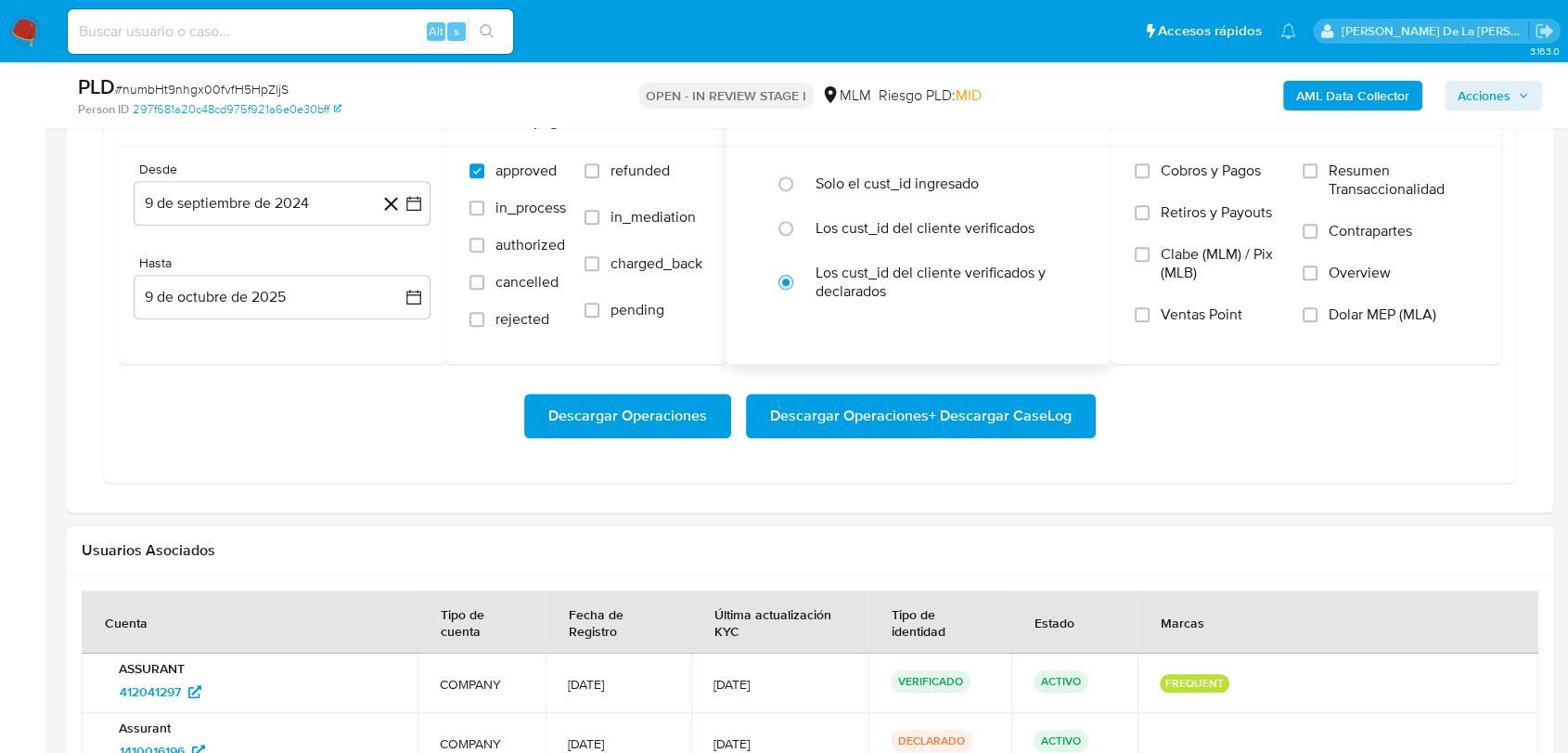
scroll to position [1661, 0]
click at [926, 248] on div "Los cust_id del cliente verificados" at bounding box center [937, 229] width 245 height 45
radio input "true"
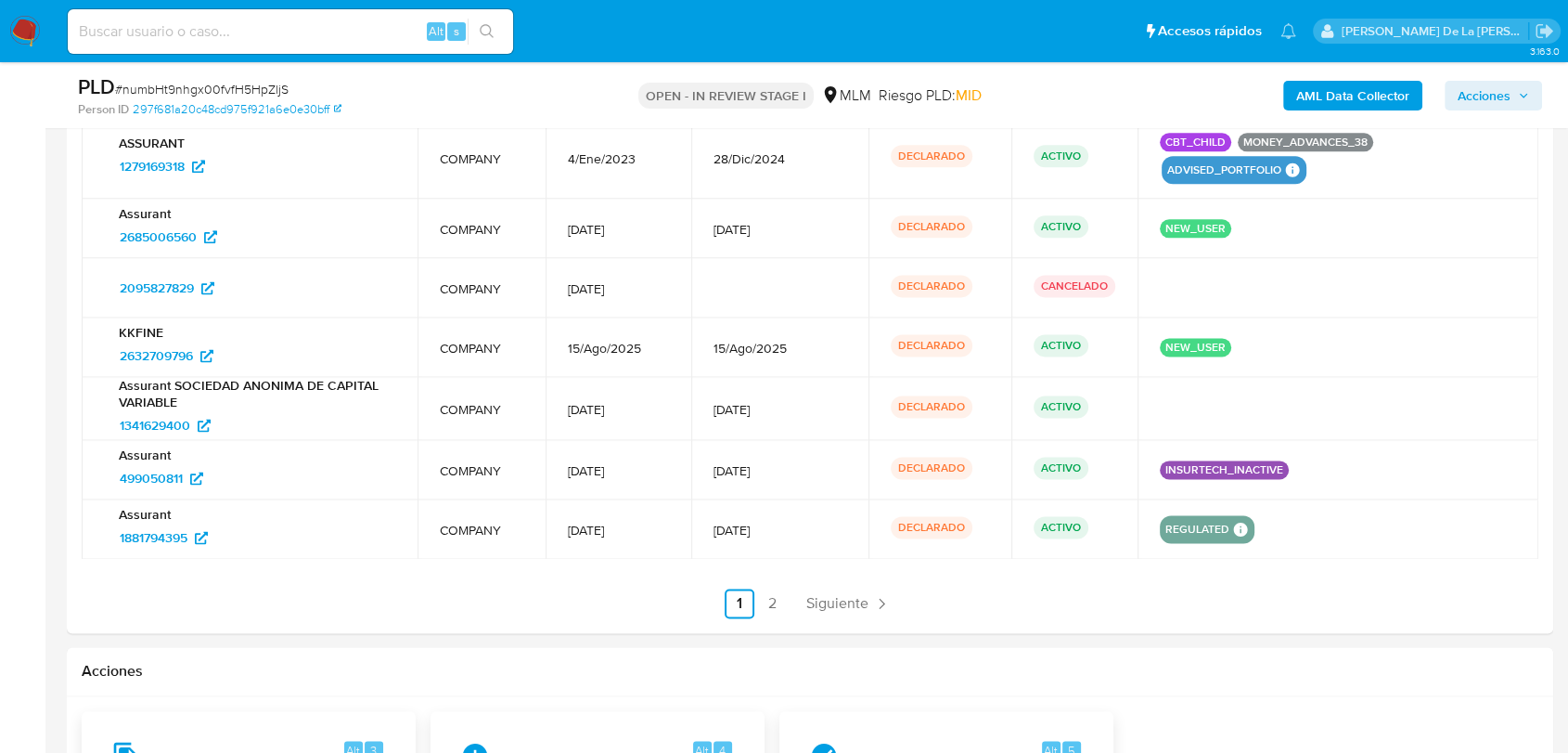
scroll to position [2370, 0]
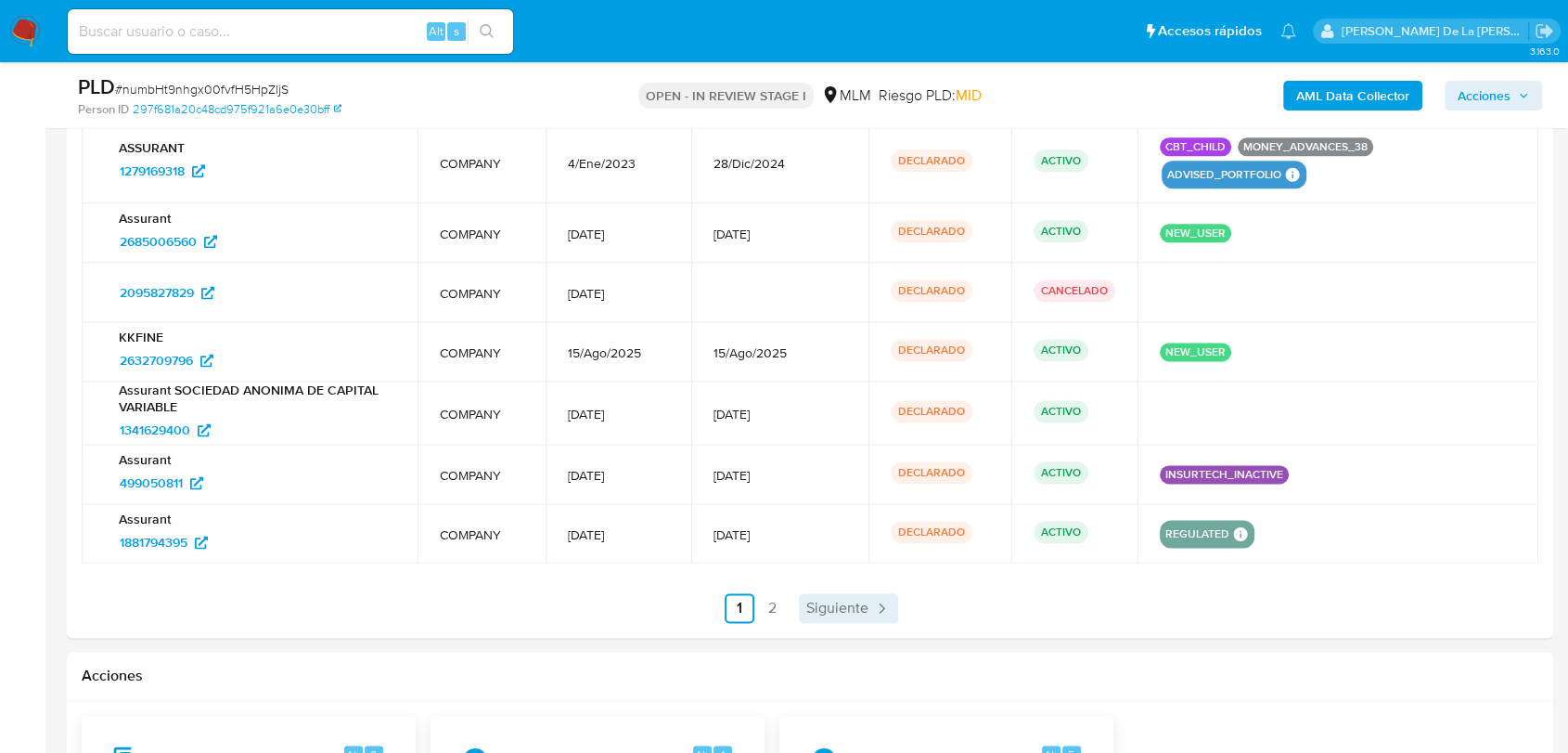
click at [824, 619] on link "Siguiente" at bounding box center [848, 608] width 99 height 30
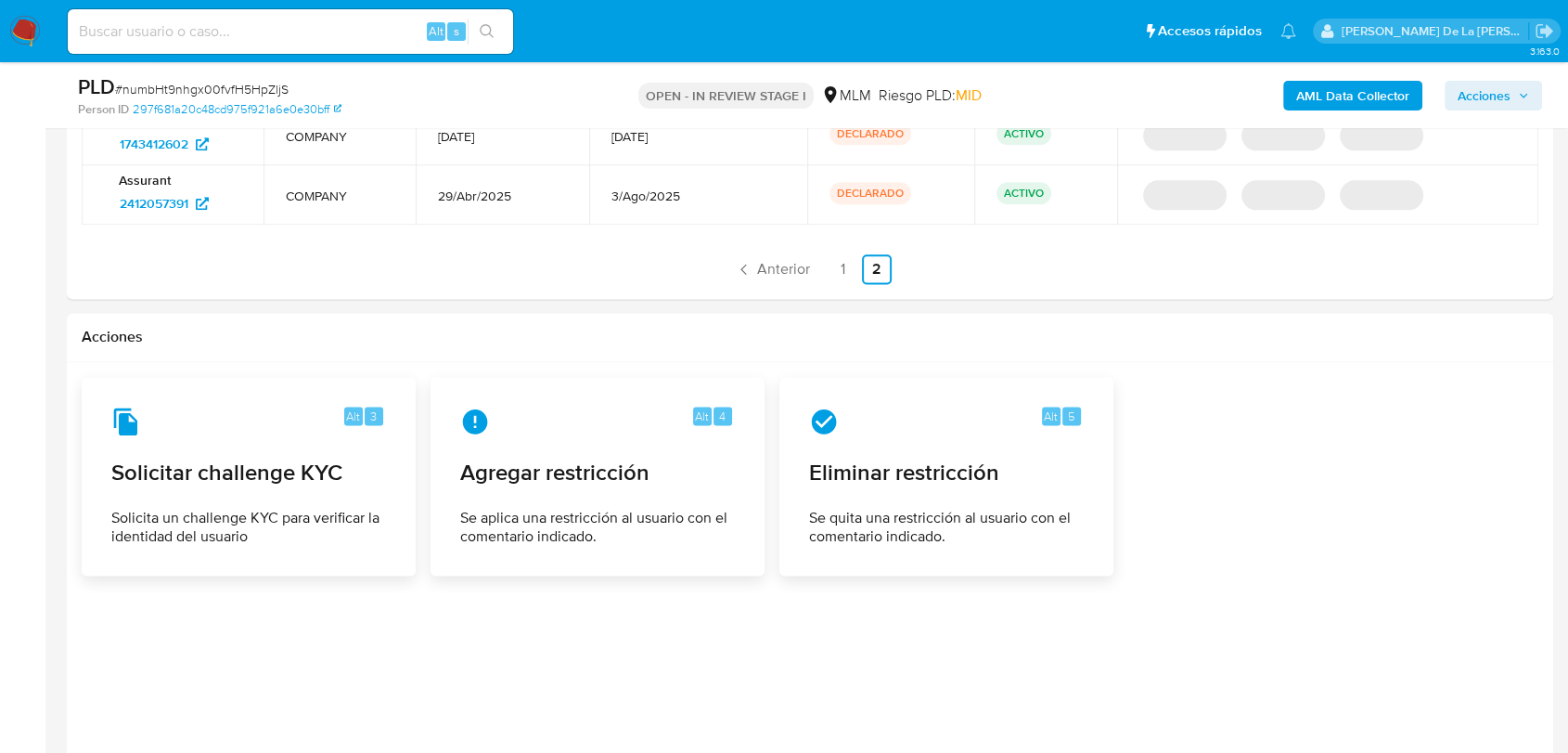
click at [824, 619] on div at bounding box center [809, 567] width 1457 height 381
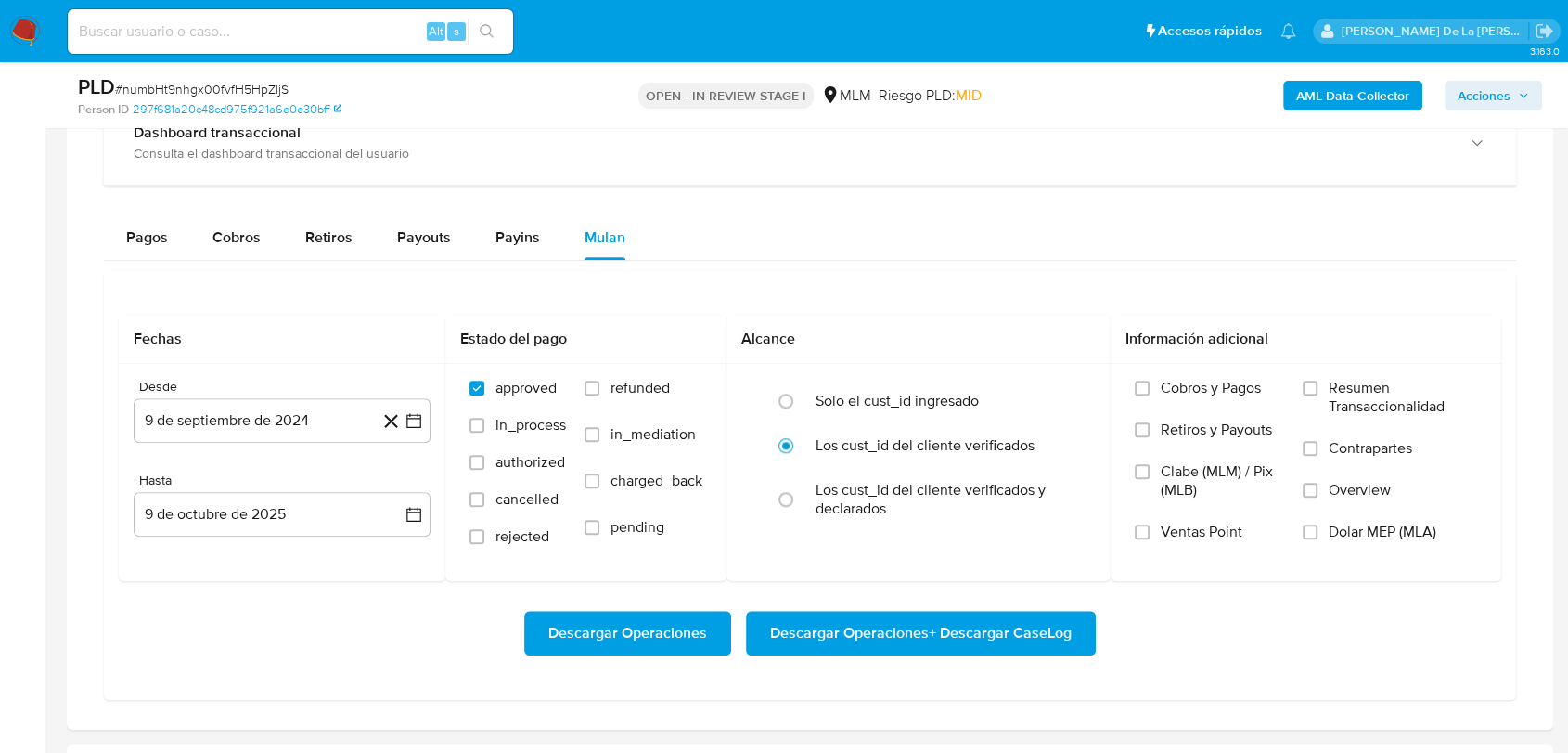
scroll to position [1445, 0]
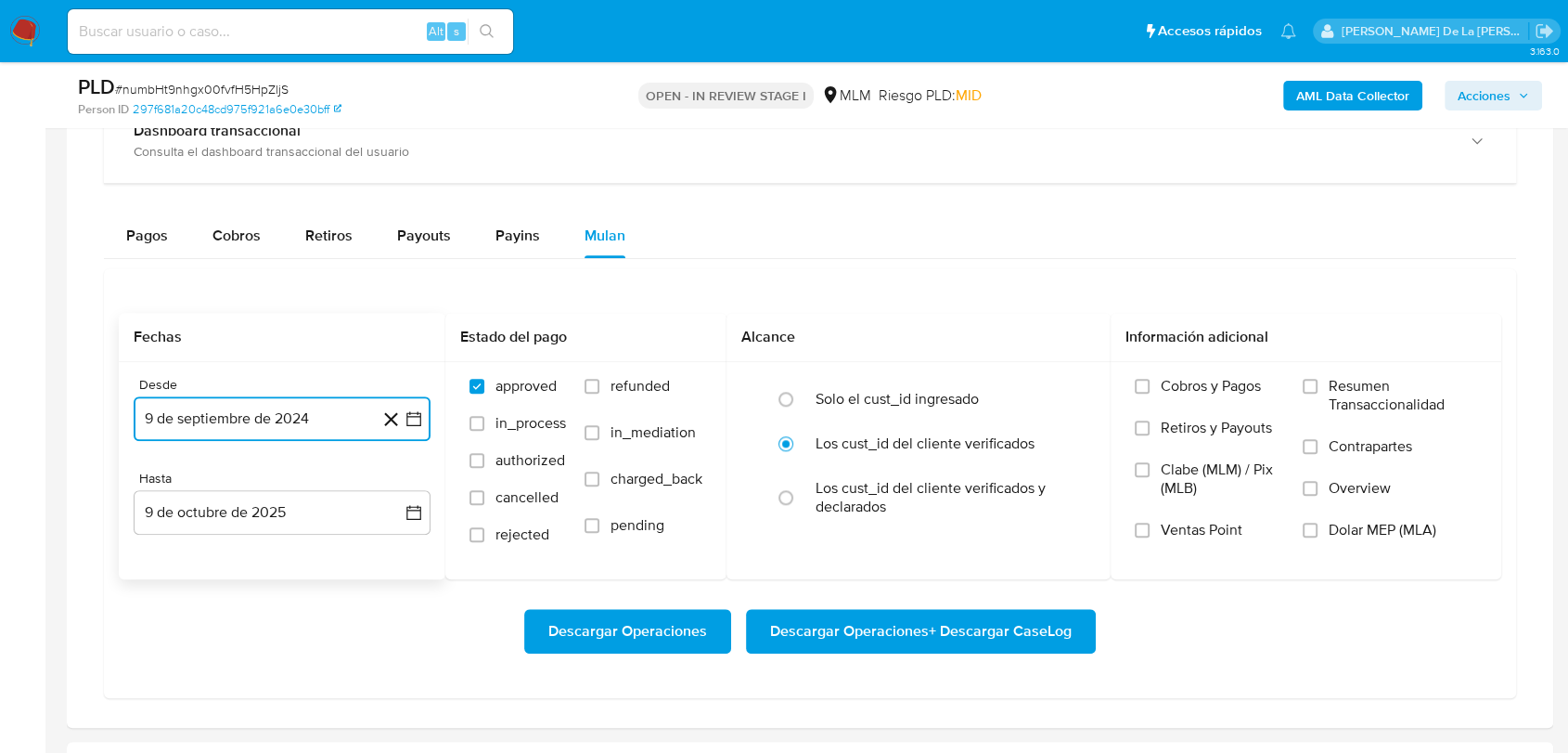
click at [409, 417] on icon "button" at bounding box center [414, 419] width 19 height 19
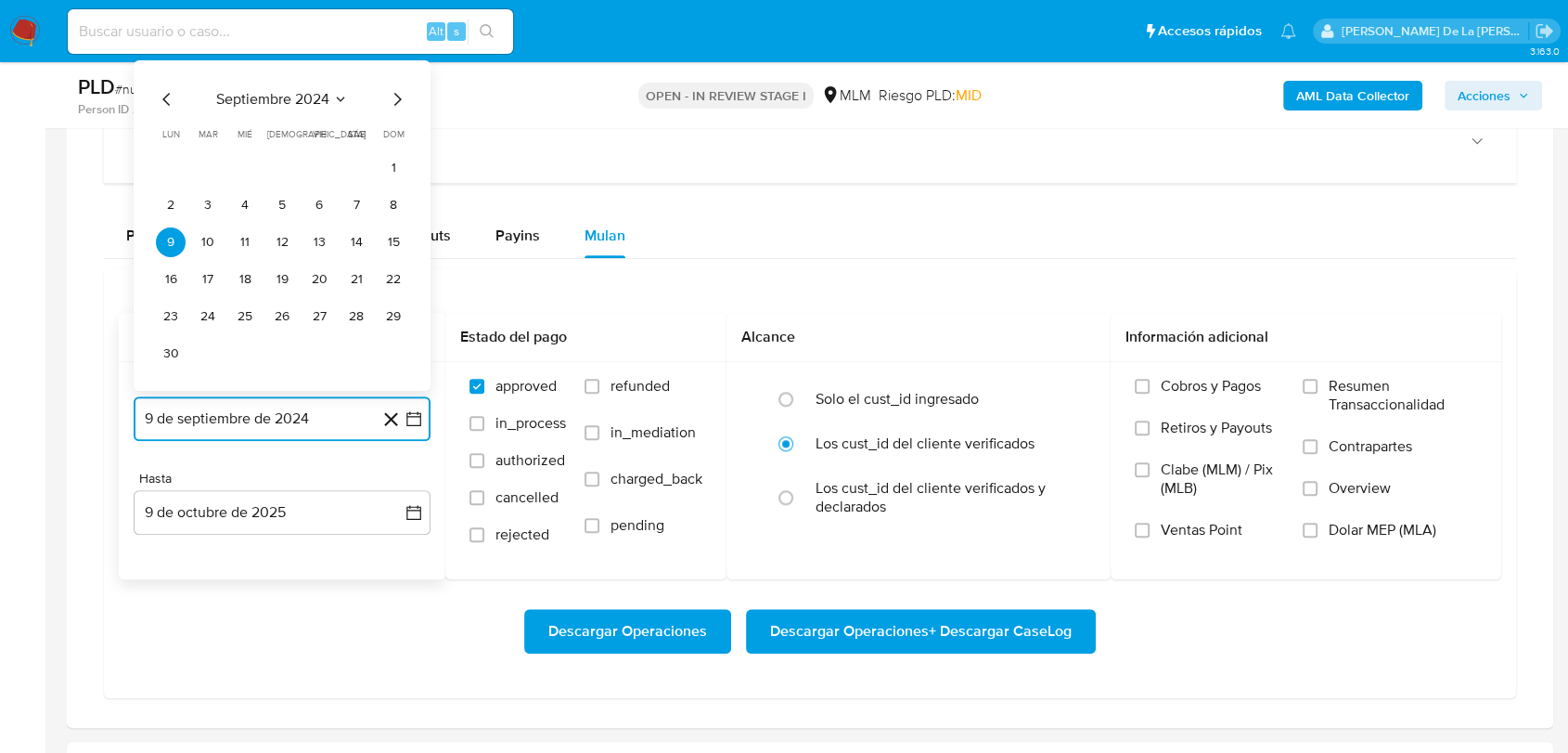
click at [391, 101] on icon "Mes siguiente" at bounding box center [397, 99] width 22 height 22
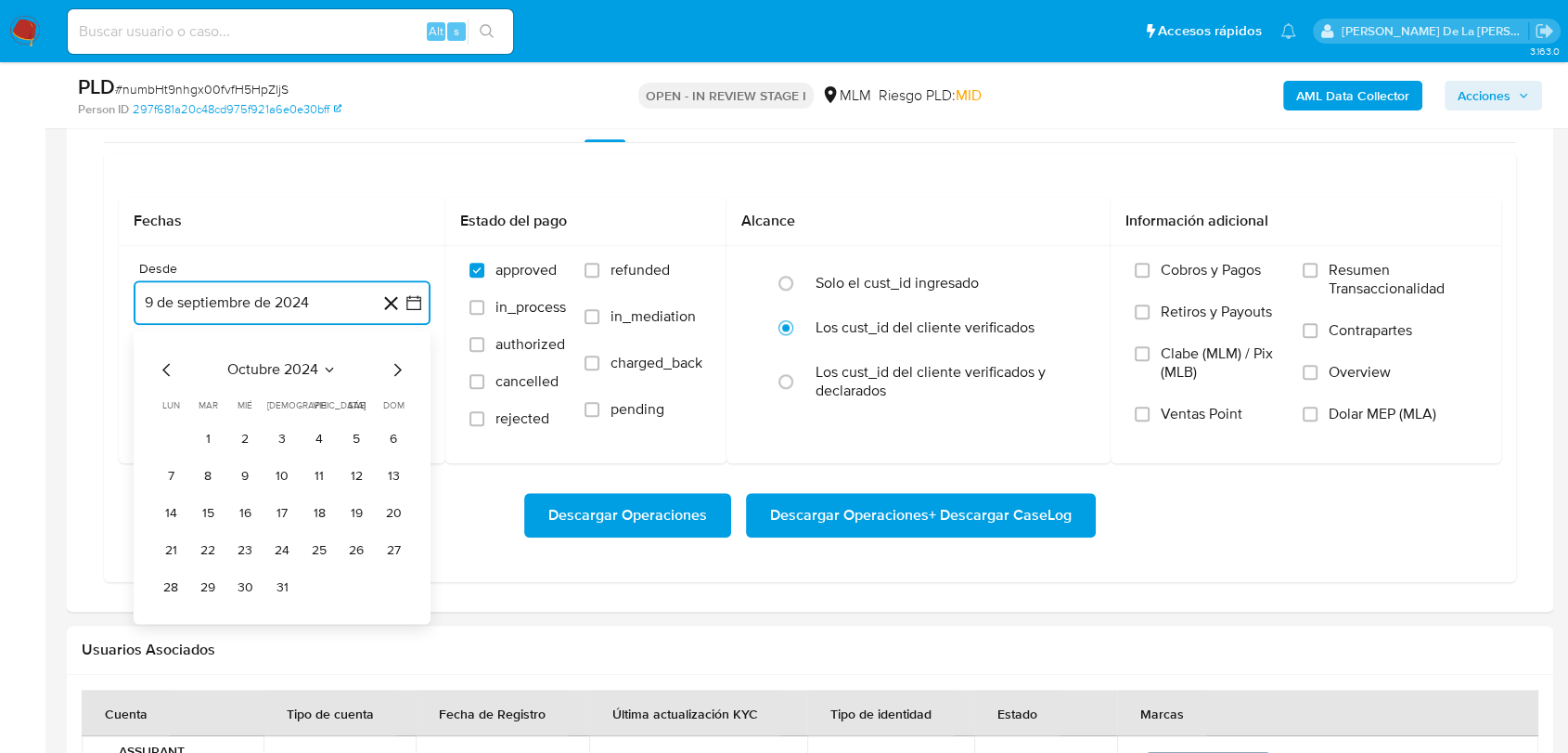
scroll to position [1564, 0]
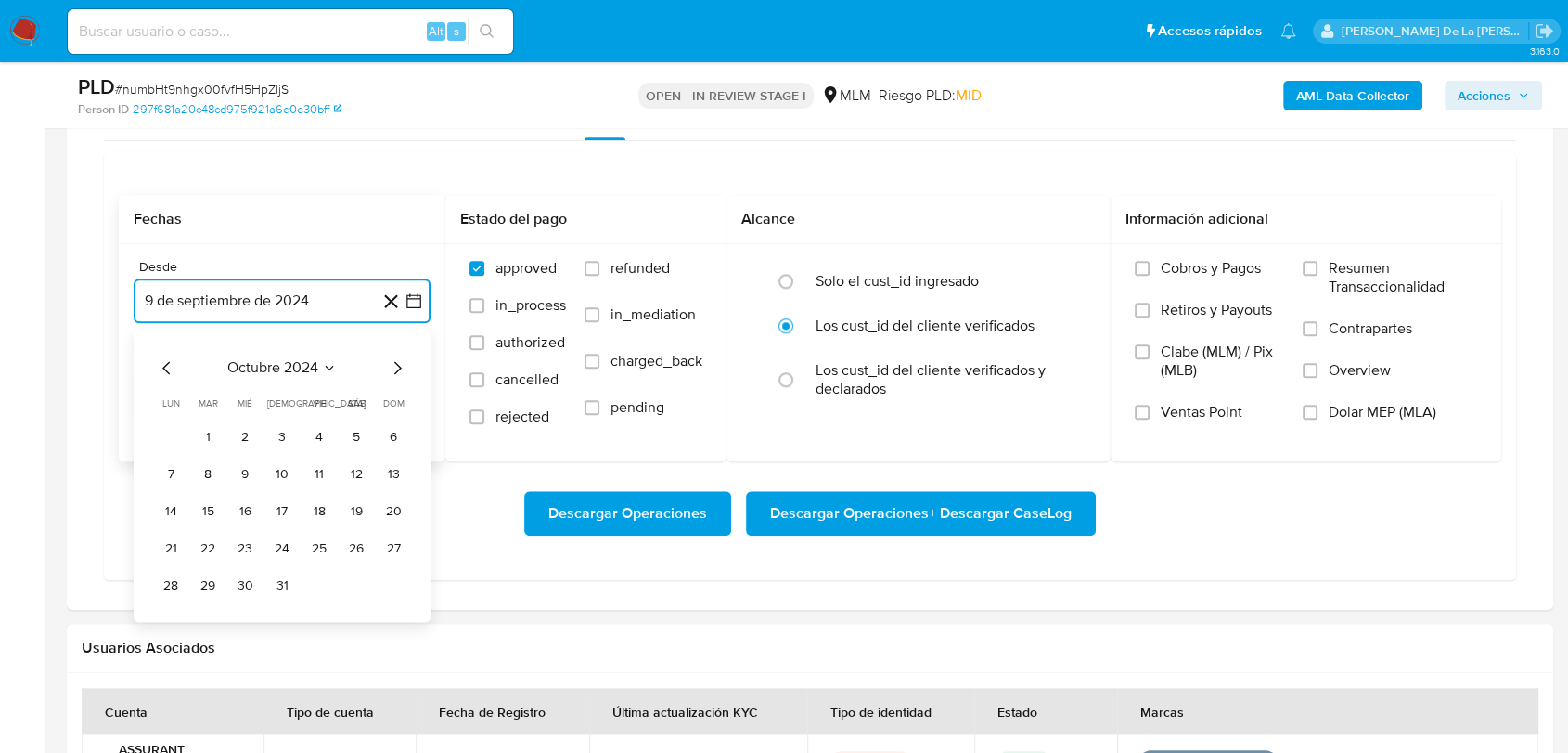
click at [401, 365] on icon "Mes siguiente" at bounding box center [397, 367] width 22 height 22
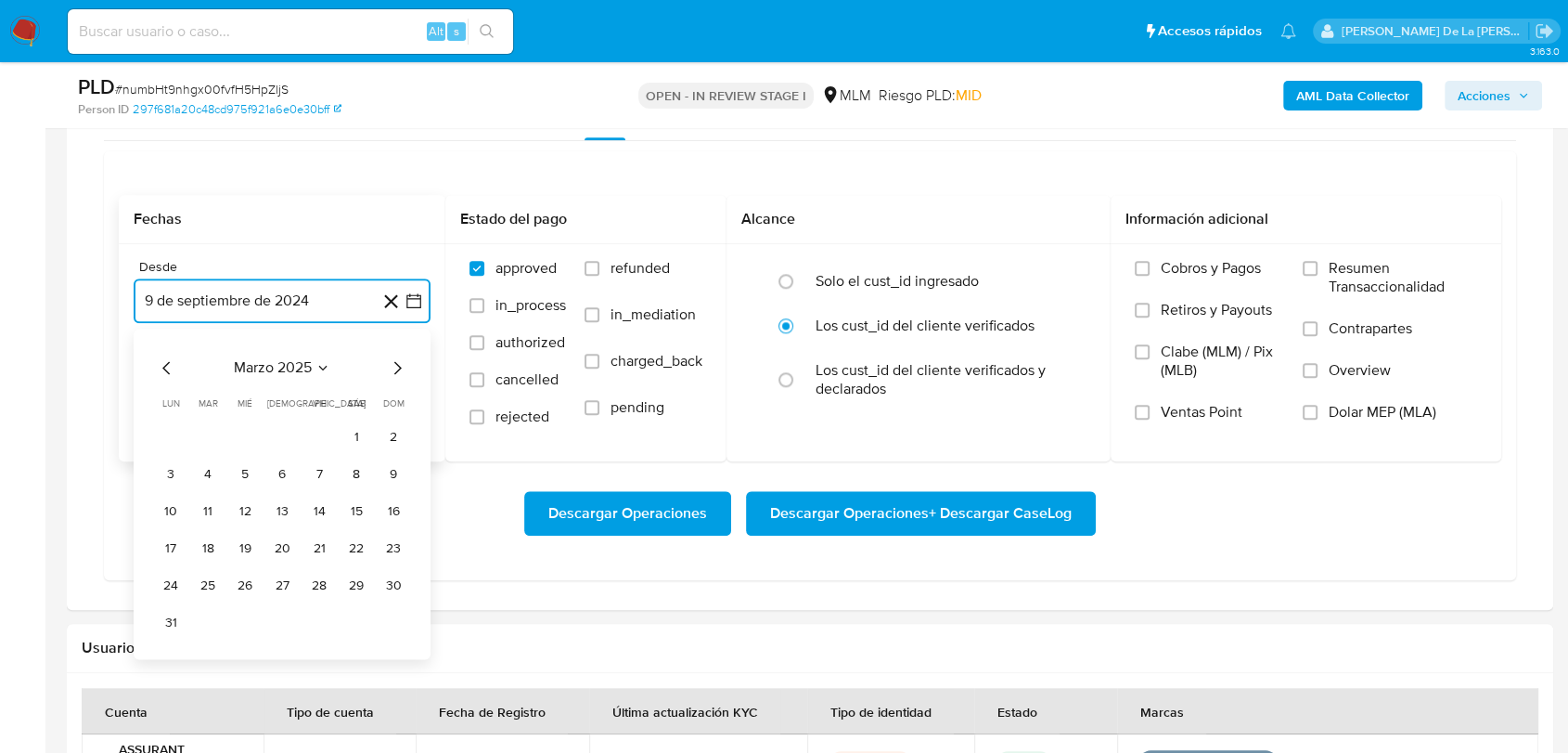
click at [401, 365] on icon "Mes siguiente" at bounding box center [397, 367] width 22 height 22
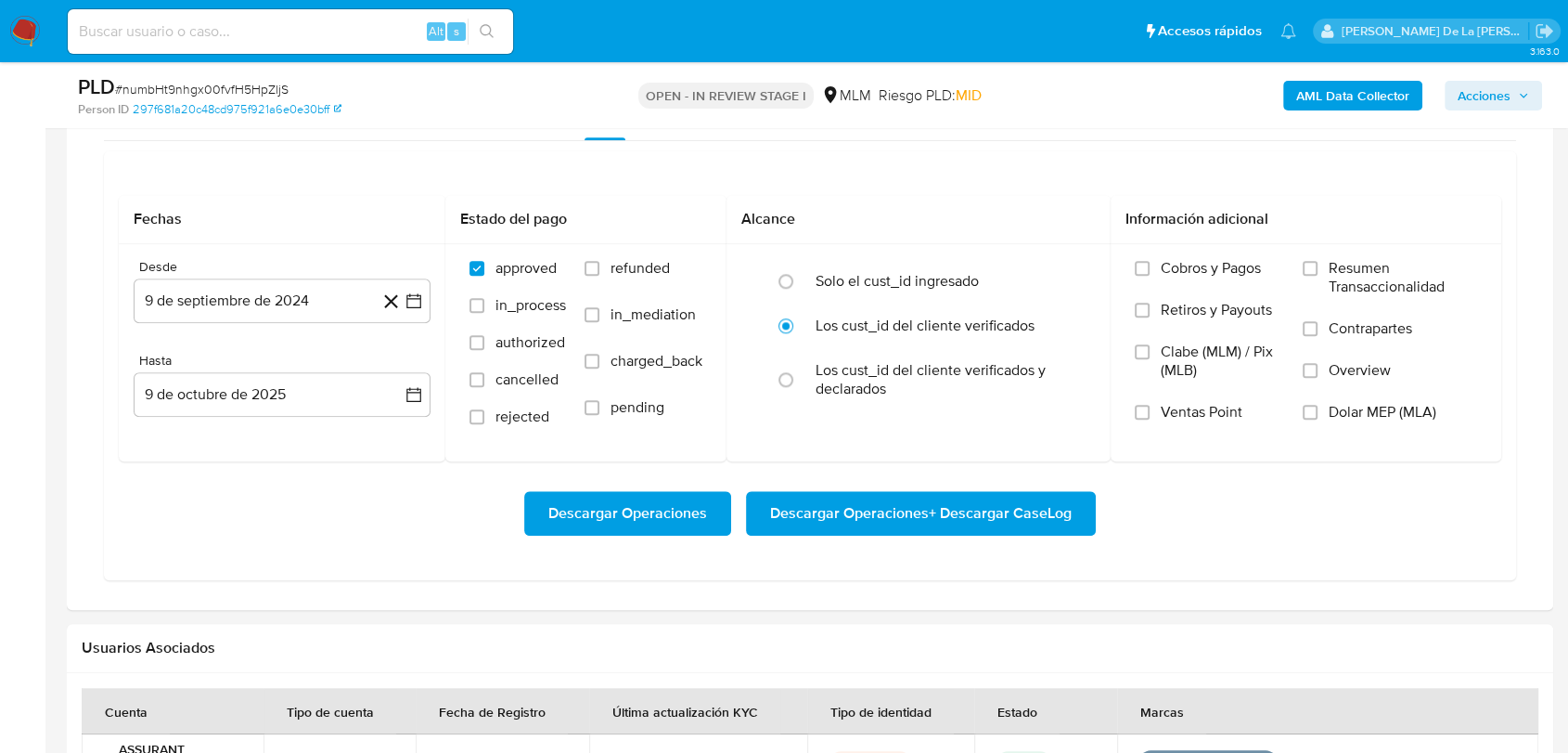
click at [118, 355] on div "Fechas Desde 9 de septiembre de 2024 9-09-2024 Hasta 9 de octubre de 2025 9-10-…" at bounding box center [810, 365] width 1412 height 430
drag, startPoint x: 165, startPoint y: 362, endPoint x: 155, endPoint y: 292, distance: 70.7
click at [155, 292] on button "9 de septiembre de 2024" at bounding box center [282, 301] width 297 height 45
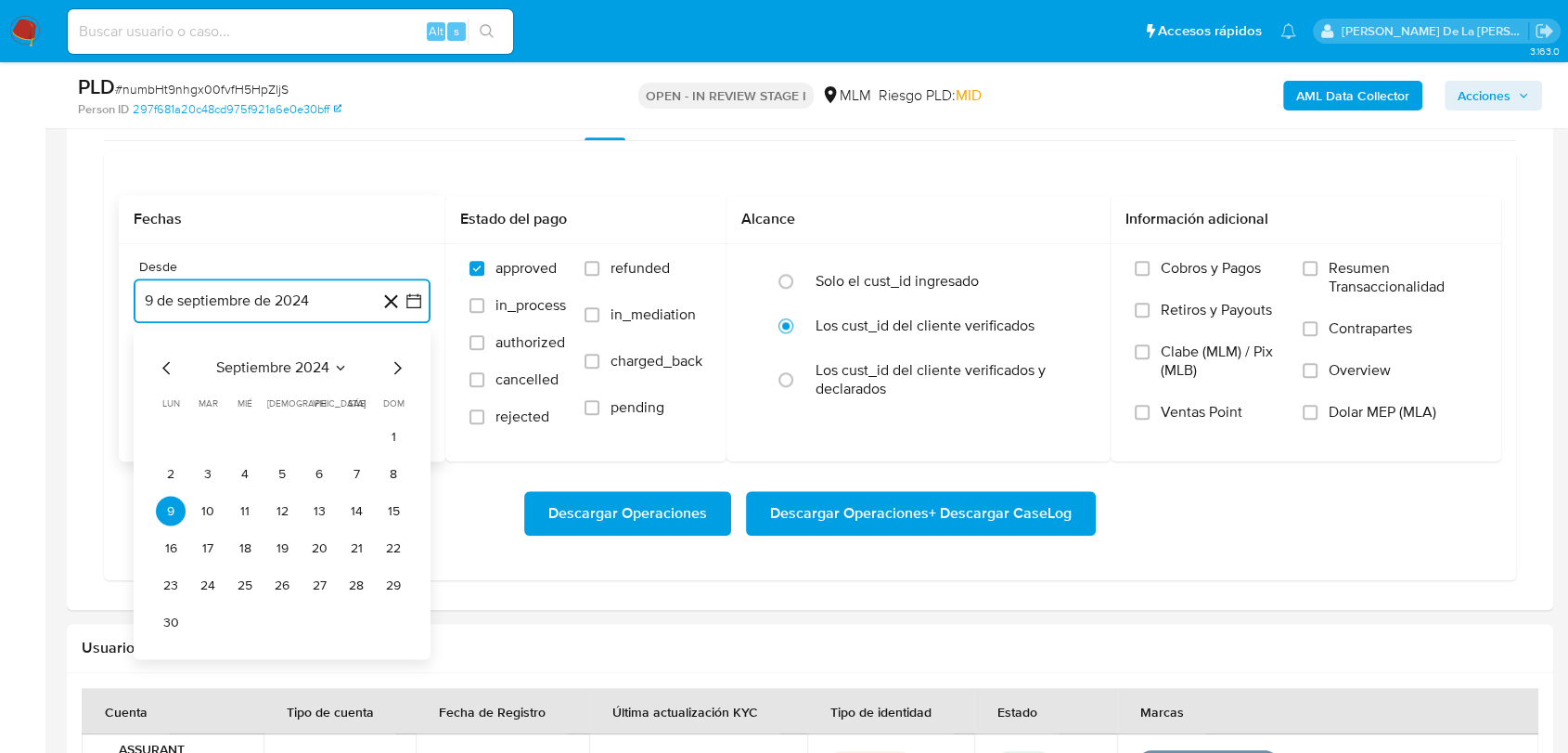
click at [396, 366] on icon "Mes siguiente" at bounding box center [397, 367] width 22 height 22
click at [397, 366] on icon "Mes siguiente" at bounding box center [397, 367] width 22 height 22
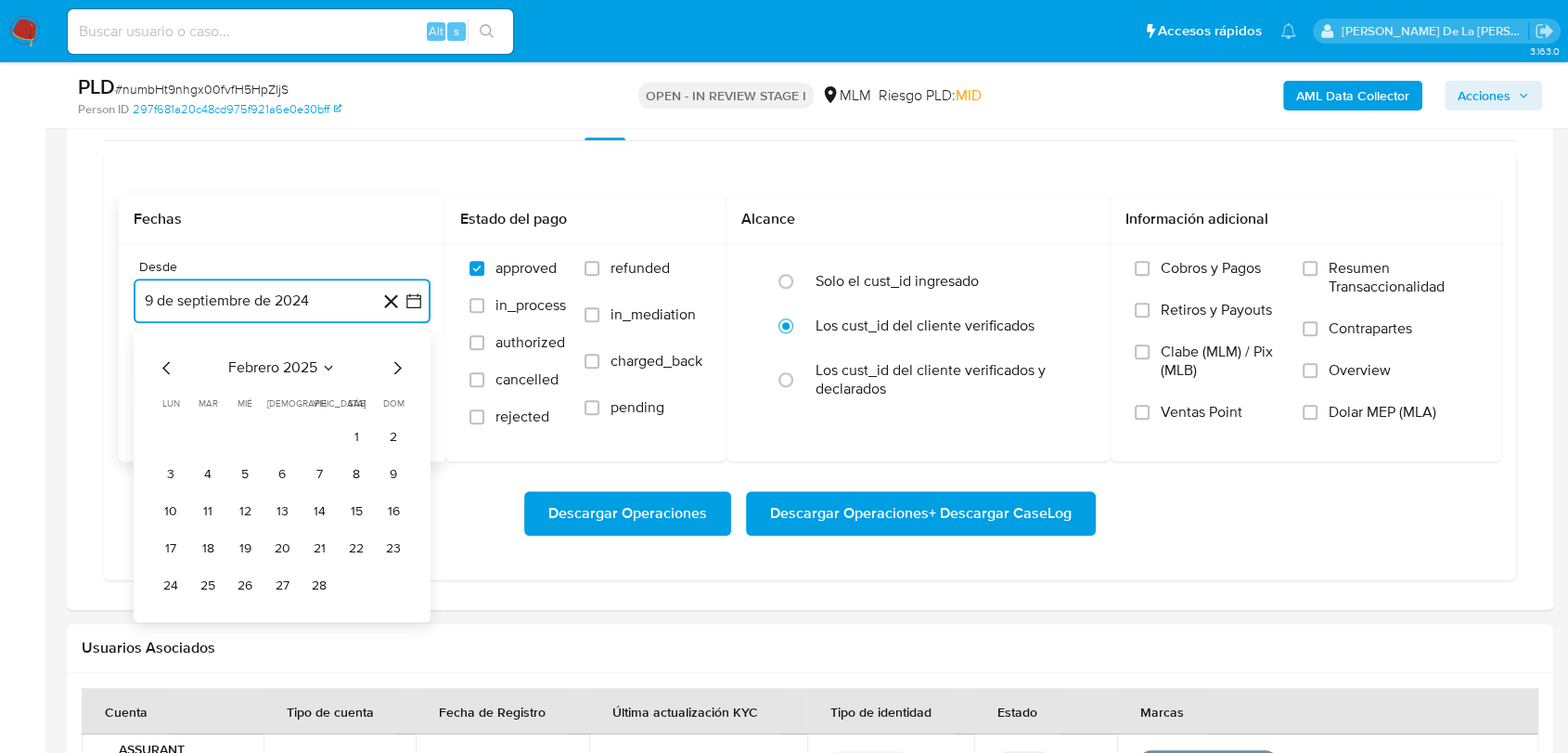
click at [397, 366] on icon "Mes siguiente" at bounding box center [397, 367] width 22 height 22
click at [350, 435] on button "1" at bounding box center [356, 437] width 30 height 30
click at [300, 396] on button "9 de octubre de 2025" at bounding box center [282, 394] width 297 height 45
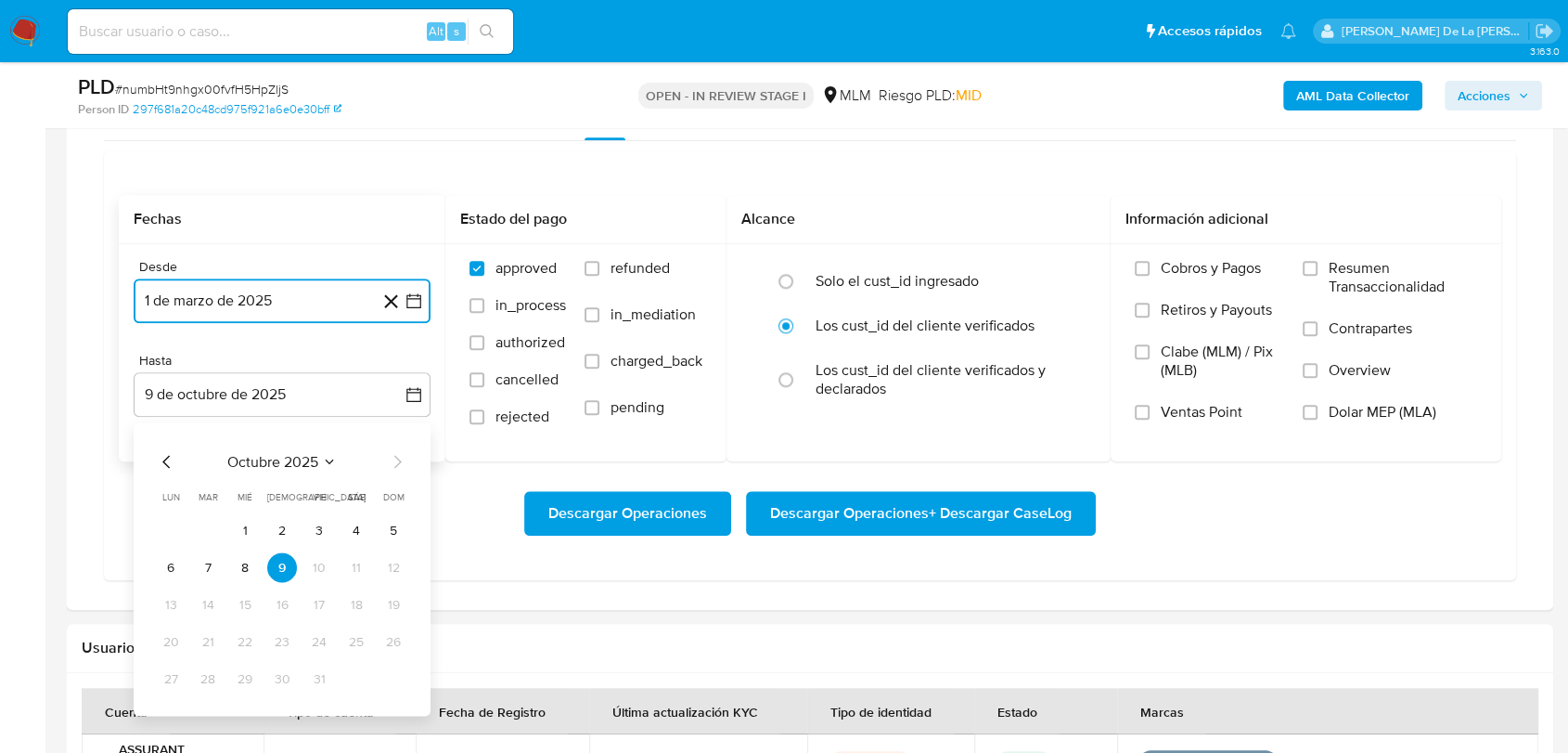
click at [158, 454] on icon "Mes anterior" at bounding box center [167, 461] width 22 height 22
click at [159, 453] on icon "Mes anterior" at bounding box center [167, 461] width 22 height 22
click at [381, 665] on td "31" at bounding box center [394, 679] width 30 height 30
click at [387, 671] on button "31" at bounding box center [394, 679] width 30 height 30
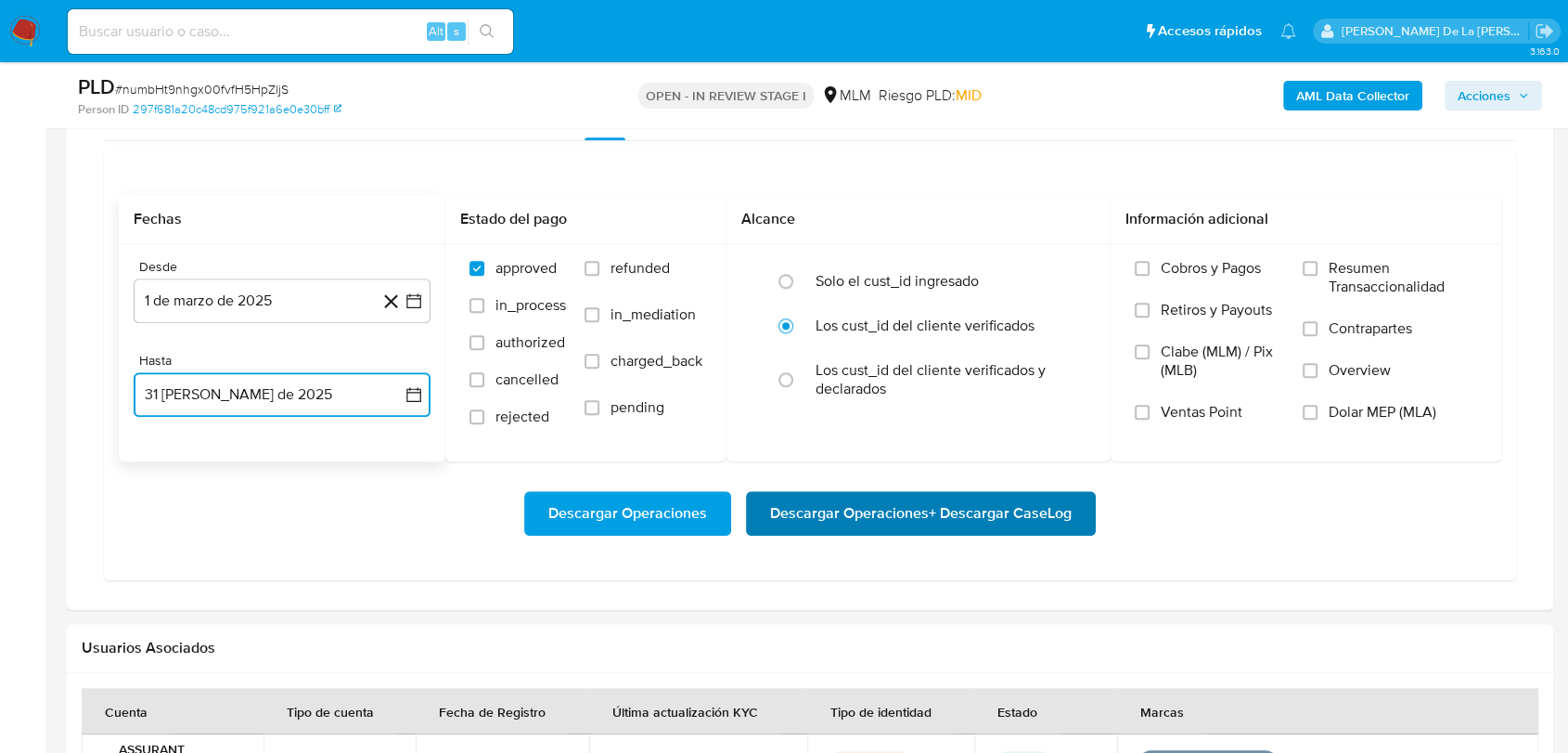
click at [829, 514] on span "Descargar Operaciones + Descargar CaseLog" at bounding box center [920, 513] width 302 height 41
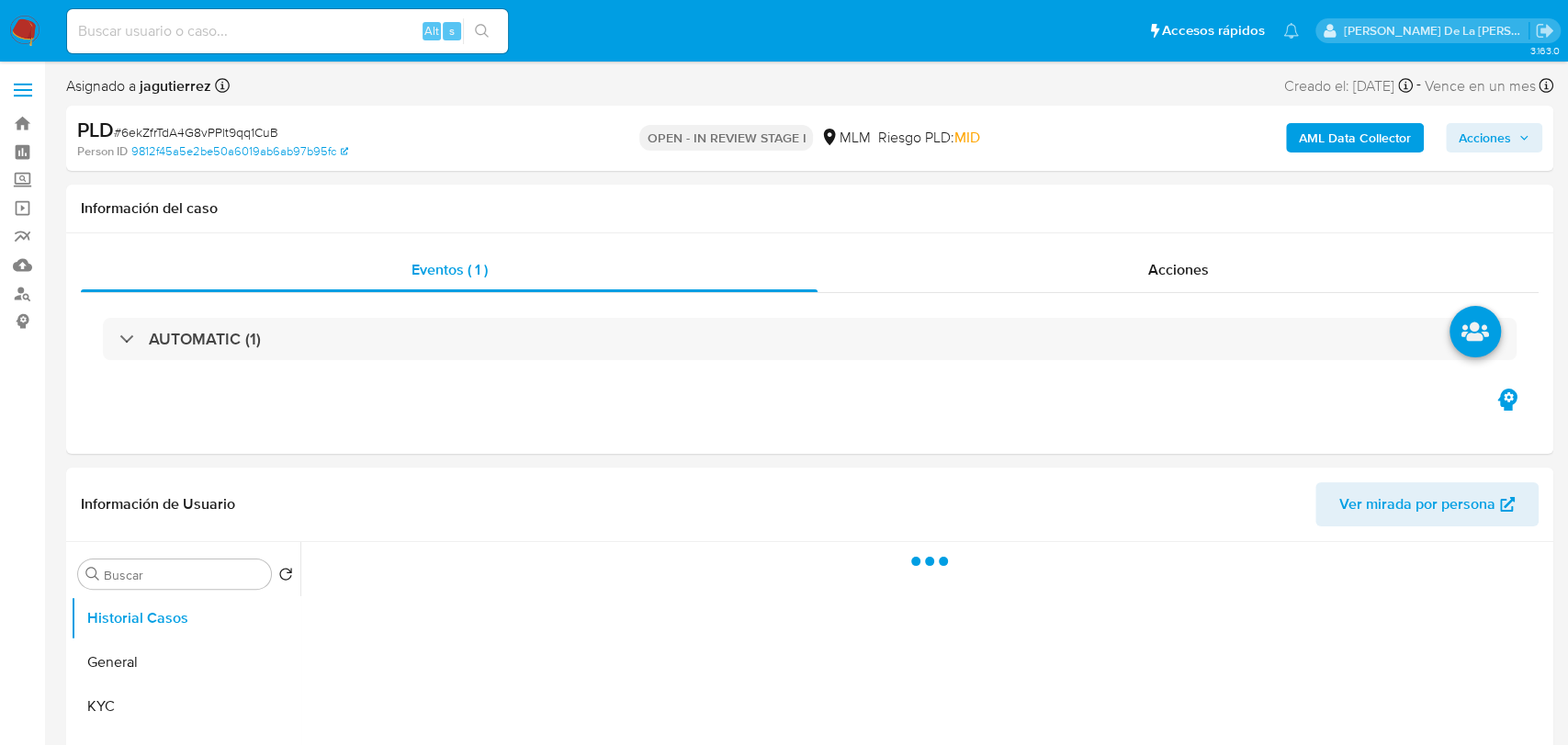
select select "10"
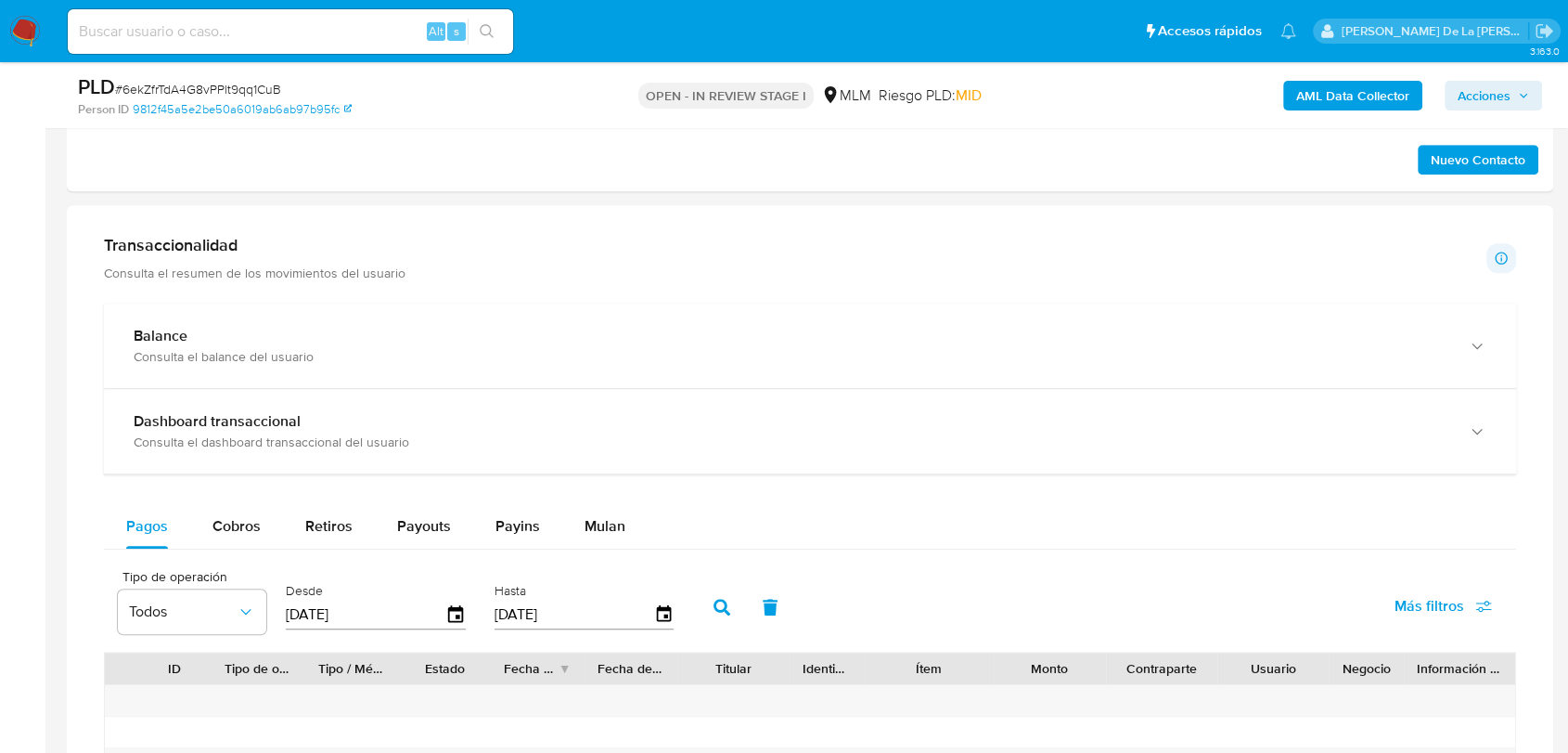
scroll to position [1134, 0]
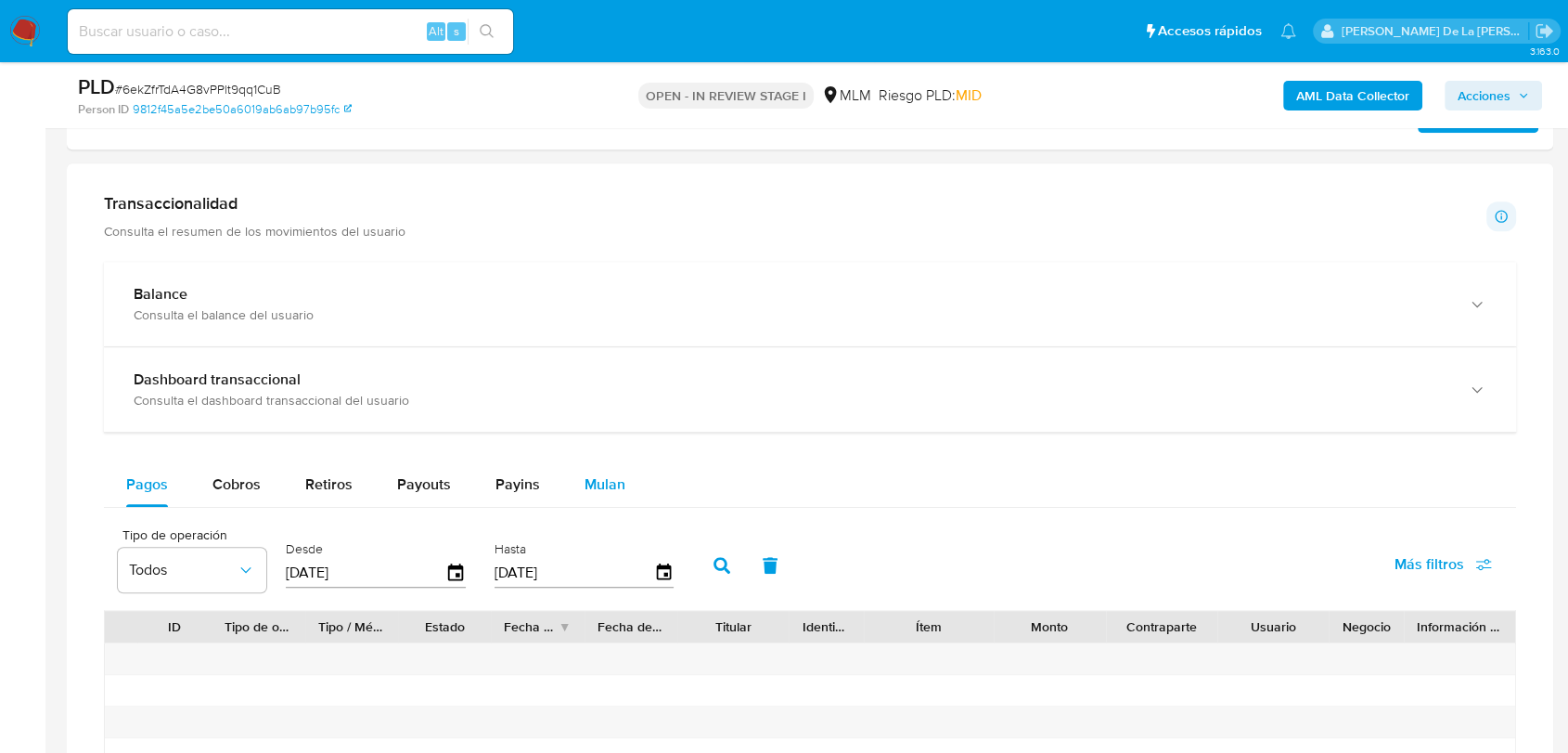
click at [607, 484] on span "Mulan" at bounding box center [604, 484] width 41 height 22
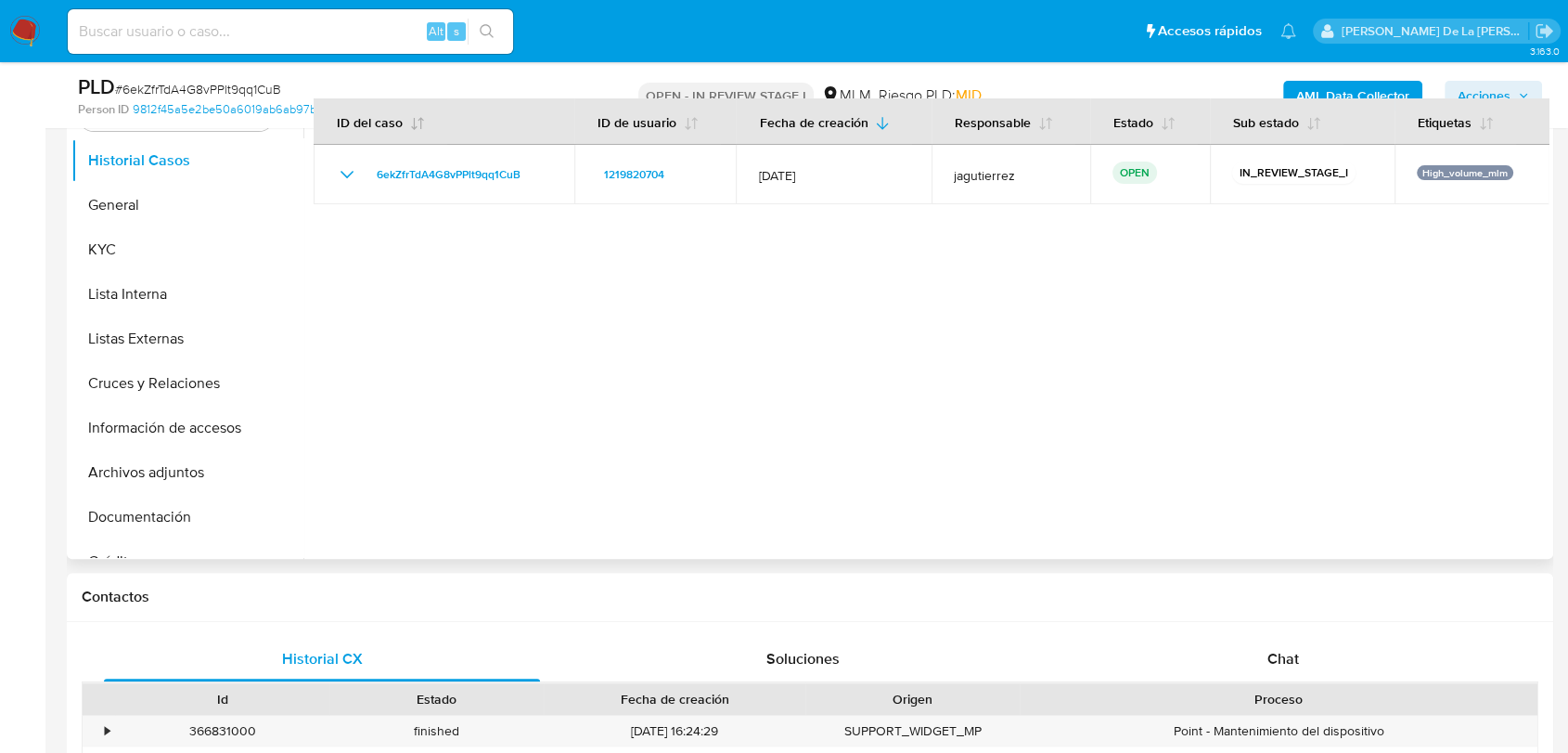
scroll to position [103, 0]
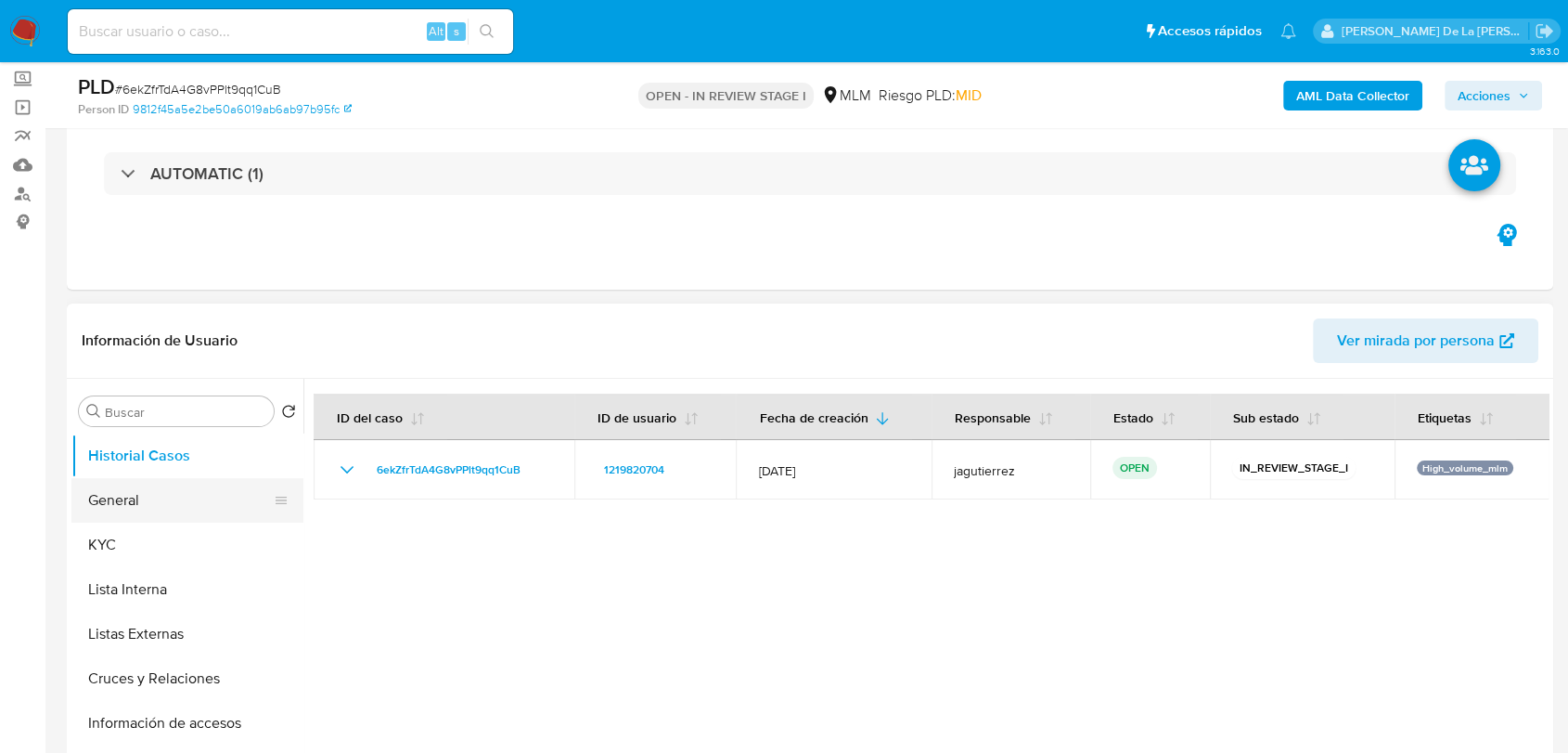
click at [149, 490] on button "General" at bounding box center [180, 500] width 217 height 45
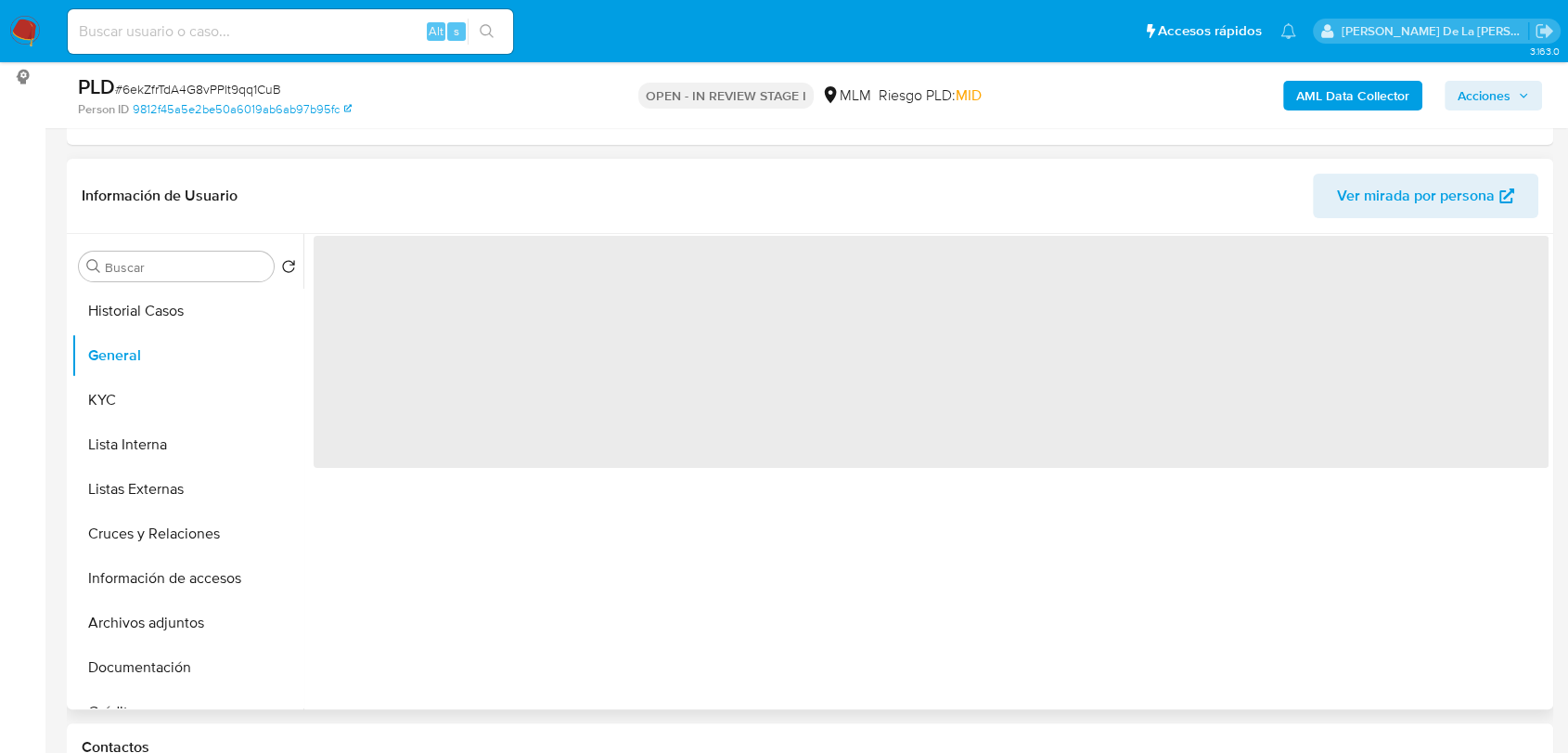
scroll to position [412, 0]
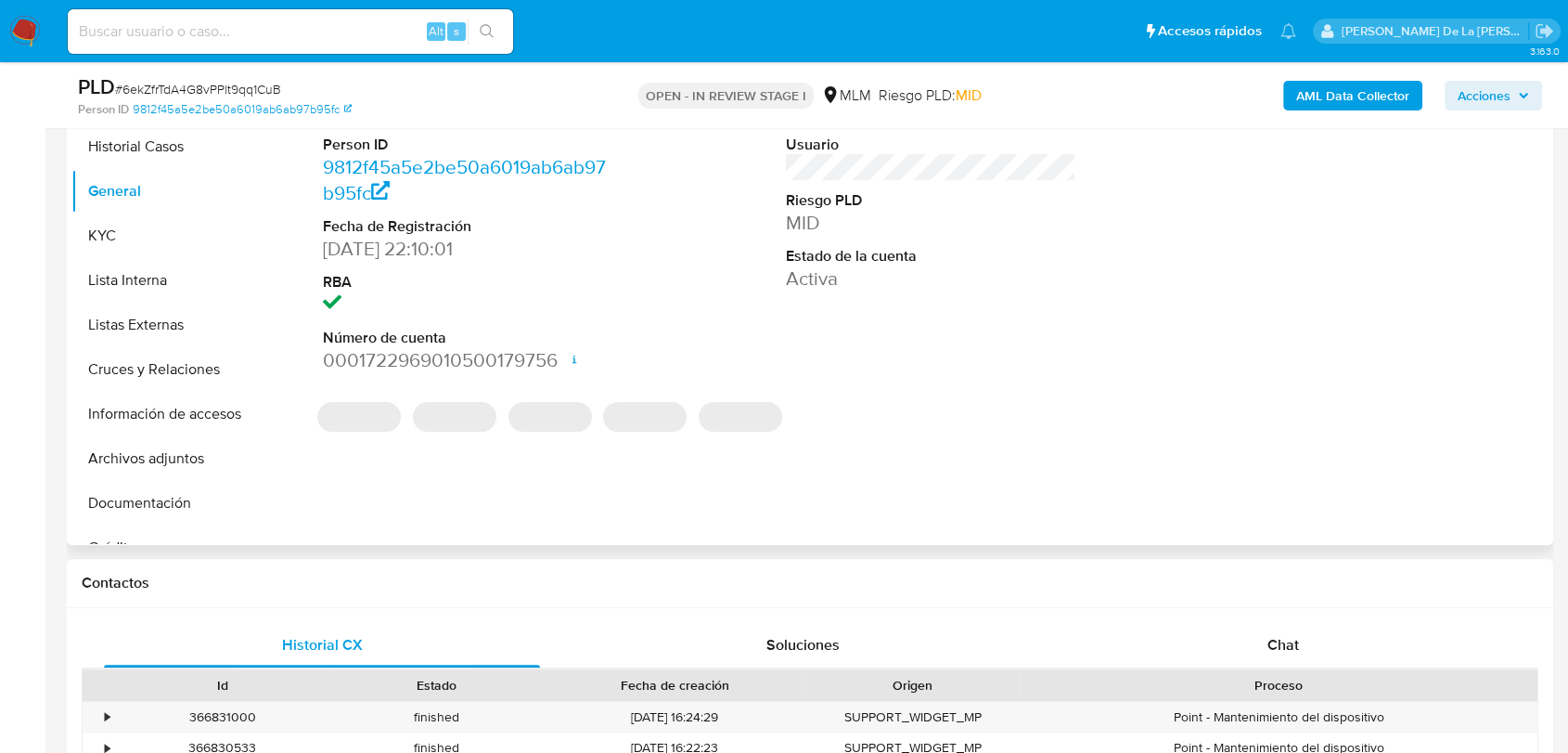
drag, startPoint x: 167, startPoint y: 242, endPoint x: 300, endPoint y: 243, distance: 133.0
click at [166, 242] on button "KYC" at bounding box center [187, 235] width 232 height 45
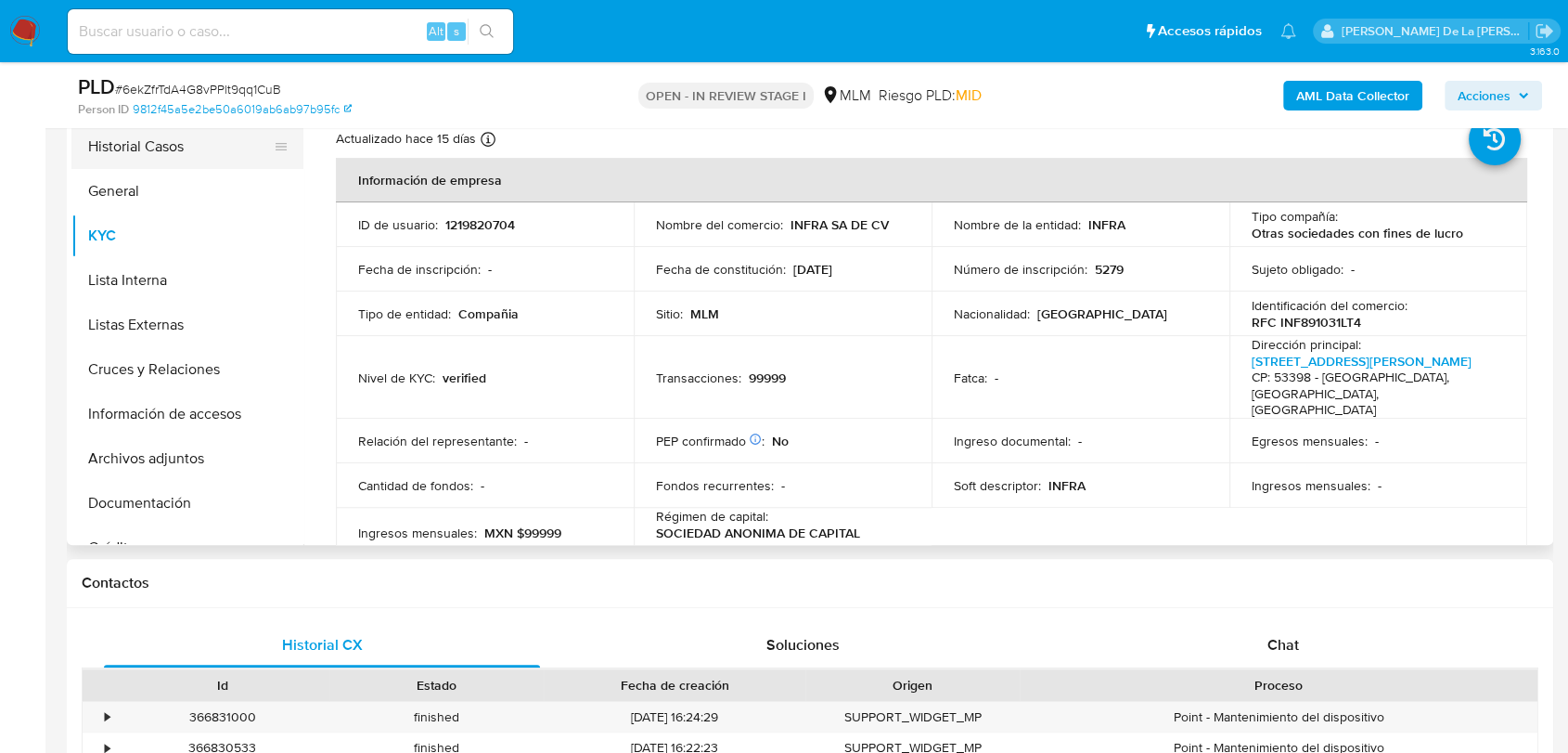
click at [112, 160] on button "Historial Casos" at bounding box center [180, 146] width 217 height 45
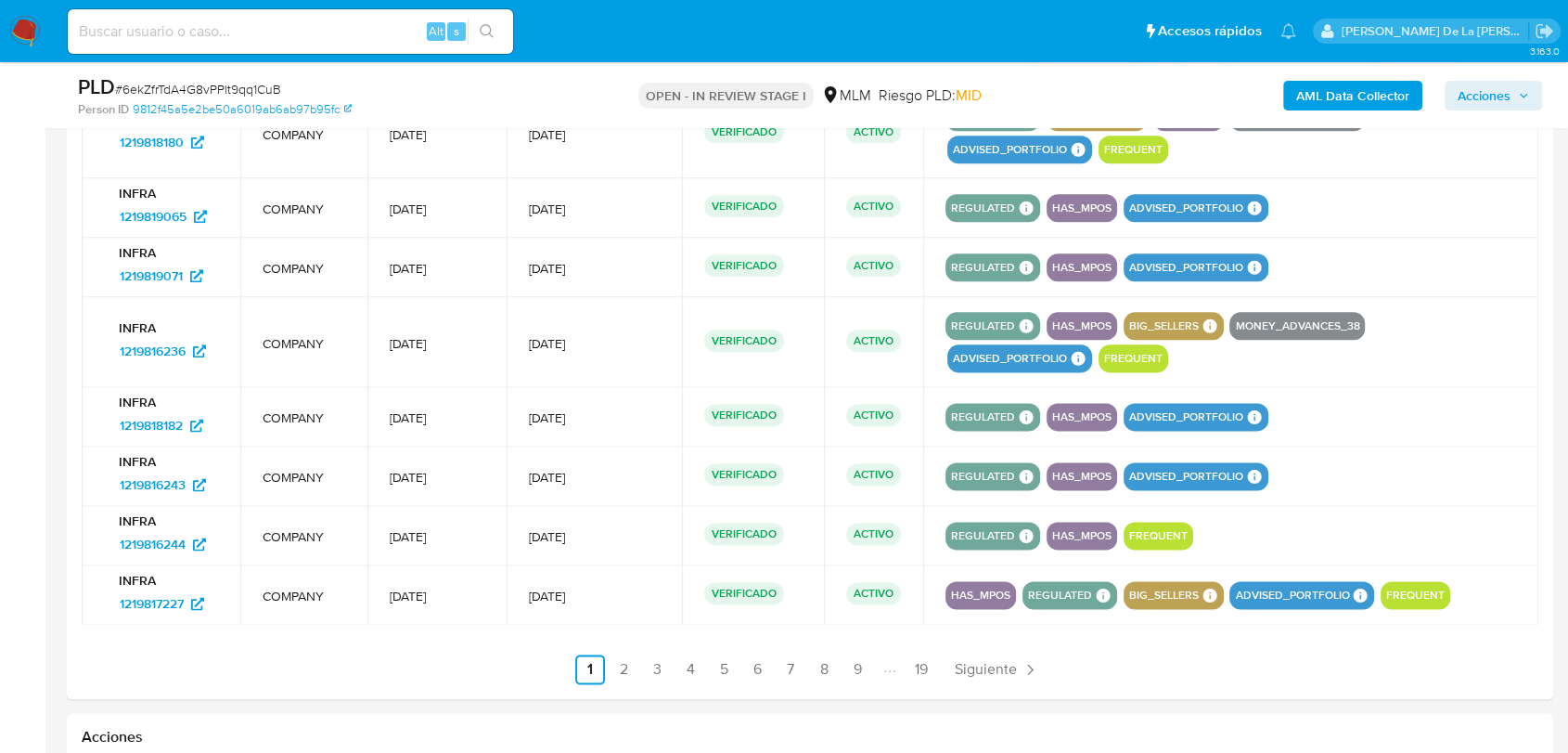
scroll to position [2577, 0]
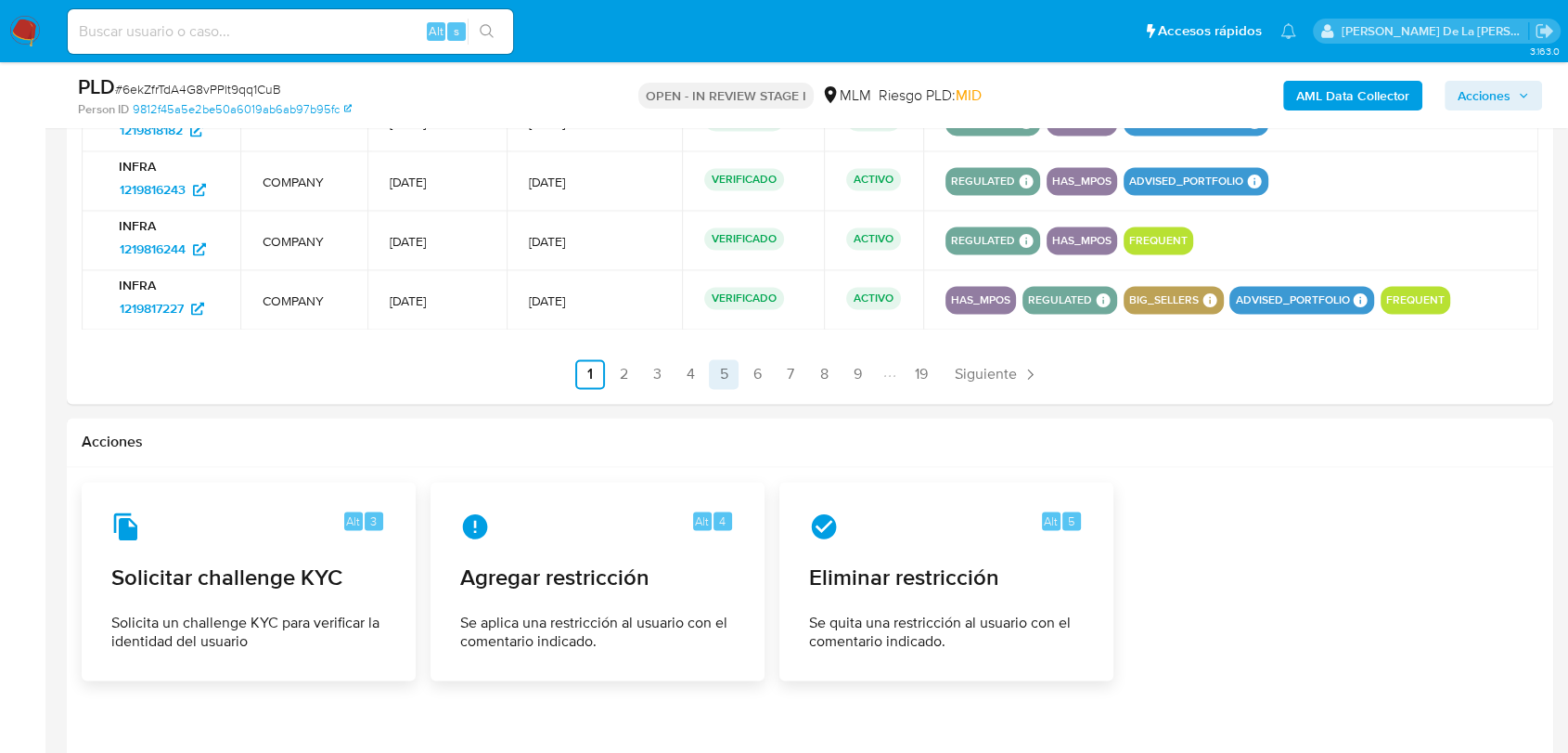
click at [723, 379] on link "5" at bounding box center [724, 374] width 30 height 30
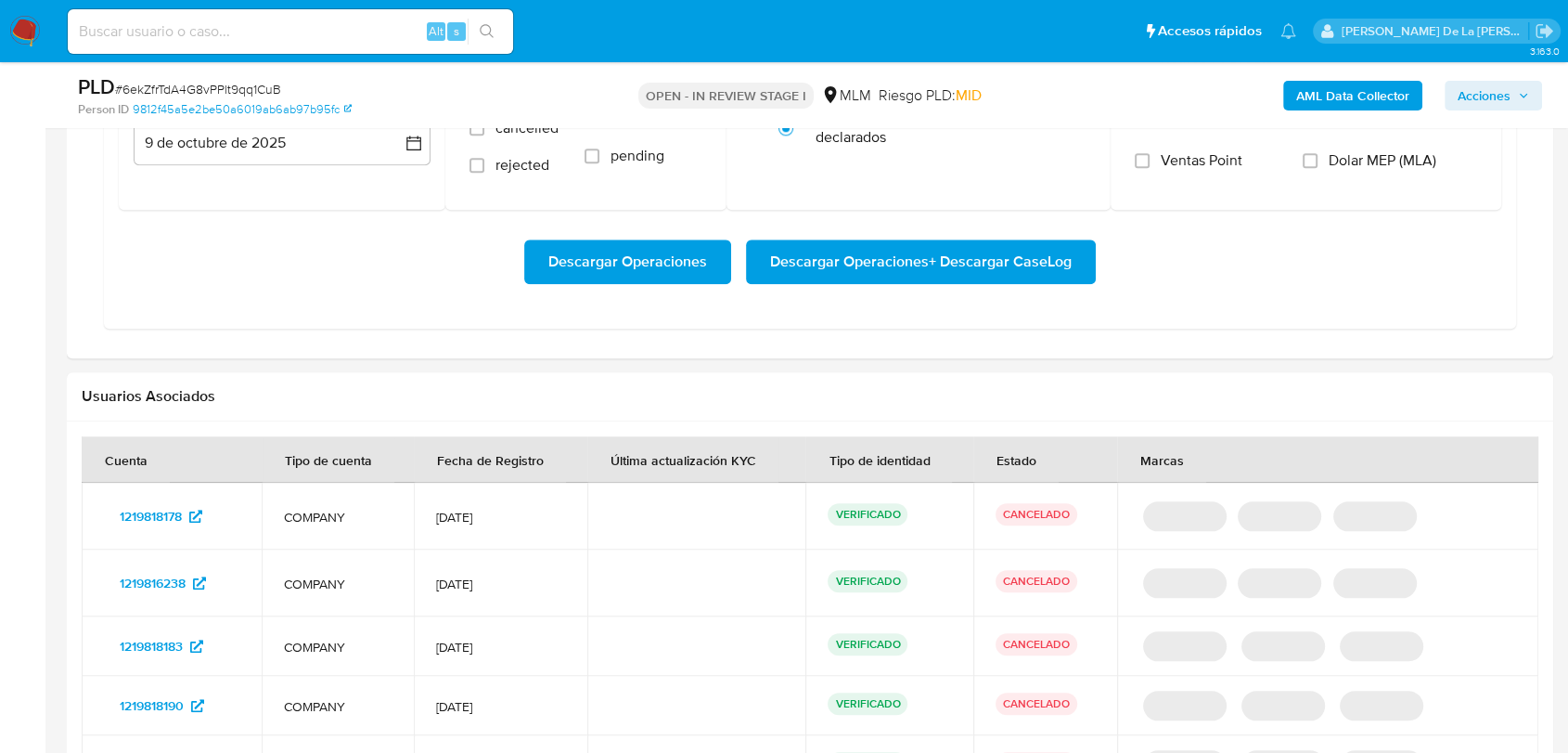
scroll to position [2371, 0]
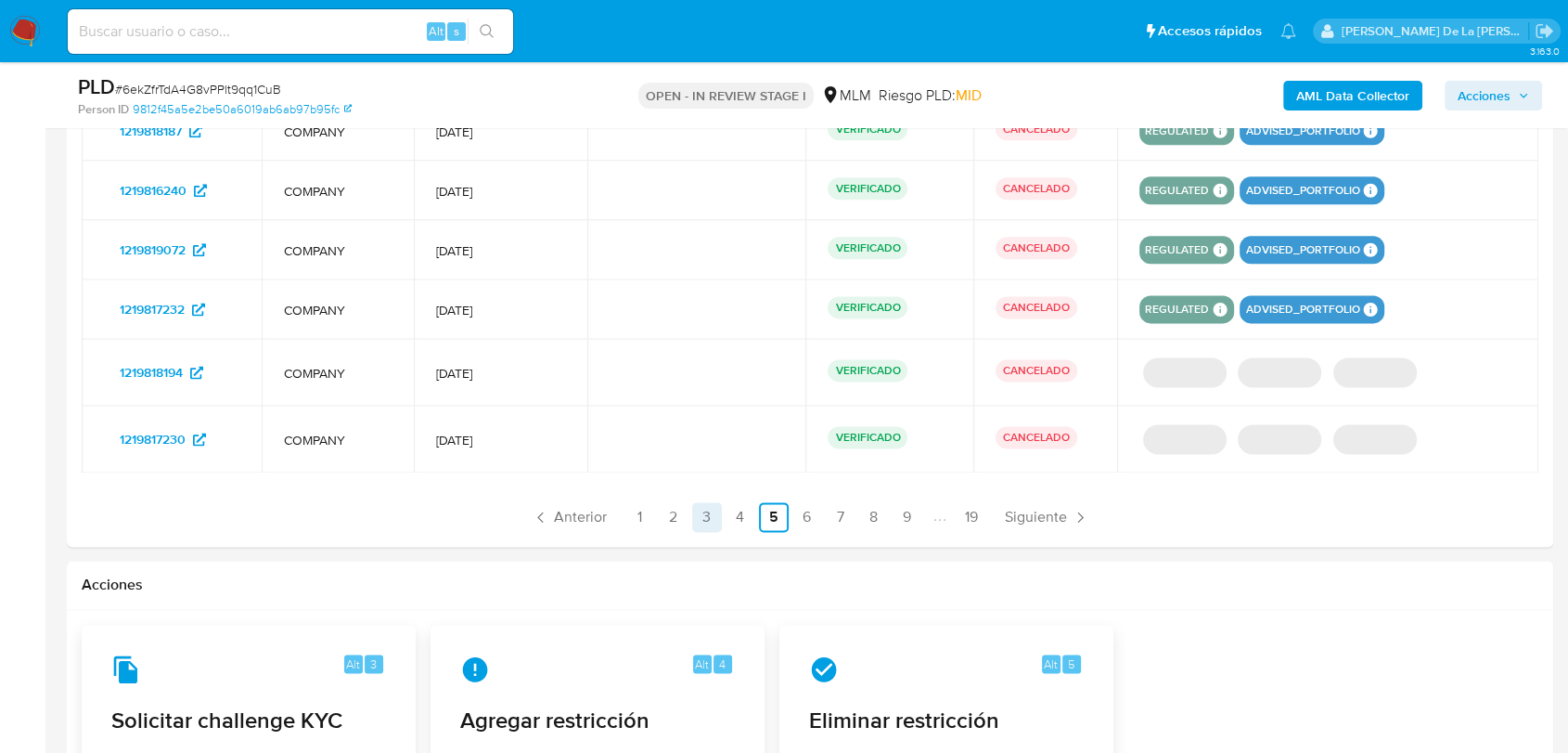
click at [710, 508] on link "3" at bounding box center [707, 517] width 30 height 30
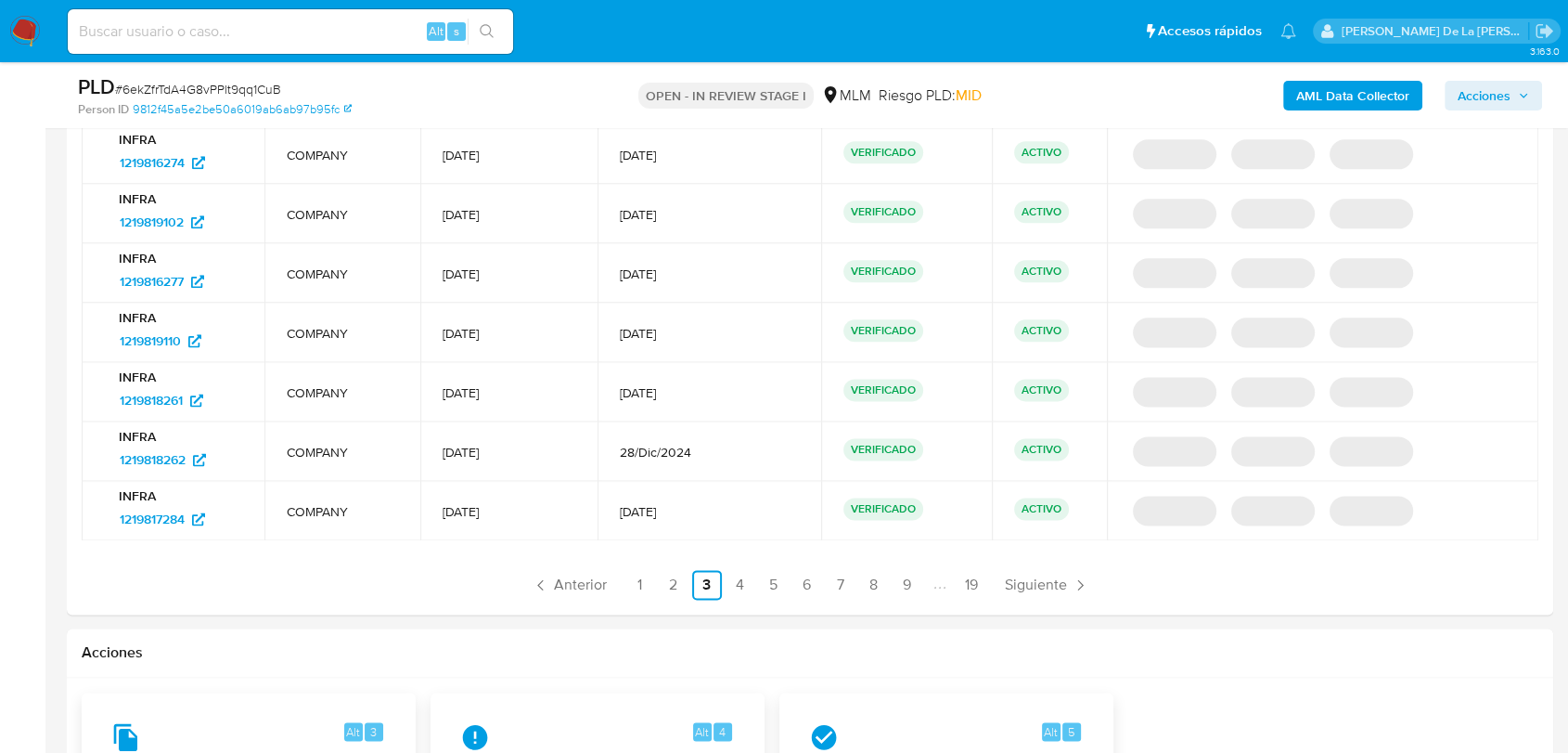
scroll to position [2268, 0]
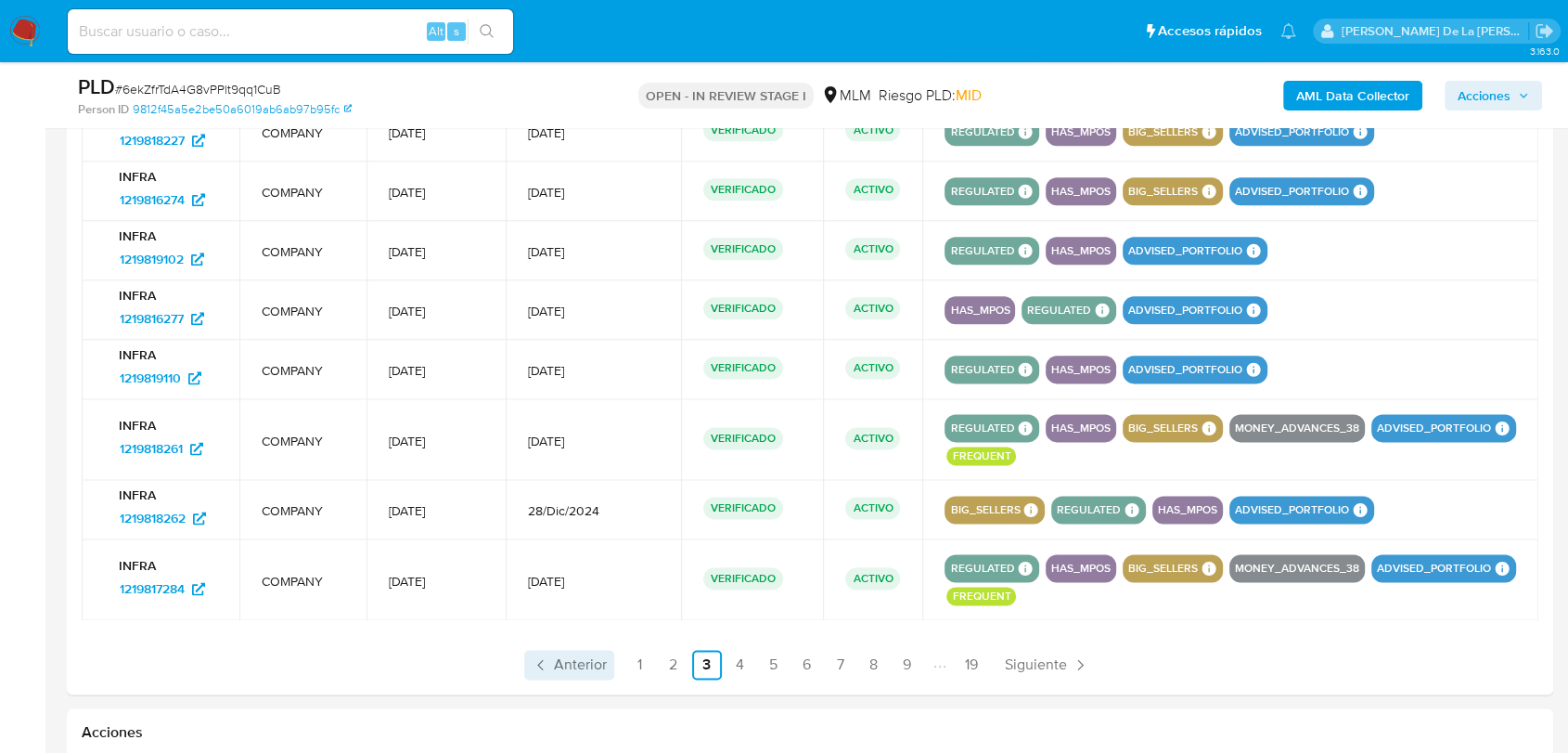
click at [567, 672] on span "Anterior" at bounding box center [579, 664] width 53 height 15
click at [566, 708] on div "Acciones" at bounding box center [809, 733] width 1487 height 50
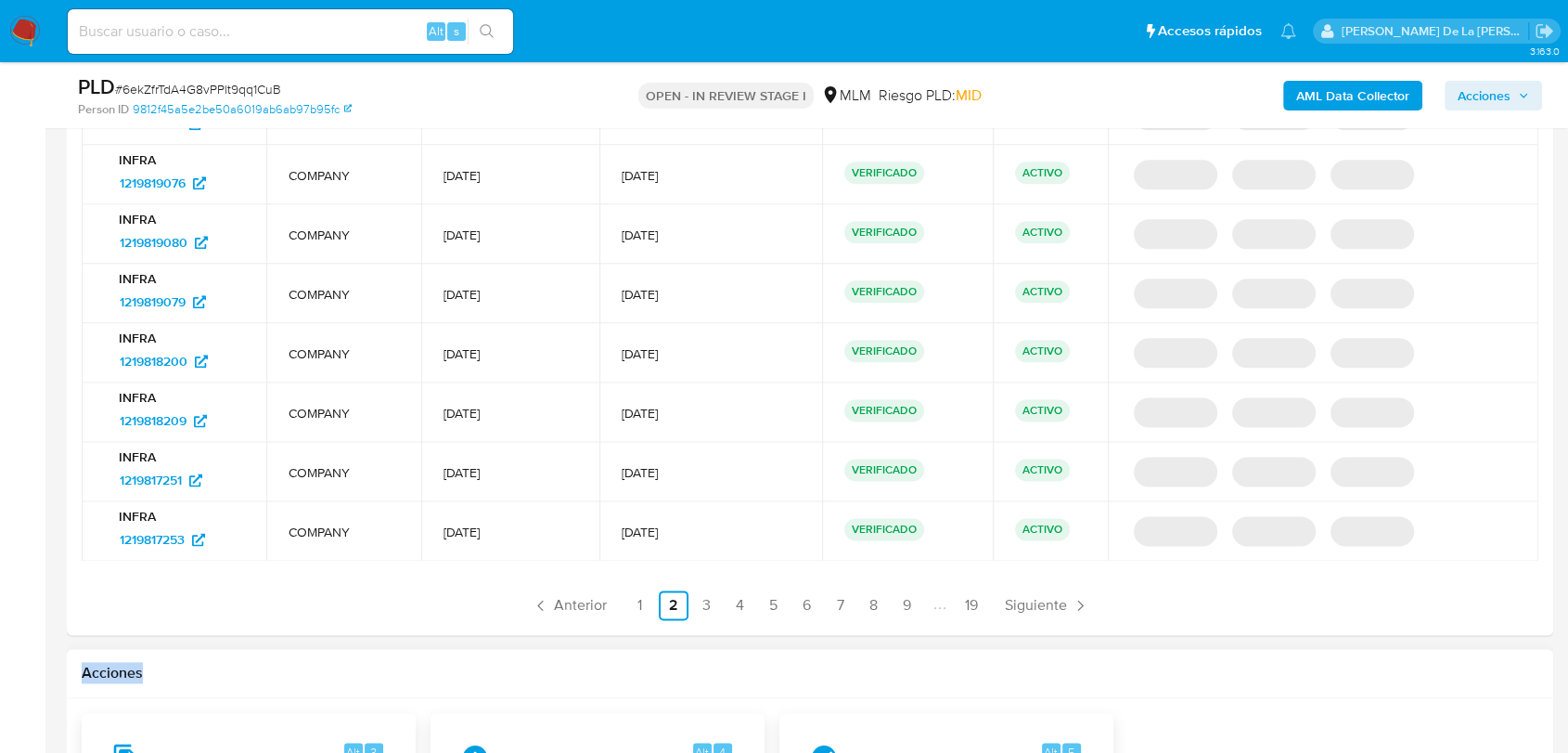
click at [565, 686] on div "Acciones" at bounding box center [809, 674] width 1487 height 50
click at [643, 603] on link "1" at bounding box center [641, 605] width 30 height 30
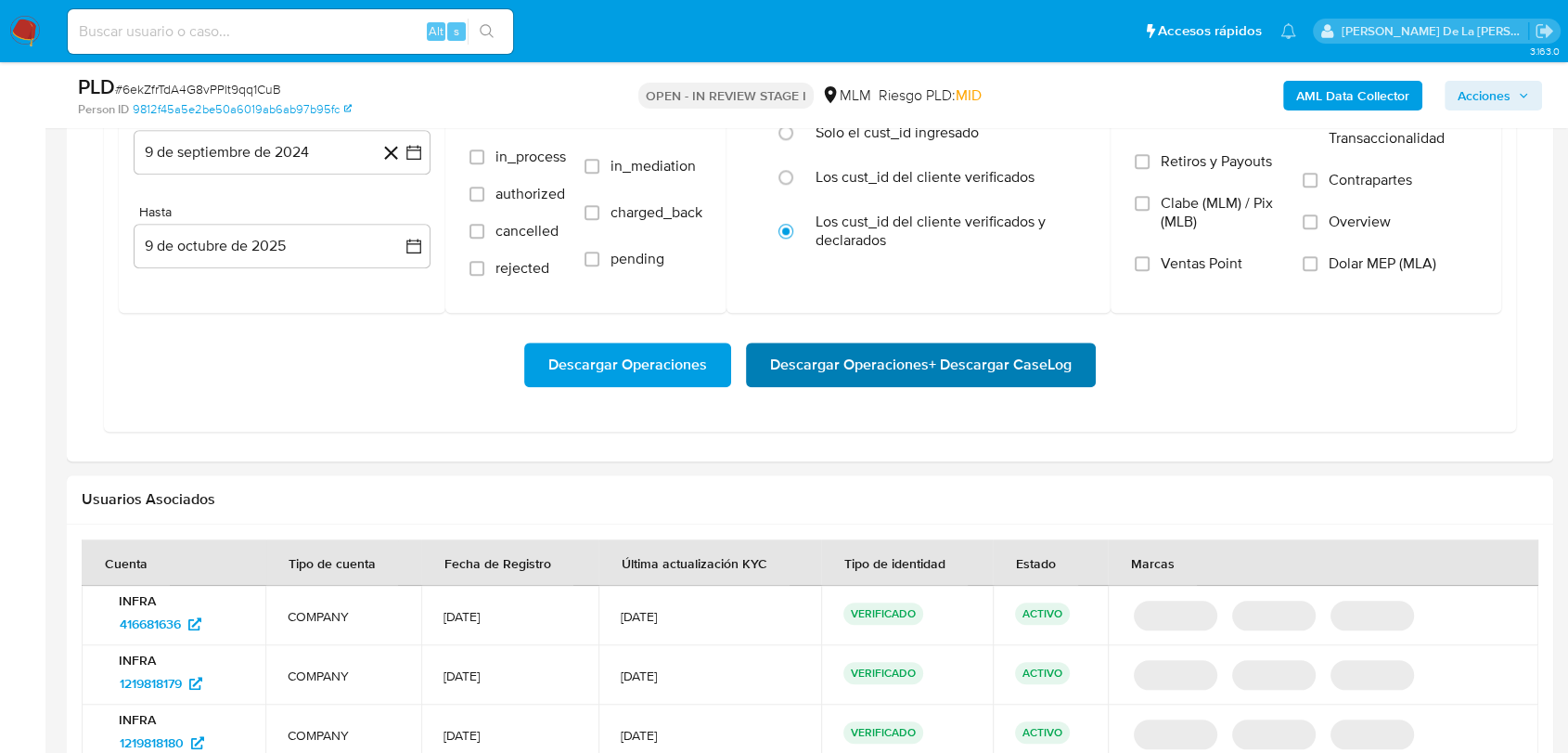
scroll to position [1237, 0]
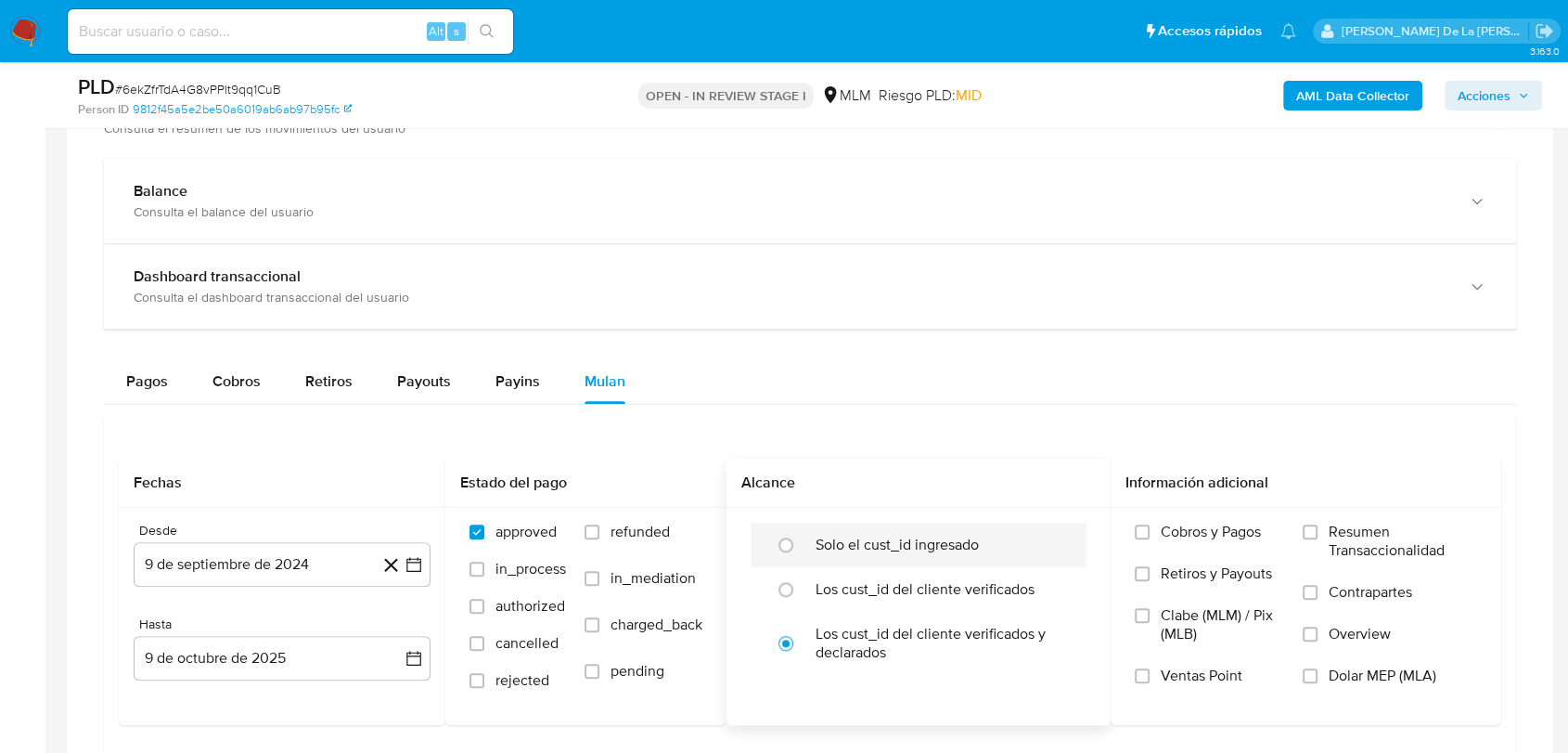
click at [807, 565] on ul "Solo el cust_id ingresado Los cust_id del cliente verificados Los cust_id del c…" at bounding box center [918, 598] width 336 height 152
click at [825, 536] on label "Solo el cust_id ingresado" at bounding box center [897, 545] width 164 height 19
click at [800, 536] on input "radio" at bounding box center [785, 545] width 30 height 30
radio input "true"
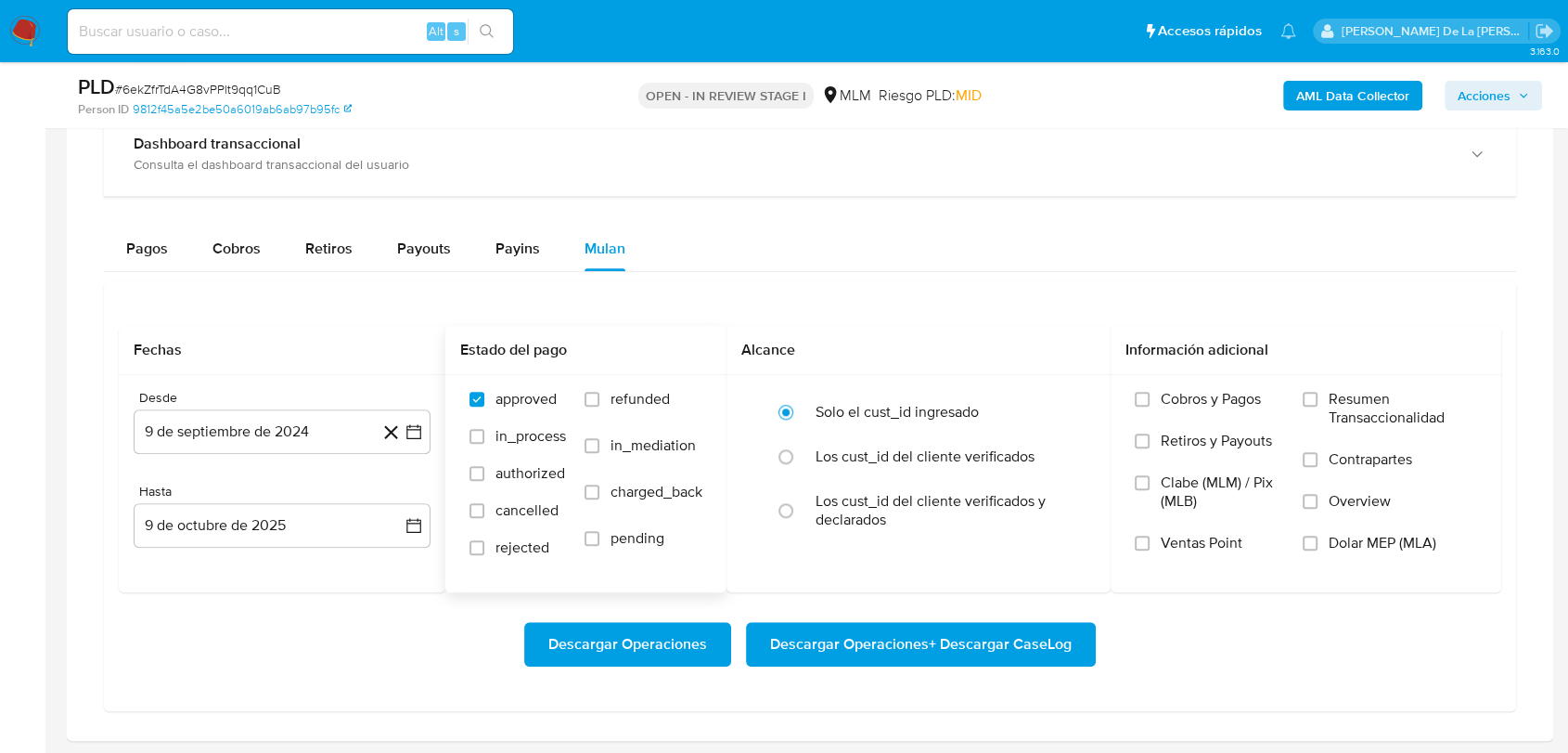
scroll to position [1443, 0]
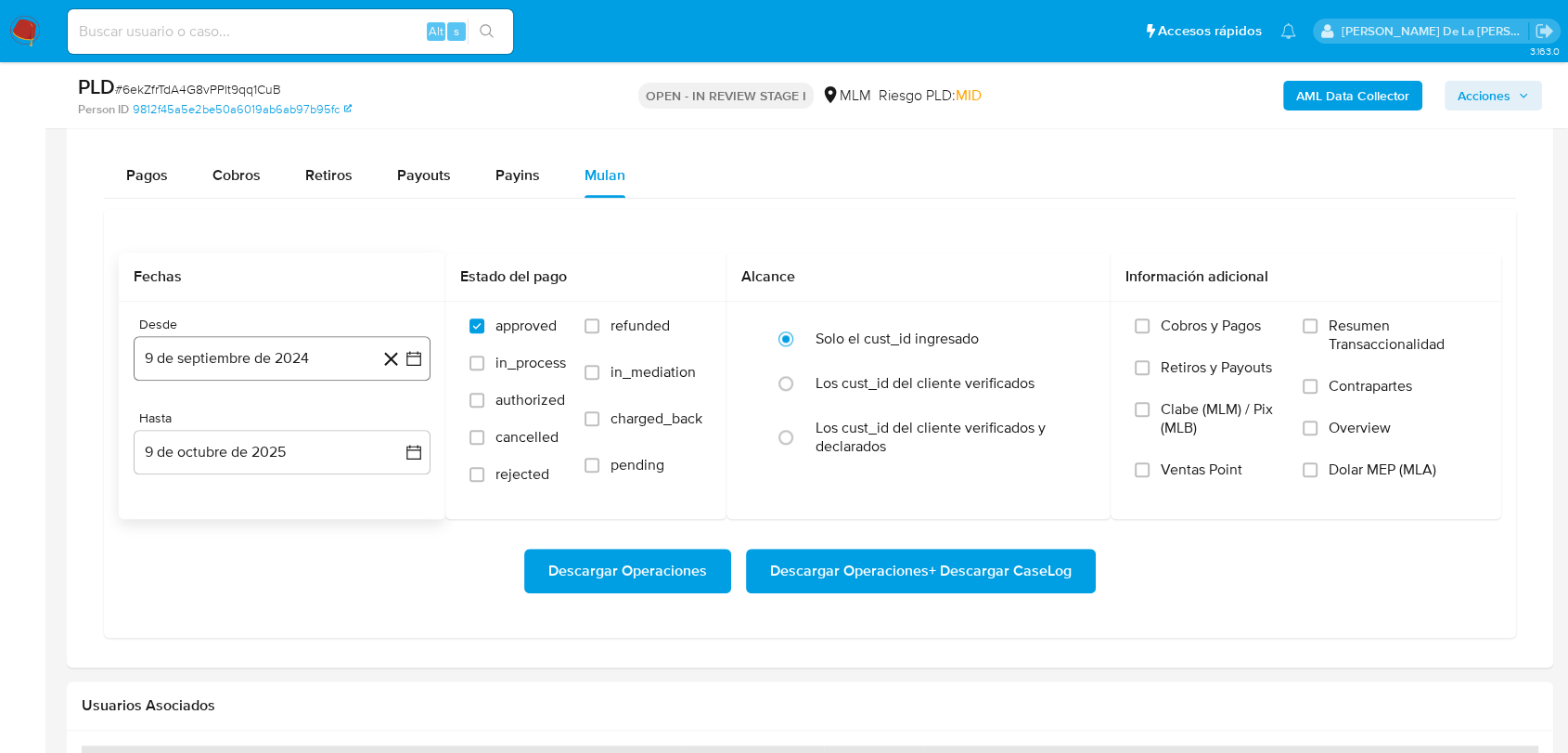
click at [421, 353] on icon "button" at bounding box center [414, 359] width 15 height 15
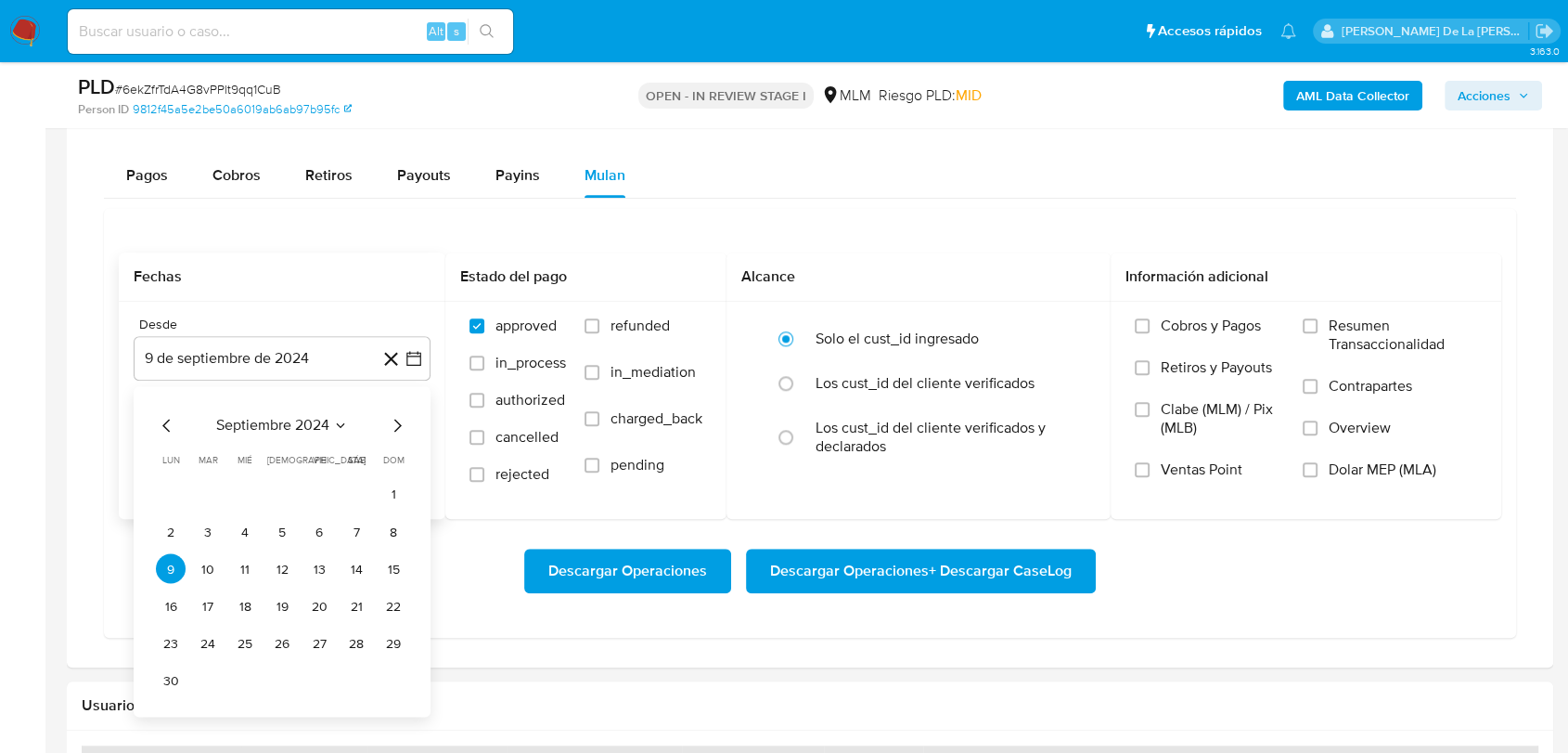
click at [401, 421] on icon "Mes siguiente" at bounding box center [397, 426] width 22 height 22
click at [399, 421] on icon "Mes siguiente" at bounding box center [397, 426] width 22 height 22
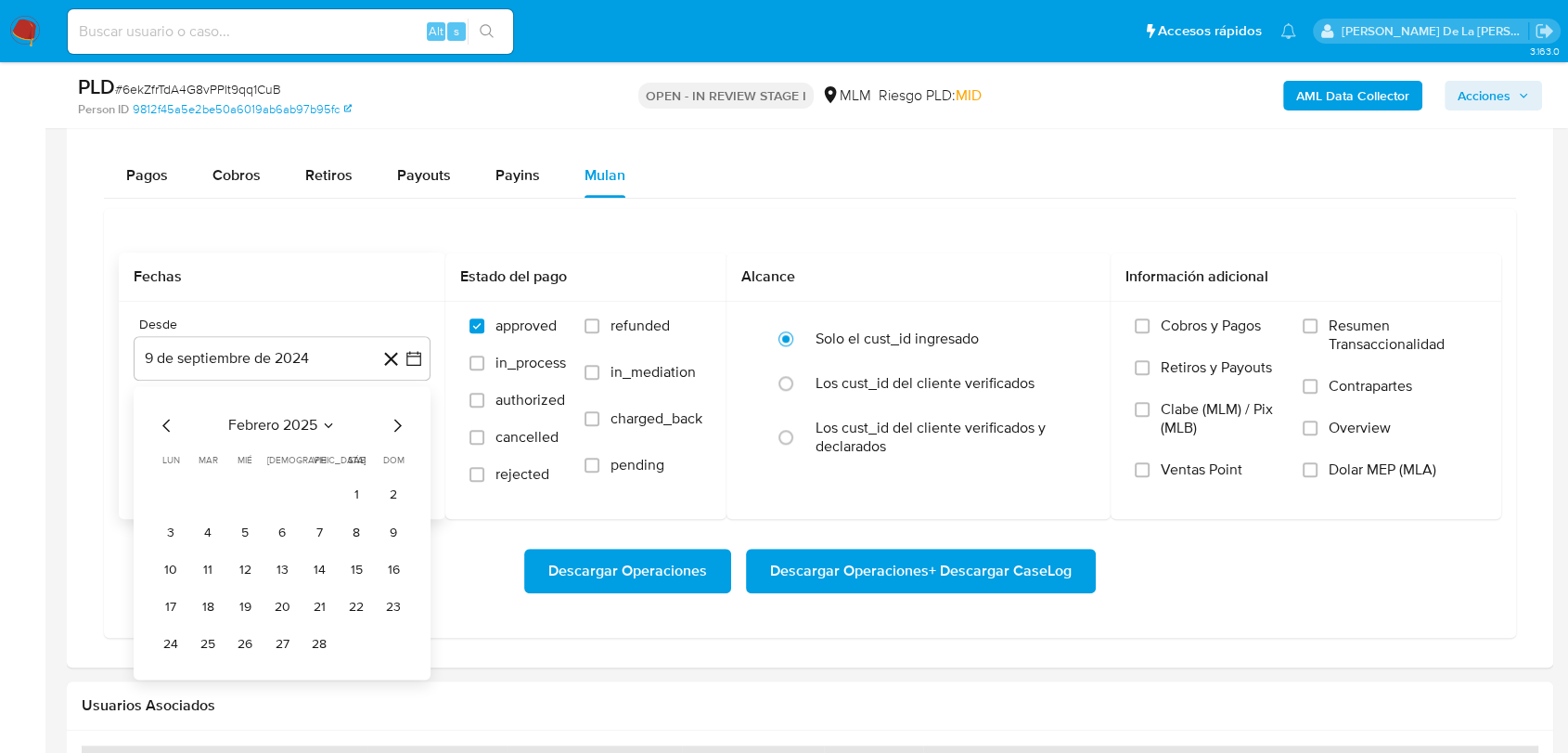
click at [399, 421] on icon "Mes siguiente" at bounding box center [397, 426] width 22 height 22
click at [358, 494] on button "1" at bounding box center [356, 495] width 30 height 30
click at [295, 425] on div "Hasta" at bounding box center [282, 418] width 297 height 17
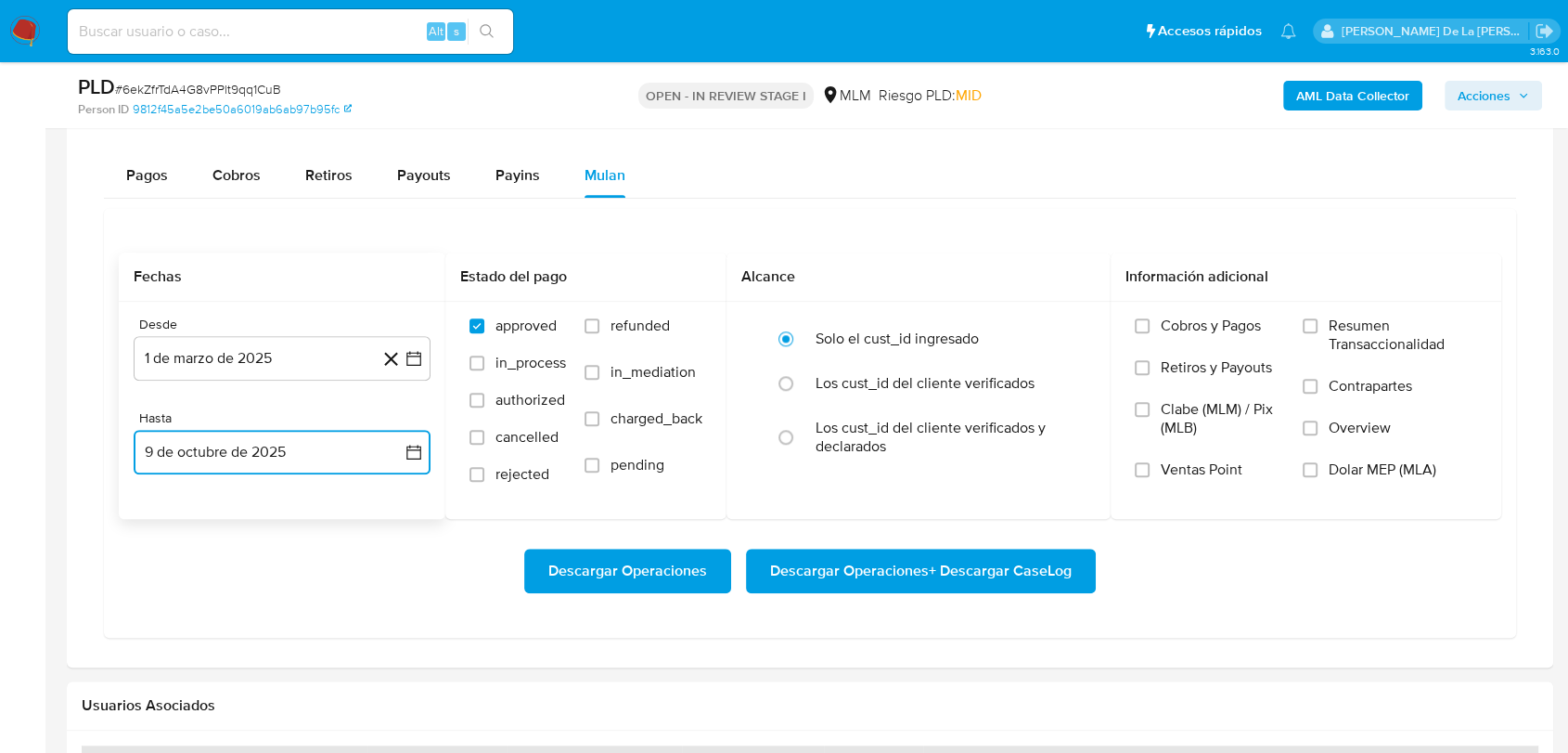
click at [267, 439] on button "9 de octubre de 2025" at bounding box center [282, 451] width 297 height 45
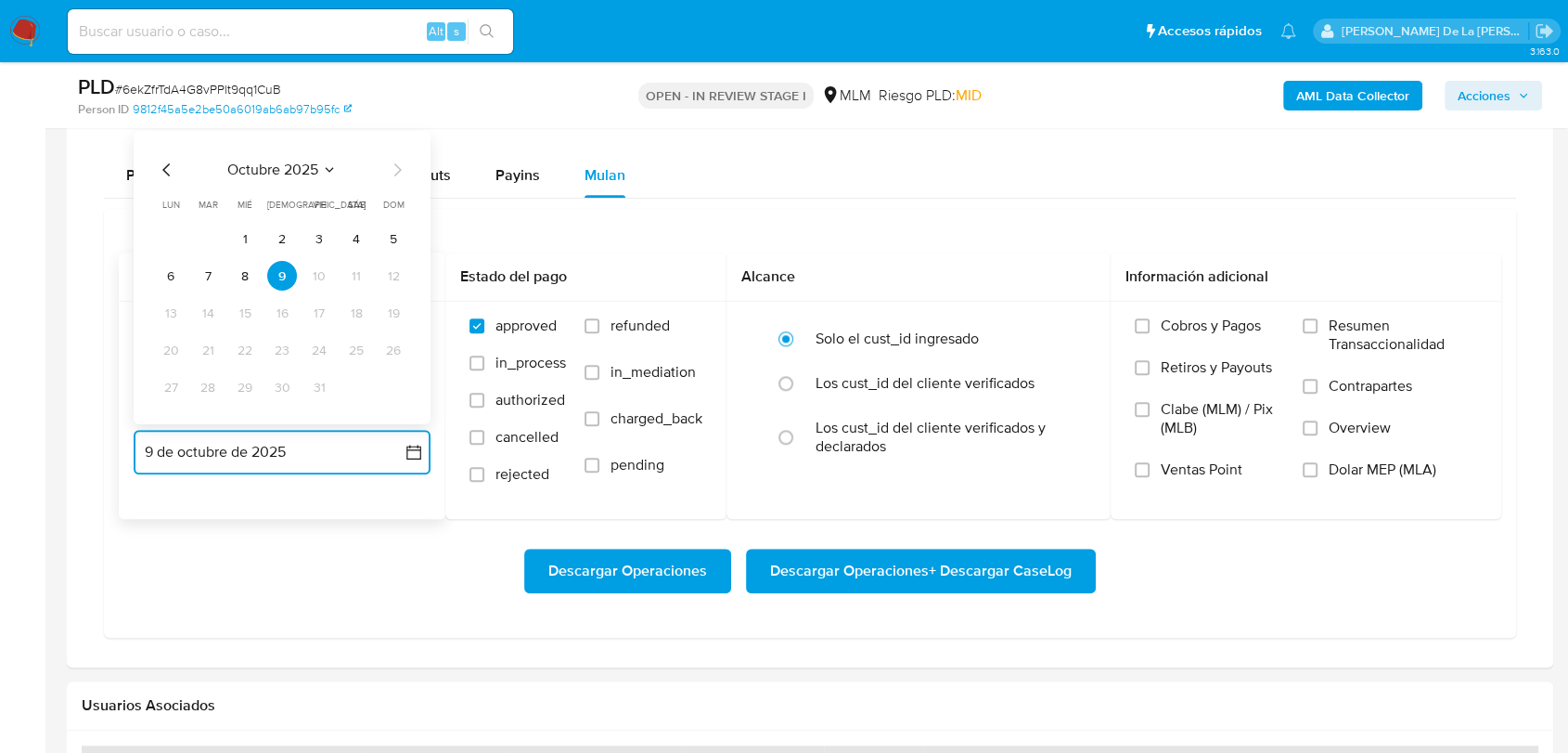
click at [161, 171] on icon "Mes anterior" at bounding box center [167, 170] width 22 height 22
click at [162, 171] on icon "Mes anterior" at bounding box center [167, 170] width 22 height 22
click at [386, 387] on button "31" at bounding box center [394, 387] width 30 height 30
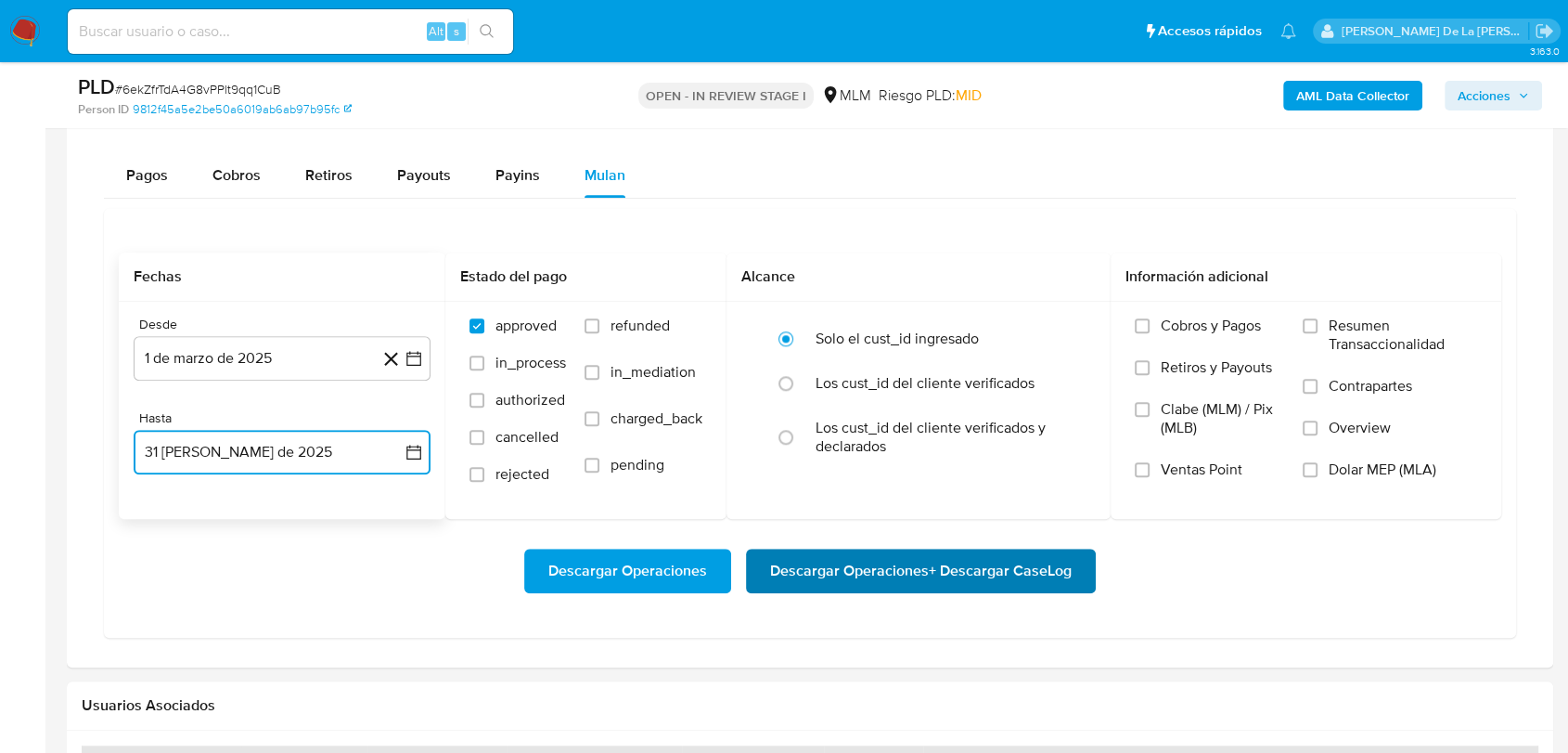
click at [803, 565] on span "Descargar Operaciones + Descargar CaseLog" at bounding box center [920, 570] width 302 height 41
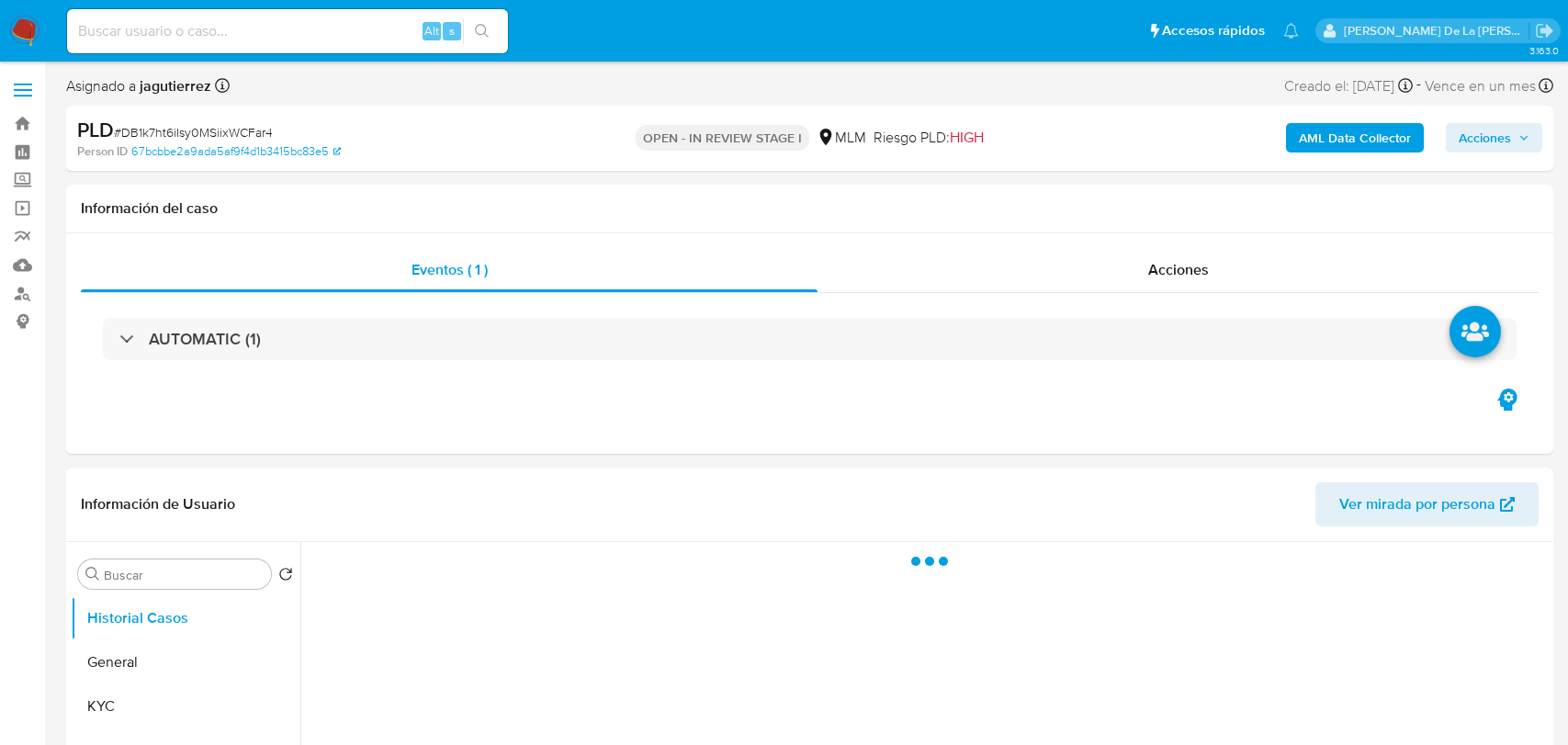
select select "10"
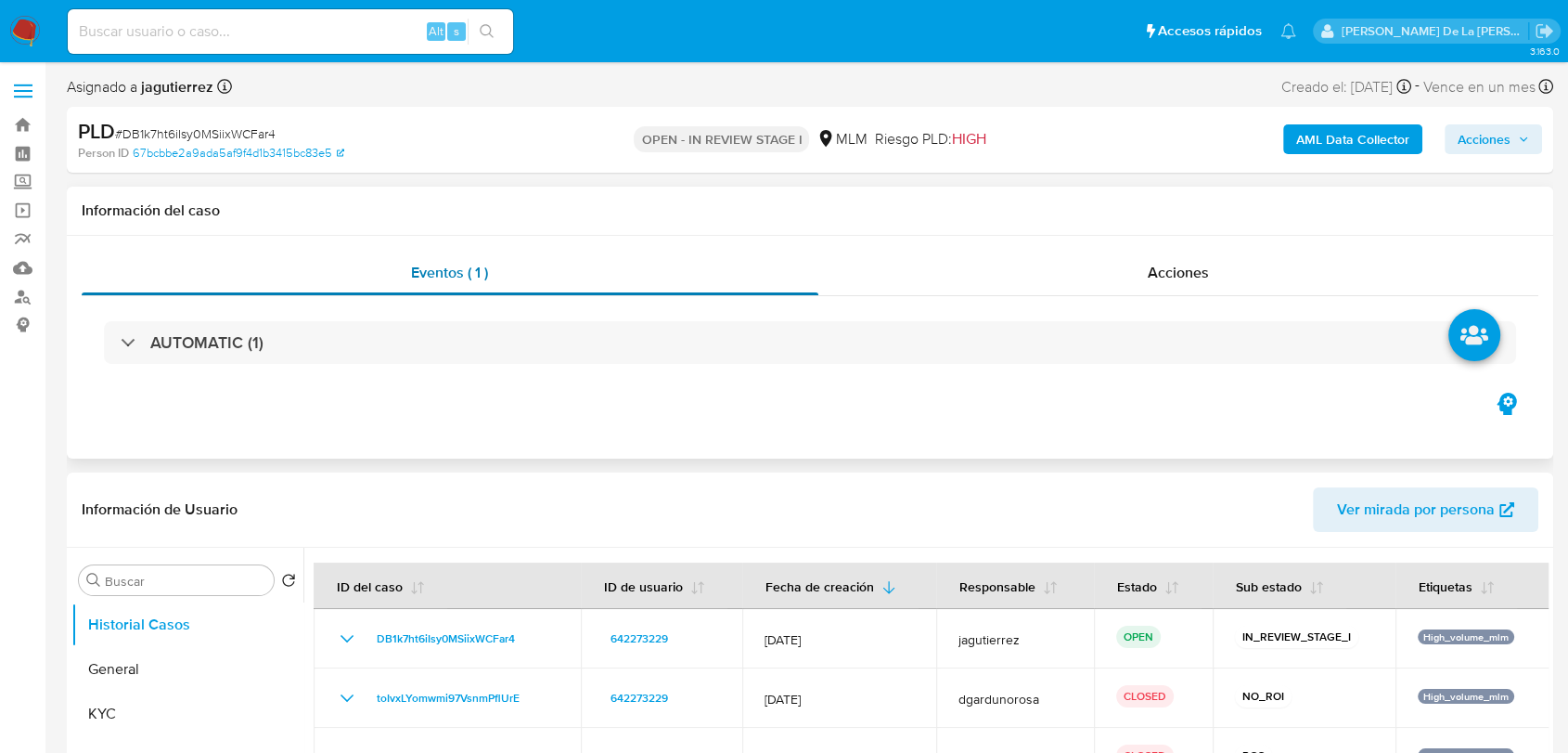
scroll to position [310, 0]
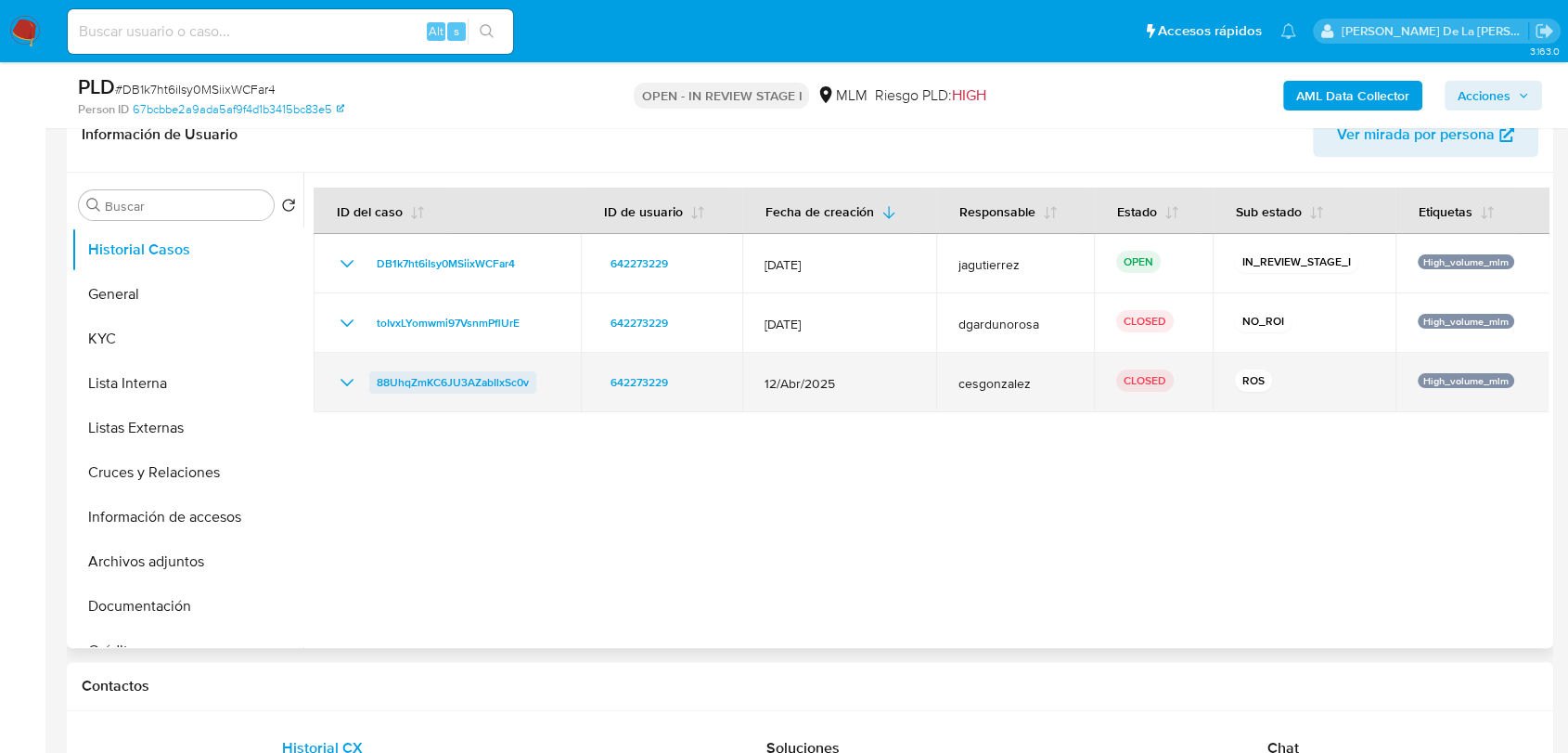
click at [369, 383] on link "88UhqZmKC6JU3AZabIlxSc0v" at bounding box center [452, 382] width 167 height 22
click at [339, 382] on icon "Mostrar/Ocultar" at bounding box center [347, 382] width 22 height 22
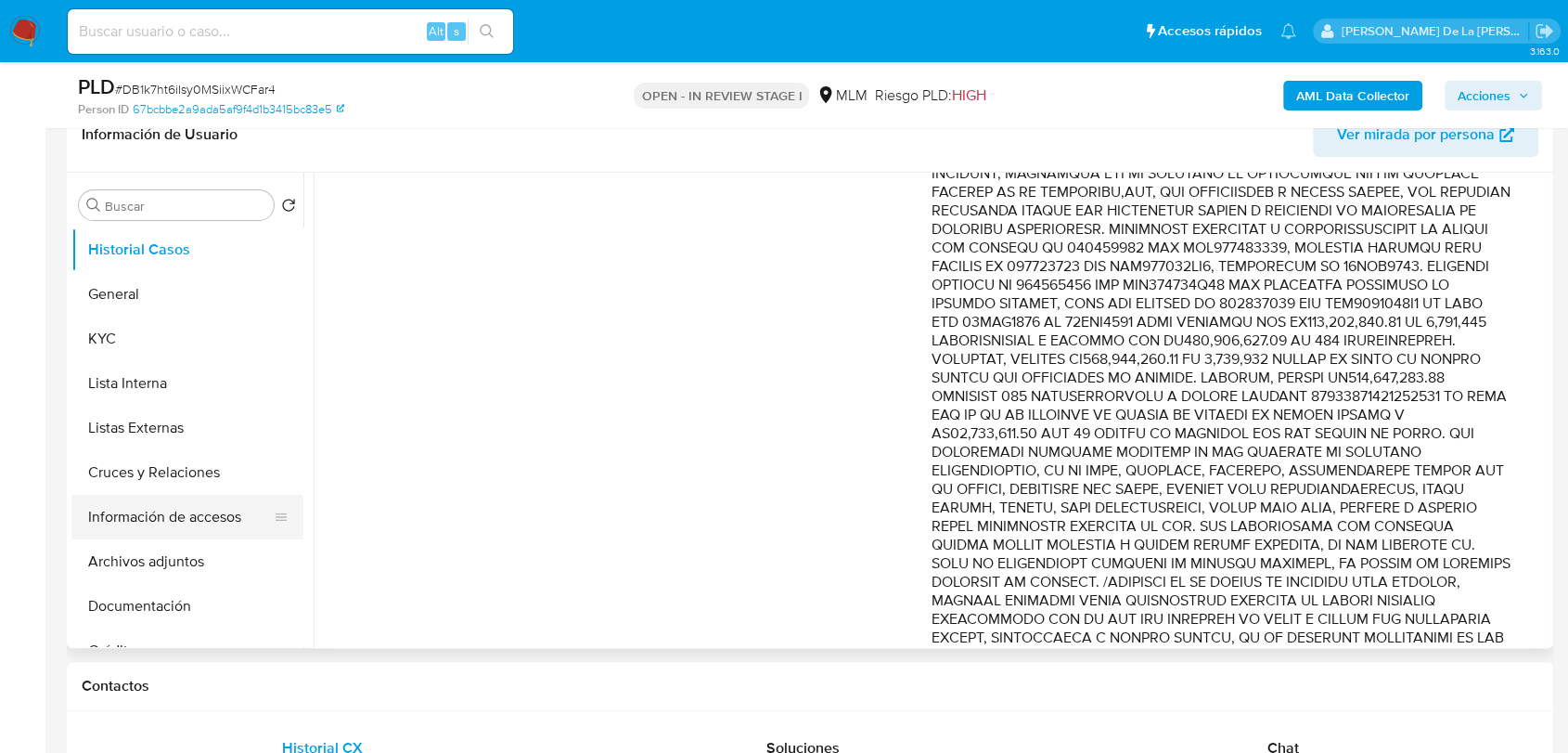
scroll to position [506, 0]
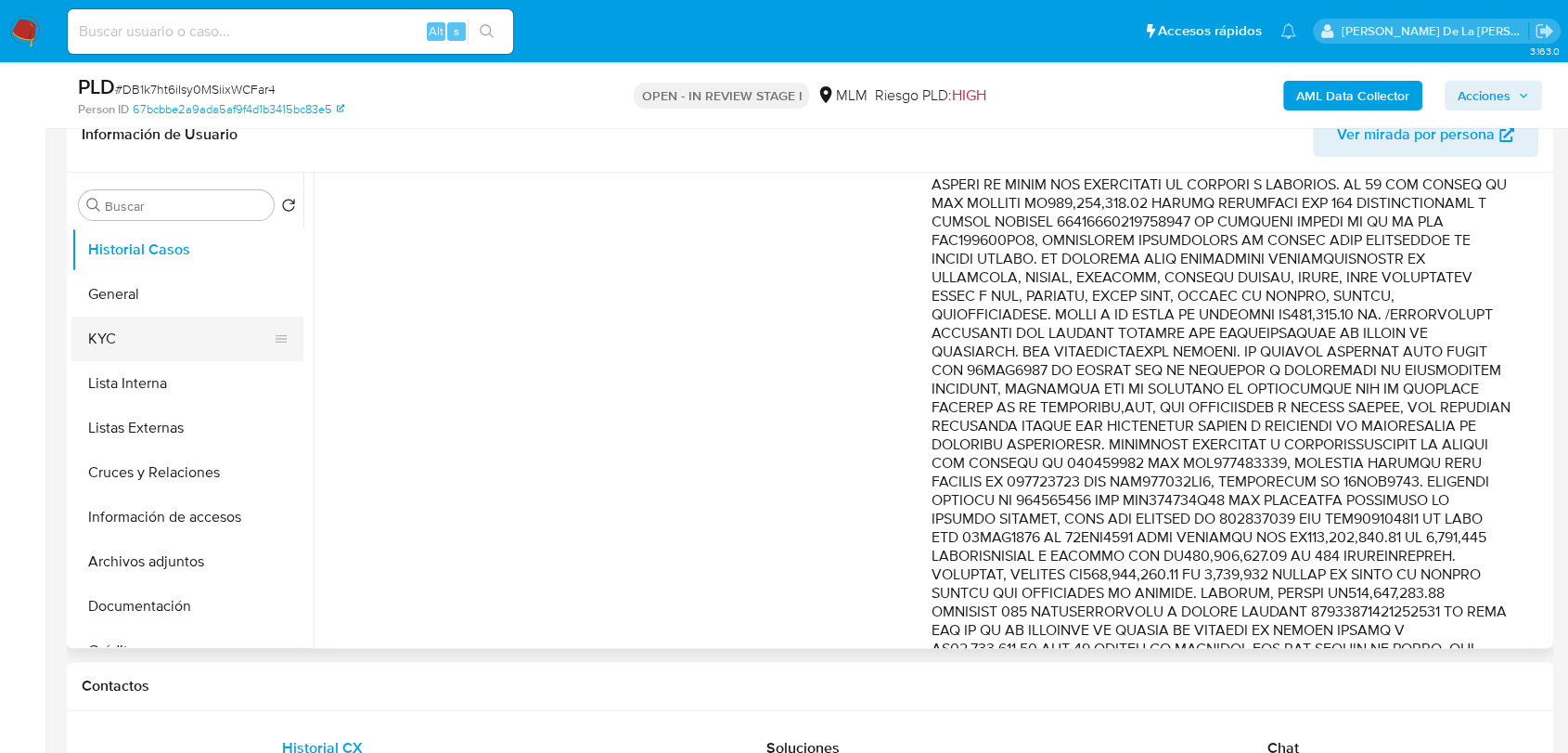
click at [157, 319] on button "KYC" at bounding box center [180, 338] width 217 height 45
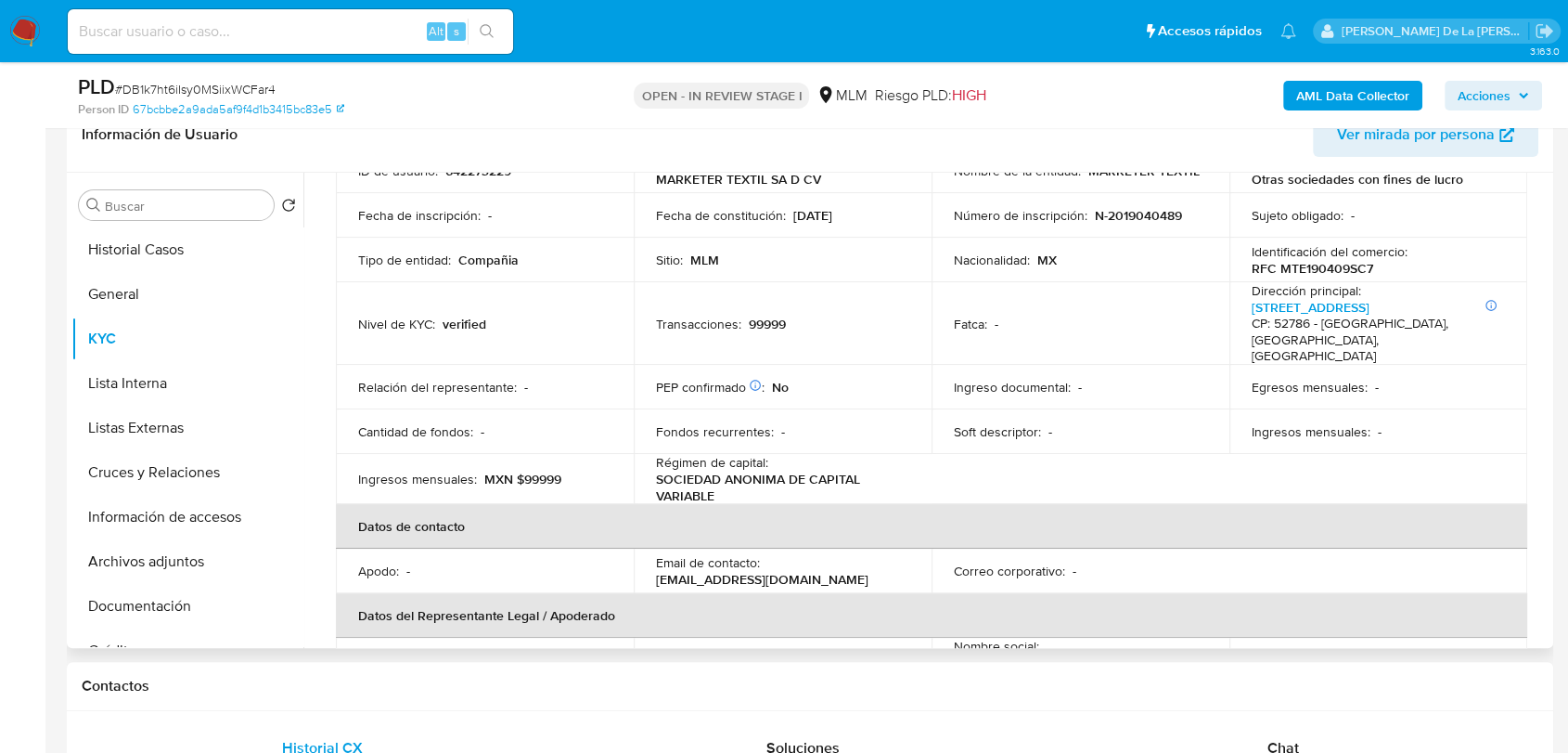
scroll to position [412, 0]
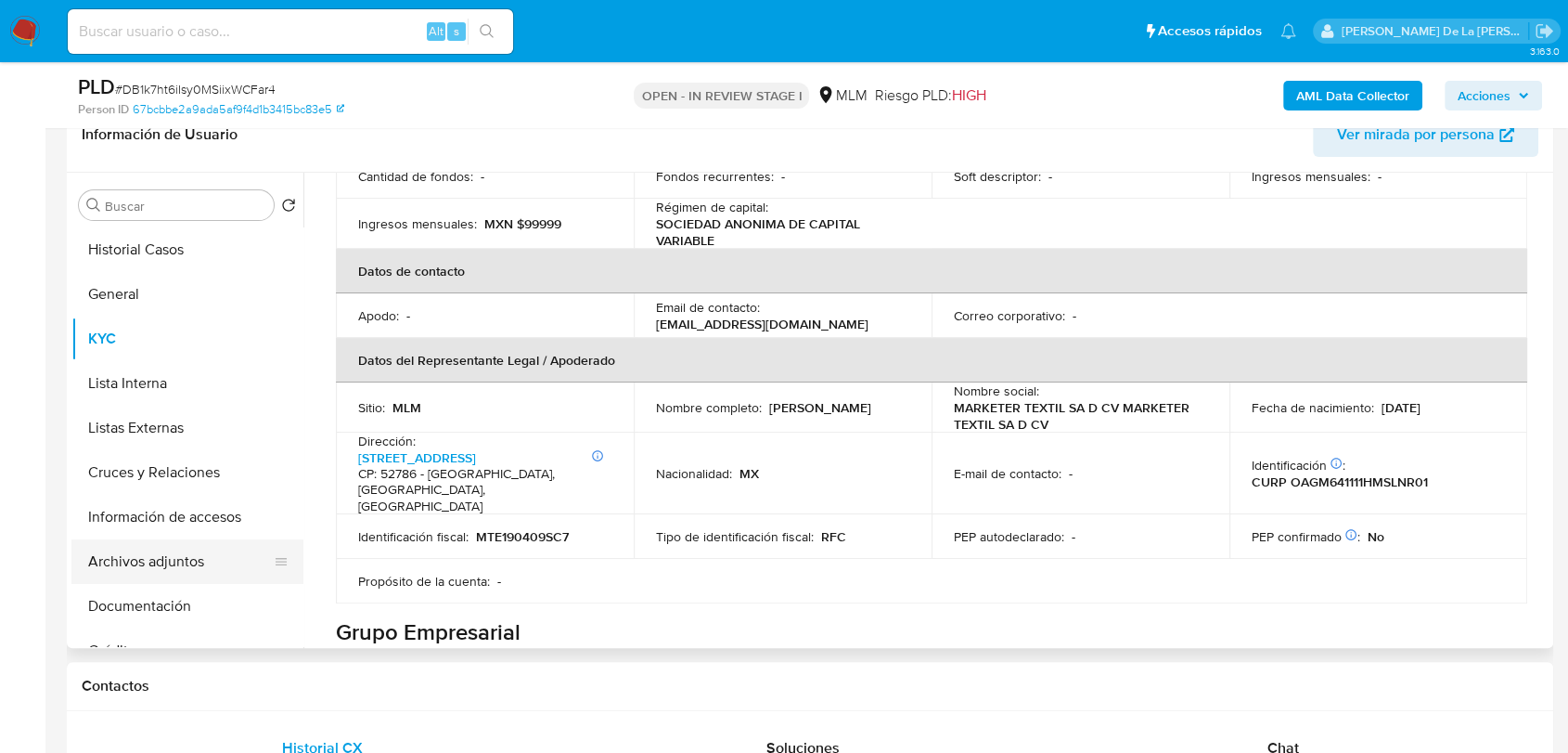
click at [174, 562] on button "Archivos adjuntos" at bounding box center [180, 562] width 217 height 45
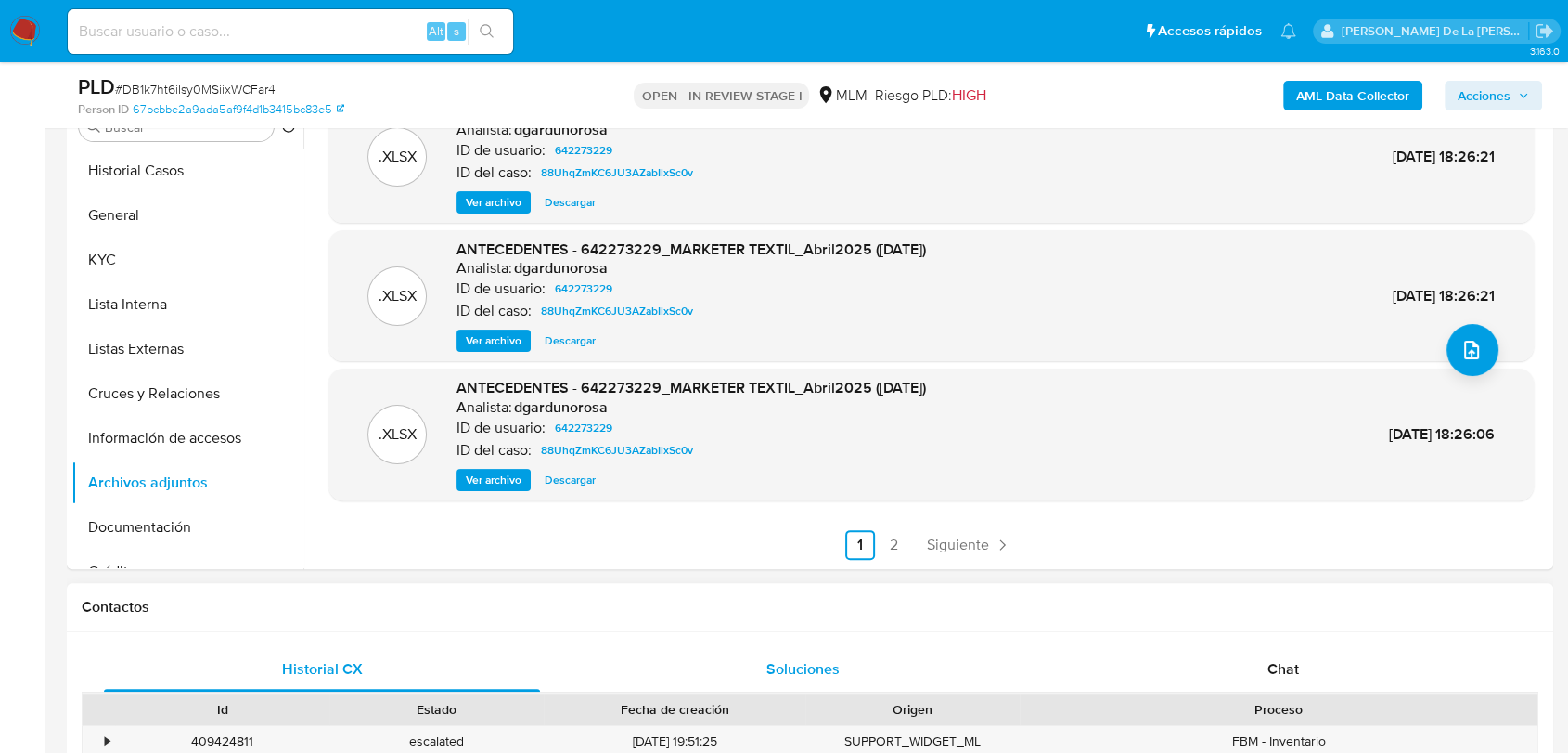
scroll to position [515, 0]
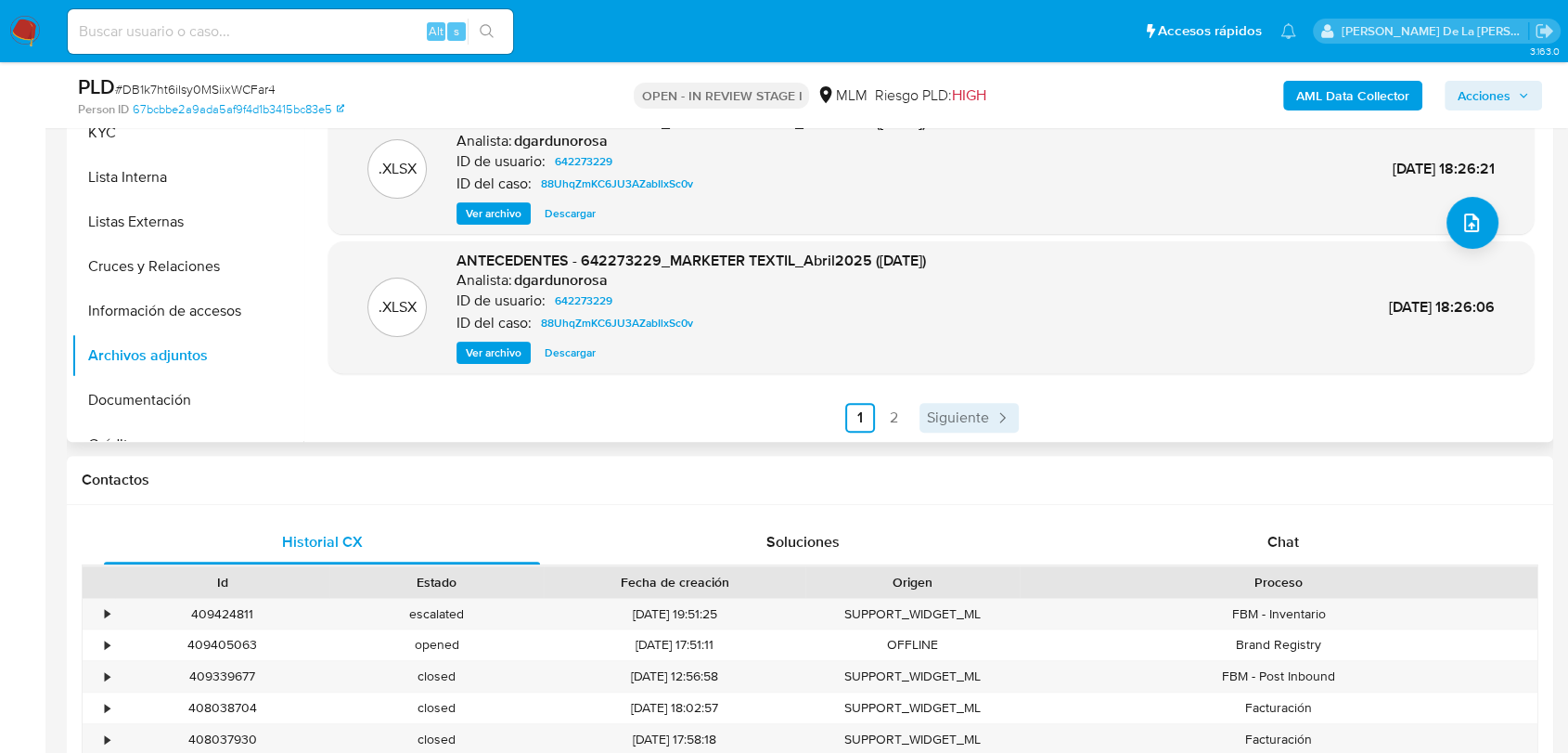
click at [945, 417] on span "Siguiente" at bounding box center [958, 417] width 62 height 15
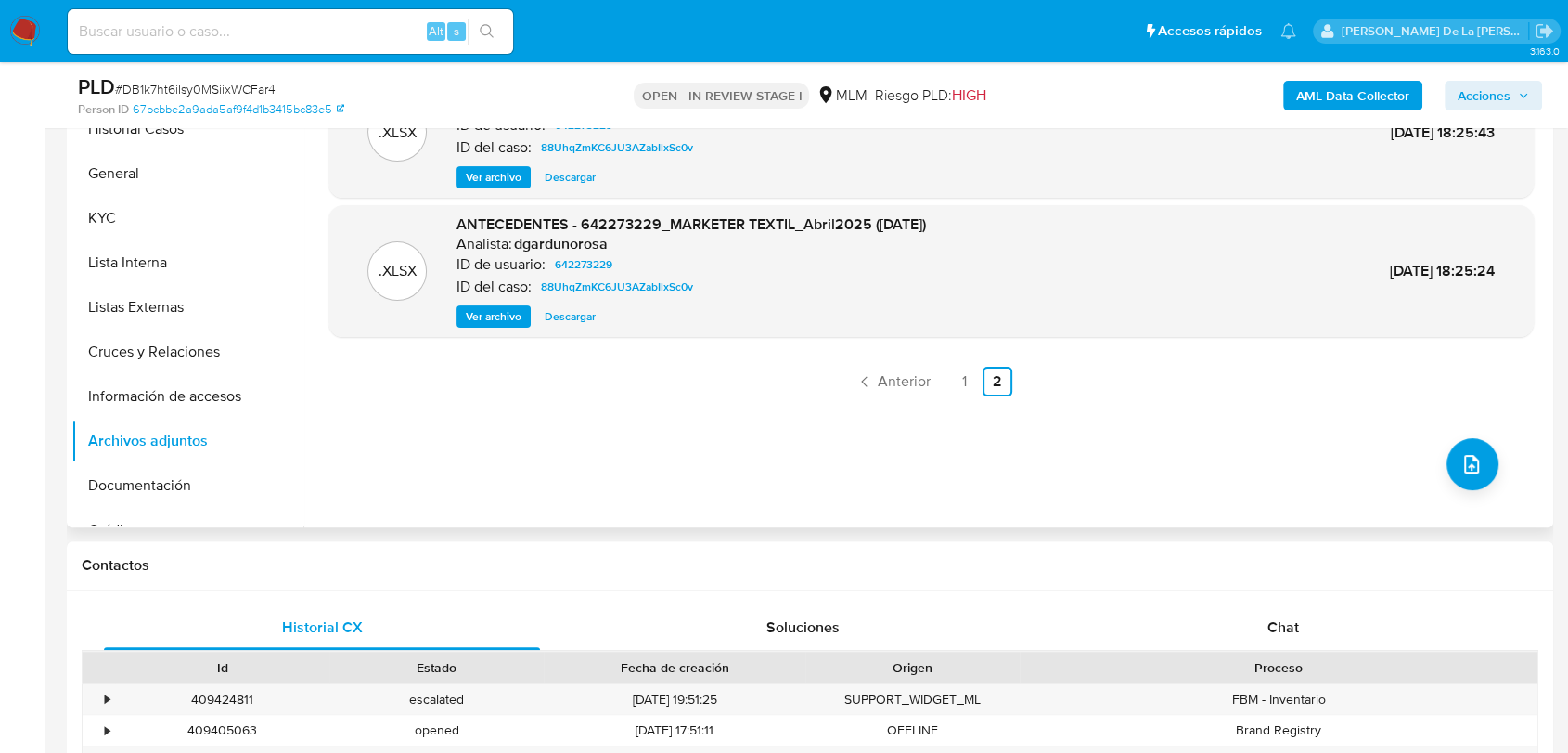
scroll to position [310, 0]
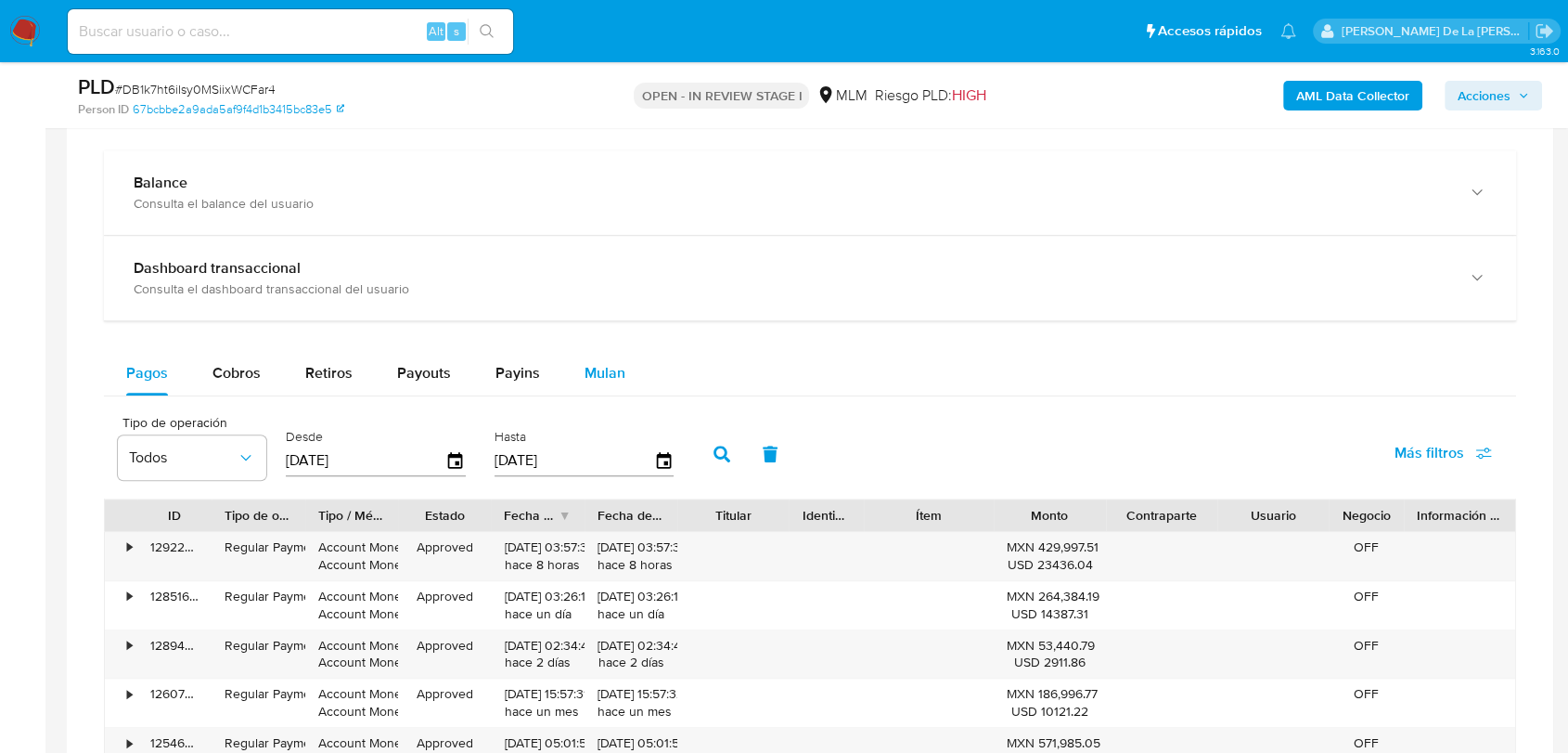
click at [584, 355] on div "Mulan" at bounding box center [604, 373] width 41 height 45
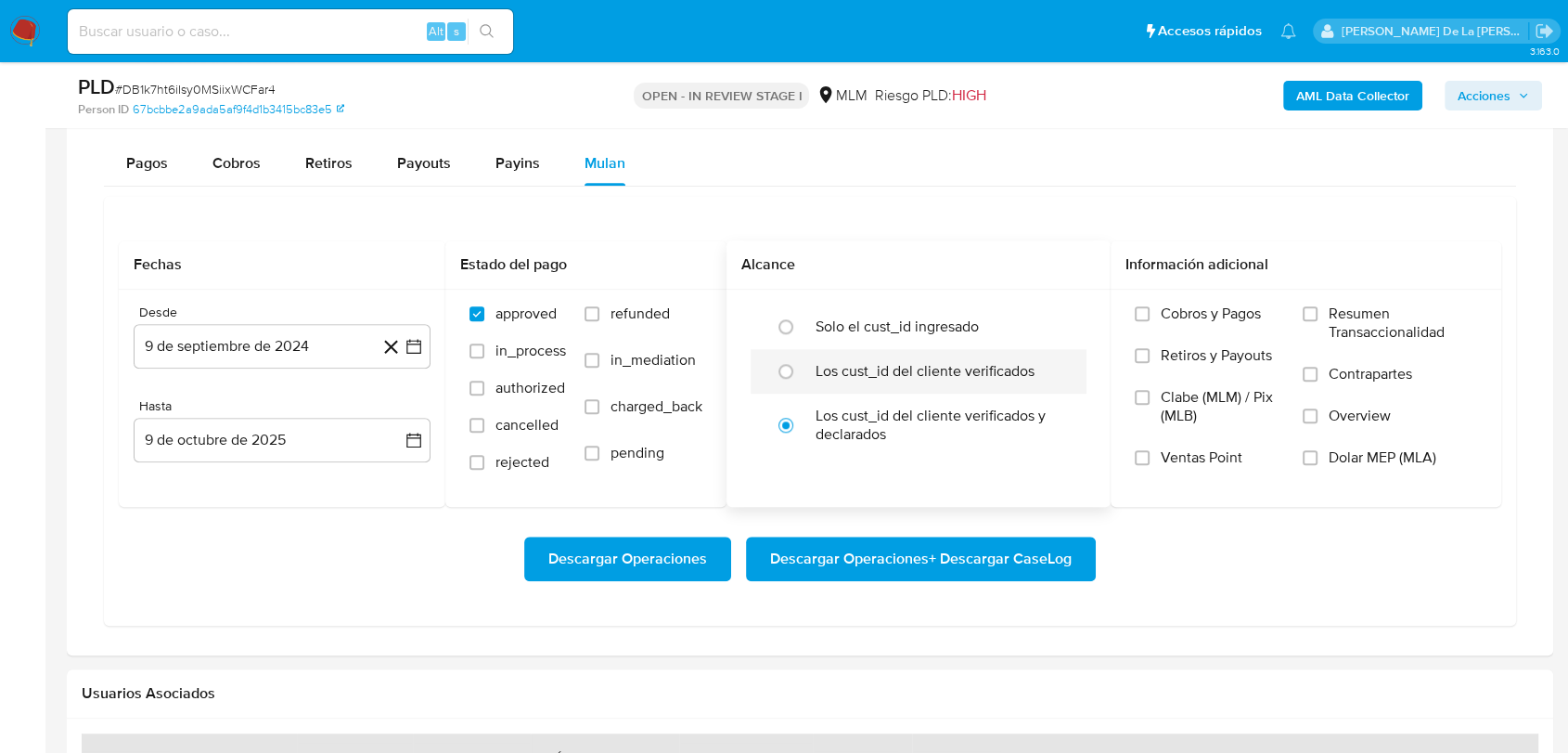
scroll to position [1546, 0]
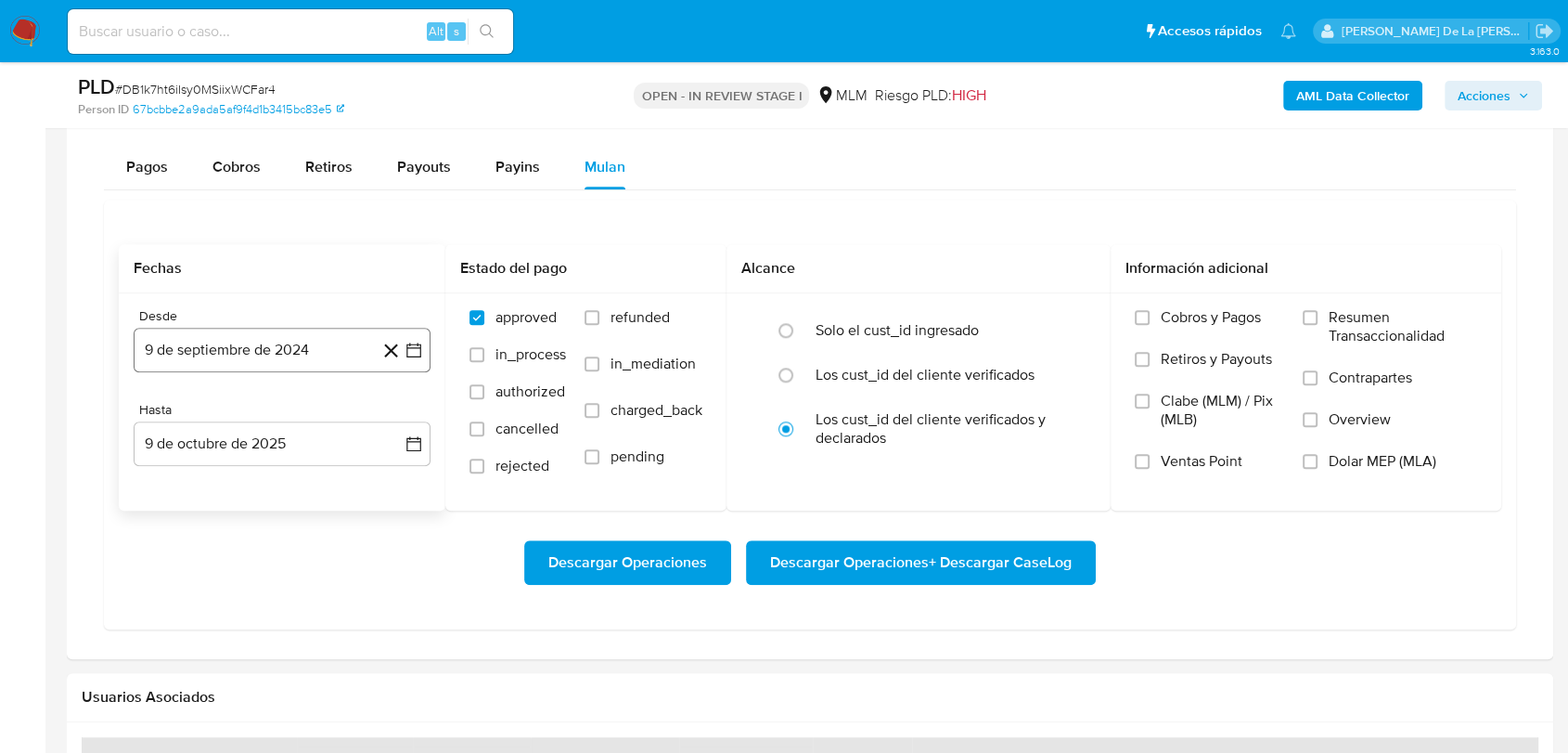
click at [411, 343] on icon "button" at bounding box center [414, 349] width 19 height 19
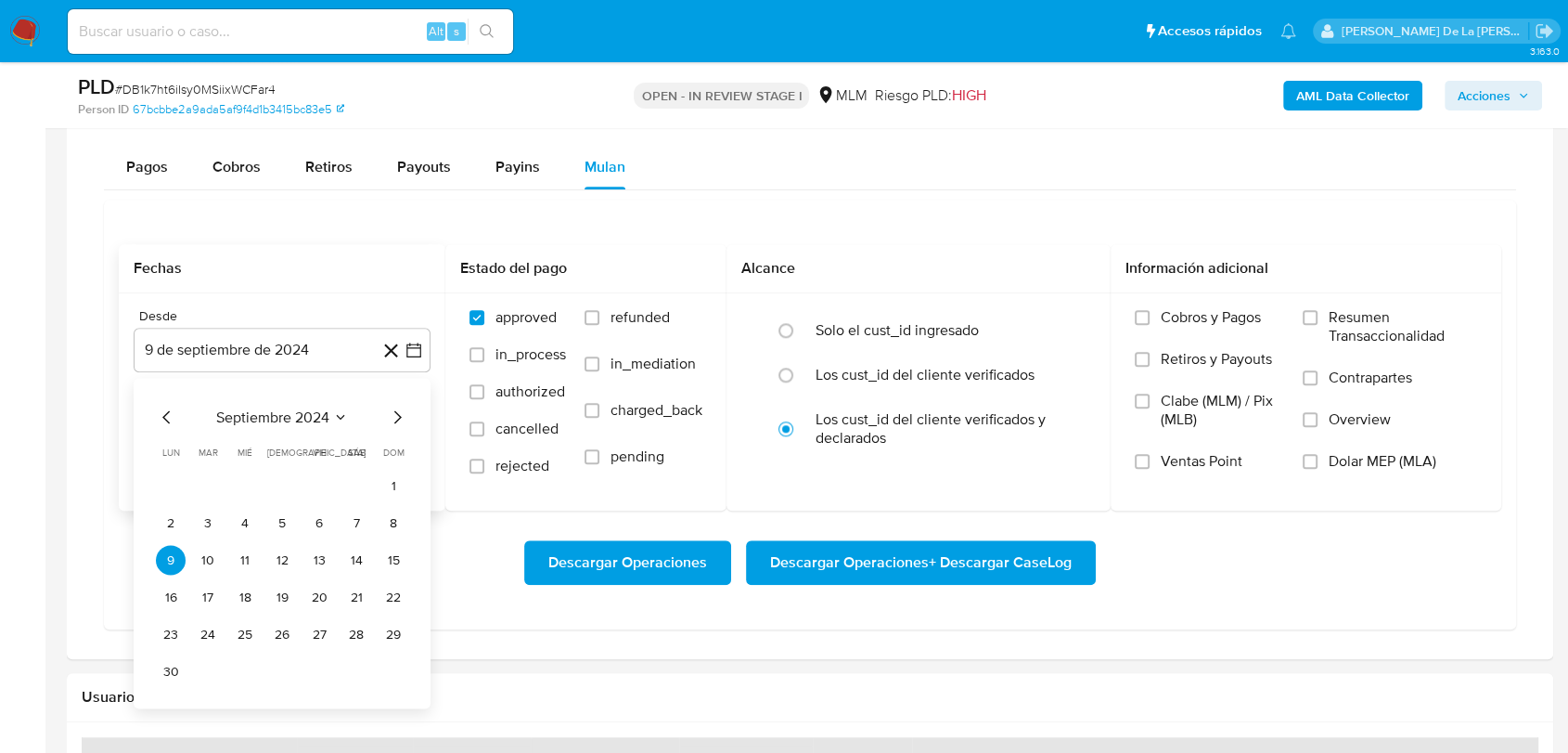
click at [407, 419] on icon "Mes siguiente" at bounding box center [397, 417] width 22 height 22
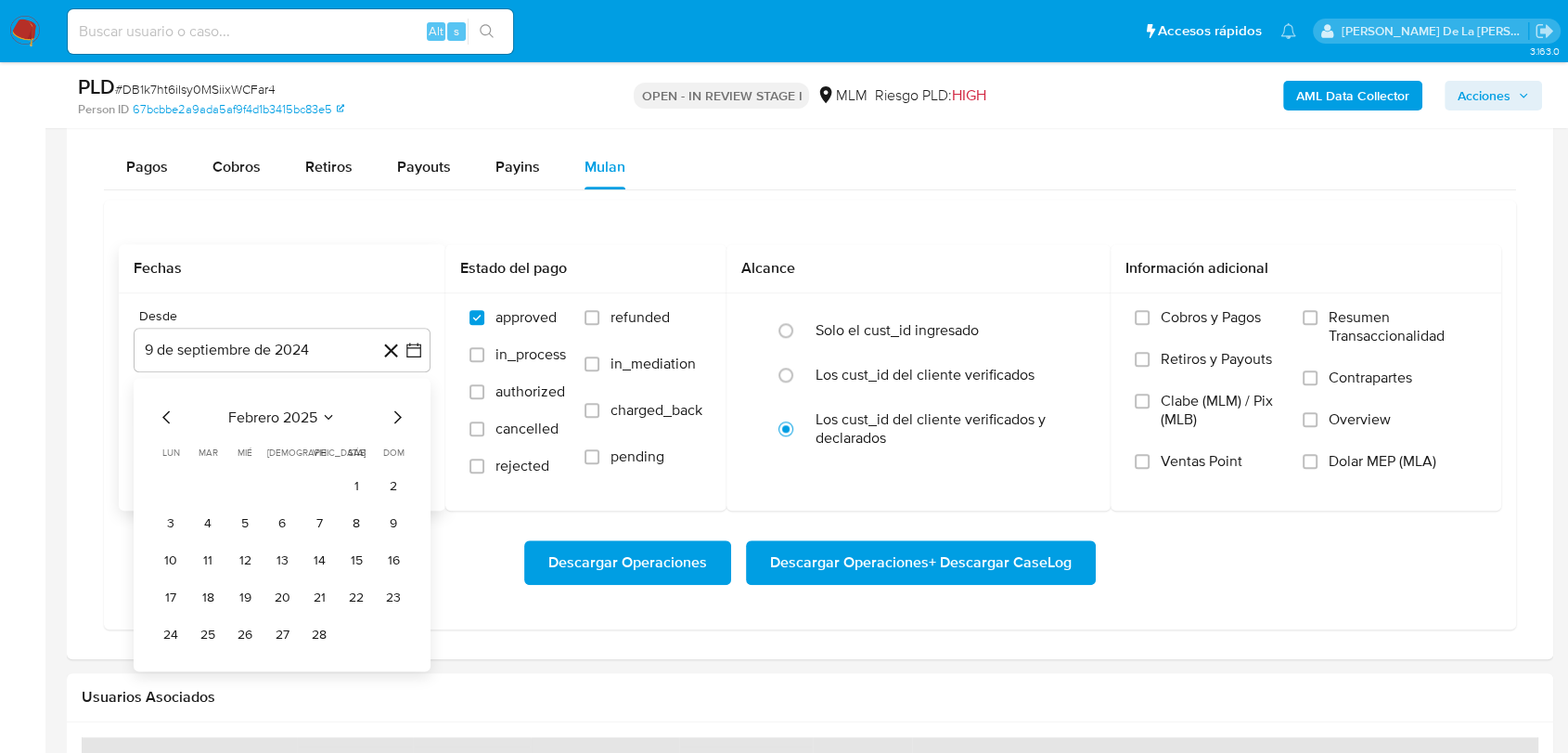
click at [409, 414] on div "febrero 2025 febrero 2025 lun lunes mar martes mié miércoles jue jueves vie vie…" at bounding box center [282, 525] width 297 height 294
click at [395, 410] on icon "Mes siguiente" at bounding box center [398, 416] width 7 height 13
click at [345, 480] on button "1" at bounding box center [356, 485] width 30 height 30
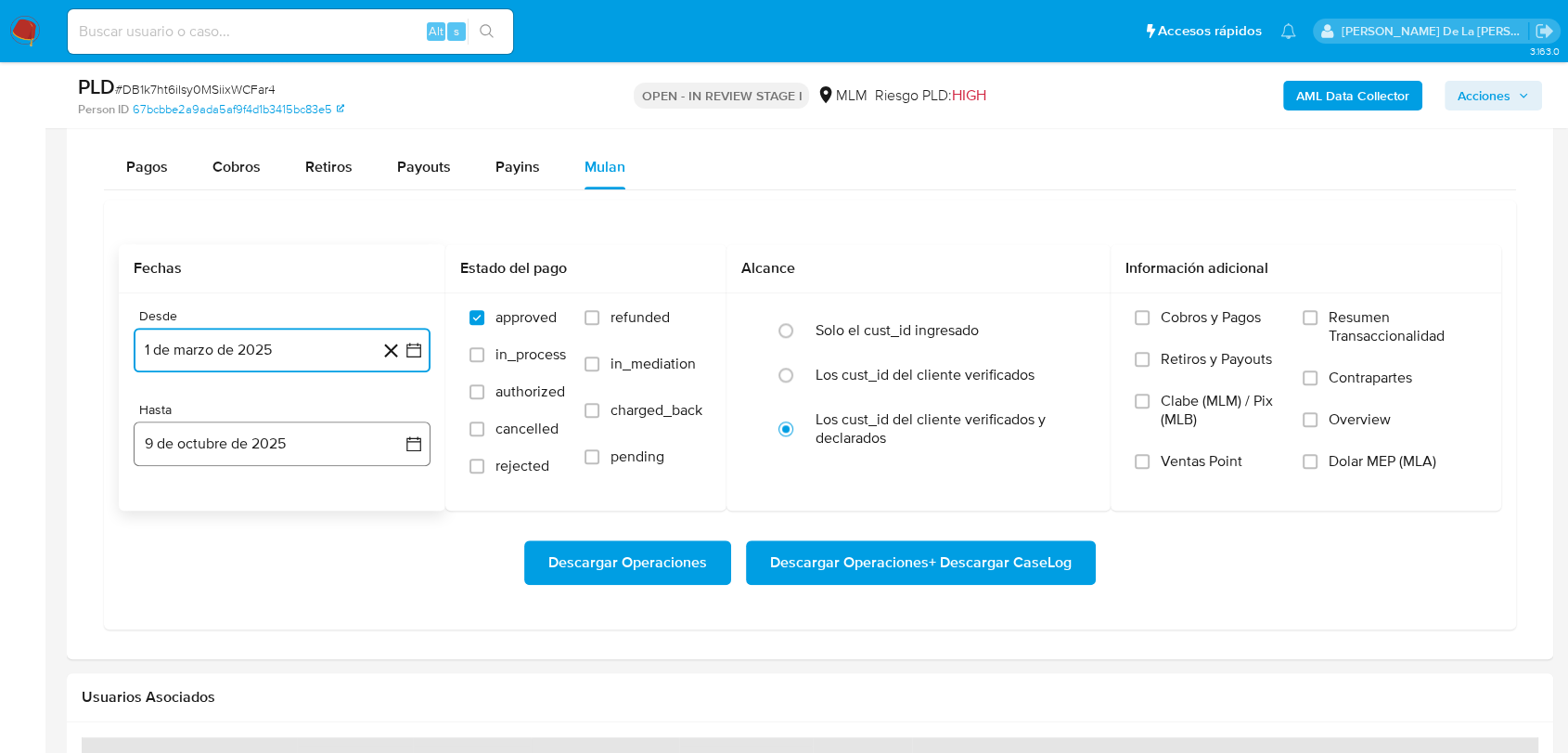
click at [303, 439] on button "9 de octubre de 2025" at bounding box center [282, 443] width 297 height 45
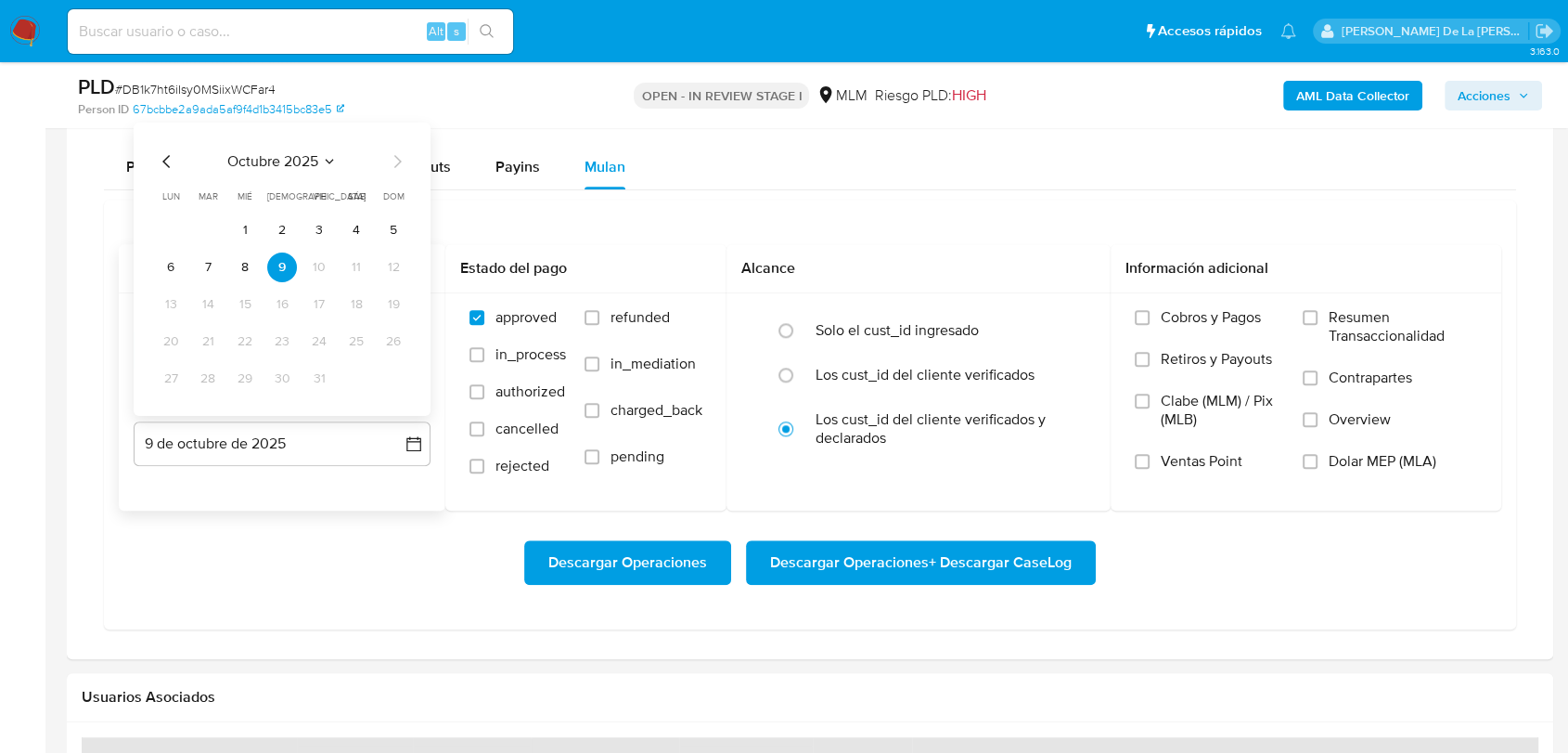
click at [171, 162] on icon "Mes anterior" at bounding box center [167, 162] width 22 height 22
click at [167, 158] on icon "Mes anterior" at bounding box center [167, 162] width 22 height 22
click at [389, 381] on button "31" at bounding box center [394, 379] width 30 height 30
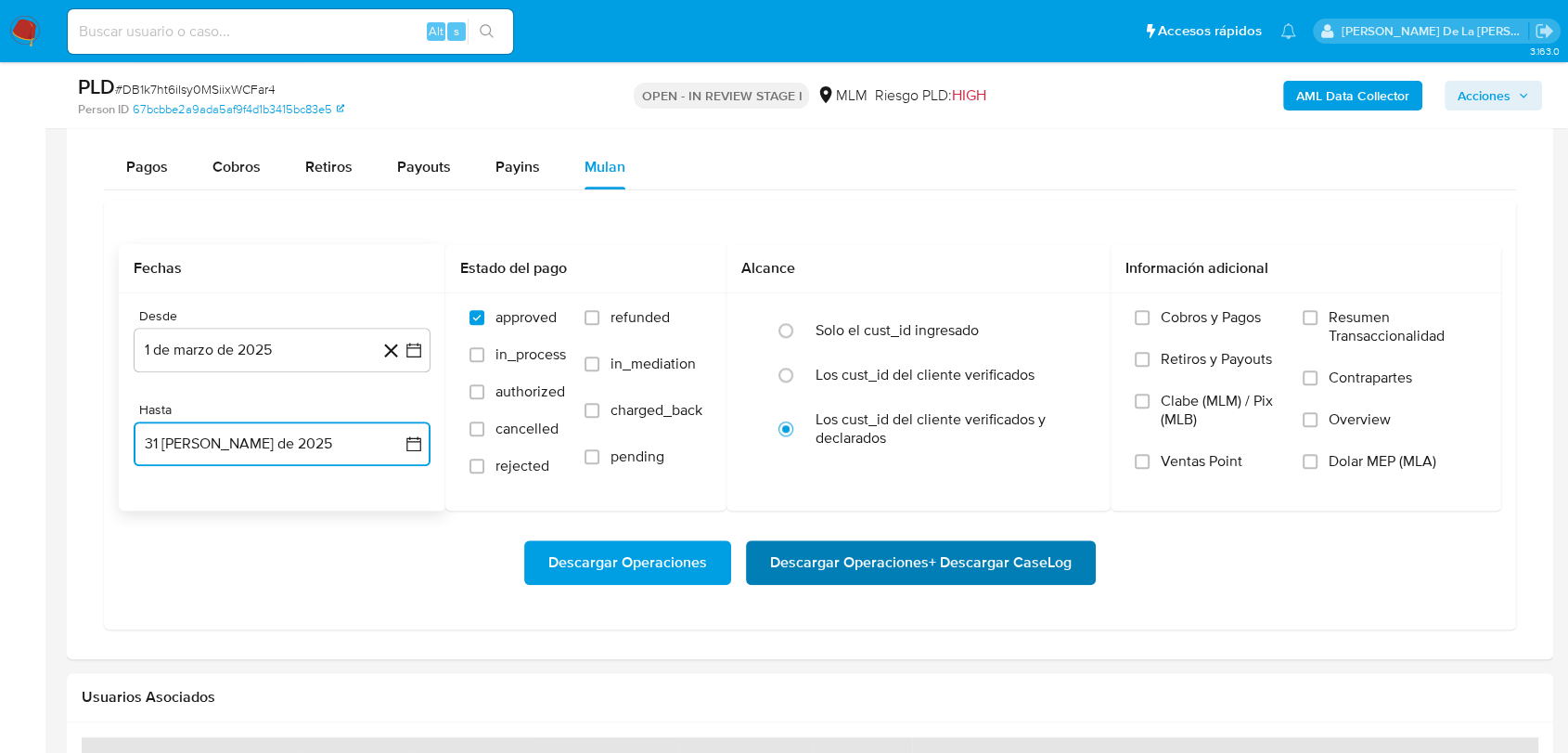
click at [859, 565] on span "Descargar Operaciones + Descargar CaseLog" at bounding box center [920, 562] width 302 height 41
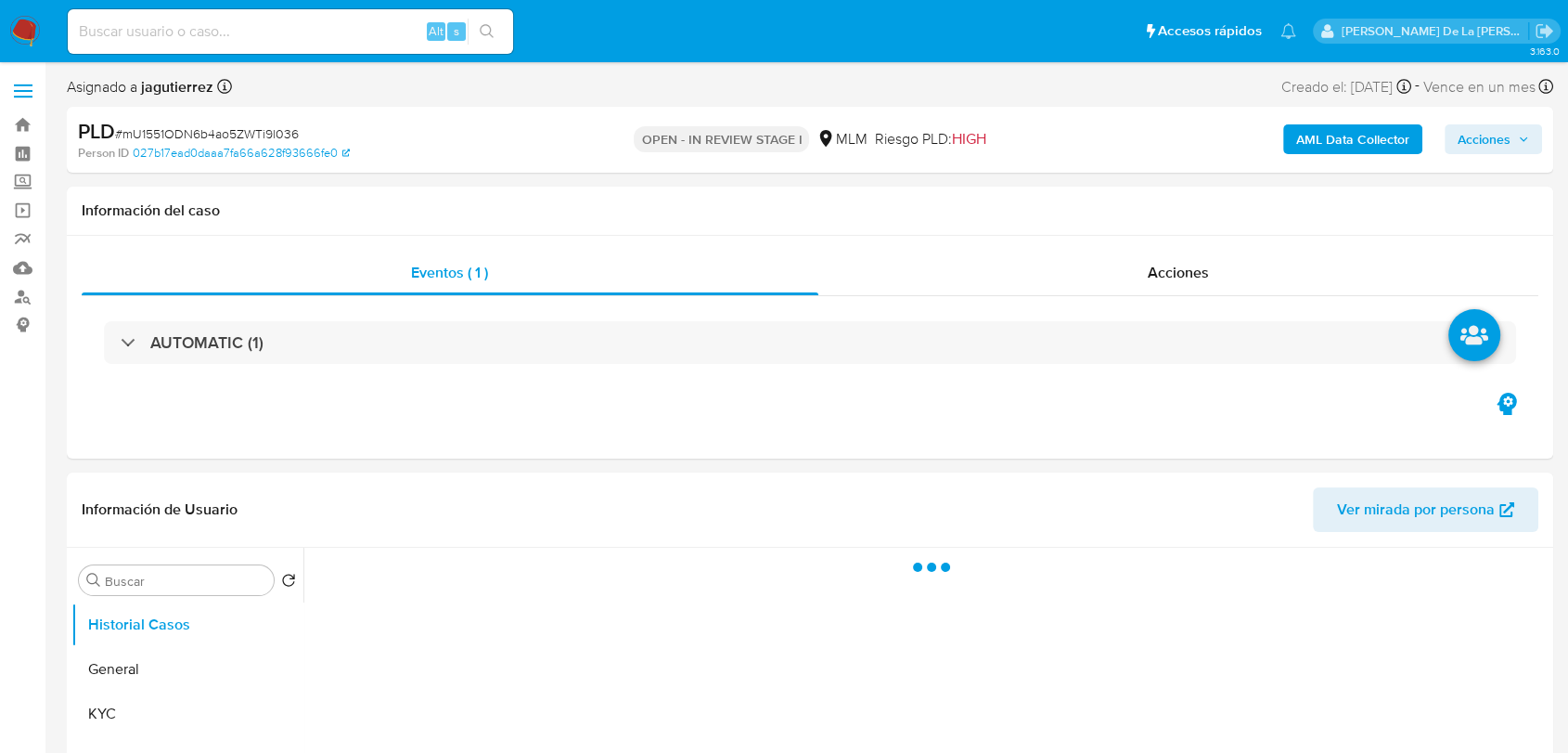
select select "10"
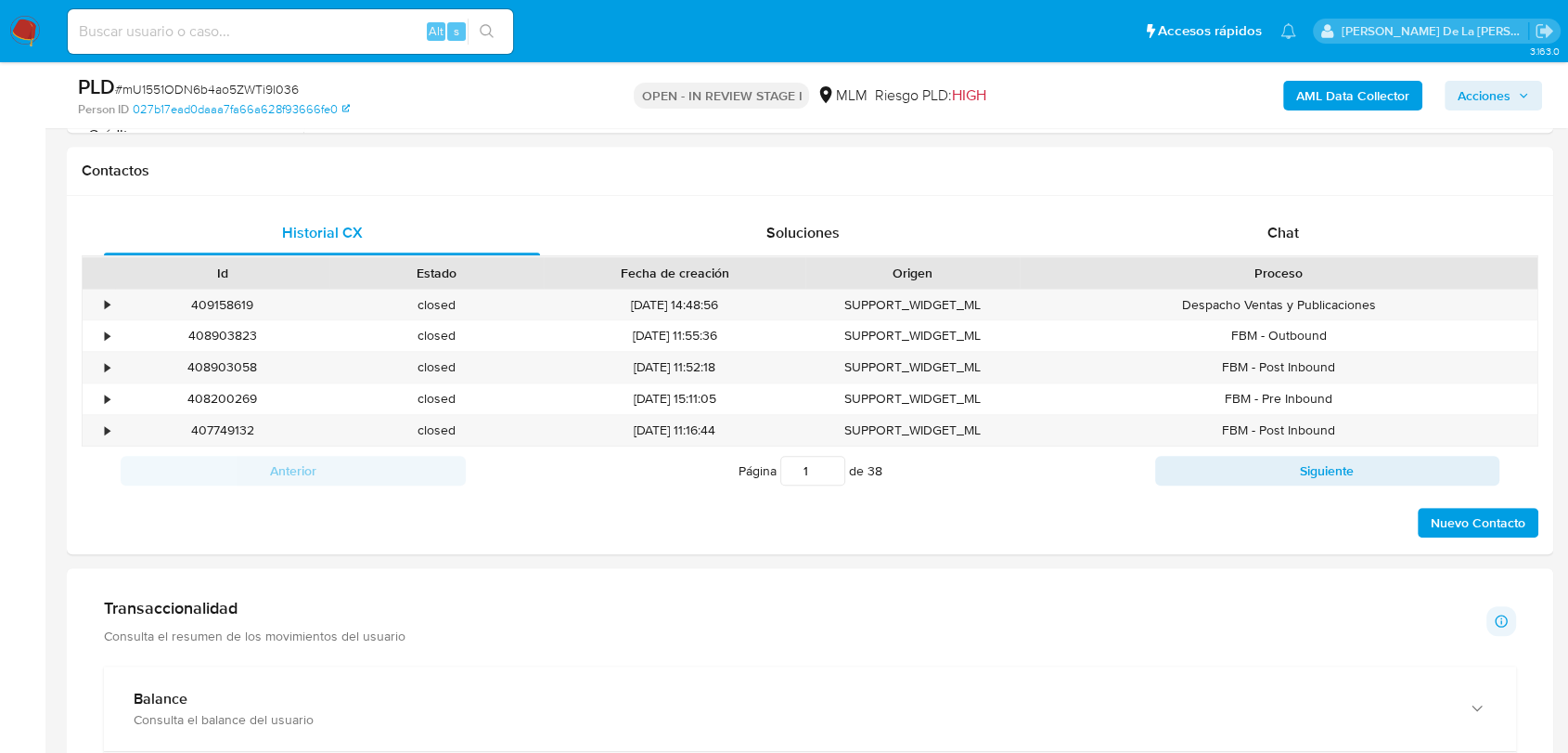
scroll to position [1340, 0]
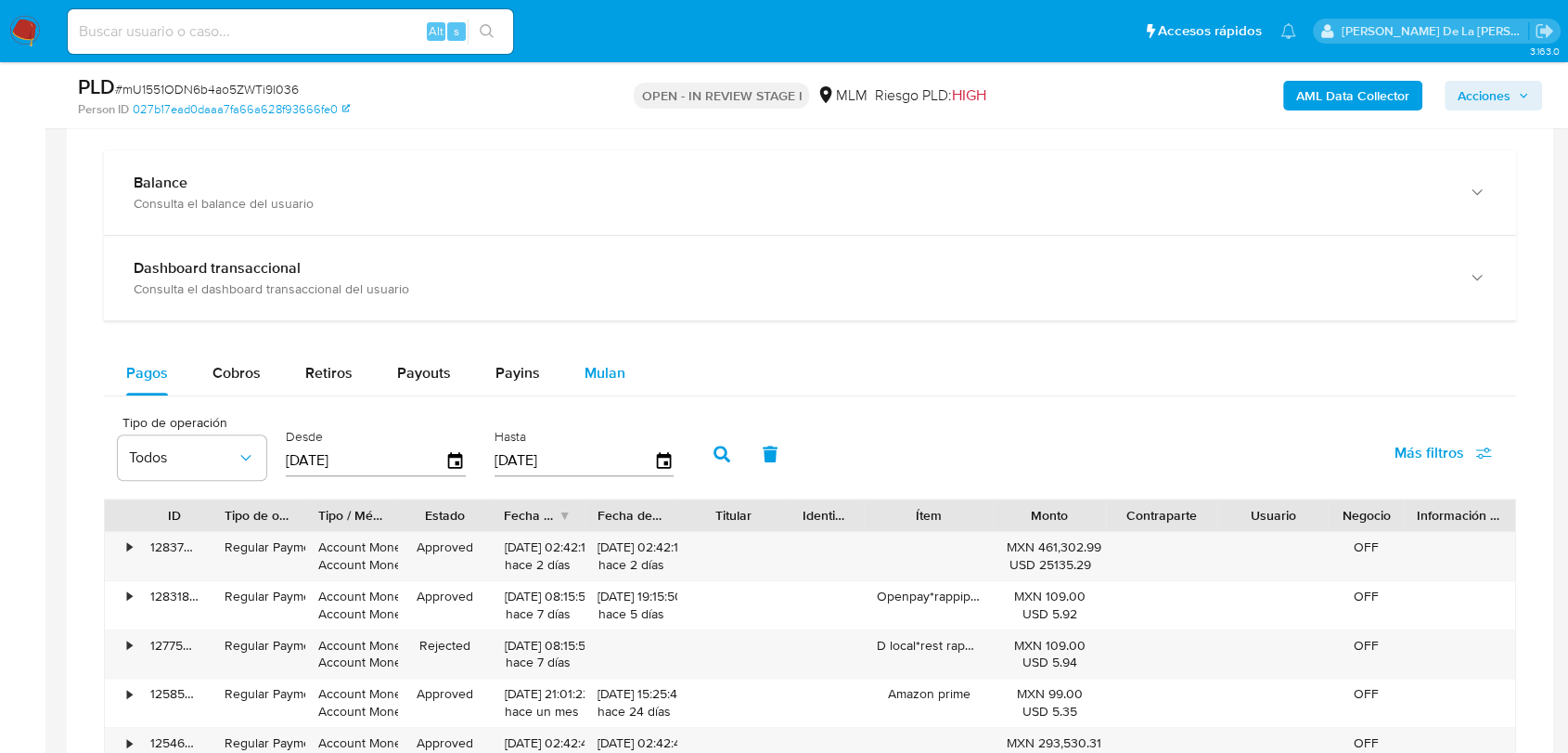
click at [586, 362] on span "Mulan" at bounding box center [604, 373] width 41 height 22
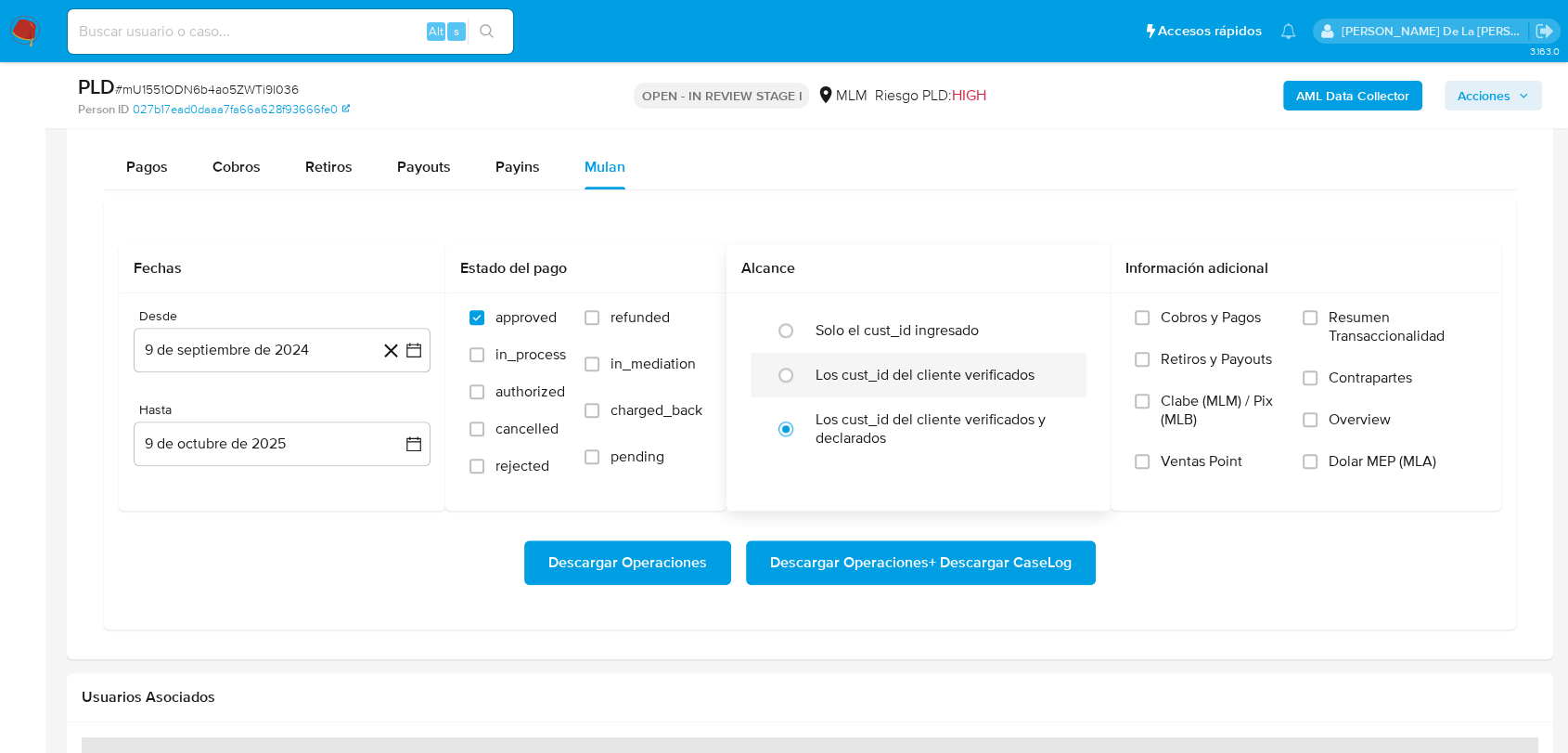
click at [852, 393] on div "Los cust_id del cliente verificados" at bounding box center [937, 374] width 245 height 45
radio input "true"
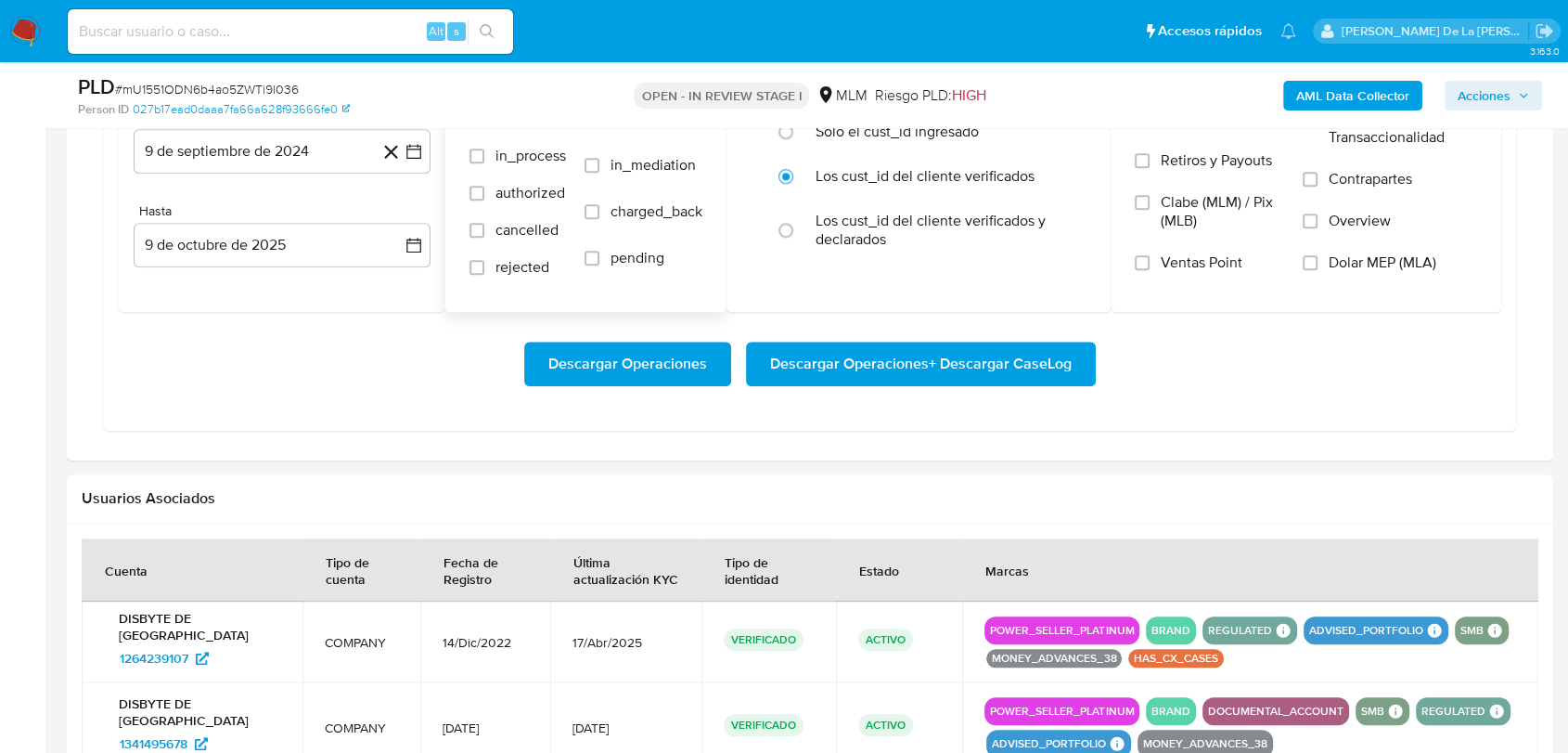
scroll to position [1546, 0]
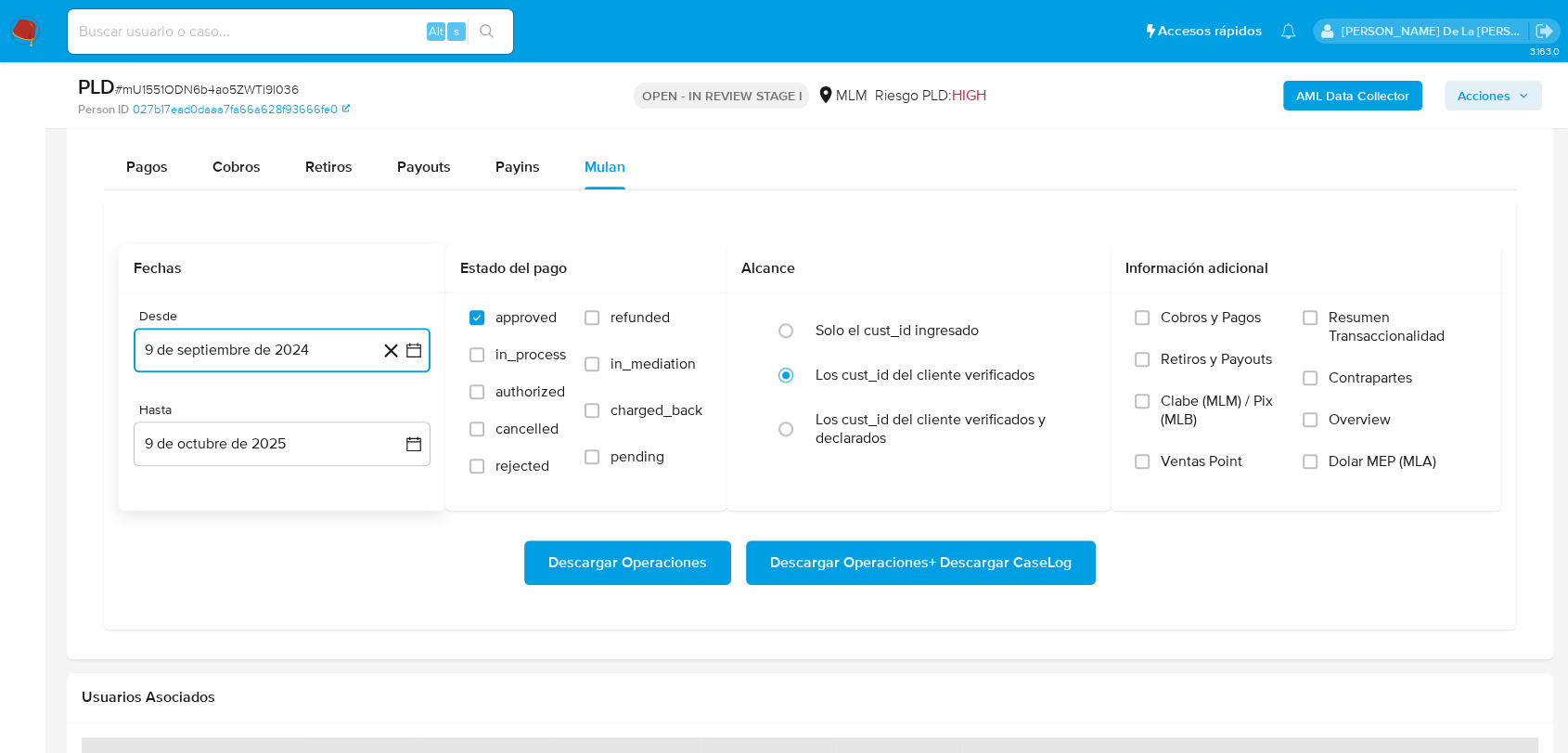
click at [423, 353] on button "9 de septiembre de 2024" at bounding box center [282, 349] width 297 height 45
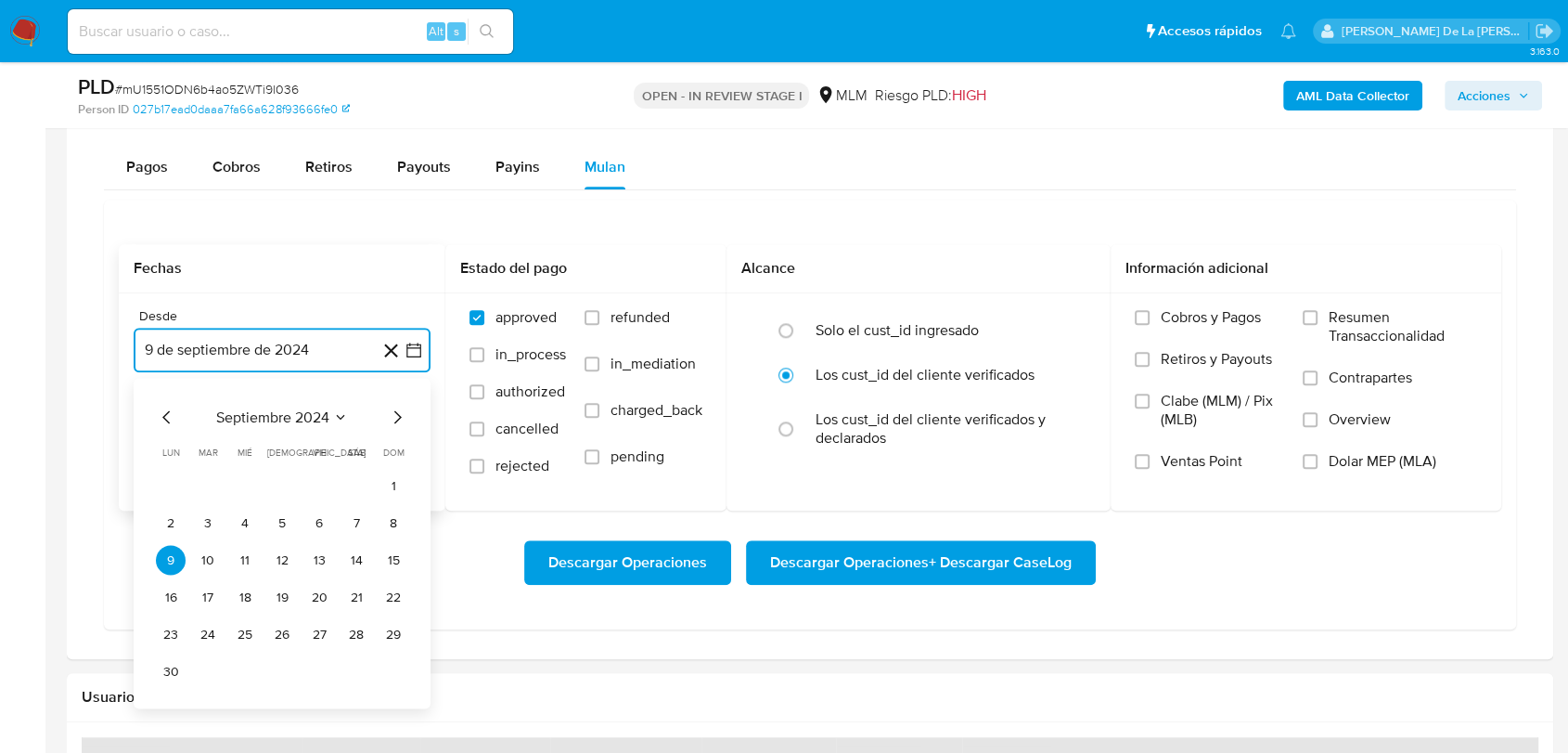
click at [395, 417] on icon "Mes siguiente" at bounding box center [397, 417] width 22 height 22
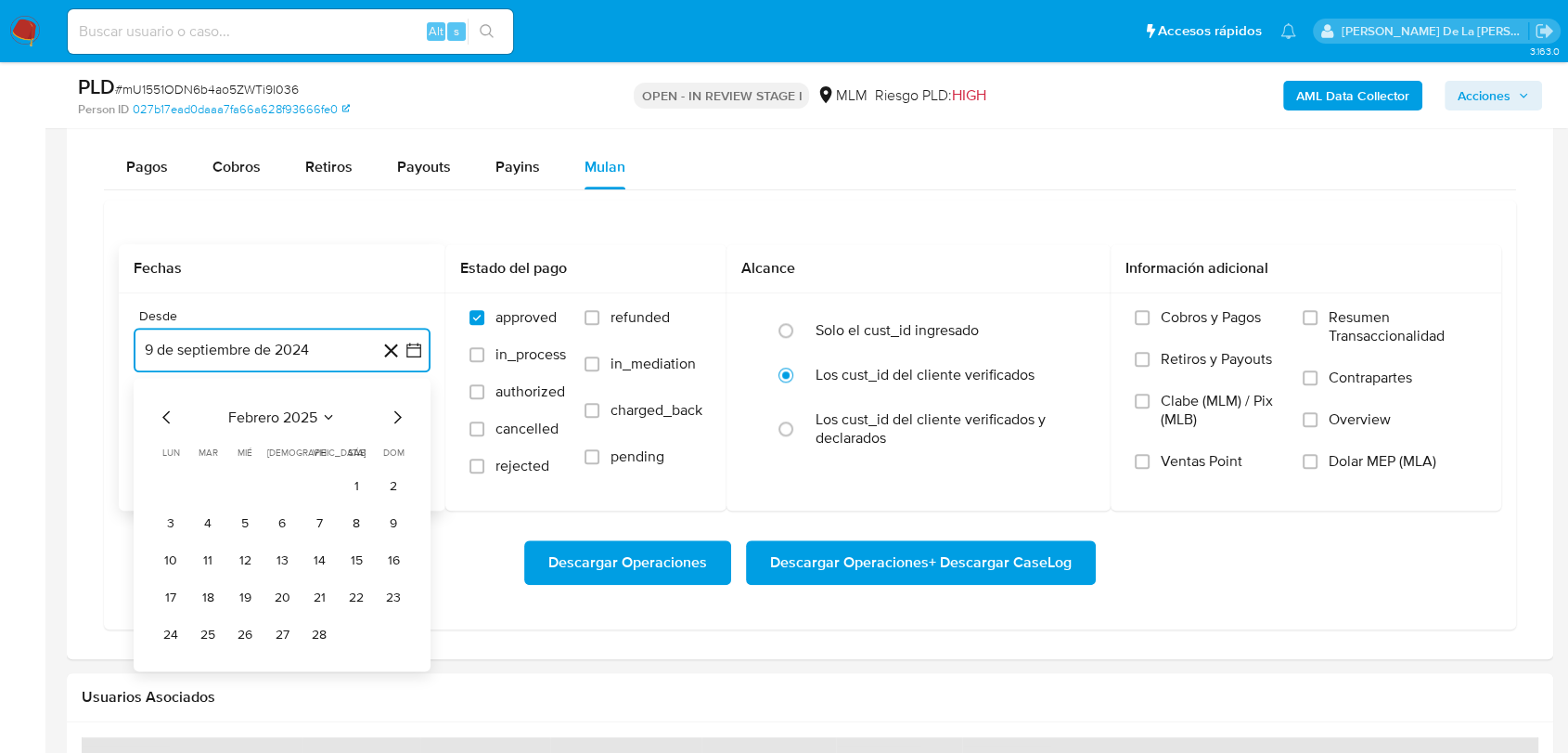
click at [395, 417] on icon "Mes siguiente" at bounding box center [397, 417] width 22 height 22
click at [342, 475] on button "1" at bounding box center [356, 485] width 30 height 30
click at [282, 440] on button "9 de octubre de 2025" at bounding box center [282, 443] width 297 height 45
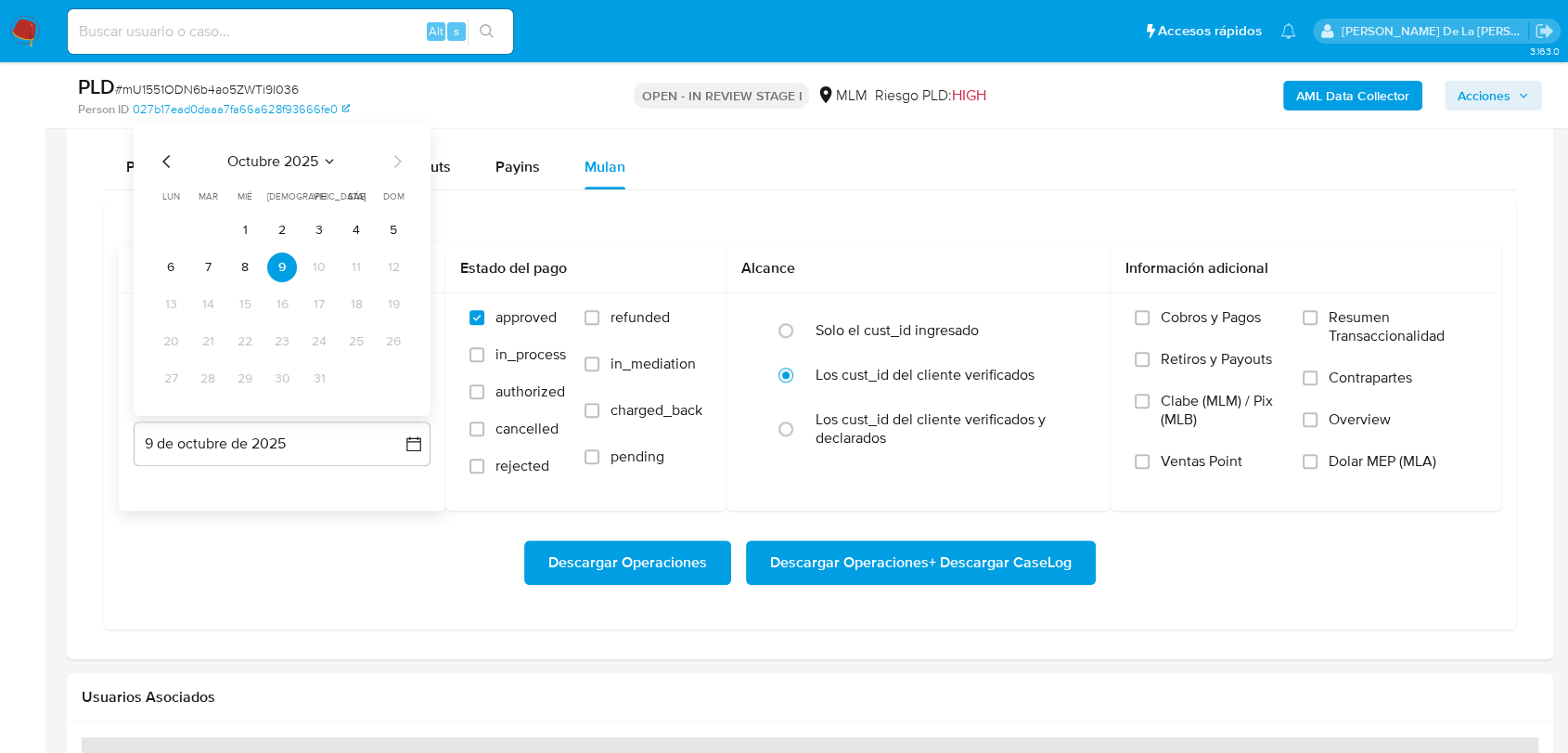
click at [156, 163] on icon "Mes anterior" at bounding box center [167, 162] width 22 height 22
click at [161, 151] on icon "Mes anterior" at bounding box center [167, 162] width 22 height 22
click at [406, 391] on td "31" at bounding box center [394, 379] width 30 height 30
click at [396, 389] on button "31" at bounding box center [394, 379] width 30 height 30
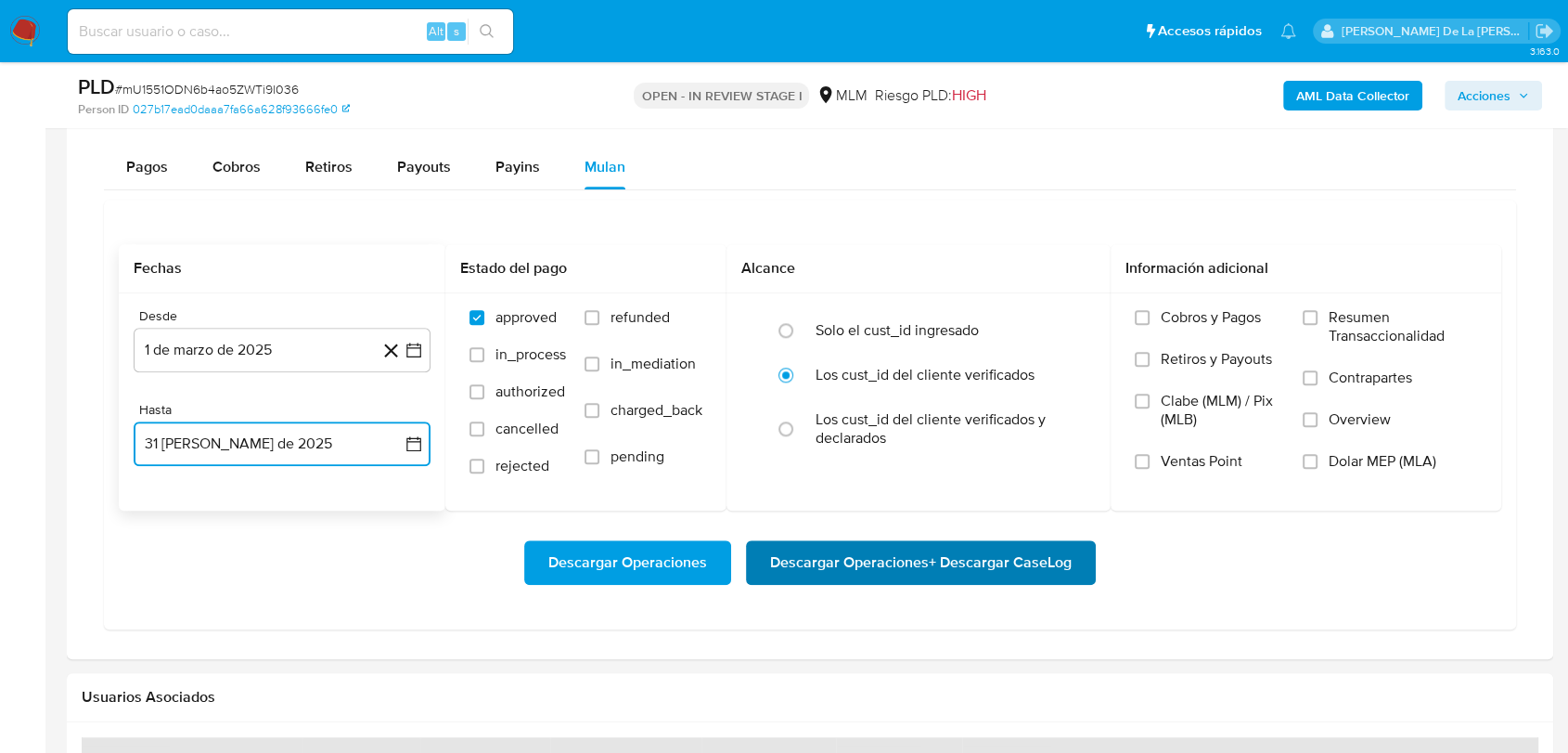
click at [905, 572] on span "Descargar Operaciones + Descargar CaseLog" at bounding box center [920, 562] width 302 height 41
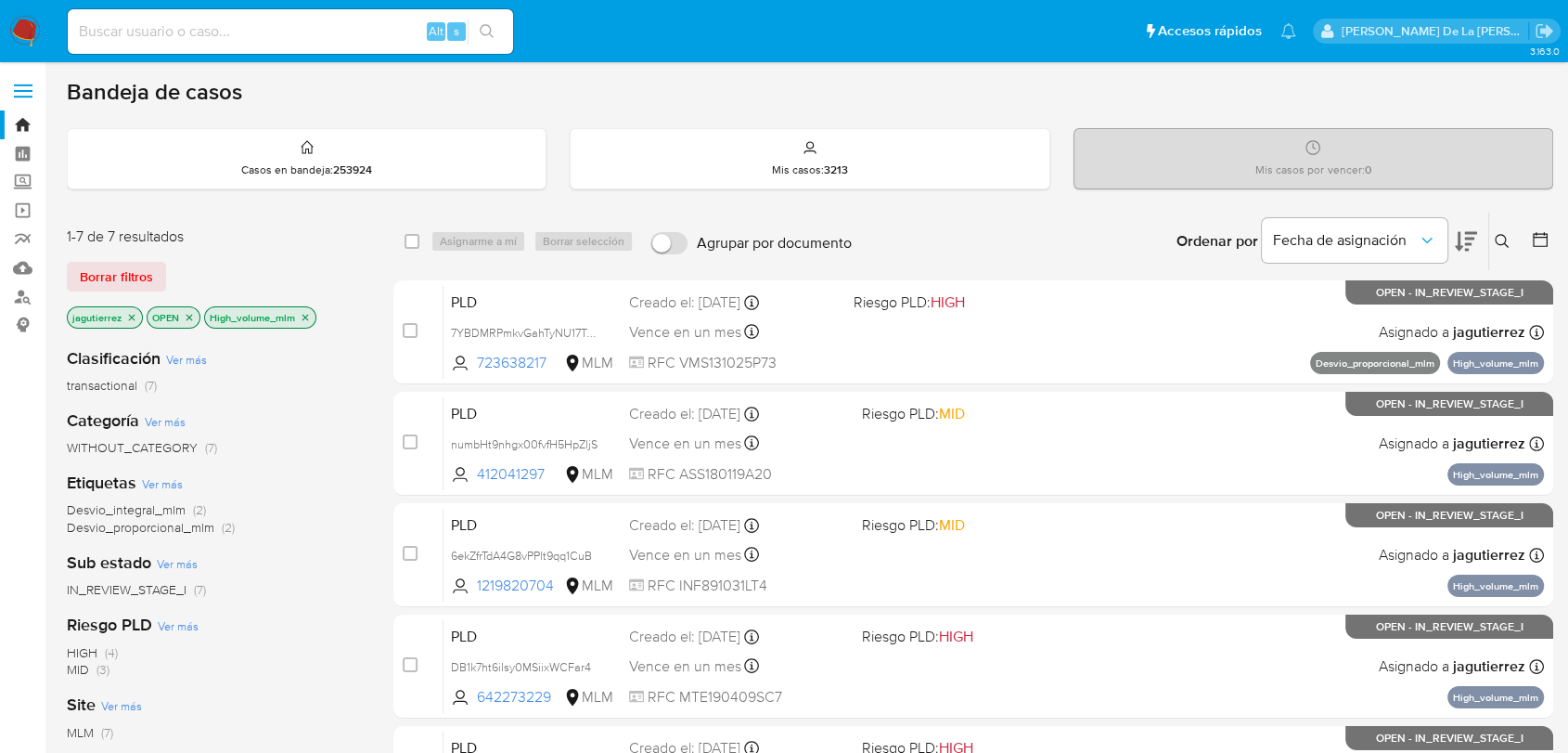
drag, startPoint x: 9, startPoint y: 24, endPoint x: 23, endPoint y: 17, distance: 15.7
click at [23, 17] on img at bounding box center [25, 32] width 32 height 32
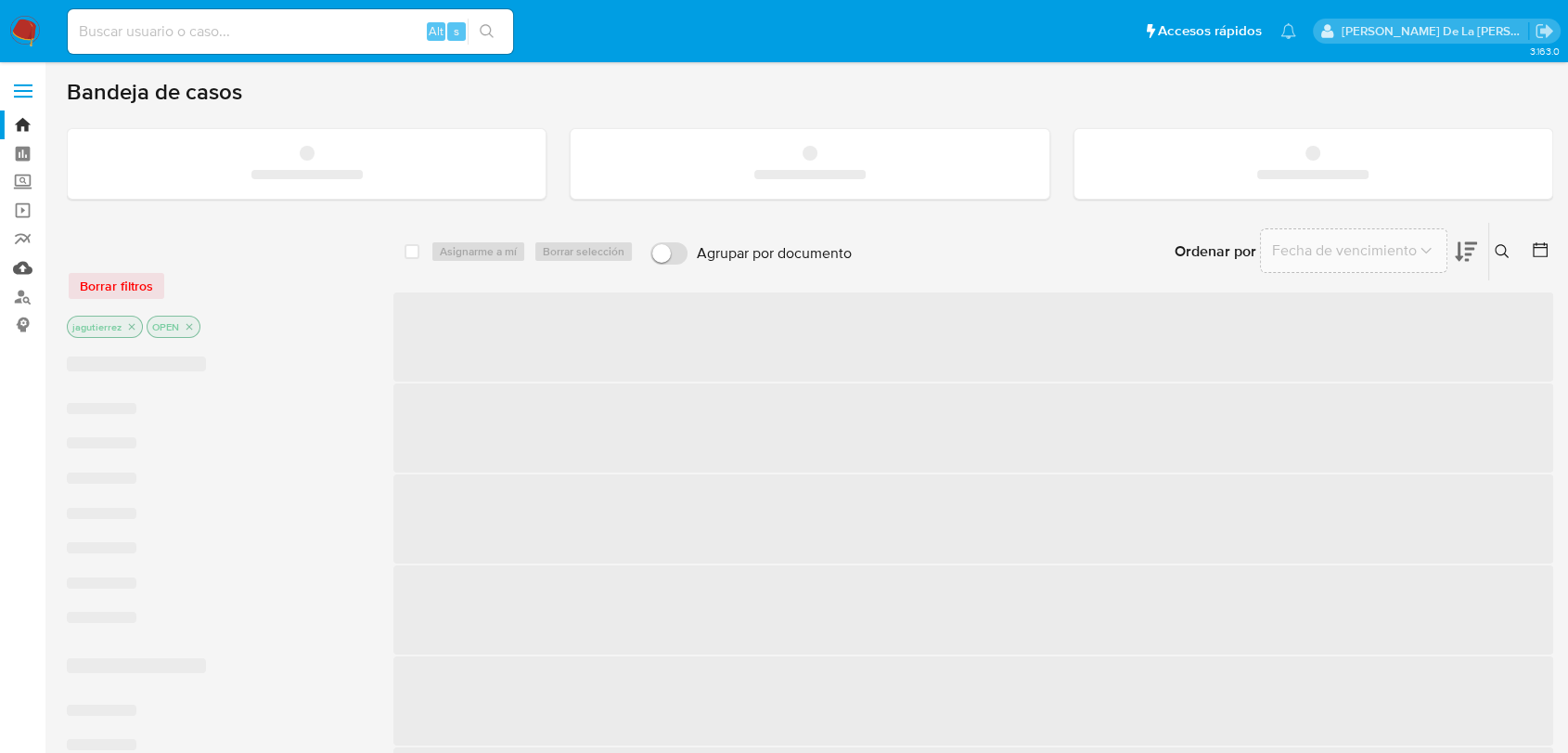
click at [8, 266] on link "Mulan" at bounding box center [110, 267] width 221 height 29
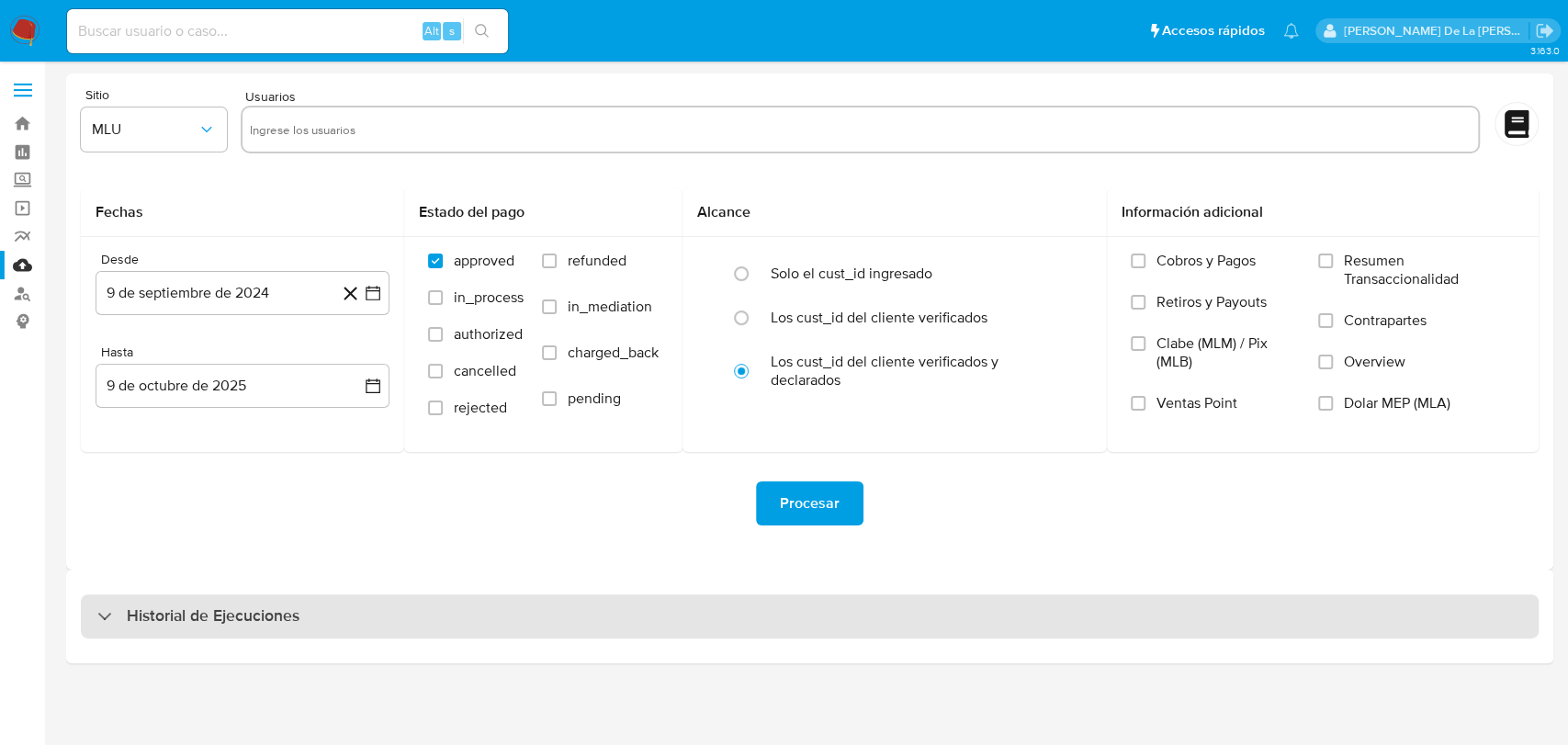
click at [242, 613] on h3 "Historial de Ejecuciones" at bounding box center [213, 615] width 173 height 22
select select "10"
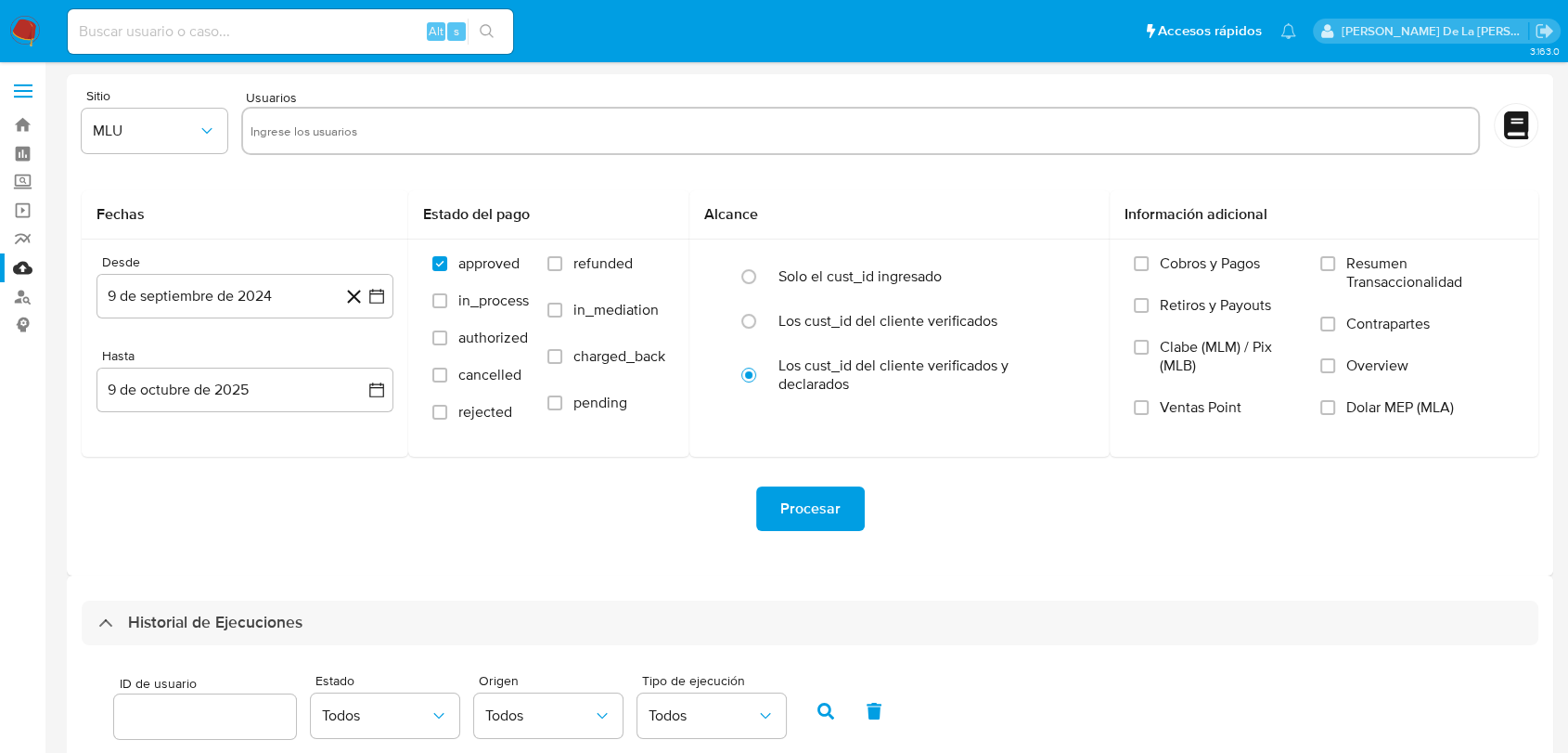
drag, startPoint x: 18, startPoint y: 22, endPoint x: 3, endPoint y: 25, distance: 15.3
click at [3, 25] on nav "Pausado Ver notificaciones Alt s Accesos rápidos Presiona las siguientes teclas…" at bounding box center [784, 31] width 1568 height 63
click at [13, 25] on img at bounding box center [25, 32] width 32 height 32
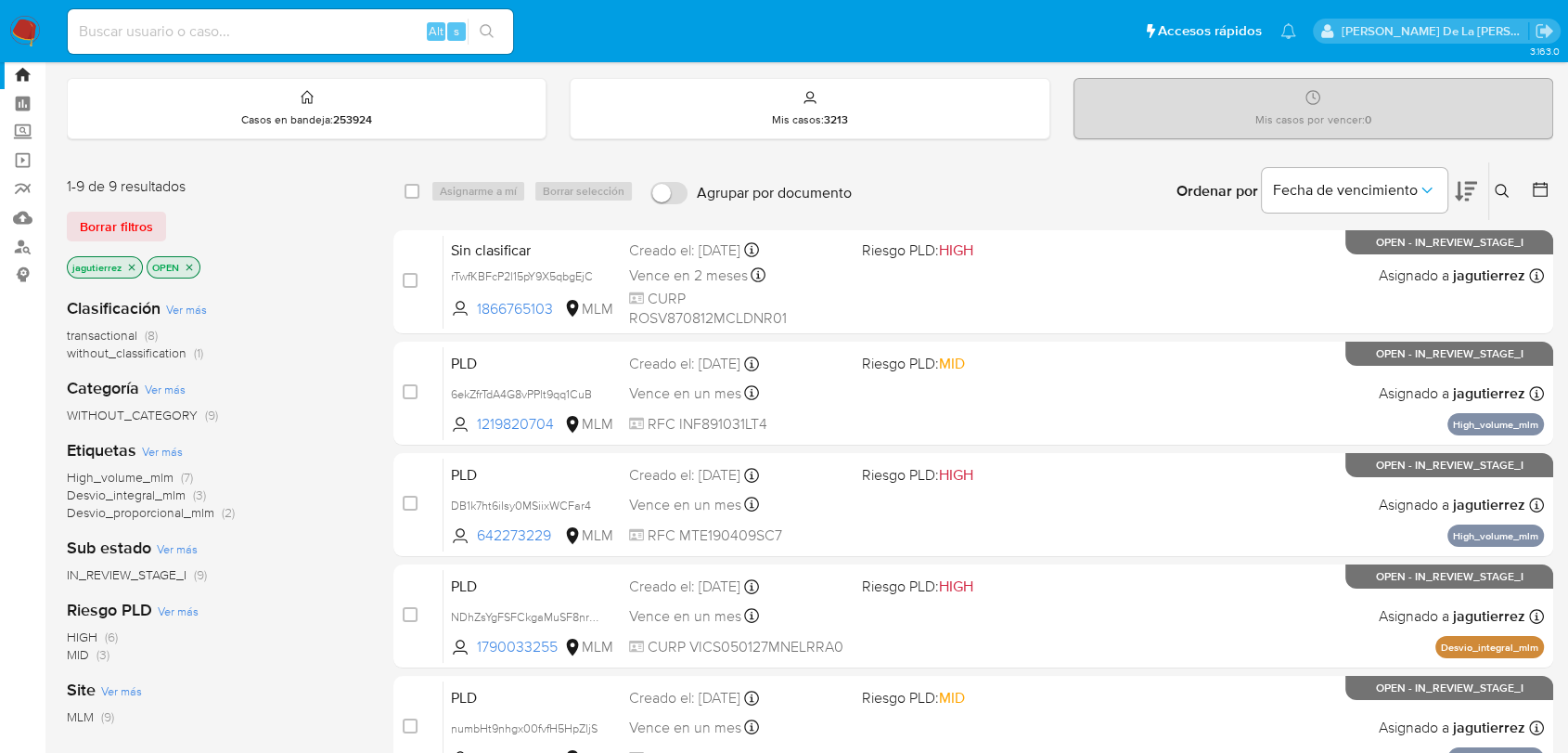
scroll to position [52, 0]
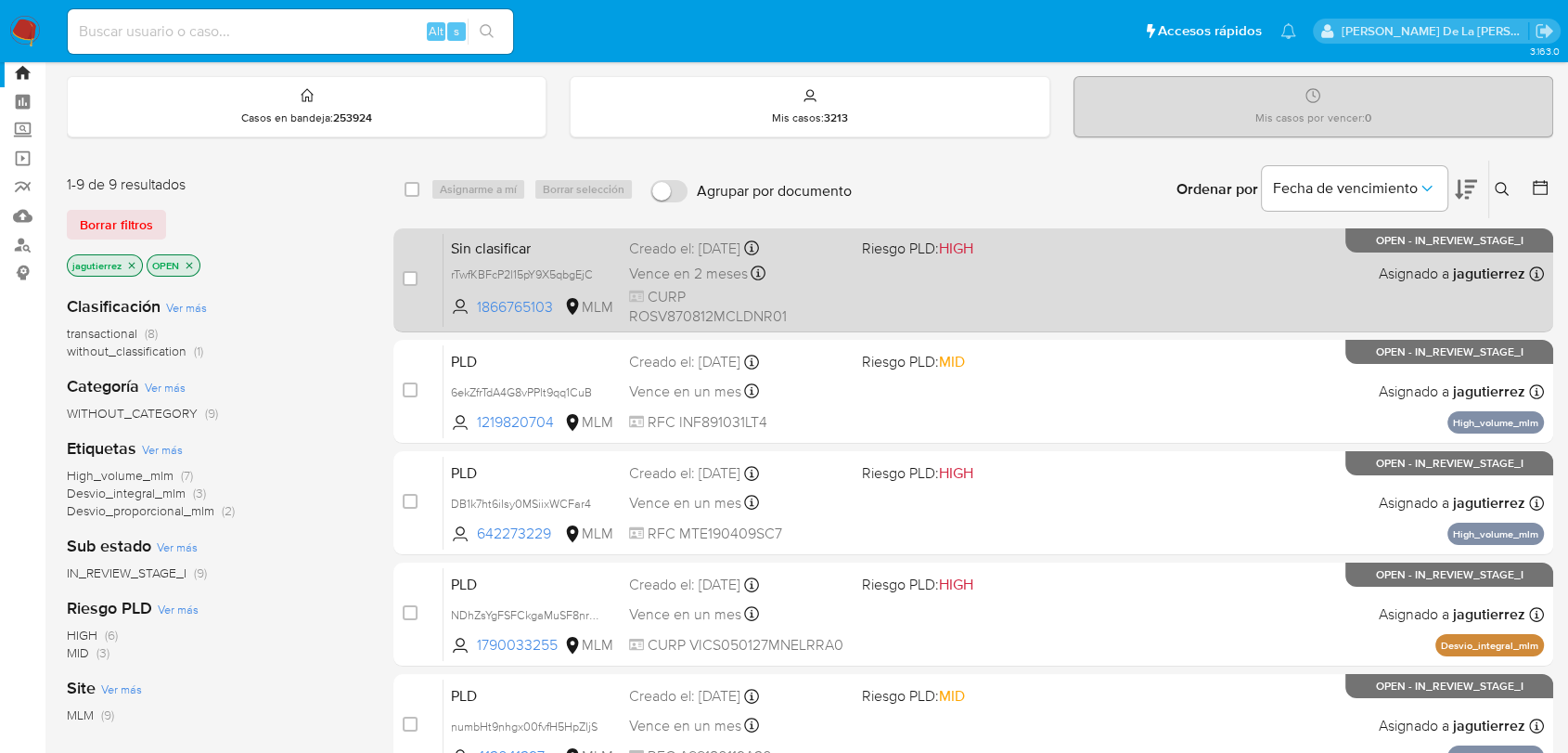
click at [1009, 296] on div "Sin clasificar rTwfKBFcP2l15pY9X5qbgEjC 1866765103 MLM Riesgo PLD: HIGH Creado …" at bounding box center [993, 280] width 1100 height 93
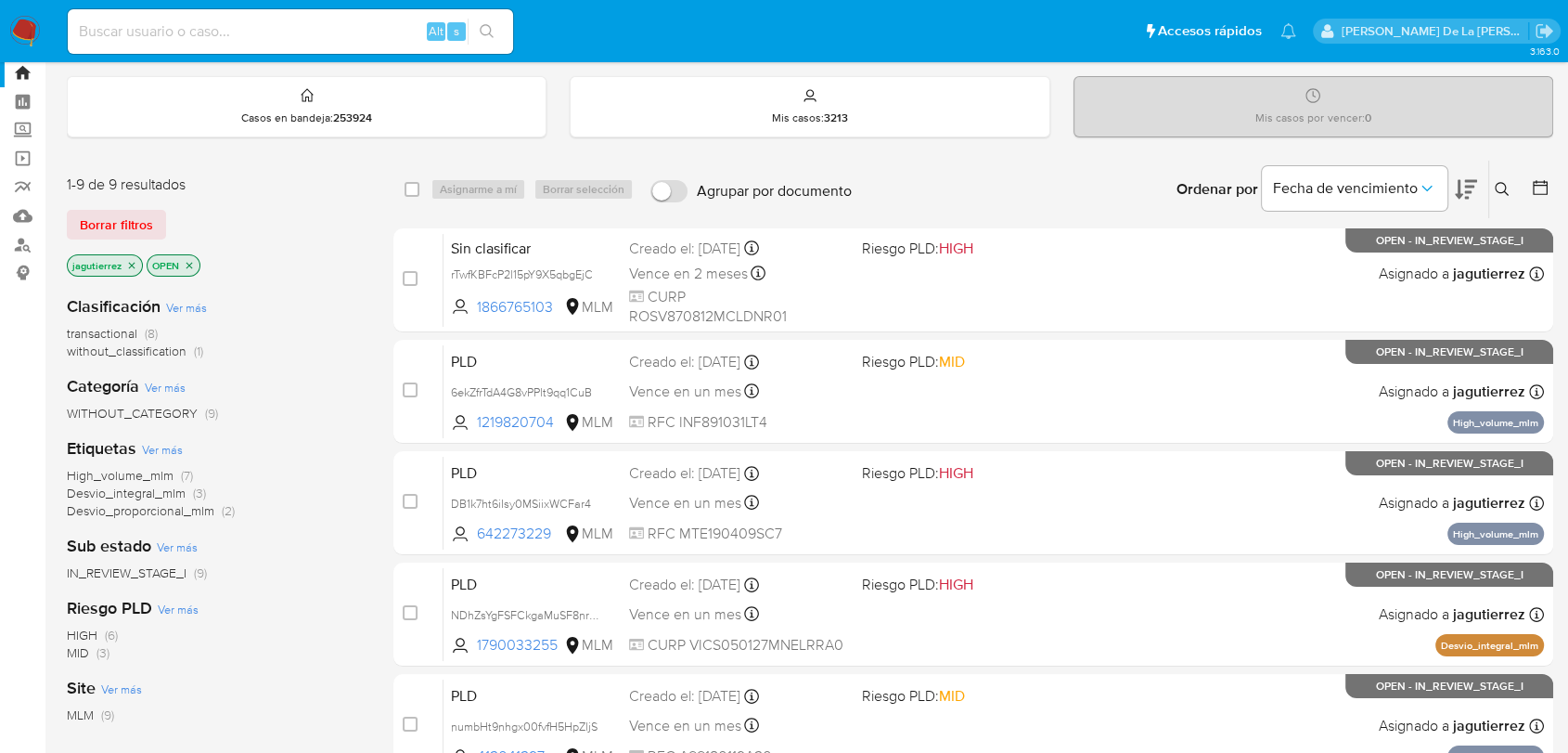
click at [27, 35] on img at bounding box center [25, 32] width 32 height 32
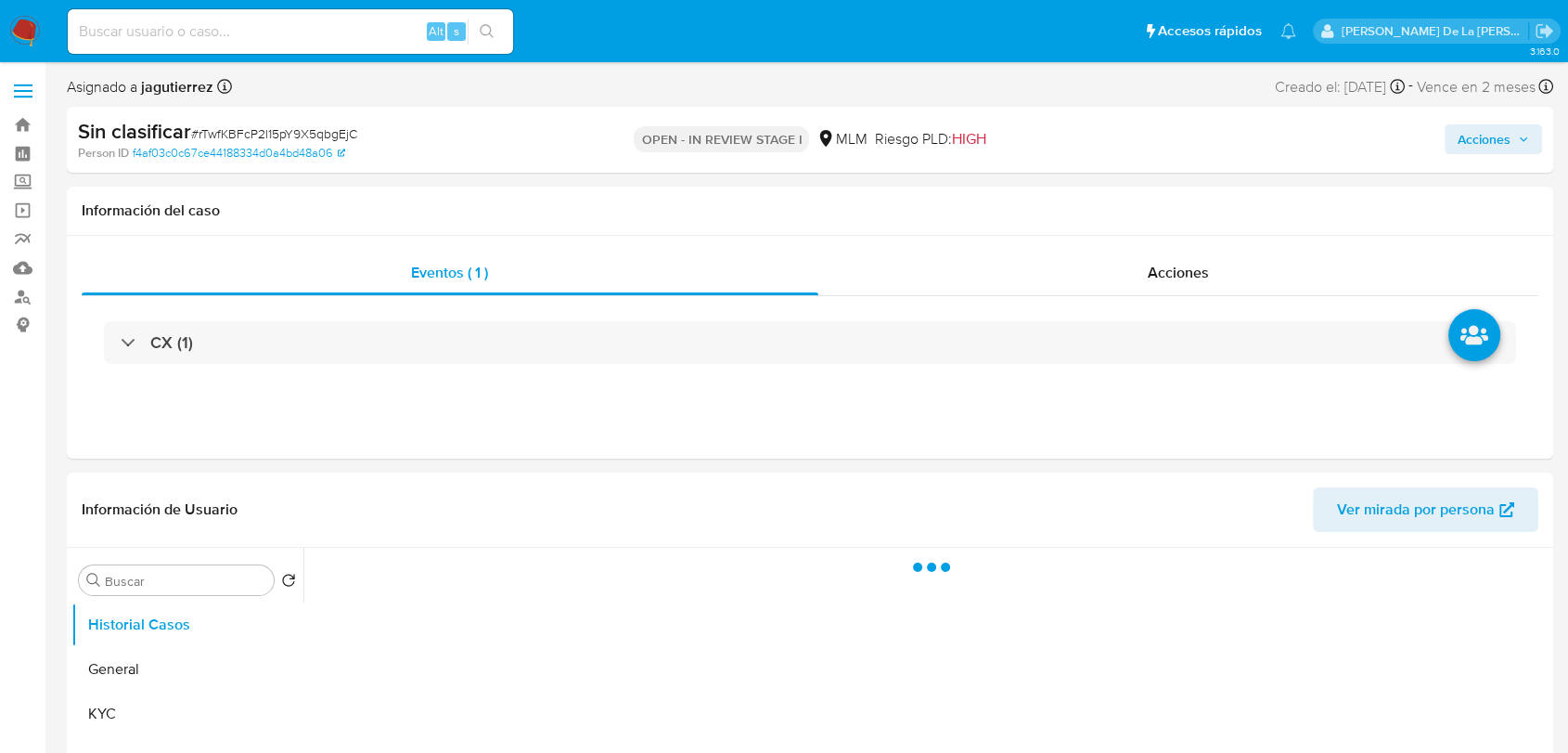
select select "10"
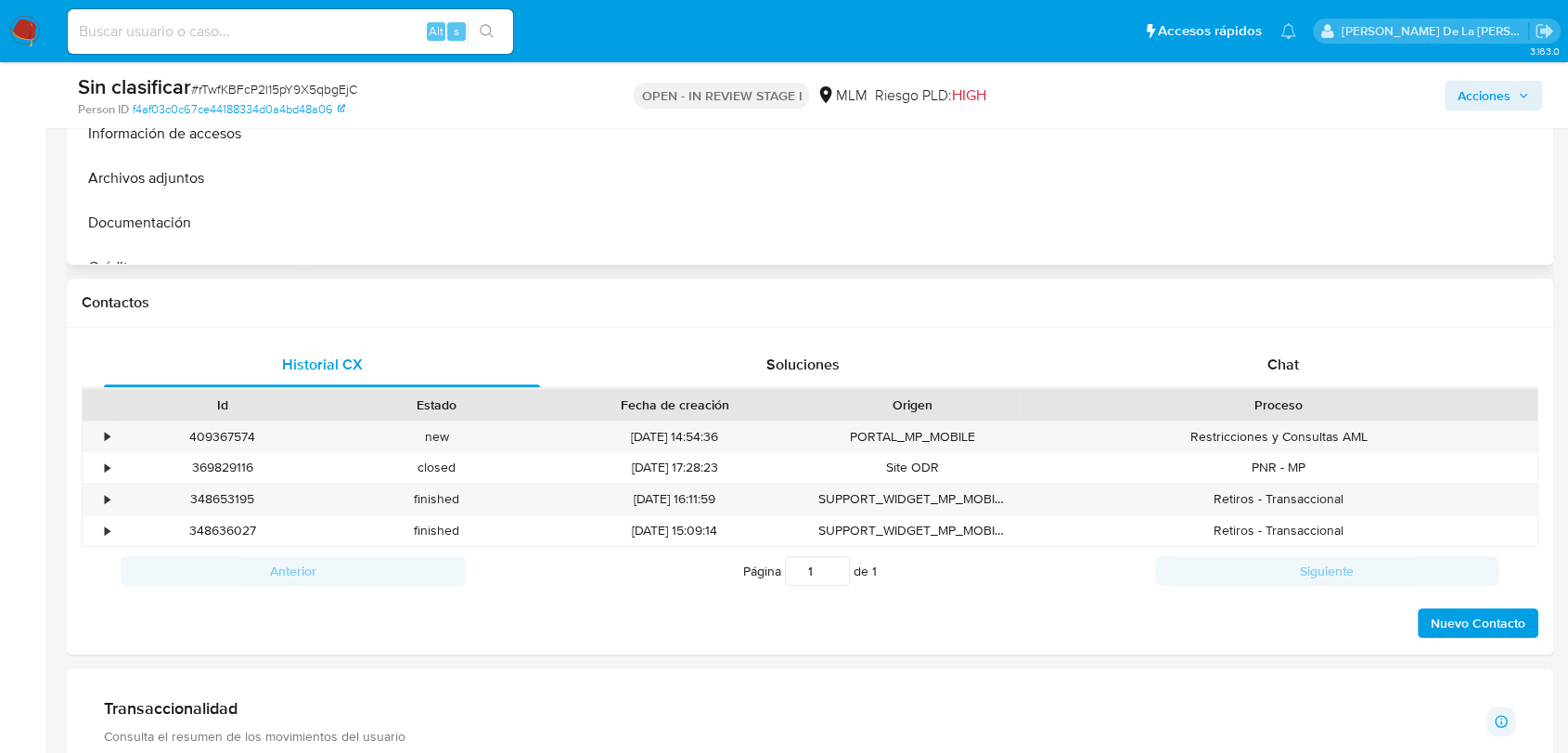
scroll to position [696, 0]
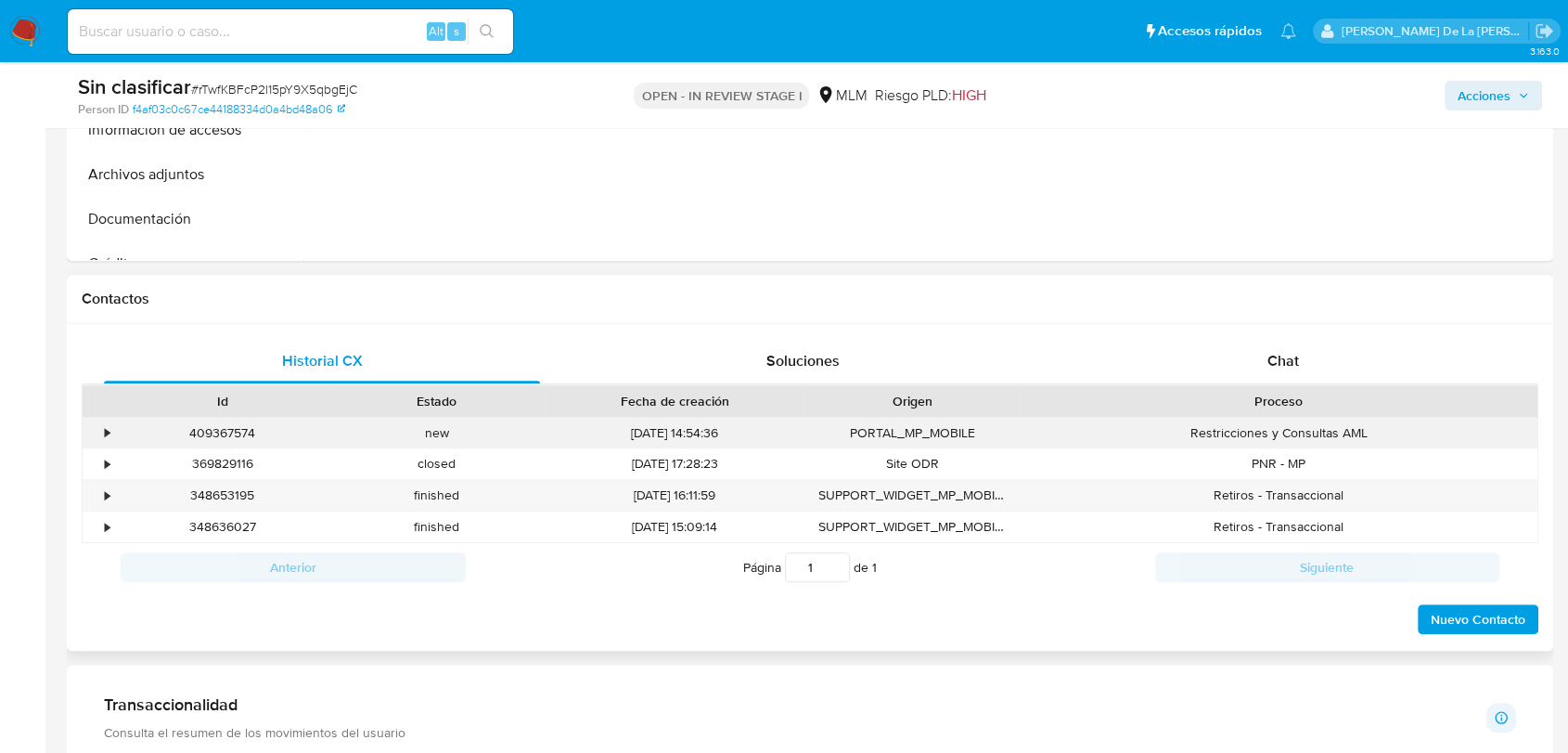
click at [101, 429] on div "•" at bounding box center [98, 433] width 33 height 31
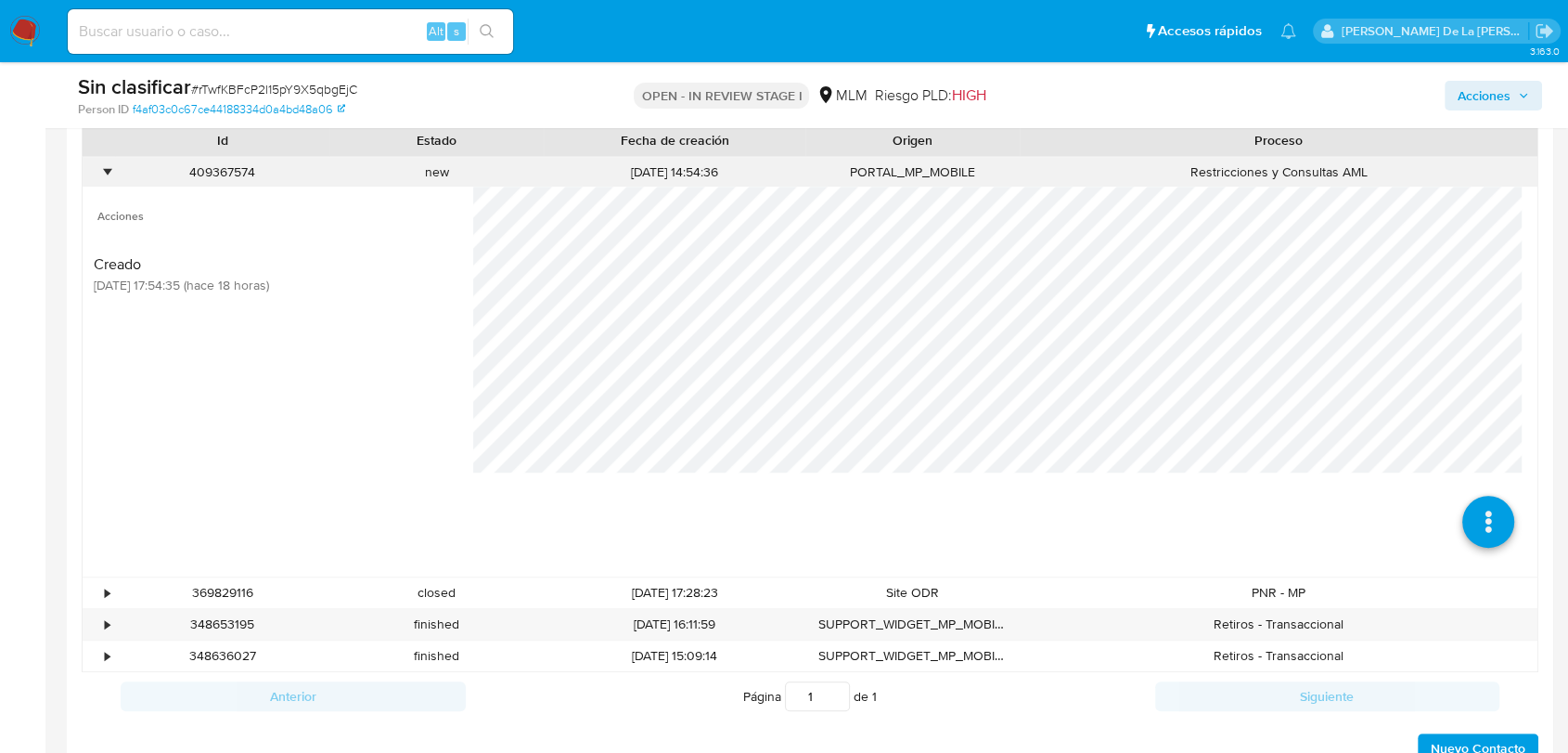
scroll to position [961, 0]
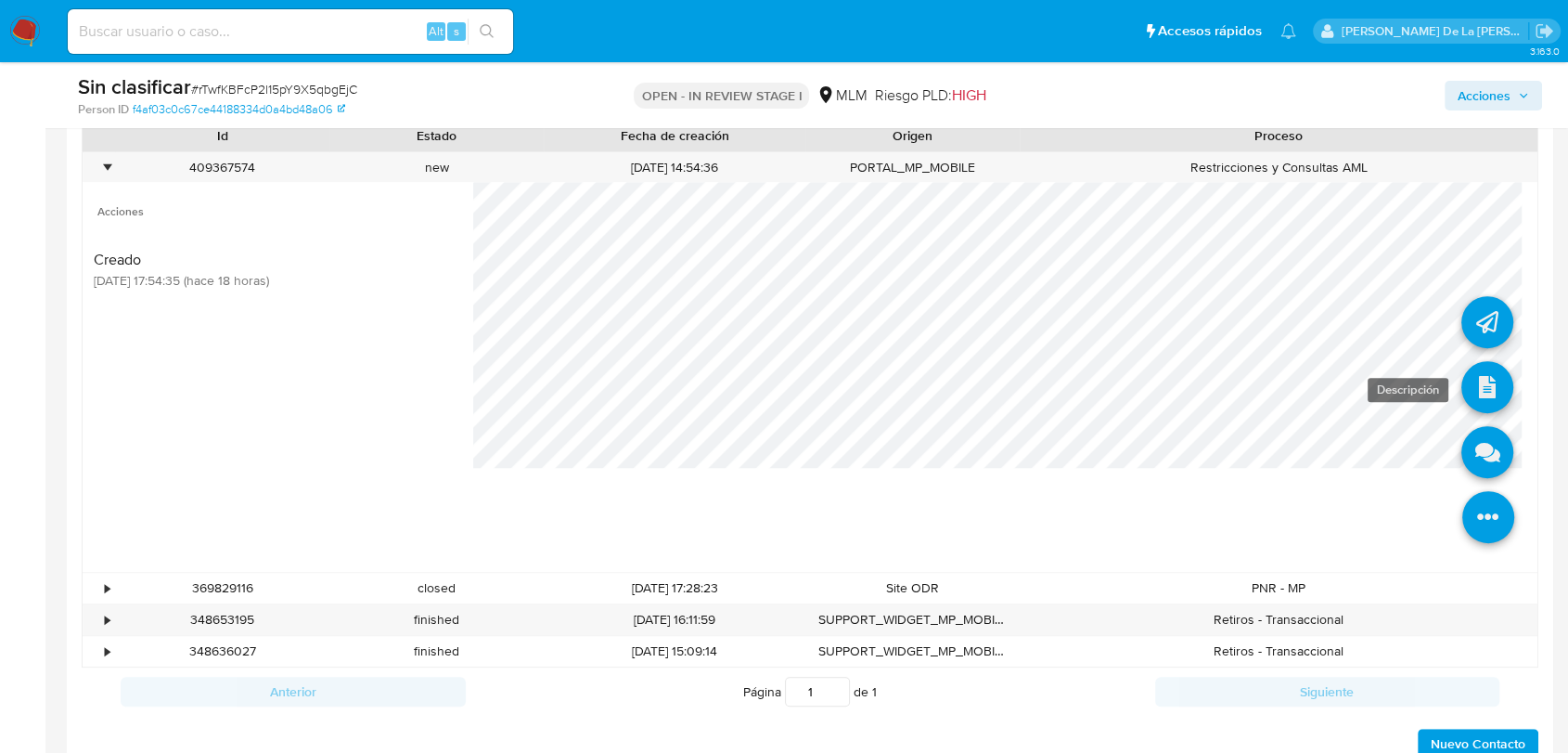
click at [1482, 390] on icon at bounding box center [1487, 387] width 52 height 52
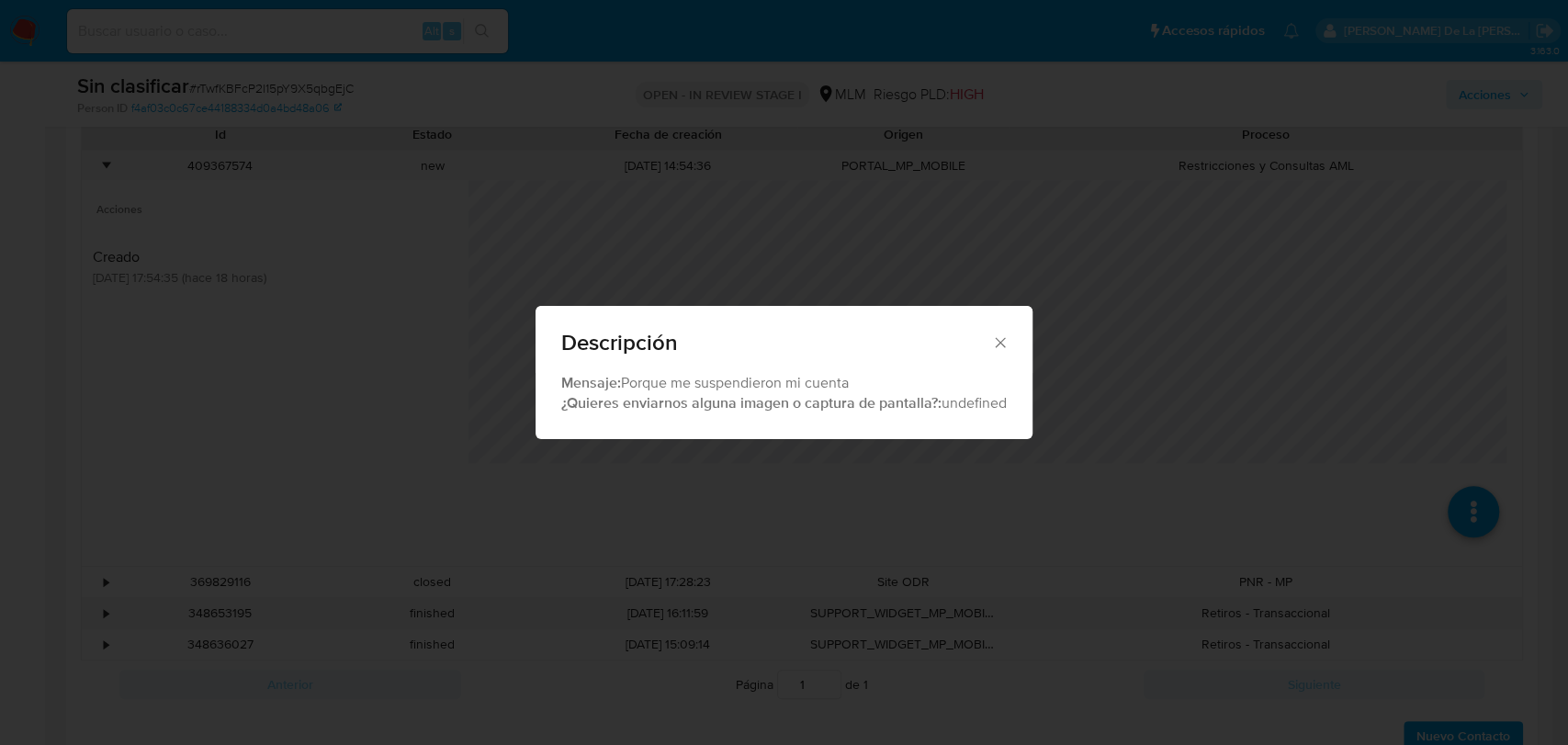
click at [473, 425] on div "Descripción Mensaje: Porque me suspendieron mi cuenta ¿Quieres enviarnos alguna…" at bounding box center [784, 372] width 1568 height 745
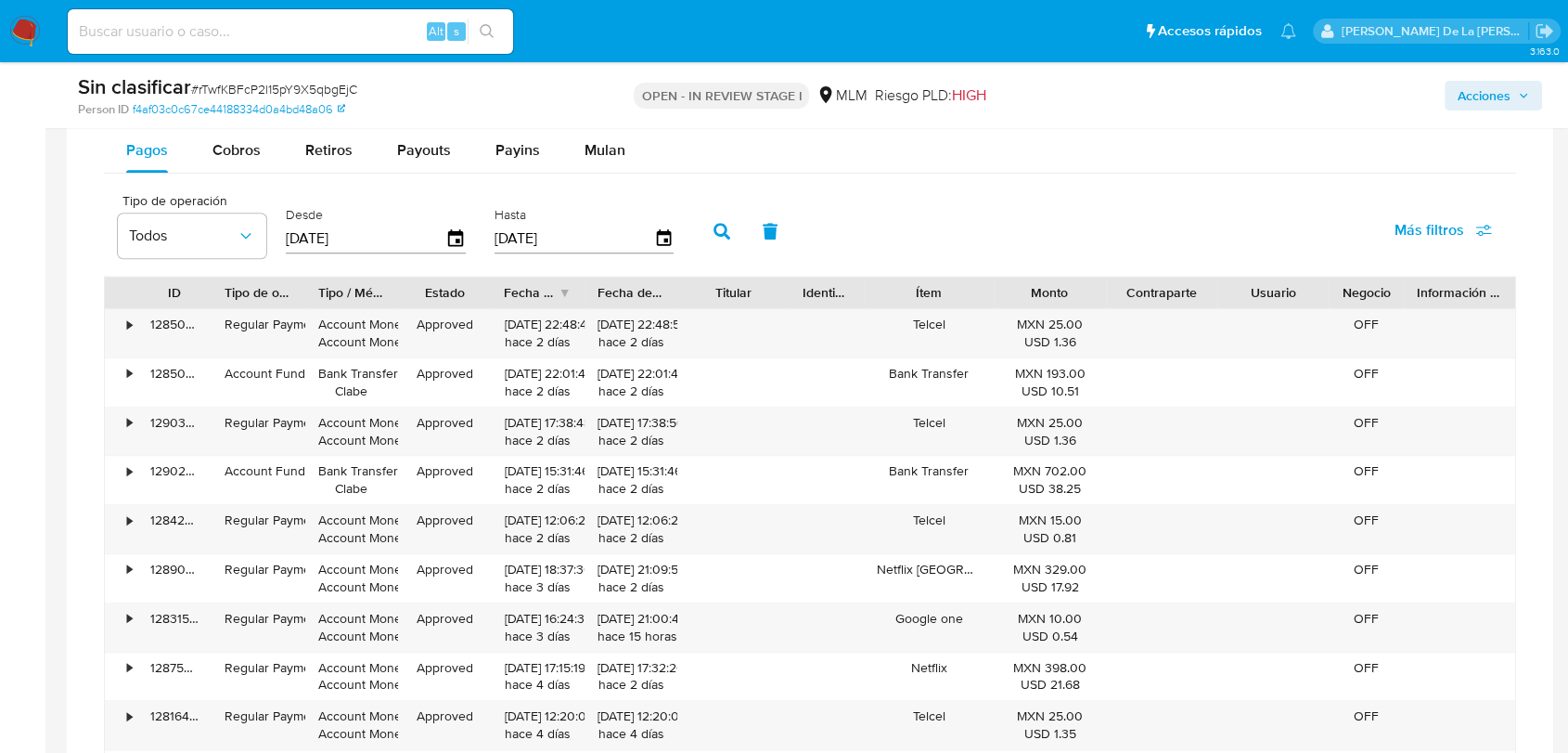
scroll to position [1918, 0]
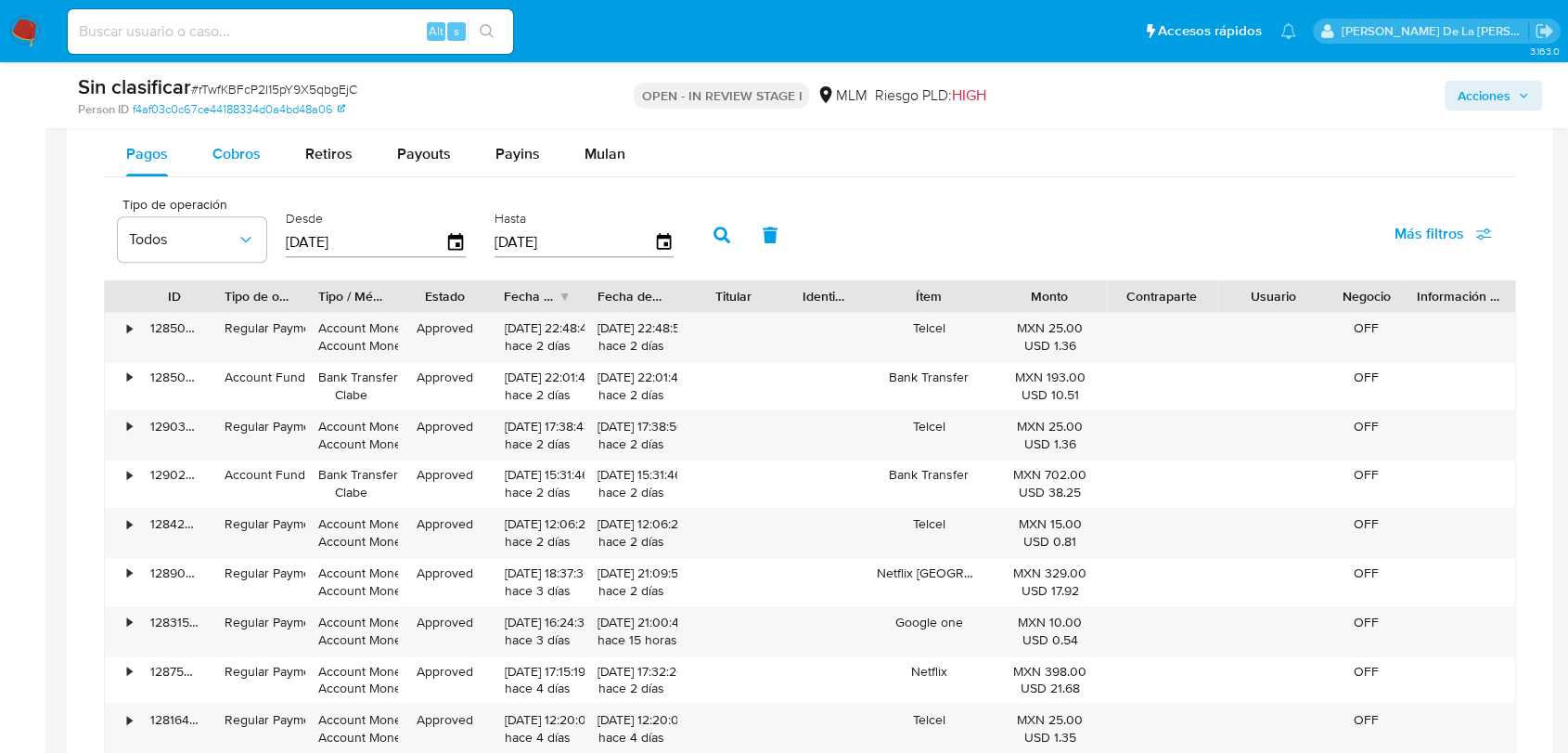
click at [230, 157] on span "Cobros" at bounding box center [236, 154] width 49 height 22
select select "10"
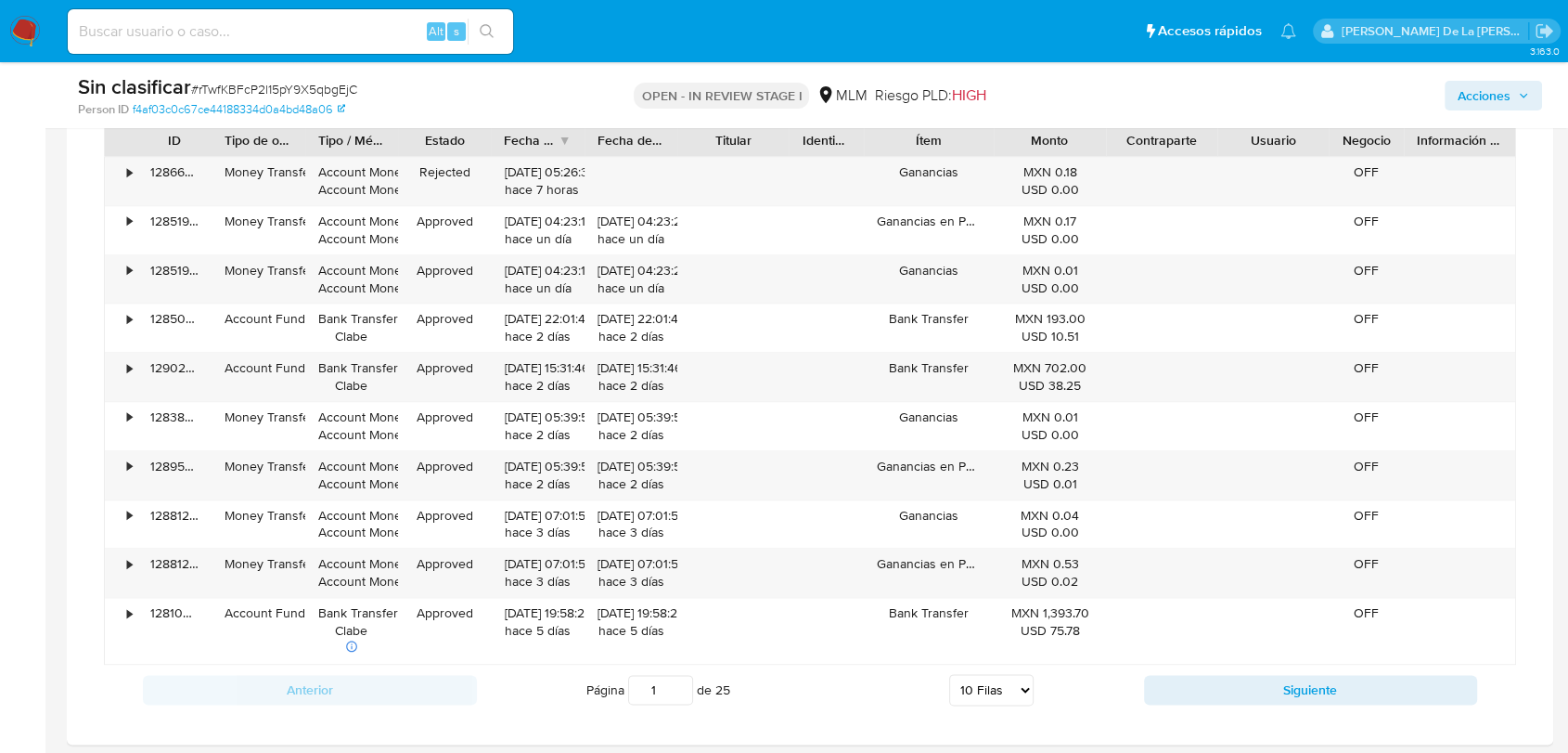
scroll to position [2078, 0]
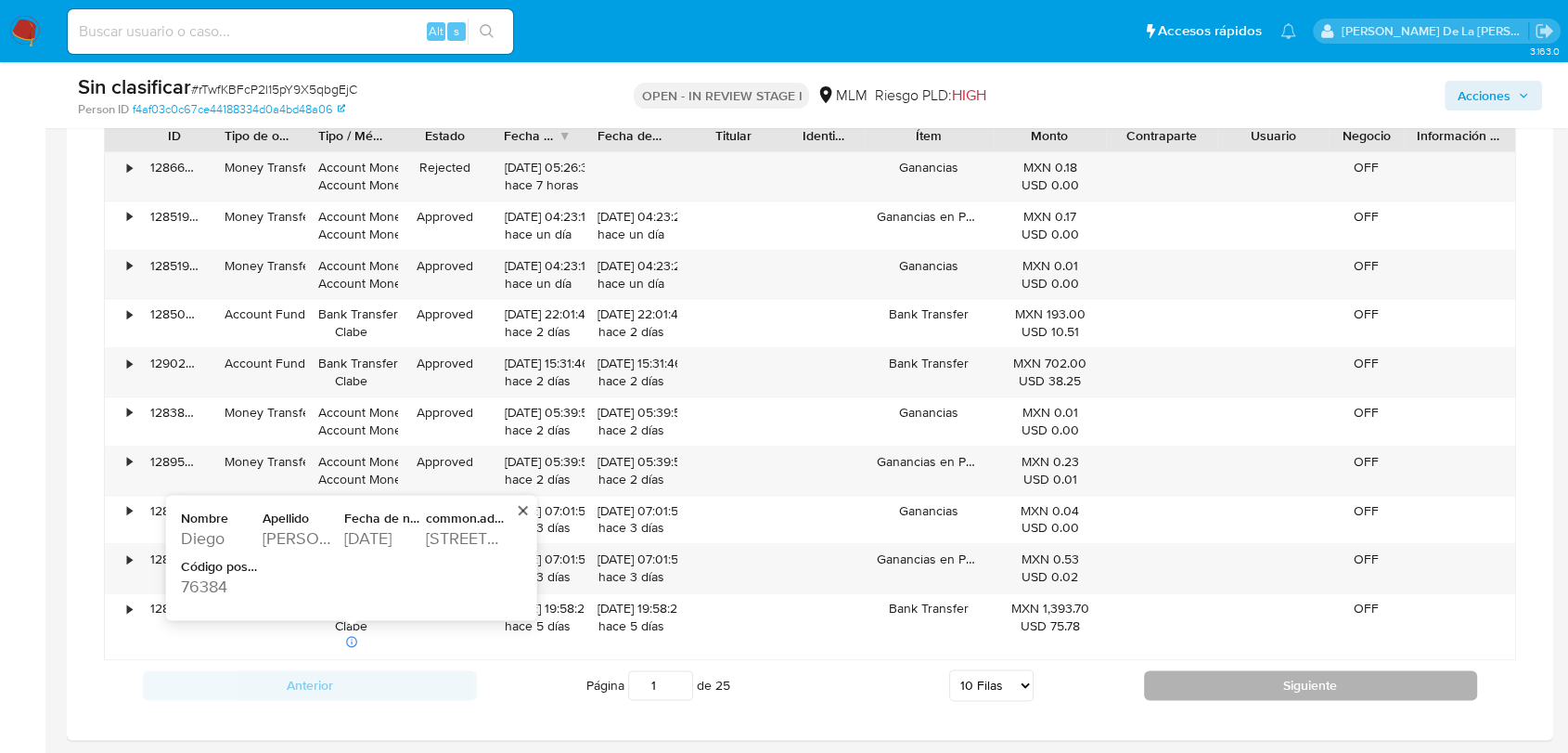
click at [1211, 679] on button "Siguiente" at bounding box center [1310, 685] width 334 height 30
type input "2"
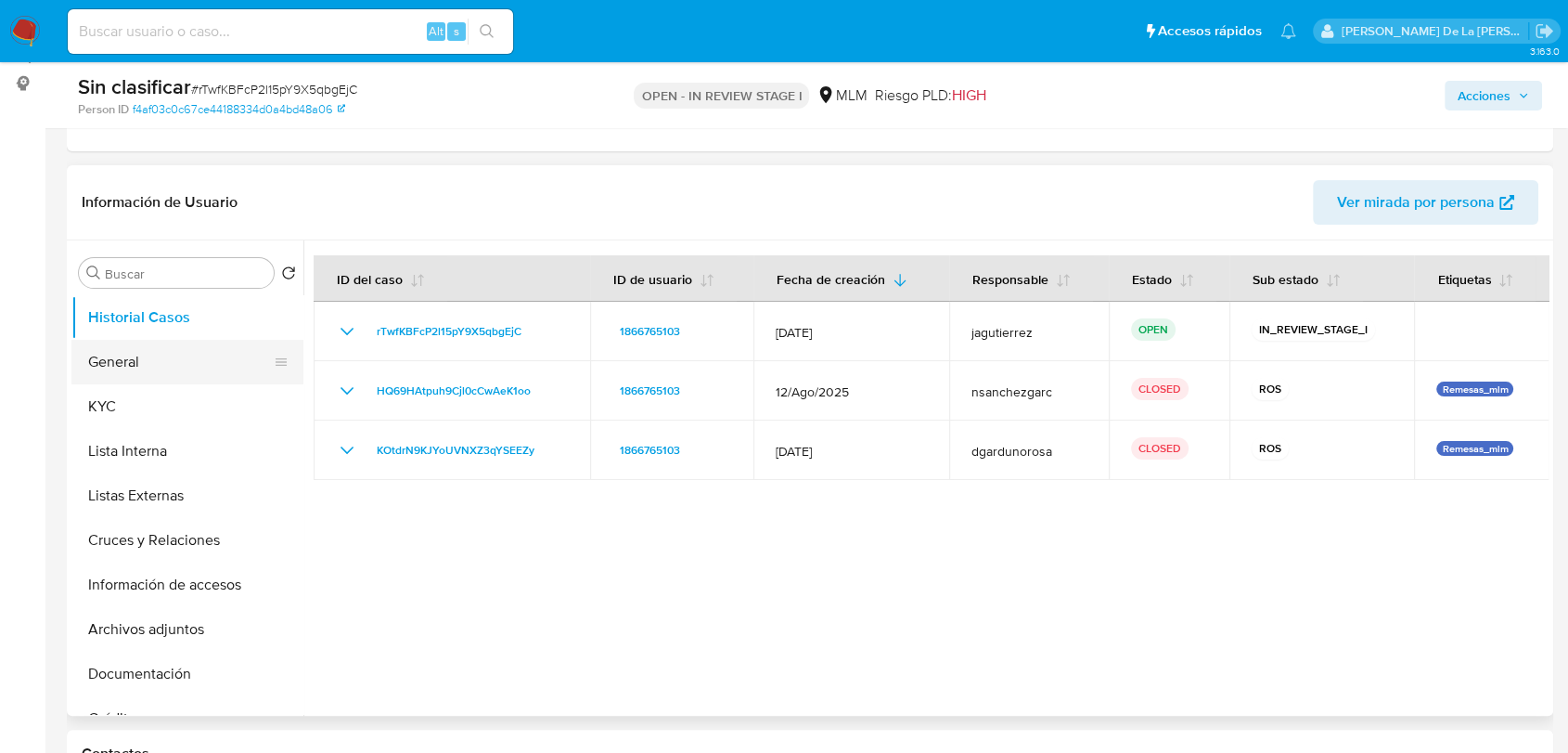
scroll to position [239, 0]
drag, startPoint x: 146, startPoint y: 588, endPoint x: 90, endPoint y: 544, distance: 71.2
click at [90, 544] on button "Cruces y Relaciones" at bounding box center [180, 542] width 217 height 45
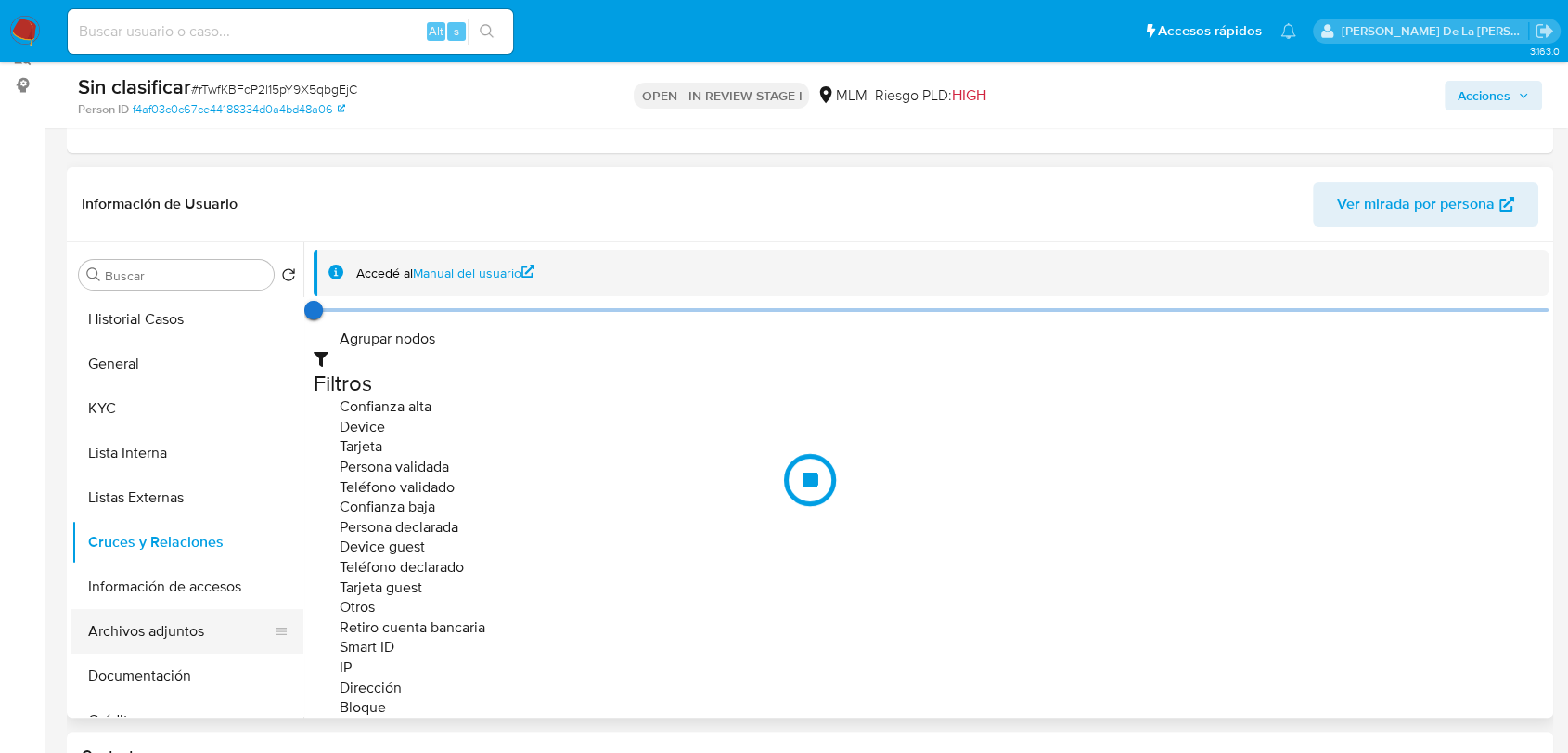
scroll to position [22, 0]
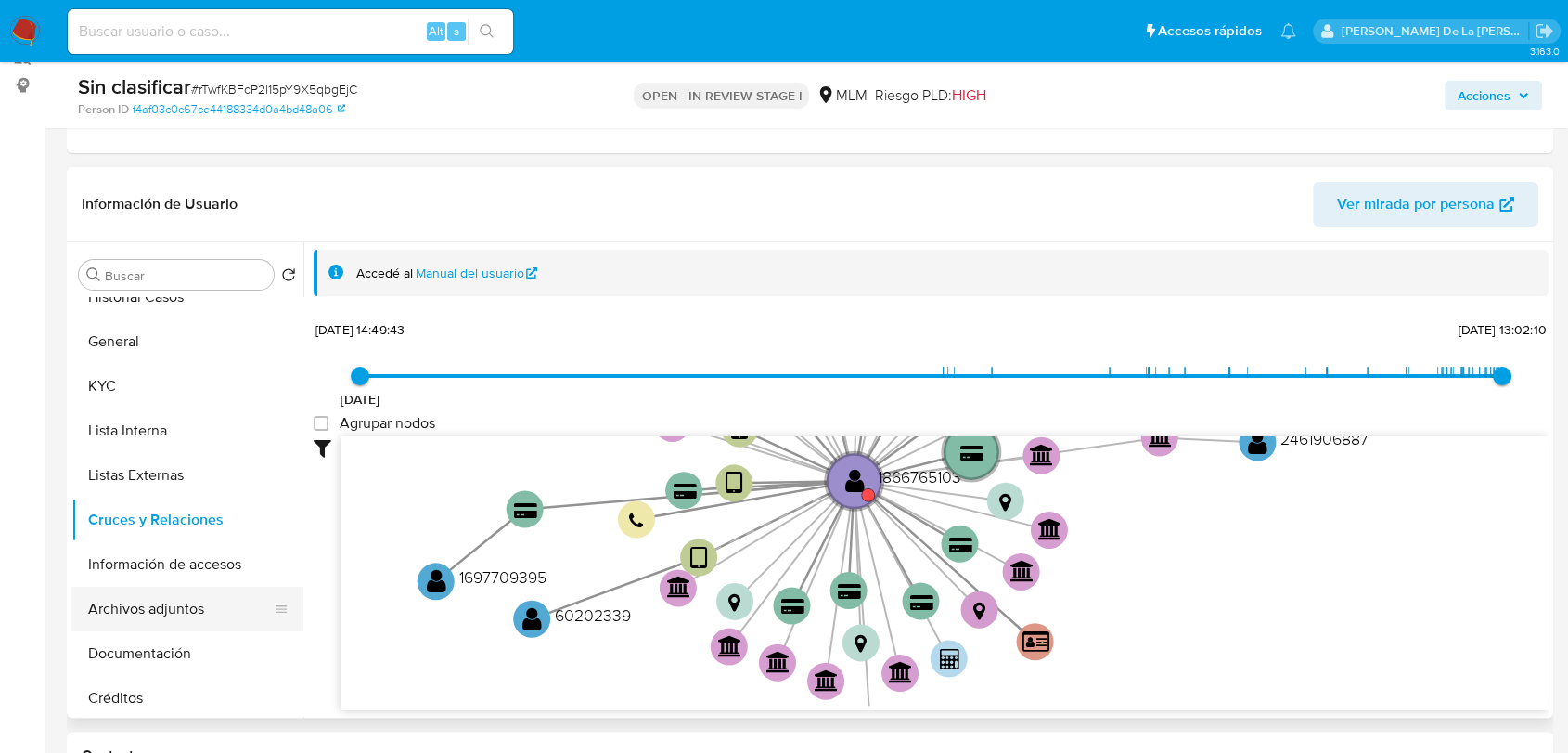
click at [182, 619] on button "Archivos adjuntos" at bounding box center [180, 608] width 217 height 45
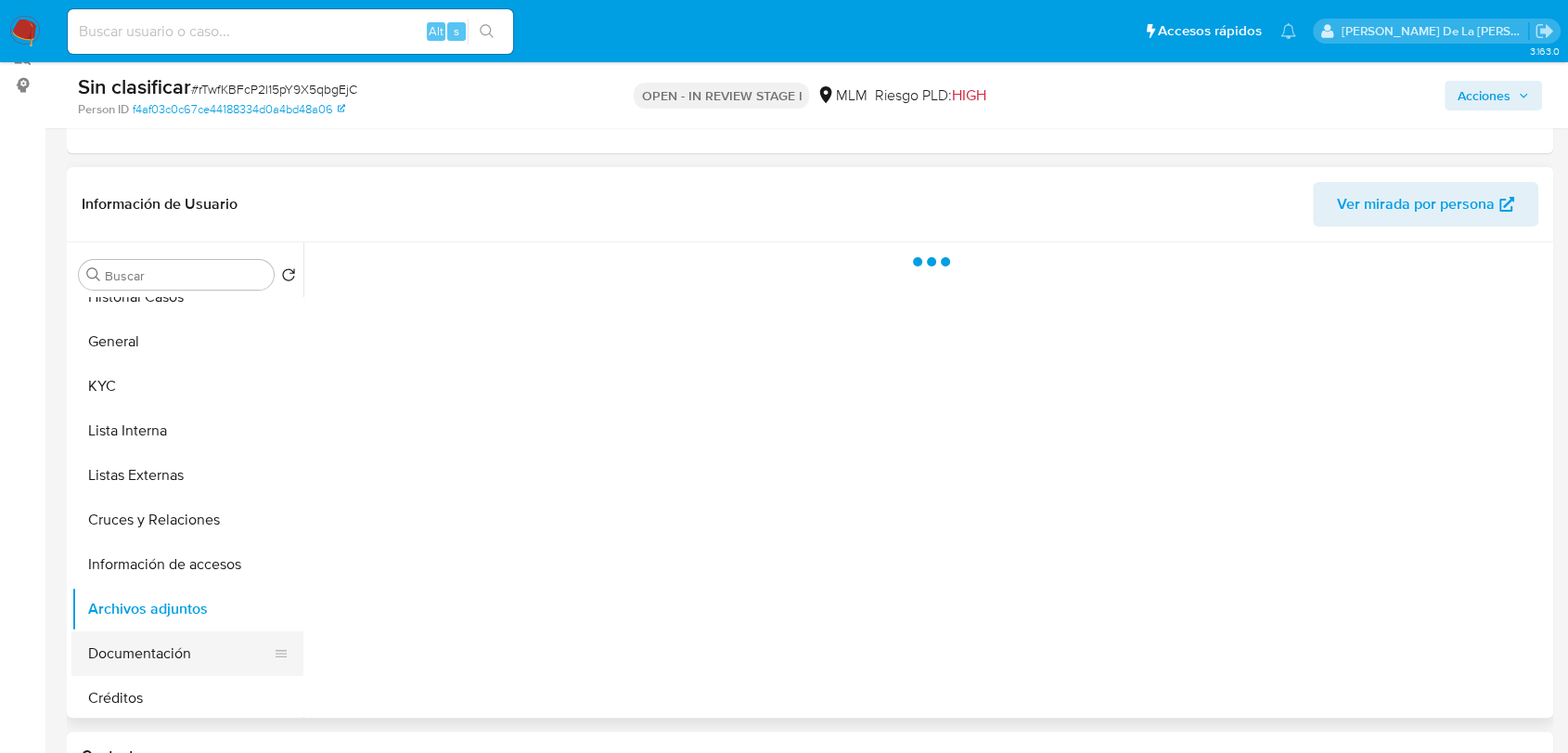
click at [144, 648] on button "Documentación" at bounding box center [180, 653] width 217 height 45
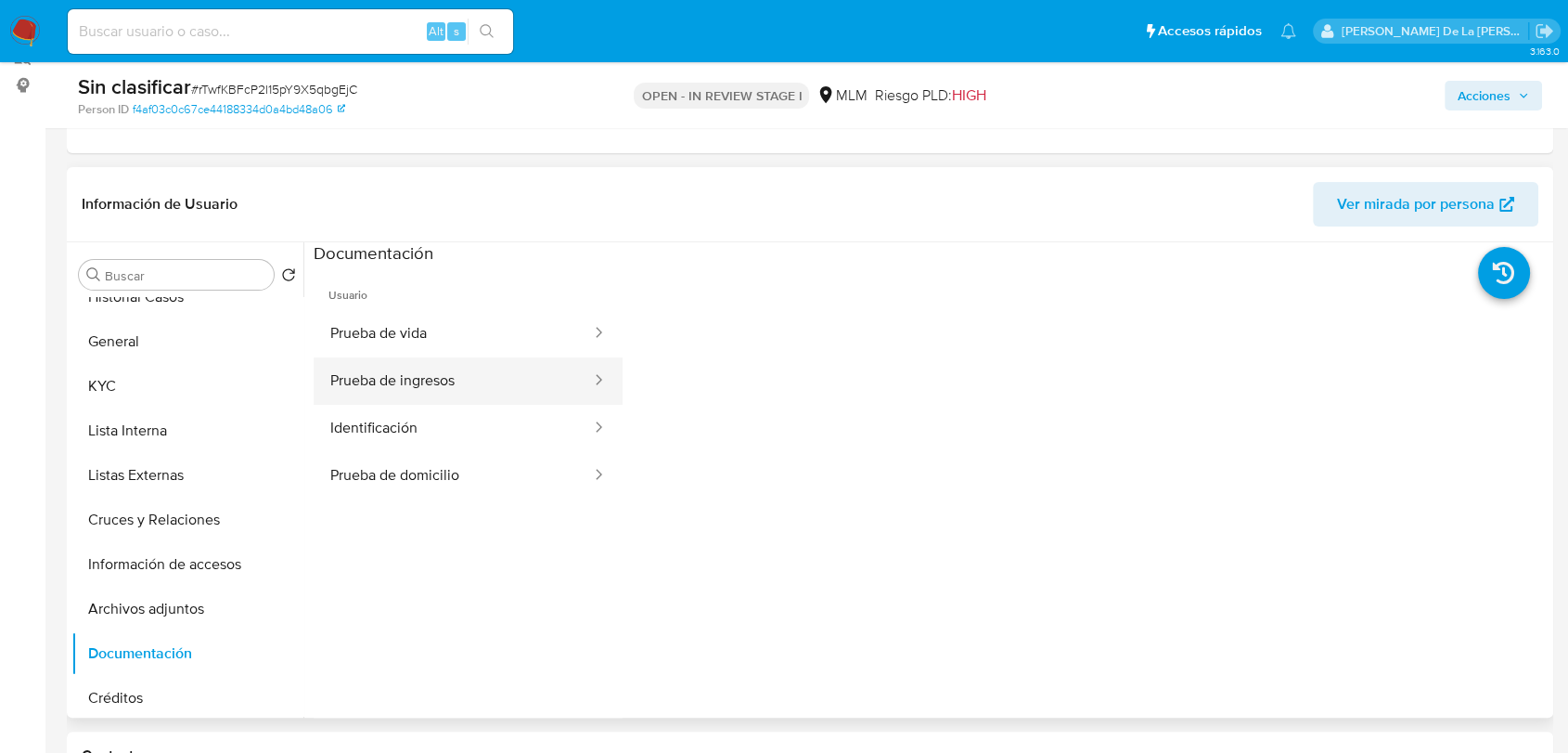
click at [461, 379] on button "Prueba de ingresos" at bounding box center [453, 381] width 280 height 48
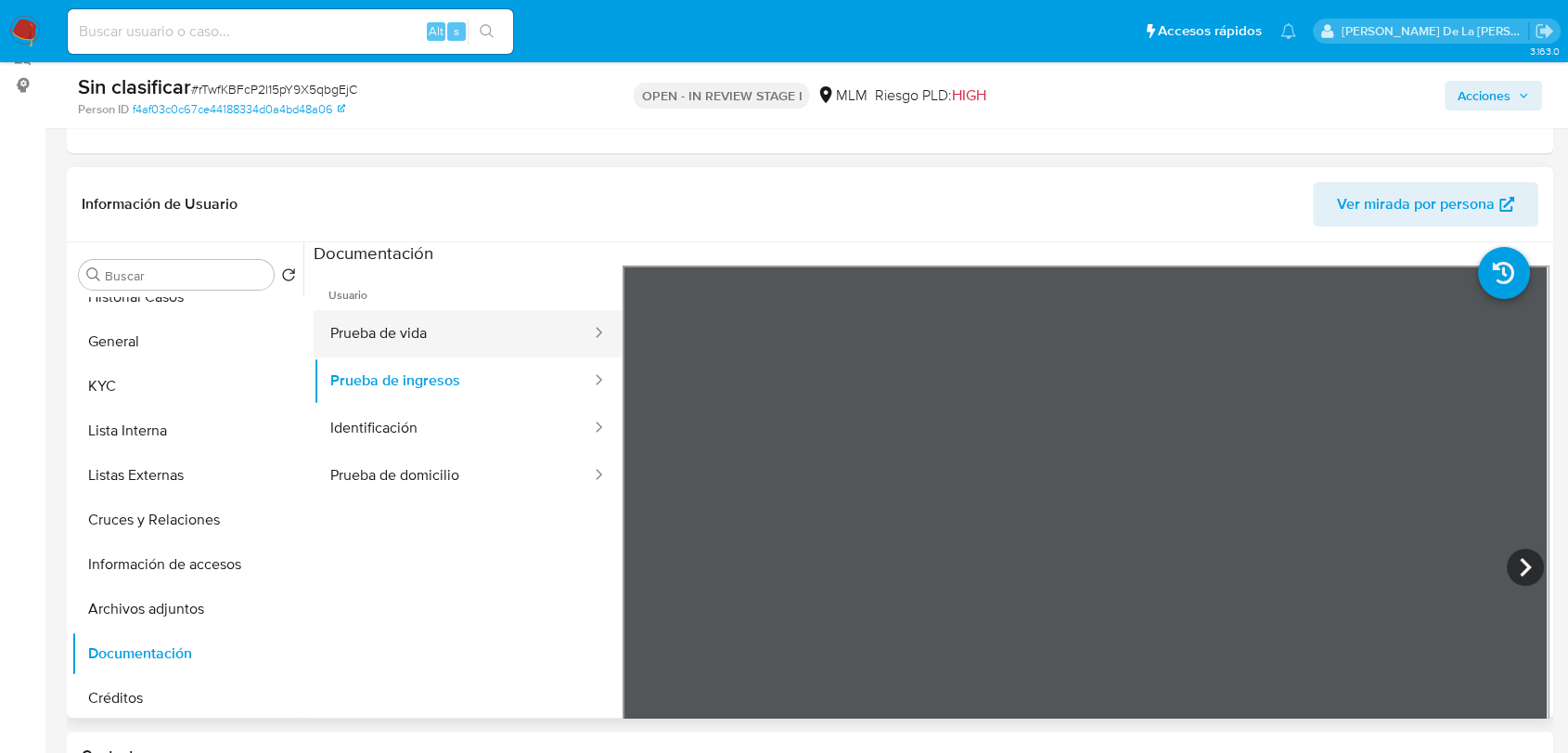
click at [426, 328] on button "Prueba de vida" at bounding box center [453, 333] width 280 height 48
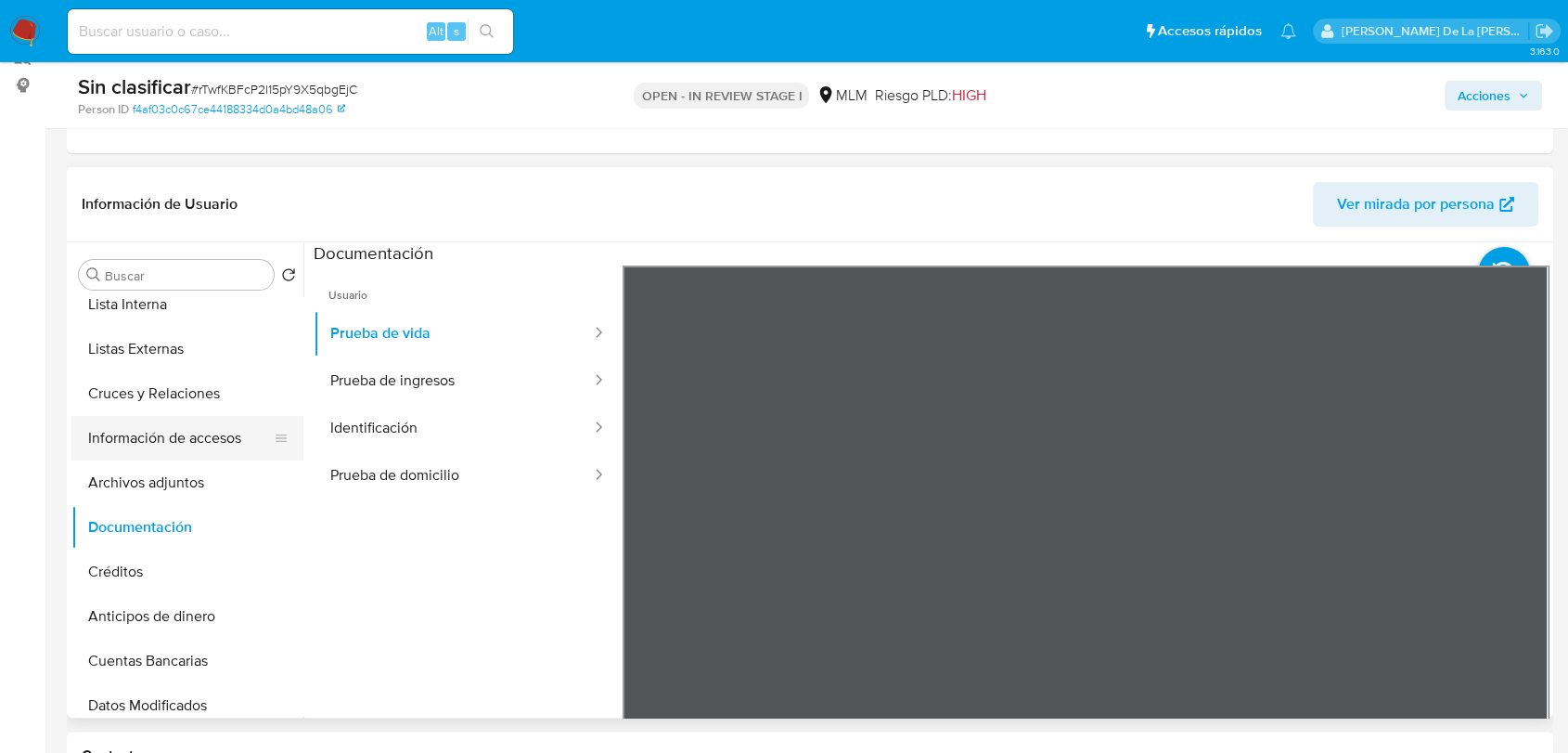
scroll to position [149, 0]
click at [156, 477] on button "Archivos adjuntos" at bounding box center [180, 482] width 217 height 45
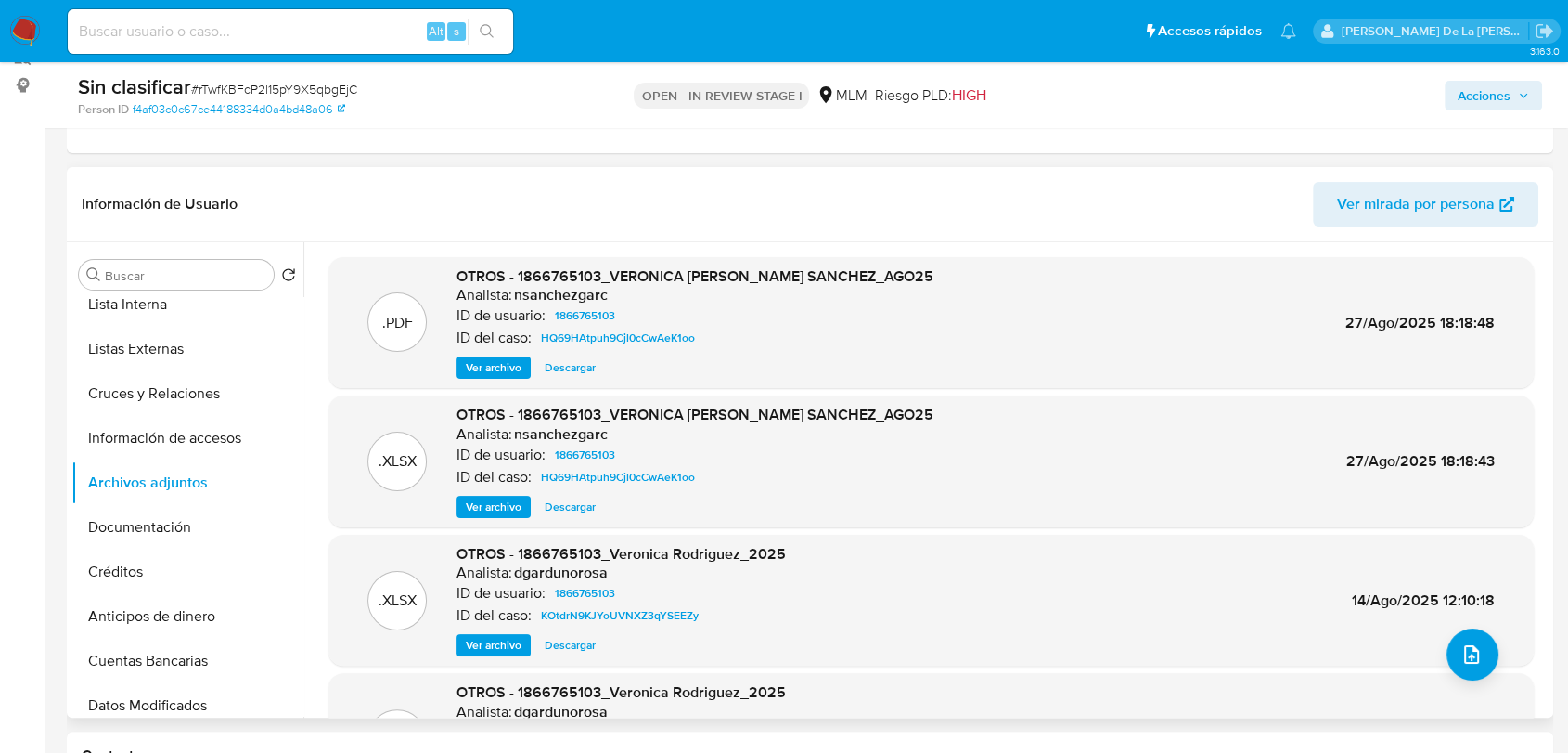
scroll to position [104, 0]
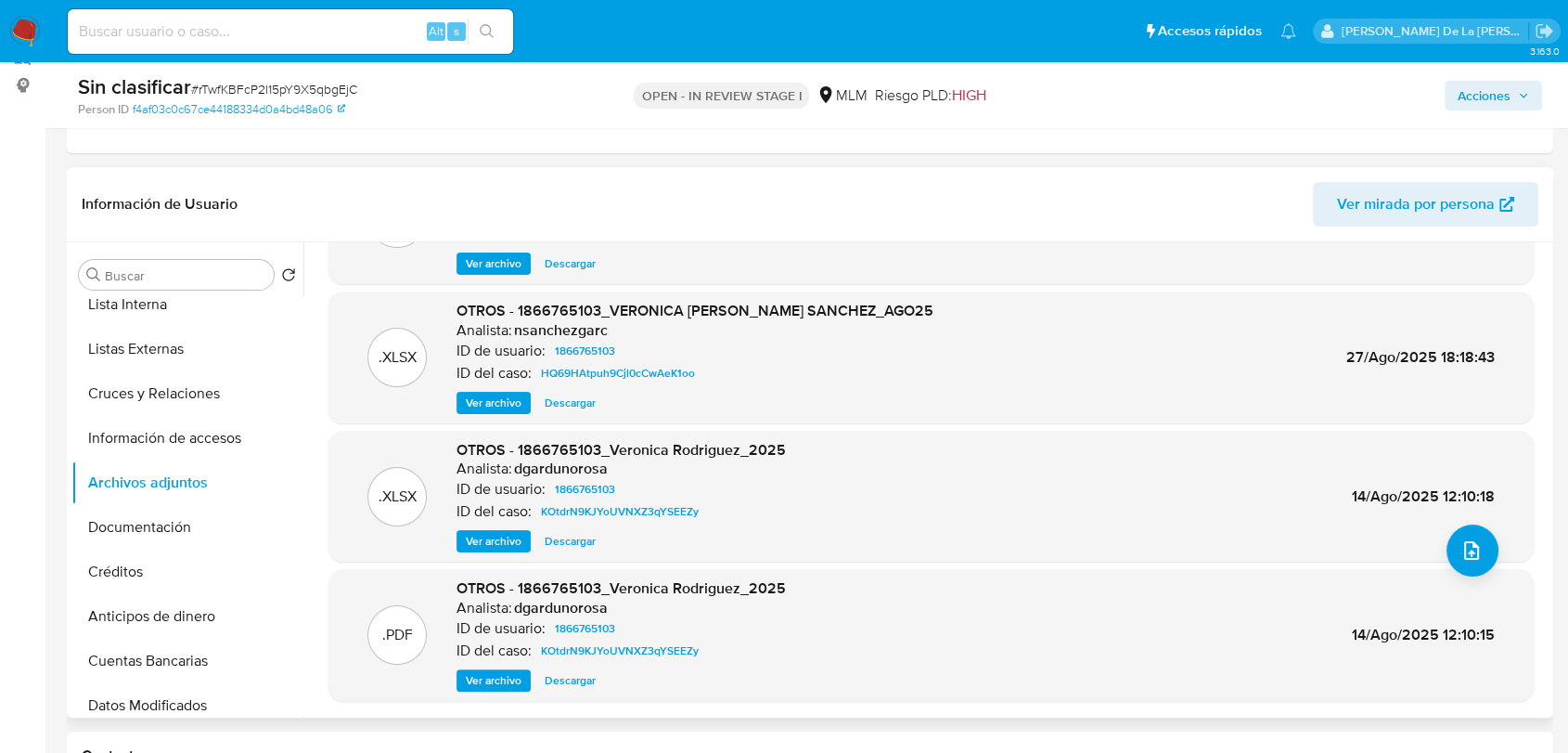
drag, startPoint x: 472, startPoint y: 673, endPoint x: 438, endPoint y: 685, distance: 36.1
click at [438, 685] on div ".PDF OTROS - 1866765103_Veronica Rodriguez_2025 Analista: dgardunorosa ID de us…" at bounding box center [931, 635] width 1186 height 113
click at [472, 675] on span "Ver archivo" at bounding box center [494, 680] width 56 height 19
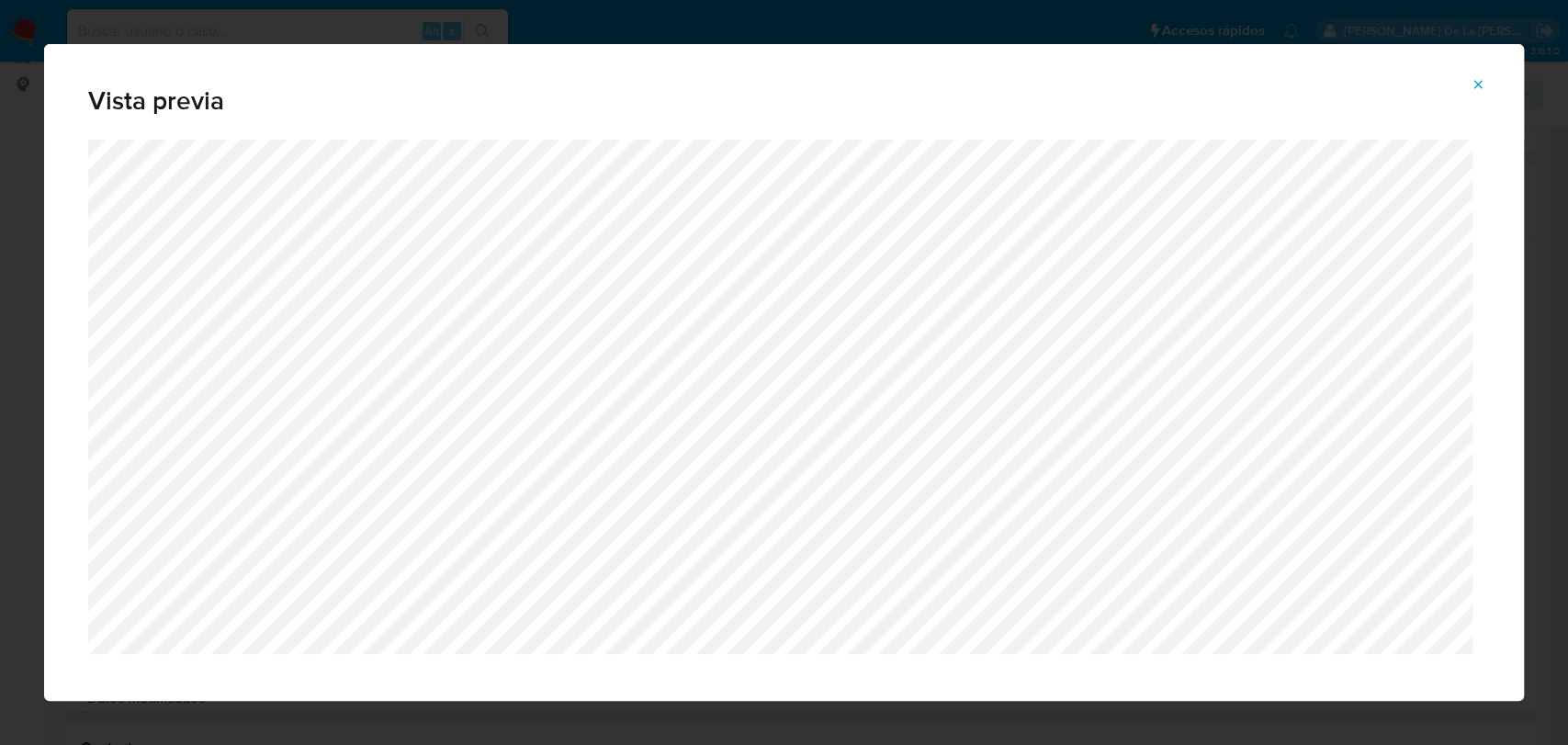
drag, startPoint x: 1146, startPoint y: 35, endPoint x: 952, endPoint y: 10, distance: 195.6
drag, startPoint x: 952, startPoint y: 10, endPoint x: 1484, endPoint y: 88, distance: 537.7
click at [1484, 88] on icon "Attachment preview" at bounding box center [1478, 84] width 15 height 15
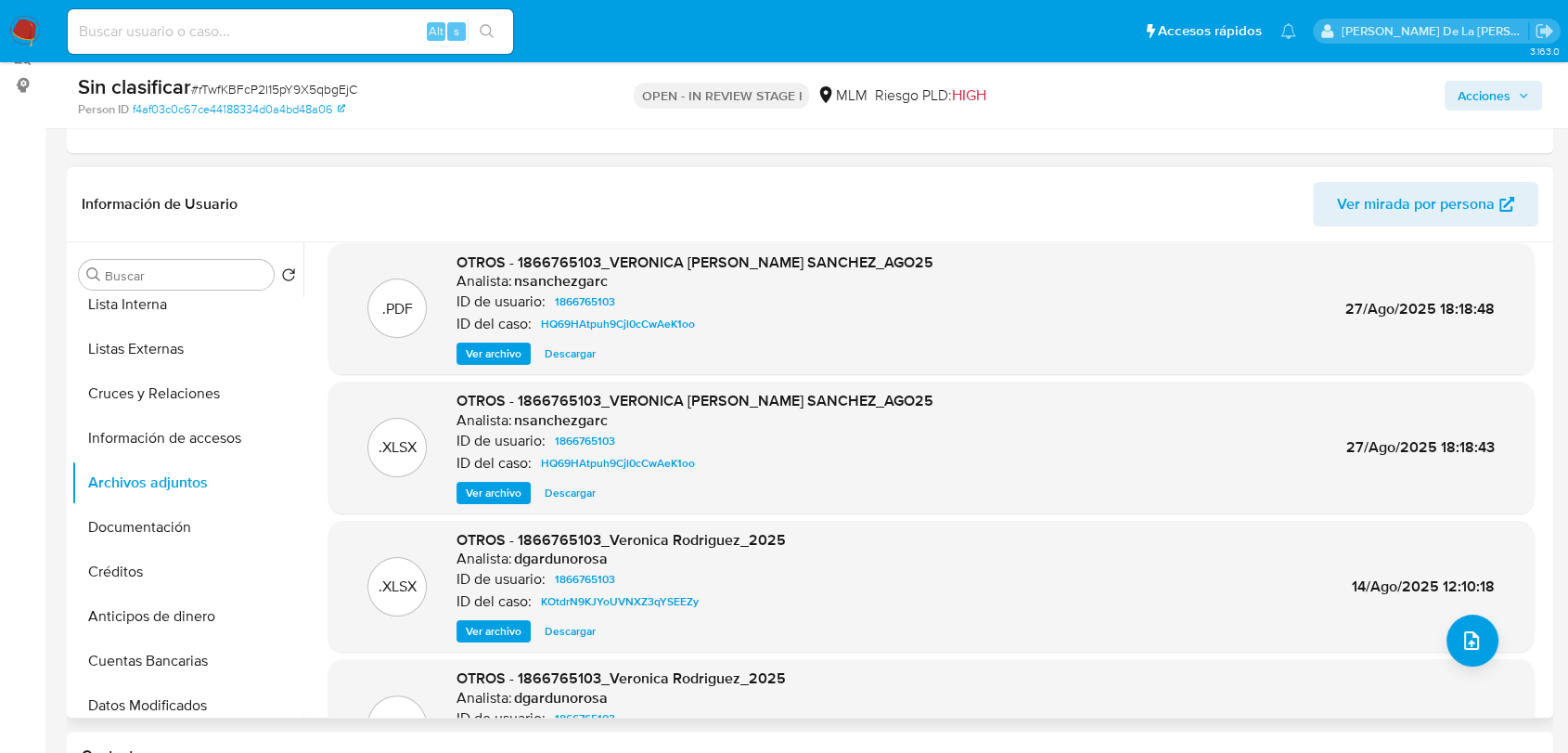
scroll to position [0, 0]
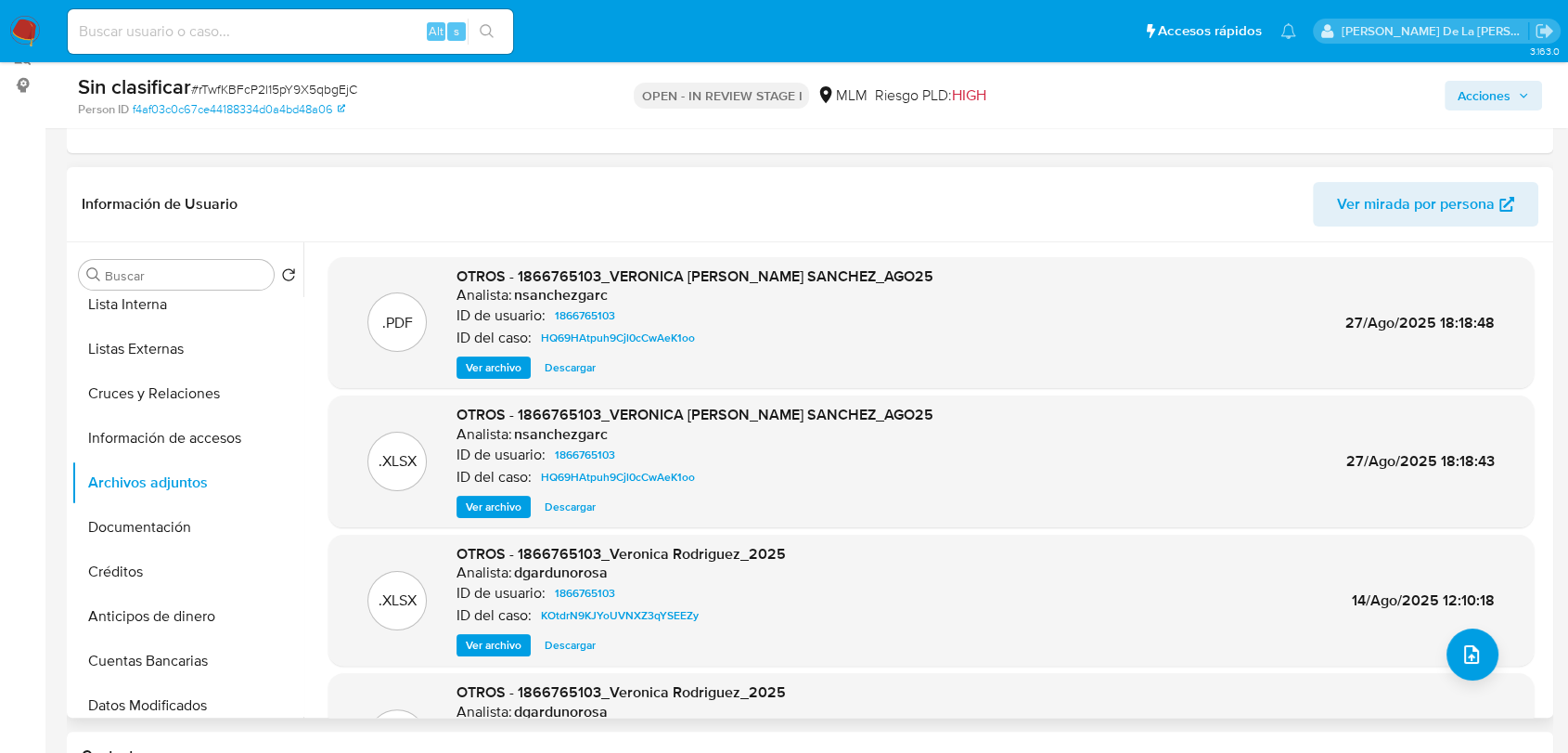
click at [480, 363] on span "Ver archivo" at bounding box center [494, 367] width 56 height 19
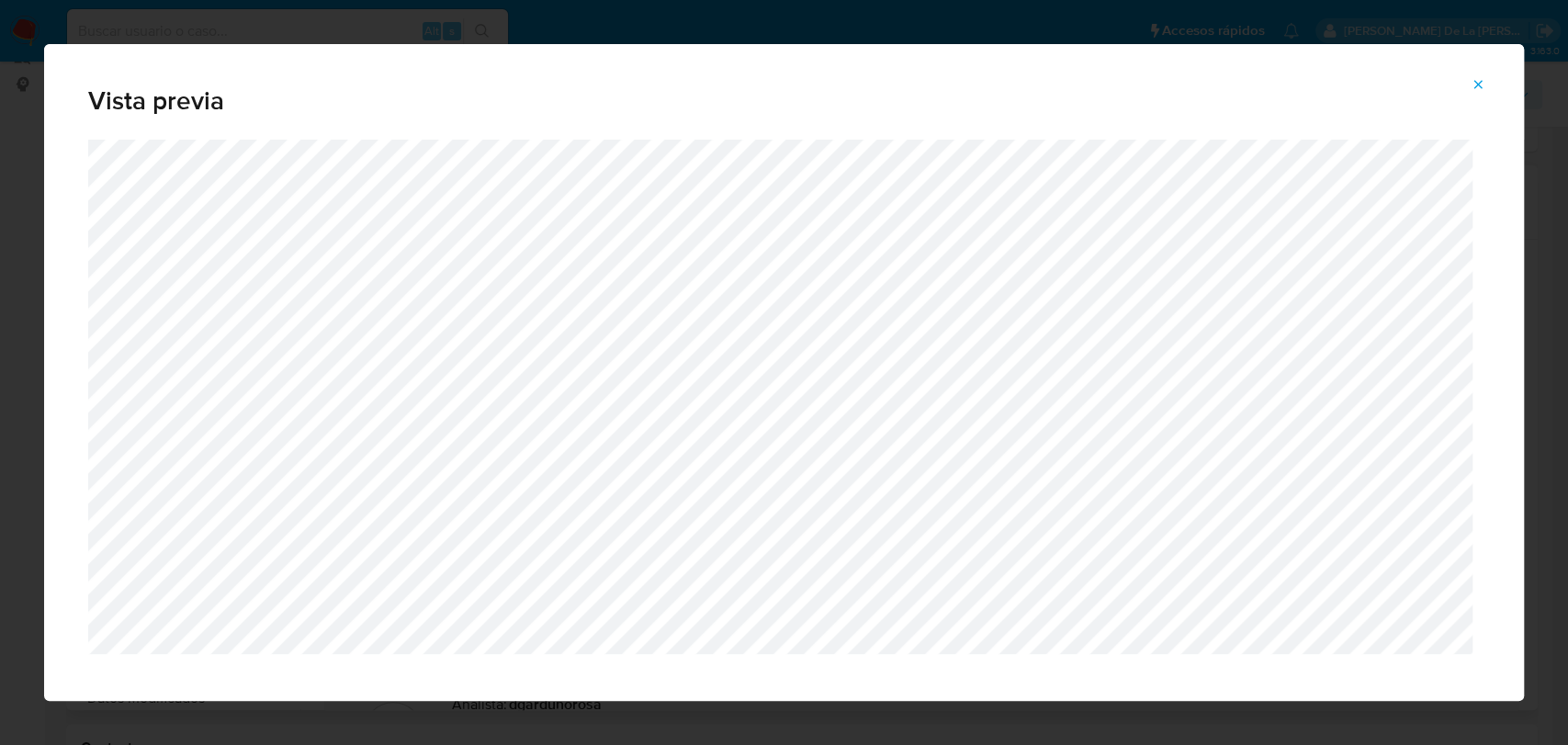
click at [1471, 89] on icon "Attachment preview" at bounding box center [1478, 84] width 15 height 15
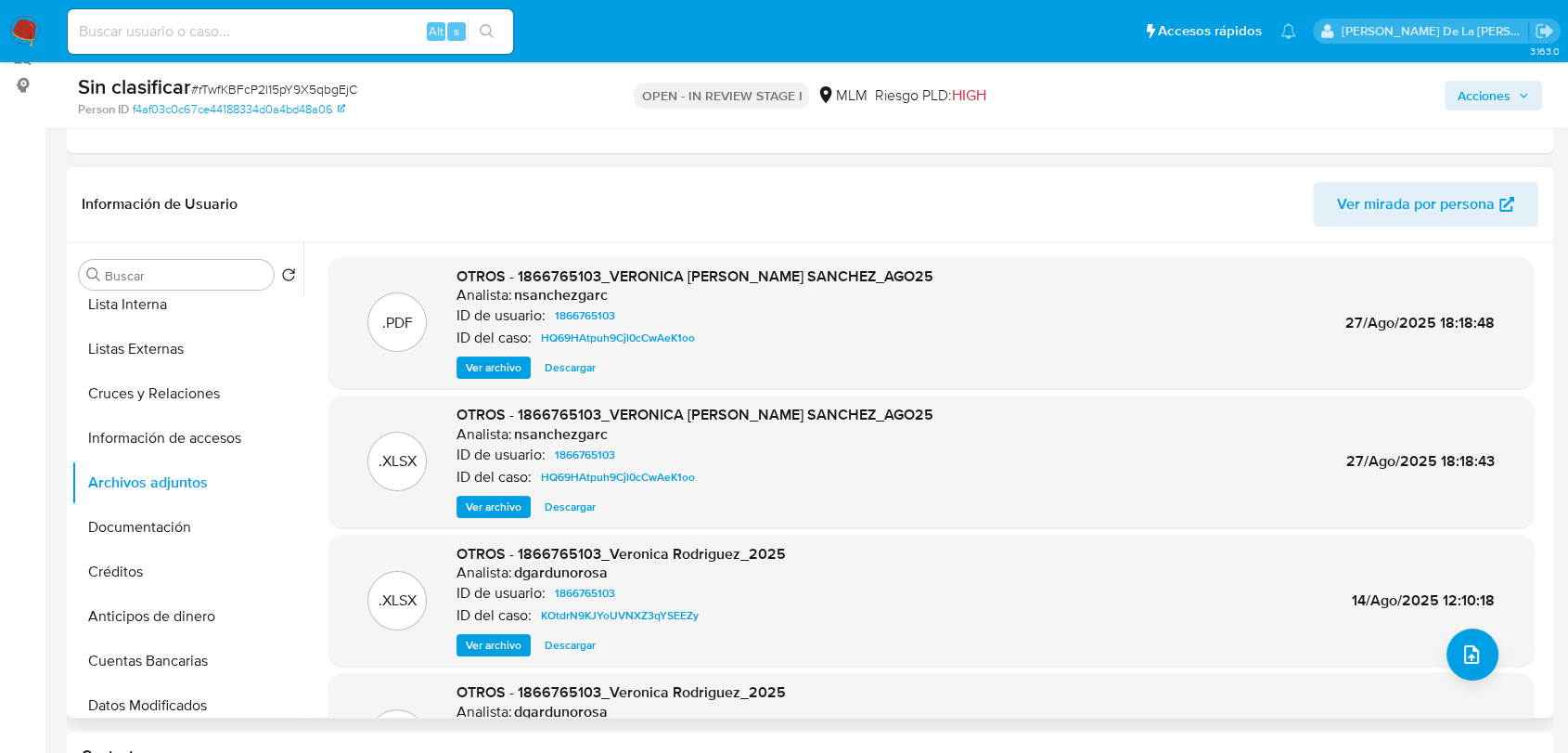
click at [1462, 104] on span "Acciones" at bounding box center [1484, 95] width 53 height 30
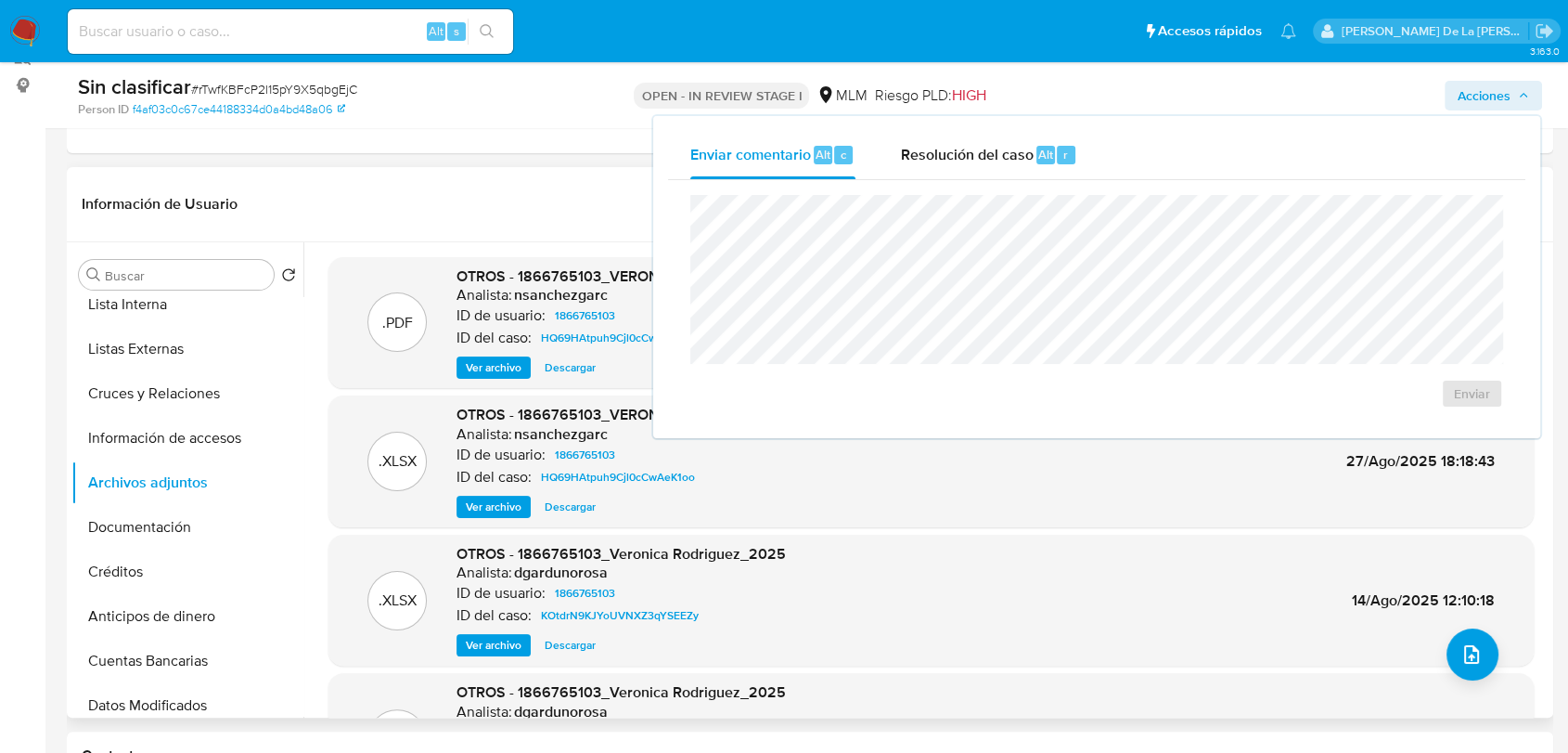
drag, startPoint x: 1083, startPoint y: 143, endPoint x: 894, endPoint y: 189, distance: 194.5
drag, startPoint x: 894, startPoint y: 189, endPoint x: 963, endPoint y: 138, distance: 85.8
click at [963, 138] on div "Resolución del caso Alt r" at bounding box center [988, 155] width 178 height 49
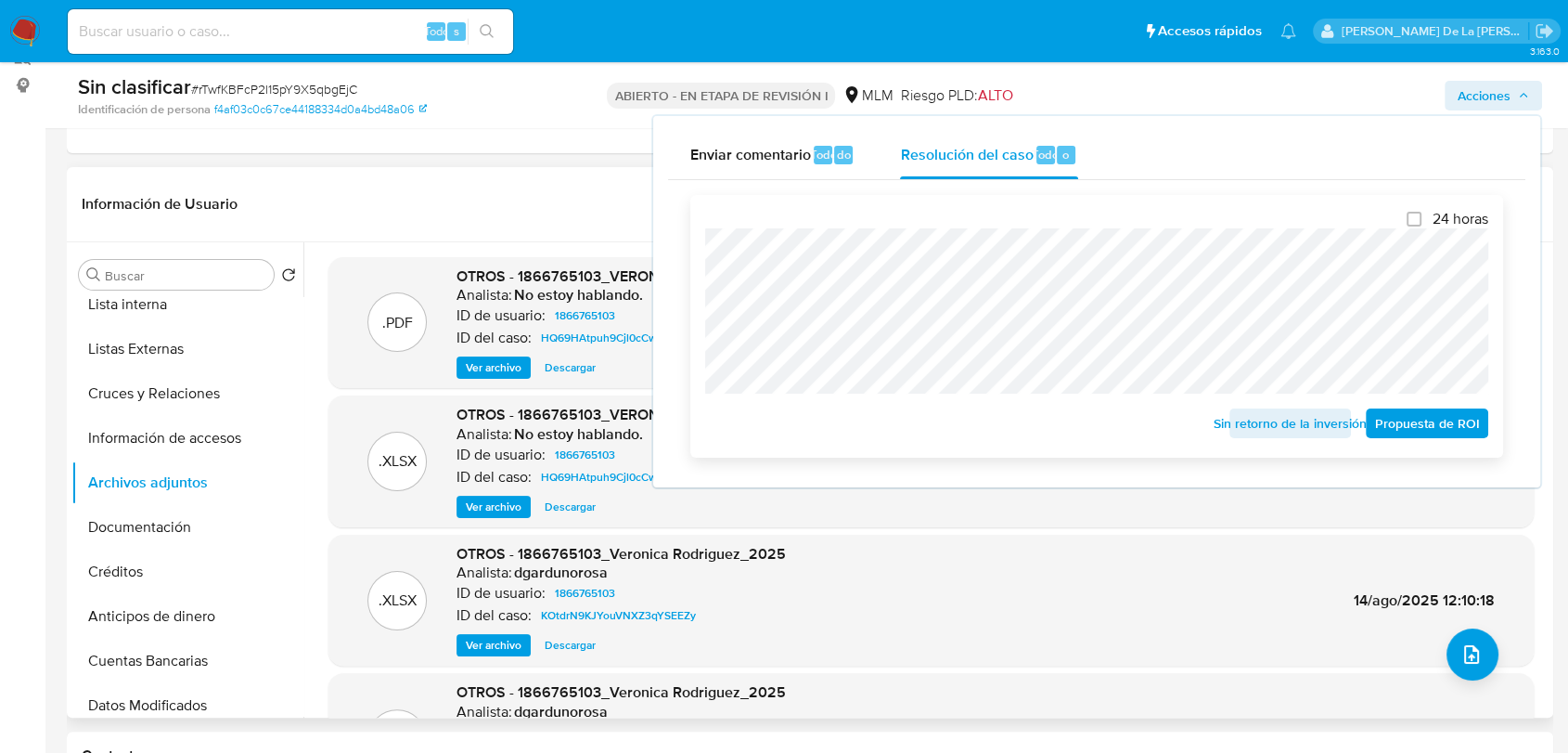
click at [1262, 425] on font "Sin retorno de la inversión" at bounding box center [1290, 424] width 153 height 30
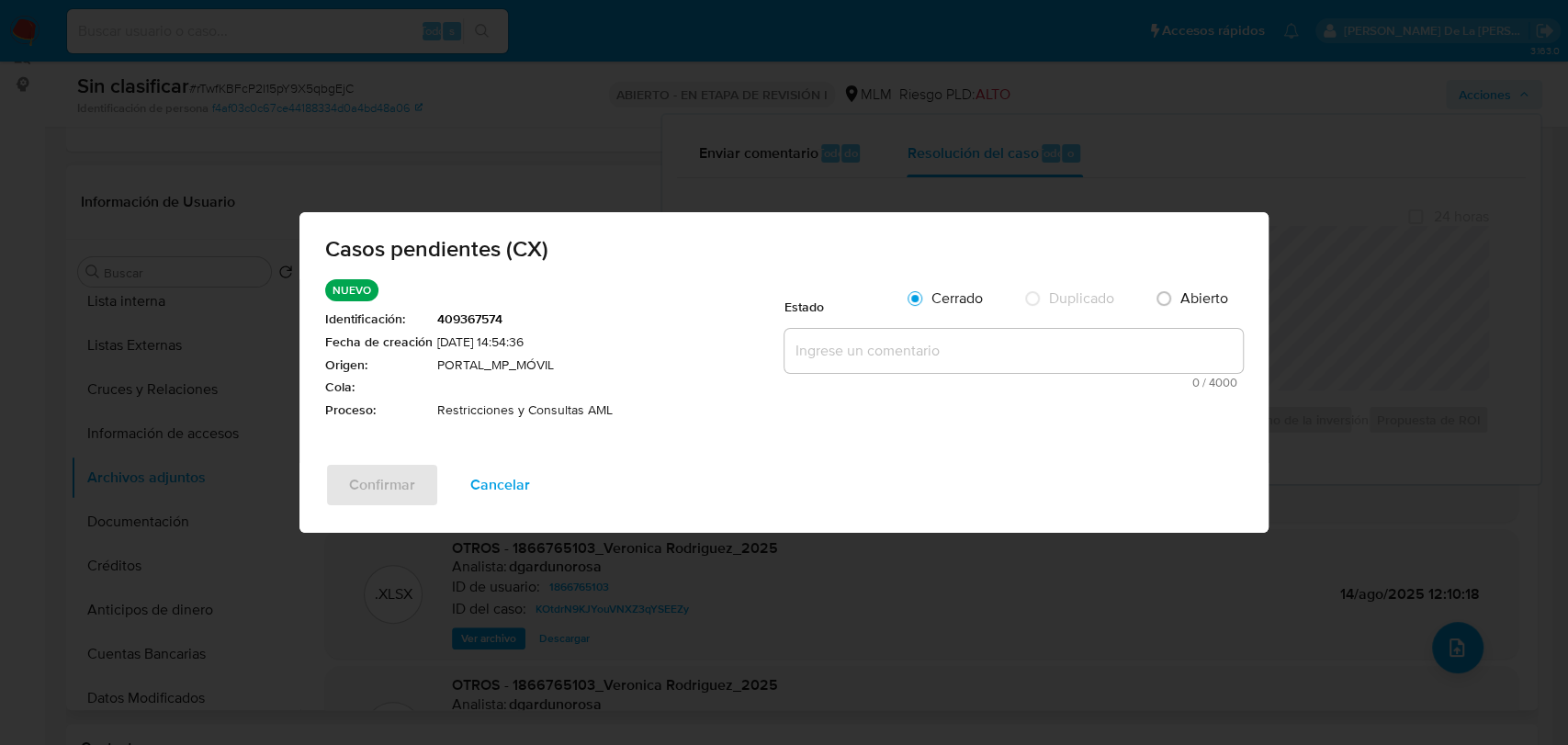
click at [822, 315] on div "Estado" at bounding box center [839, 301] width 110 height 46
click at [848, 368] on textarea at bounding box center [1013, 350] width 459 height 44
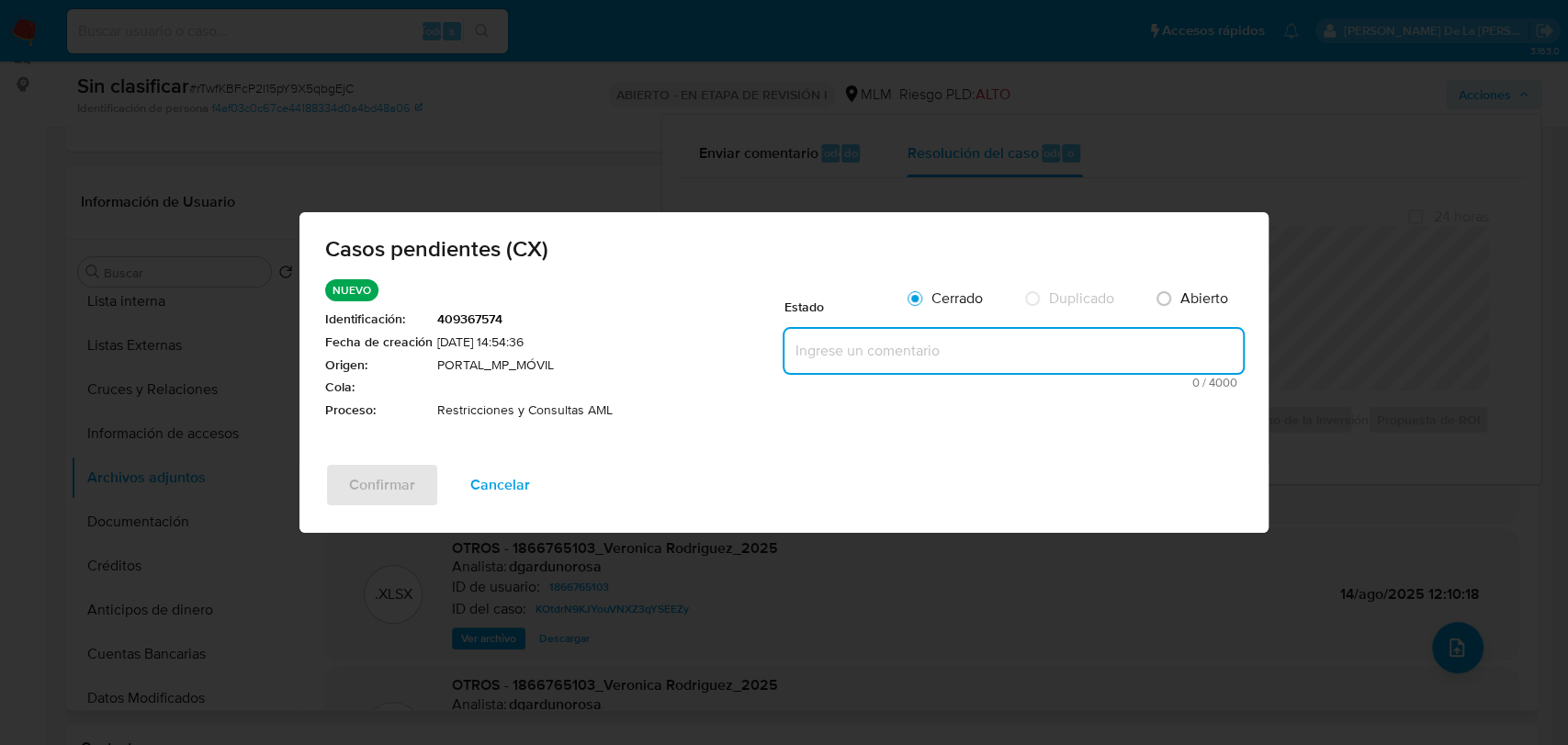
paste textarea "SE ANALIZA CASO CX, CLIENTE CUENTA CON DOS REPORTES AL REGULADOR POR OPERATIVA …"
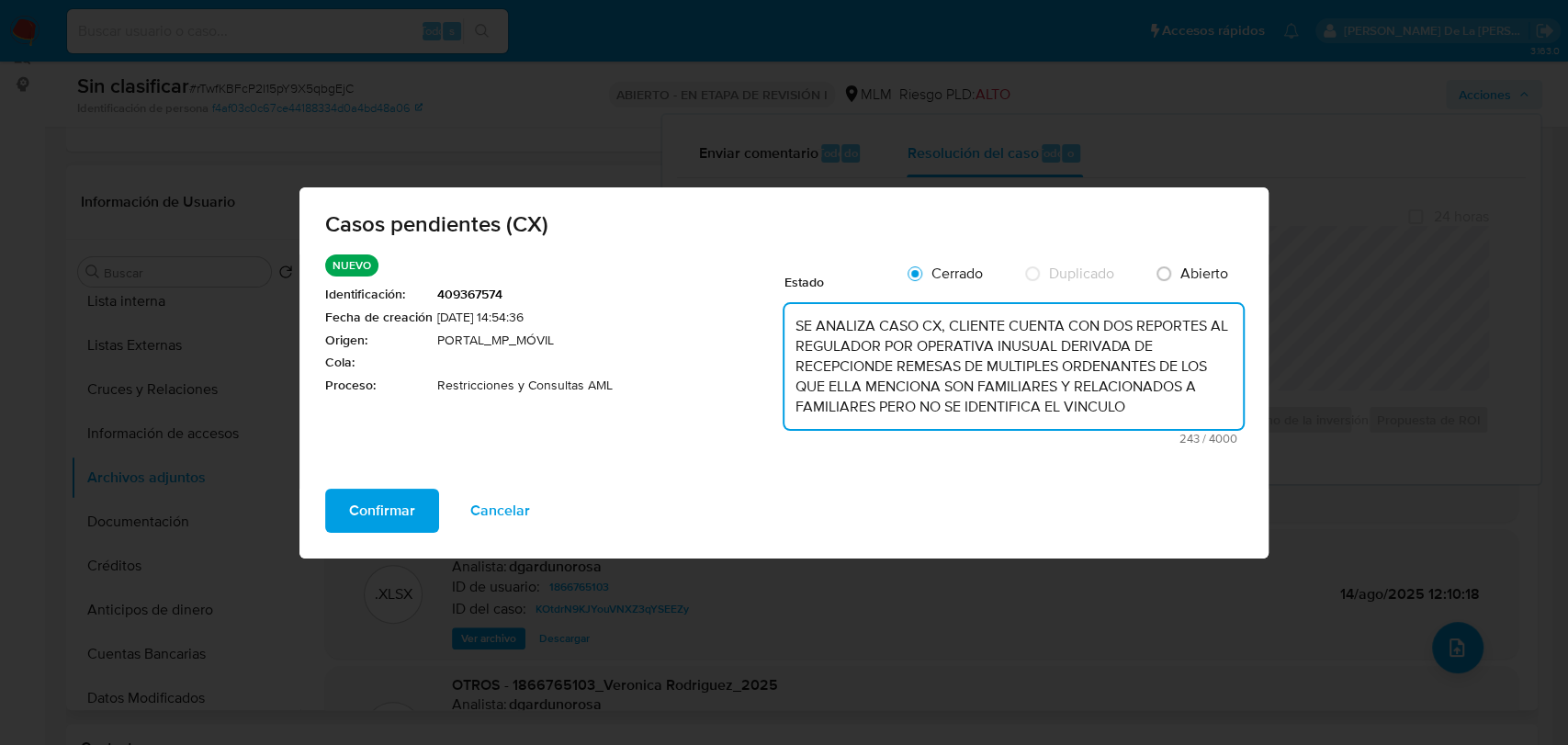
type textarea "SE ANALIZA CASO CX, CLIENTE CUENTA CON DOS REPORTES AL REGULADOR POR OPERATIVA …"
click at [322, 522] on div "Confirmar Cancelar" at bounding box center [784, 523] width 969 height 70
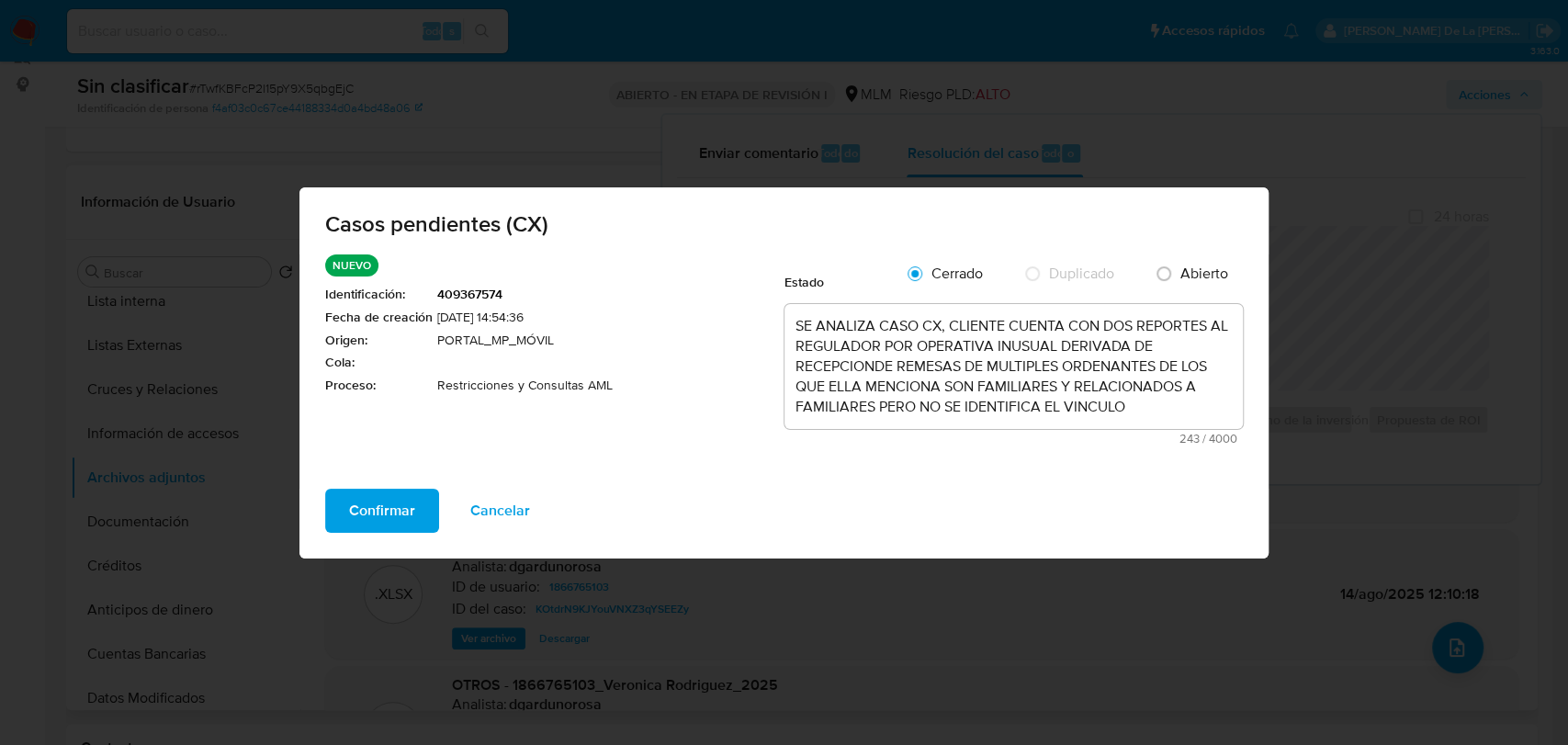
click at [363, 494] on font "Confirmar" at bounding box center [381, 510] width 66 height 44
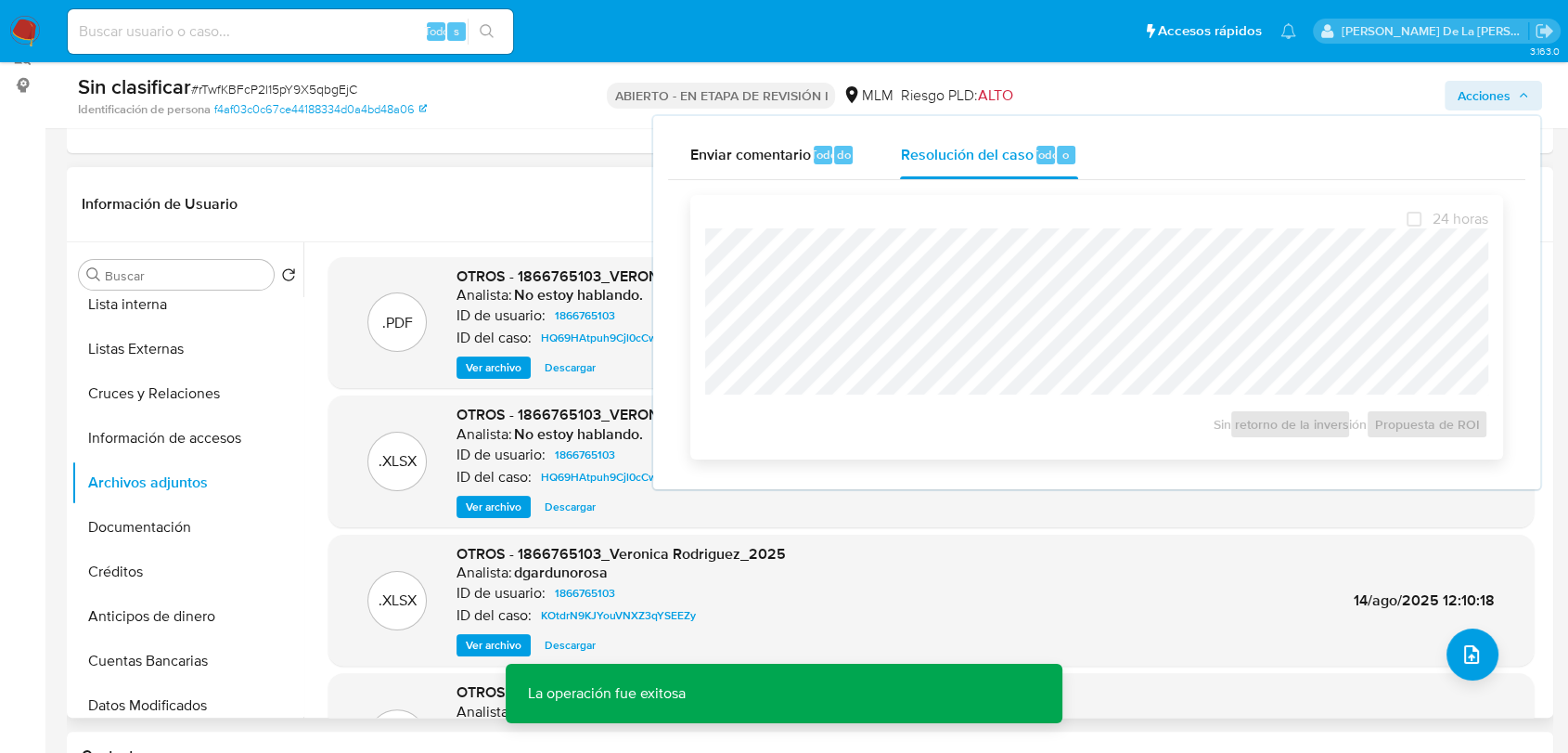
scroll to position [342, 0]
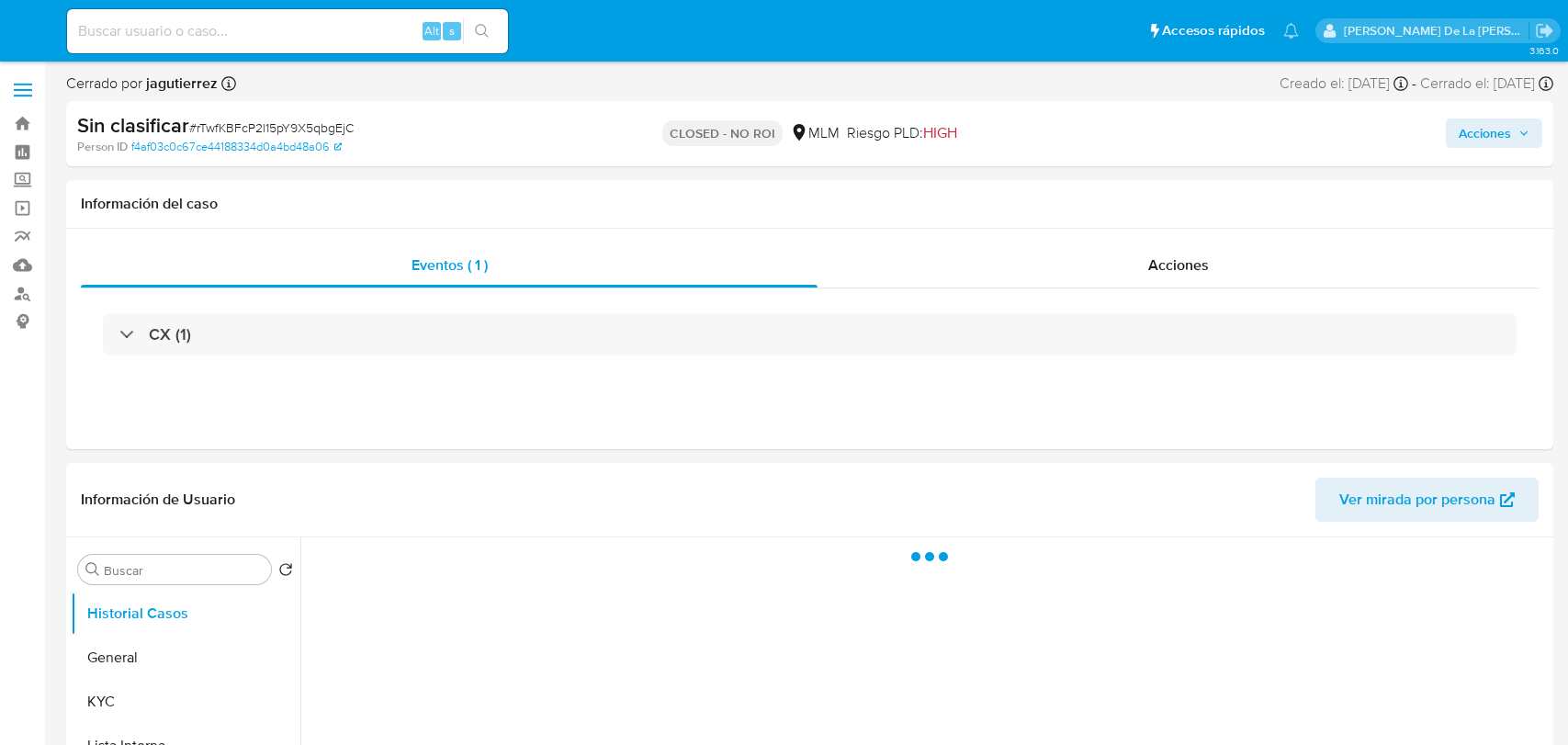
select select "10"
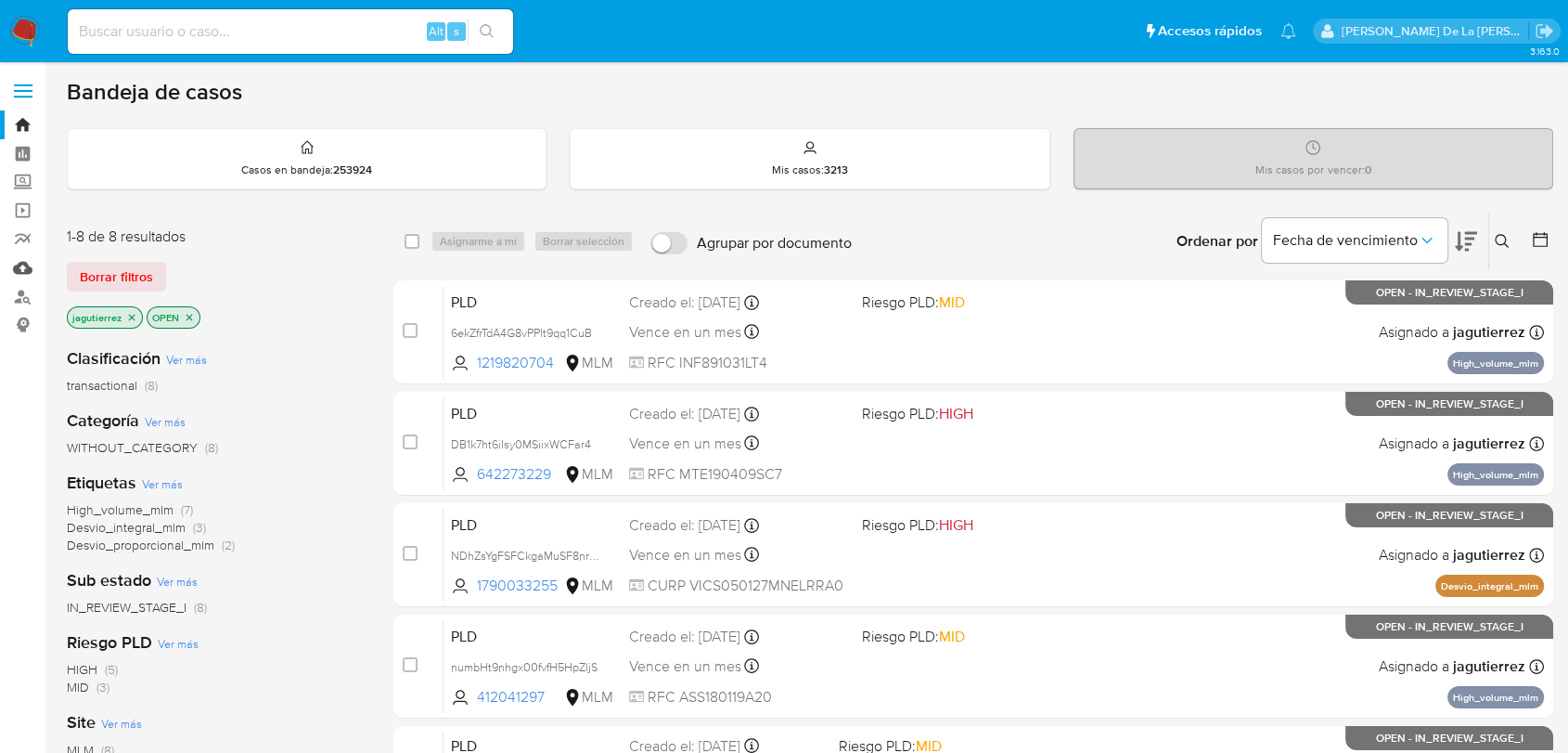
click at [15, 263] on link "Mulan" at bounding box center [110, 267] width 221 height 29
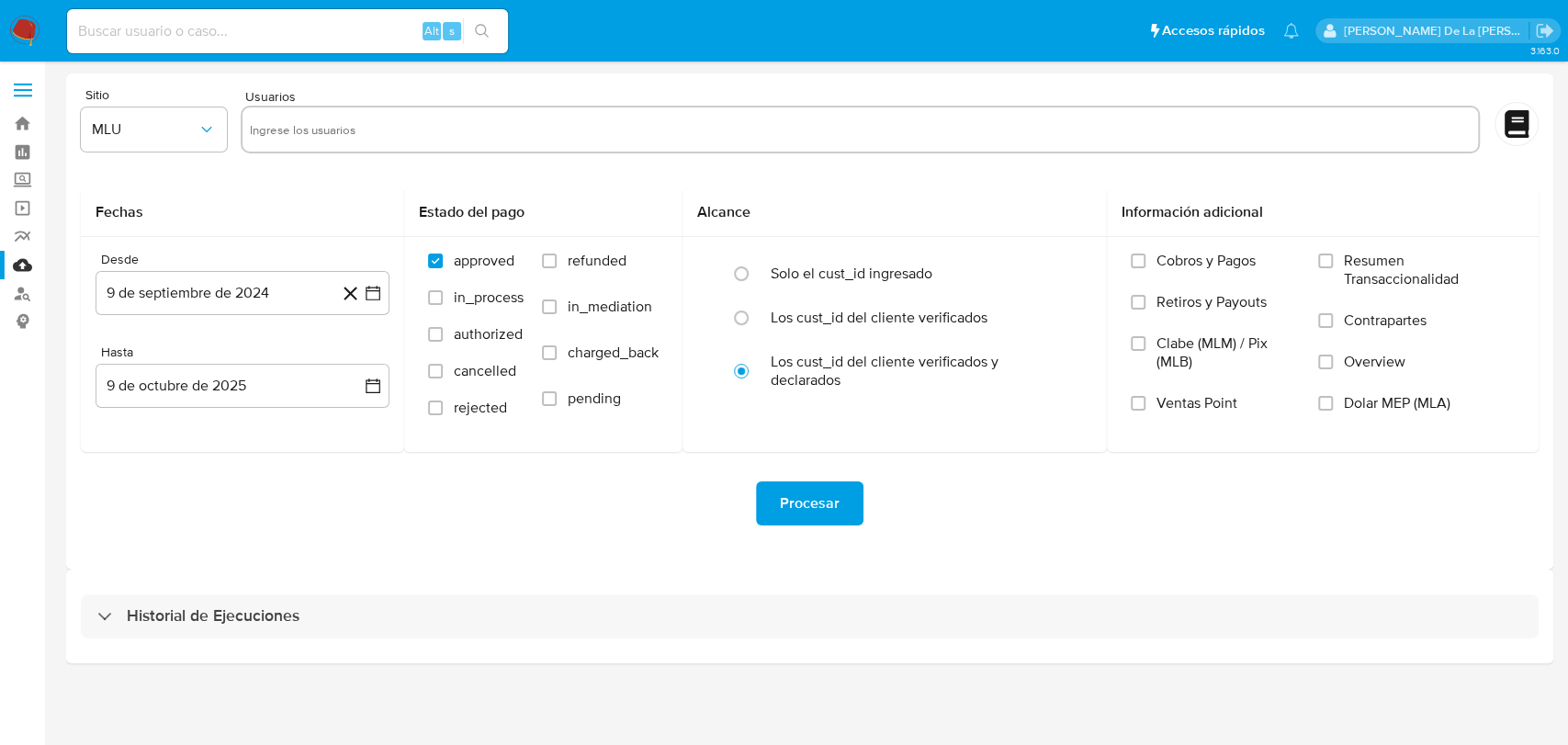
click at [383, 585] on div "Historial de Ejecuciones" at bounding box center [809, 615] width 1487 height 93
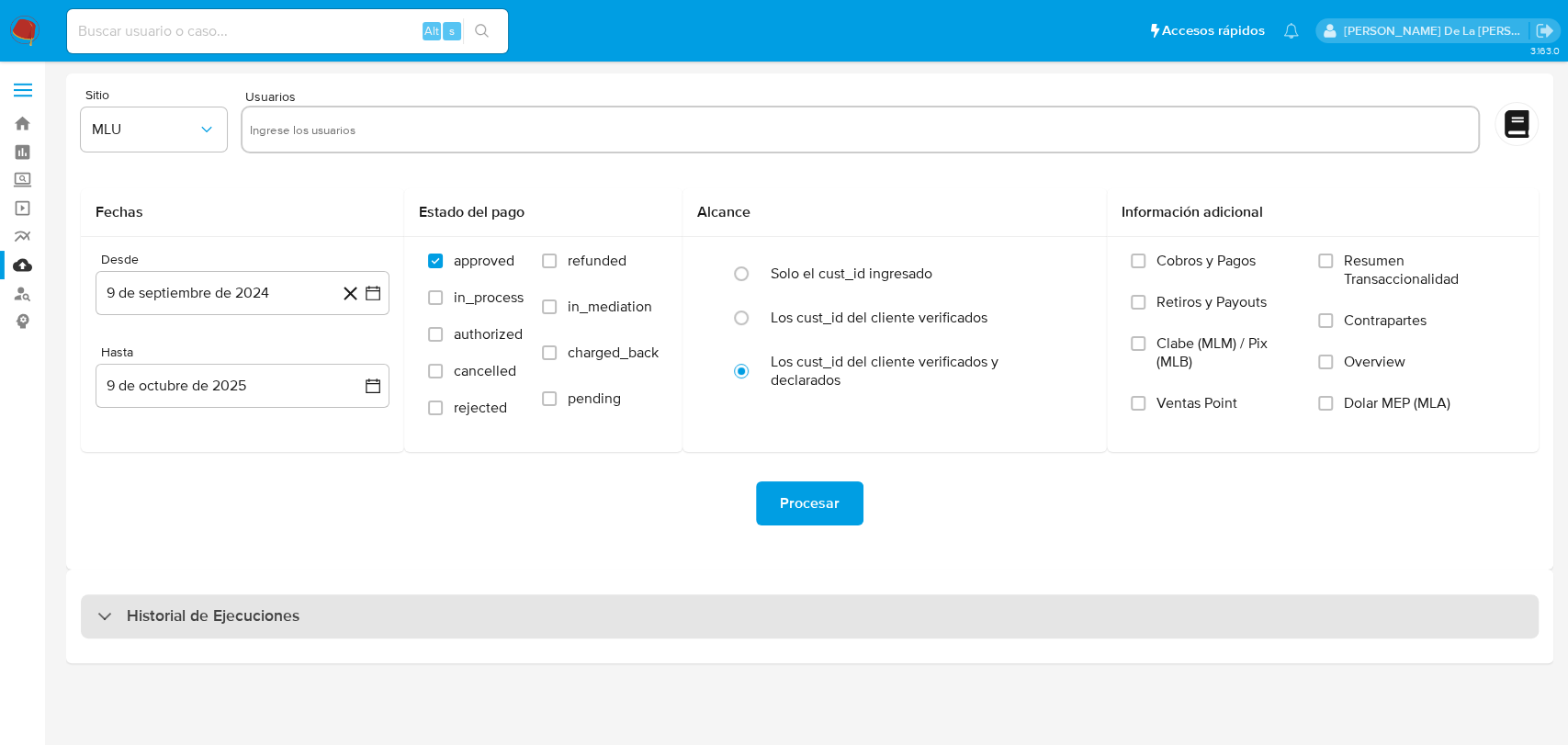
click at [296, 606] on h3 "Historial de Ejecuciones" at bounding box center [213, 615] width 173 height 22
select select "10"
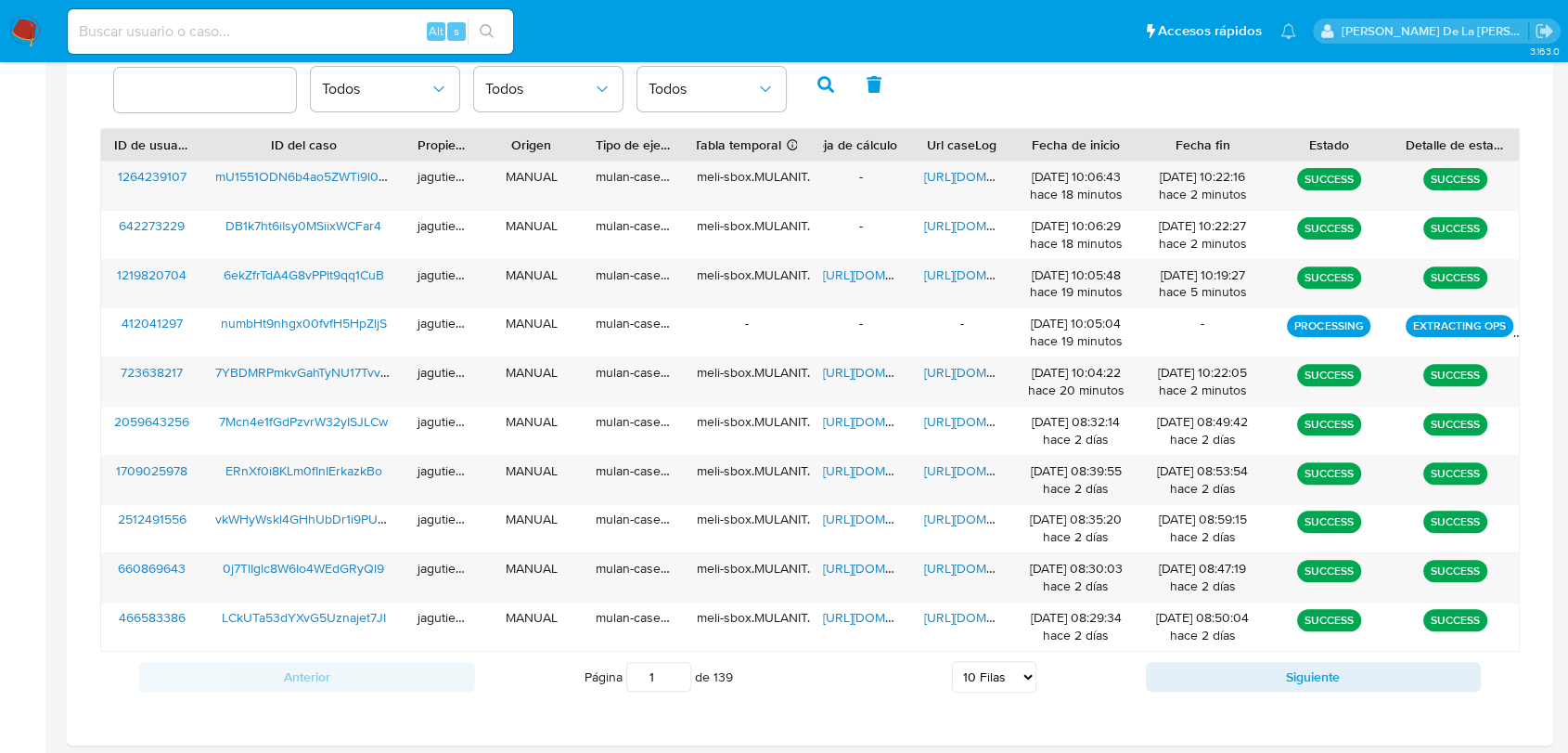
scroll to position [629, 0]
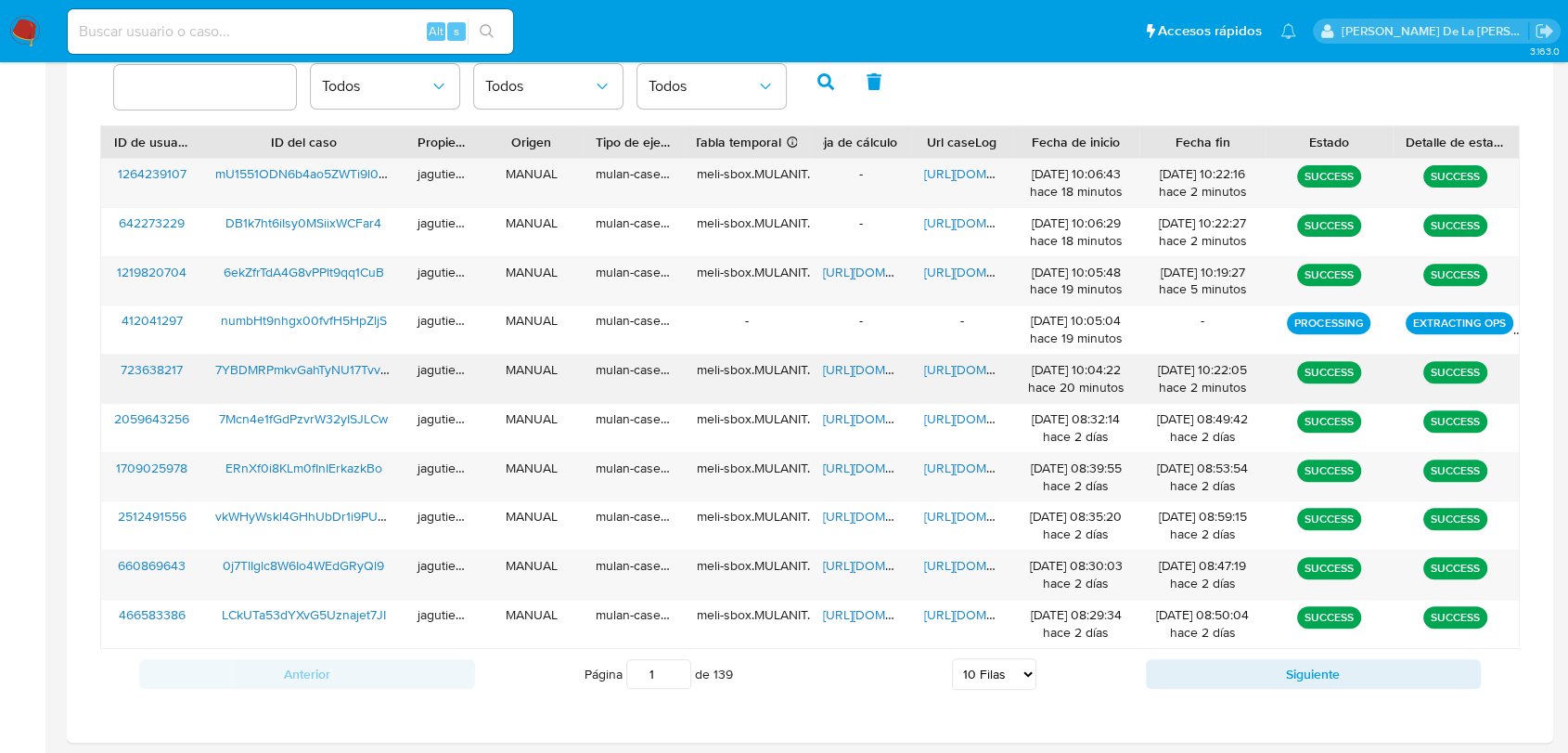
drag, startPoint x: 955, startPoint y: 376, endPoint x: 930, endPoint y: 367, distance: 26.6
click at [918, 368] on div "[URL][DOMAIN_NAME]" at bounding box center [962, 378] width 101 height 49
click at [932, 367] on span "[URL][DOMAIN_NAME]" at bounding box center [988, 369] width 128 height 19
click at [856, 366] on span "[URL][DOMAIN_NAME]" at bounding box center [887, 369] width 128 height 19
click at [289, 370] on span "7YBDMRPmkvGahTyNU17Tvv98" at bounding box center [304, 369] width 180 height 19
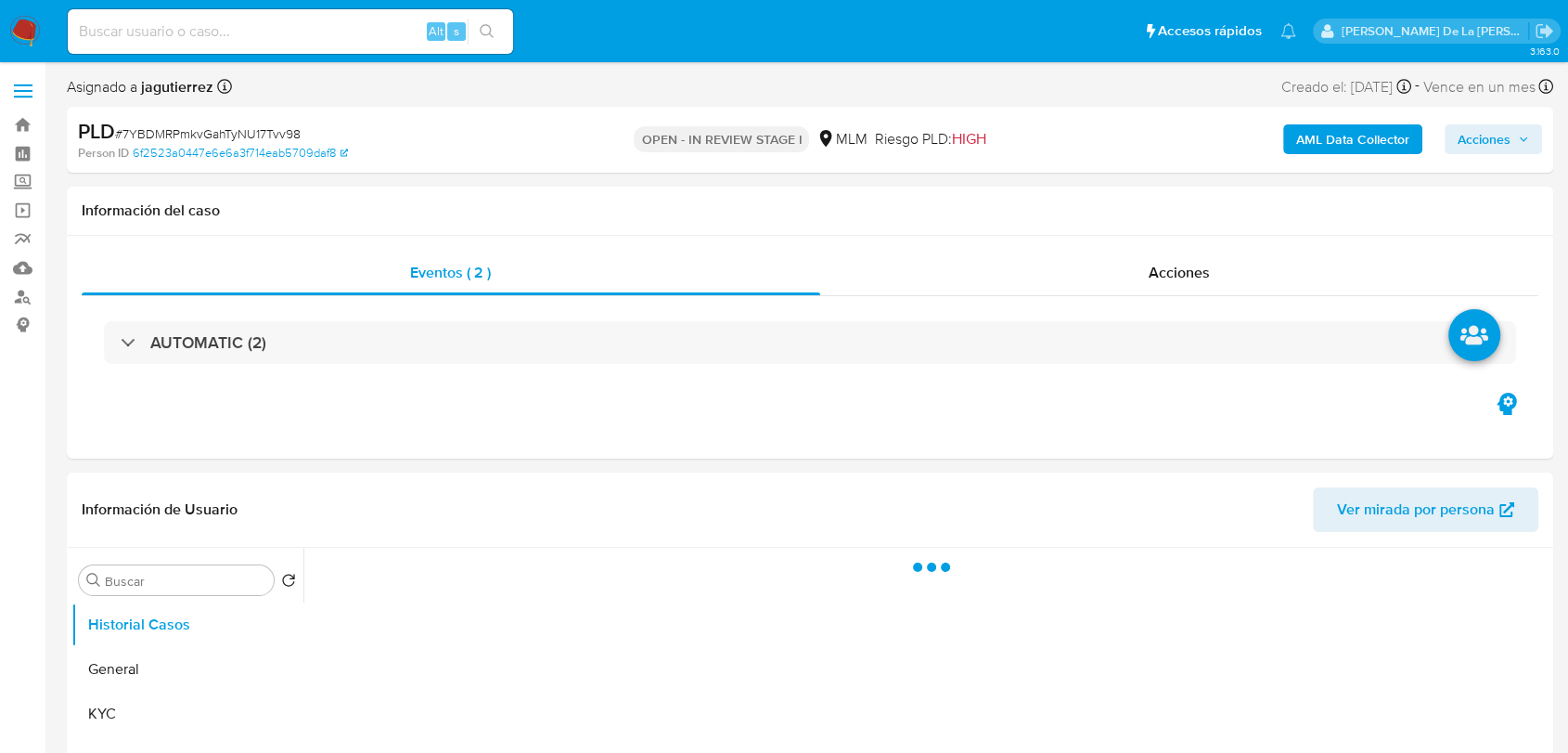
select select "10"
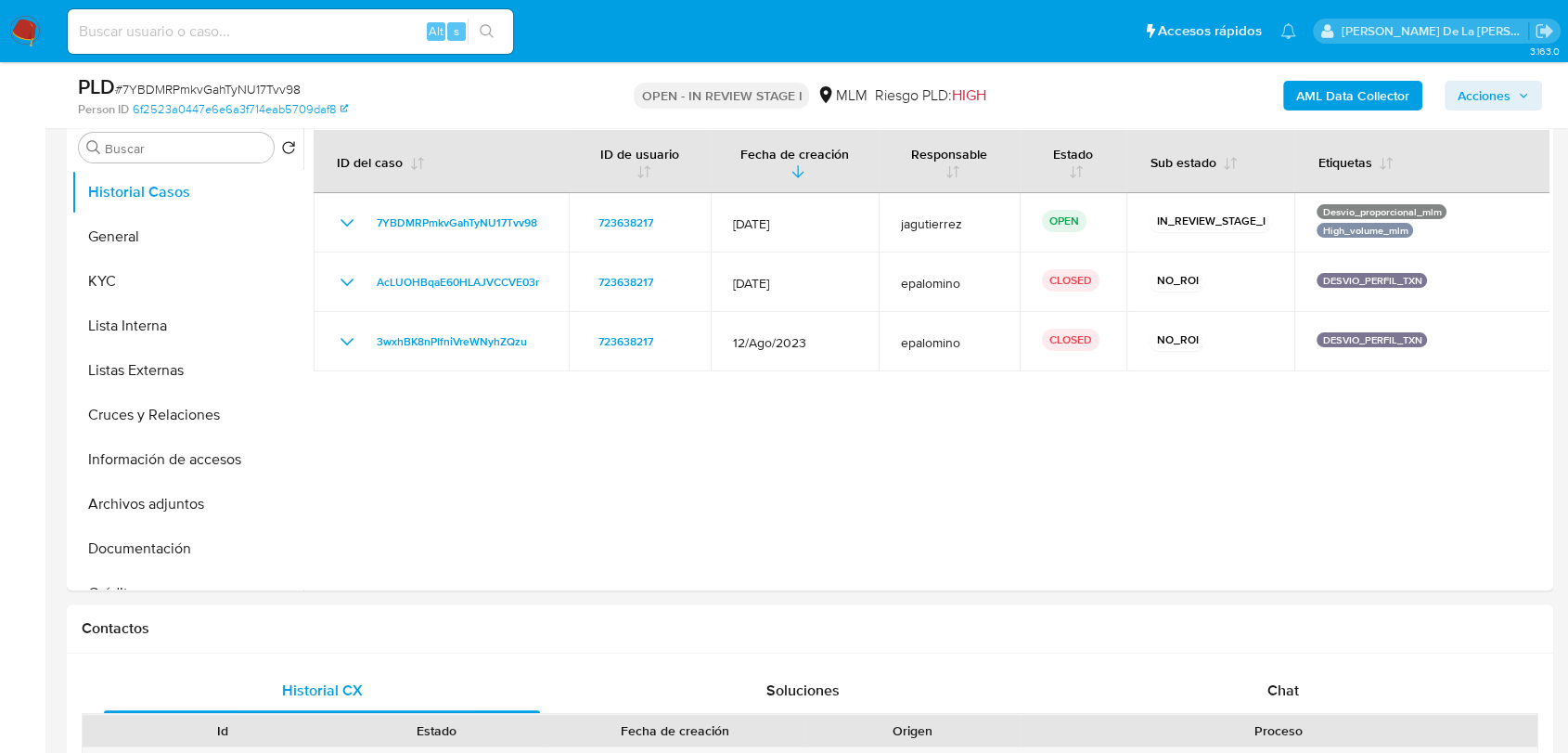
scroll to position [367, 0]
click at [121, 225] on button "General" at bounding box center [180, 235] width 217 height 45
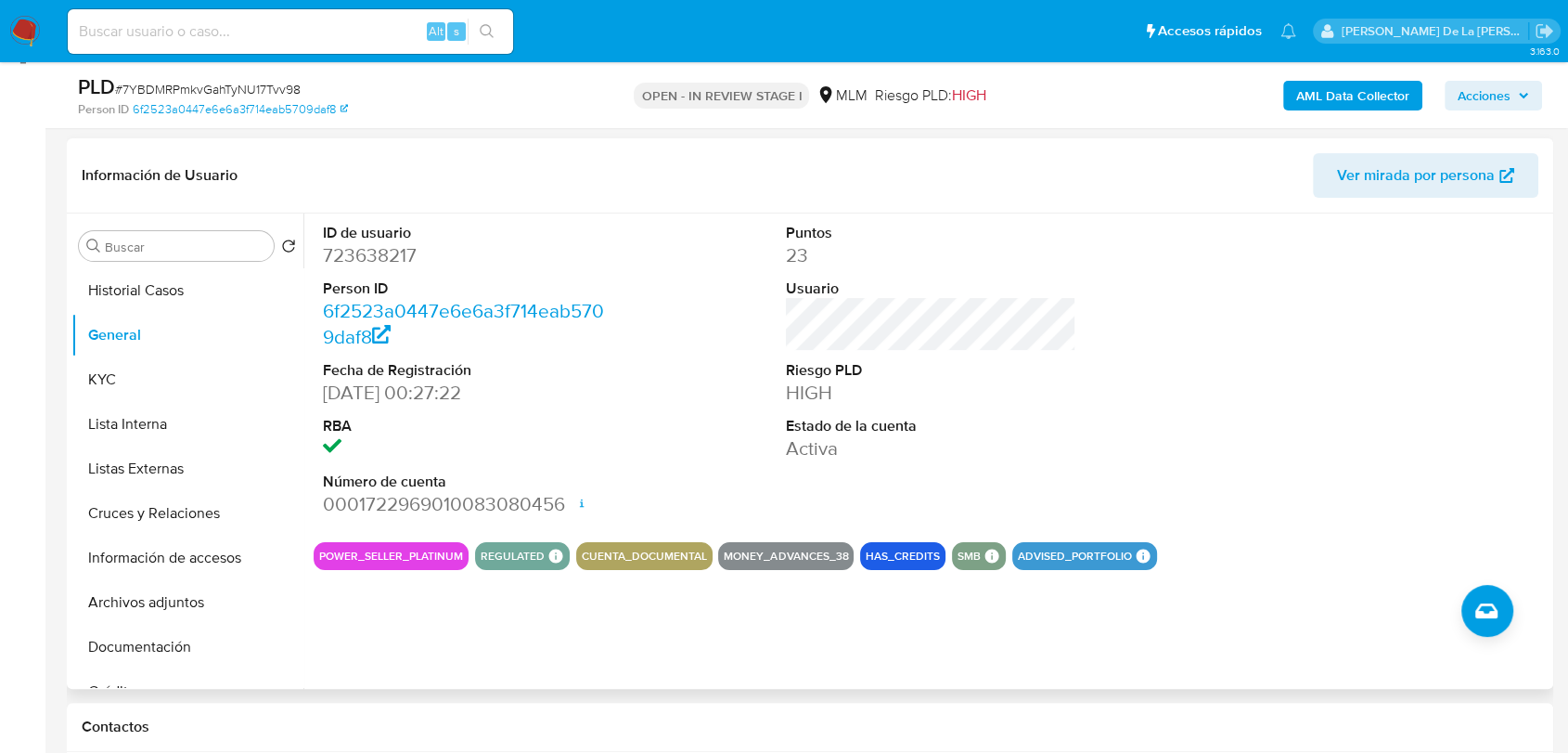
scroll to position [256, 0]
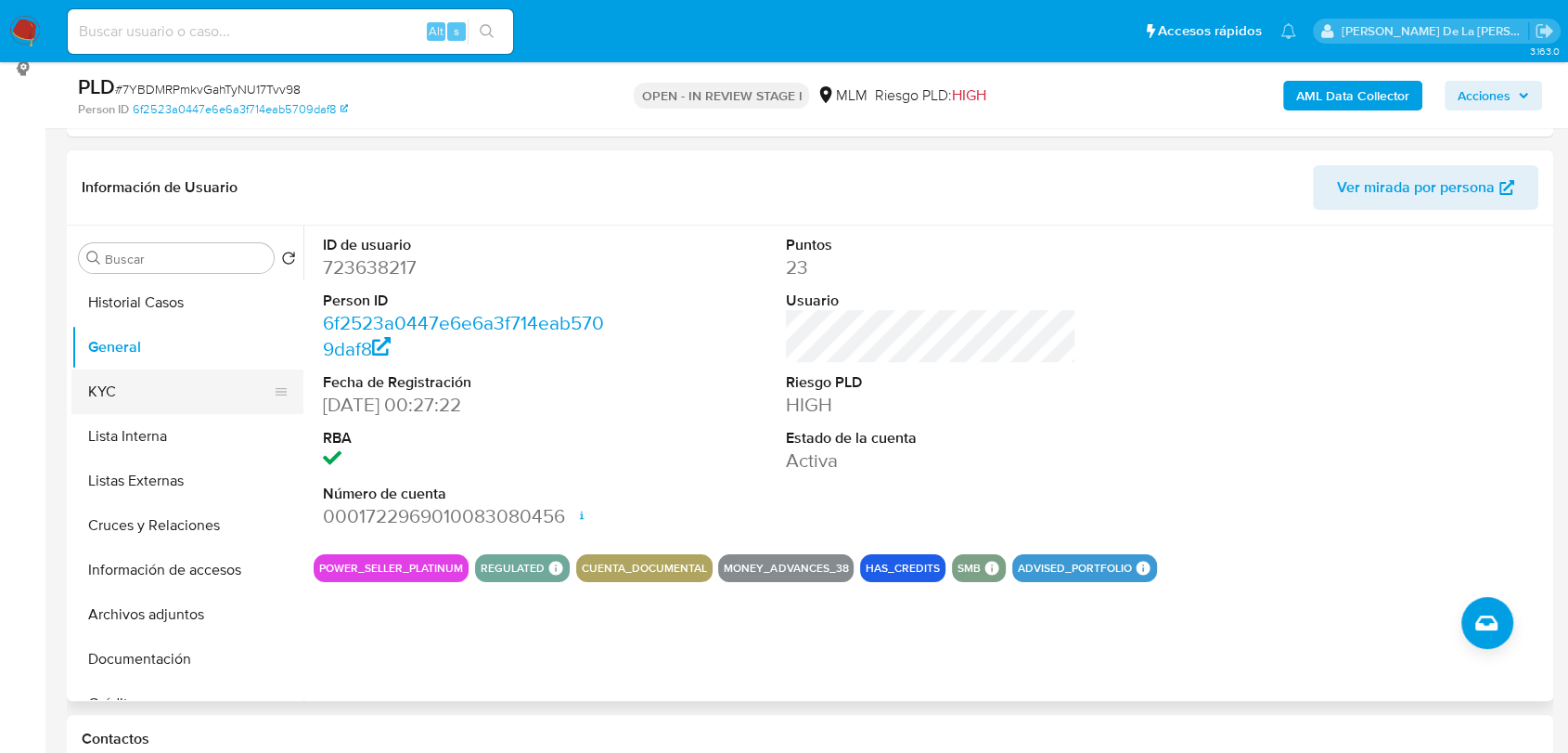
click at [152, 388] on button "KYC" at bounding box center [180, 391] width 217 height 45
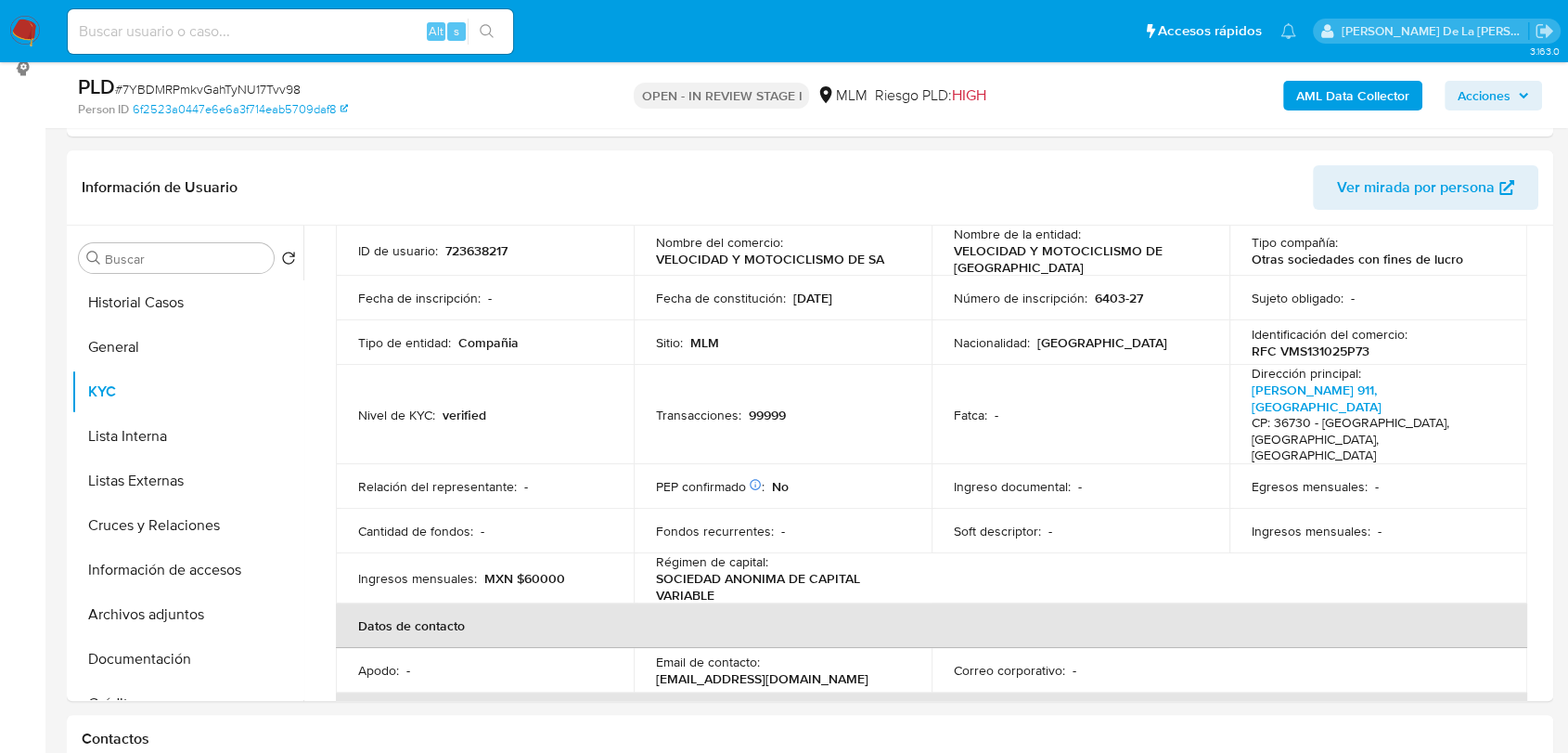
scroll to position [0, 0]
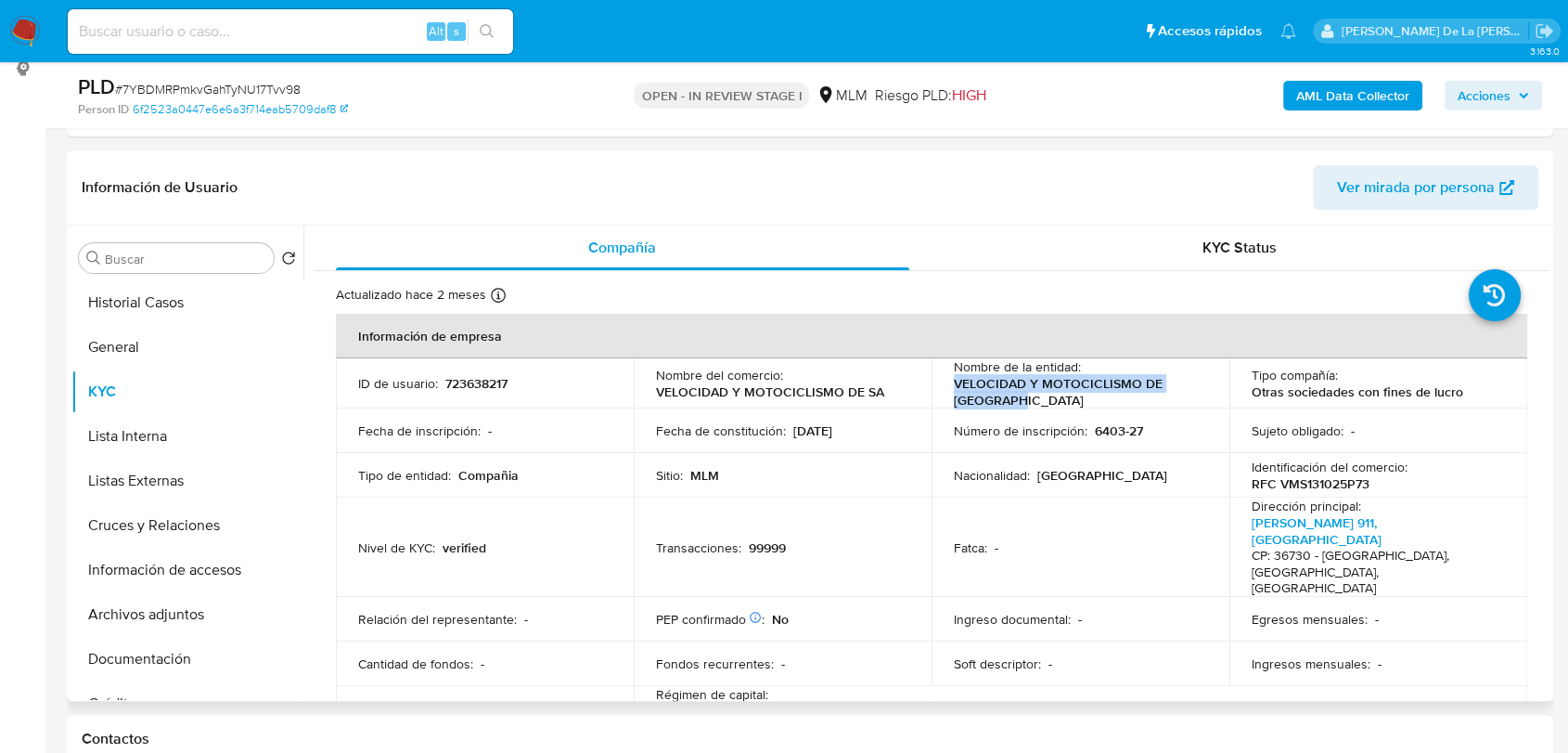
drag, startPoint x: 1042, startPoint y: 395, endPoint x: 936, endPoint y: 382, distance: 106.8
click at [936, 382] on td "Nombre de la entidad : VELOCIDAD Y MOTOCICLISMO DE [GEOGRAPHIC_DATA]" at bounding box center [1080, 383] width 298 height 51
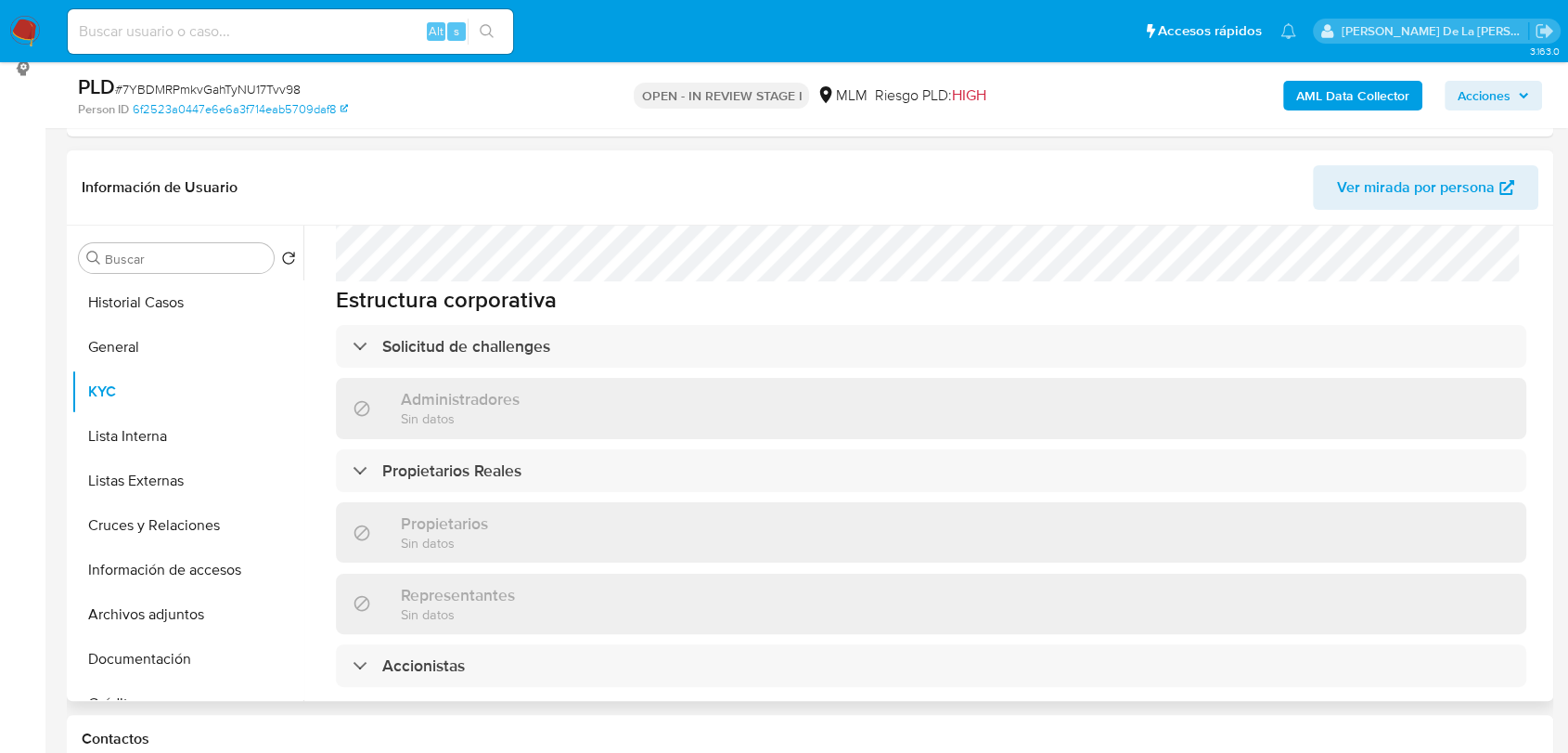
scroll to position [983, 0]
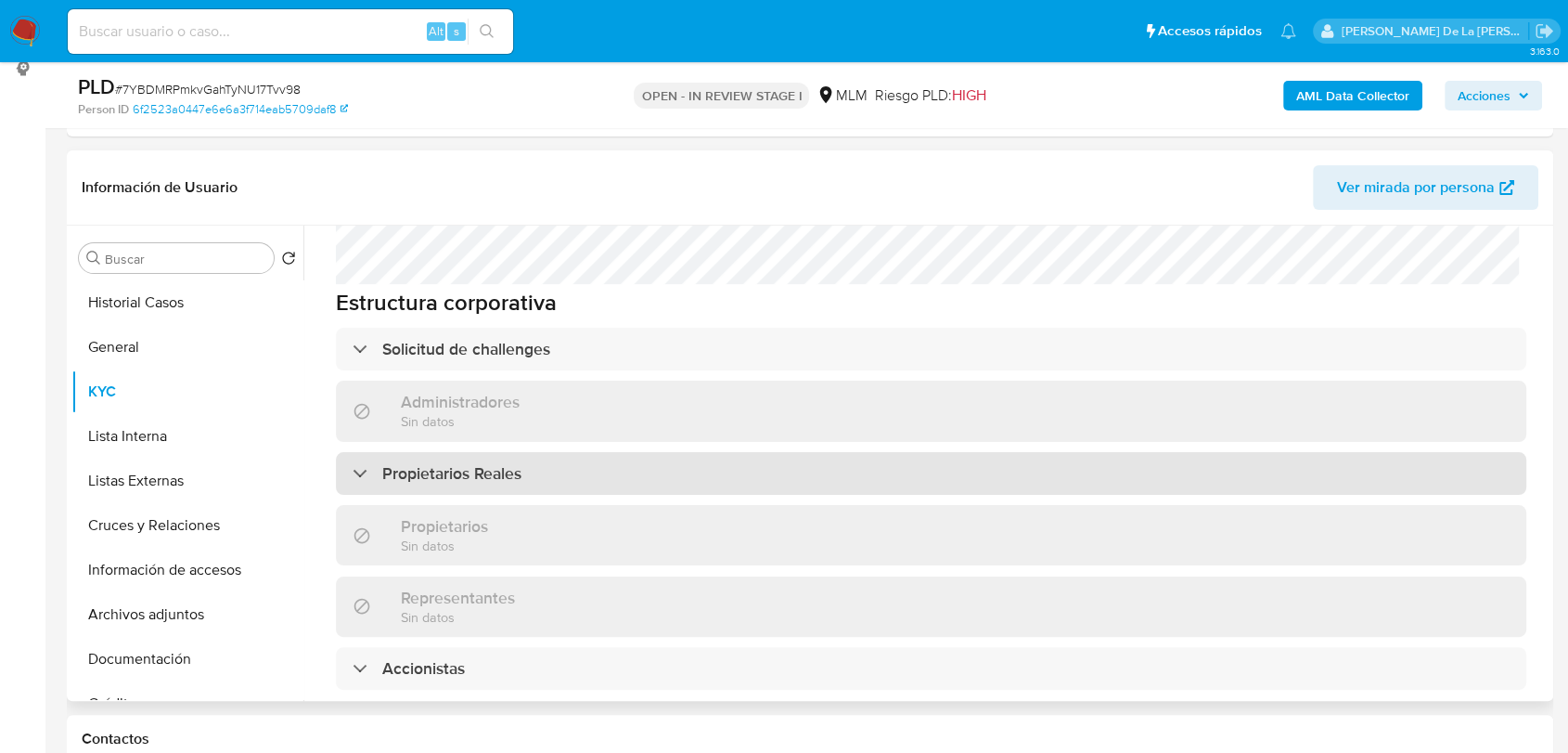
click at [489, 452] on div "Propietarios Reales" at bounding box center [931, 473] width 1190 height 43
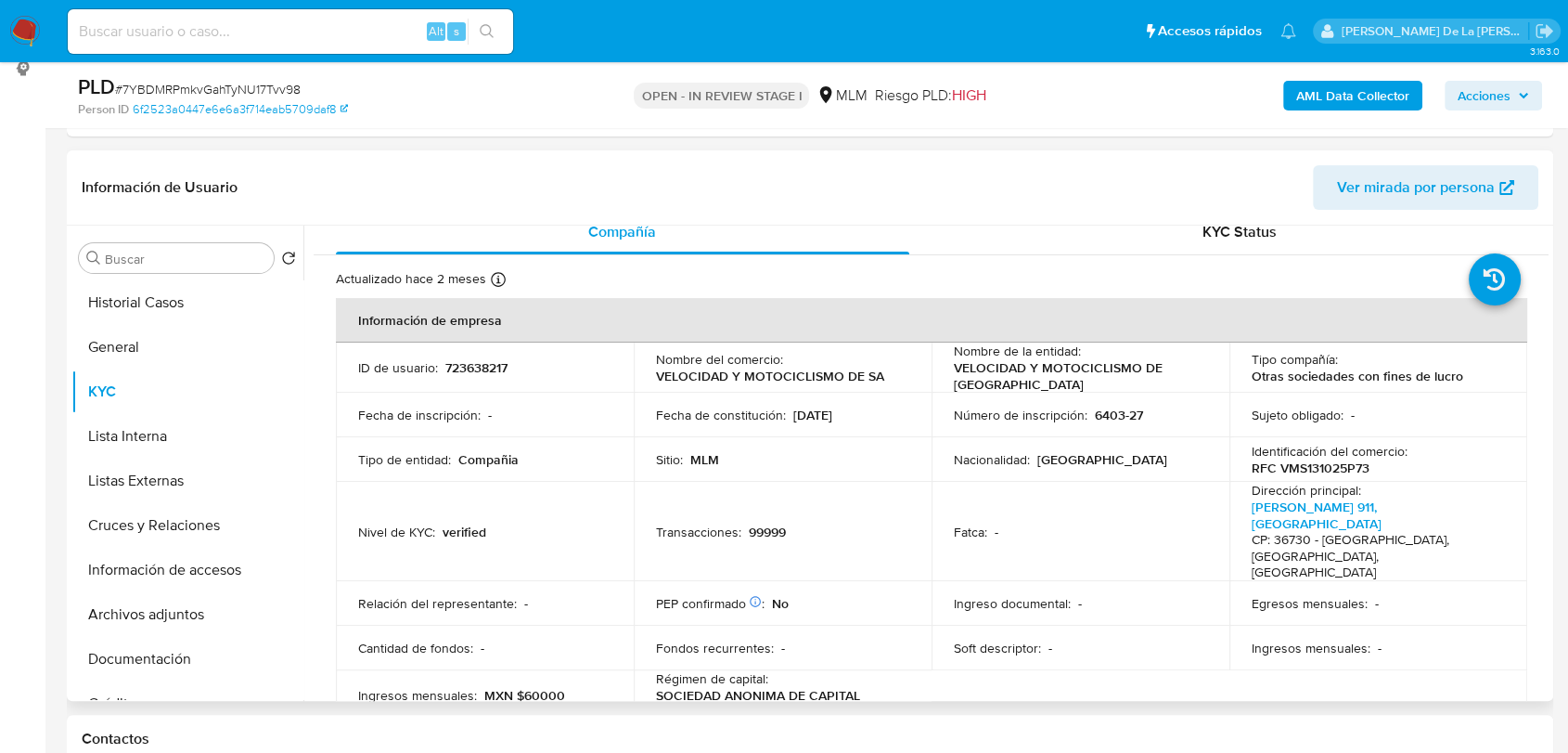
scroll to position [0, 0]
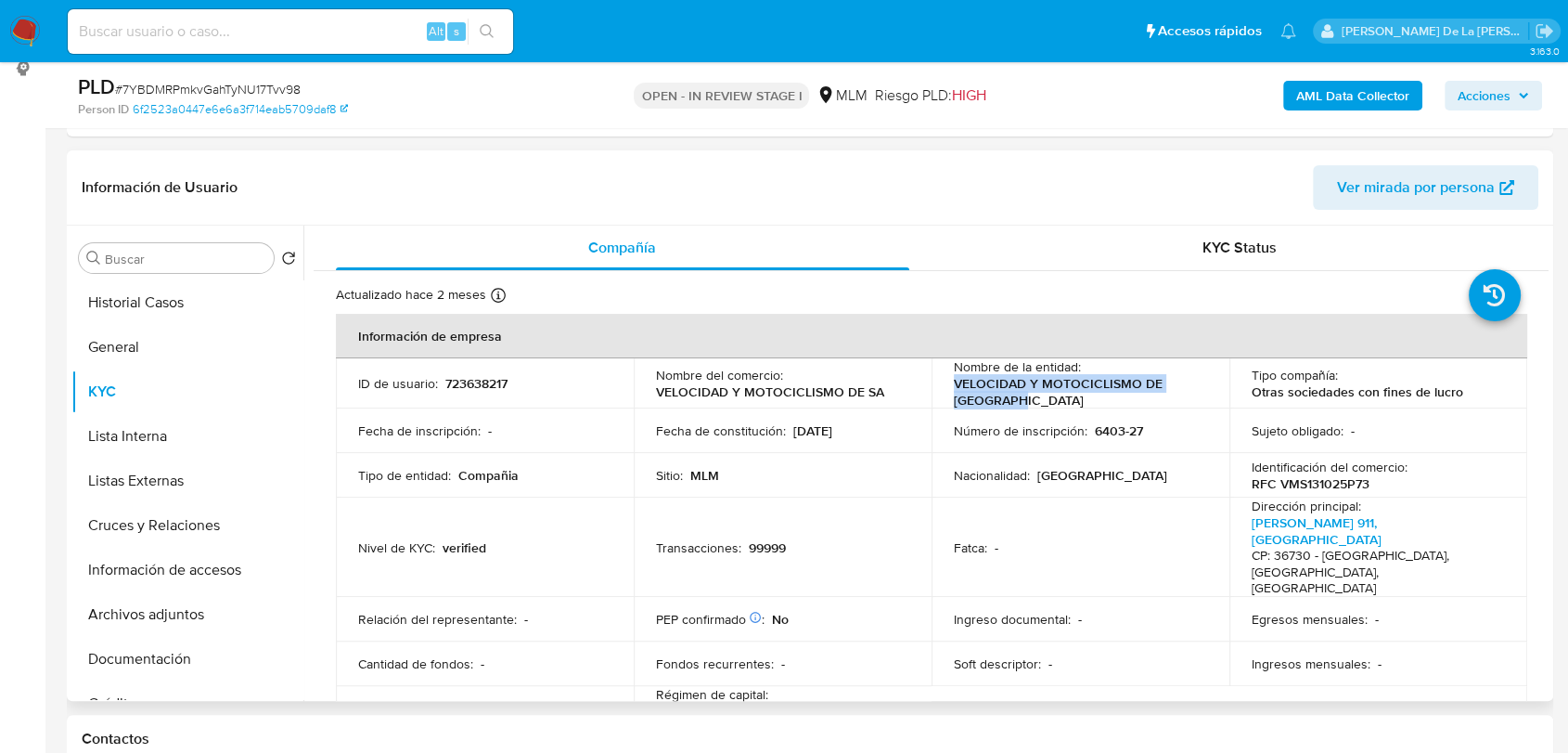
drag, startPoint x: 1043, startPoint y: 408, endPoint x: 936, endPoint y: 385, distance: 109.4
click at [936, 385] on td "Nombre de la entidad : VELOCIDAD Y MOTOCICLISMO DE [GEOGRAPHIC_DATA]" at bounding box center [1080, 383] width 298 height 51
copy p "VELOCIDAD Y MOTOCICLISMO DE [GEOGRAPHIC_DATA]"
drag, startPoint x: 1024, startPoint y: 422, endPoint x: 1008, endPoint y: 404, distance: 24.1
click at [1009, 396] on p "VELOCIDAD Y MOTOCICLISMO DE [GEOGRAPHIC_DATA]" at bounding box center [1077, 392] width 246 height 34
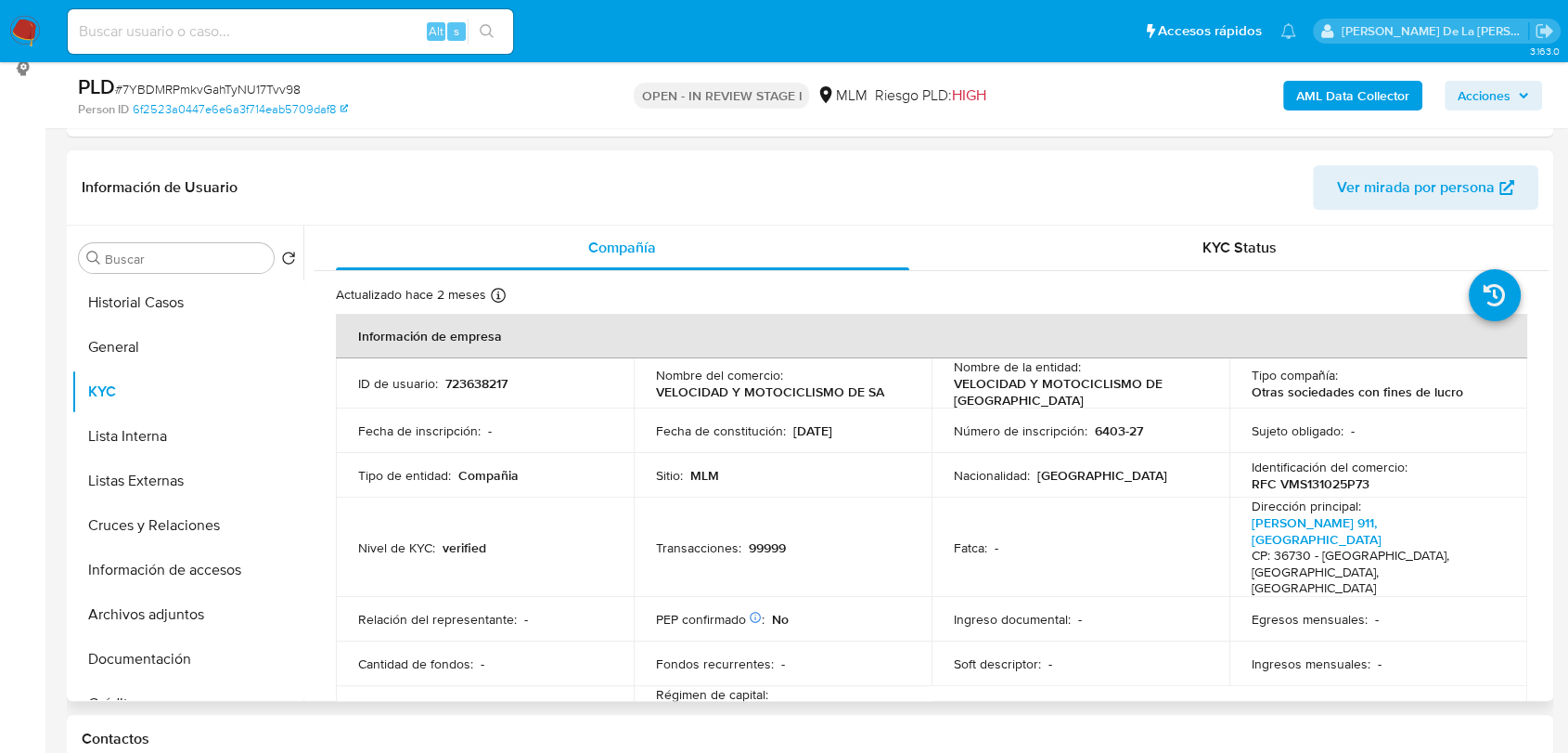
drag, startPoint x: 1030, startPoint y: 398, endPoint x: 1003, endPoint y: 396, distance: 27.1
click at [1019, 398] on p "VELOCIDAD Y MOTOCICLISMO DE [GEOGRAPHIC_DATA]" at bounding box center [1077, 392] width 246 height 34
drag, startPoint x: 984, startPoint y: 386, endPoint x: 942, endPoint y: 381, distance: 42.3
click at [942, 381] on td "Nombre de la entidad : VELOCIDAD Y MOTOCICLISMO DE SALAMANCA" at bounding box center [1080, 383] width 298 height 51
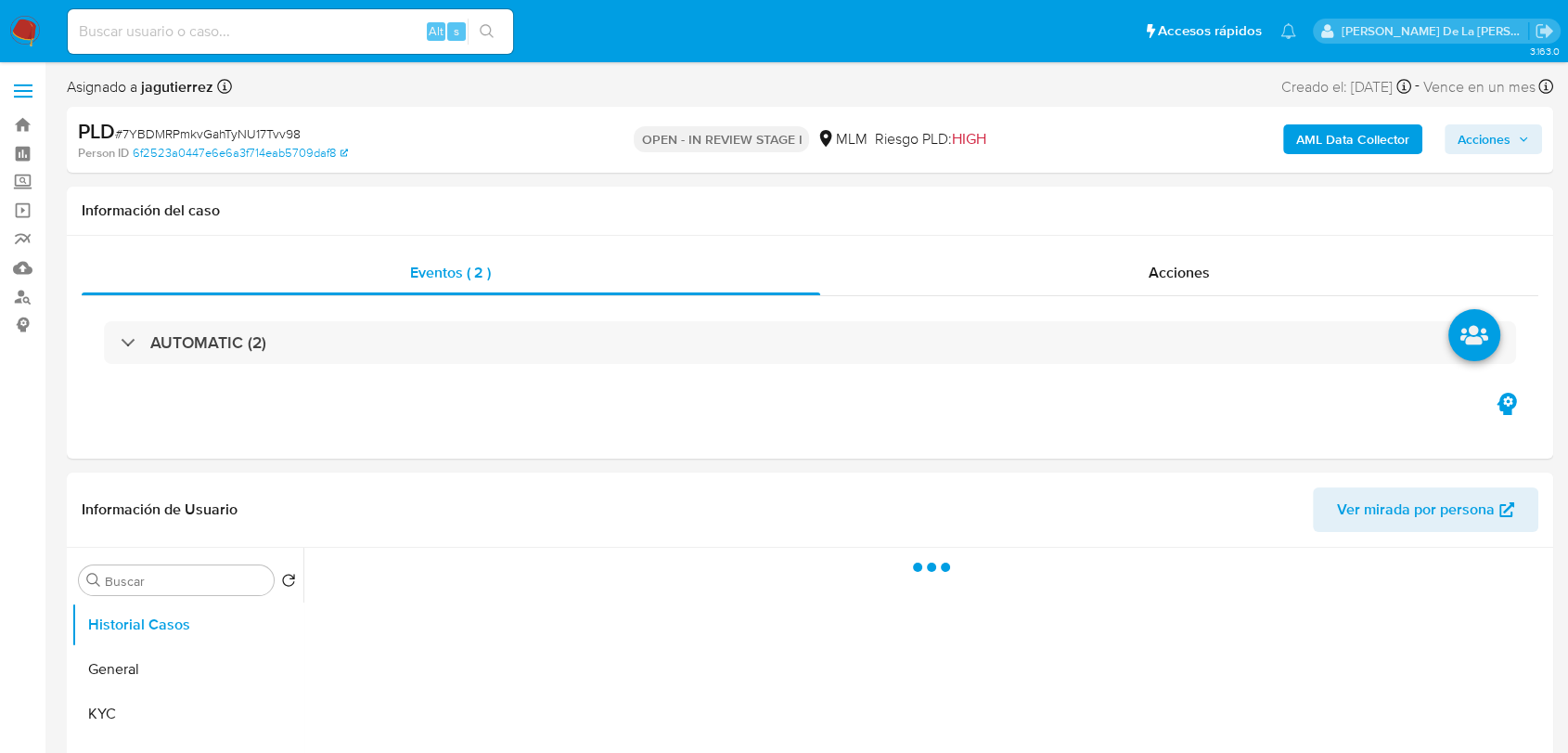
select select "10"
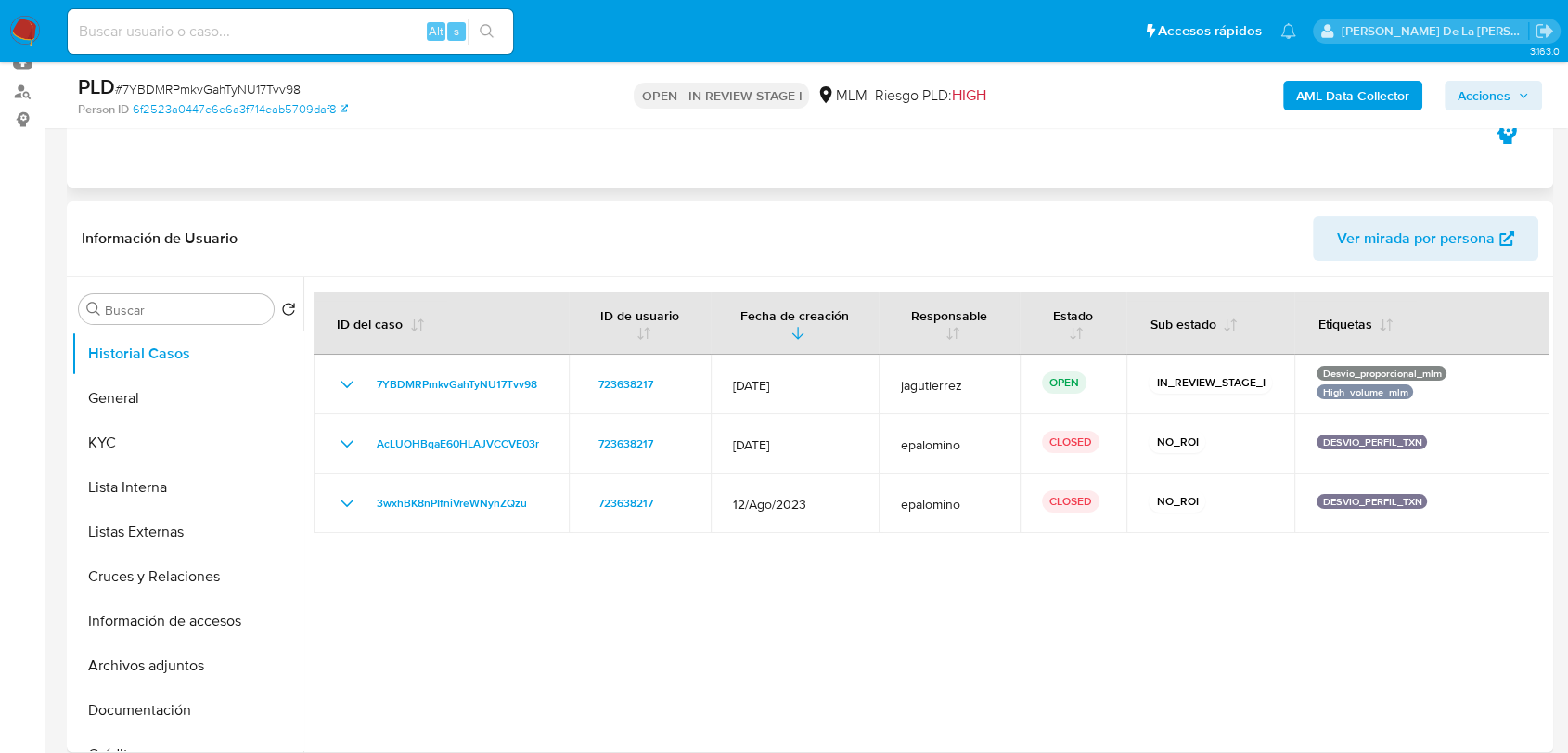
scroll to position [206, 0]
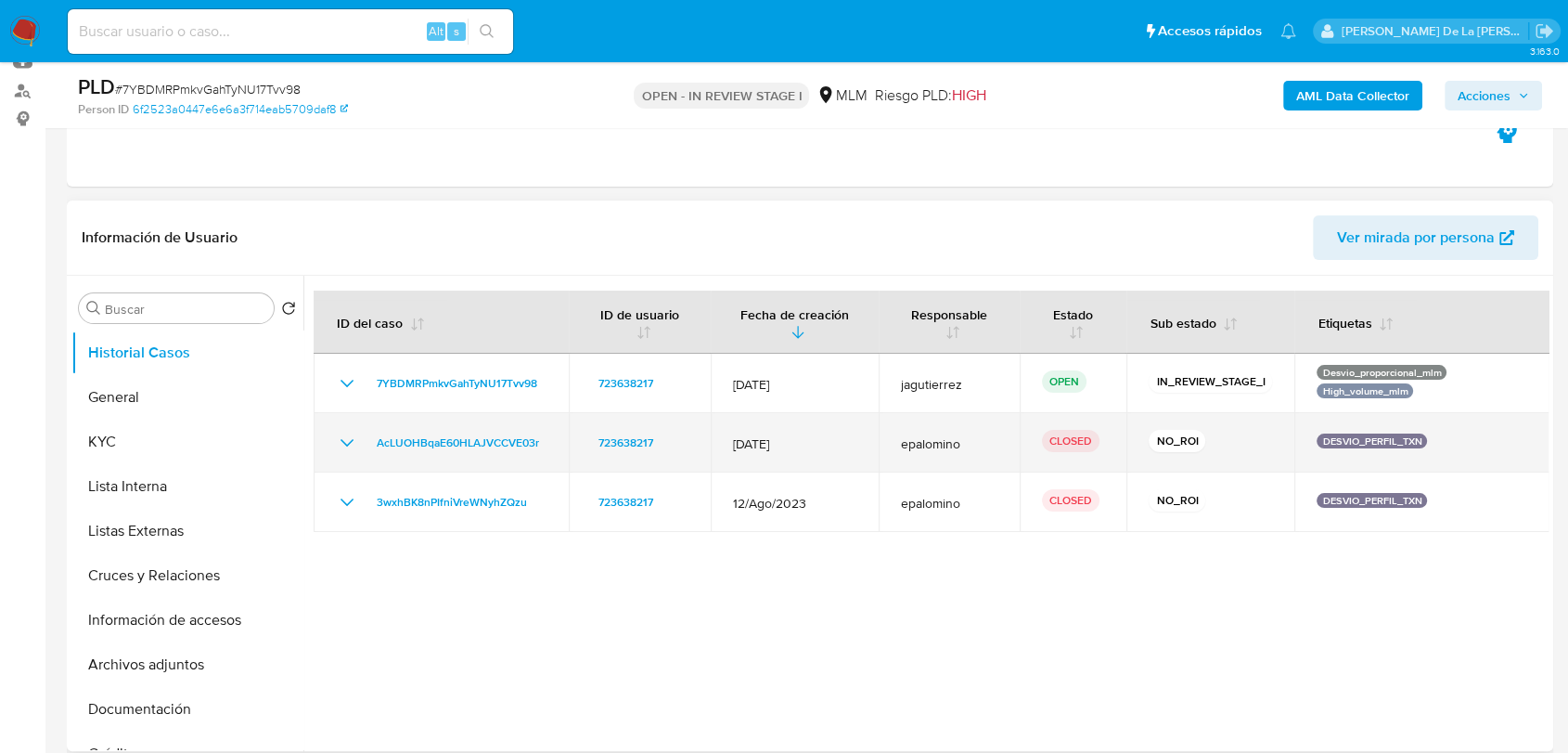
click at [349, 439] on icon "Mostrar/Ocultar" at bounding box center [347, 442] width 22 height 22
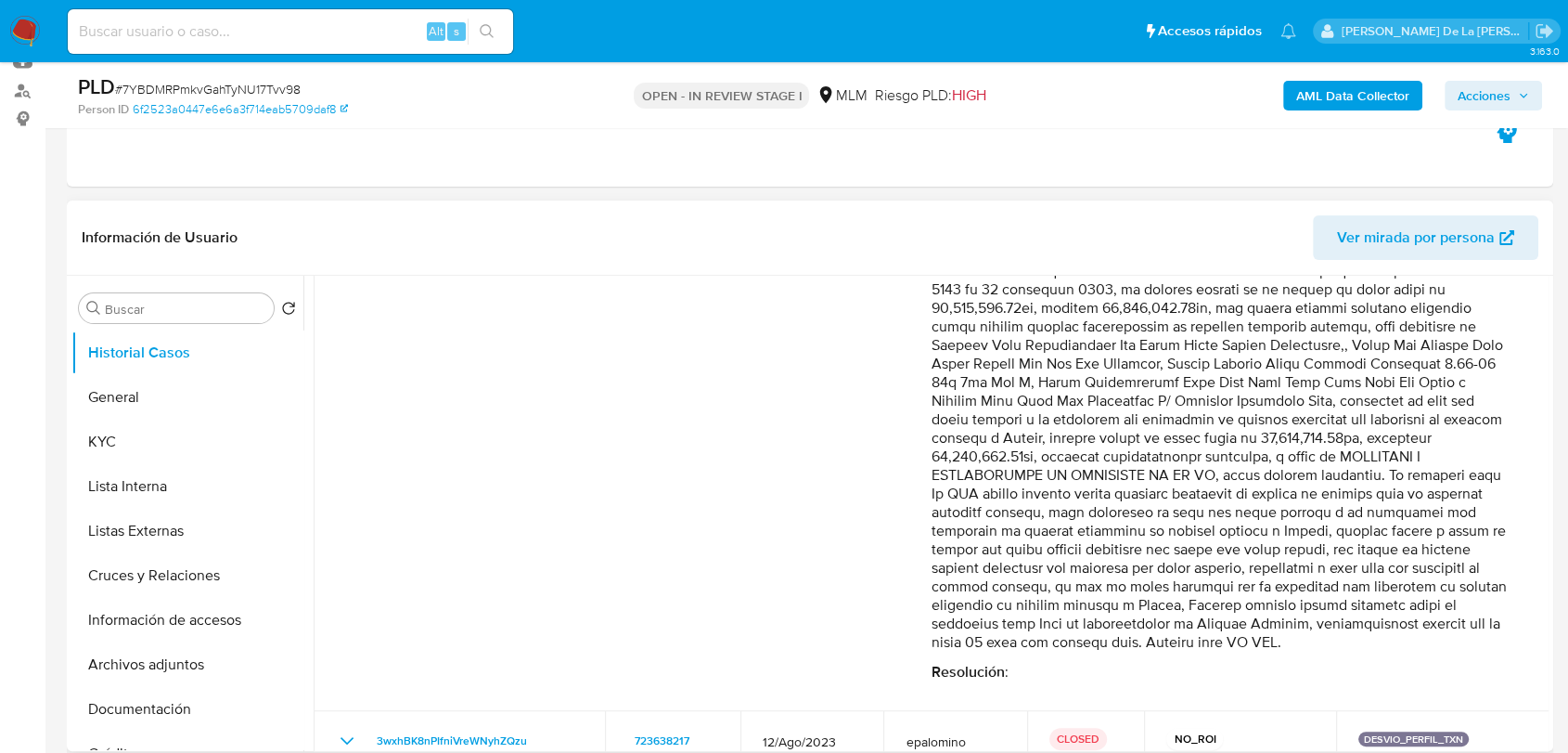
scroll to position [519, 0]
click at [208, 437] on button "KYC" at bounding box center [180, 441] width 217 height 45
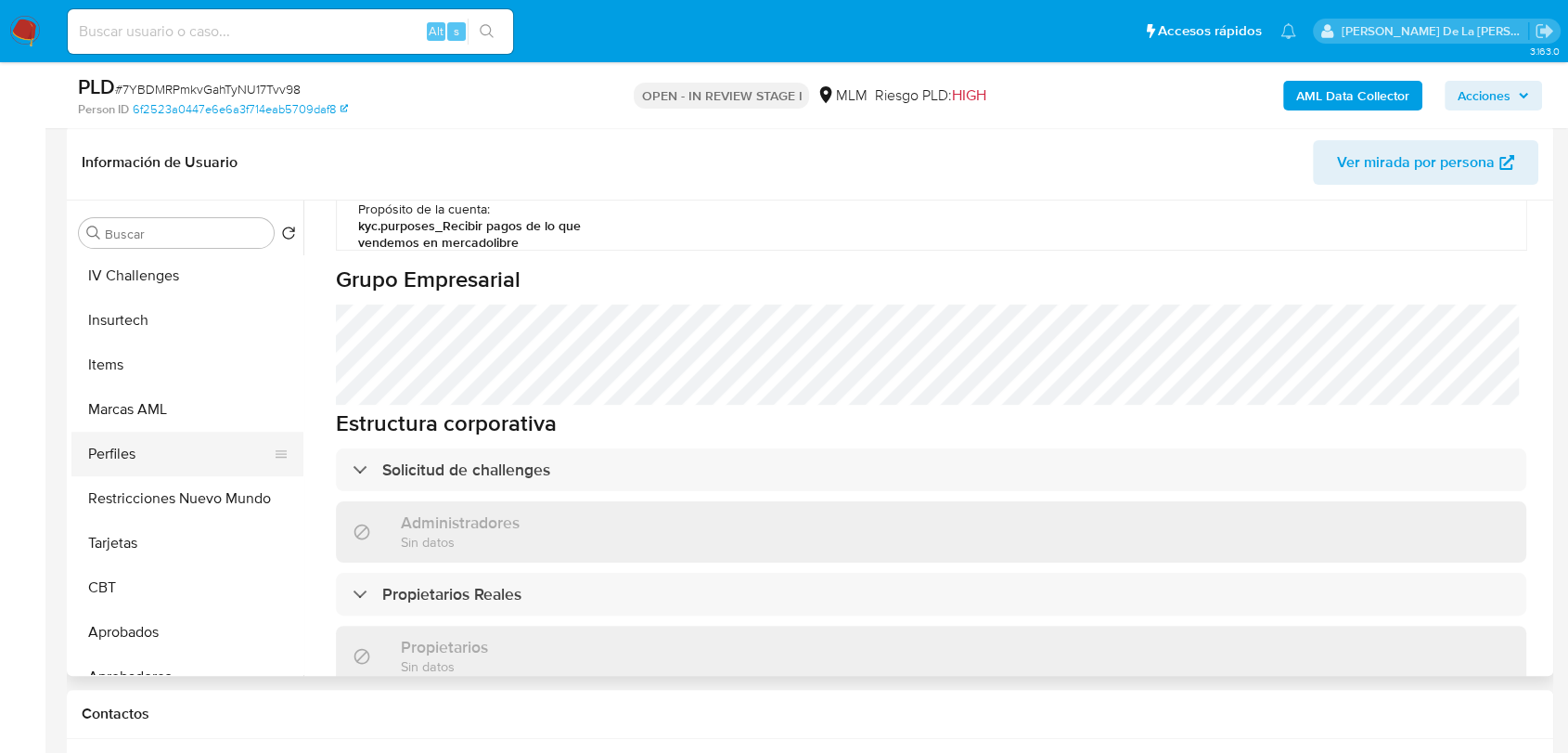
scroll to position [839, 0]
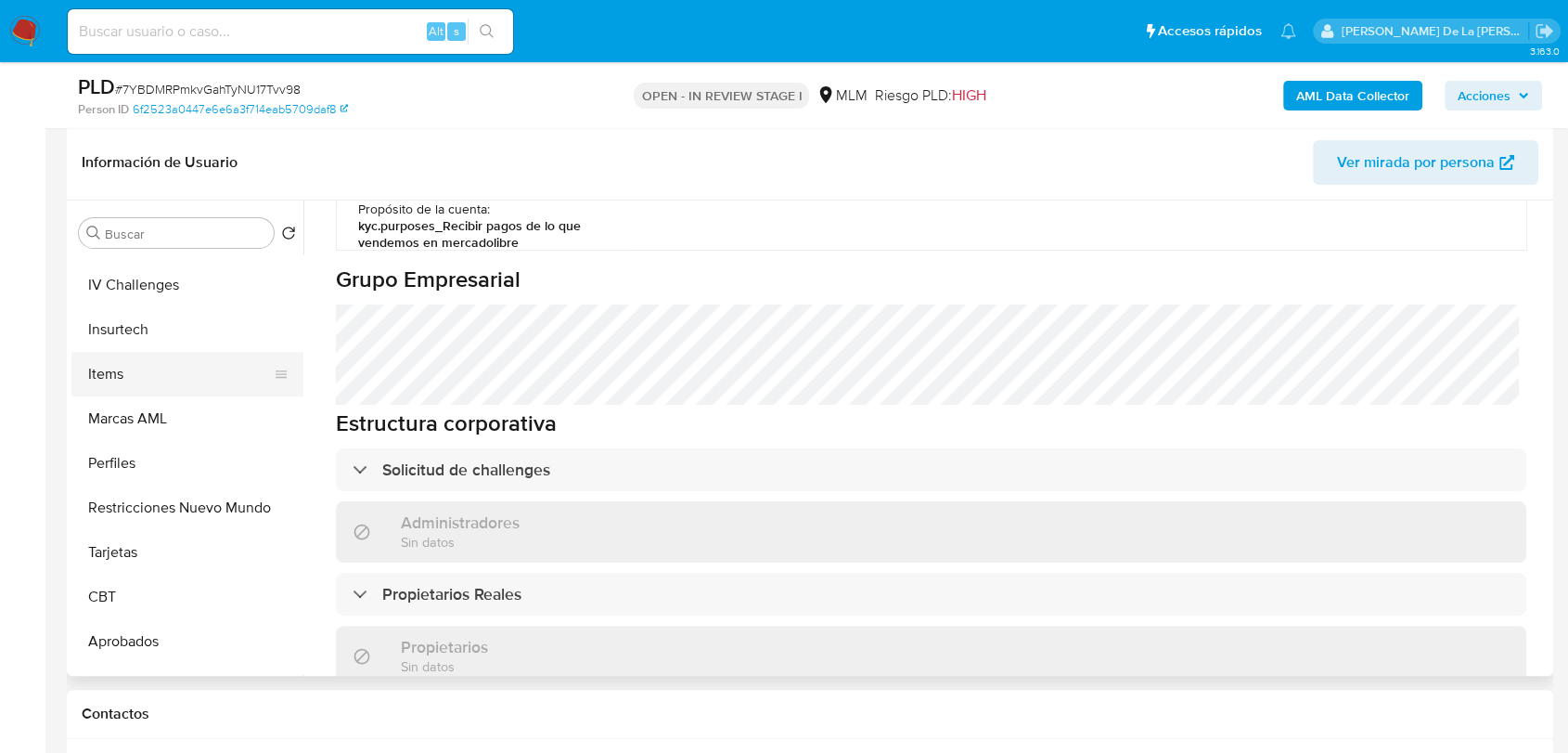
click at [114, 374] on button "Items" at bounding box center [180, 374] width 217 height 45
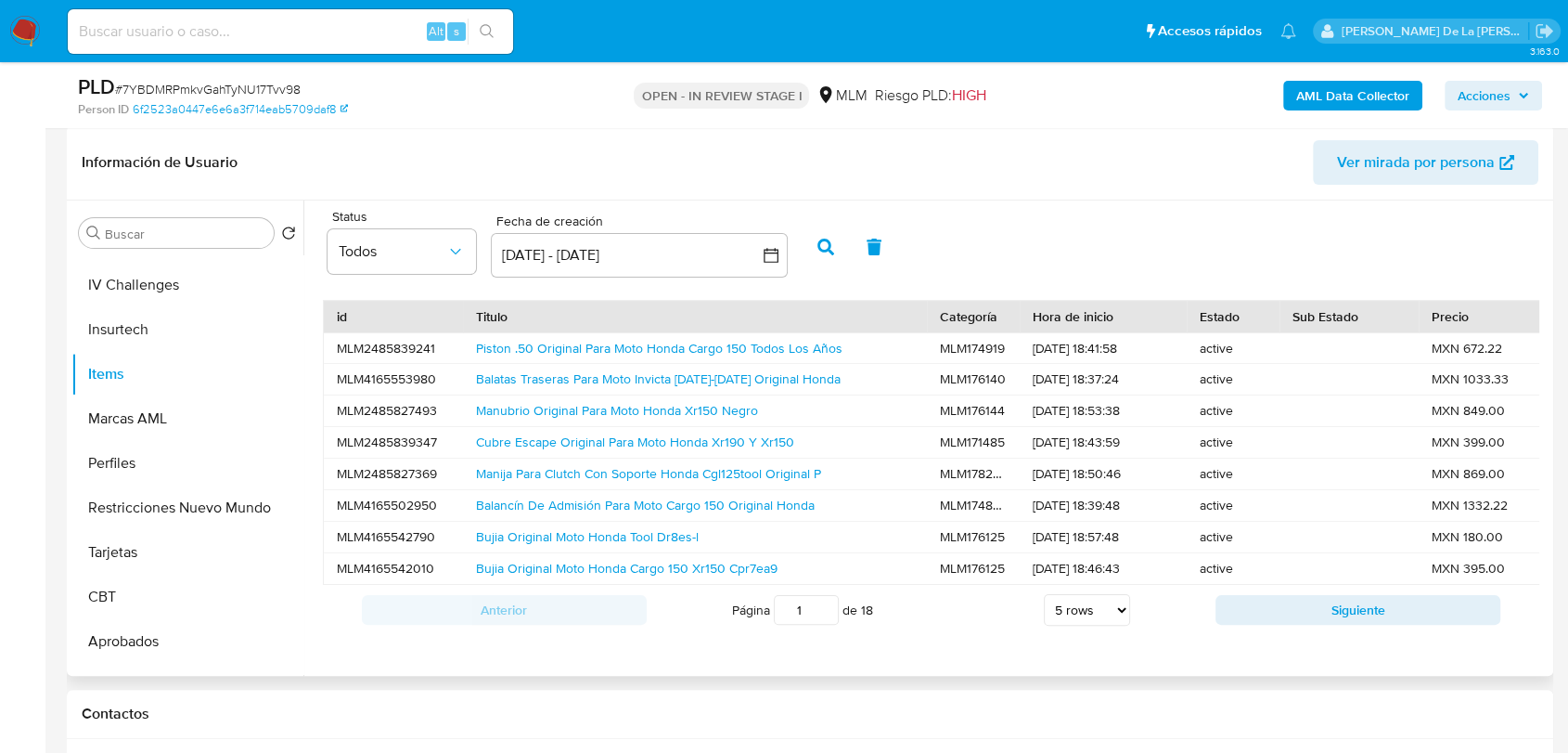
scroll to position [2, 0]
click at [1237, 612] on button "Siguiente" at bounding box center [1357, 610] width 285 height 30
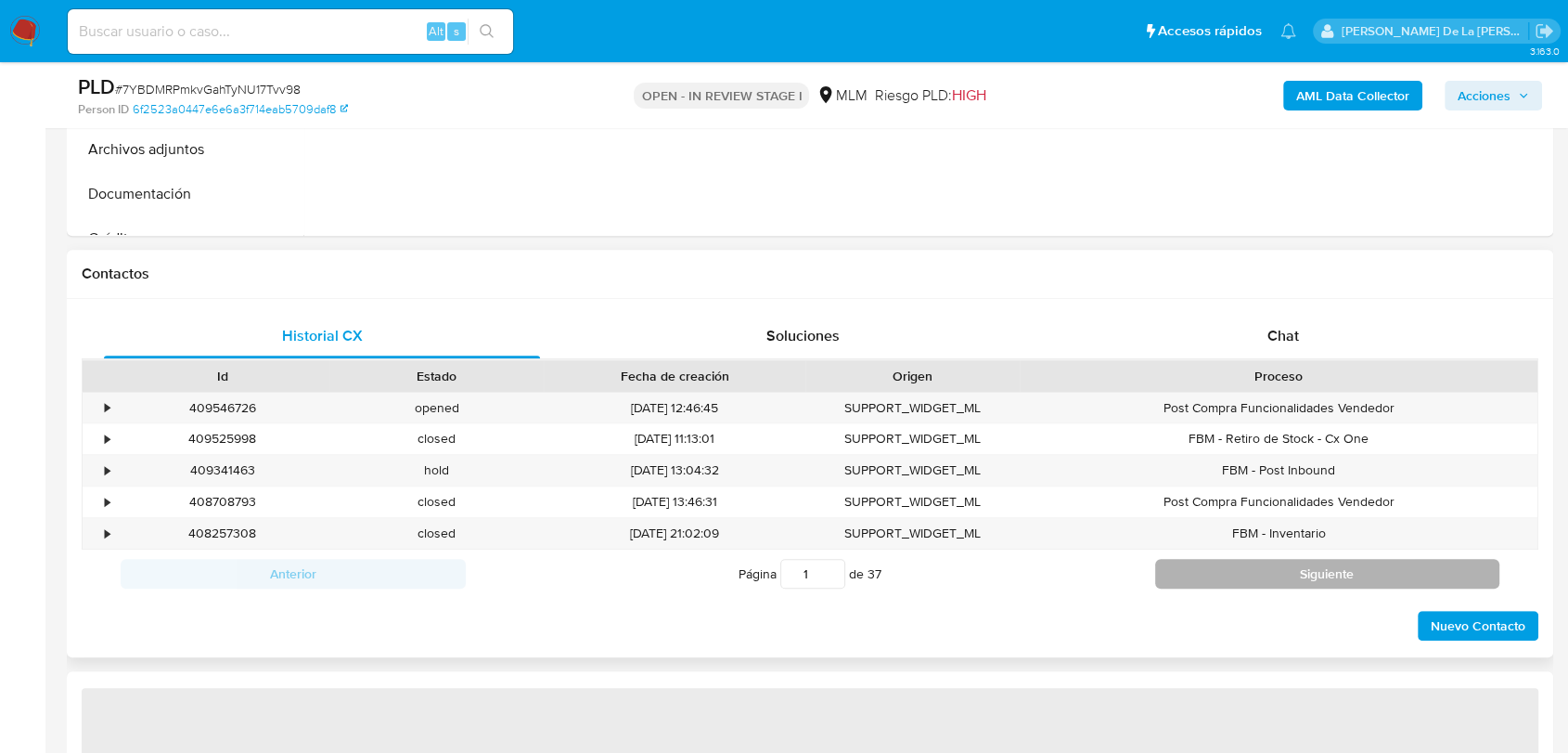
select select "10"
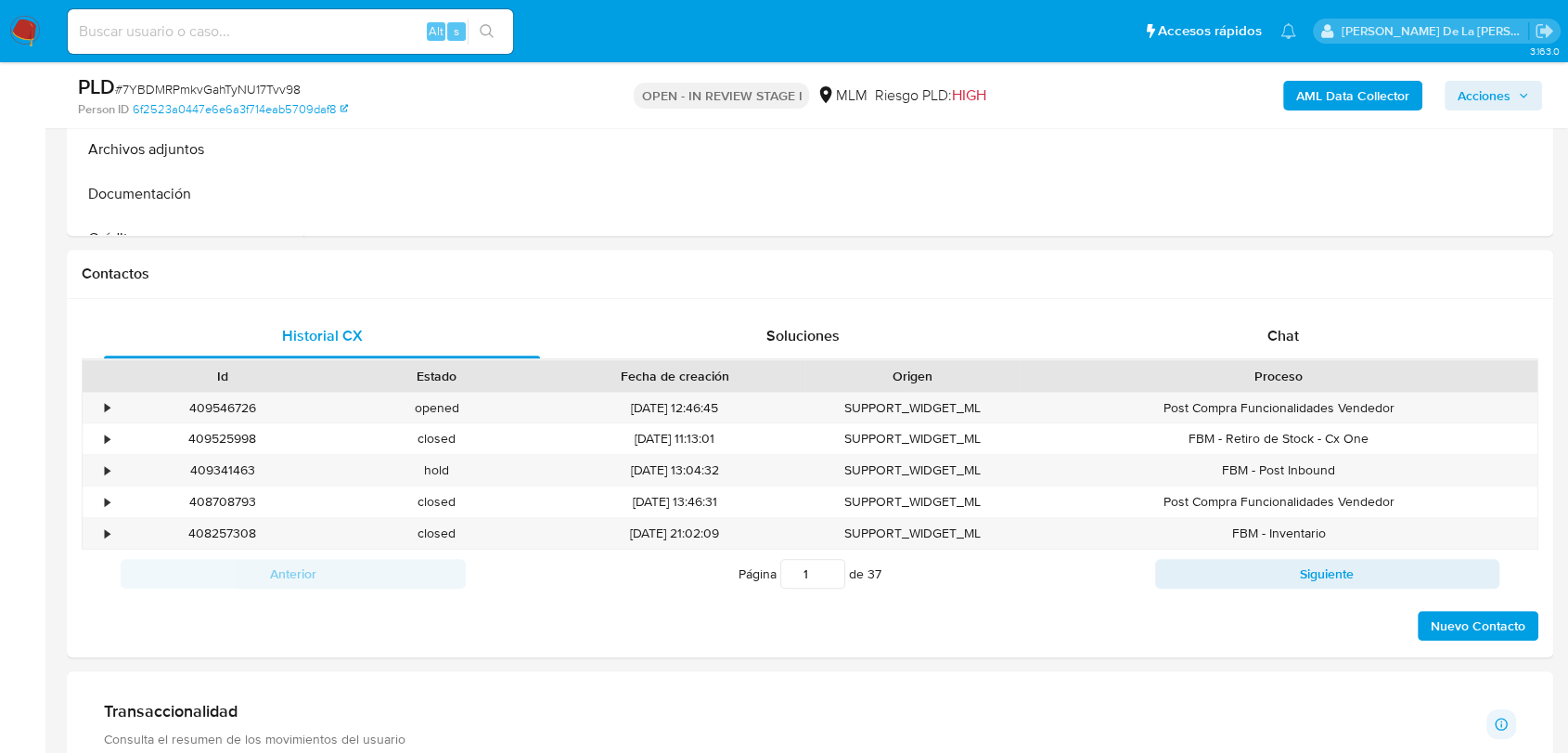
scroll to position [1237, 0]
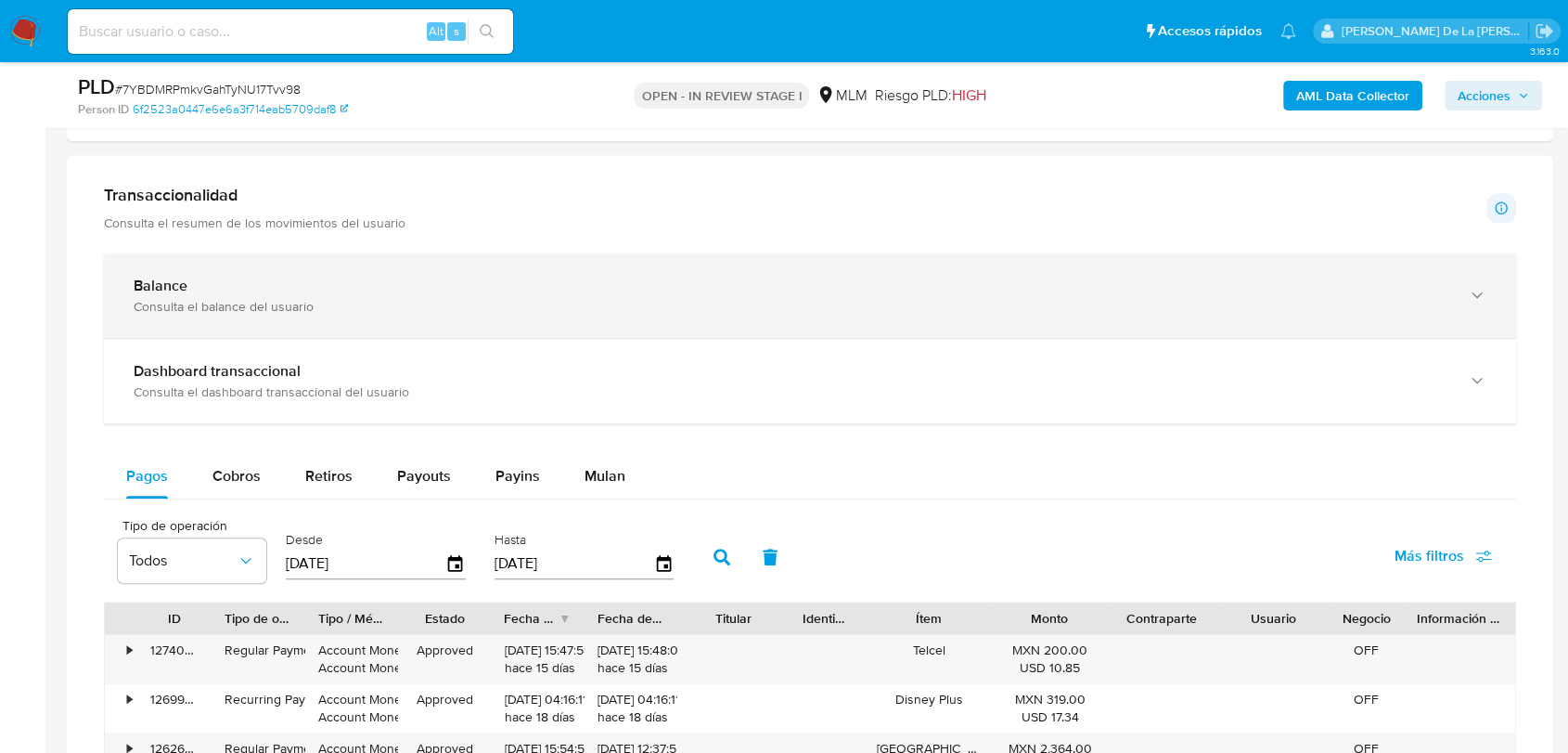
click at [283, 260] on div "Balance Consulta el balance del usuario" at bounding box center [810, 295] width 1412 height 84
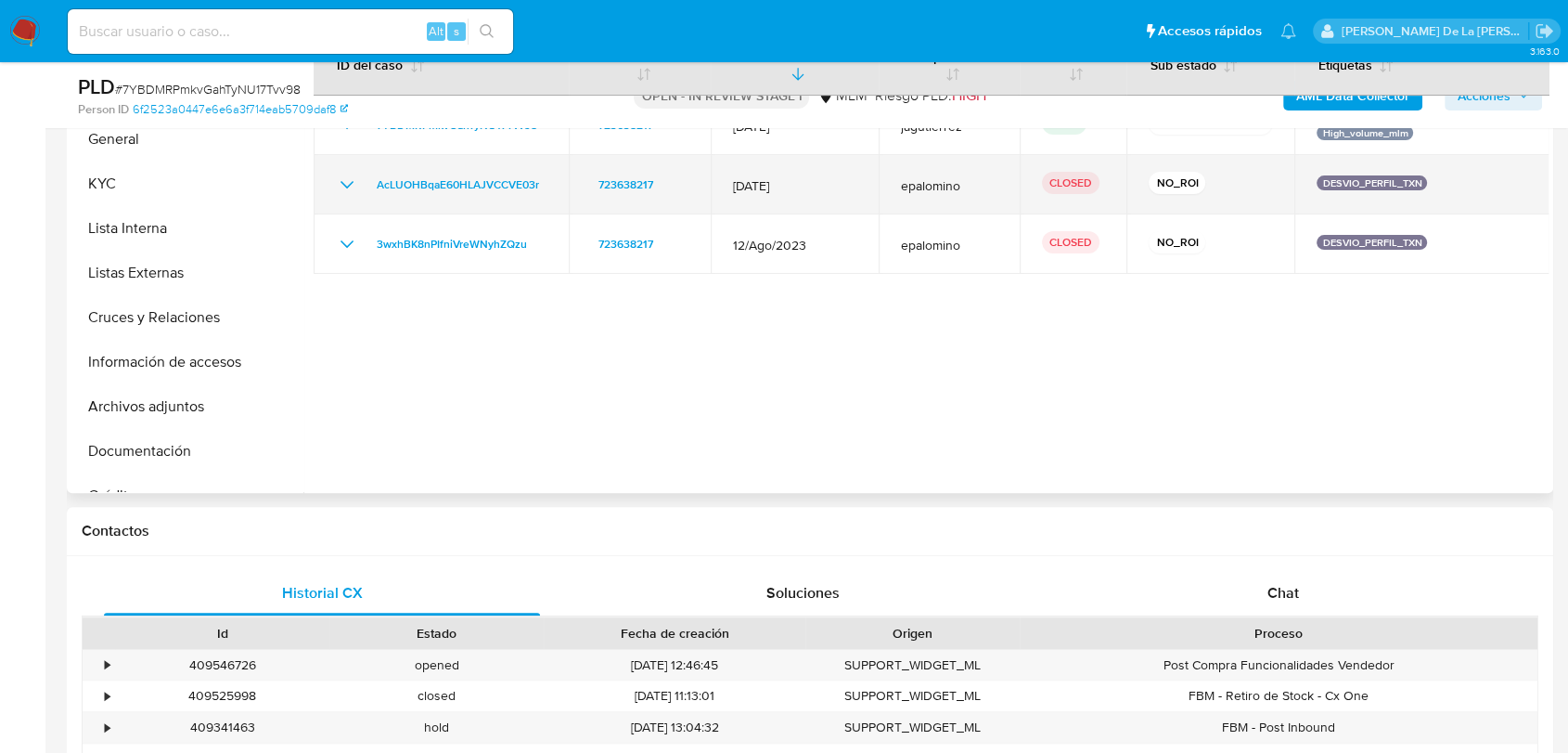
scroll to position [465, 0]
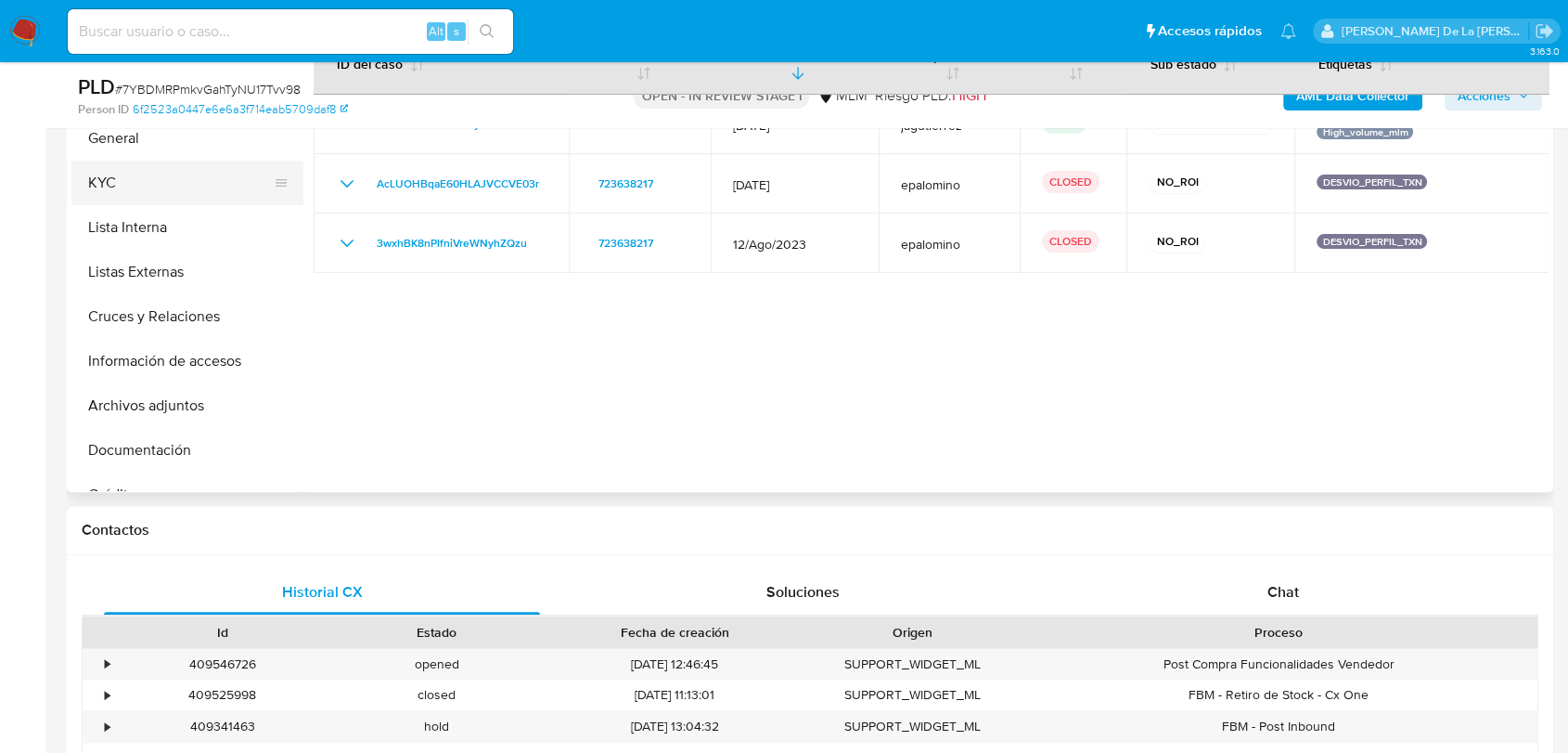
click at [180, 167] on button "KYC" at bounding box center [180, 183] width 217 height 45
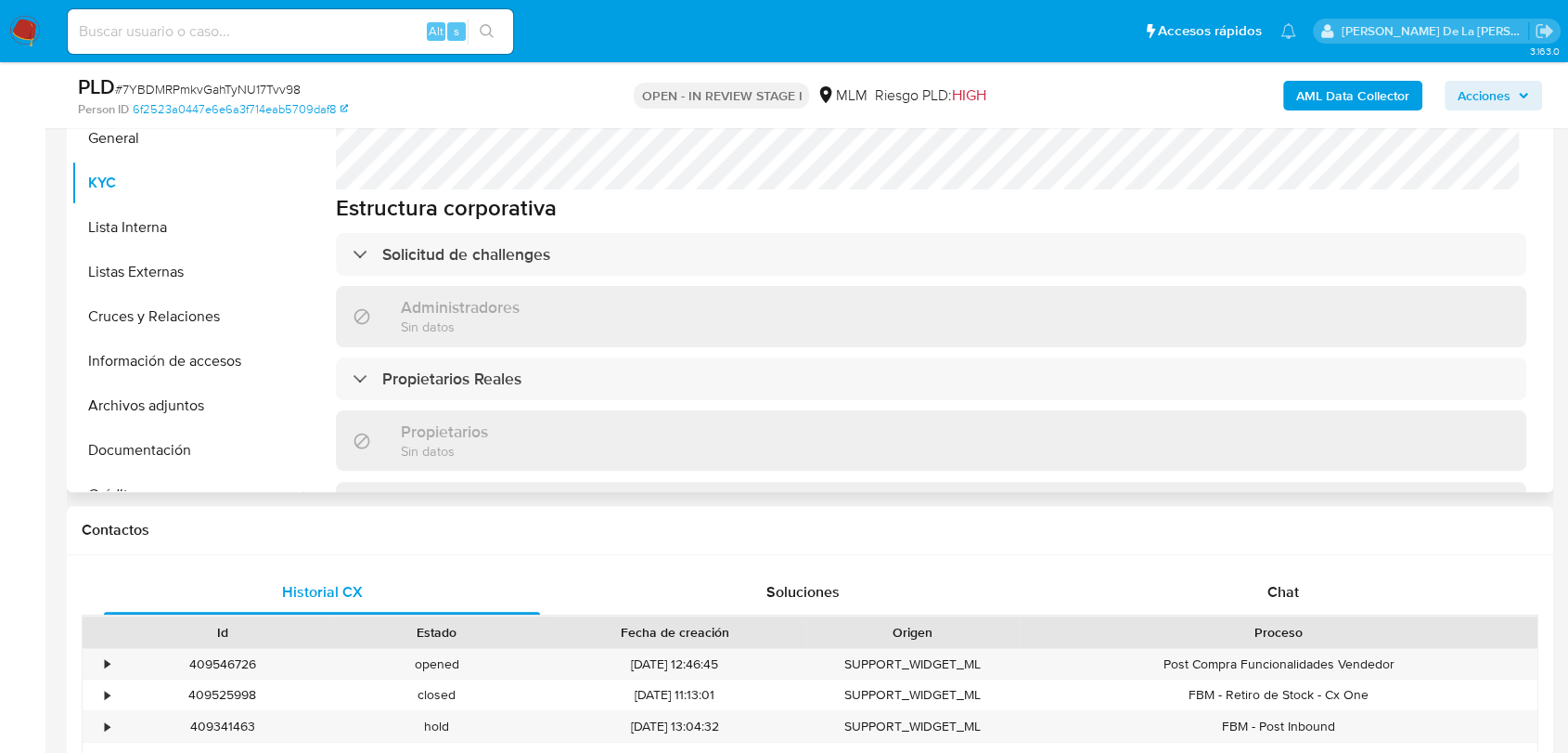
scroll to position [1378, 0]
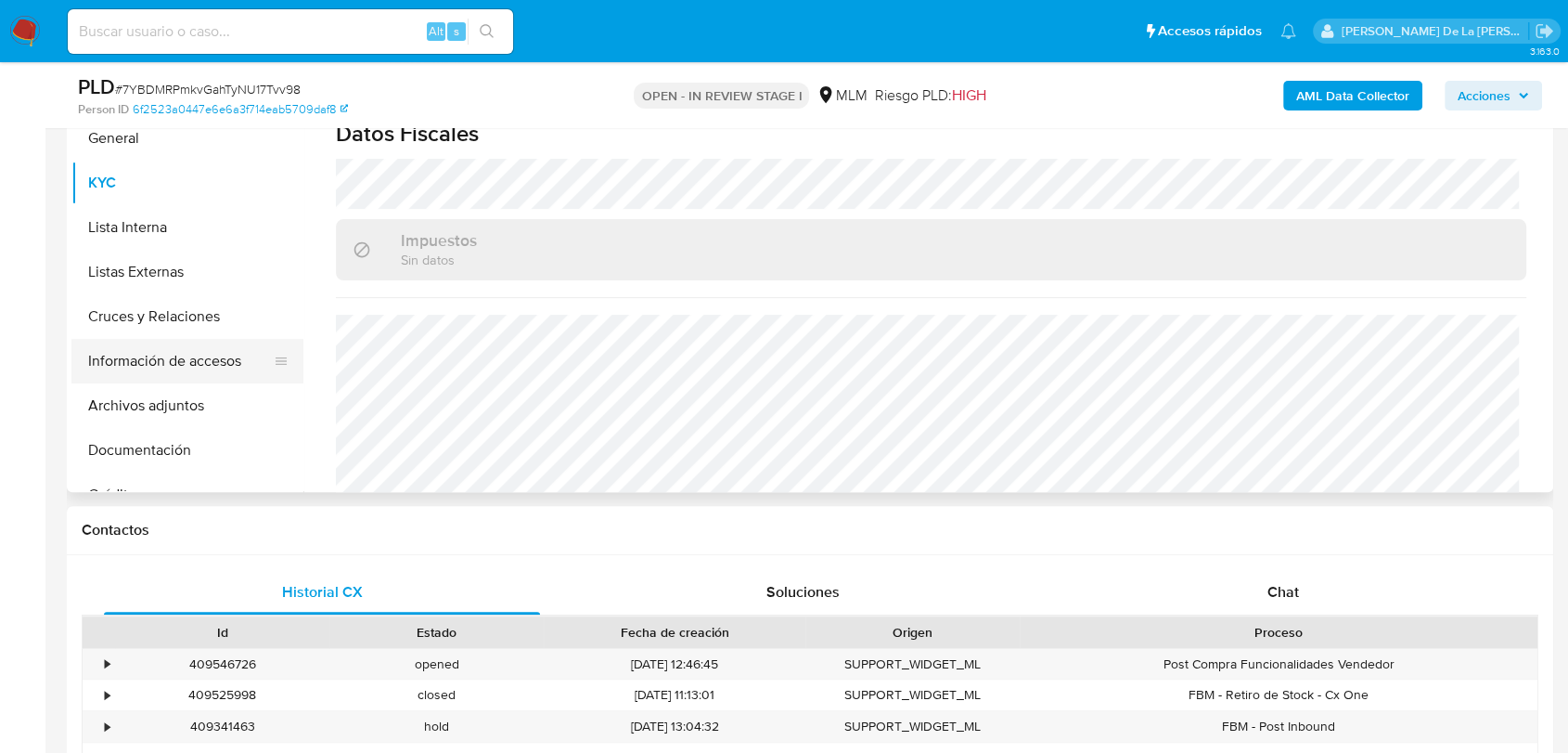
click at [193, 350] on button "Información de accesos" at bounding box center [180, 360] width 217 height 45
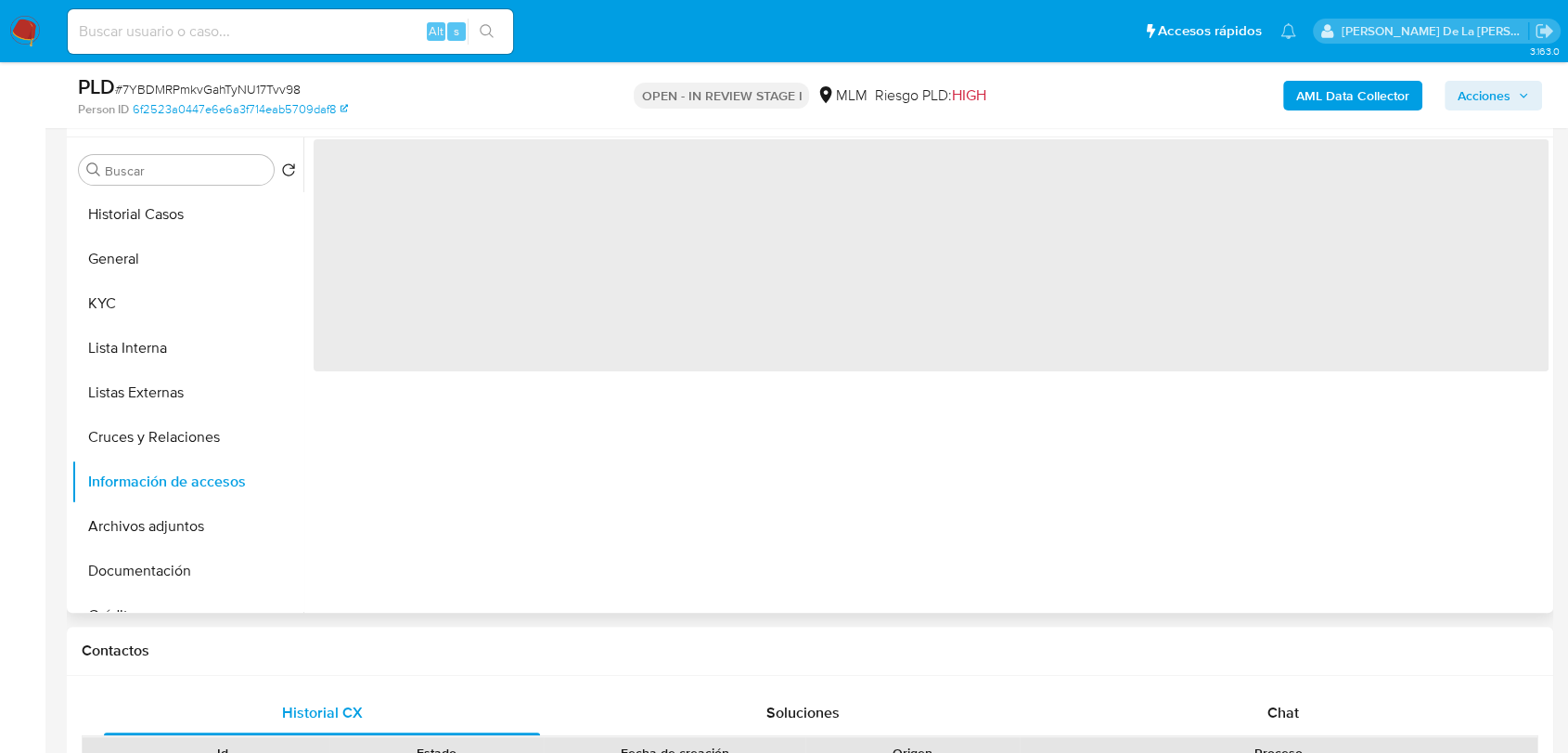
scroll to position [338, 0]
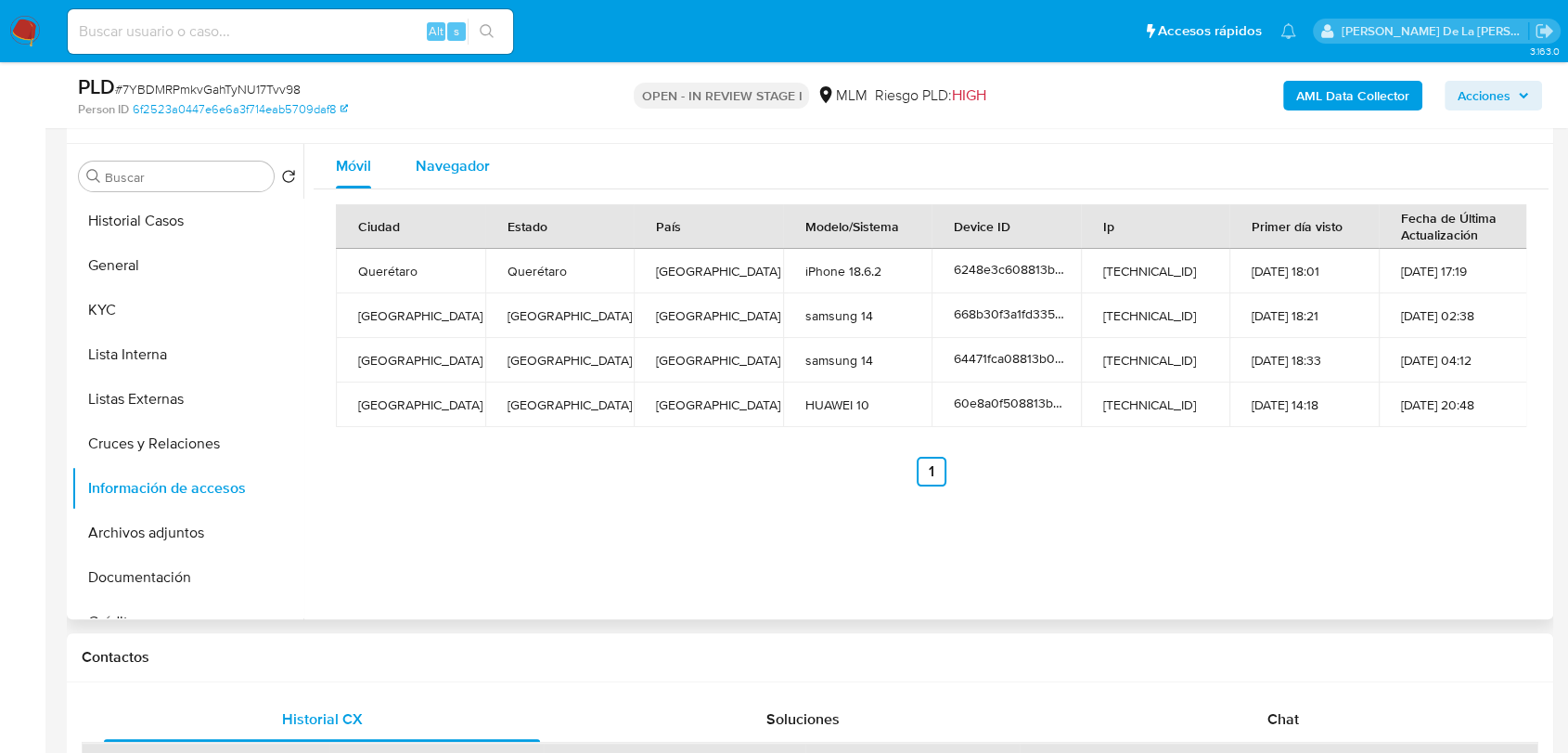
click at [443, 155] on span "Navegador" at bounding box center [452, 166] width 74 height 22
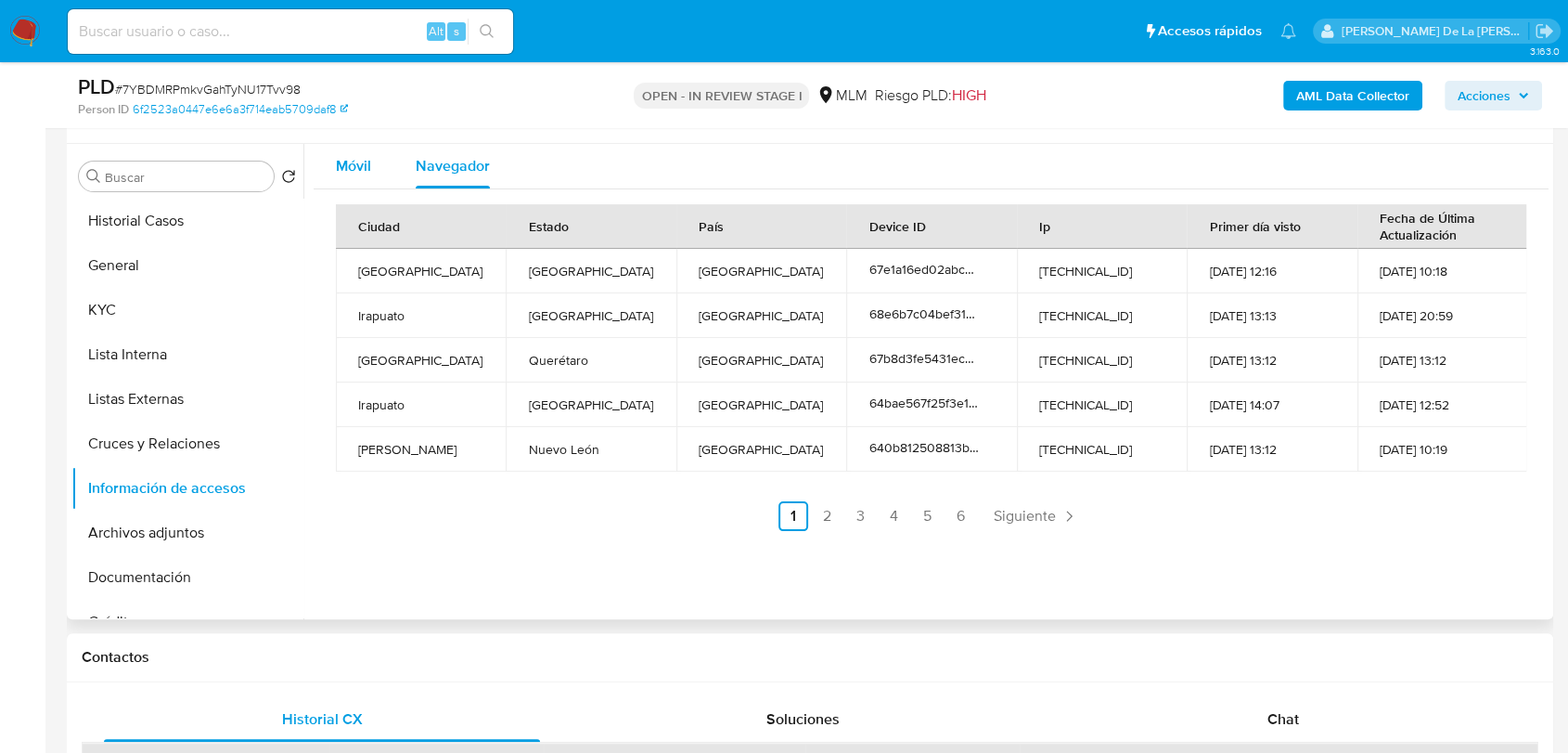
click at [393, 155] on button "Móvil" at bounding box center [353, 166] width 79 height 45
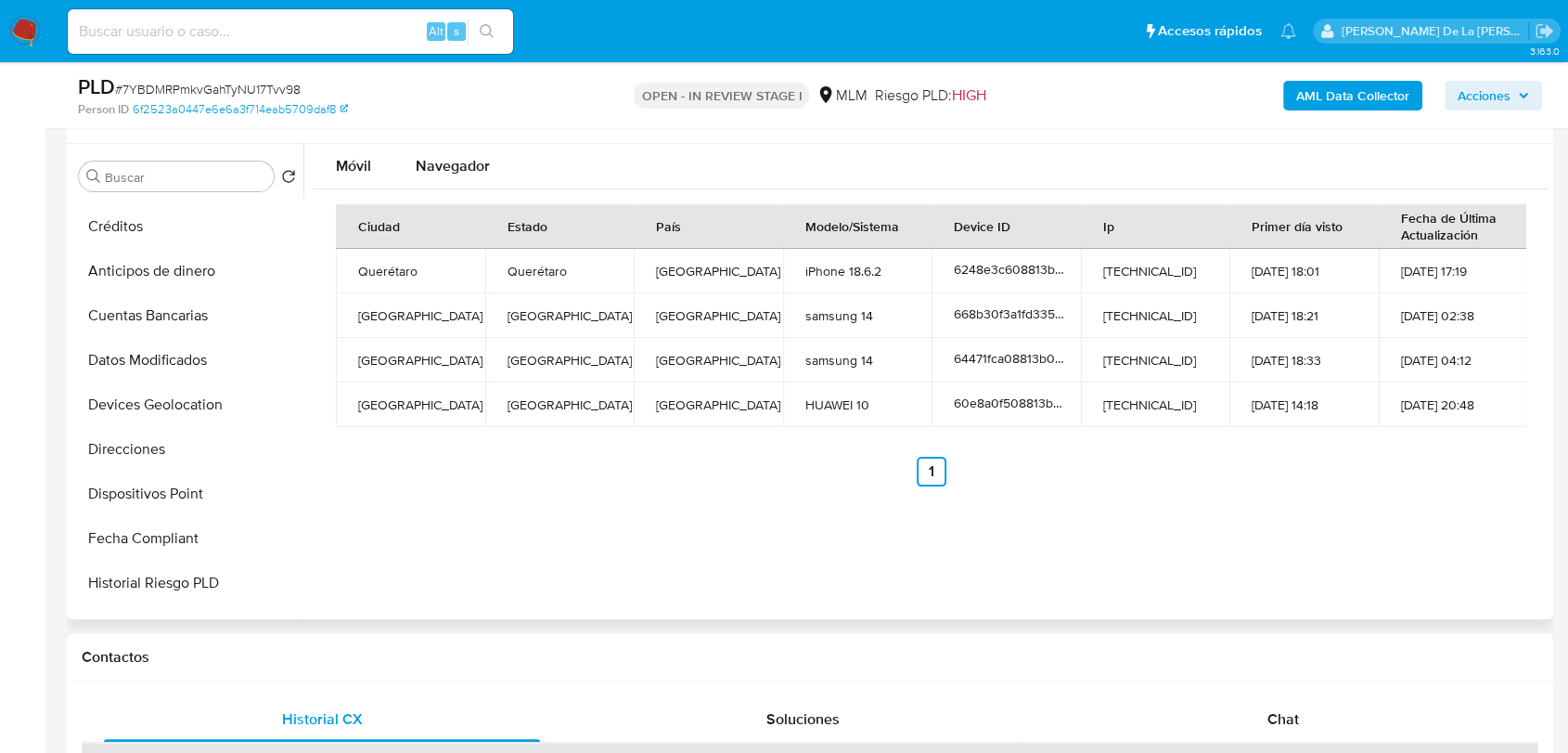
scroll to position [424, 0]
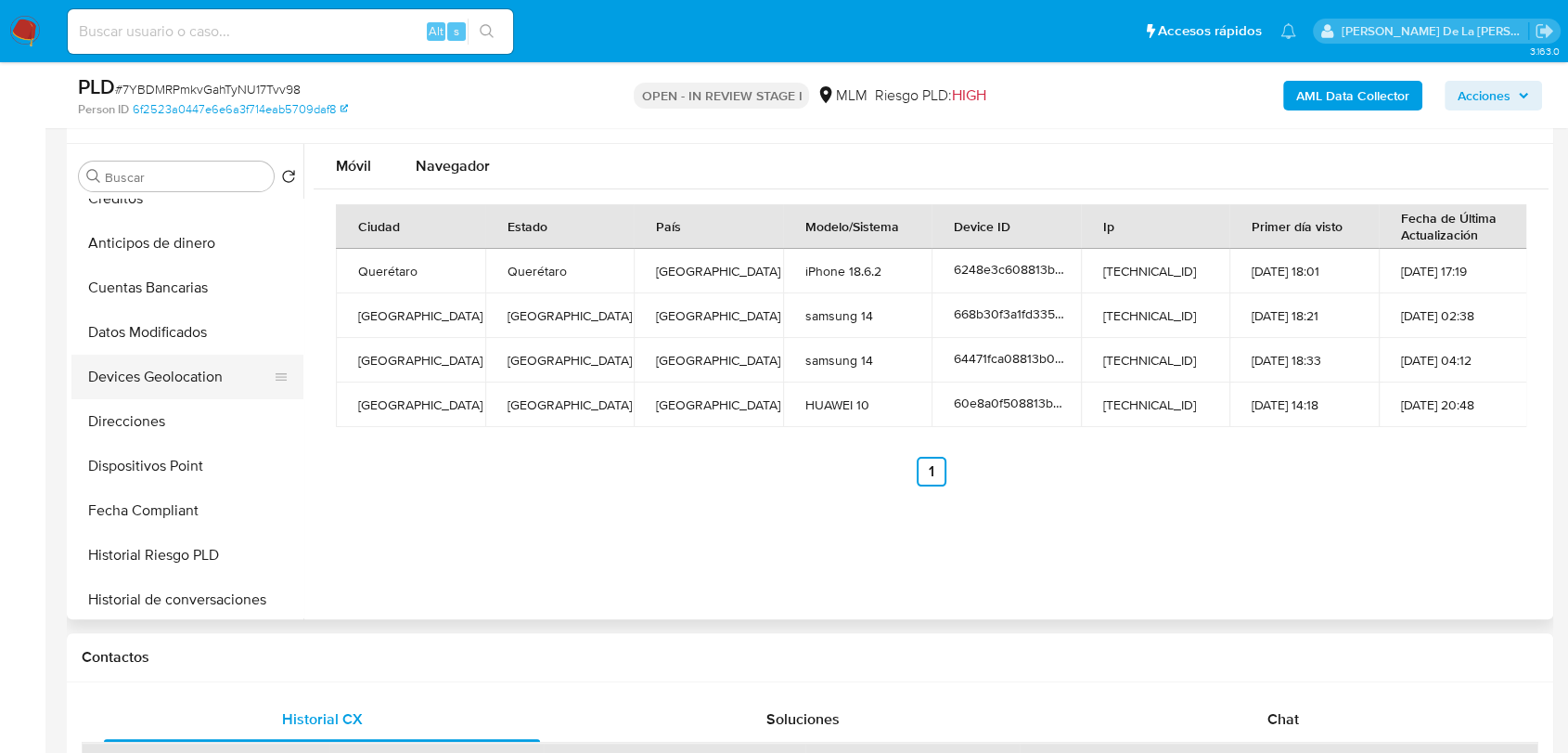
click at [175, 358] on button "Devices Geolocation" at bounding box center [180, 376] width 217 height 45
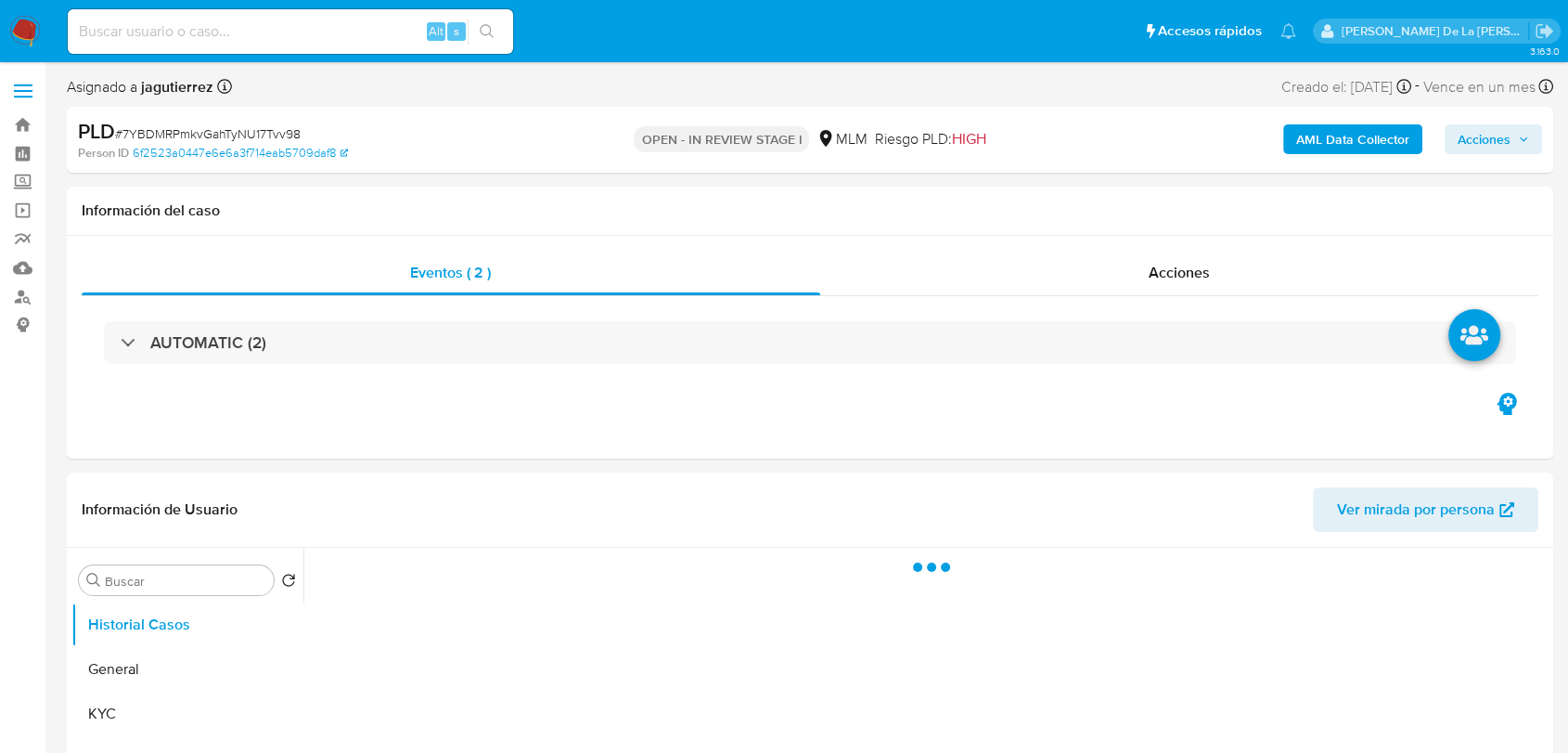
select select "10"
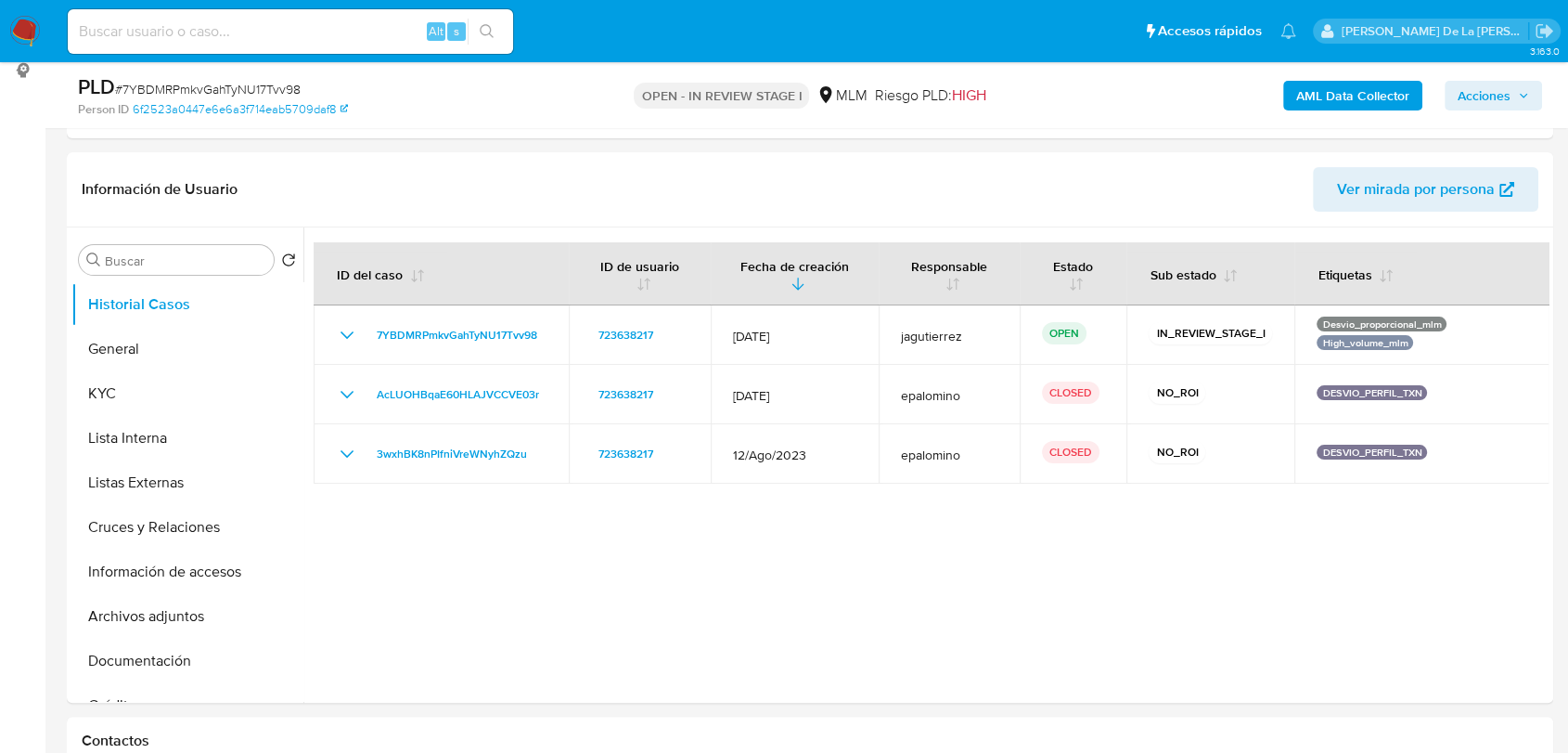
scroll to position [255, 0]
